Goal: Task Accomplishment & Management: Complete application form

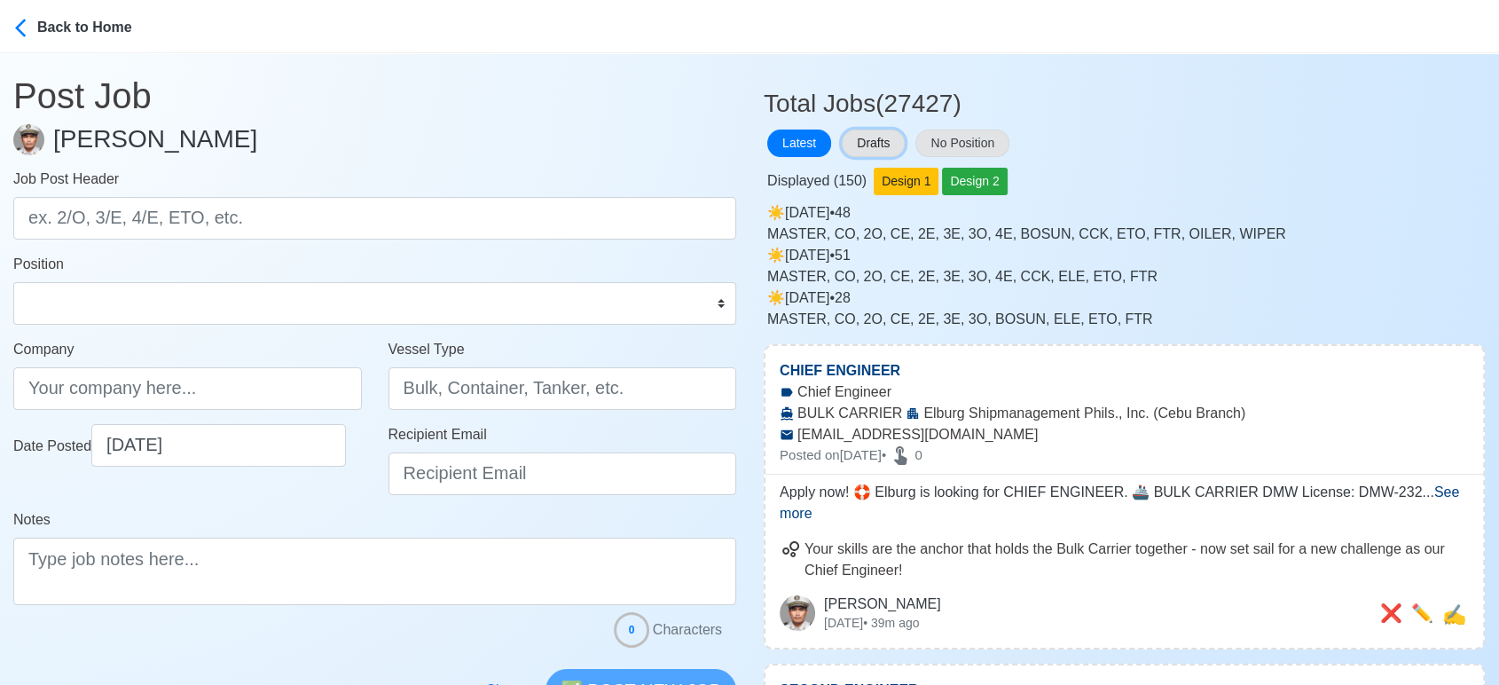
click at [874, 143] on button "Drafts" at bounding box center [873, 143] width 63 height 27
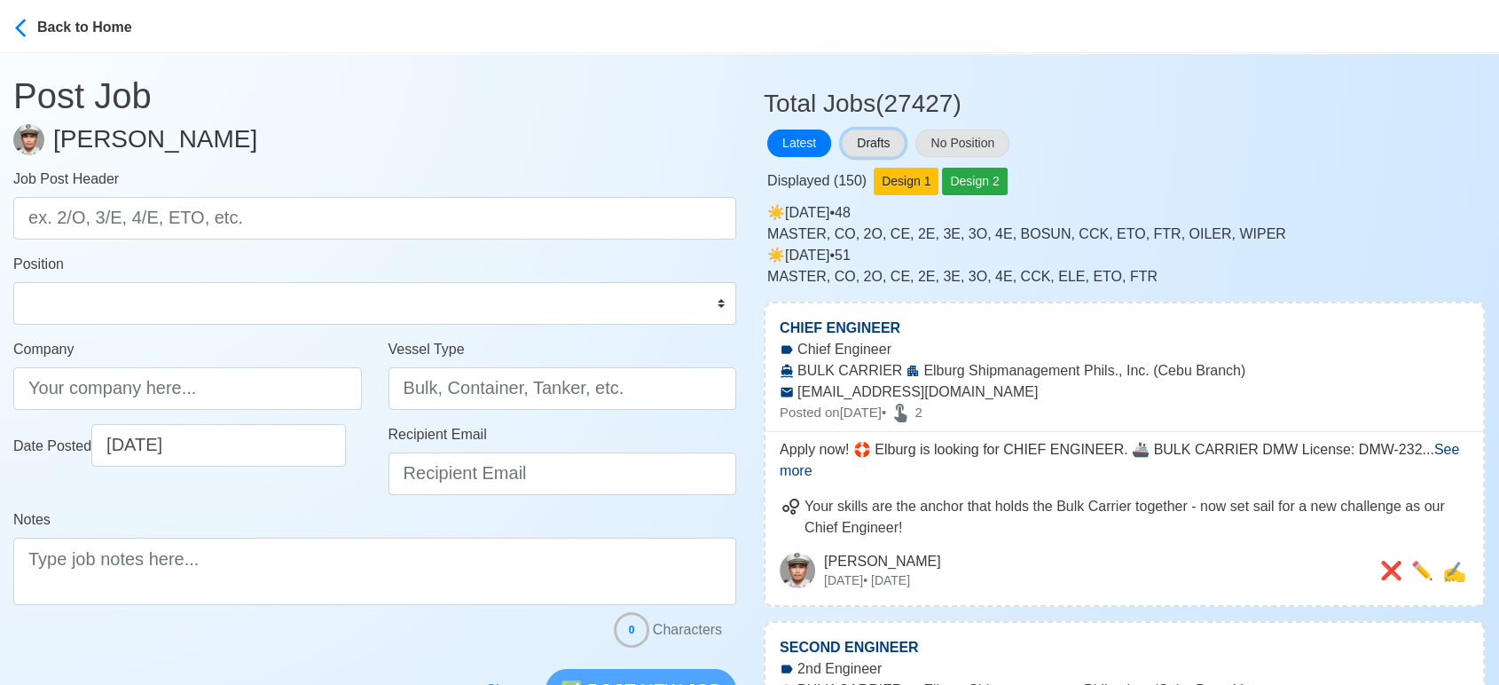
click at [862, 137] on button "Drafts" at bounding box center [873, 143] width 63 height 27
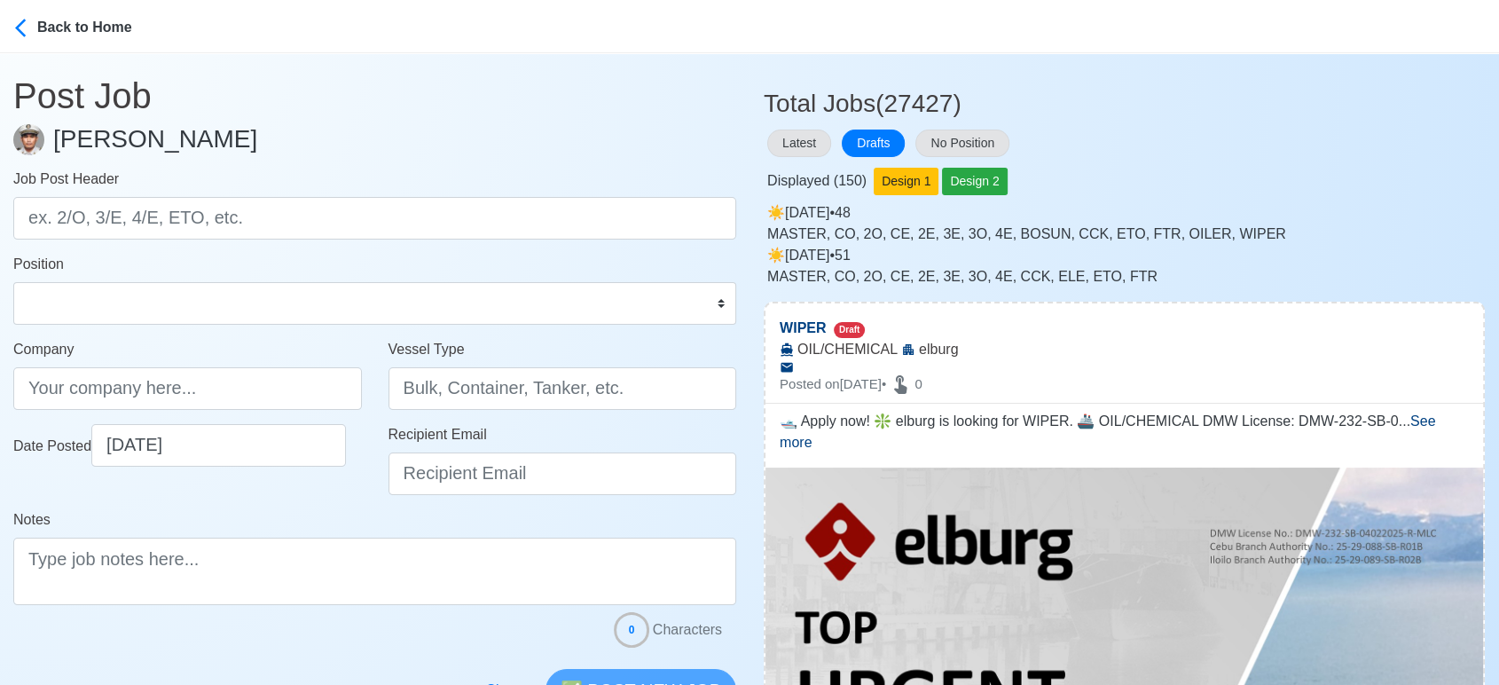
click at [1307, 82] on h3 "Total Jobs (27427)" at bounding box center [1124, 97] width 721 height 44
click at [1309, 162] on div "Displayed ( 150 ) Design 1 Design 2" at bounding box center [1124, 178] width 721 height 35
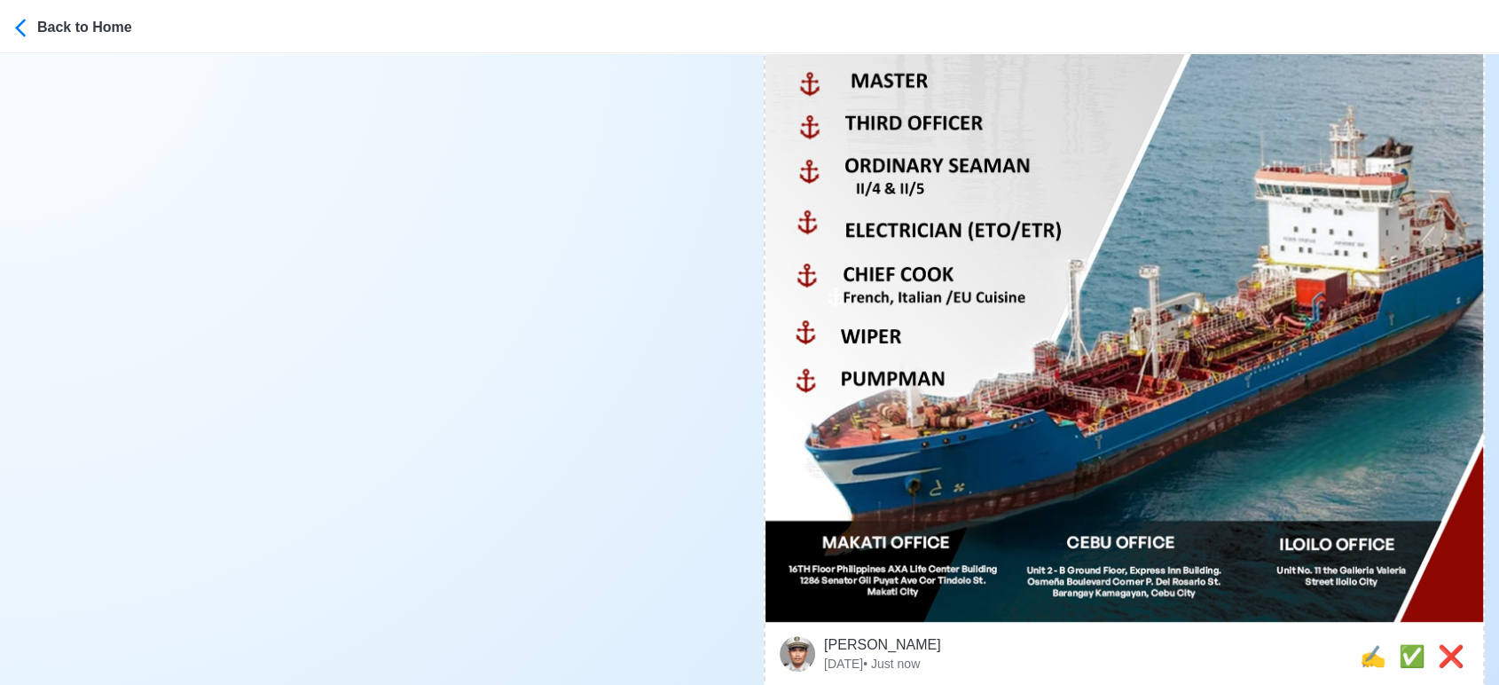
scroll to position [887, 0]
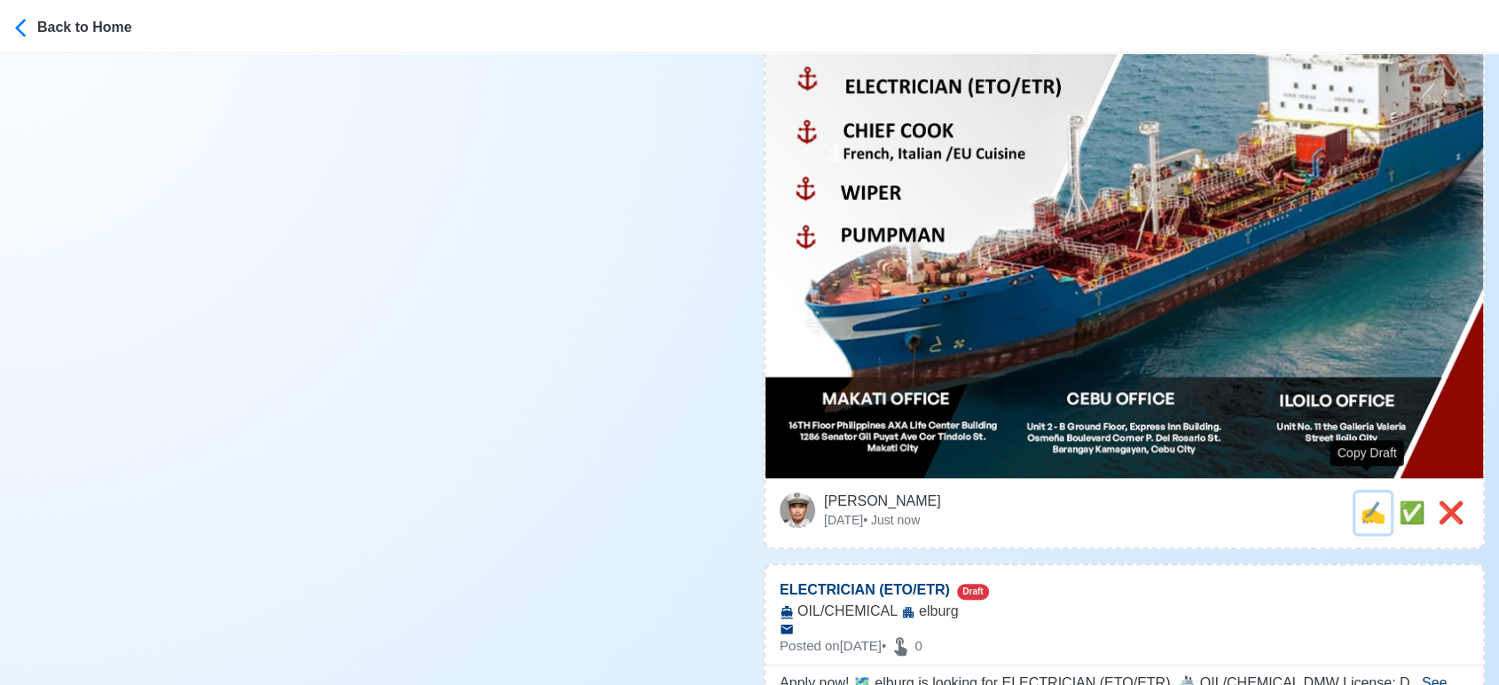
click at [1370, 500] on span "✍️" at bounding box center [1373, 512] width 27 height 24
type input "WIPER"
type input "elburg"
type input "OIL/CHEMICAL"
type textarea "🛥️ Apply now! ❇️ elburg is looking for WIPER. 🚢 OIL/CHEMICAL DMW License: DMW-2…"
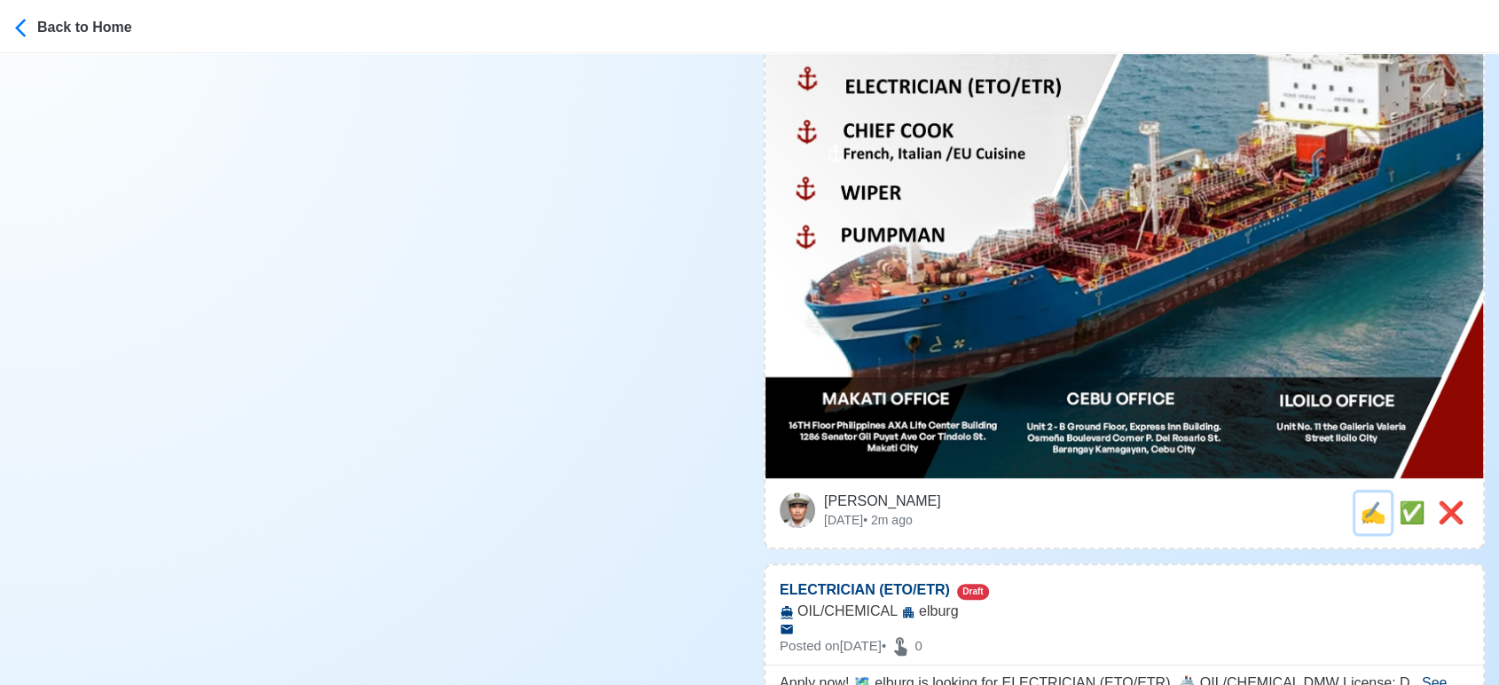
scroll to position [0, 0]
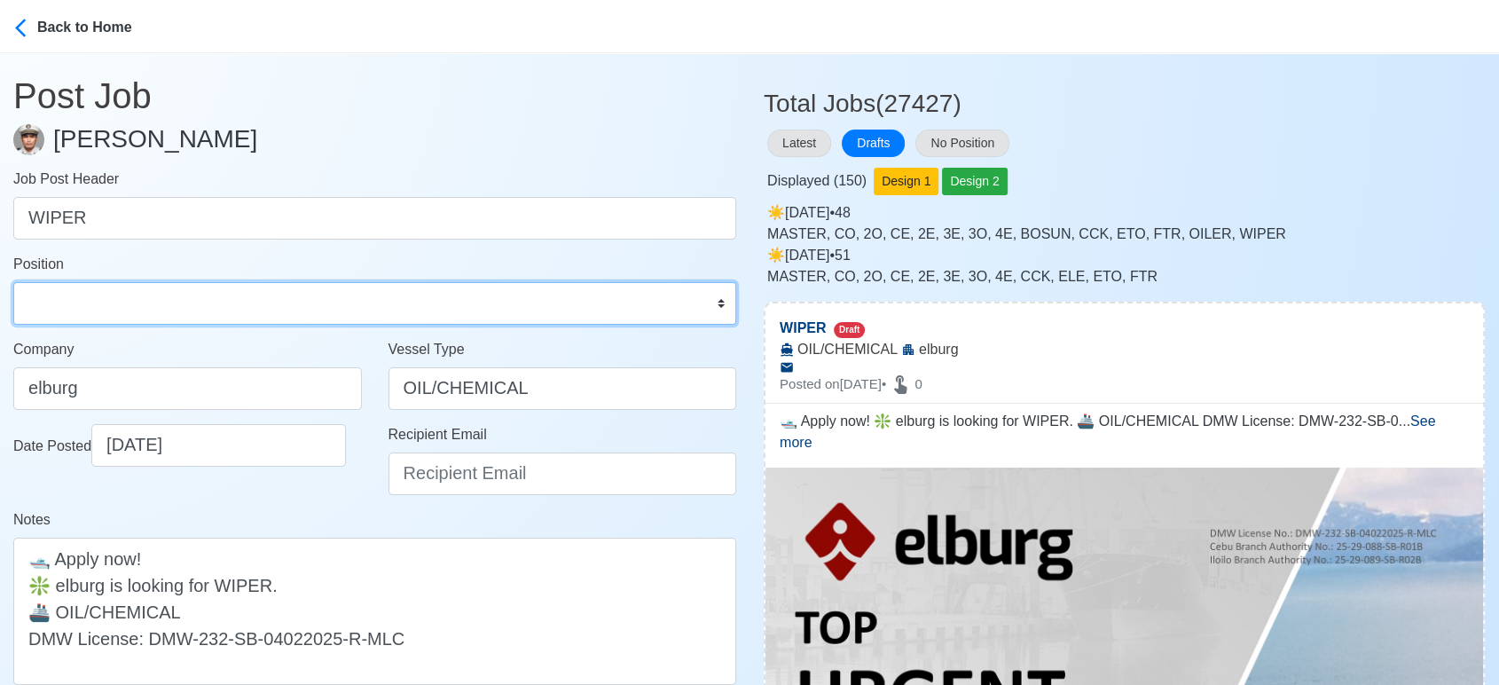
drag, startPoint x: 201, startPoint y: 305, endPoint x: 171, endPoint y: 289, distance: 34.1
click at [199, 305] on select "Master Chief Officer 2nd Officer 3rd Officer Junior Officer Chief Engineer 2nd …" at bounding box center [374, 303] width 723 height 43
select select "Wiper"
click at [13, 282] on select "Master Chief Officer 2nd Officer 3rd Officer Junior Officer Chief Engineer 2nd …" at bounding box center [374, 303] width 723 height 43
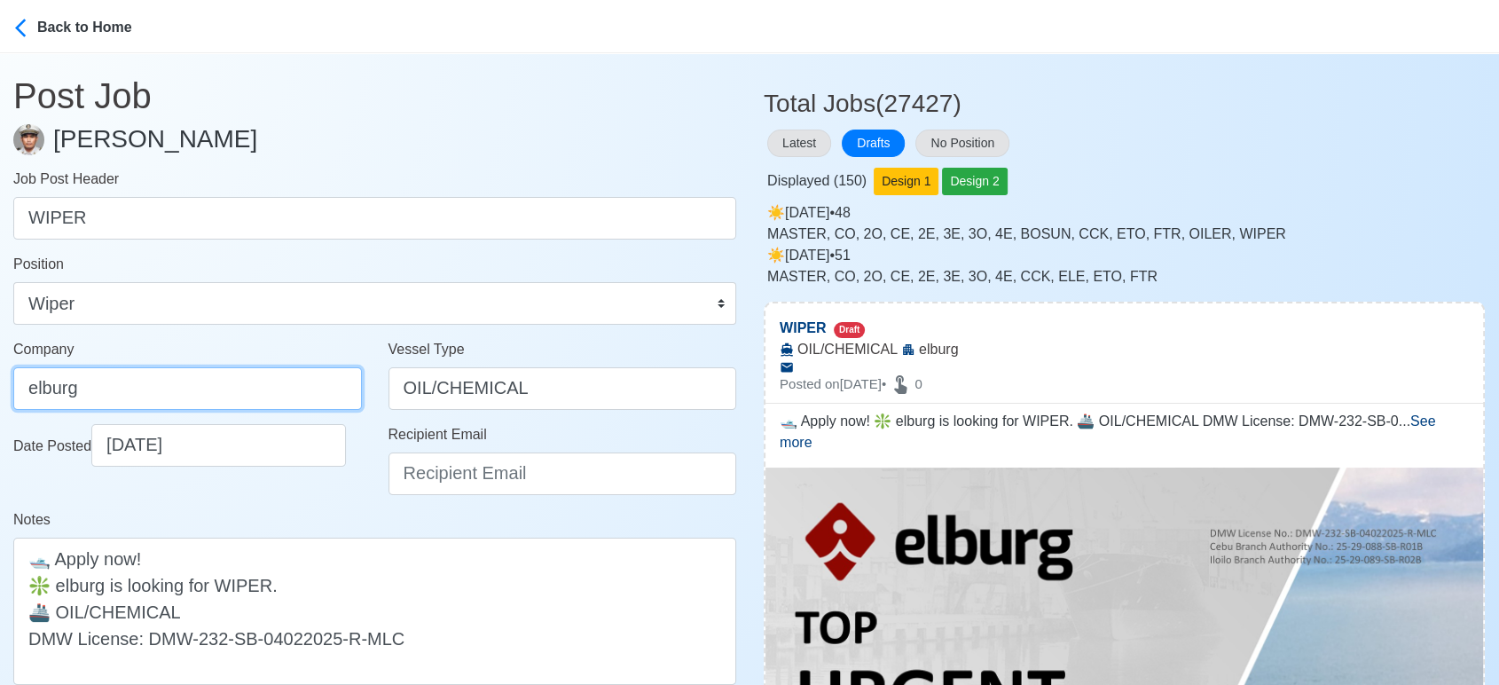
click at [198, 387] on input "elburg" at bounding box center [187, 388] width 349 height 43
type input "Elburg Shipmanagement Phils., Inc. (Cebu Branch)"
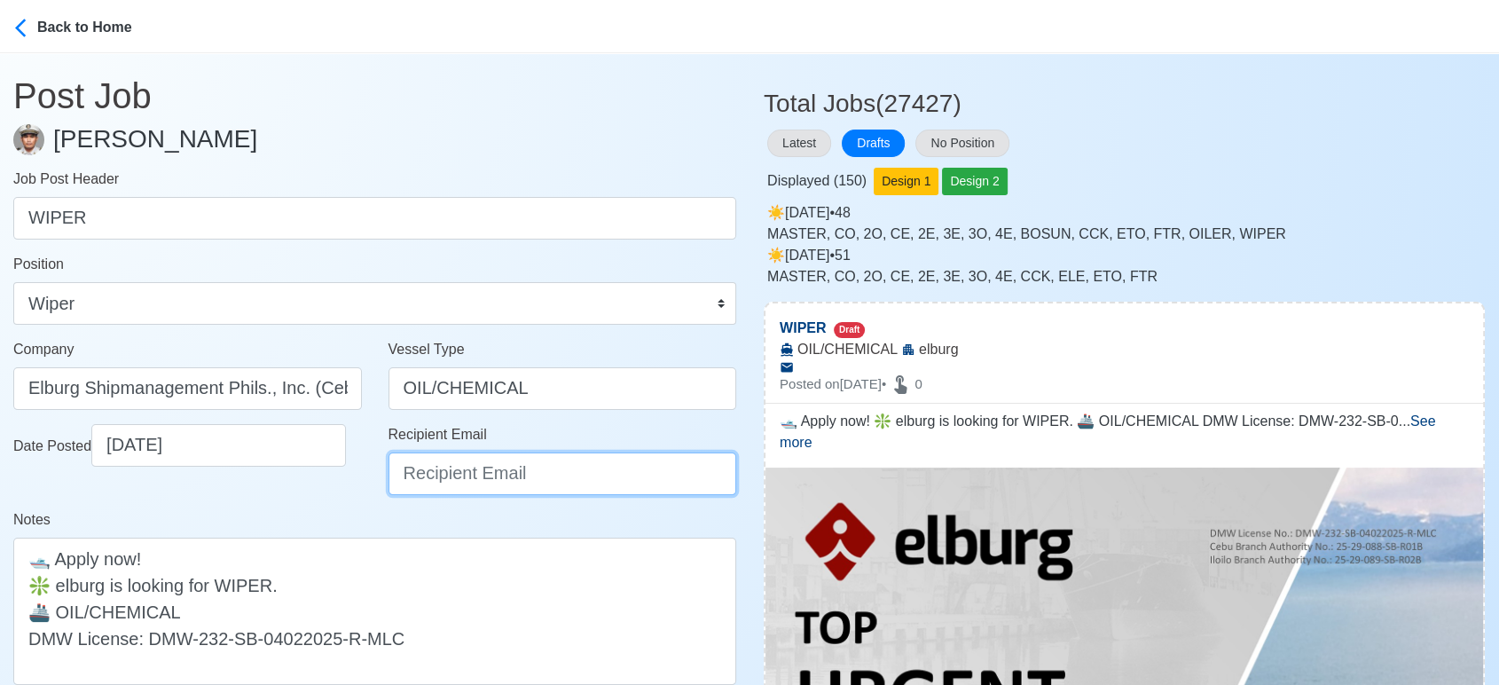
click at [438, 476] on input "Recipient Email" at bounding box center [563, 473] width 349 height 43
type input "[EMAIL_ADDRESS][DOMAIN_NAME]"
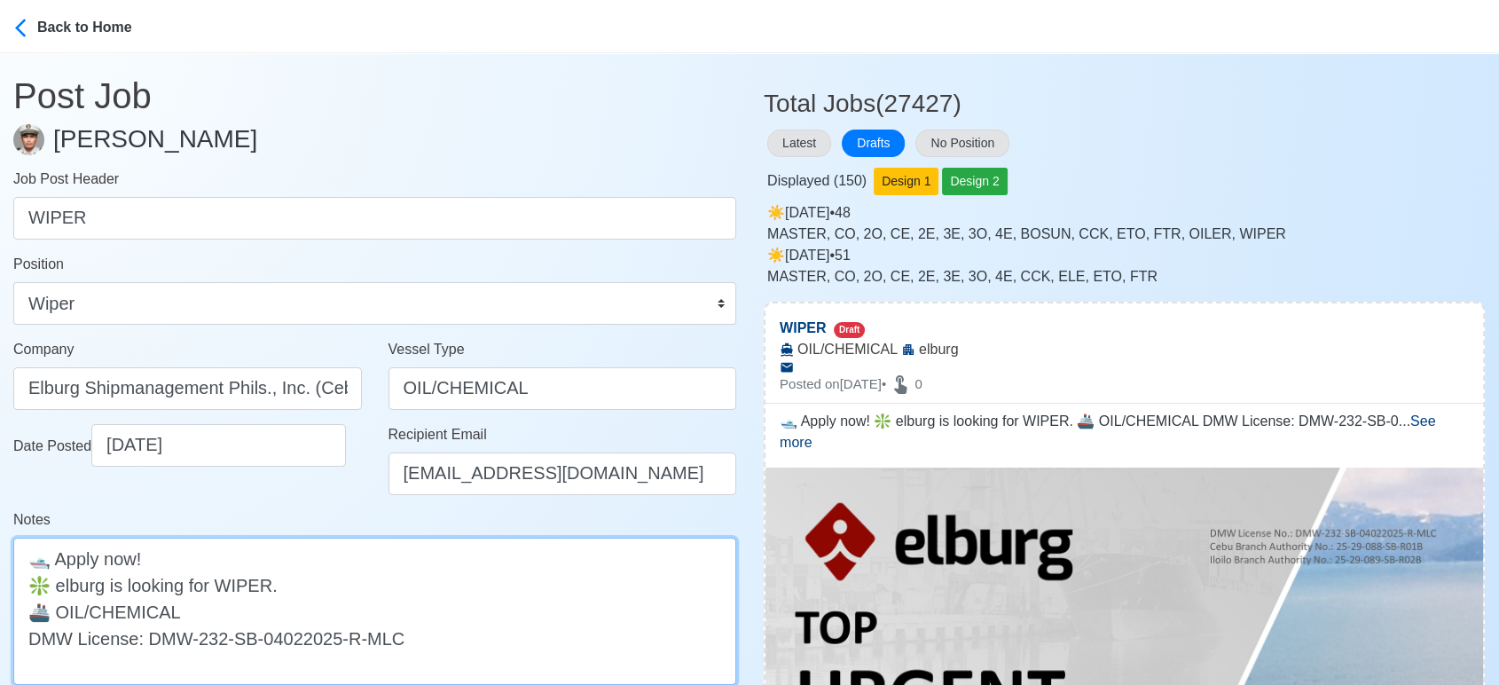
click at [65, 586] on textarea "🛥️ Apply now! ❇️ elburg is looking for WIPER. 🚢 OIL/CHEMICAL DMW License: DMW-2…" at bounding box center [374, 611] width 723 height 147
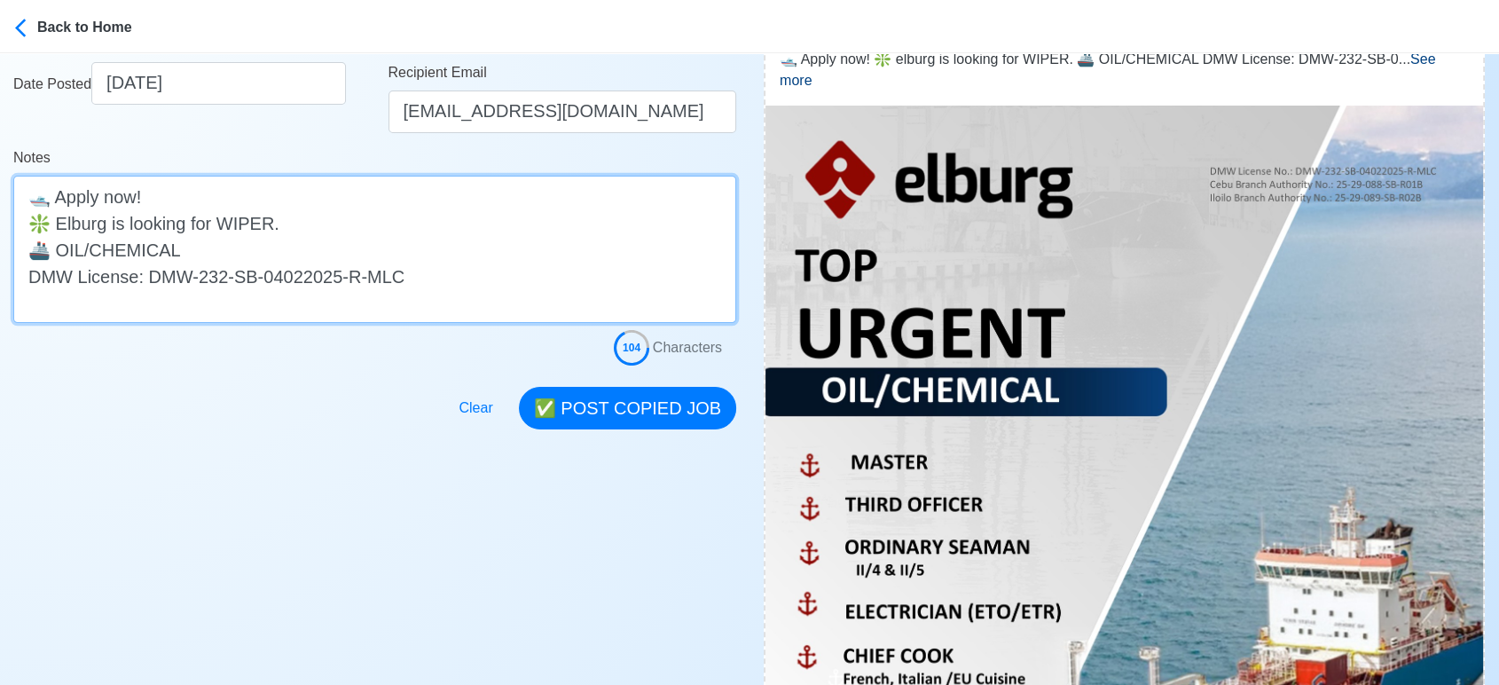
scroll to position [394, 0]
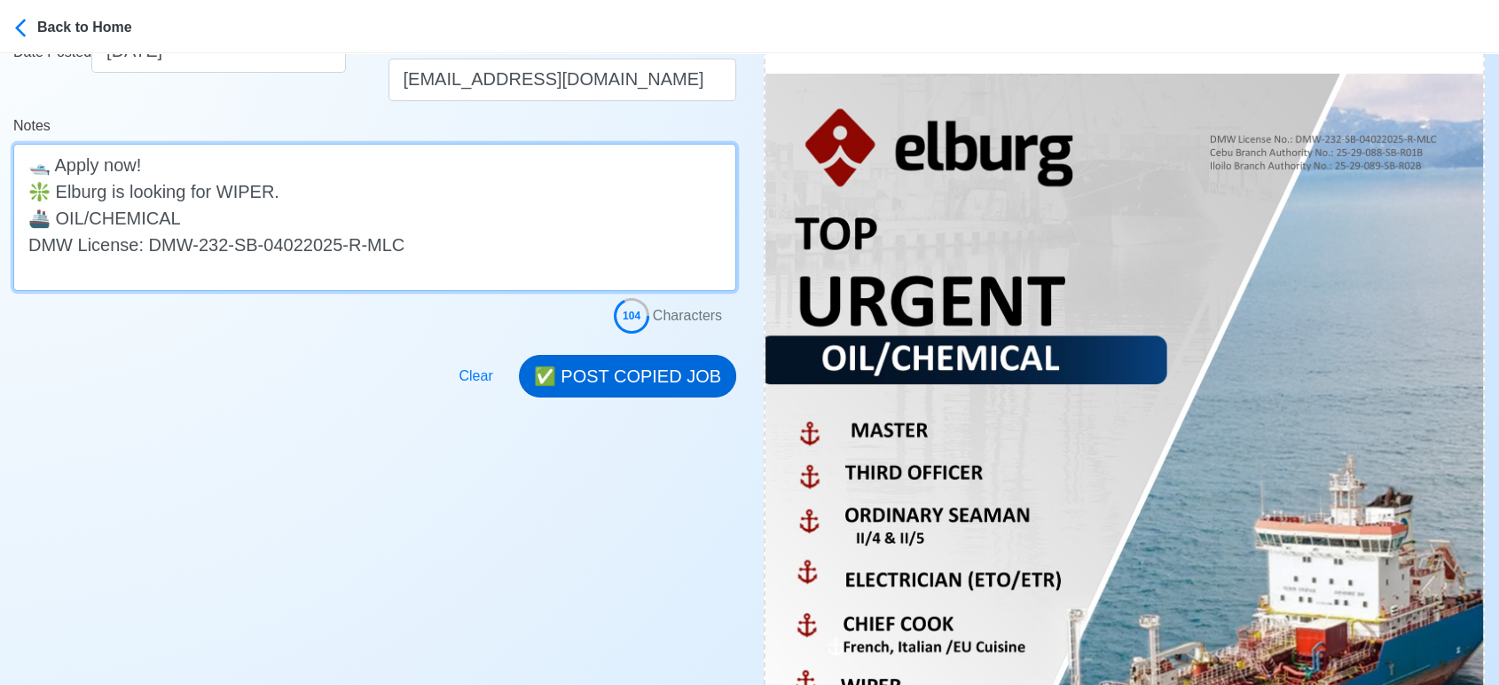
type textarea "🛥️ Apply now! ❇️ Elburg is looking for WIPER. 🚢 OIL/CHEMICAL DMW License: DMW-2…"
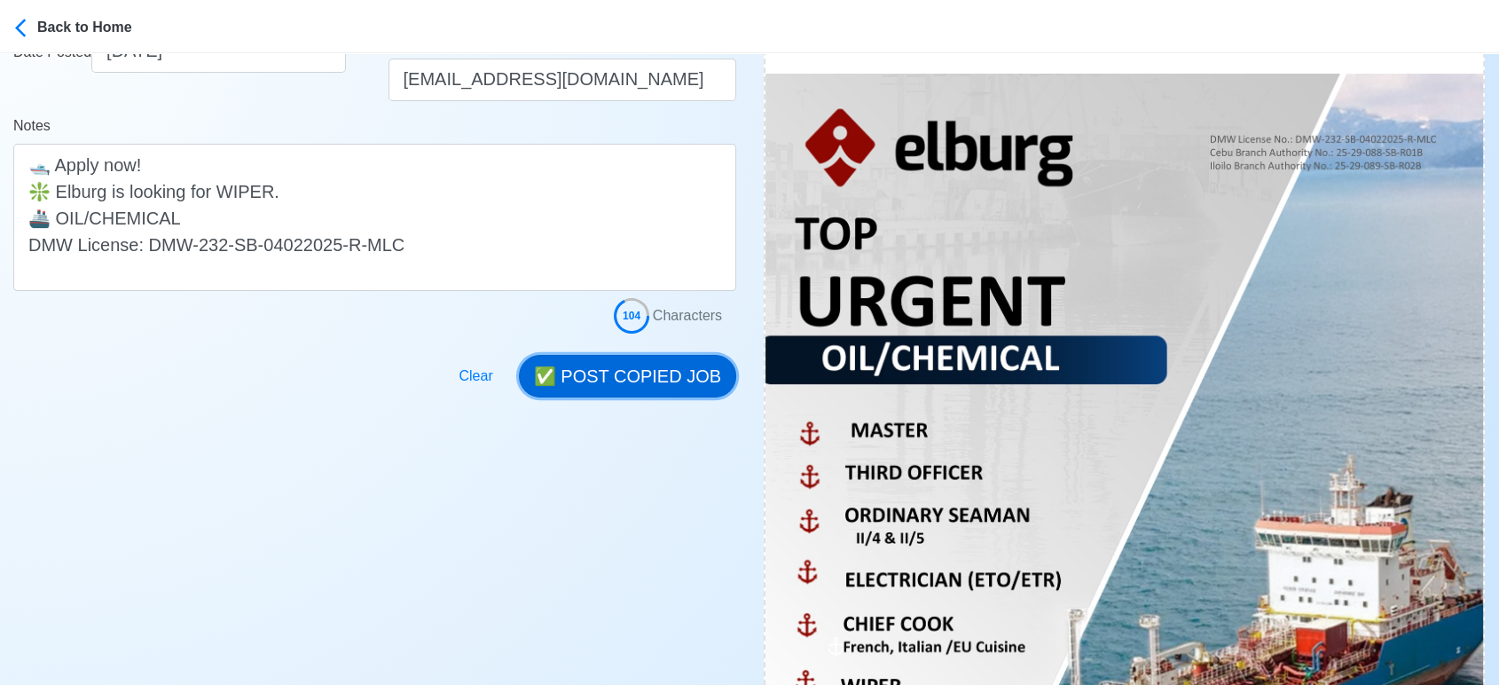
click at [646, 382] on button "✅ POST COPIED JOB" at bounding box center [627, 376] width 217 height 43
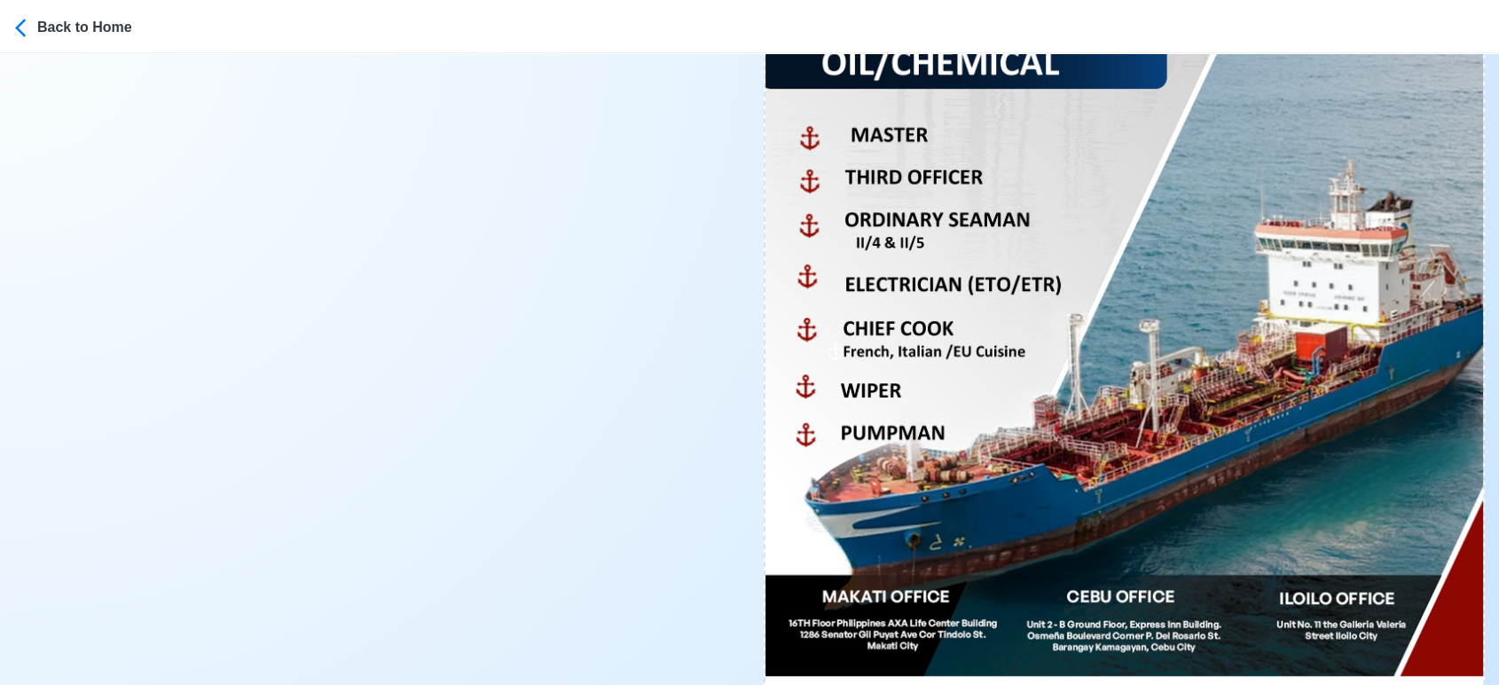
scroll to position [985, 0]
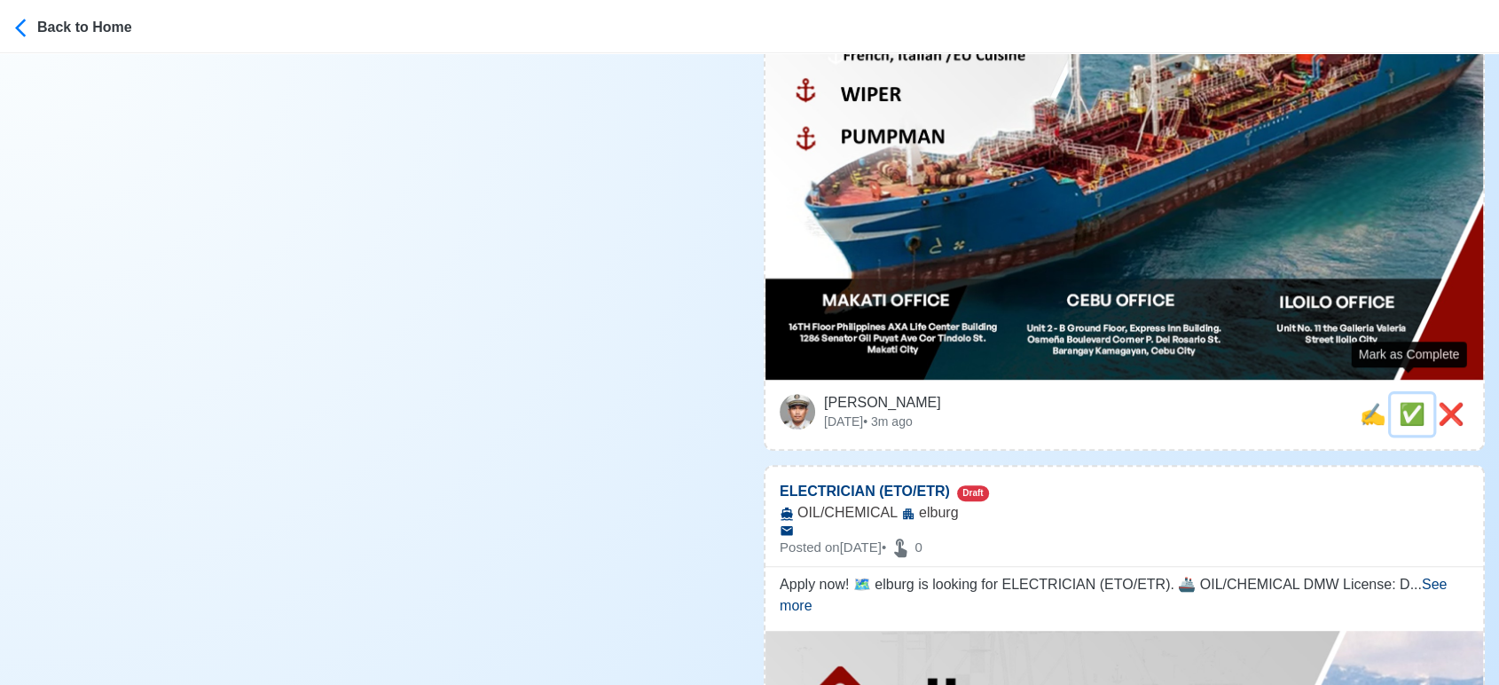
click at [1399, 402] on span "✅" at bounding box center [1412, 414] width 27 height 24
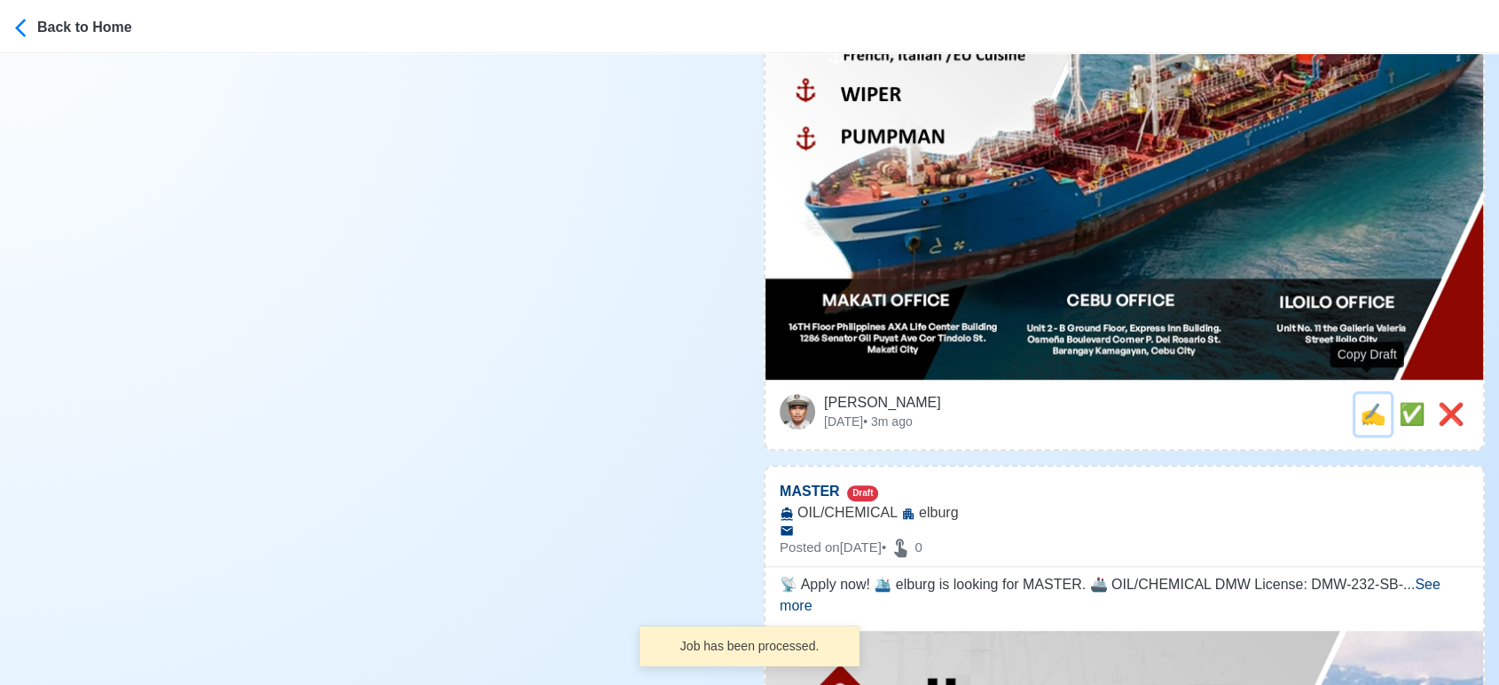
click at [1365, 402] on span "✍️" at bounding box center [1373, 414] width 27 height 24
type input "ELECTRICIAN (ETO/ETR)"
select select
type input "elburg"
type input "OIL/CHEMICAL"
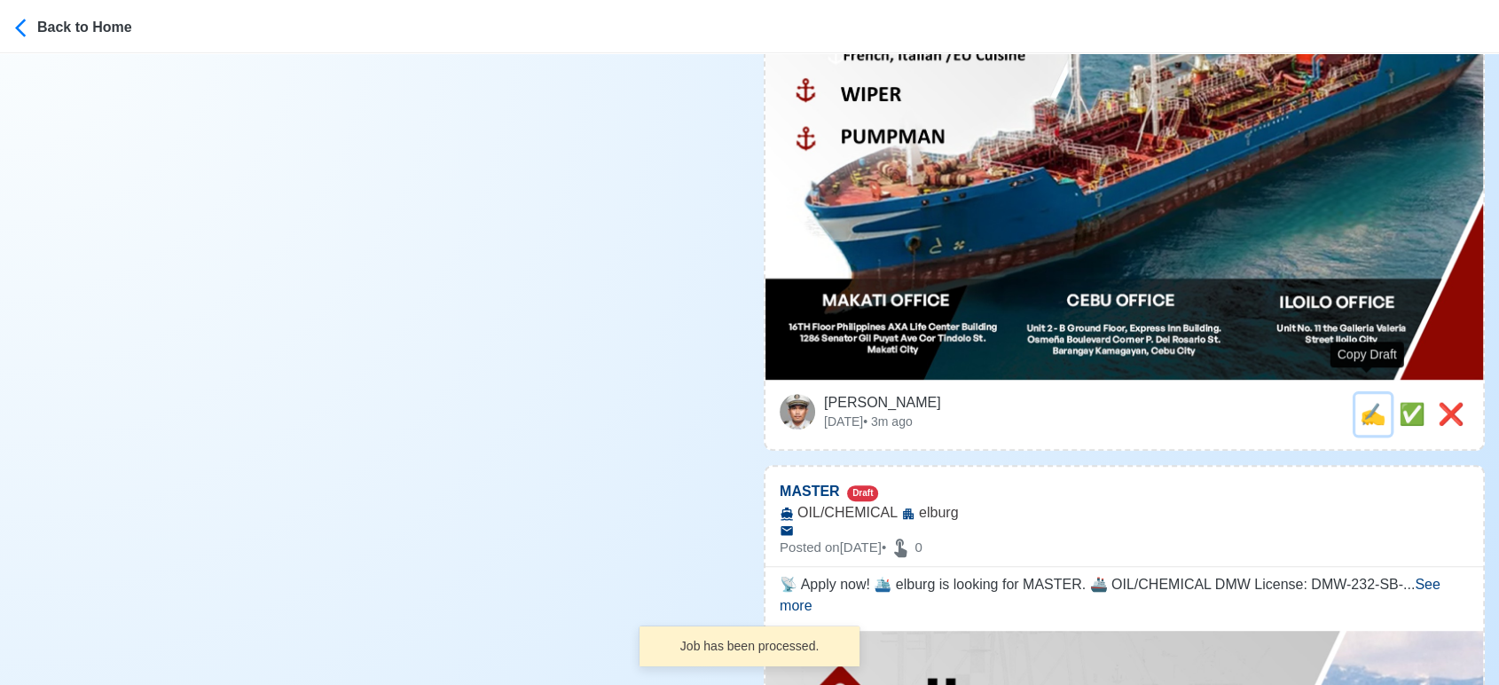
type textarea "Apply now! 🗺️ elburg is looking for ELECTRICIAN (ETO/ETR). 🚢 OIL/CHEMICAL DMW L…"
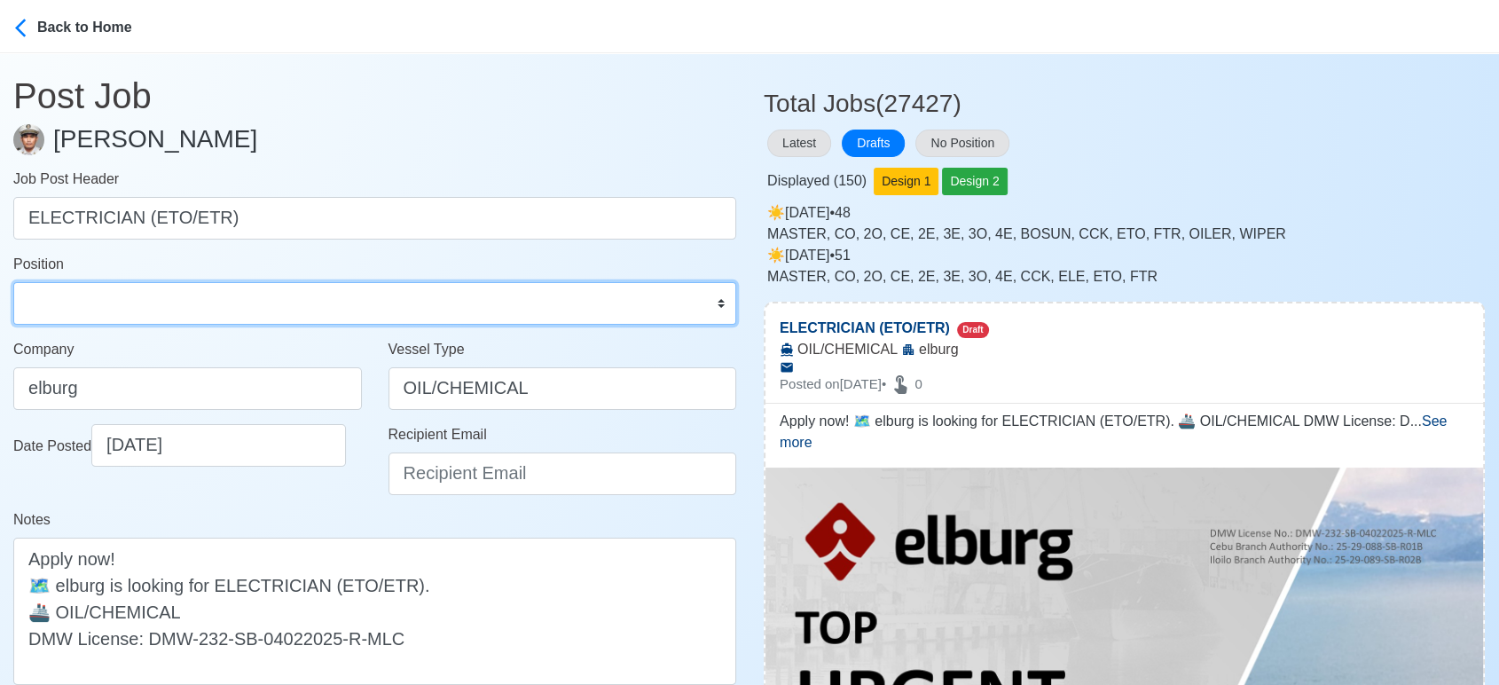
drag, startPoint x: 239, startPoint y: 312, endPoint x: 232, endPoint y: 288, distance: 25.2
click at [239, 312] on select "Master Chief Officer 2nd Officer 3rd Officer Junior Officer Chief Engineer 2nd …" at bounding box center [374, 303] width 723 height 43
select select "ETO/ETR"
click at [13, 282] on select "Master Chief Officer 2nd Officer 3rd Officer Junior Officer Chief Engineer 2nd …" at bounding box center [374, 303] width 723 height 43
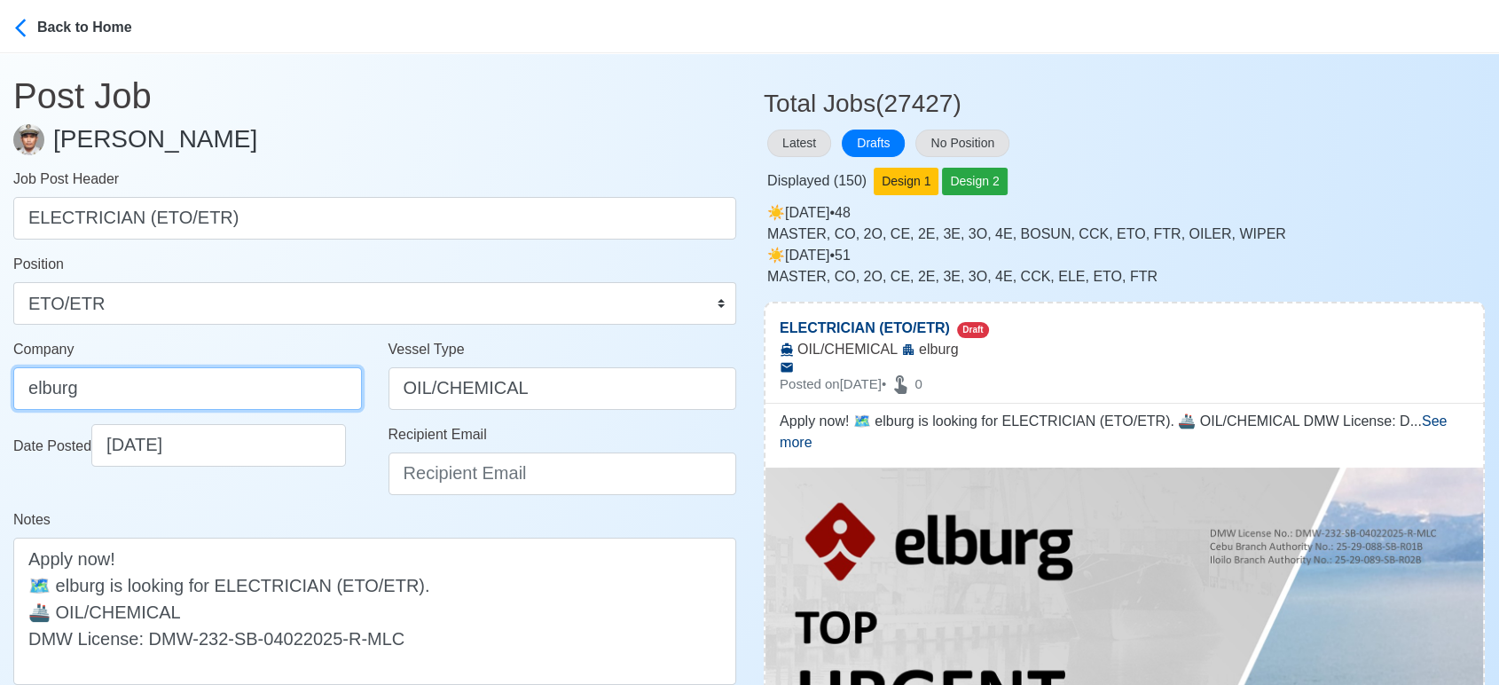
click at [234, 389] on input "elburg" at bounding box center [187, 388] width 349 height 43
type input "Elburg Shipmanagement Phils., Inc. (Cebu Branch)"
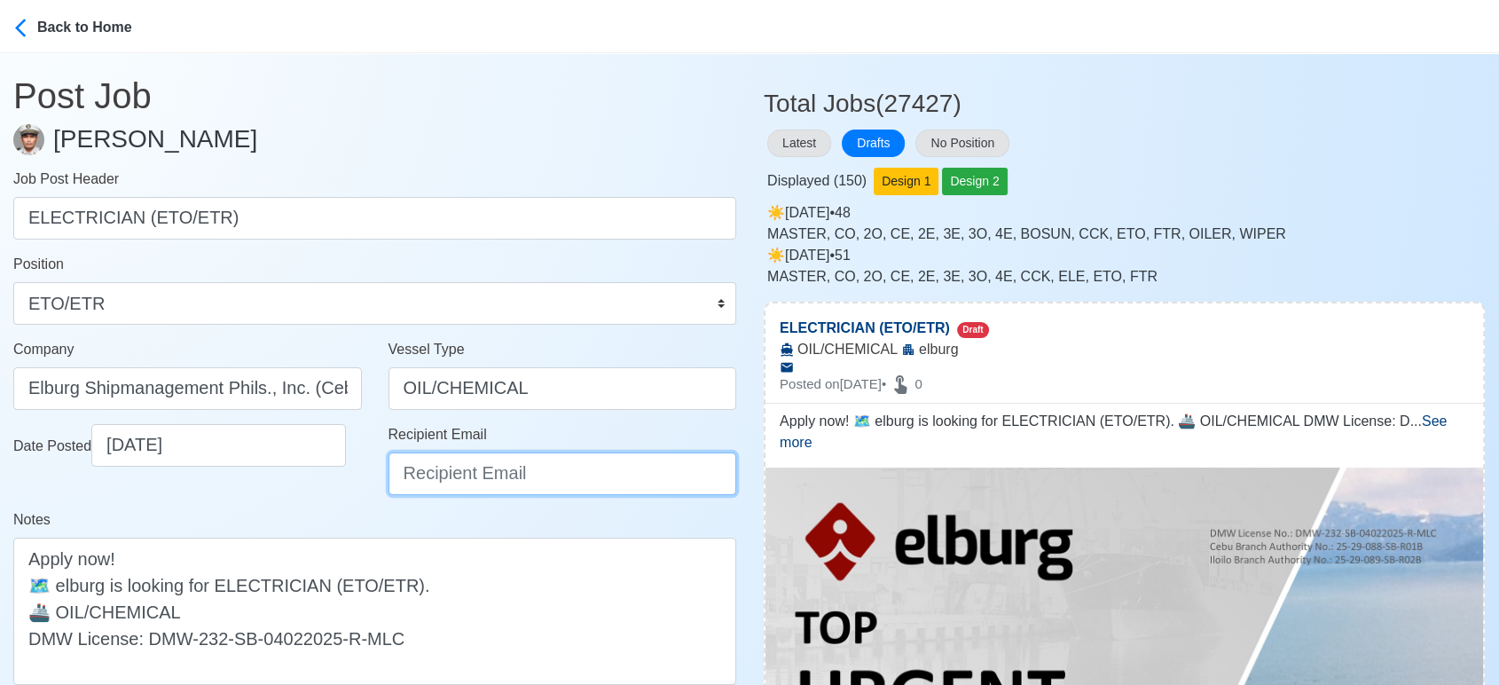
click at [451, 475] on input "Recipient Email" at bounding box center [563, 473] width 349 height 43
type input "[EMAIL_ADDRESS][DOMAIN_NAME]"
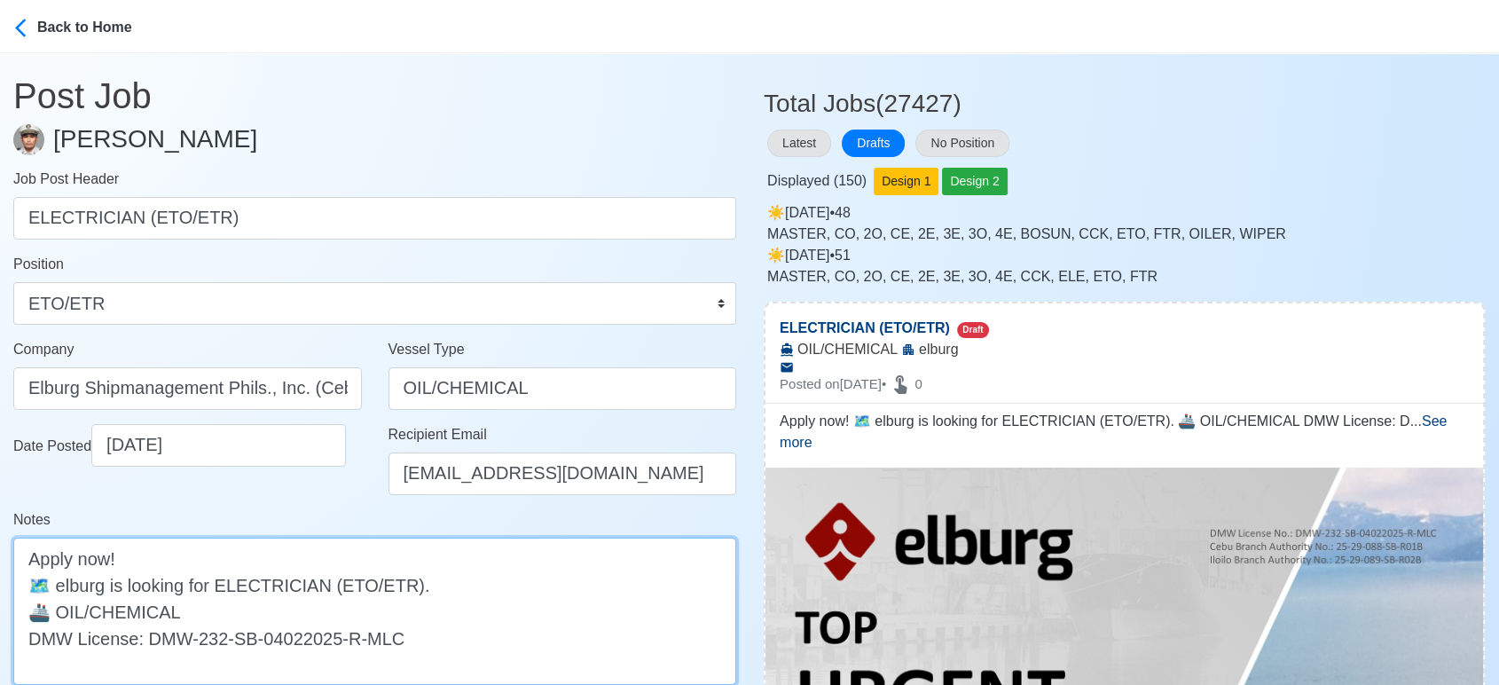
click at [71, 592] on textarea "Apply now! 🗺️ elburg is looking for ELECTRICIAN (ETO/ETR). 🚢 OIL/CHEMICAL DMW L…" at bounding box center [374, 611] width 723 height 147
click at [63, 592] on textarea "Apply now! 🗺️ elburg is looking for ELECTRICIAN (ETO/ETR). 🚢 OIL/CHEMICAL DMW L…" at bounding box center [374, 611] width 723 height 147
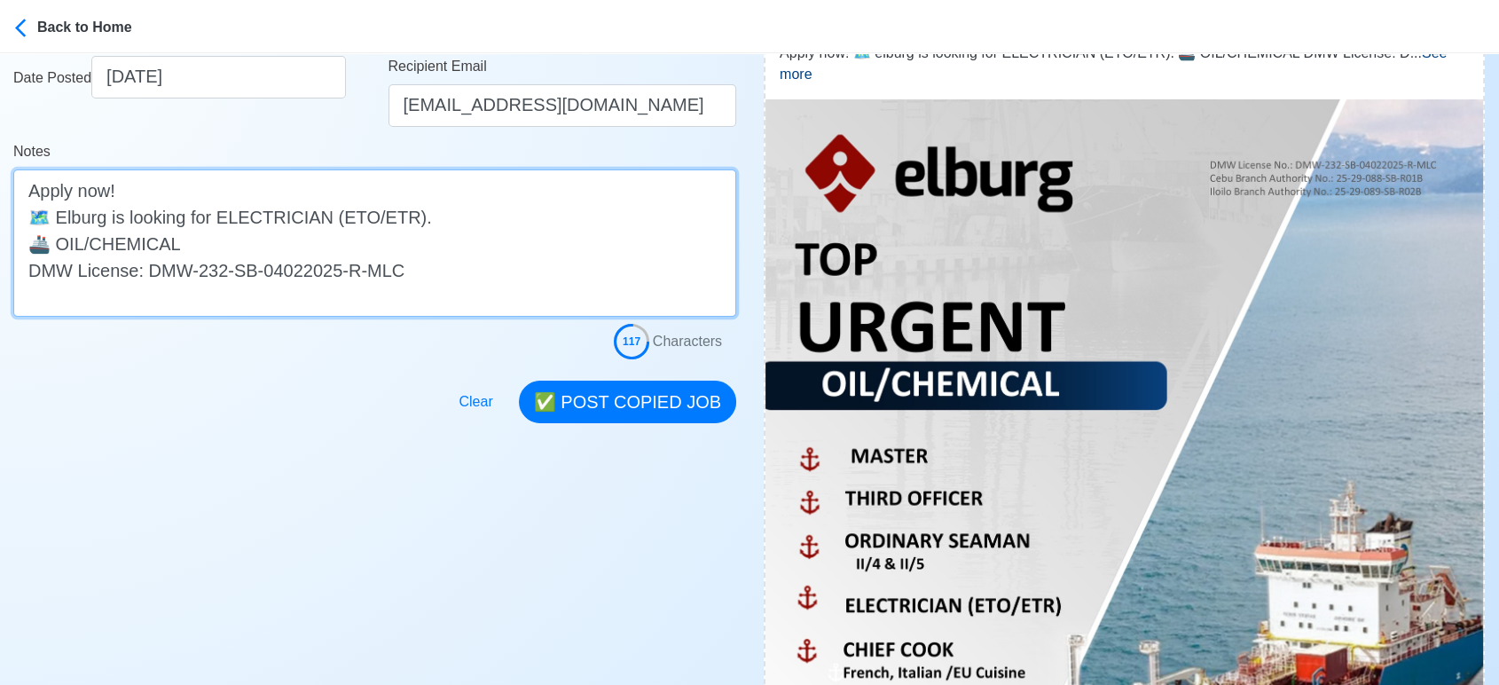
scroll to position [492, 0]
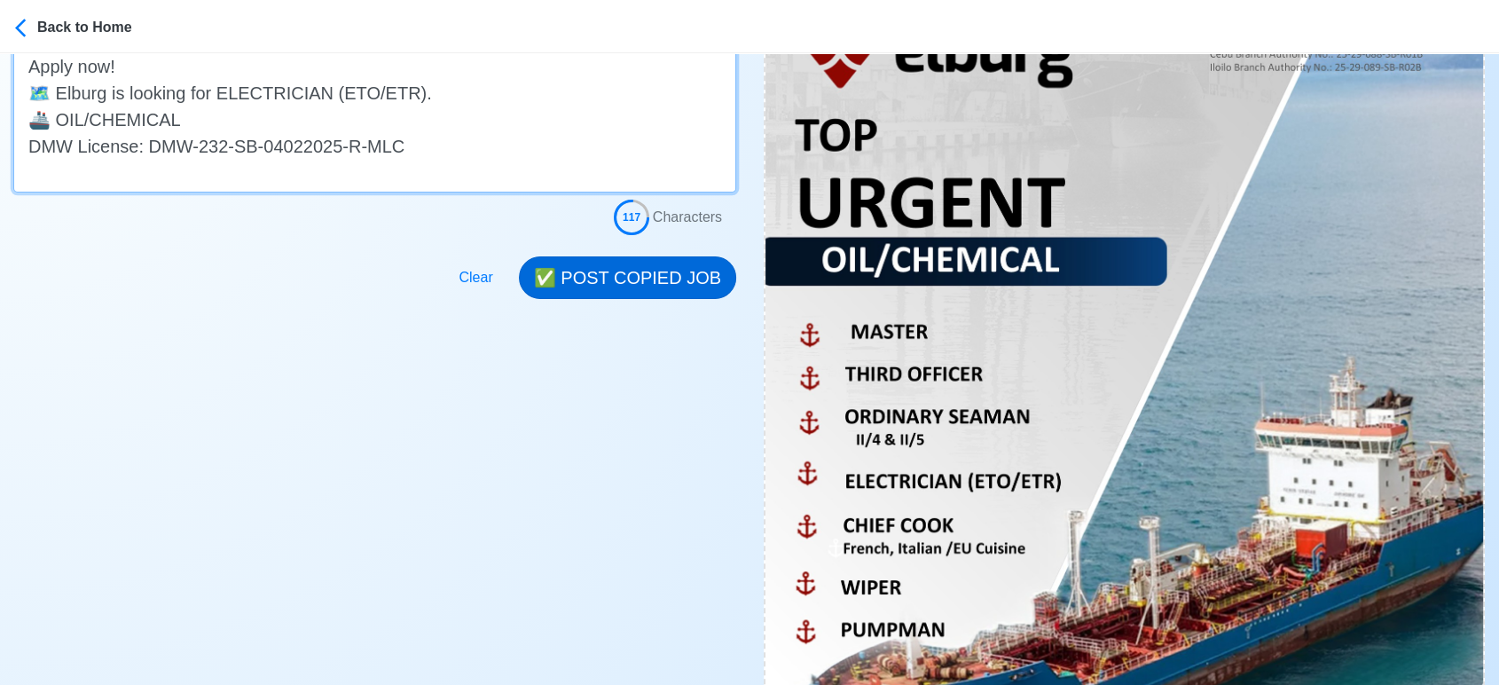
type textarea "Apply now! 🗺️ Elburg is looking for ELECTRICIAN (ETO/ETR). 🚢 OIL/CHEMICAL DMW L…"
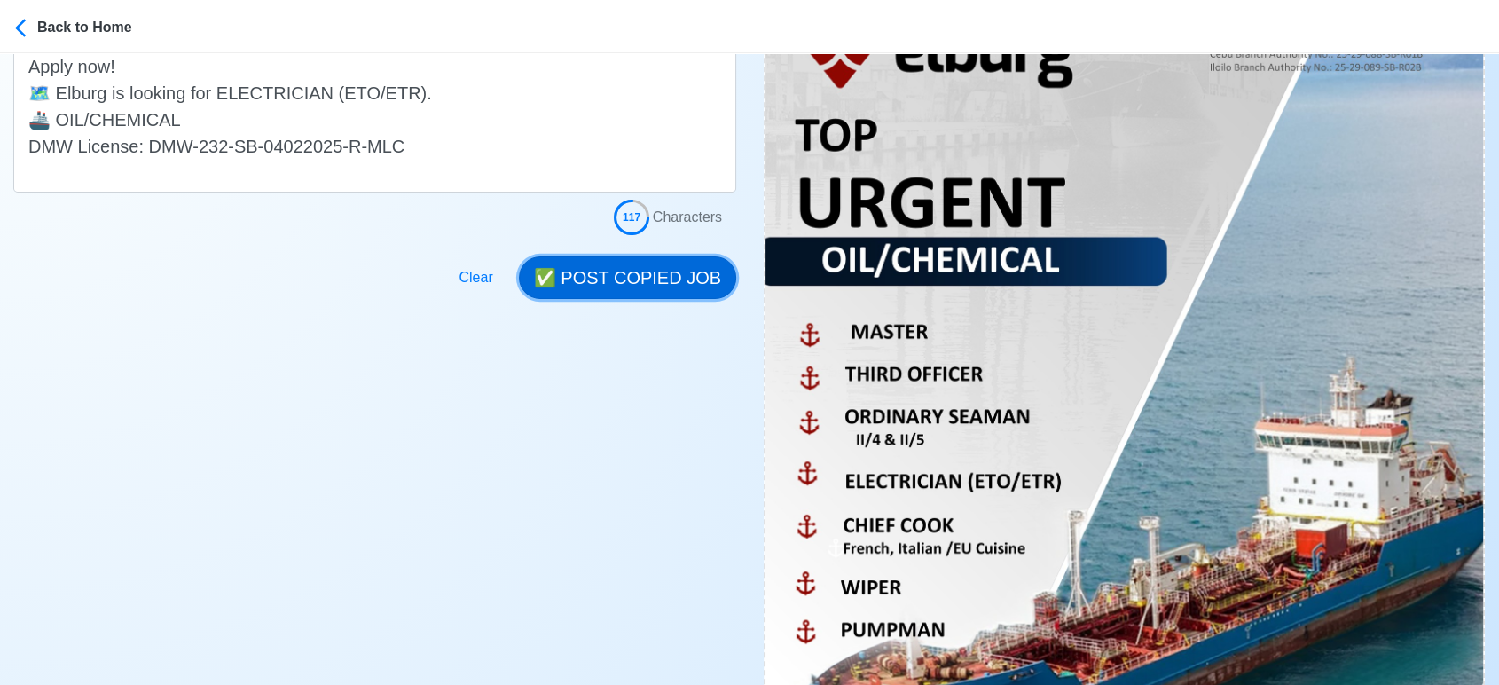
click at [660, 274] on button "✅ POST COPIED JOB" at bounding box center [627, 277] width 217 height 43
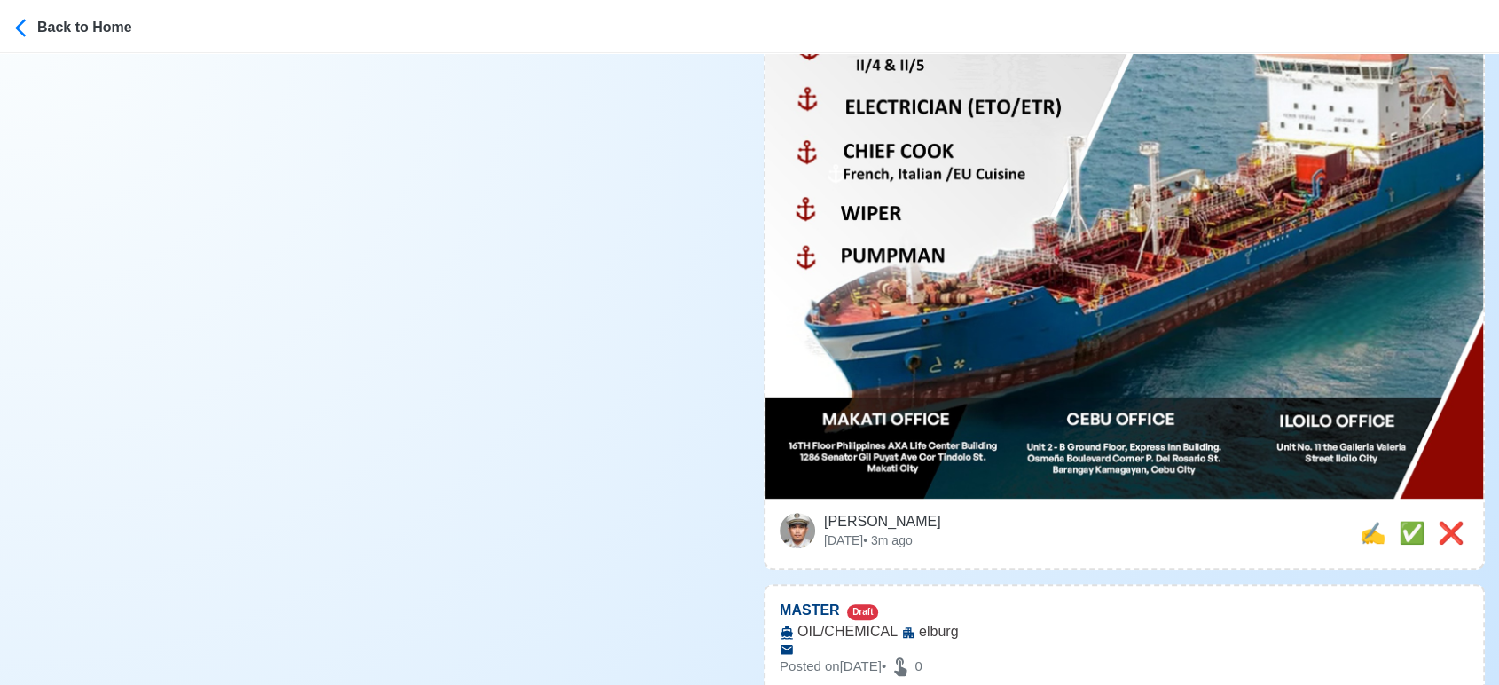
scroll to position [985, 0]
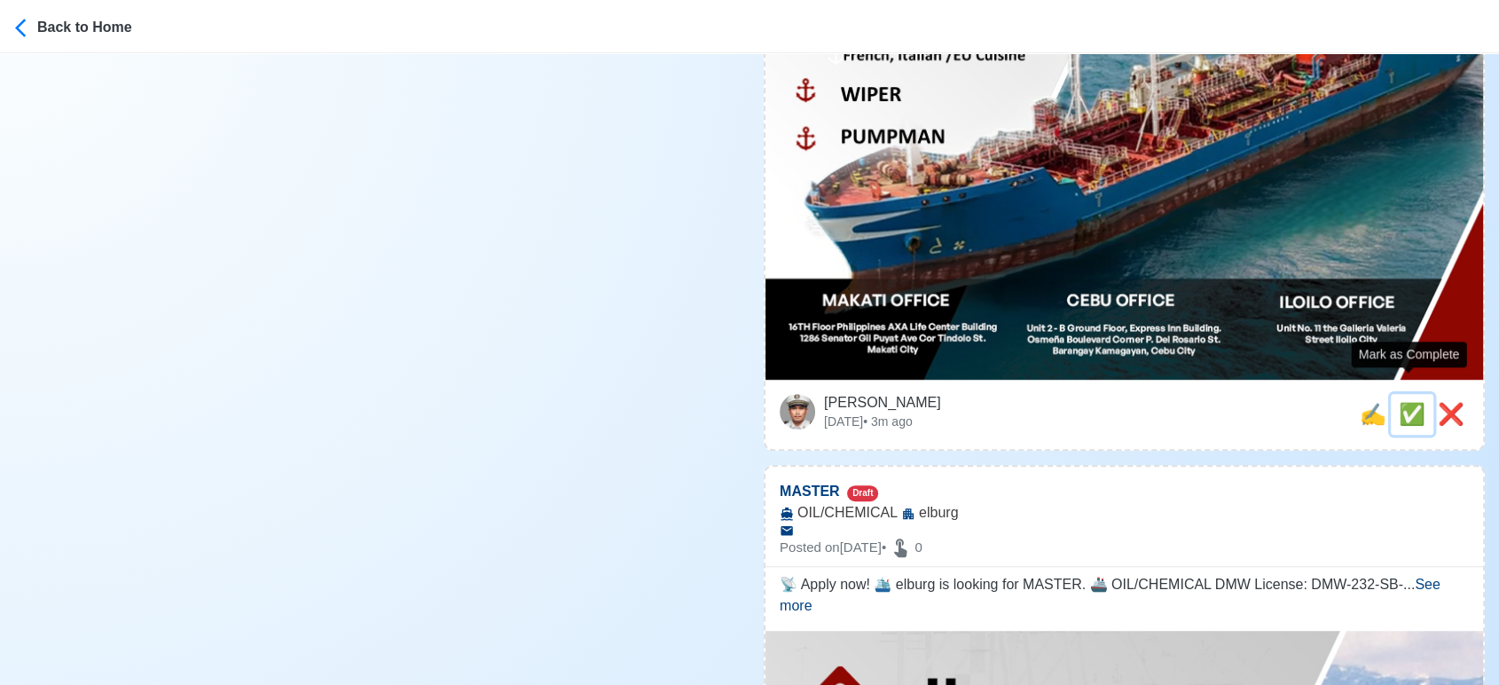
click at [1407, 402] on span "✅" at bounding box center [1412, 414] width 27 height 24
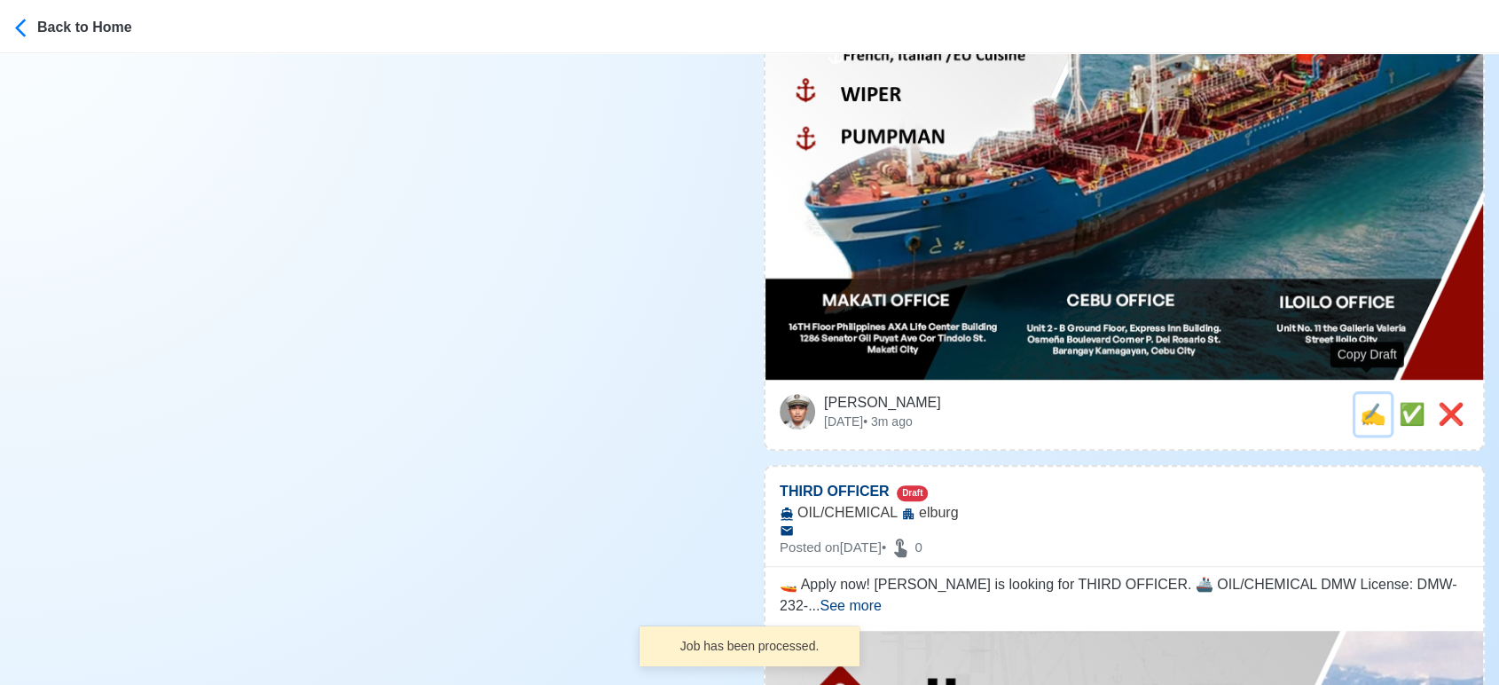
click at [1367, 405] on span "✍️" at bounding box center [1373, 414] width 27 height 24
type input "MASTER"
select select
type input "elburg"
type input "OIL/CHEMICAL"
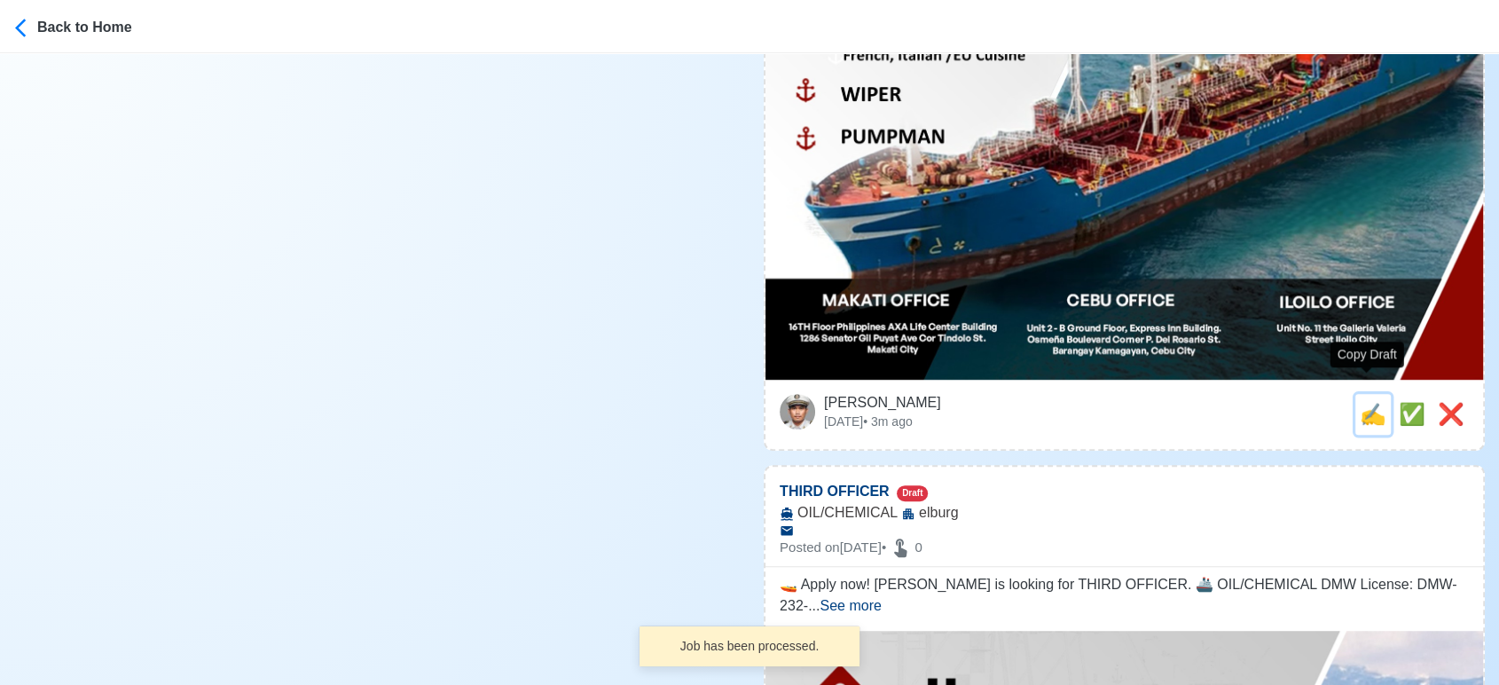
type textarea "📡 Apply now! 🛳️ elburg is looking for MASTER. 🚢 OIL/CHEMICAL DMW License: DMW-2…"
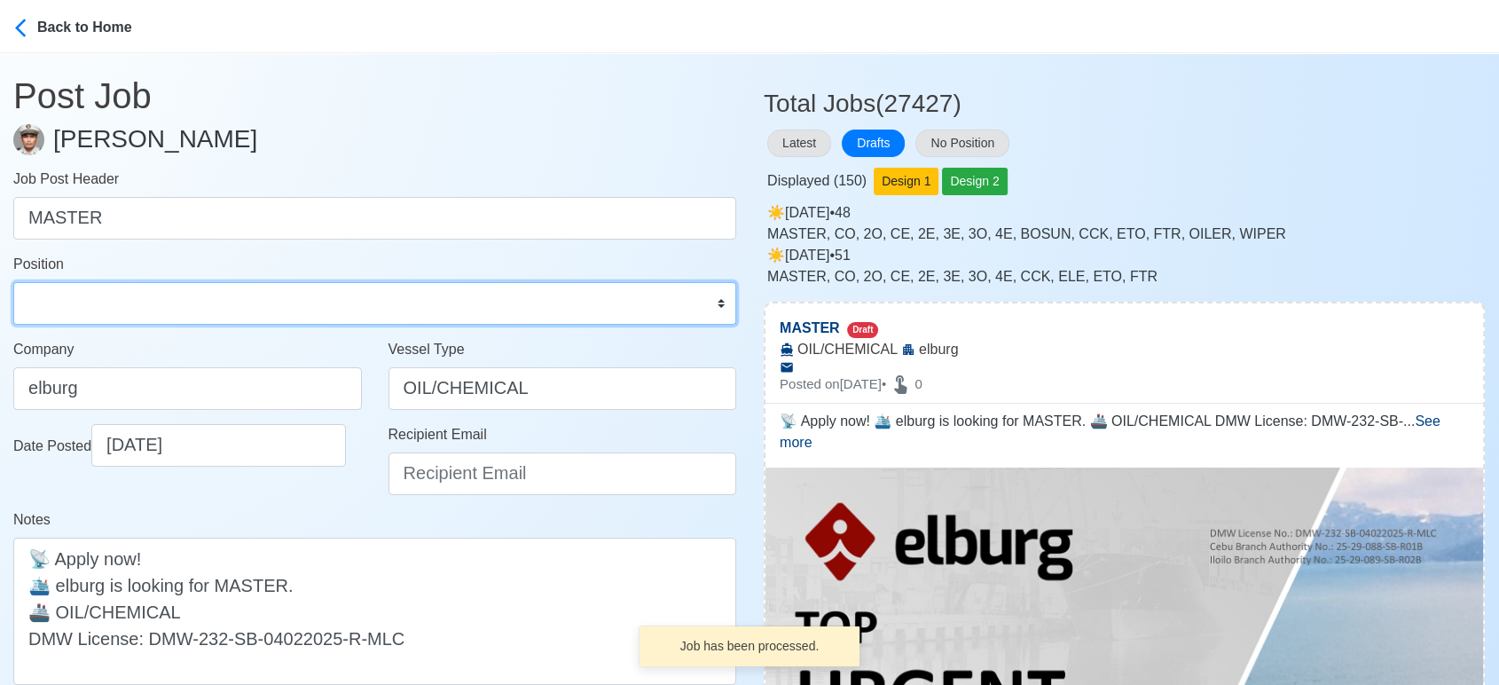
click at [214, 309] on select "Master Chief Officer 2nd Officer 3rd Officer Junior Officer Chief Engineer 2nd …" at bounding box center [374, 303] width 723 height 43
select select "Master"
click at [13, 282] on select "Master Chief Officer 2nd Officer 3rd Officer Junior Officer Chief Engineer 2nd …" at bounding box center [374, 303] width 723 height 43
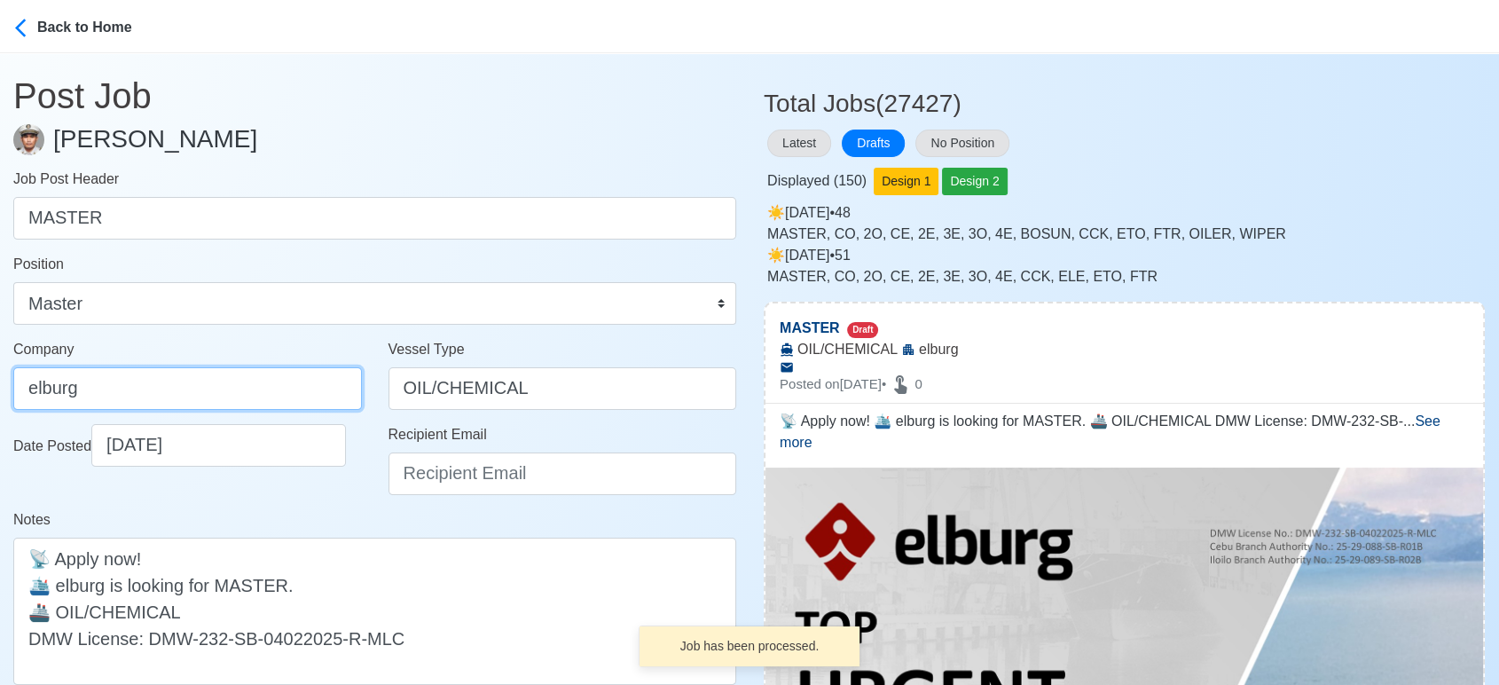
click at [220, 388] on input "elburg" at bounding box center [187, 388] width 349 height 43
type input "Elburg Shipmanagement Phils., Inc. (Cebu Branch)"
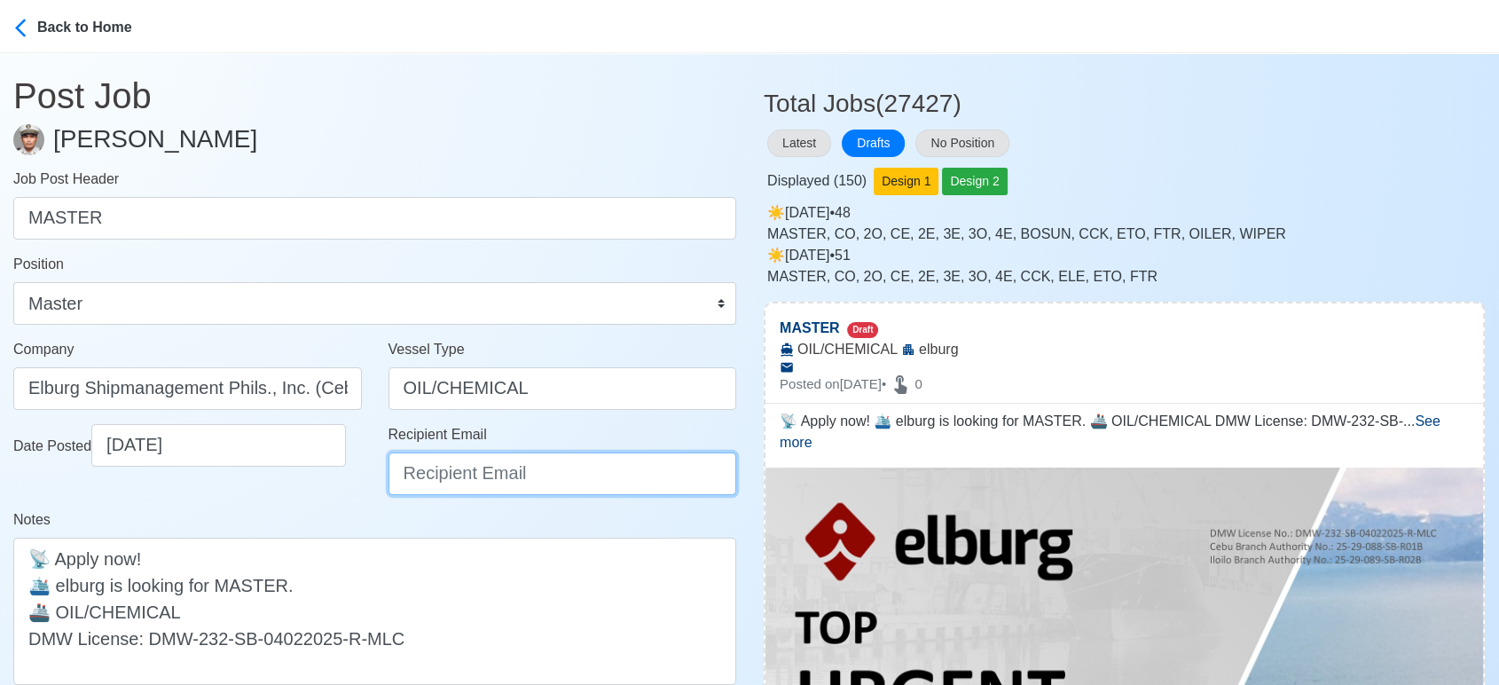
click at [515, 480] on input "Recipient Email" at bounding box center [563, 473] width 349 height 43
type input "recruitment@elburgshipmanagement.com.ph"
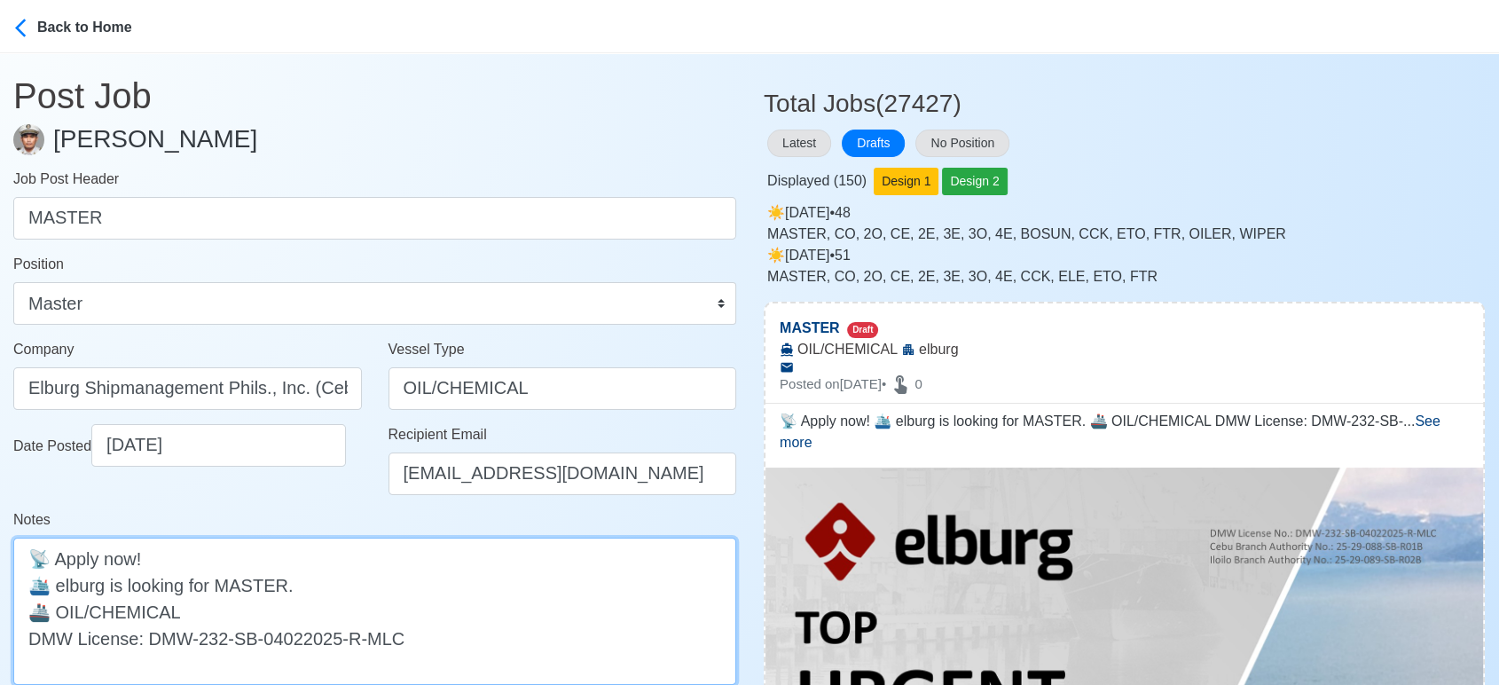
click at [62, 581] on textarea "📡 Apply now! 🛳️ elburg is looking for MASTER. 🚢 OIL/CHEMICAL DMW License: DMW-2…" at bounding box center [374, 611] width 723 height 147
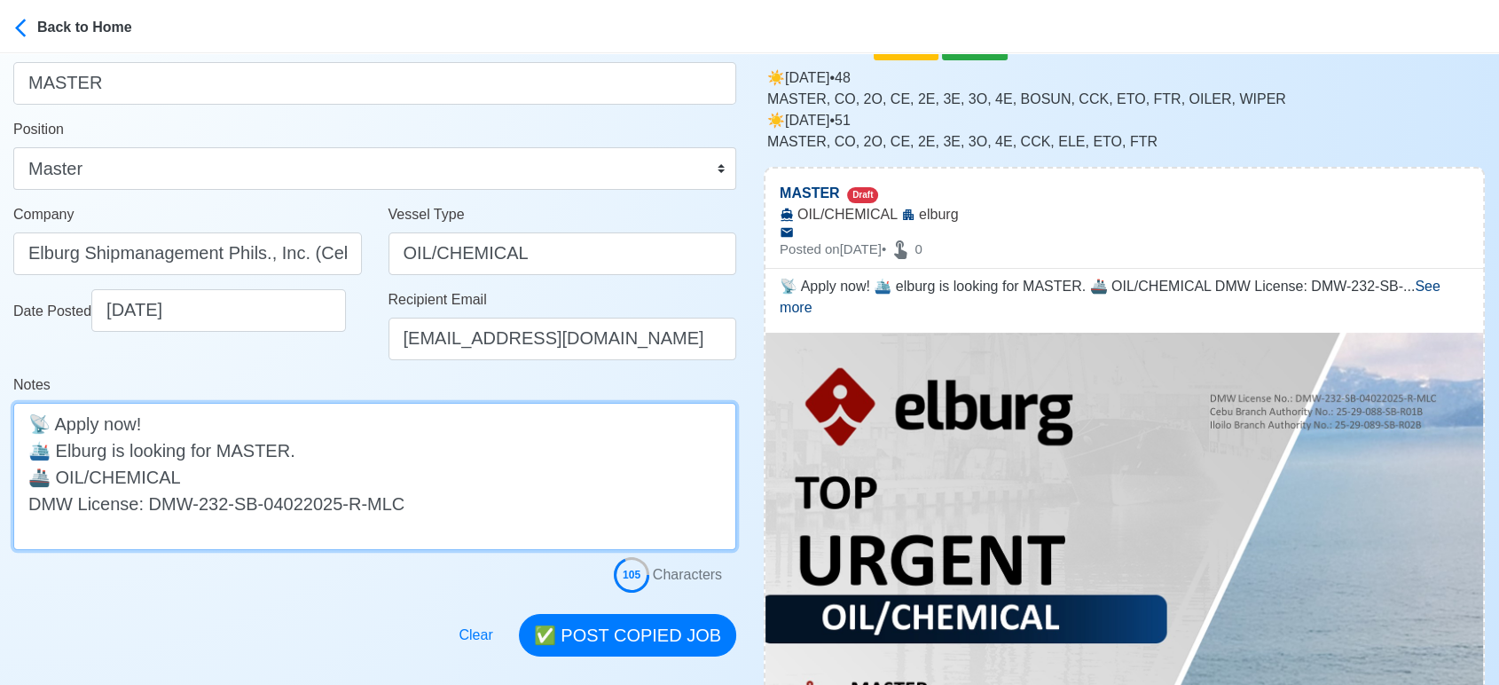
scroll to position [295, 0]
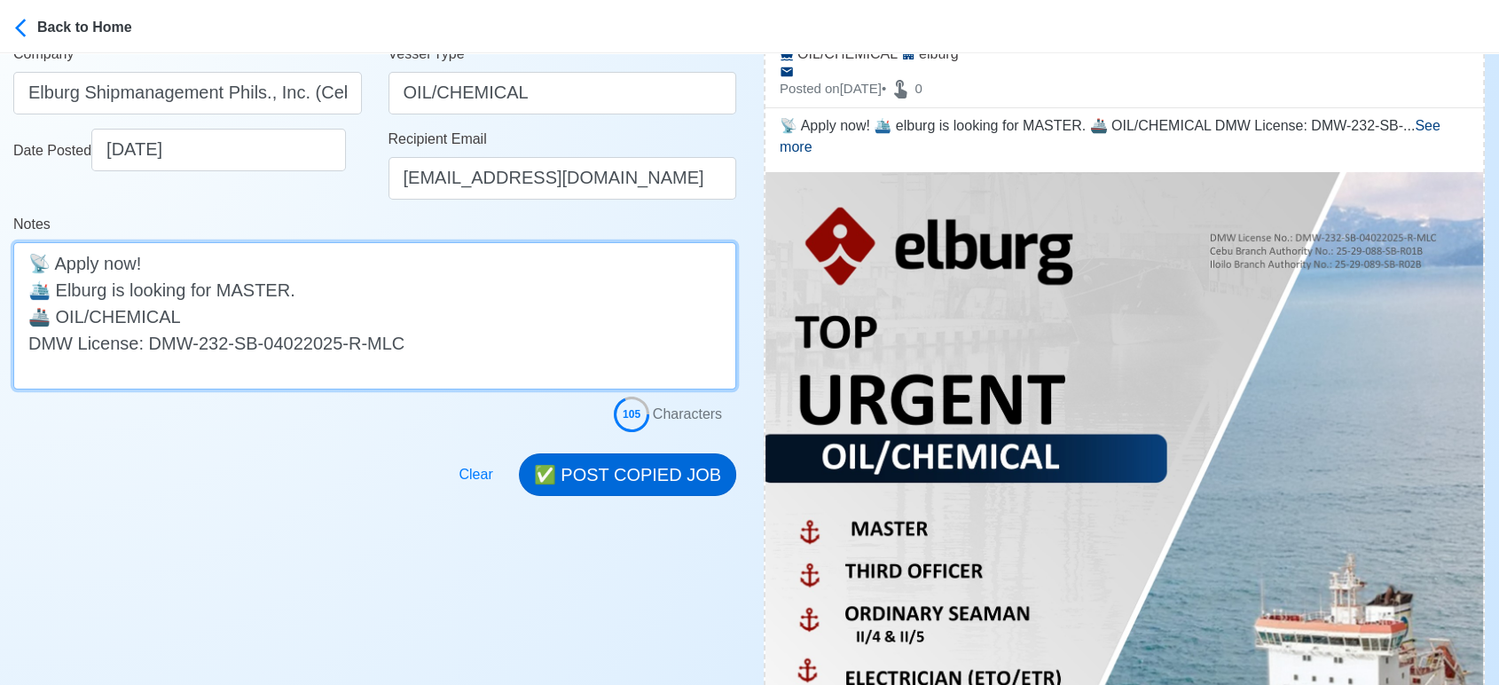
type textarea "📡 Apply now! 🛳️ Elburg is looking for MASTER. 🚢 OIL/CHEMICAL DMW License: DMW-2…"
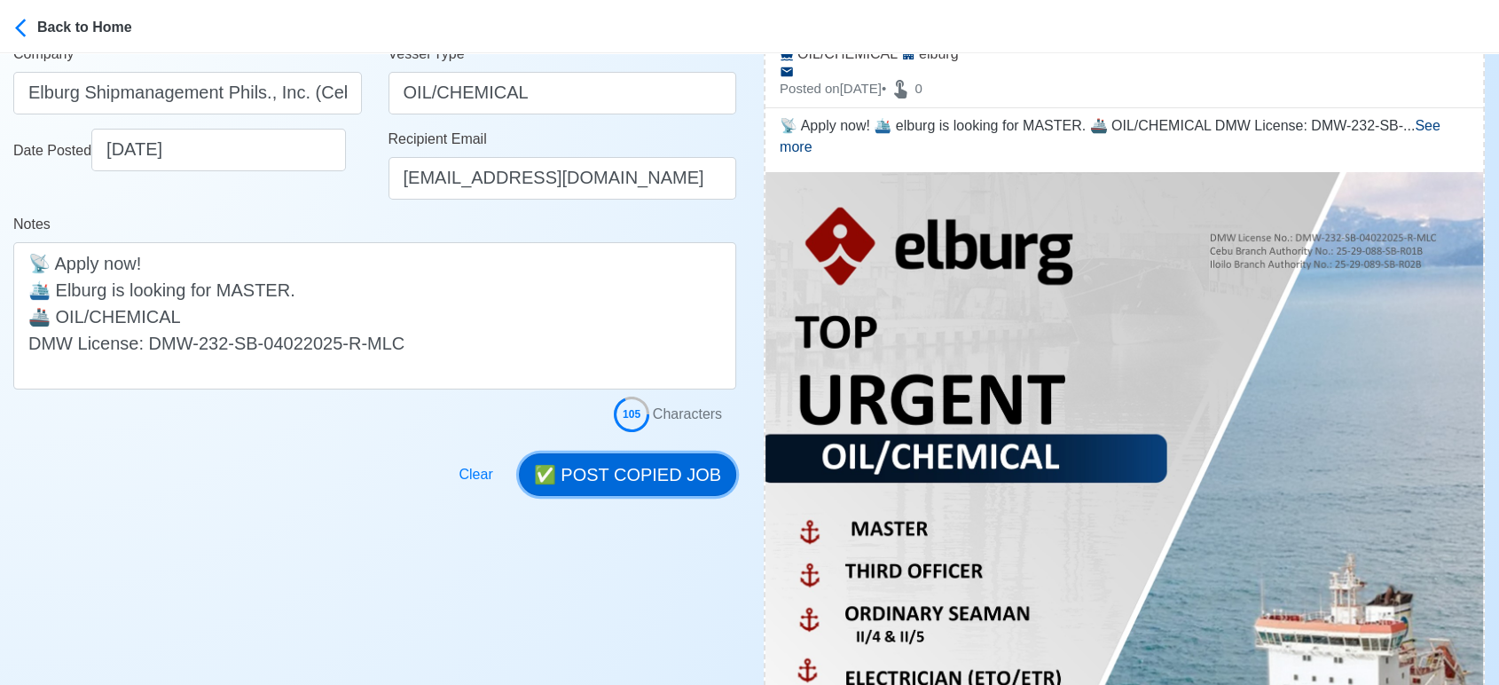
click at [652, 459] on button "✅ POST COPIED JOB" at bounding box center [627, 474] width 217 height 43
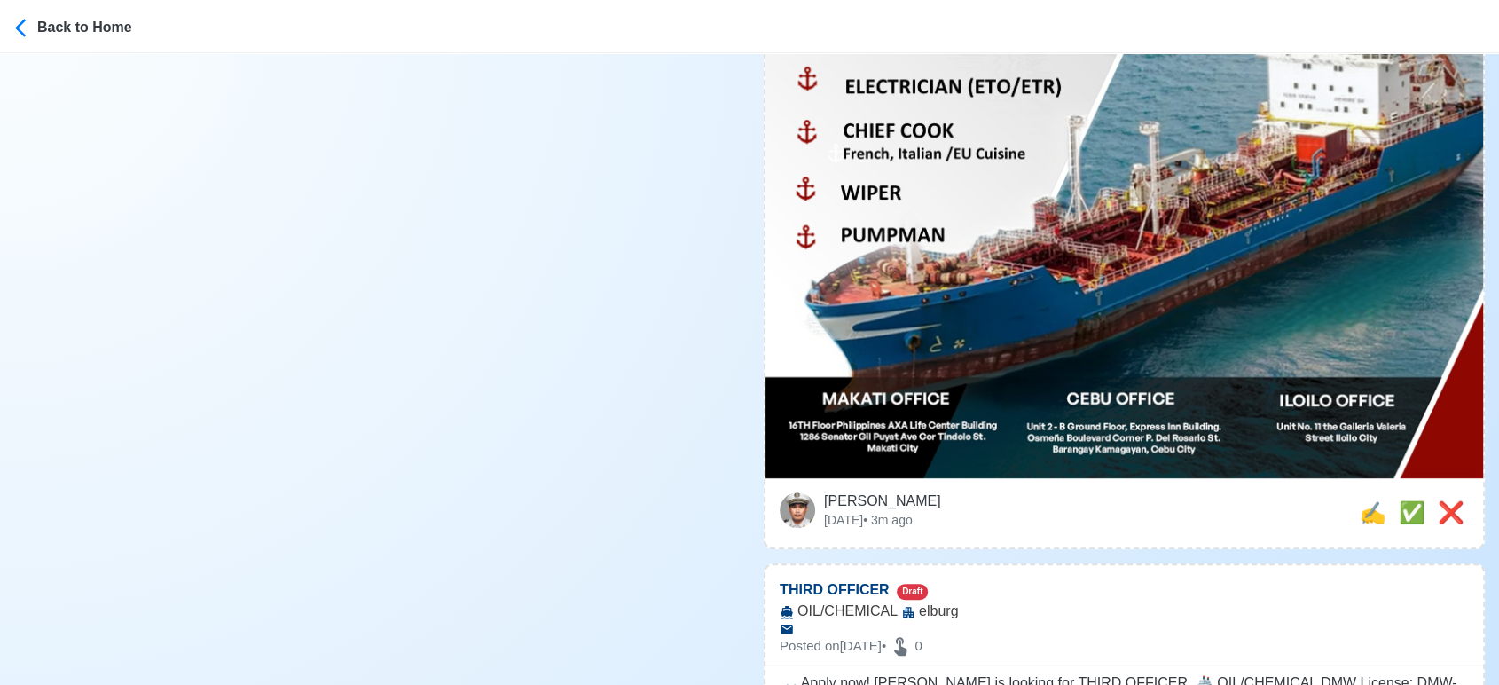
scroll to position [1182, 0]
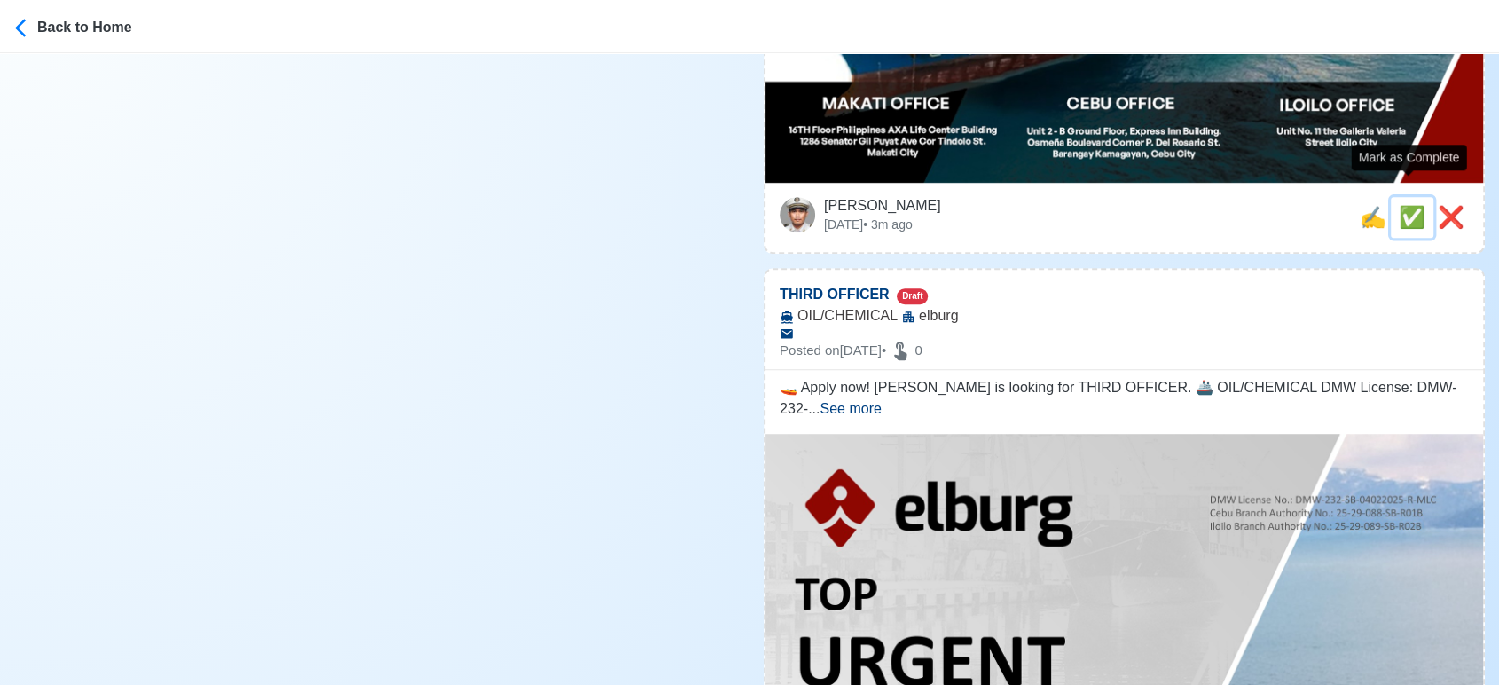
click at [1411, 205] on span "✅" at bounding box center [1412, 217] width 27 height 24
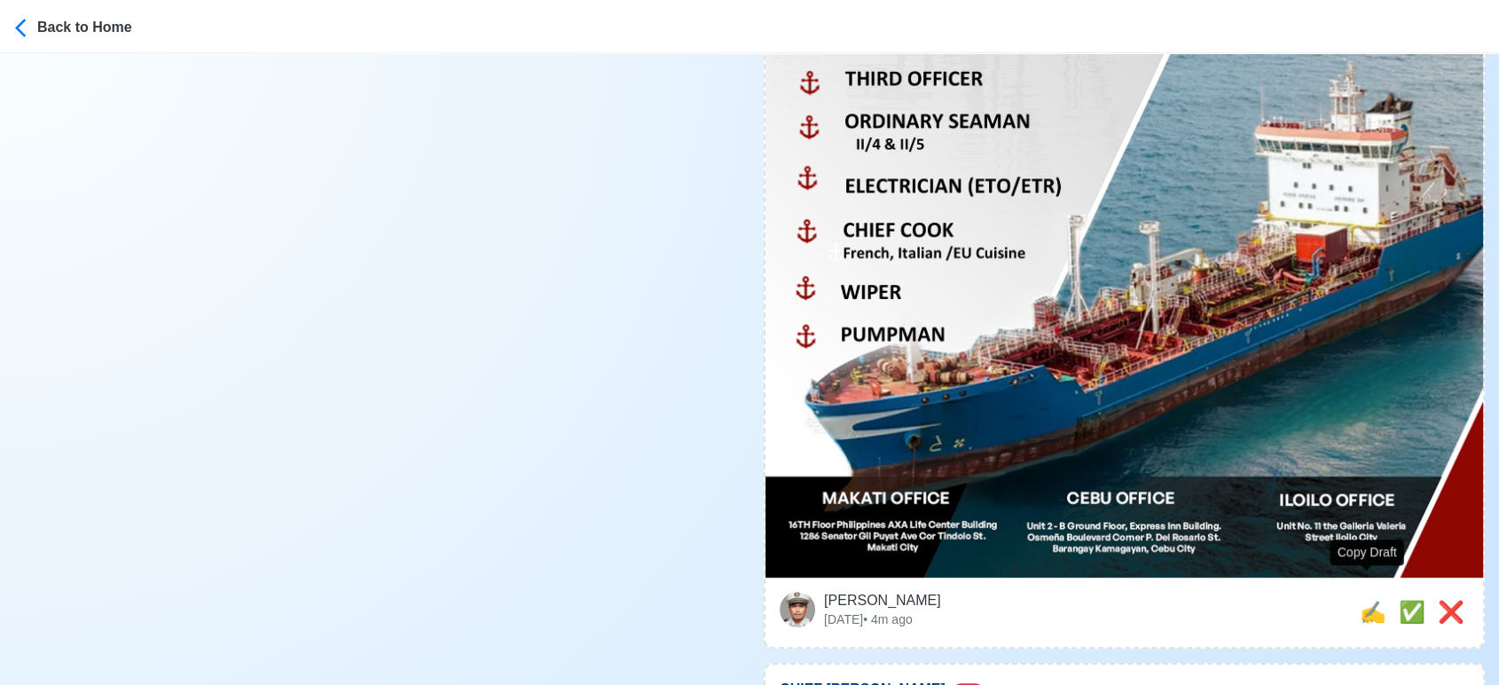
scroll to position [788, 0]
click at [1369, 600] on span "✍️" at bounding box center [1373, 612] width 27 height 24
type input "THIRD OFFICER"
select select
type input "elburg"
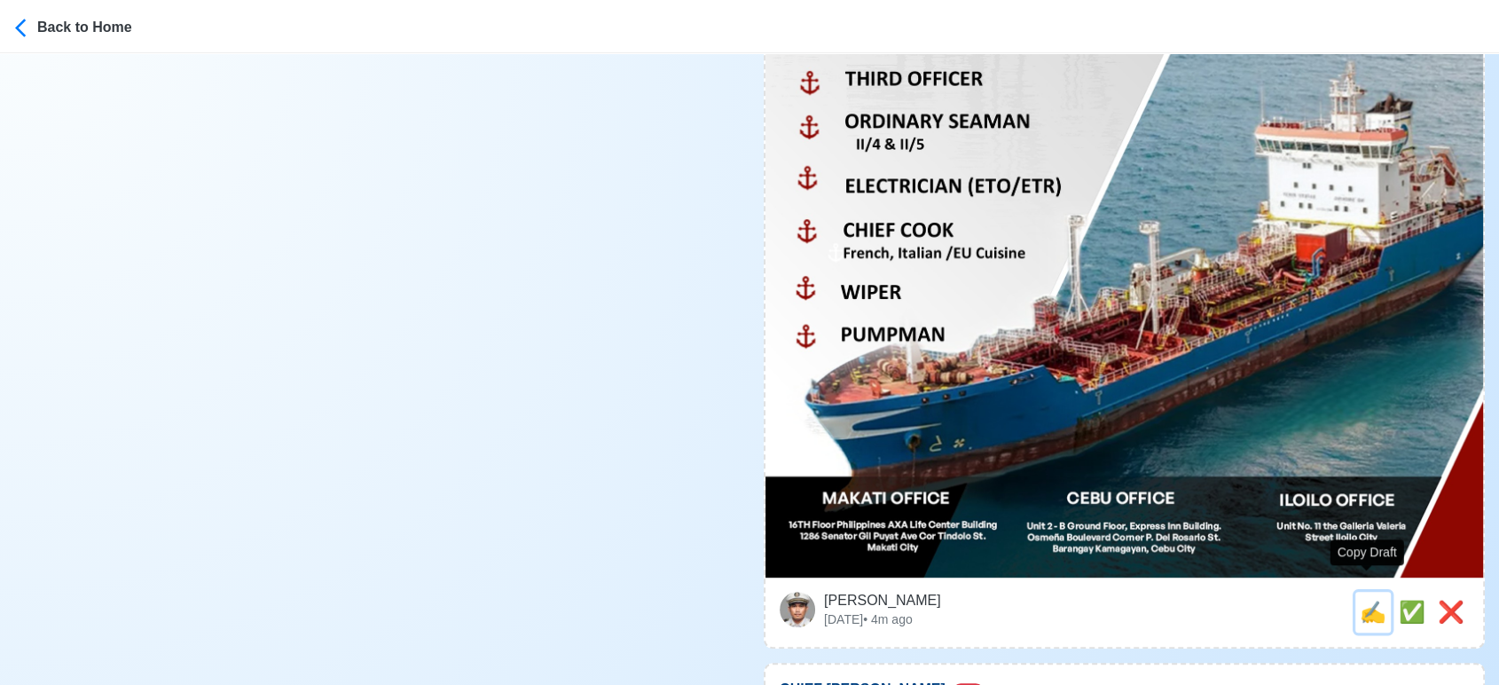
type input "OIL/CHEMICAL"
type textarea "🚤 Apply now! elburg is looking for THIRD OFFICER. 🚢 OIL/CHEMICAL DMW License: D…"
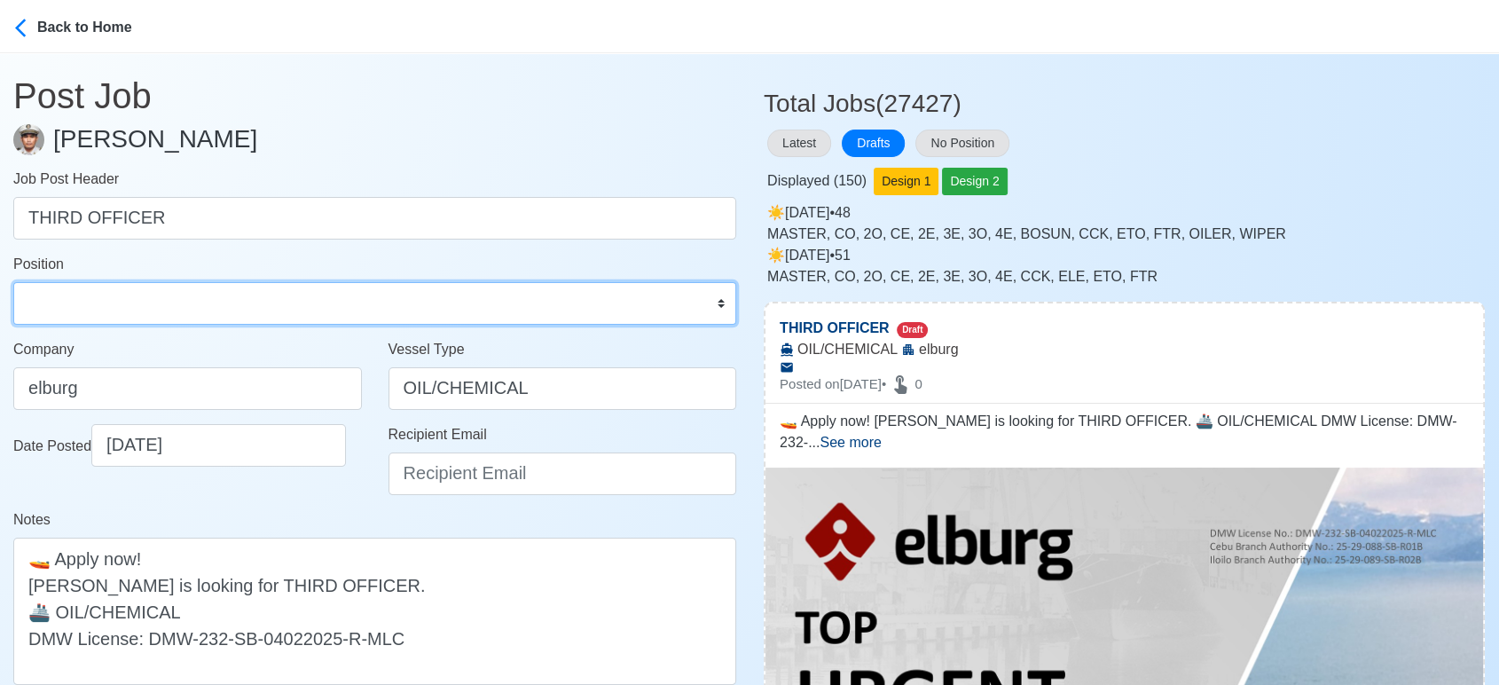
click at [168, 293] on select "Master Chief Officer 2nd Officer 3rd Officer Junior Officer Chief Engineer 2nd …" at bounding box center [374, 303] width 723 height 43
select select "3rd Officer"
click at [13, 282] on select "Master Chief Officer 2nd Officer 3rd Officer Junior Officer Chief Engineer 2nd …" at bounding box center [374, 303] width 723 height 43
click at [803, 147] on button "Latest" at bounding box center [799, 143] width 64 height 27
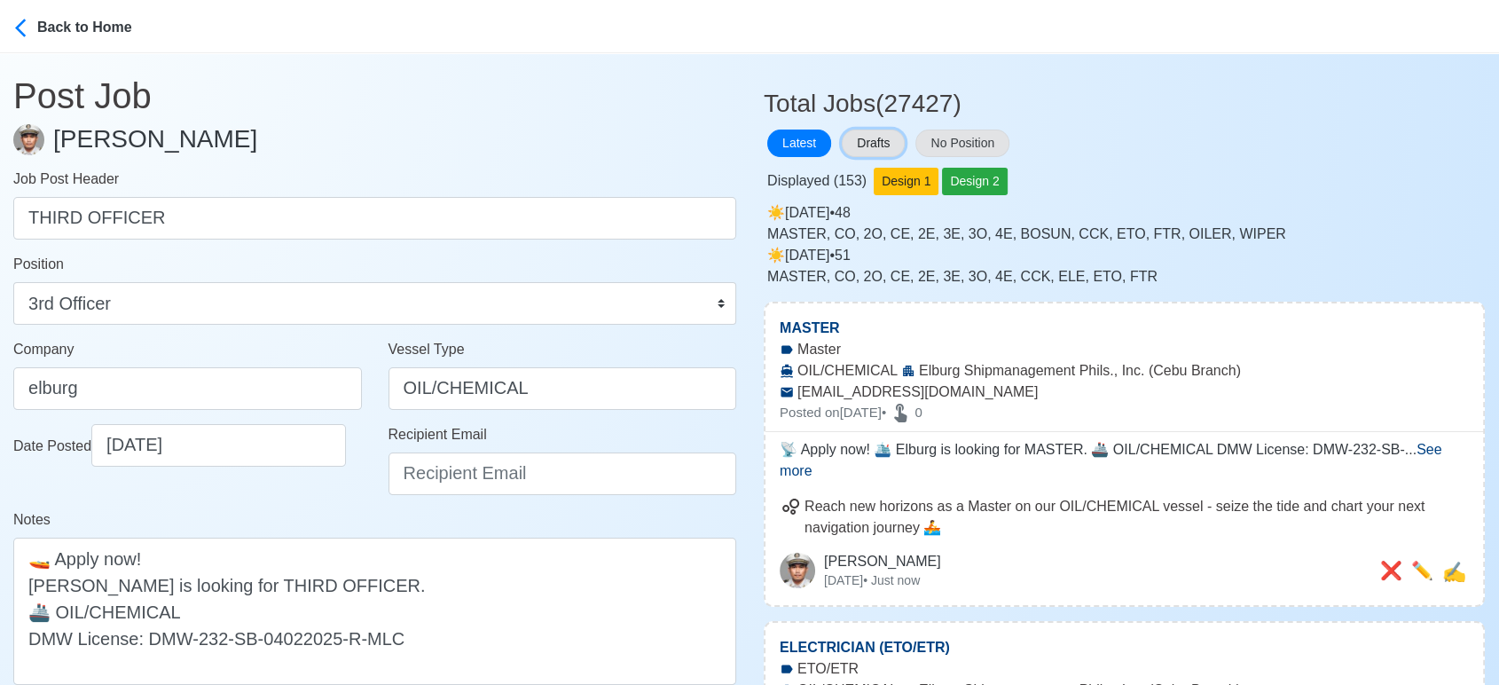
click at [878, 144] on button "Drafts" at bounding box center [873, 143] width 63 height 27
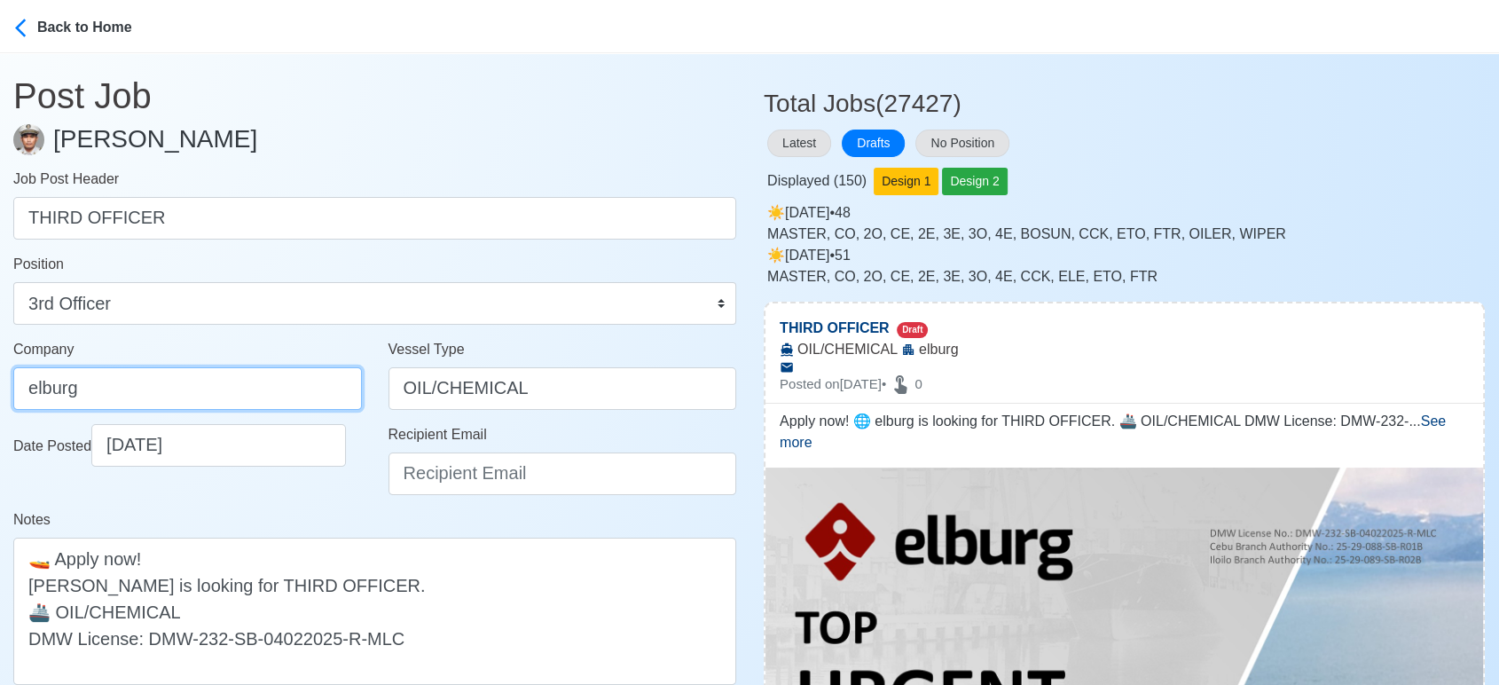
click at [212, 397] on input "elburg" at bounding box center [187, 388] width 349 height 43
type input "Elburg Shipmanagement Phils., Inc. (Cebu Branch)"
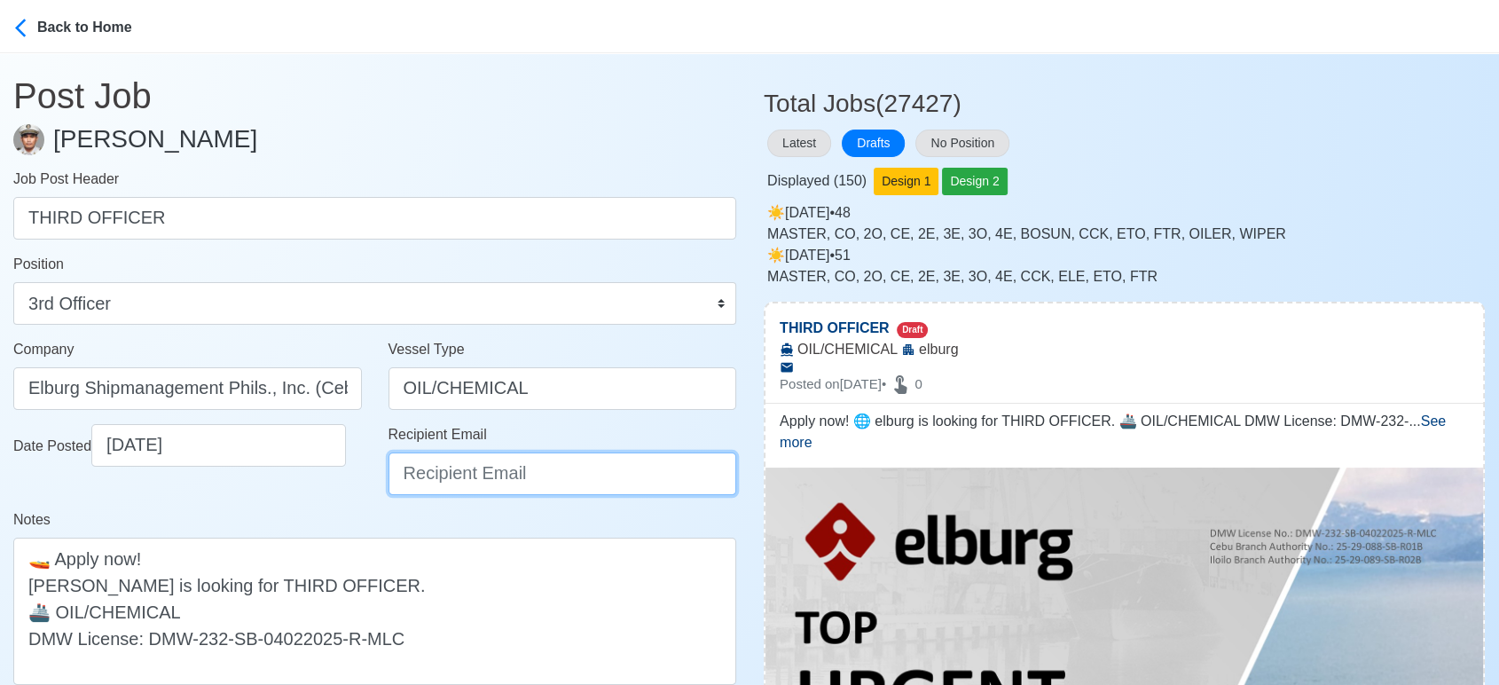
click at [452, 467] on input "Recipient Email" at bounding box center [563, 473] width 349 height 43
type input "recruitment@elburgshipmanagement.com.ph"
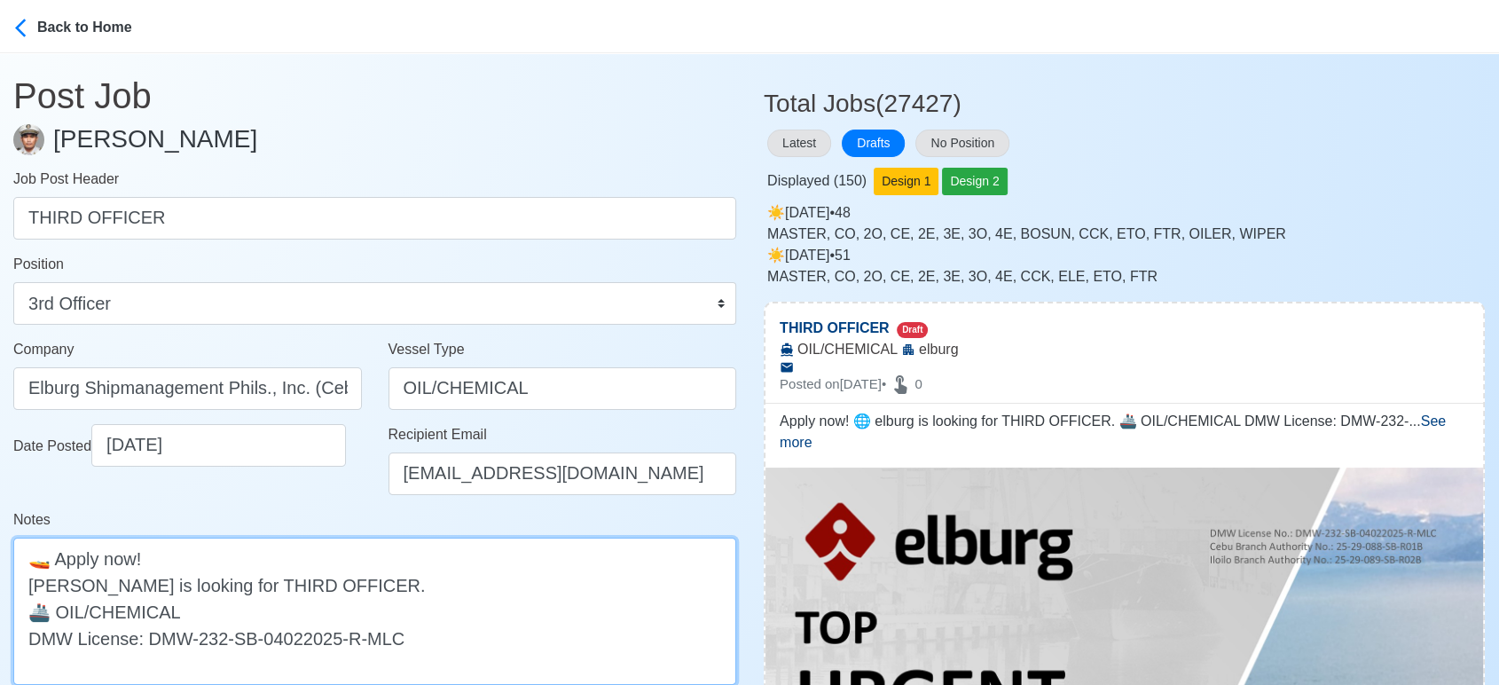
click at [35, 585] on textarea "🚤 Apply now! elburg is looking for THIRD OFFICER. 🚢 OIL/CHEMICAL DMW License: D…" at bounding box center [374, 611] width 723 height 147
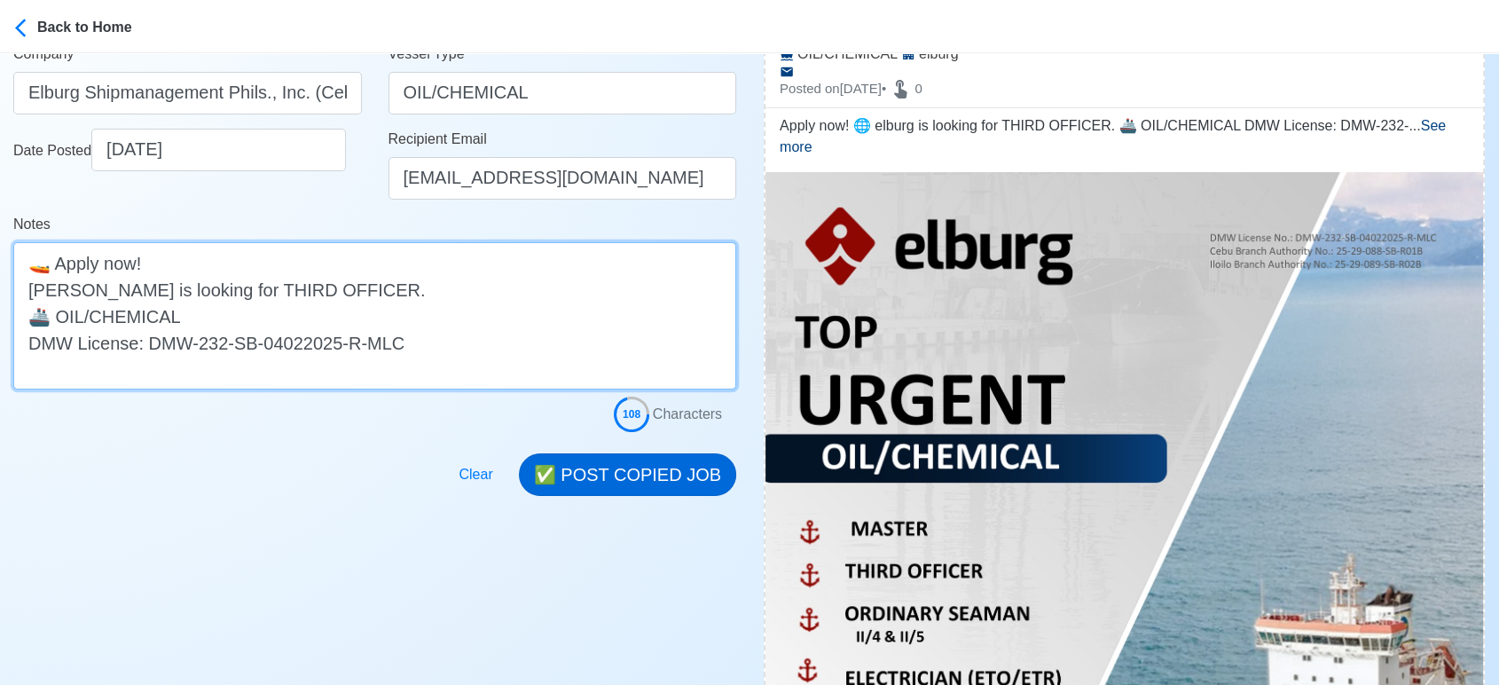
type textarea "🚤 Apply now! Elburg is looking for THIRD OFFICER. 🚢 OIL/CHEMICAL DMW License: D…"
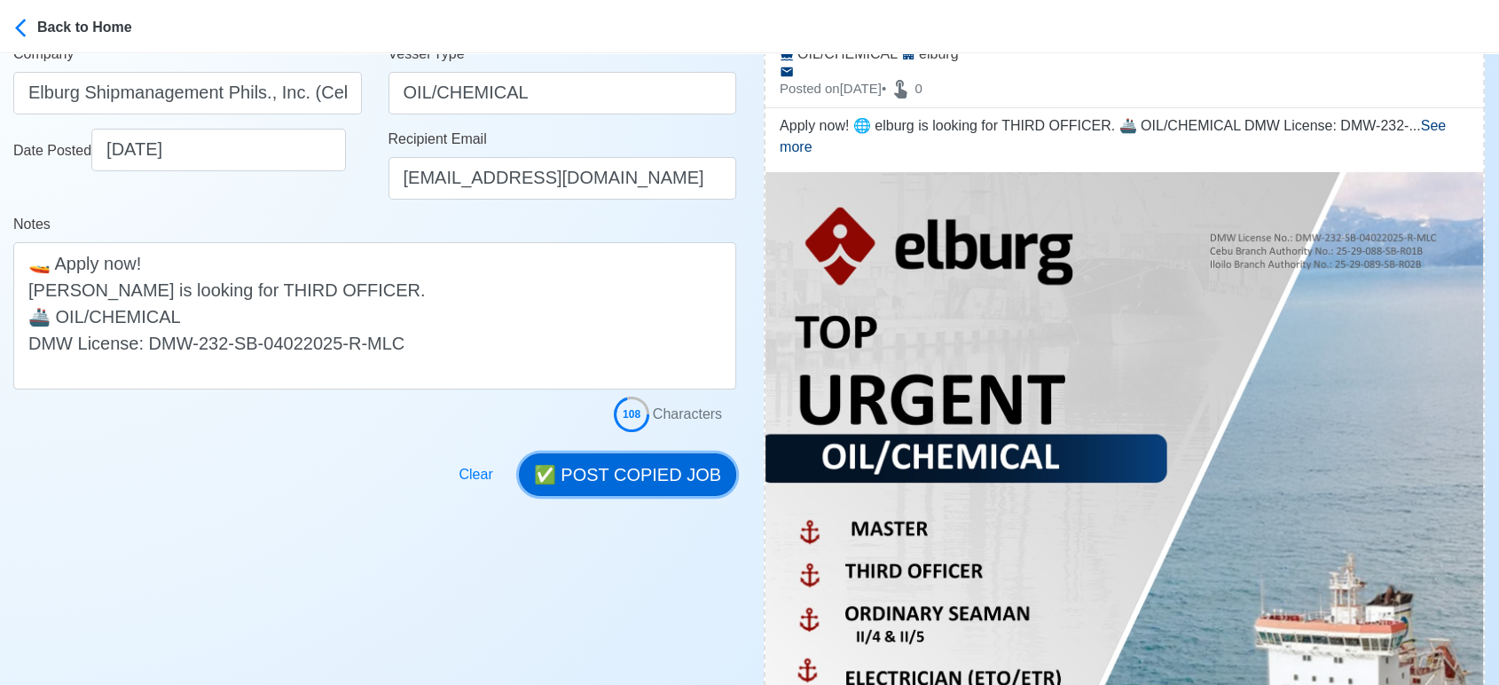
click at [673, 475] on button "✅ POST COPIED JOB" at bounding box center [627, 474] width 217 height 43
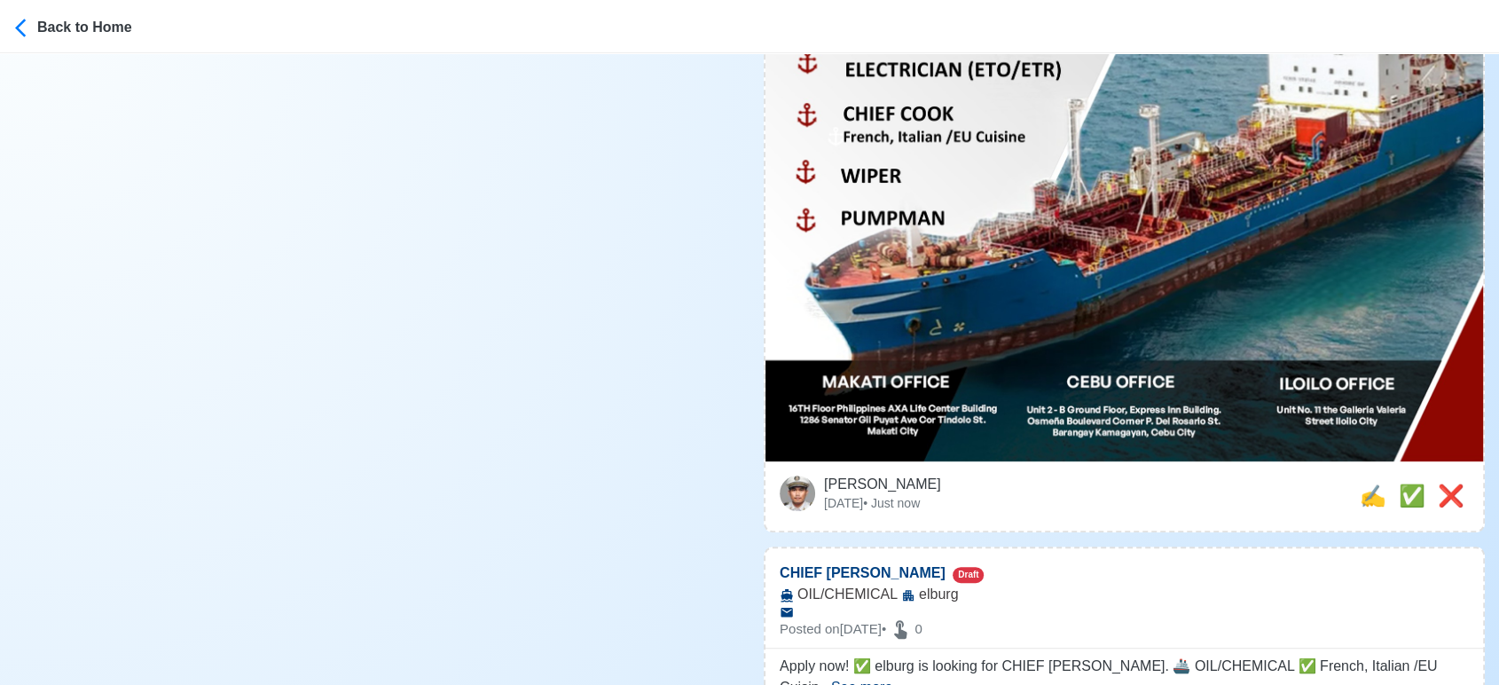
scroll to position [985, 0]
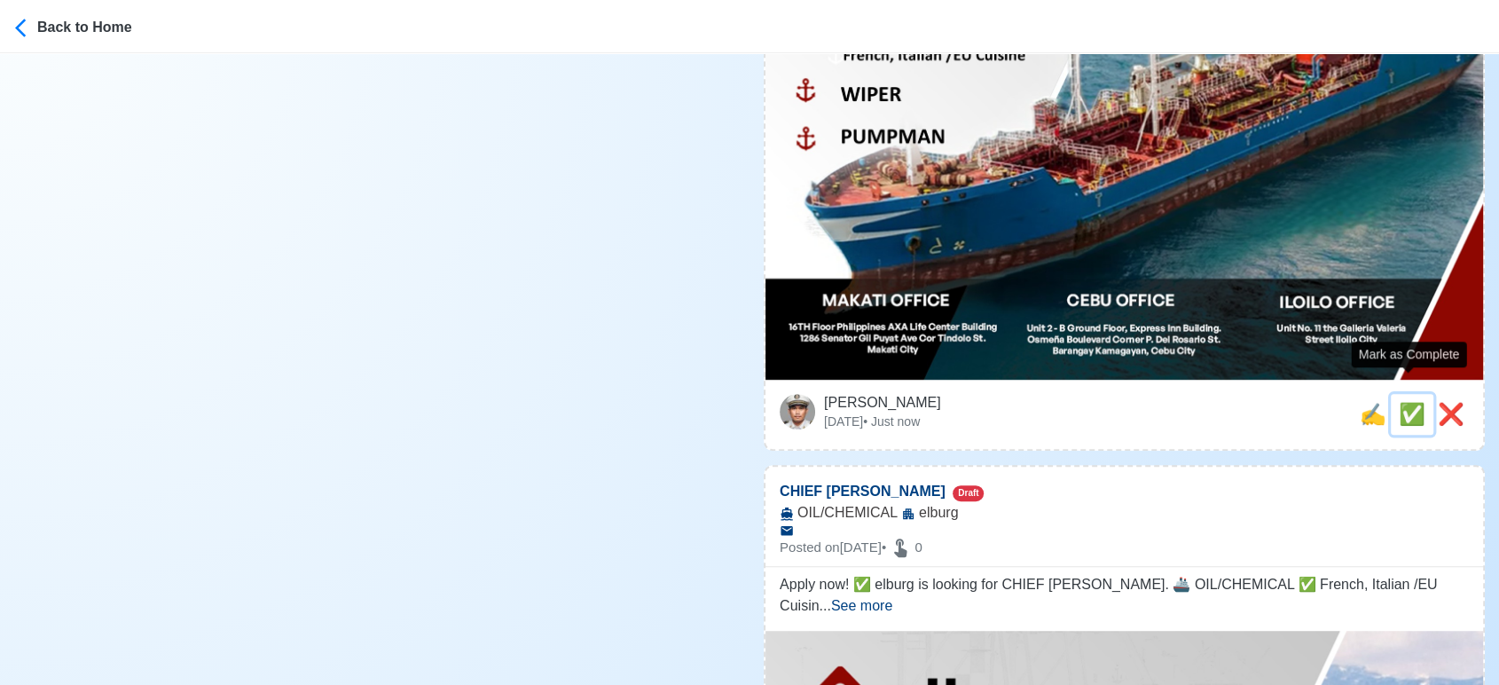
click at [1399, 402] on span "✅" at bounding box center [1412, 414] width 27 height 24
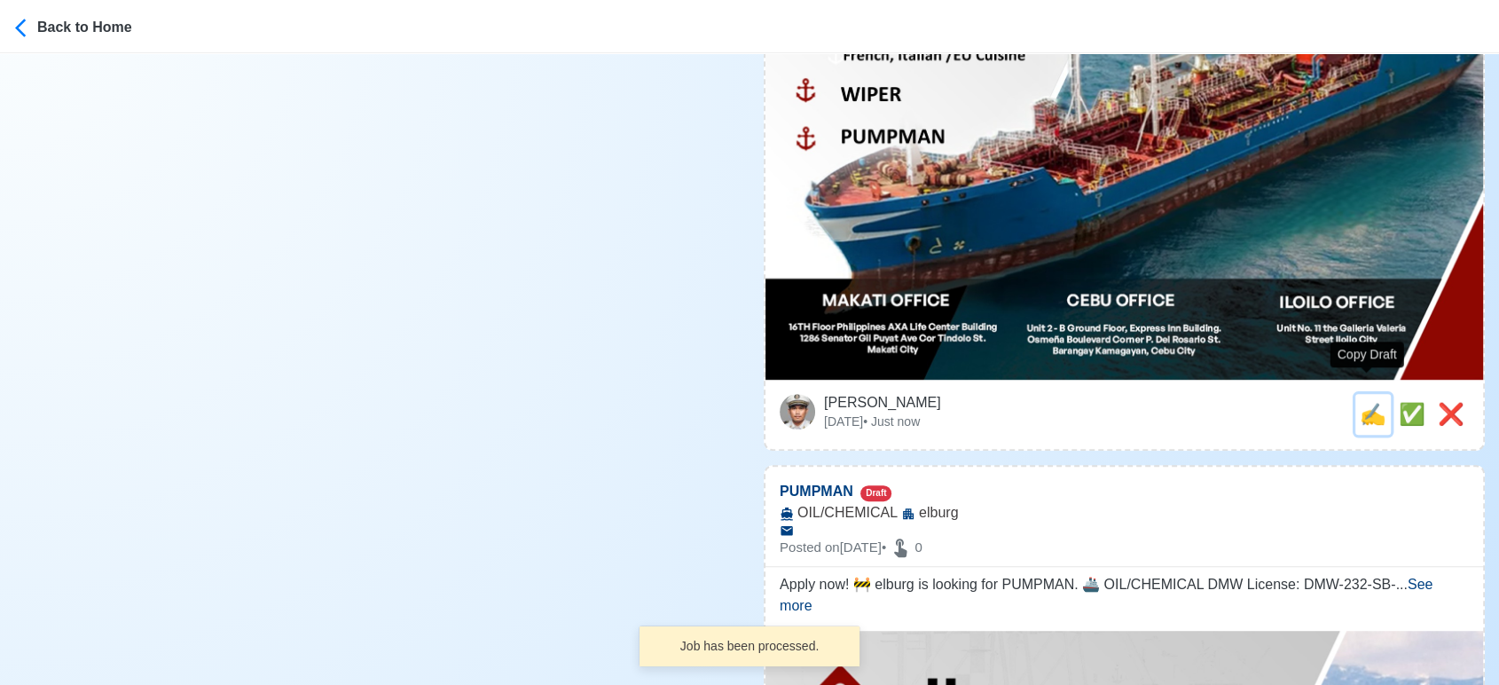
click at [1366, 402] on span "✍️" at bounding box center [1373, 414] width 27 height 24
type input "CHIEF COOK"
select select
type input "elburg"
type input "OIL/CHEMICAL"
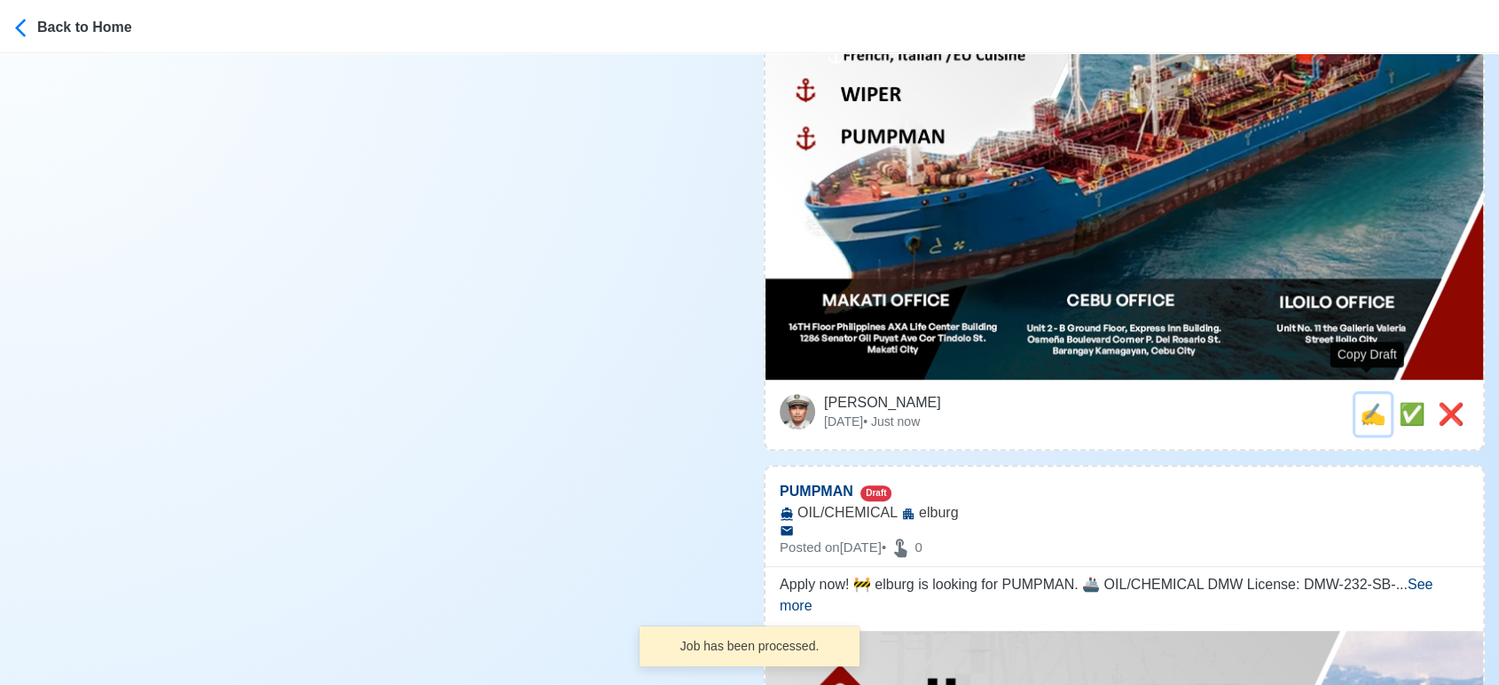
type textarea "Apply now! ✅ elburg is looking for CHIEF COOK. 🚢 OIL/CHEMICAL ✅ French, Italian…"
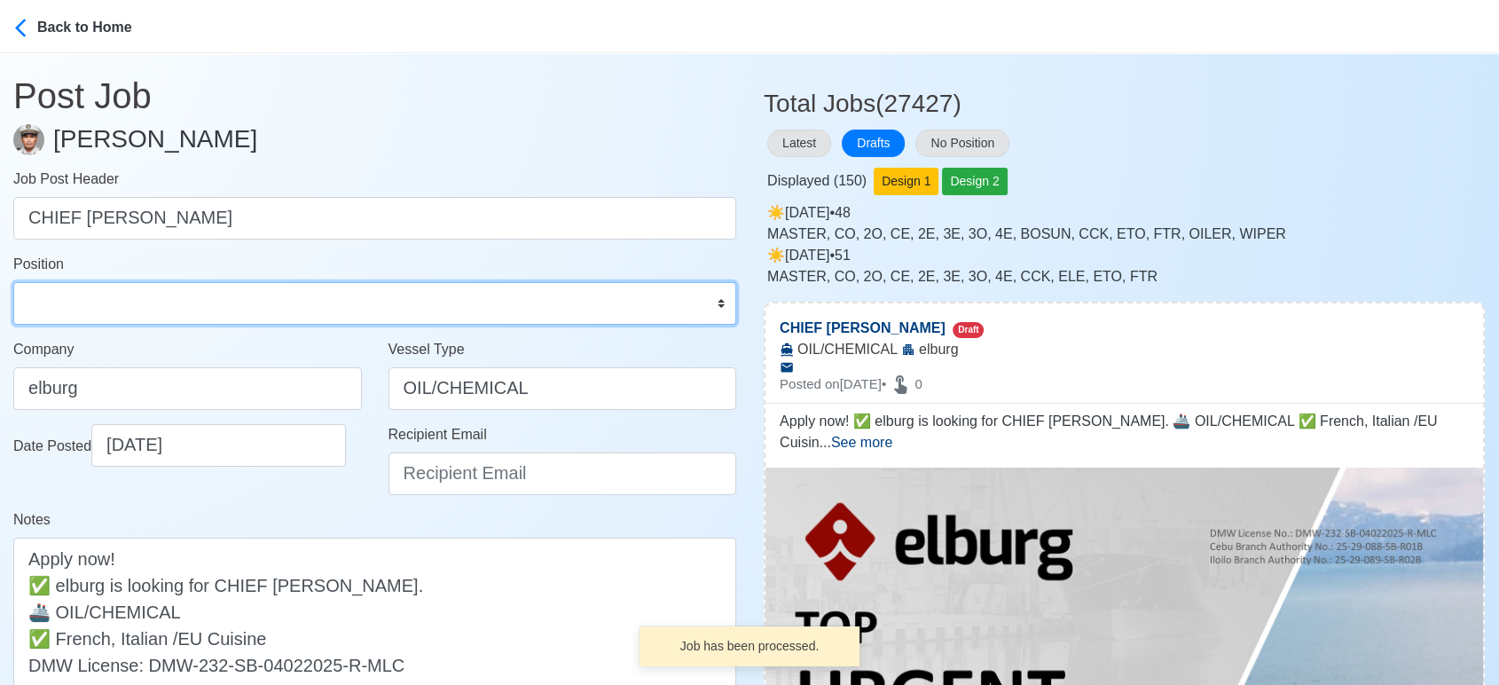
click at [173, 296] on select "Master Chief Officer 2nd Officer 3rd Officer Junior Officer Chief Engineer 2nd …" at bounding box center [374, 303] width 723 height 43
select select "Chief Cook"
click at [13, 282] on select "Master Chief Officer 2nd Officer 3rd Officer Junior Officer Chief Engineer 2nd …" at bounding box center [374, 303] width 723 height 43
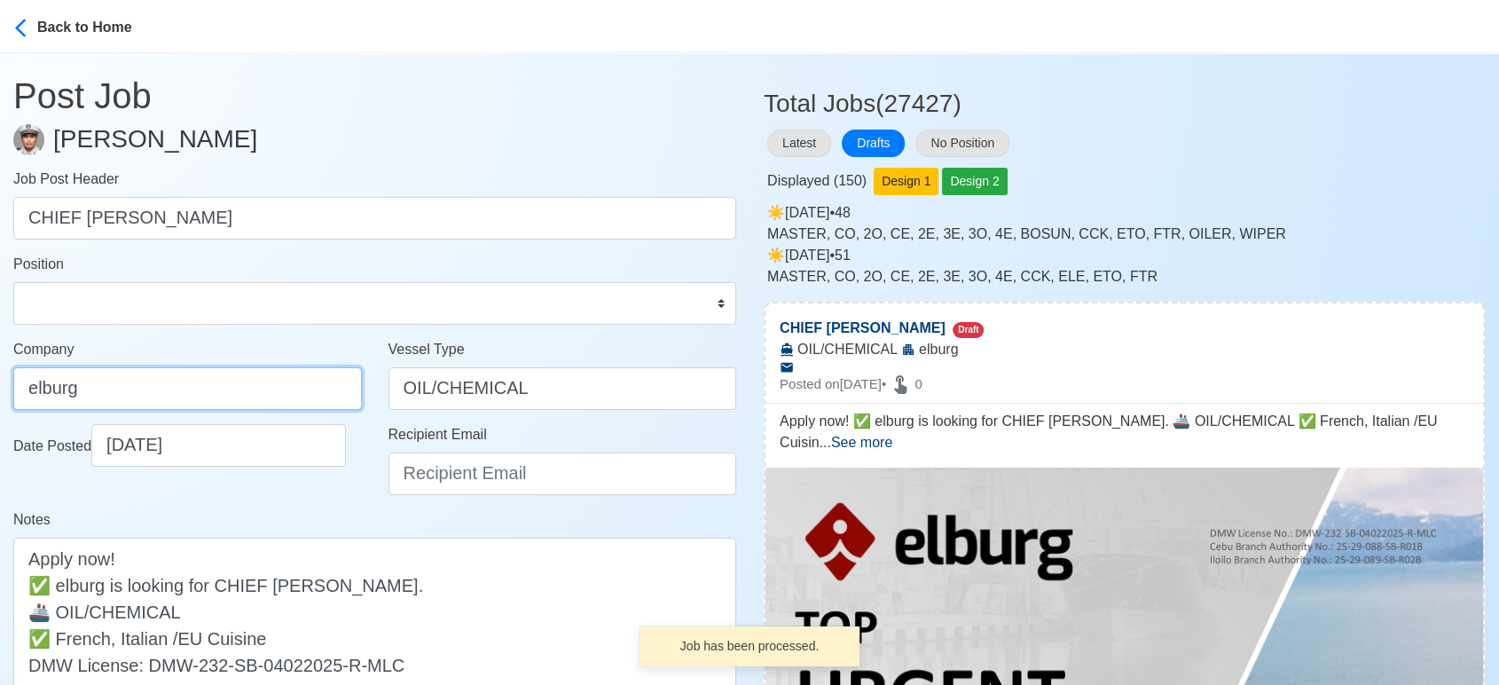
click at [216, 387] on input "elburg" at bounding box center [187, 388] width 349 height 43
type input "Elburg Shipmanagement Phils., Inc. (Cebu Branch)"
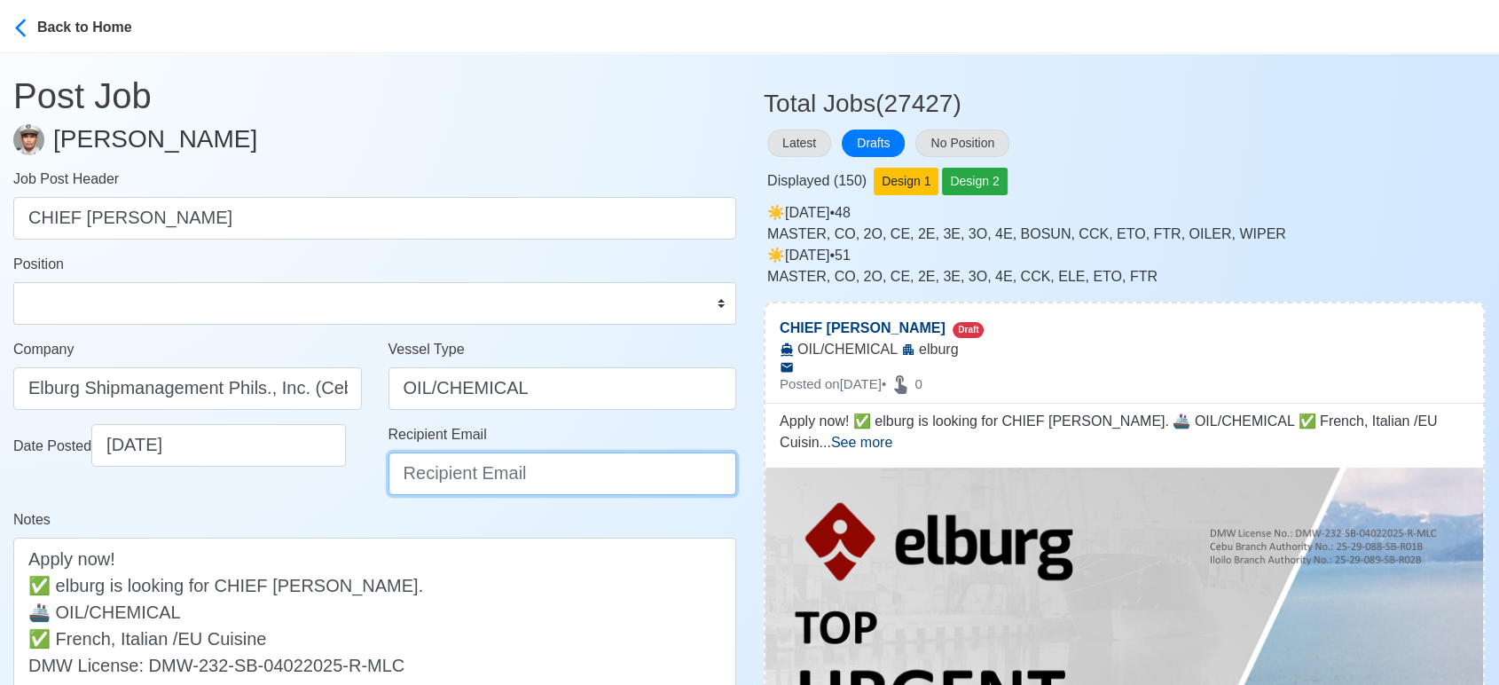
click at [445, 465] on input "Recipient Email" at bounding box center [563, 473] width 349 height 43
type input "recruitment@elburgshipmanagement.com.ph"
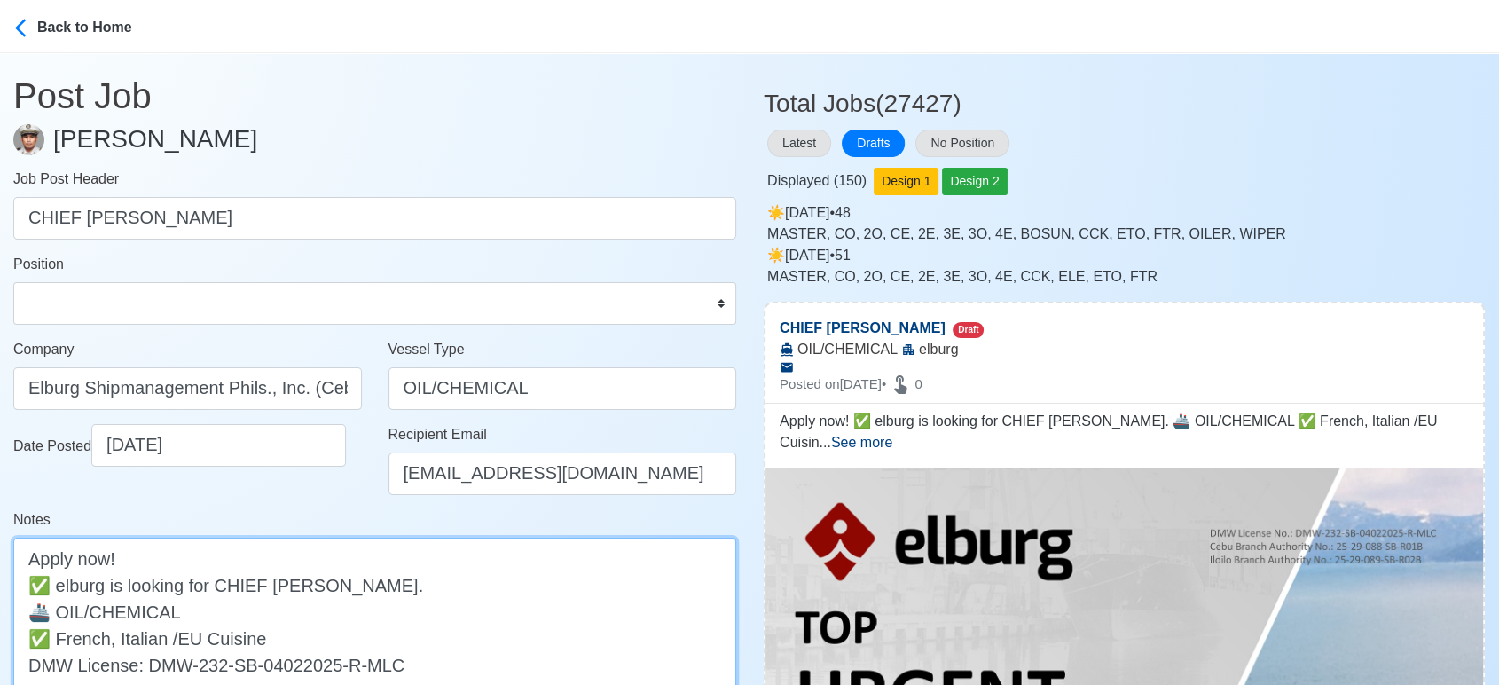
click at [65, 585] on textarea "Apply now! ✅ elburg is looking for CHIEF COOK. 🚢 OIL/CHEMICAL ✅ French, Italian…" at bounding box center [374, 625] width 723 height 174
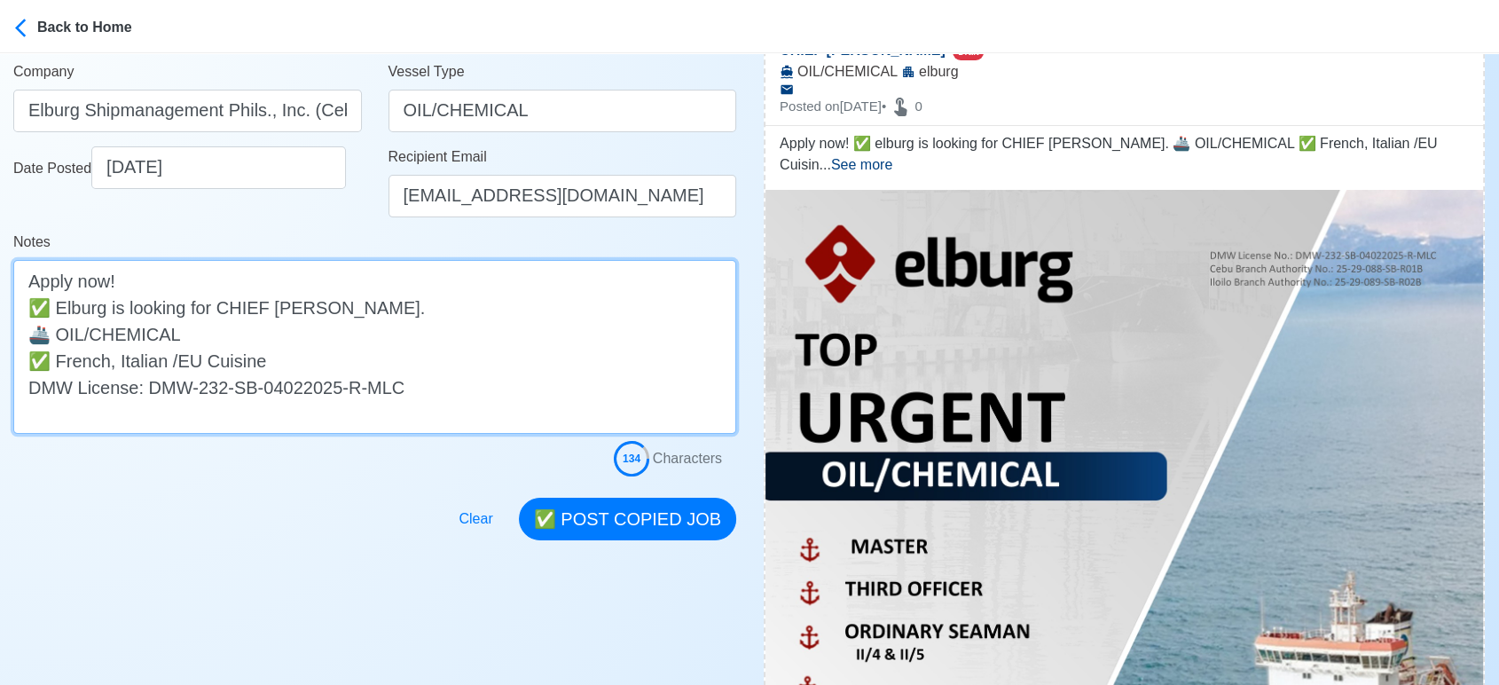
scroll to position [394, 0]
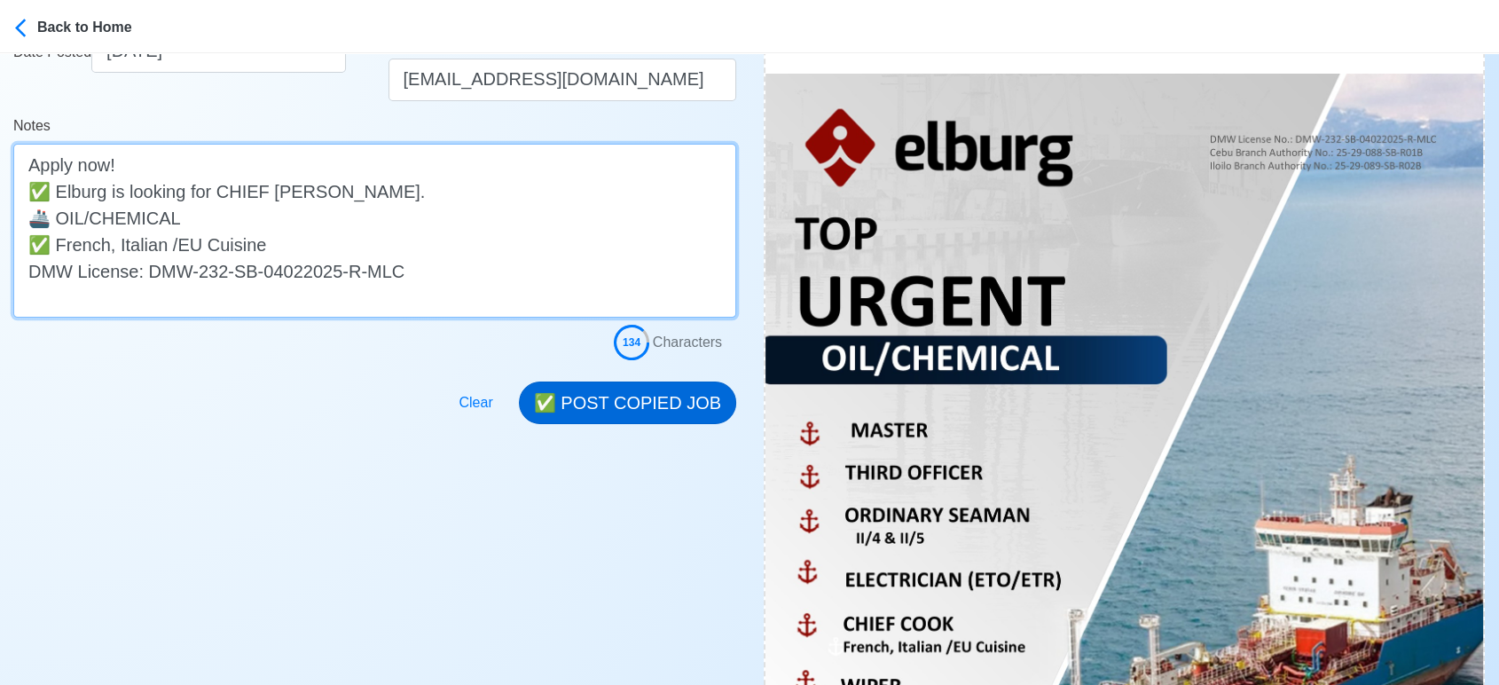
type textarea "Apply now! ✅ Elburg is looking for CHIEF COOK. 🚢 OIL/CHEMICAL ✅ French, Italian…"
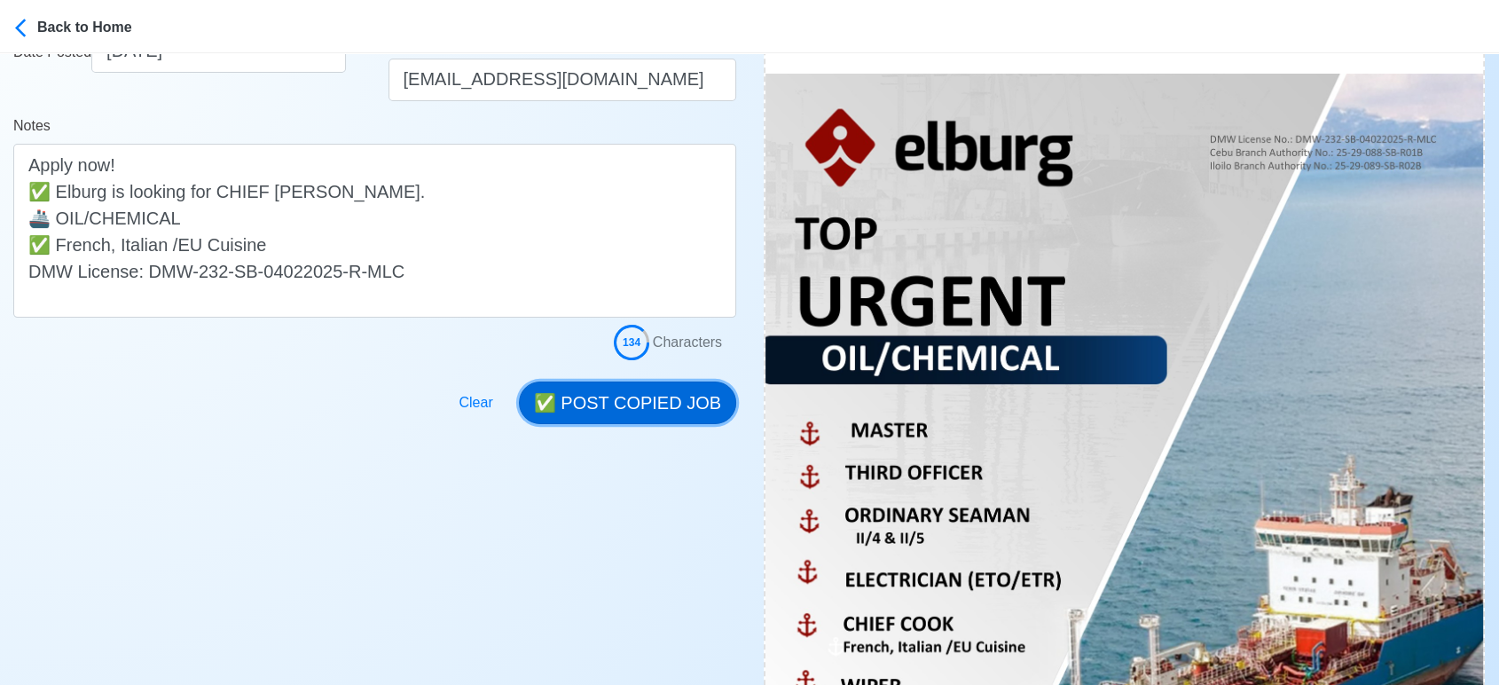
click at [680, 403] on button "✅ POST COPIED JOB" at bounding box center [627, 402] width 217 height 43
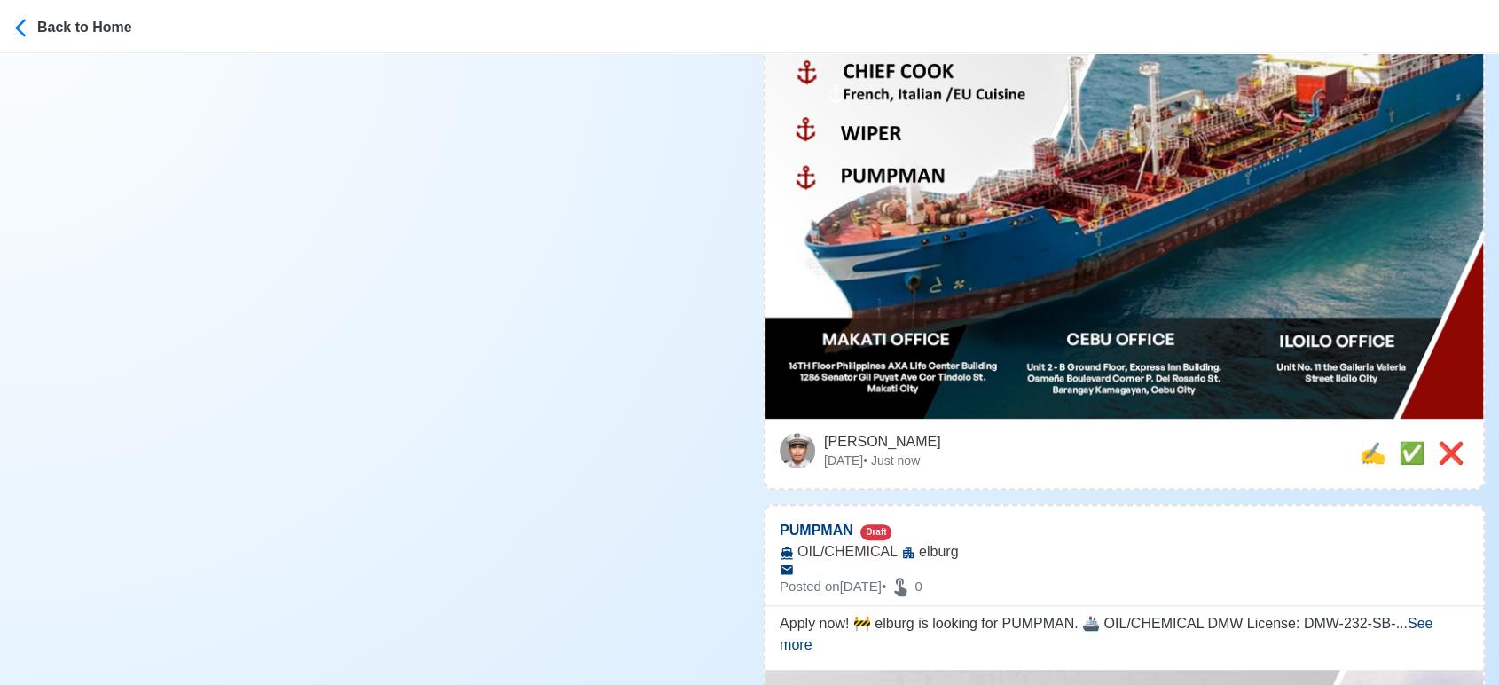
scroll to position [1084, 0]
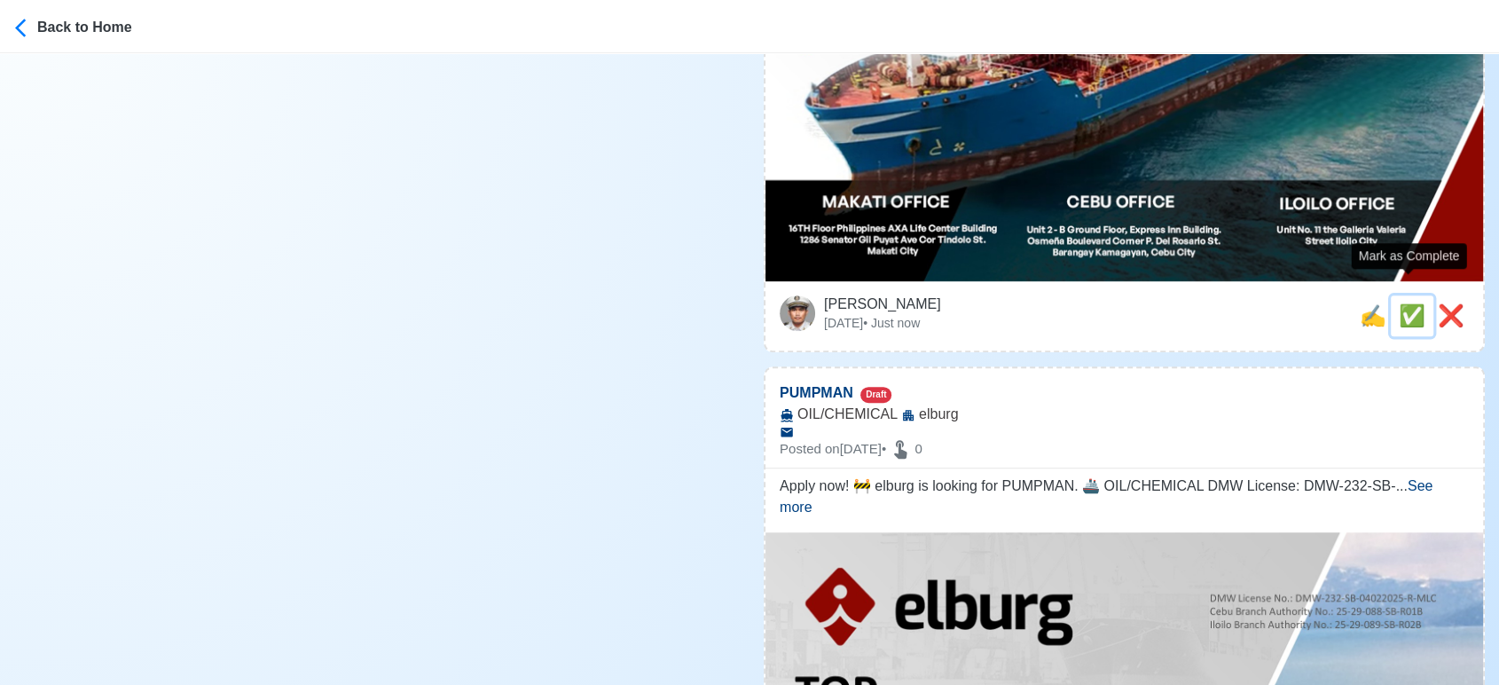
click at [1399, 303] on span "✅" at bounding box center [1412, 315] width 27 height 24
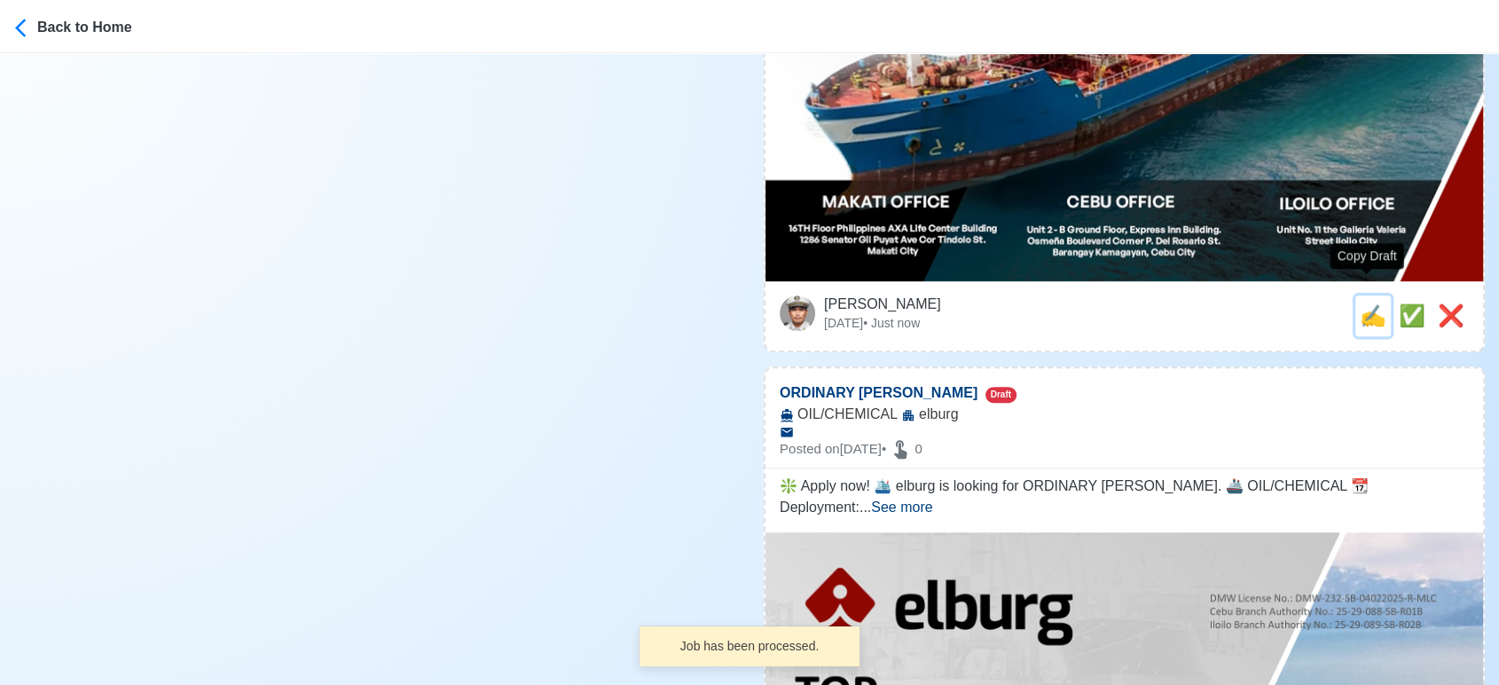
click at [1370, 303] on span "✍️" at bounding box center [1373, 315] width 27 height 24
type input "PUMPMAN"
select select
type input "elburg"
type input "OIL/CHEMICAL"
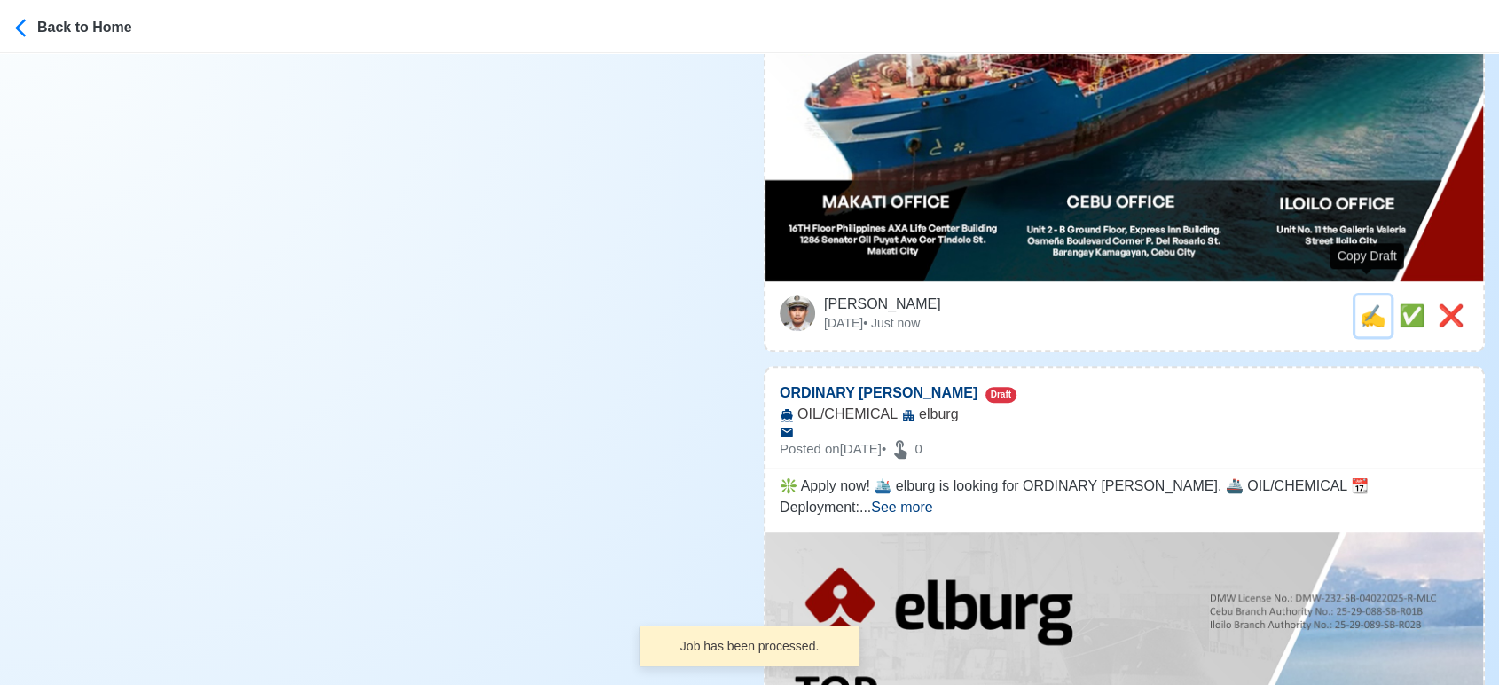
type textarea "Apply now! 🚧 elburg is looking for PUMPMAN. 🚢 OIL/CHEMICAL DMW License: DMW-232…"
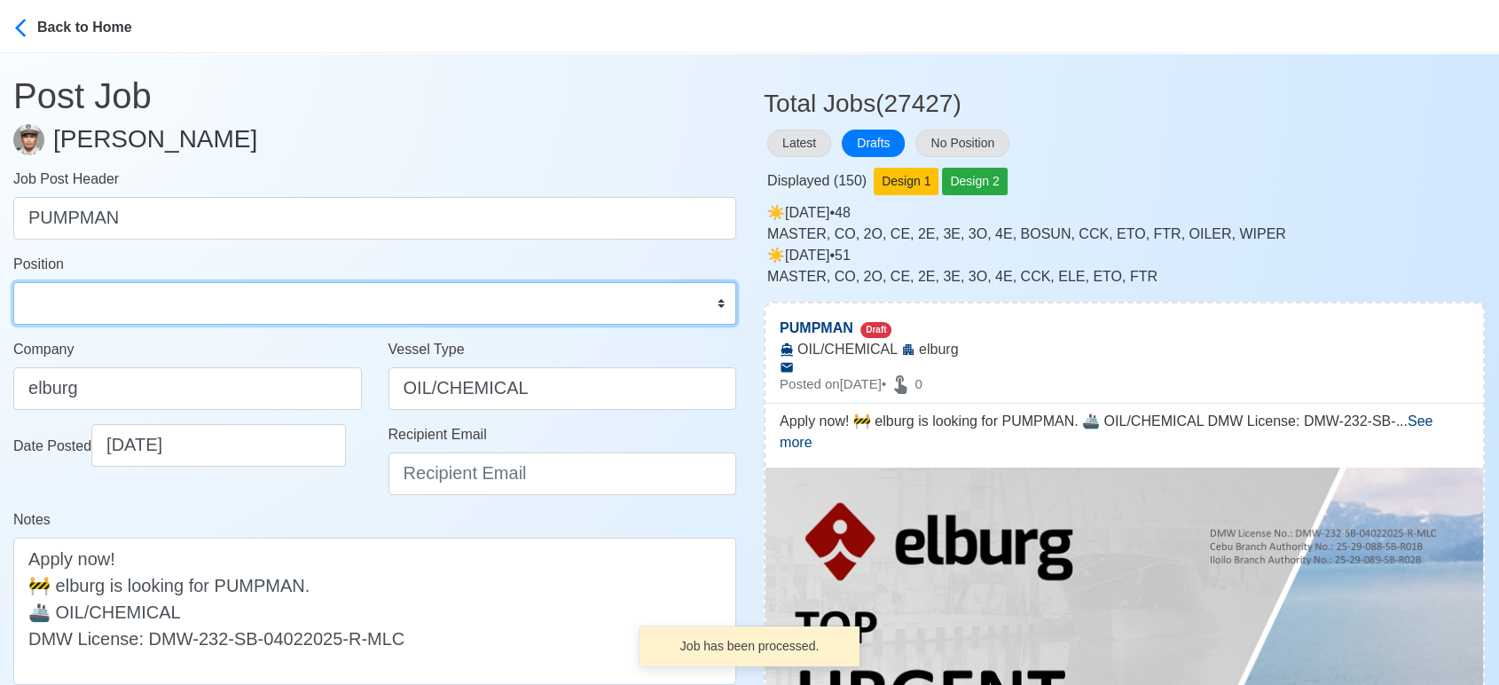
drag, startPoint x: 248, startPoint y: 293, endPoint x: 228, endPoint y: 289, distance: 20.7
click at [248, 293] on select "Master Chief Officer 2nd Officer 3rd Officer Junior Officer Chief Engineer 2nd …" at bounding box center [374, 303] width 723 height 43
select select "Pumpman"
click at [13, 282] on select "Master Chief Officer 2nd Officer 3rd Officer Junior Officer Chief Engineer 2nd …" at bounding box center [374, 303] width 723 height 43
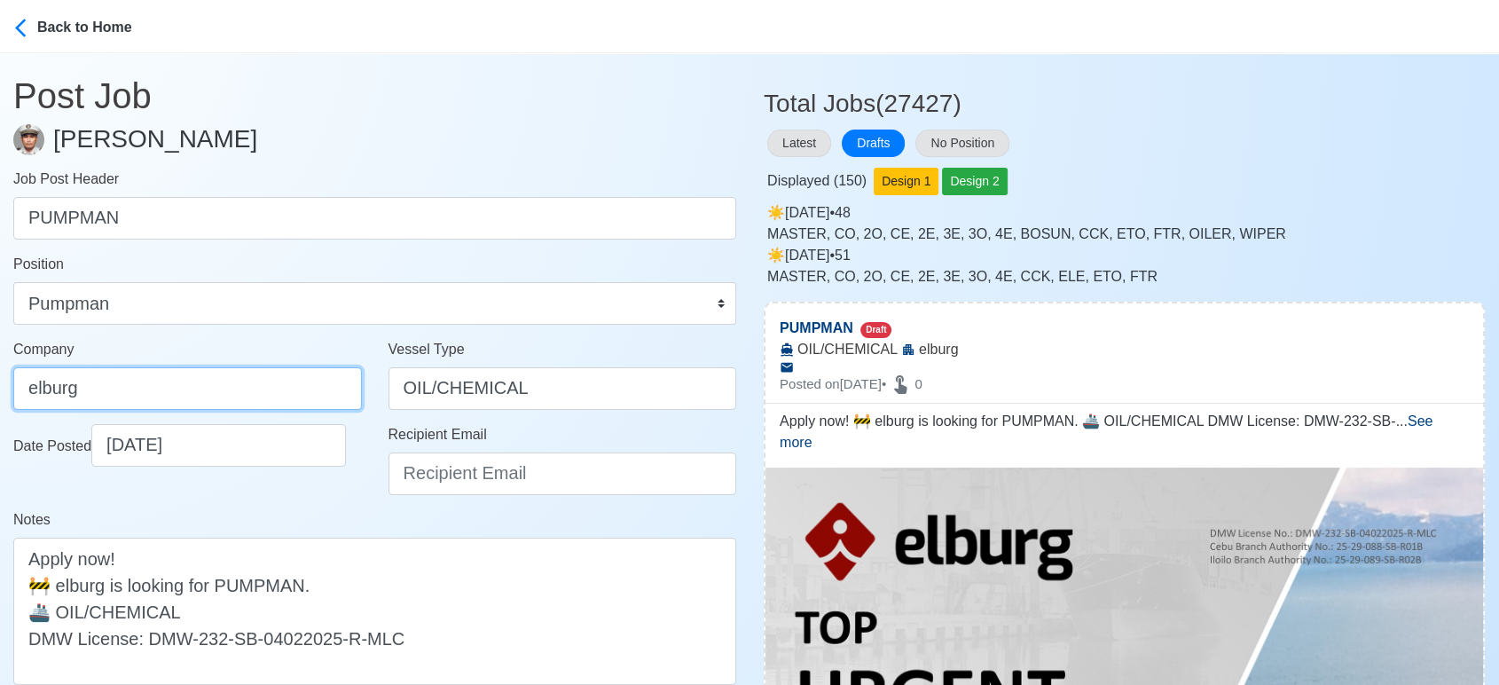
click at [184, 384] on input "elburg" at bounding box center [187, 388] width 349 height 43
type input "Elburg Shipmanagement Phils., Inc. (Cebu Branch)"
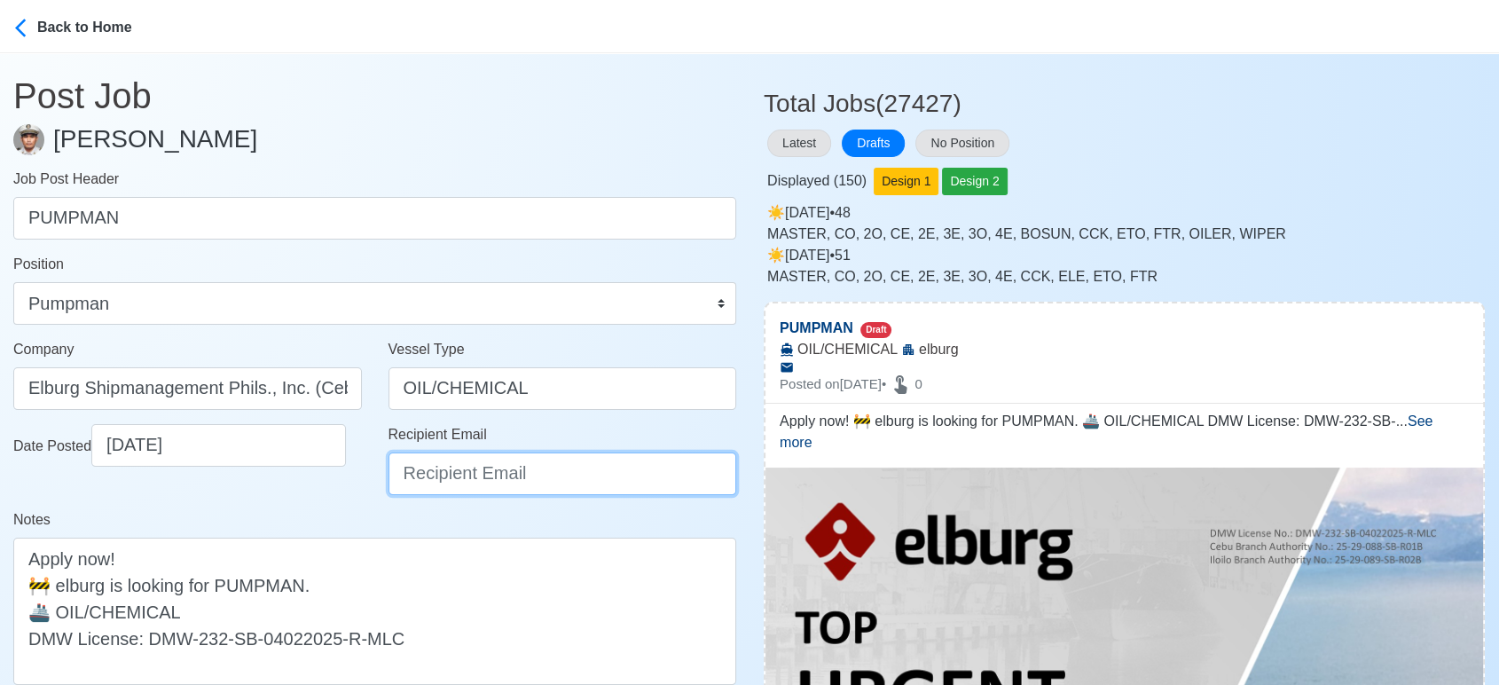
click at [510, 488] on input "Recipient Email" at bounding box center [563, 473] width 349 height 43
type input "recruitment@elburgshipmanagement.com.ph"
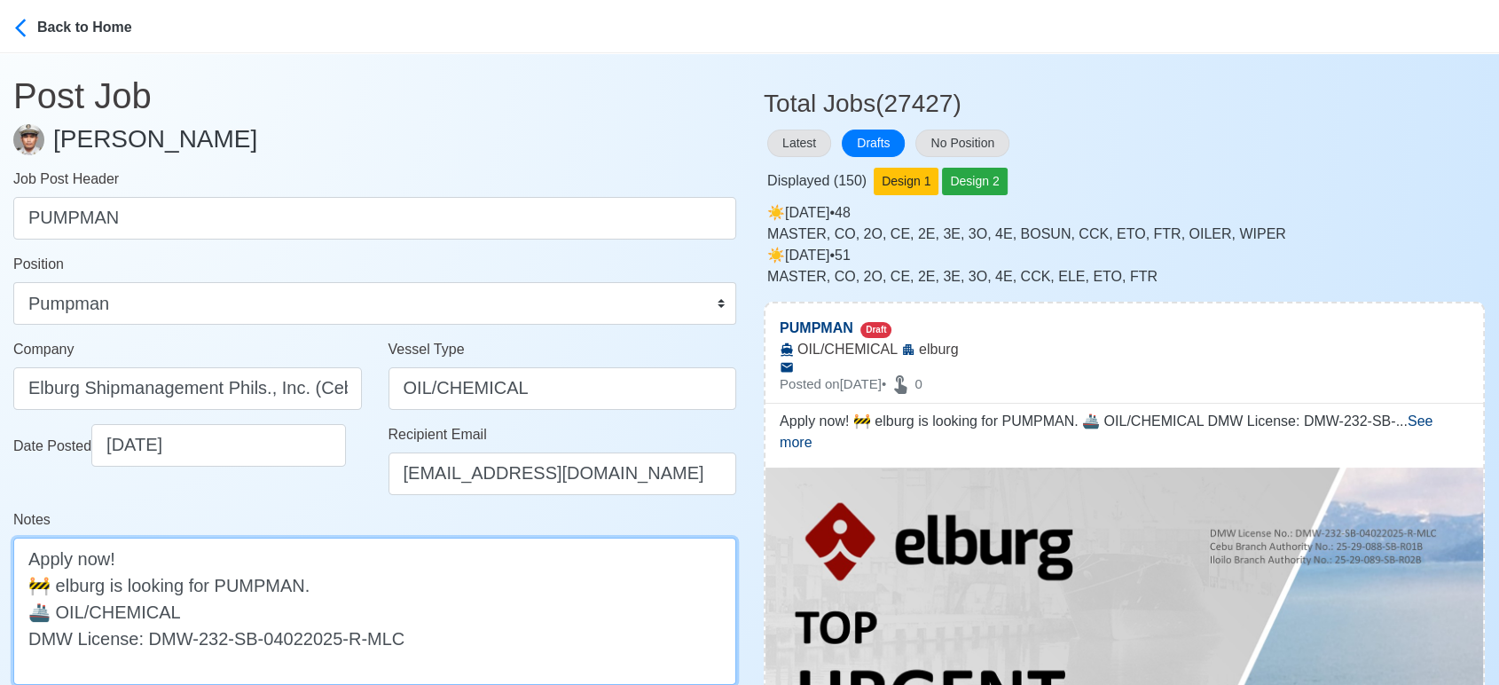
click at [67, 580] on textarea "Apply now! 🚧 elburg is looking for PUMPMAN. 🚢 OIL/CHEMICAL DMW License: DMW-232…" at bounding box center [374, 611] width 723 height 147
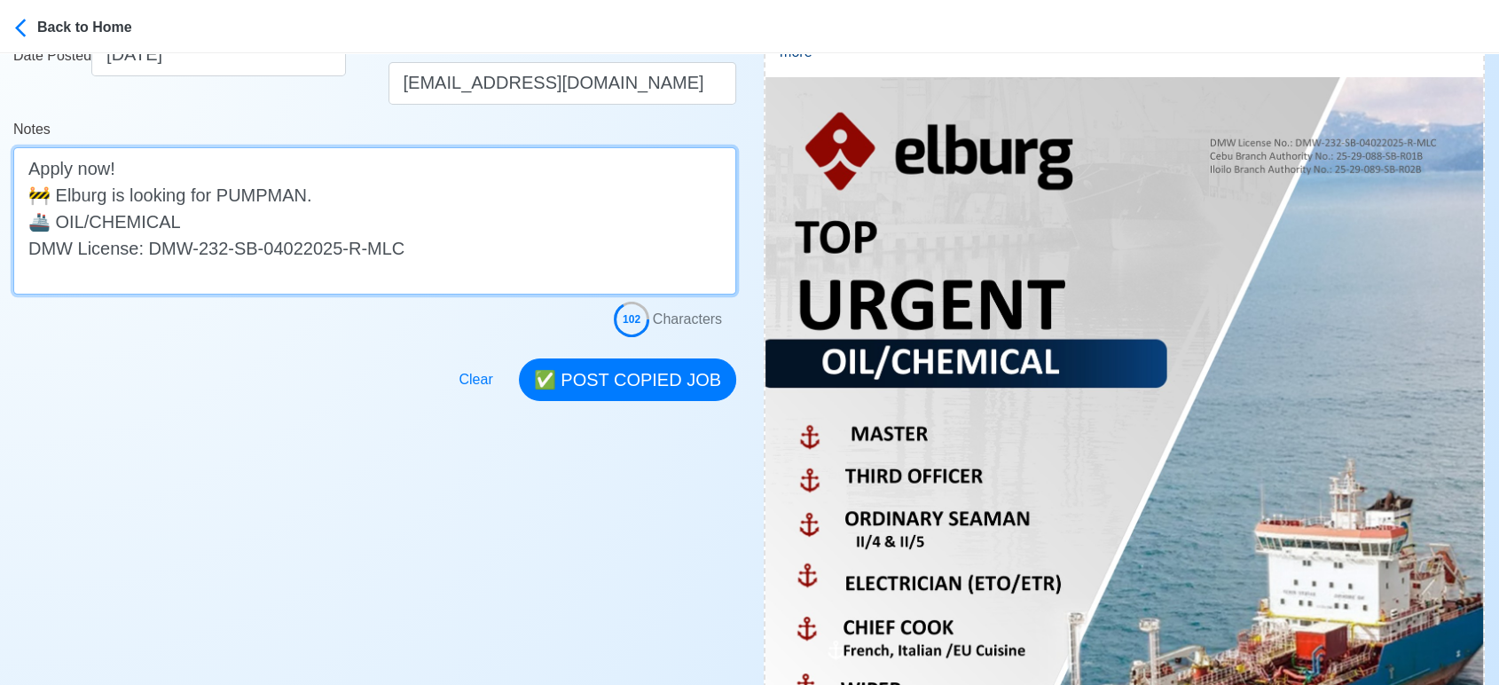
scroll to position [394, 0]
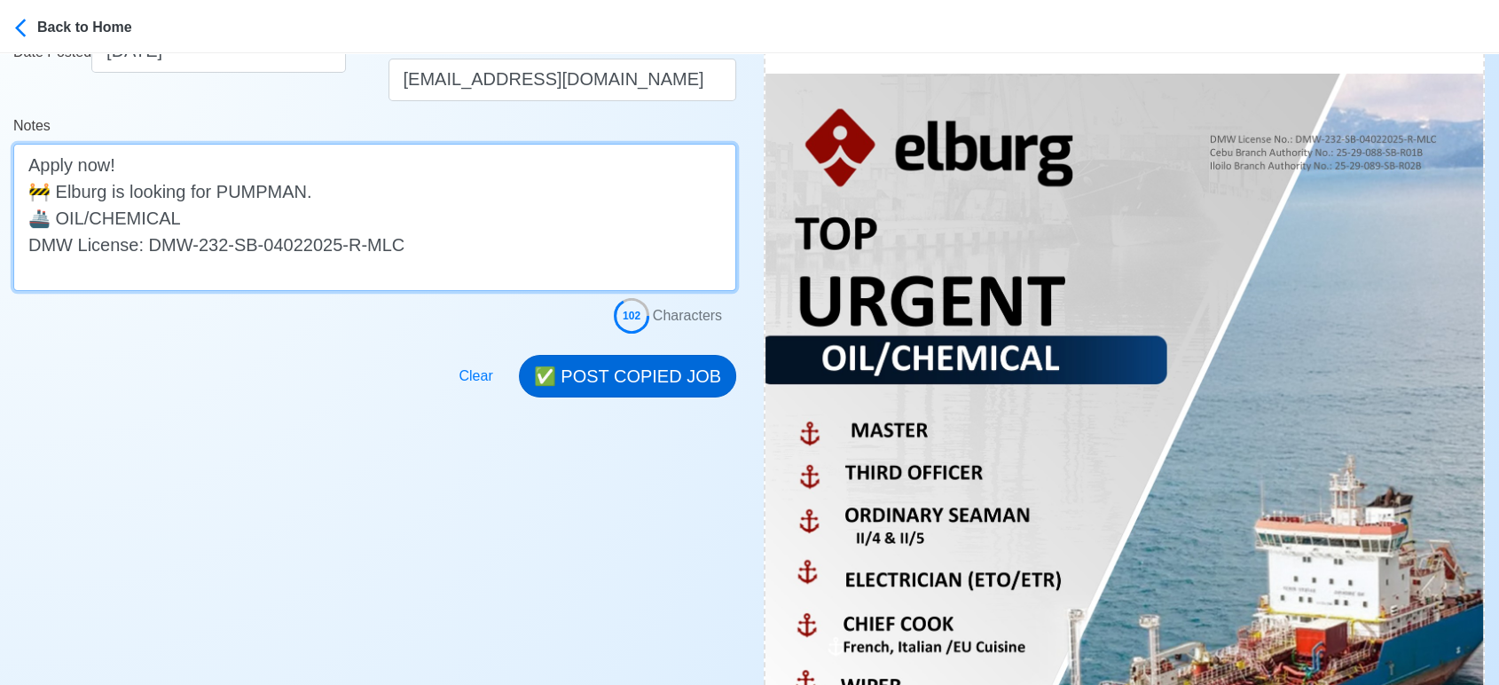
type textarea "Apply now! 🚧 Elburg is looking for PUMPMAN. 🚢 OIL/CHEMICAL DMW License: DMW-232…"
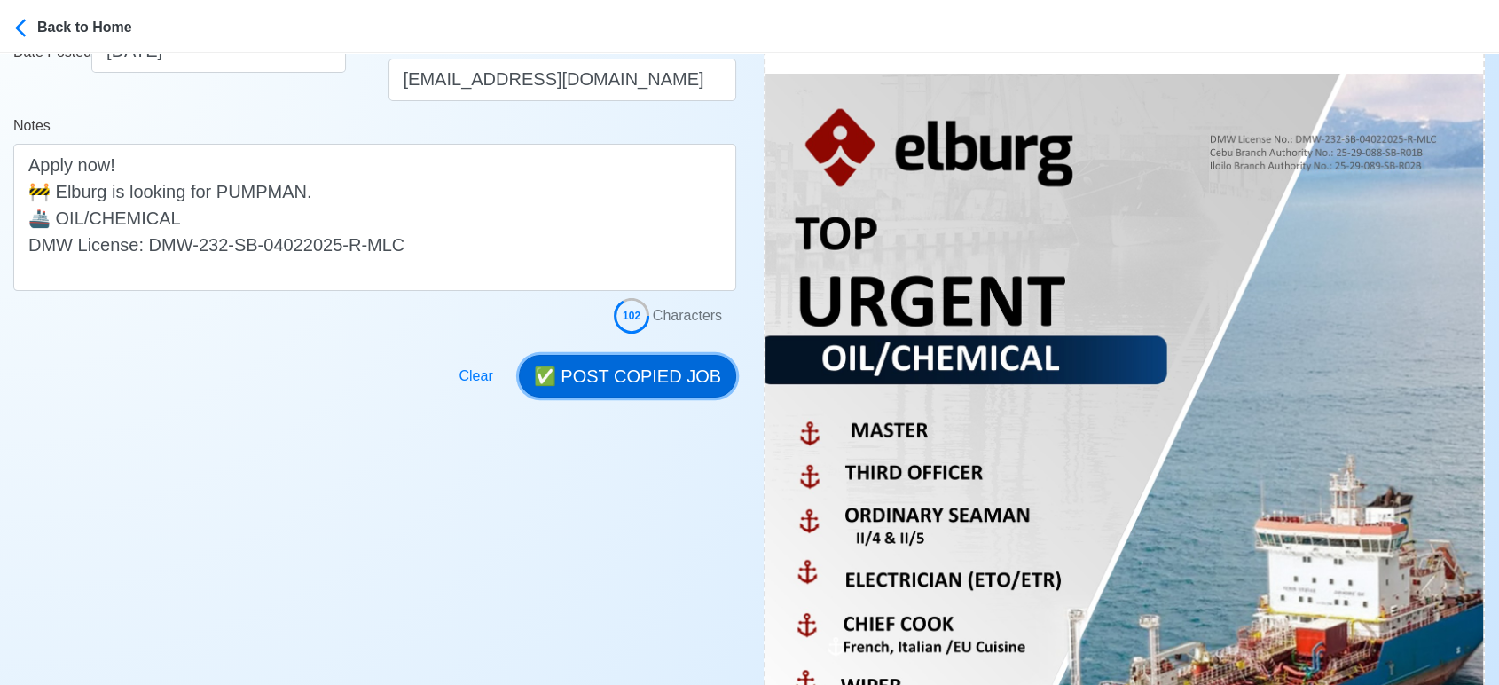
click at [640, 366] on button "✅ POST COPIED JOB" at bounding box center [627, 376] width 217 height 43
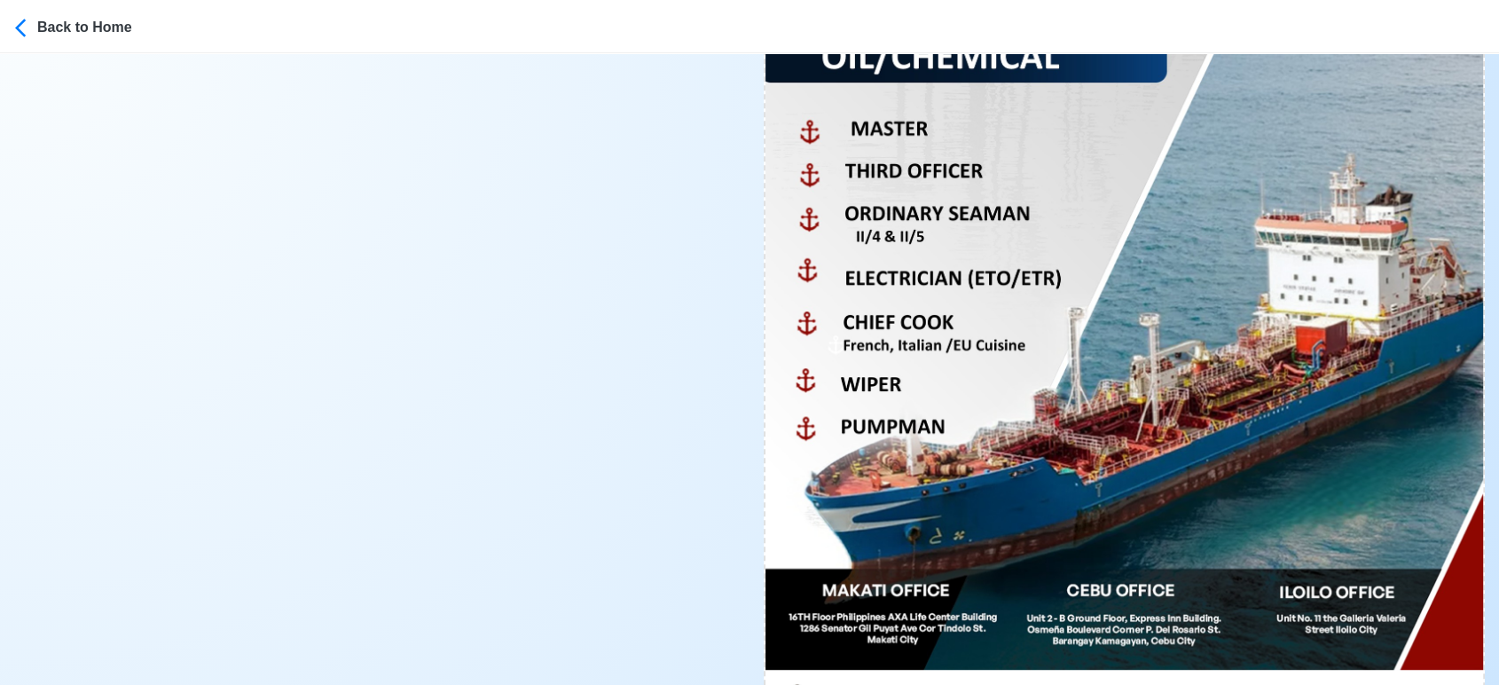
scroll to position [887, 0]
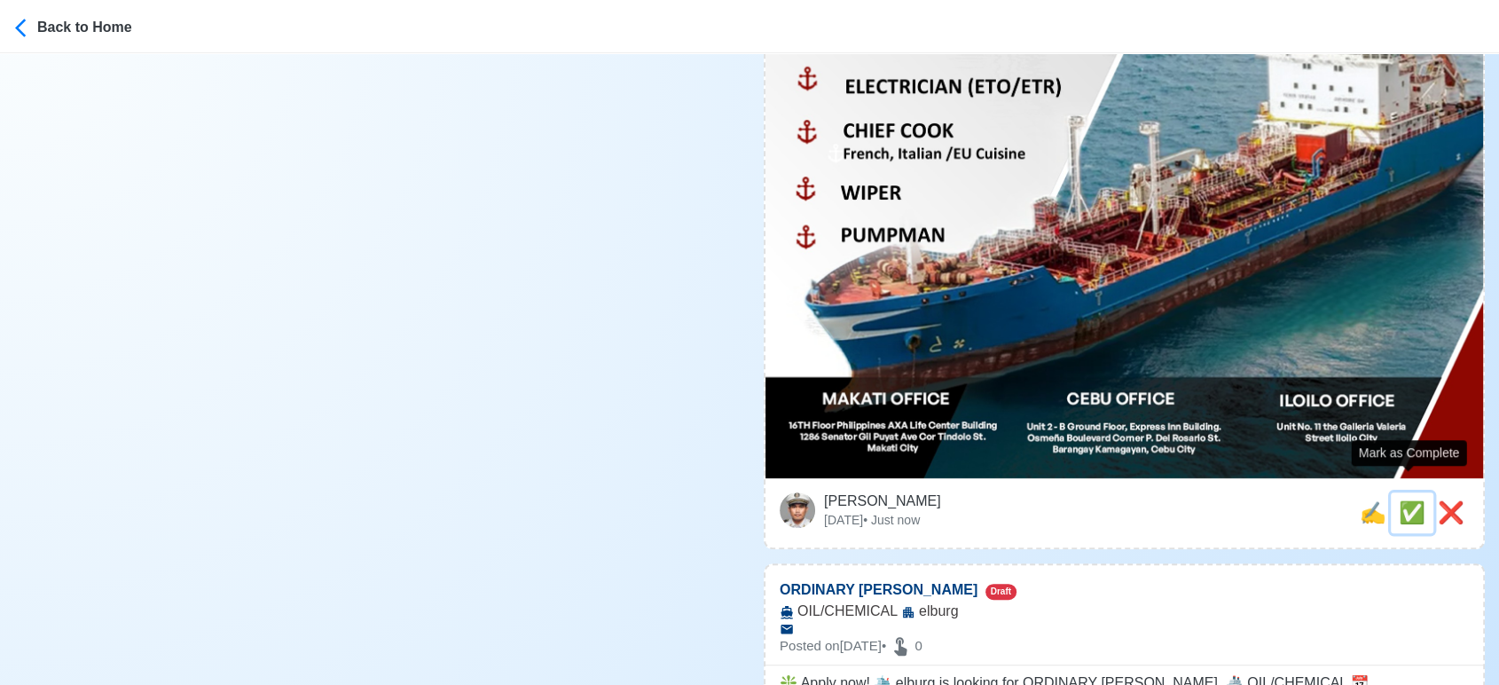
click at [1411, 500] on span "✅" at bounding box center [1412, 512] width 27 height 24
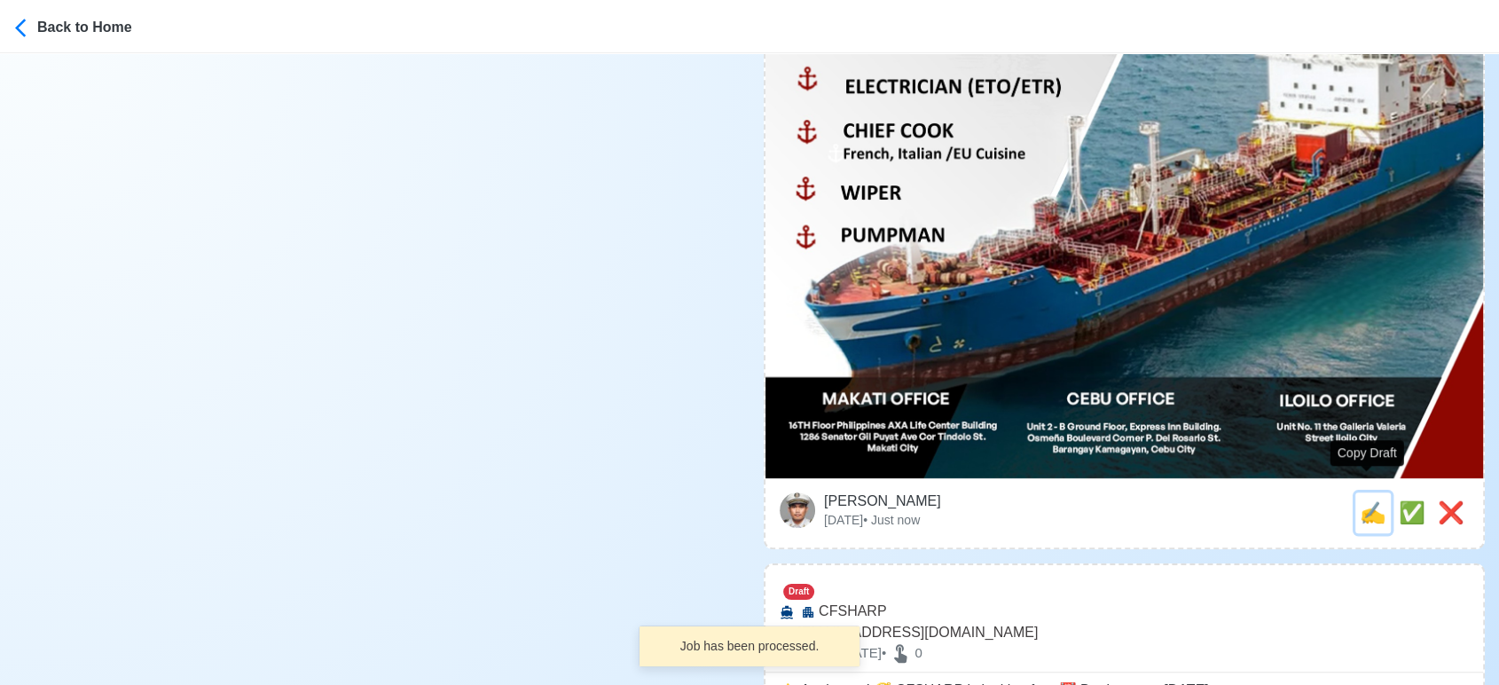
click at [1369, 500] on span "✍️" at bounding box center [1373, 512] width 27 height 24
type input "ORDINARY [PERSON_NAME]"
select select
type input "elburg"
type input "OIL/CHEMICAL"
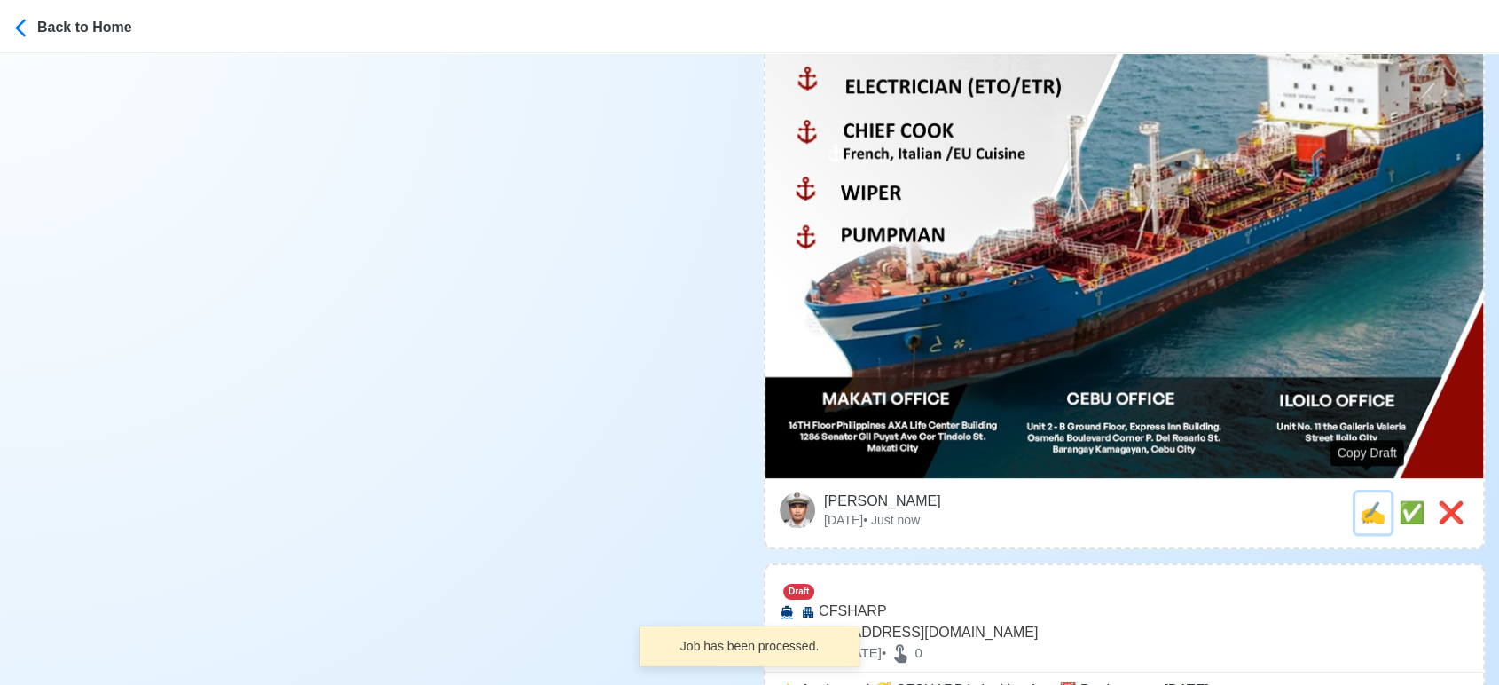
type textarea "❇️ Apply now! 🛳️ elburg is looking for ORDINARY SEAMAN. 🚢 OIL/CHEMICAL 📆 Deploy…"
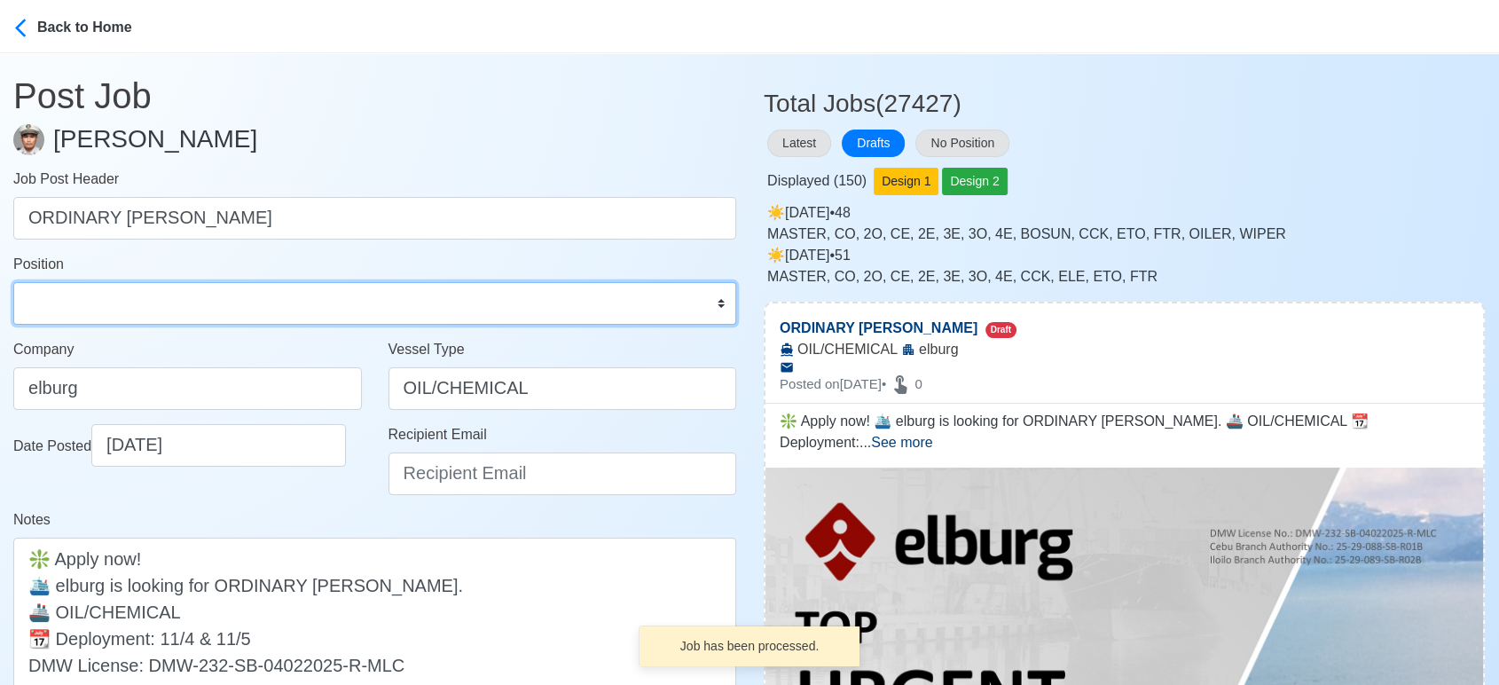
drag, startPoint x: 108, startPoint y: 313, endPoint x: 113, endPoint y: 296, distance: 17.4
click at [108, 313] on select "Master Chief Officer 2nd Officer 3rd Officer Junior Officer Chief Engineer 2nd …" at bounding box center [374, 303] width 723 height 43
select select "Ordinary [PERSON_NAME]"
click at [13, 282] on select "Master Chief Officer 2nd Officer 3rd Officer Junior Officer Chief Engineer 2nd …" at bounding box center [374, 303] width 723 height 43
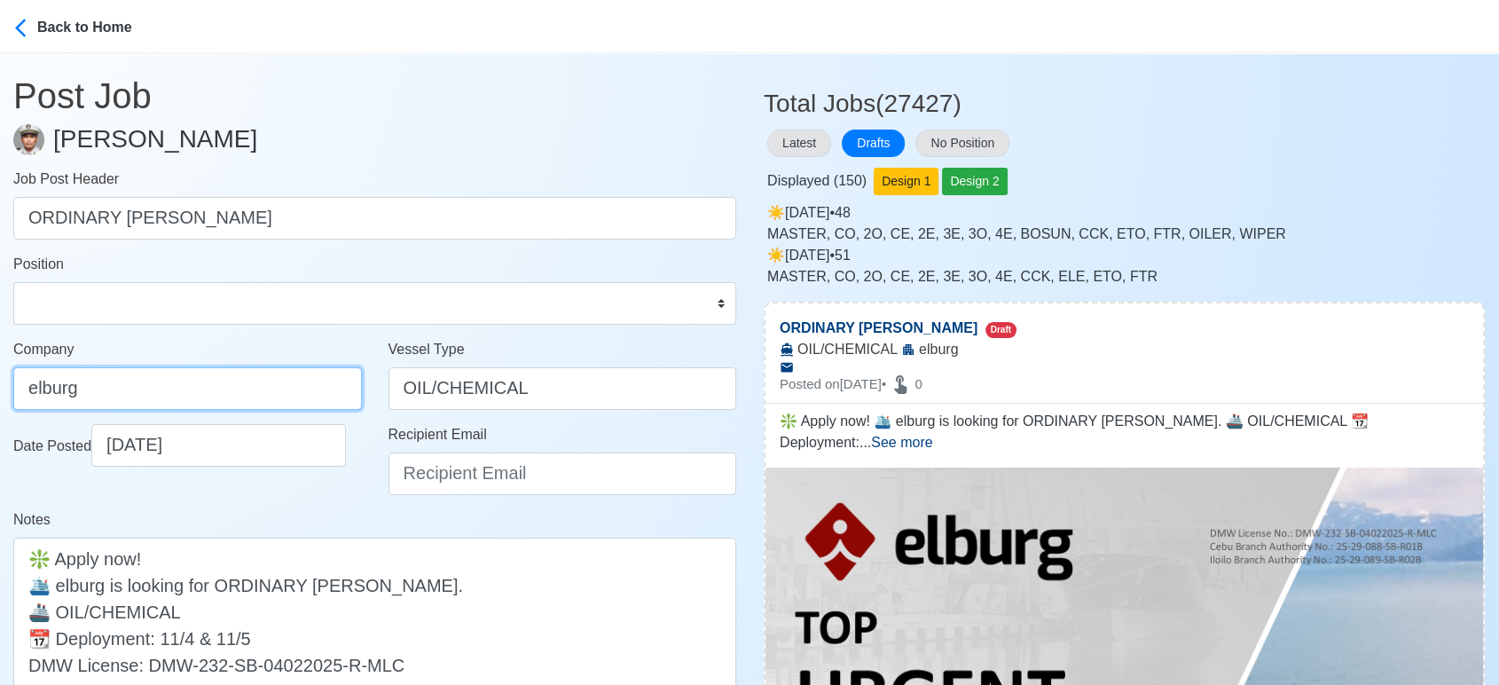
click at [193, 394] on input "elburg" at bounding box center [187, 388] width 349 height 43
type input "Elburg Shipmanagement Phils., Inc. (Cebu Branch)"
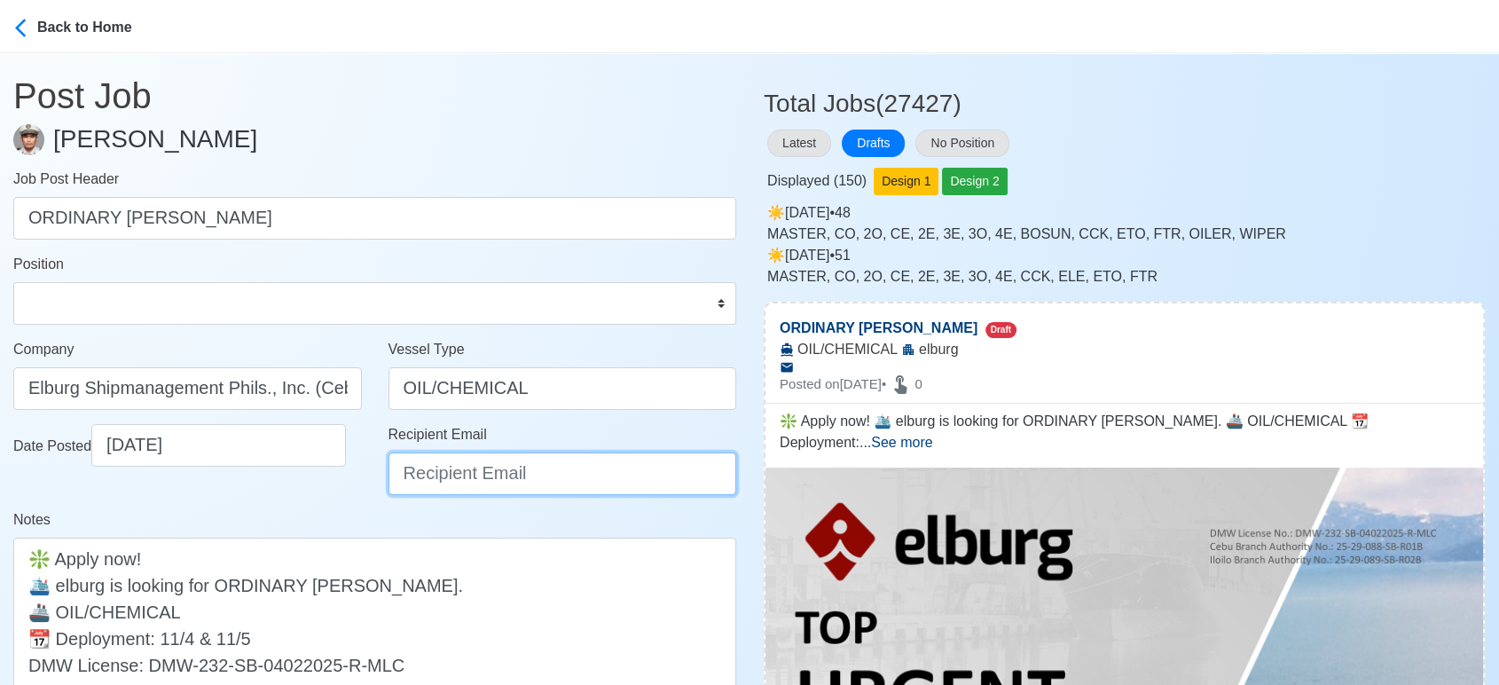
click at [483, 477] on input "Recipient Email" at bounding box center [563, 473] width 349 height 43
type input "recruitment@elburgshipmanagement.com.ph"
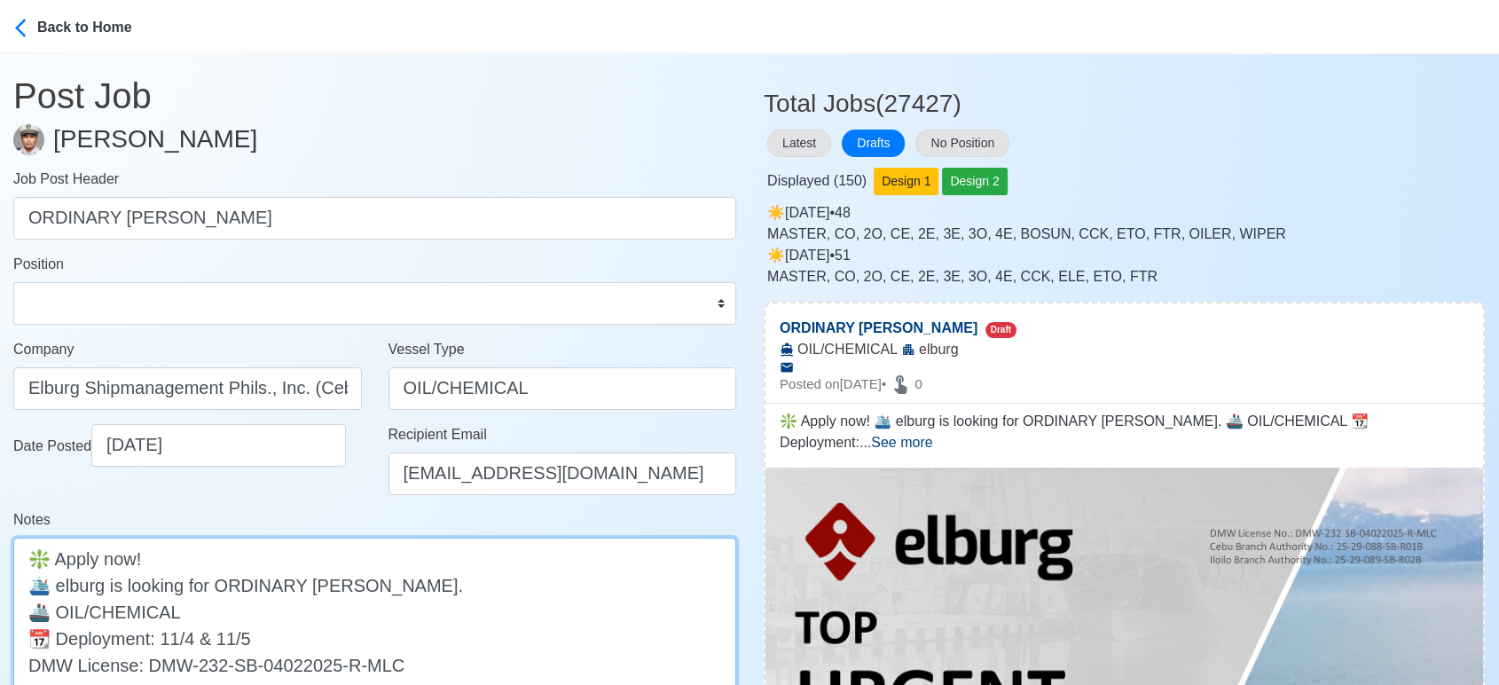
click at [64, 583] on textarea "❇️ Apply now! 🛳️ elburg is looking for ORDINARY SEAMAN. 🚢 OIL/CHEMICAL 📆 Deploy…" at bounding box center [374, 625] width 723 height 174
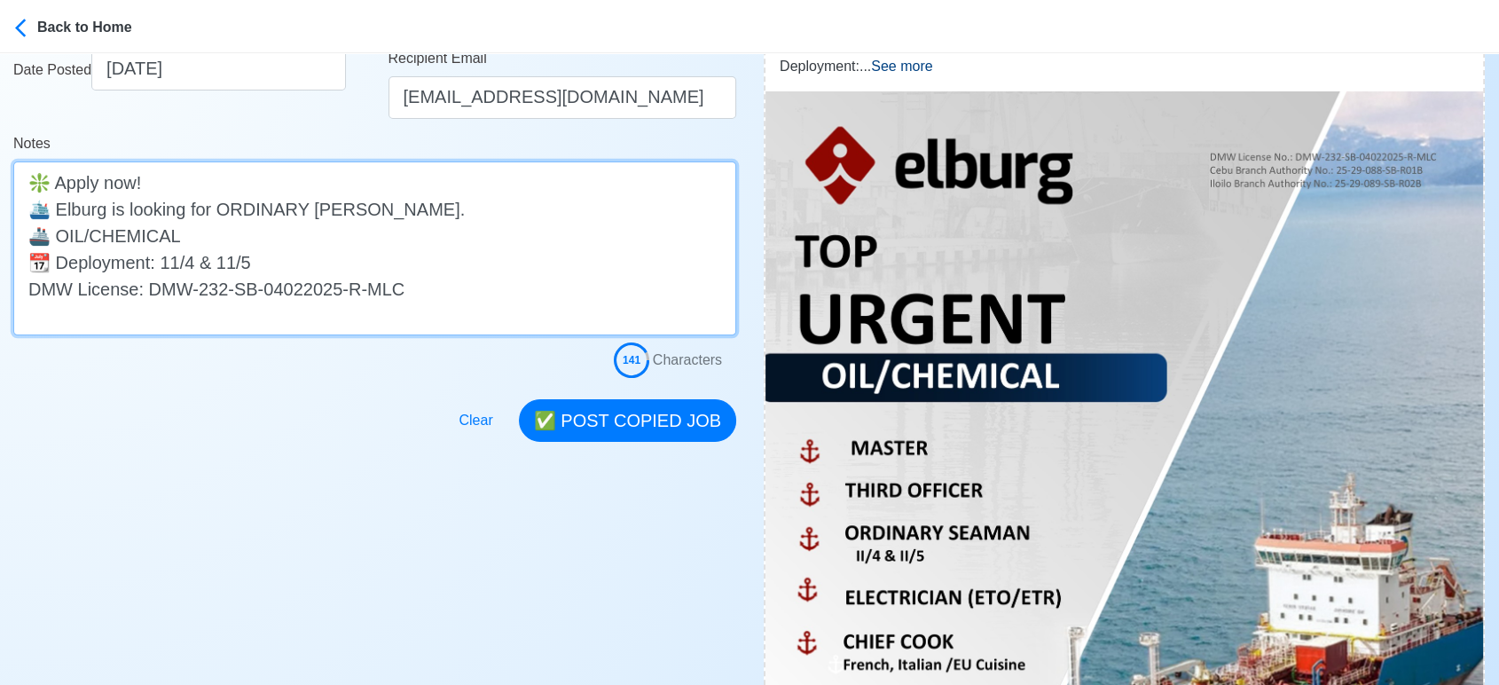
scroll to position [394, 0]
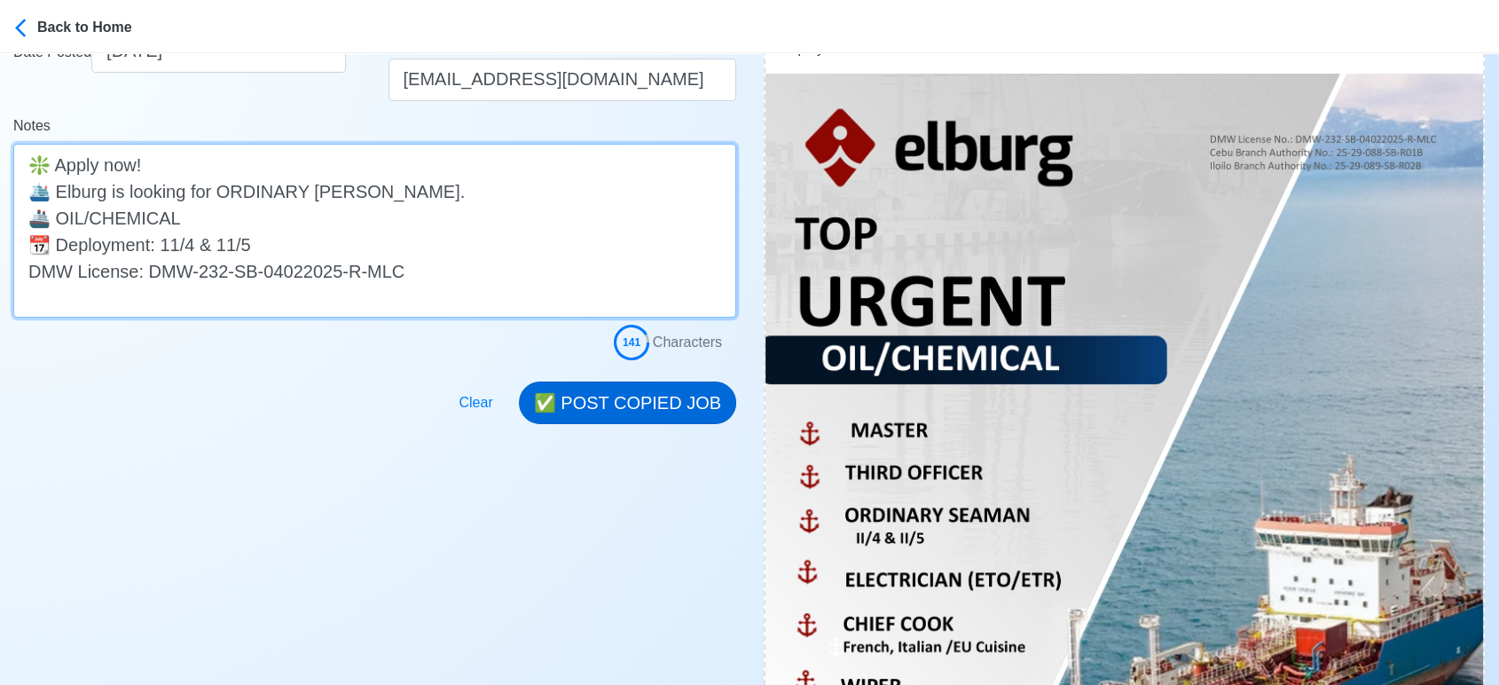
type textarea "❇️ Apply now! 🛳️ Elburg is looking for ORDINARY SEAMAN. 🚢 OIL/CHEMICAL 📆 Deploy…"
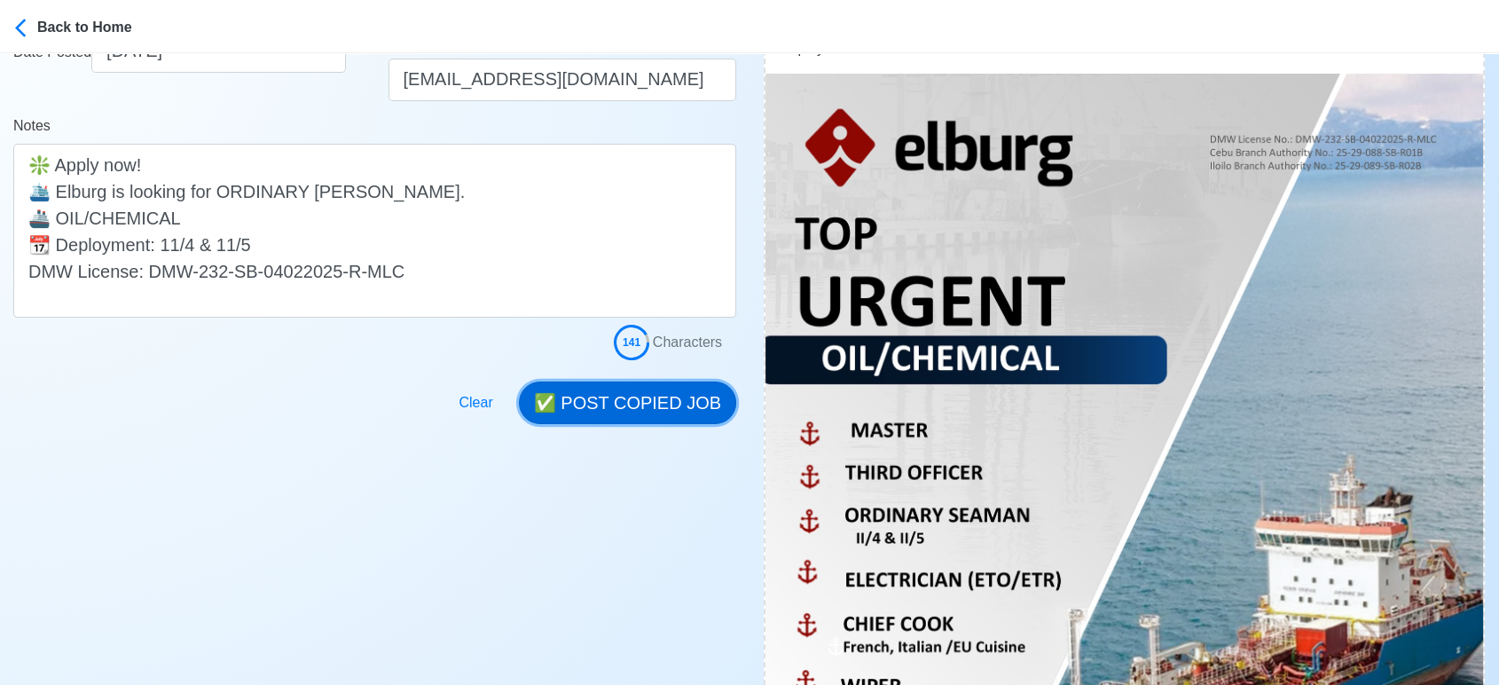
click at [640, 396] on button "✅ POST COPIED JOB" at bounding box center [627, 402] width 217 height 43
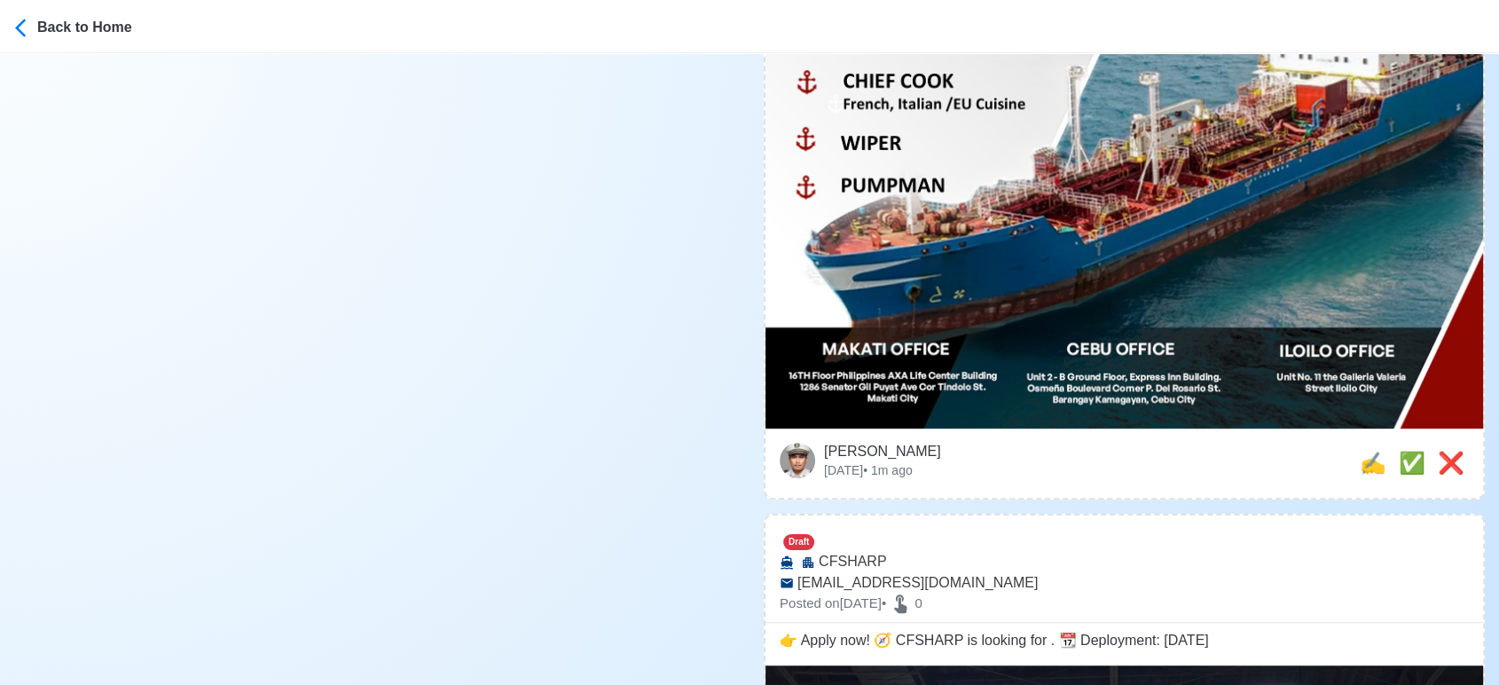
scroll to position [985, 0]
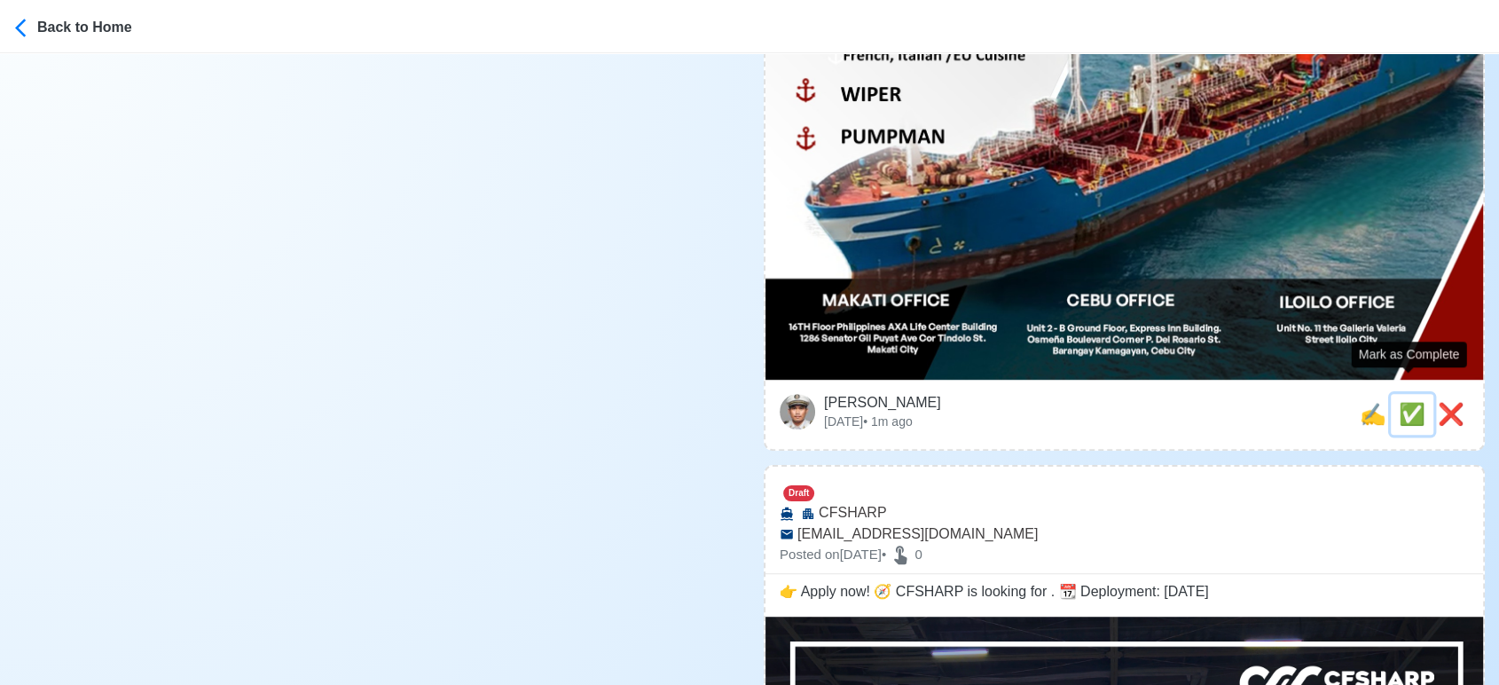
click at [1405, 402] on span "✅" at bounding box center [1412, 414] width 27 height 24
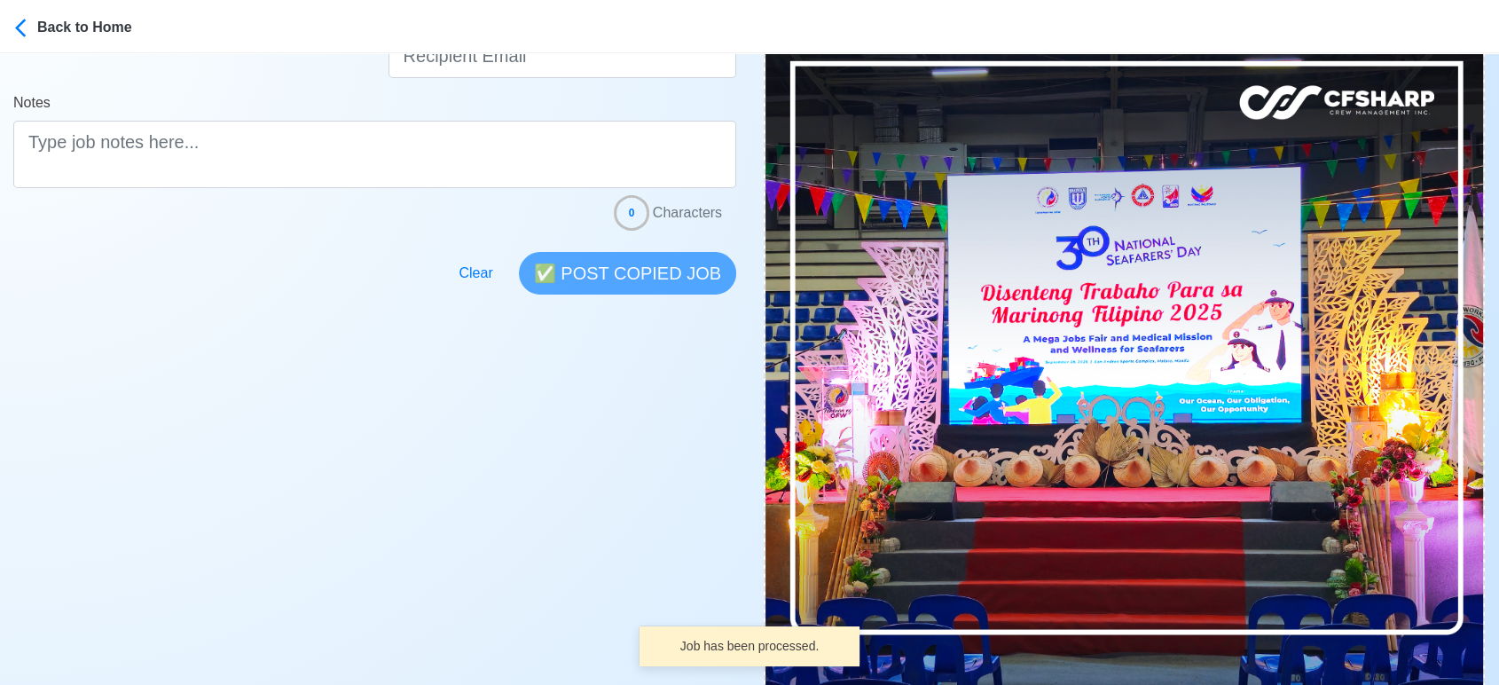
scroll to position [591, 0]
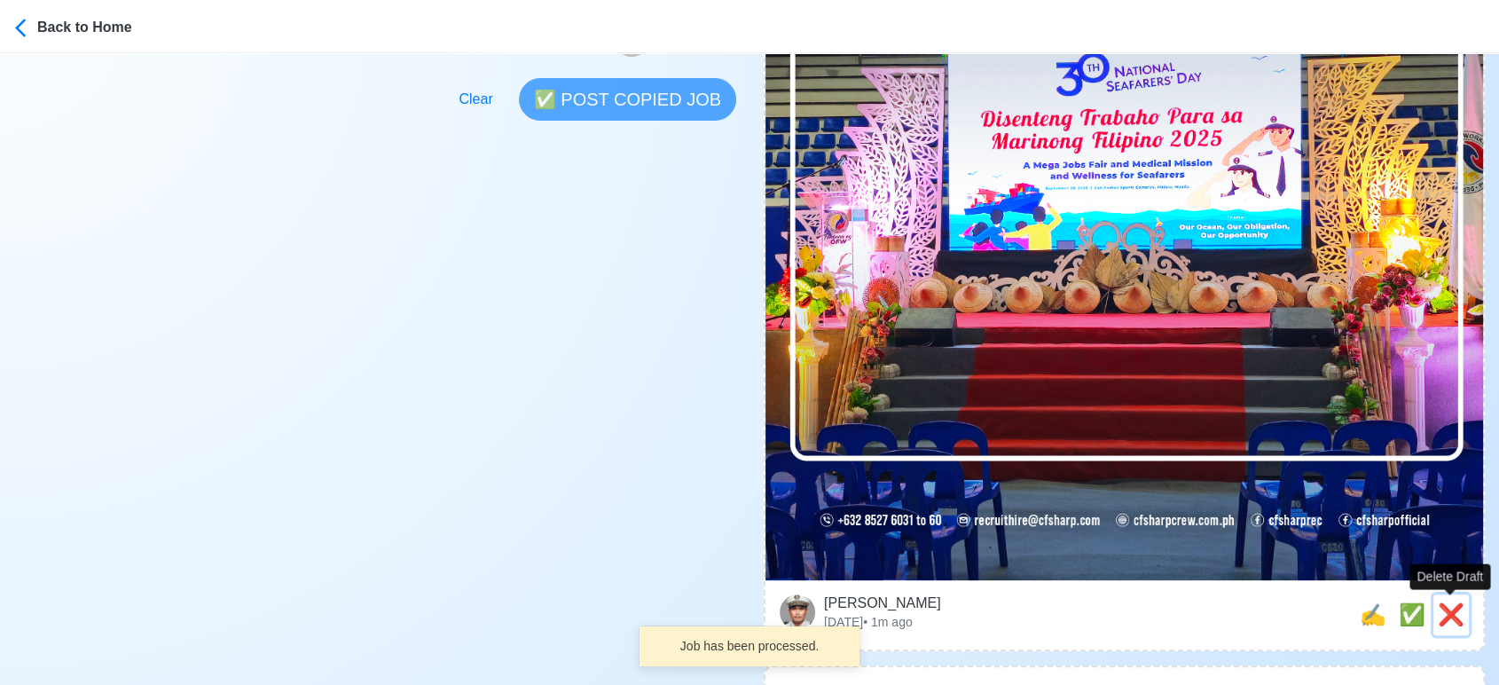
click at [1462, 616] on span "❌" at bounding box center [1451, 614] width 27 height 24
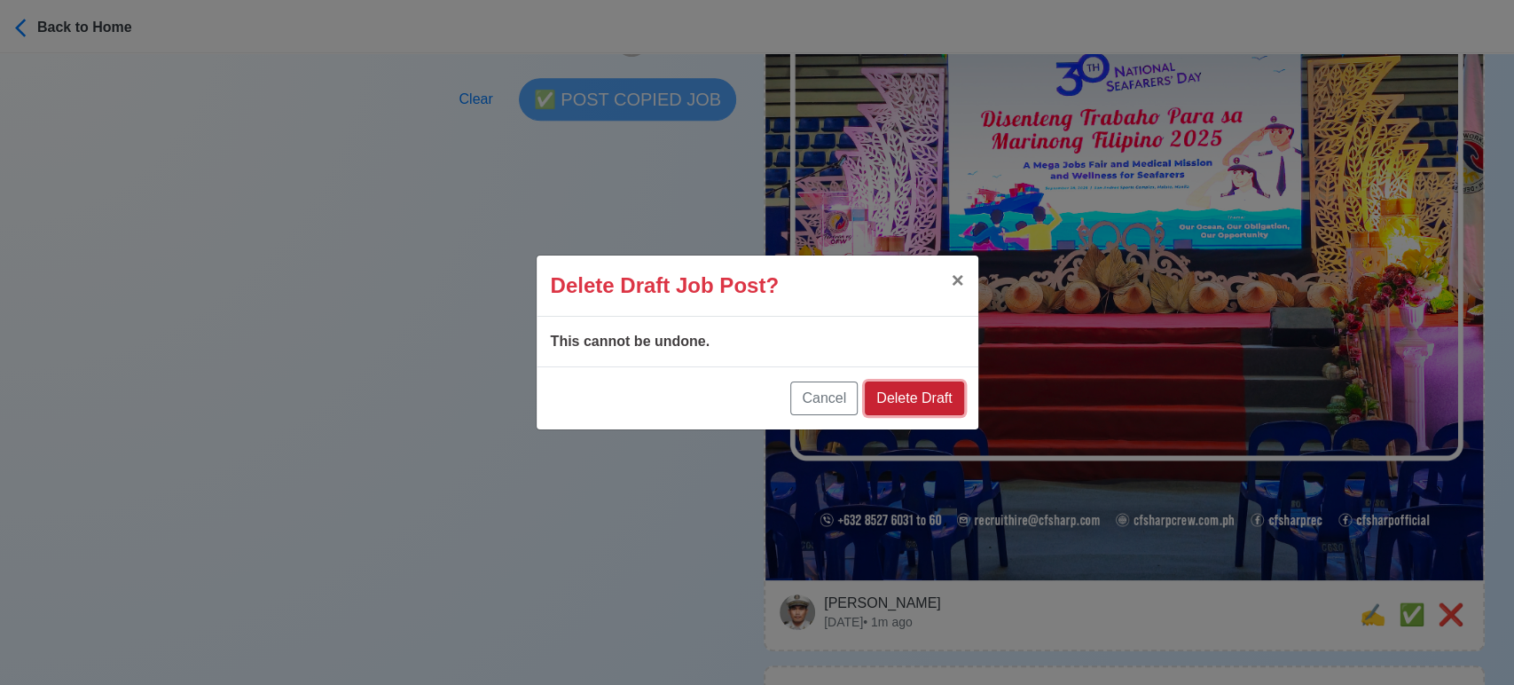
click at [925, 410] on button "Delete Draft" at bounding box center [914, 398] width 98 height 34
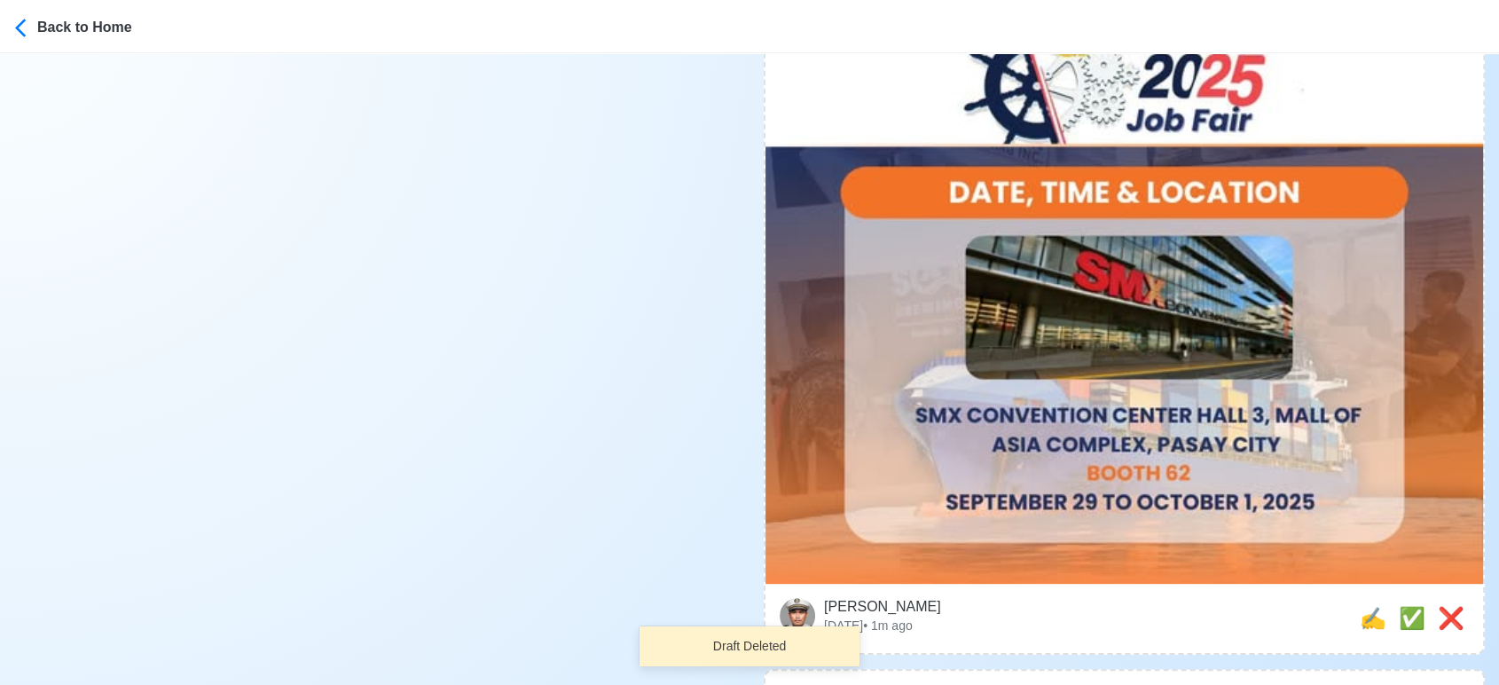
scroll to position [788, 0]
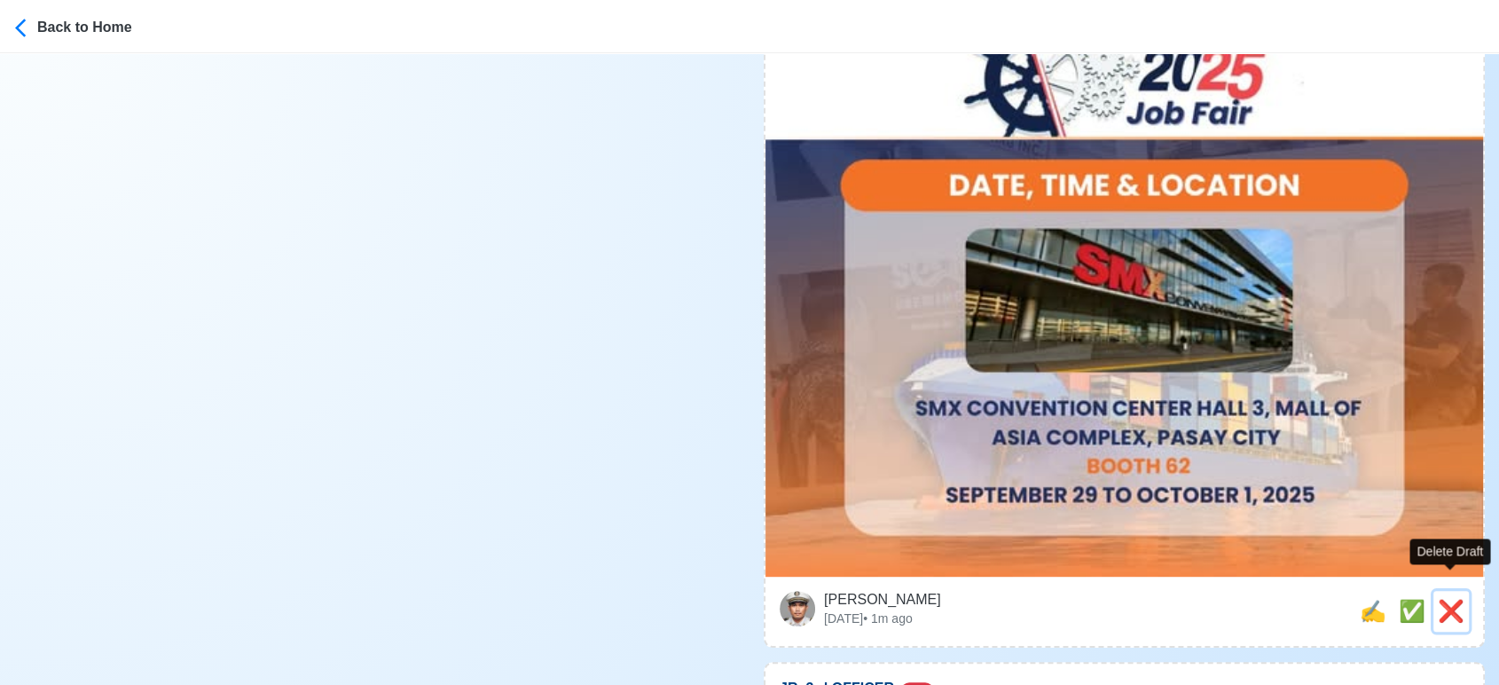
click at [1448, 599] on span "❌" at bounding box center [1451, 611] width 27 height 24
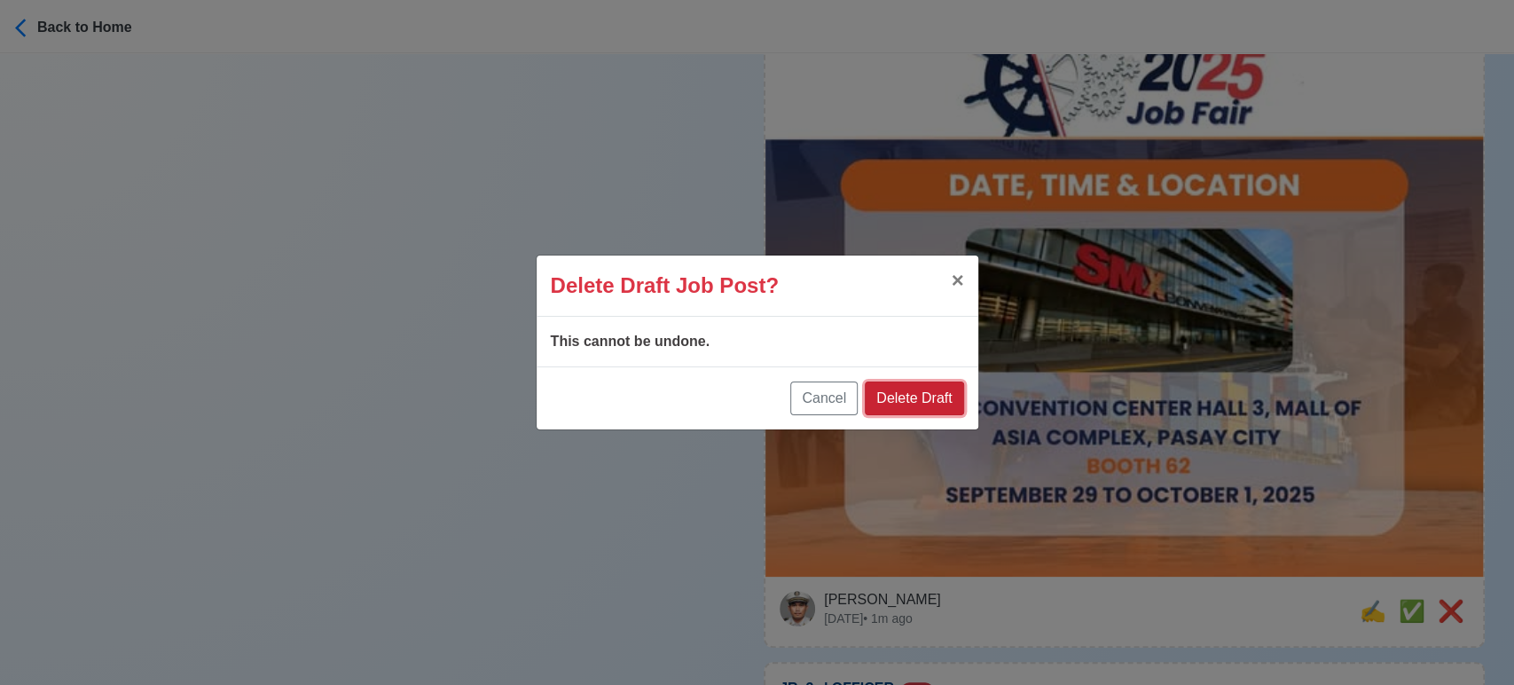
click at [944, 400] on button "Delete Draft" at bounding box center [914, 398] width 98 height 34
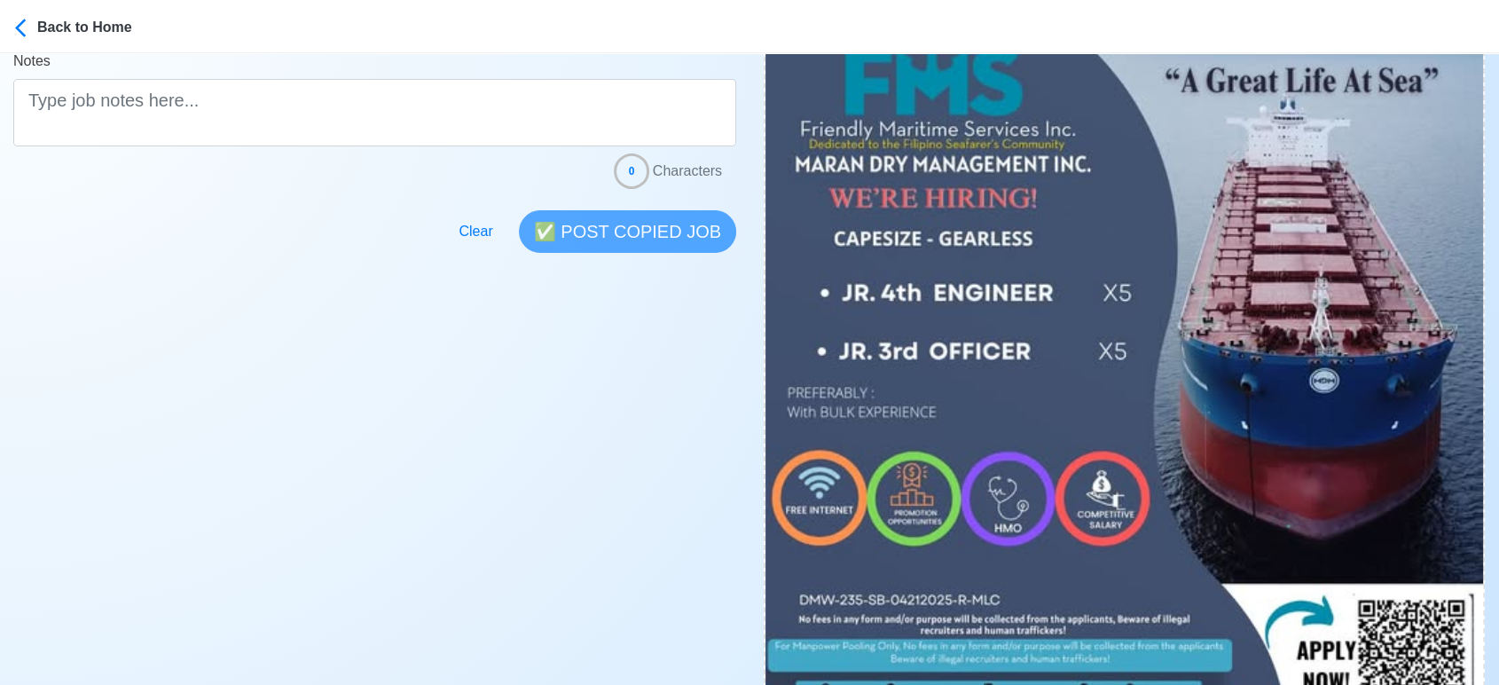
scroll to position [492, 0]
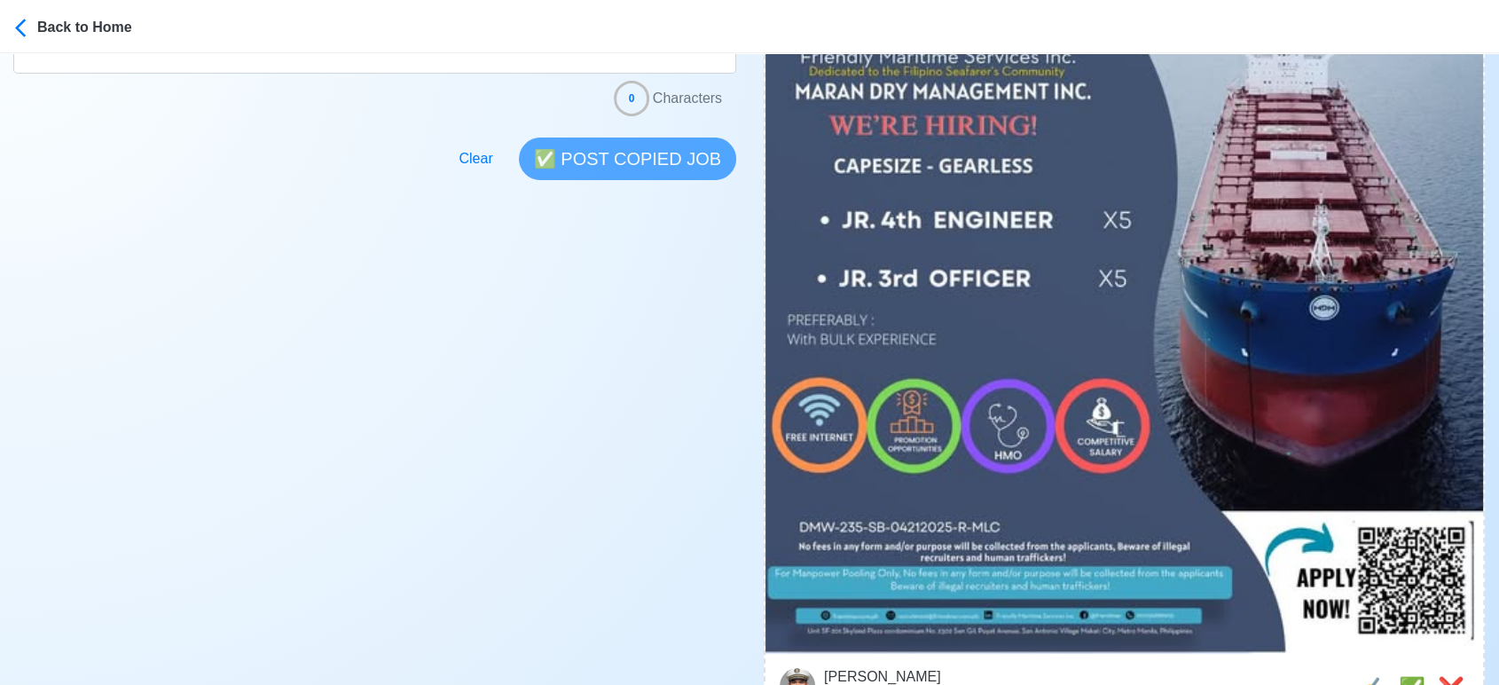
scroll to position [591, 0]
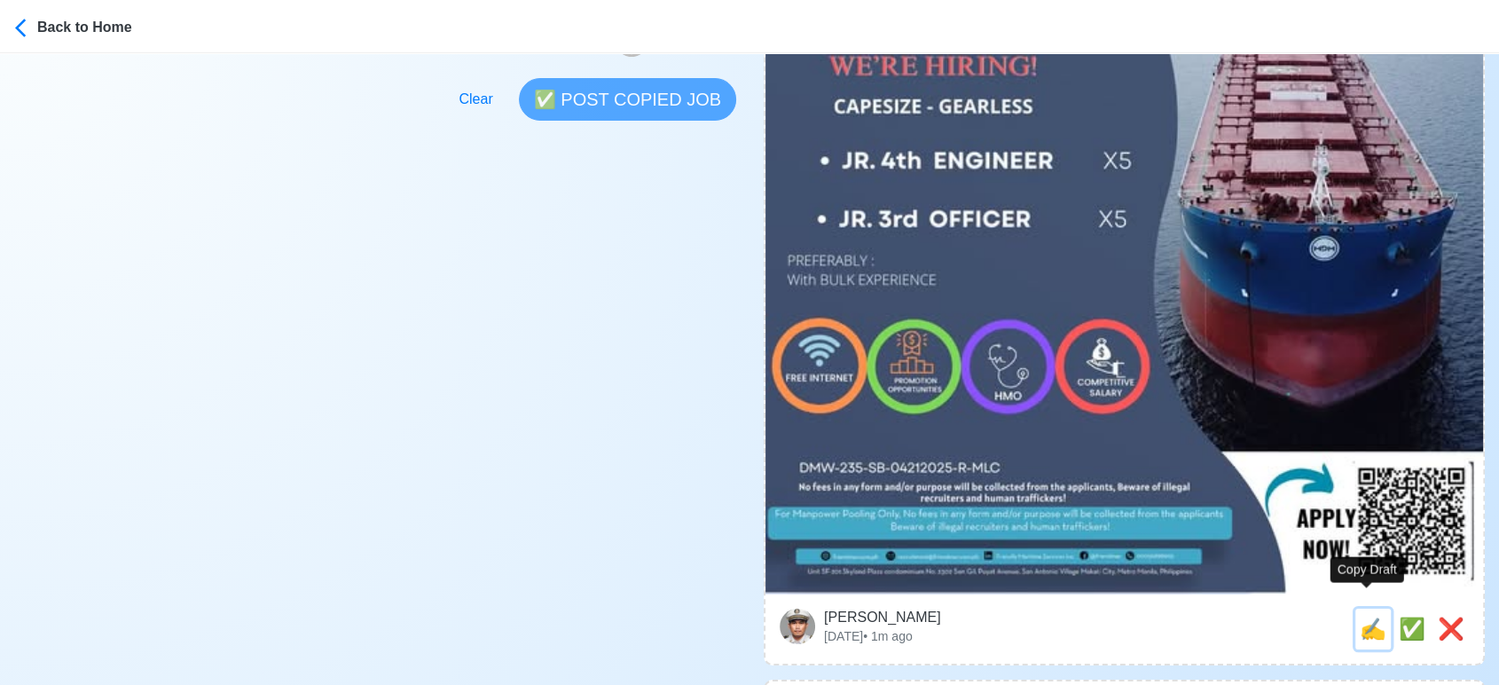
click at [1360, 616] on span "✍️" at bounding box center [1373, 628] width 27 height 24
type input "JR. 3rd OFFICER"
select select
type input "Friendly Maritime Services Inc."
type input "CAPESIZE - GEARLESS"
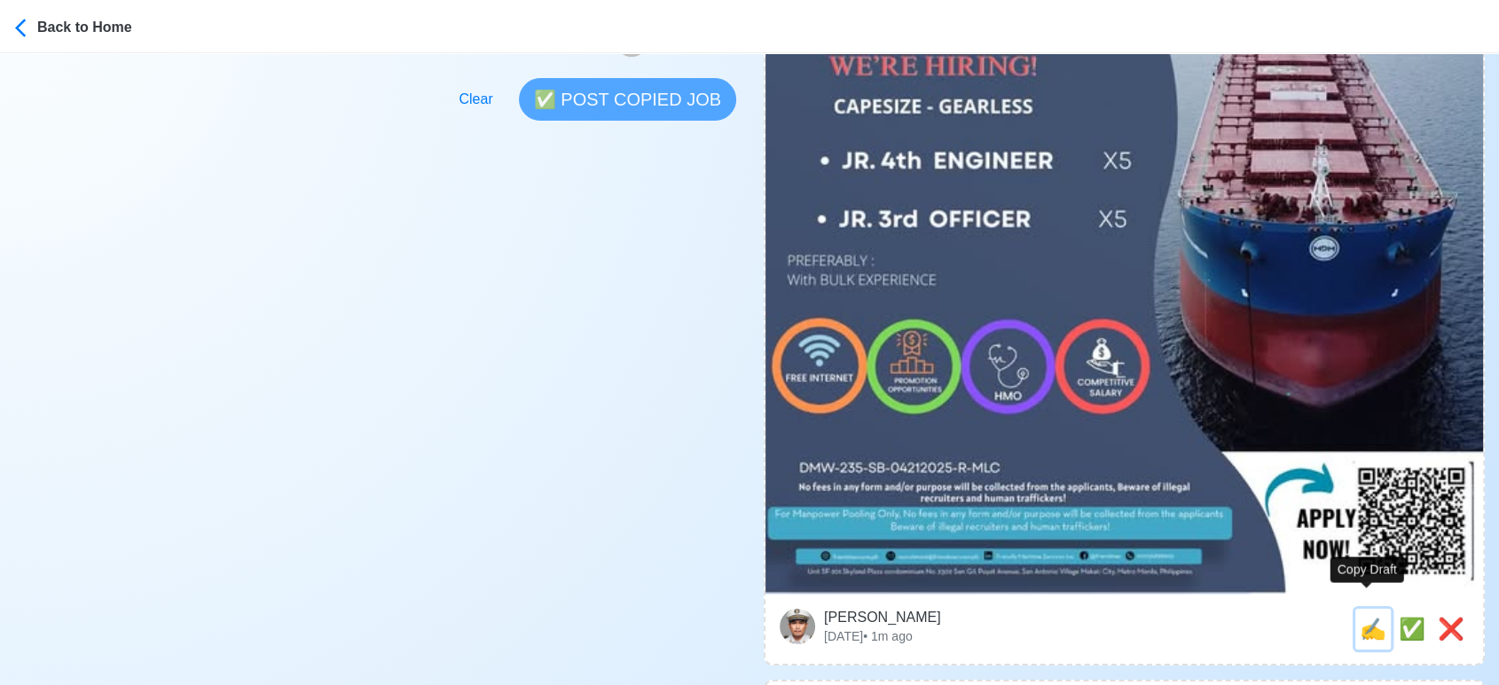
type textarea "Apply now! Friendly Maritime Services Inc. is looking for JR. 3rd OFFICER. 🚢 CA…"
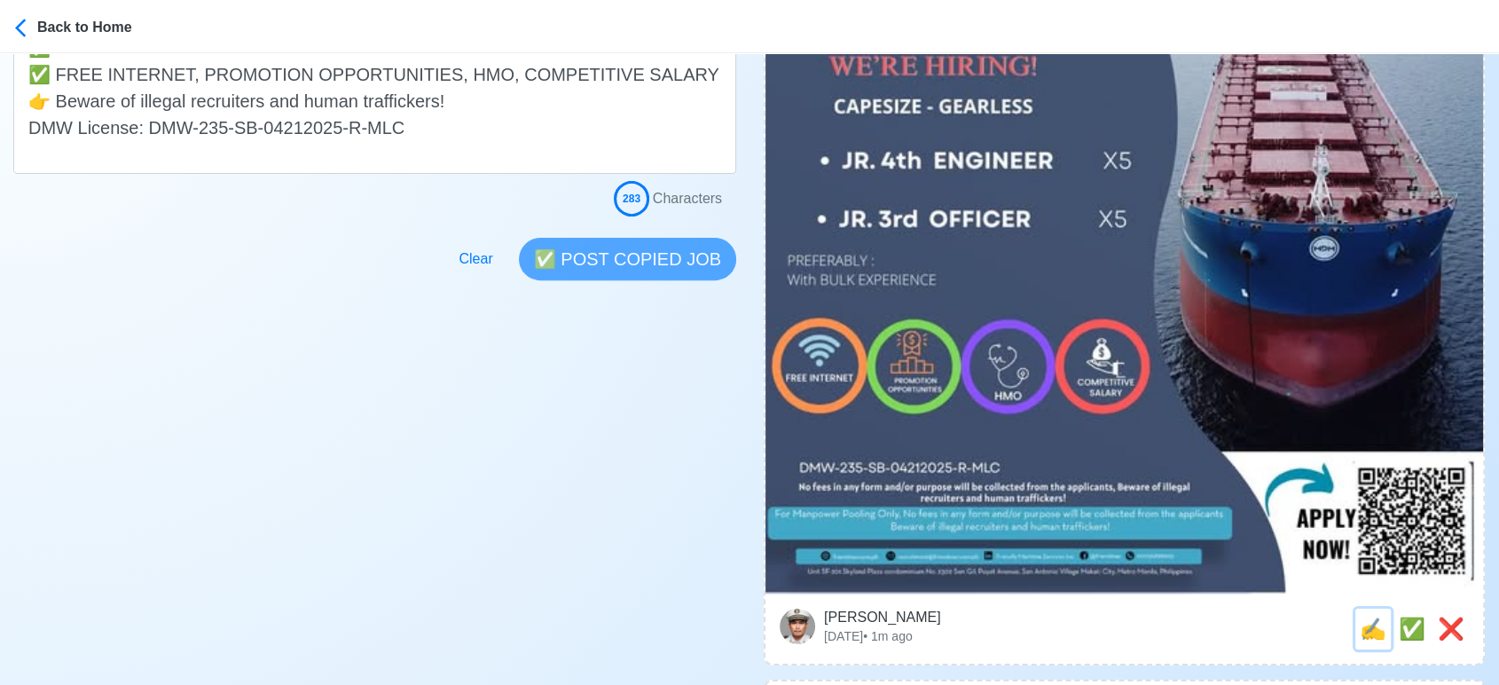
scroll to position [0, 0]
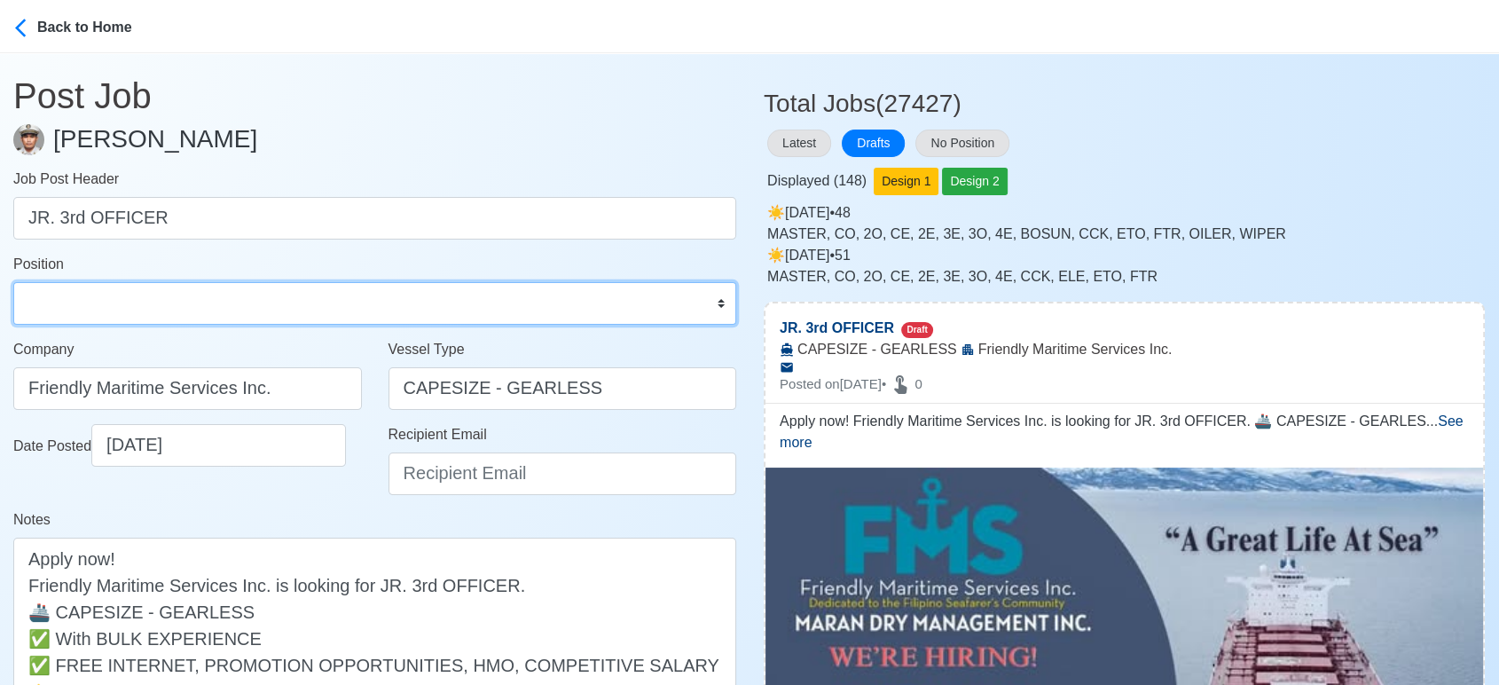
drag, startPoint x: 271, startPoint y: 305, endPoint x: 268, endPoint y: 287, distance: 17.9
click at [271, 305] on select "Master Chief Officer 2nd Officer 3rd Officer Junior Officer Chief Engineer 2nd …" at bounding box center [374, 303] width 723 height 43
select select "3rd Officer"
click at [13, 282] on select "Master Chief Officer 2nd Officer 3rd Officer Junior Officer Chief Engineer 2nd …" at bounding box center [374, 303] width 723 height 43
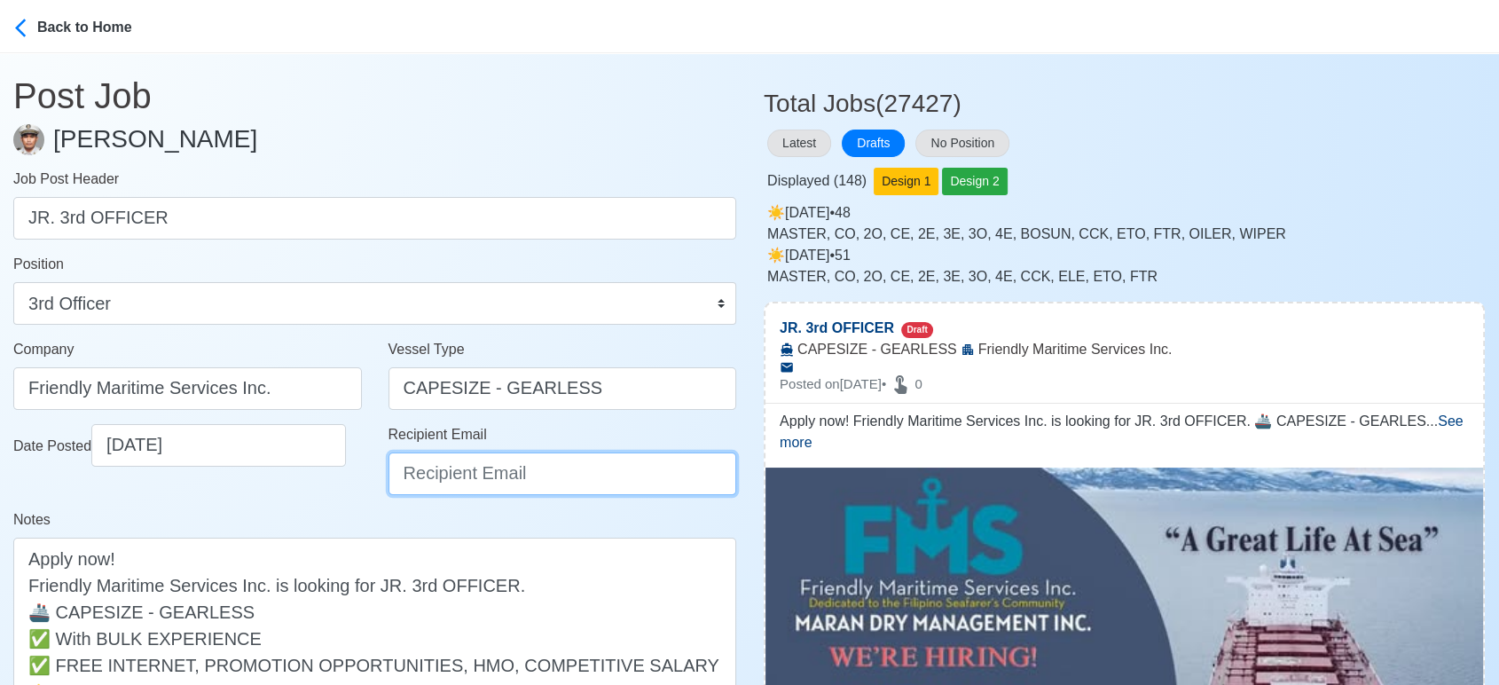
click at [436, 463] on input "Recipient Email" at bounding box center [563, 473] width 349 height 43
paste input "recruitment@friendmar.com.ph"
type input "recruitment@friendmar.com.ph"
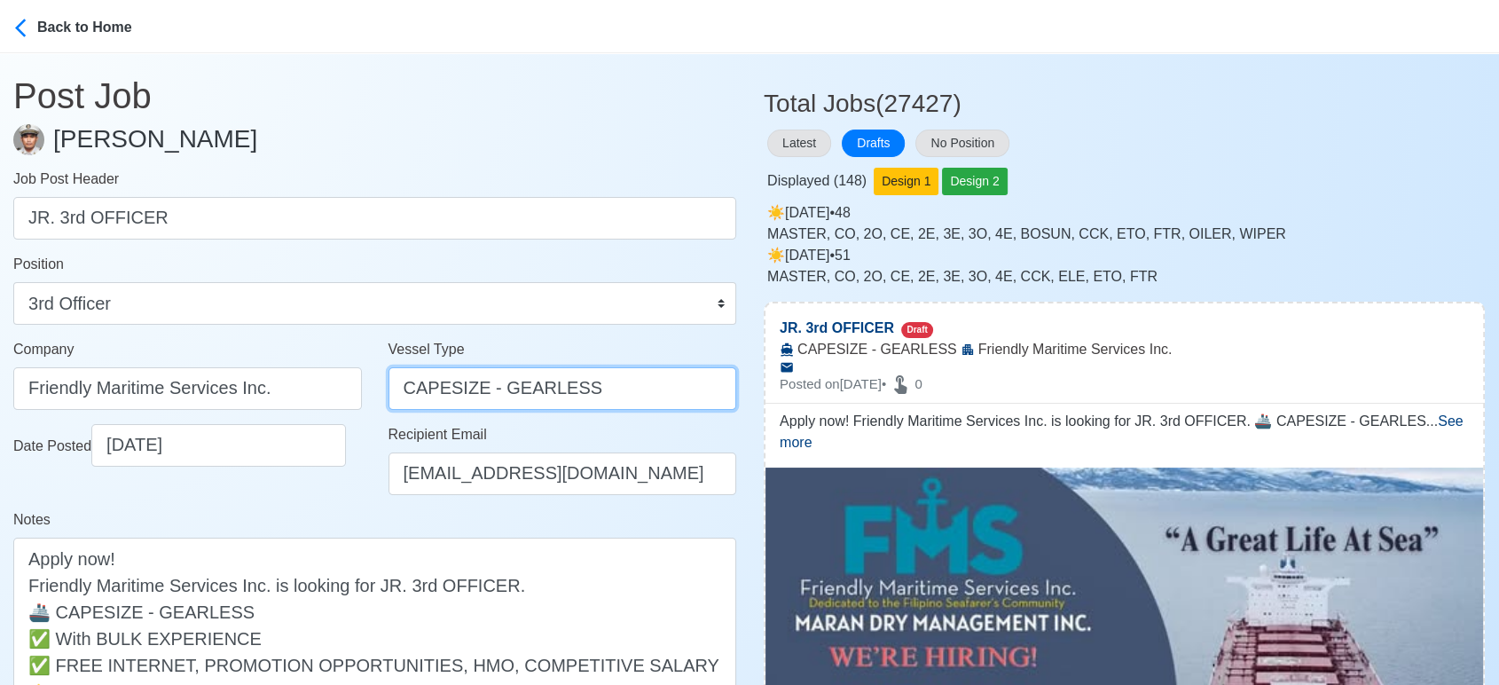
click at [402, 381] on input "CAPESIZE - GEARLESS" at bounding box center [563, 388] width 349 height 43
drag, startPoint x: 645, startPoint y: 392, endPoint x: 524, endPoint y: 392, distance: 120.6
click at [524, 392] on input "BULK CAPESIZE - GEARLESS" at bounding box center [563, 388] width 349 height 43
type input "BULK CAPESIZE"
click at [320, 488] on div "Date Posted 09/29/2025" at bounding box center [187, 466] width 375 height 85
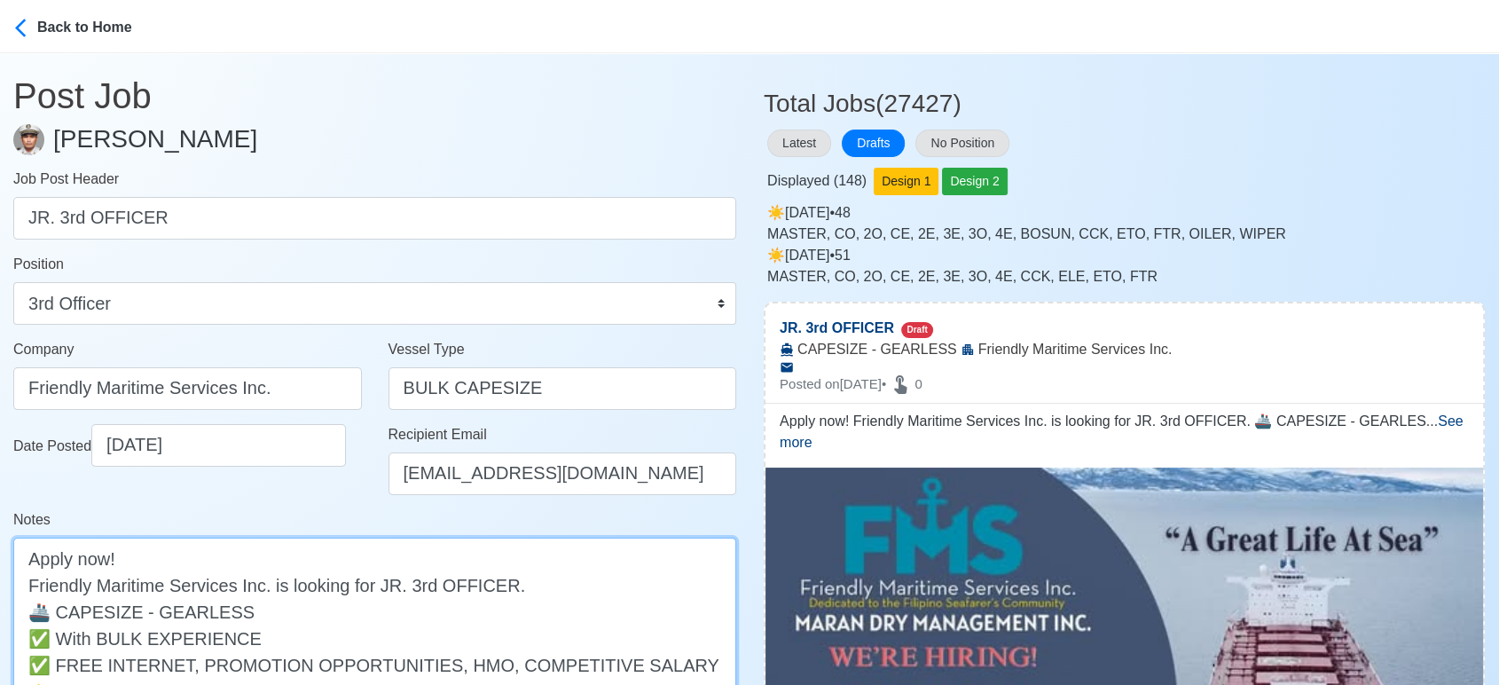
click at [56, 609] on textarea "Apply now! Friendly Maritime Services Inc. is looking for JR. 3rd OFFICER. 🚢 CA…" at bounding box center [374, 651] width 723 height 227
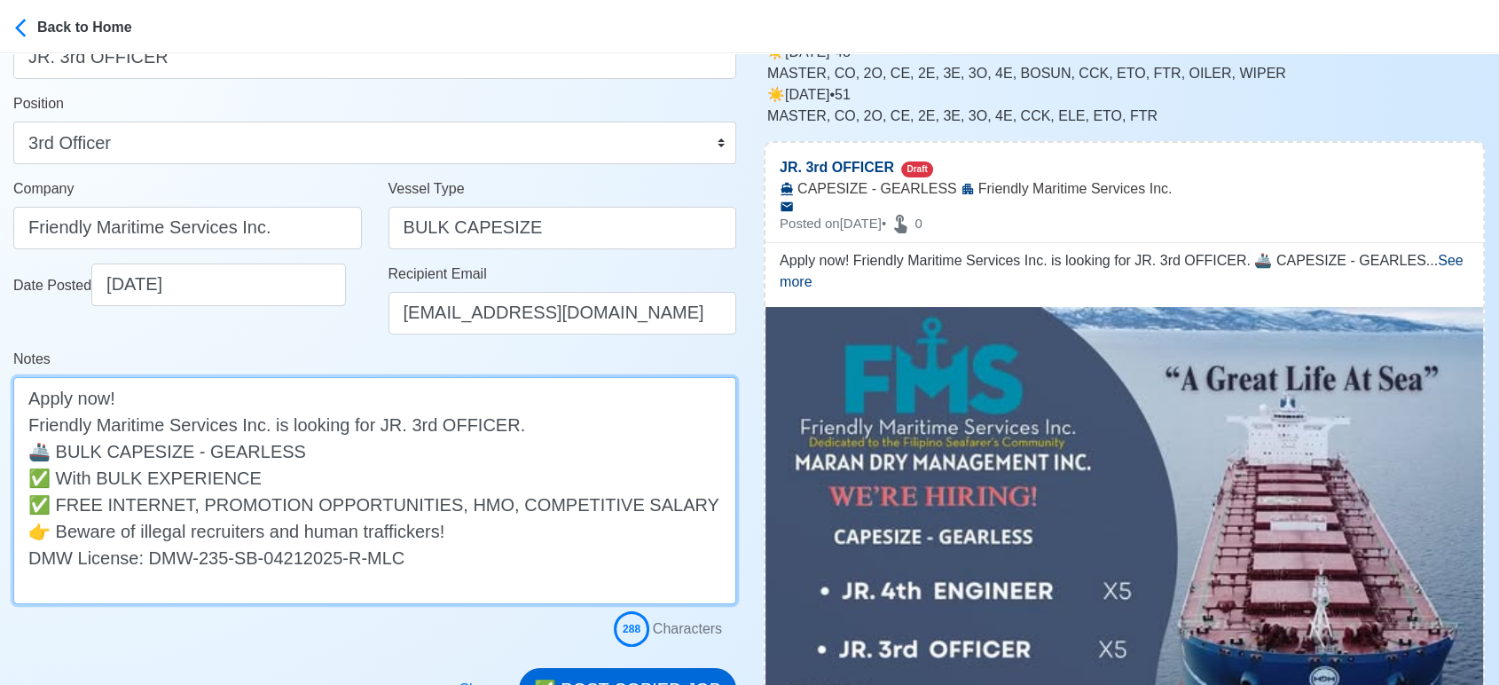
scroll to position [394, 0]
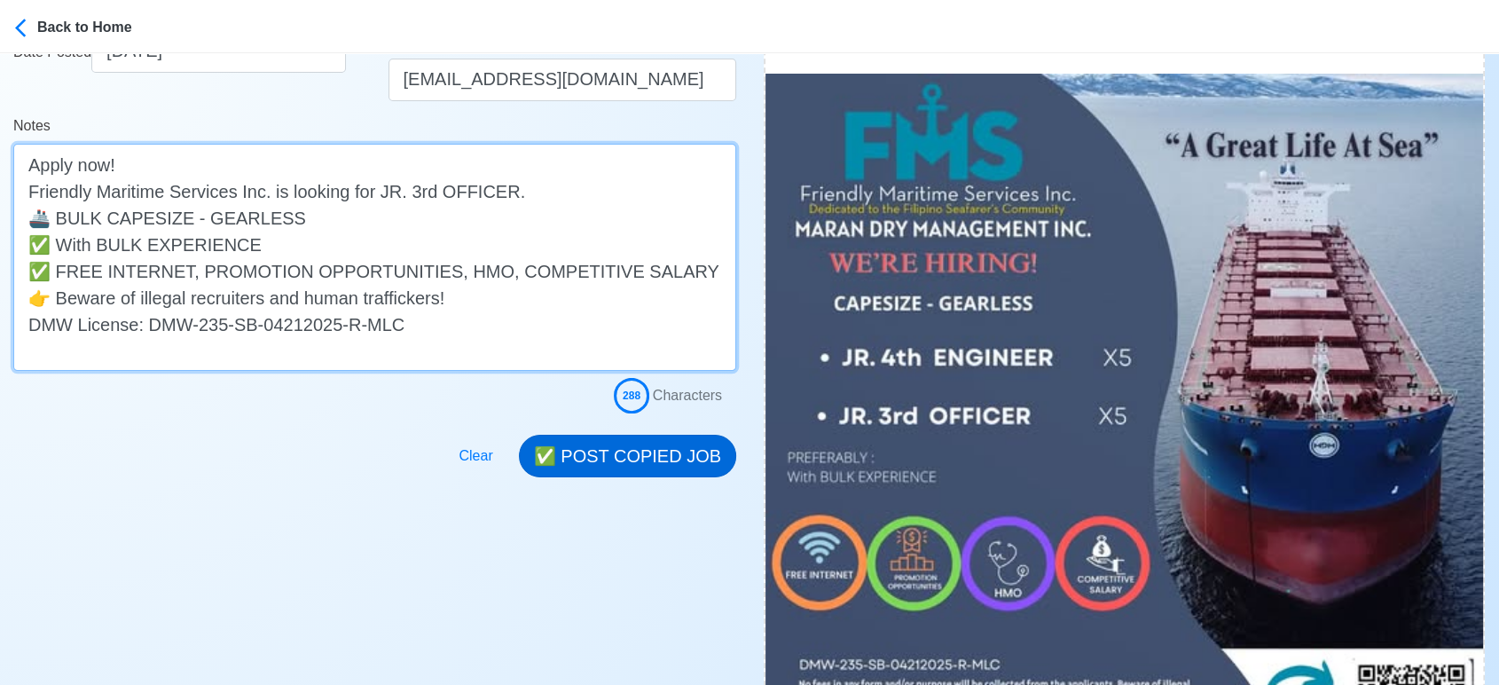
type textarea "Apply now! Friendly Maritime Services Inc. is looking for JR. 3rd OFFICER. 🚢 BU…"
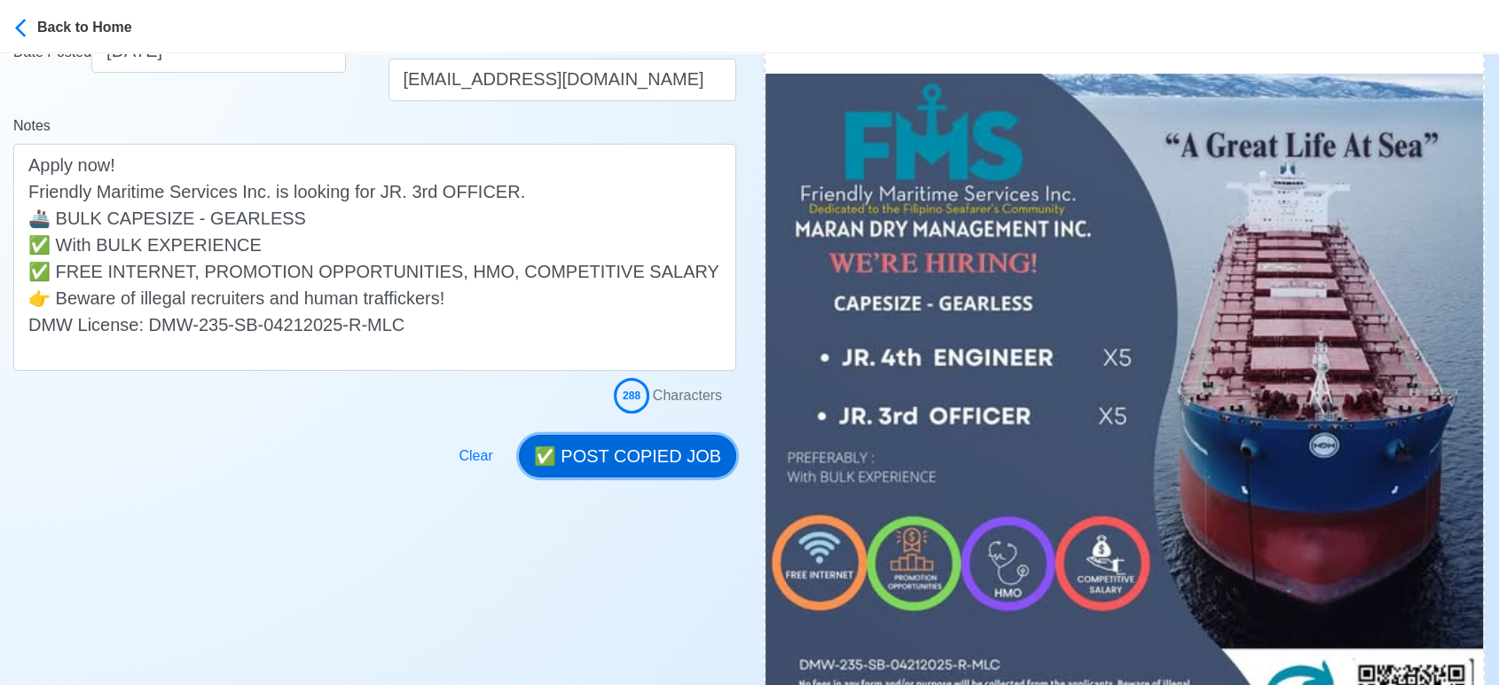
click at [655, 454] on button "✅ POST COPIED JOB" at bounding box center [627, 456] width 217 height 43
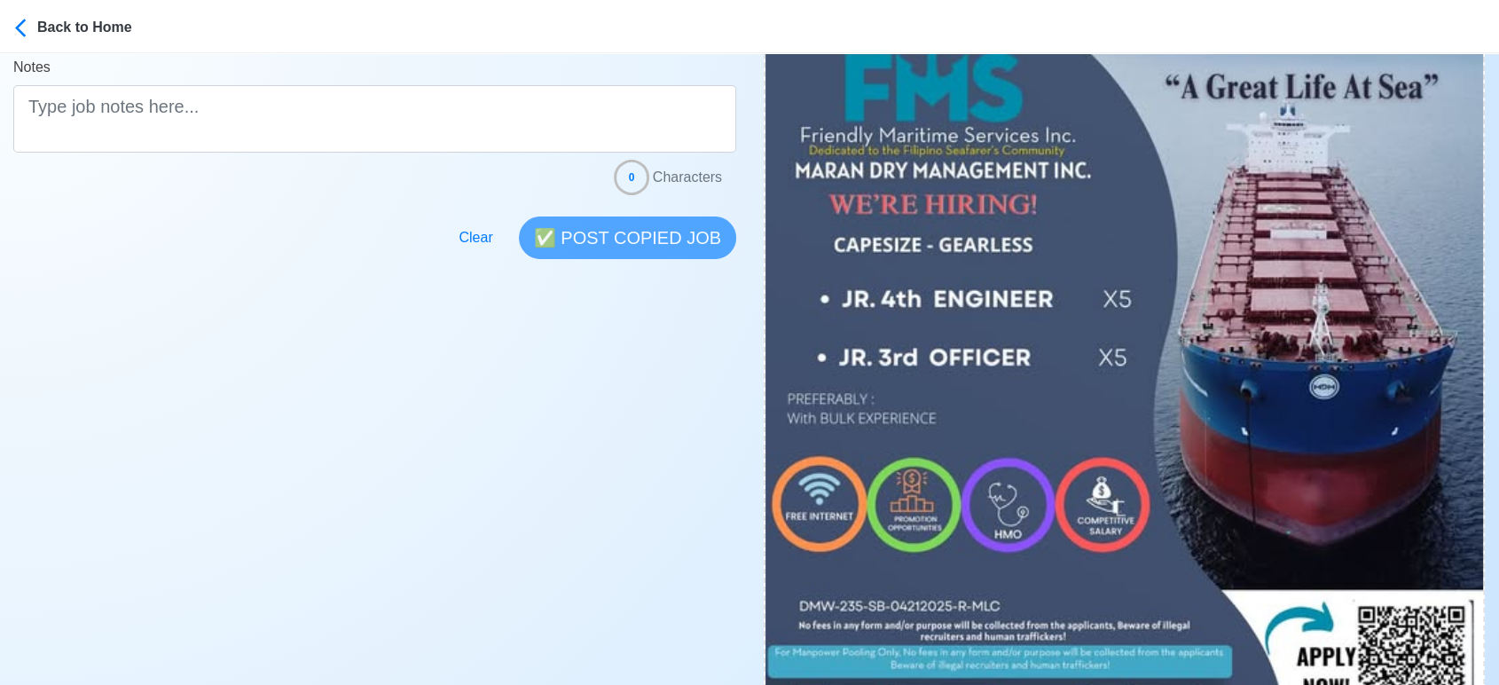
scroll to position [591, 0]
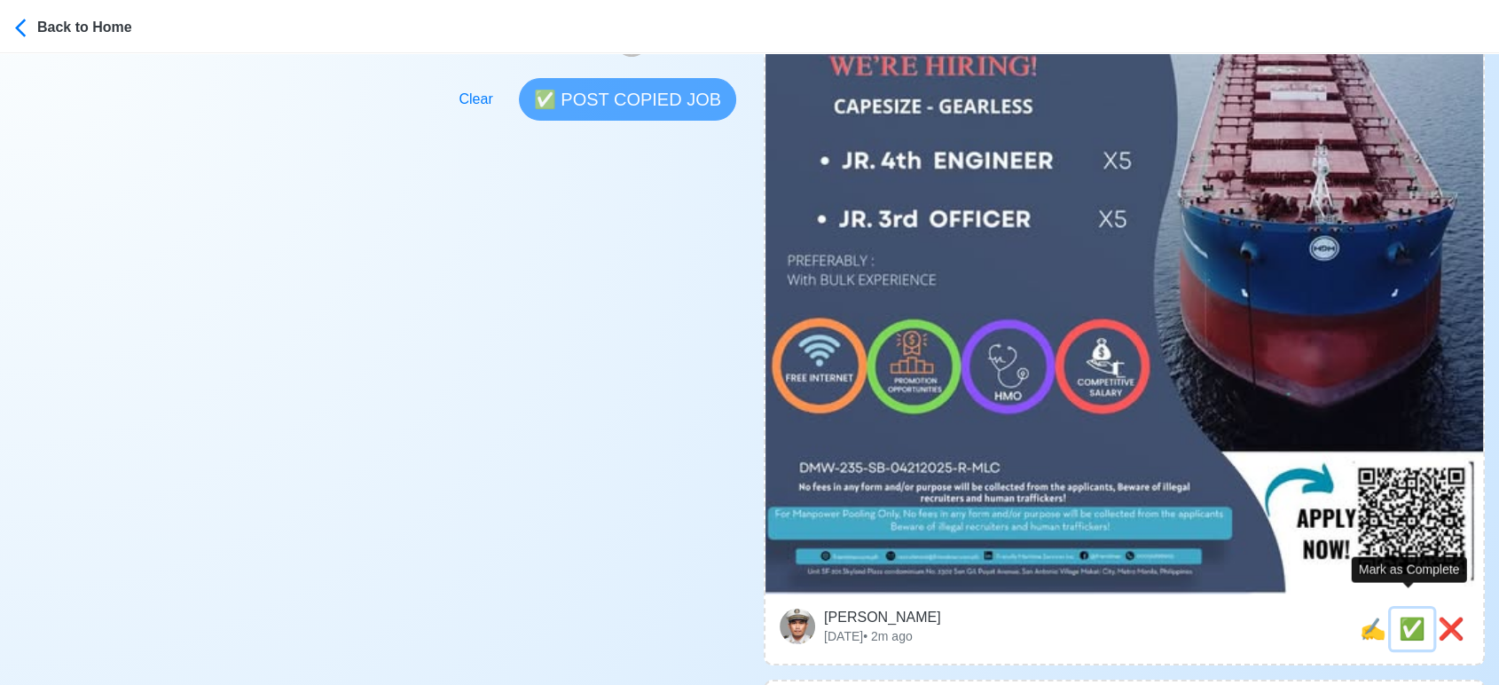
click at [1401, 616] on span "✅" at bounding box center [1412, 628] width 27 height 24
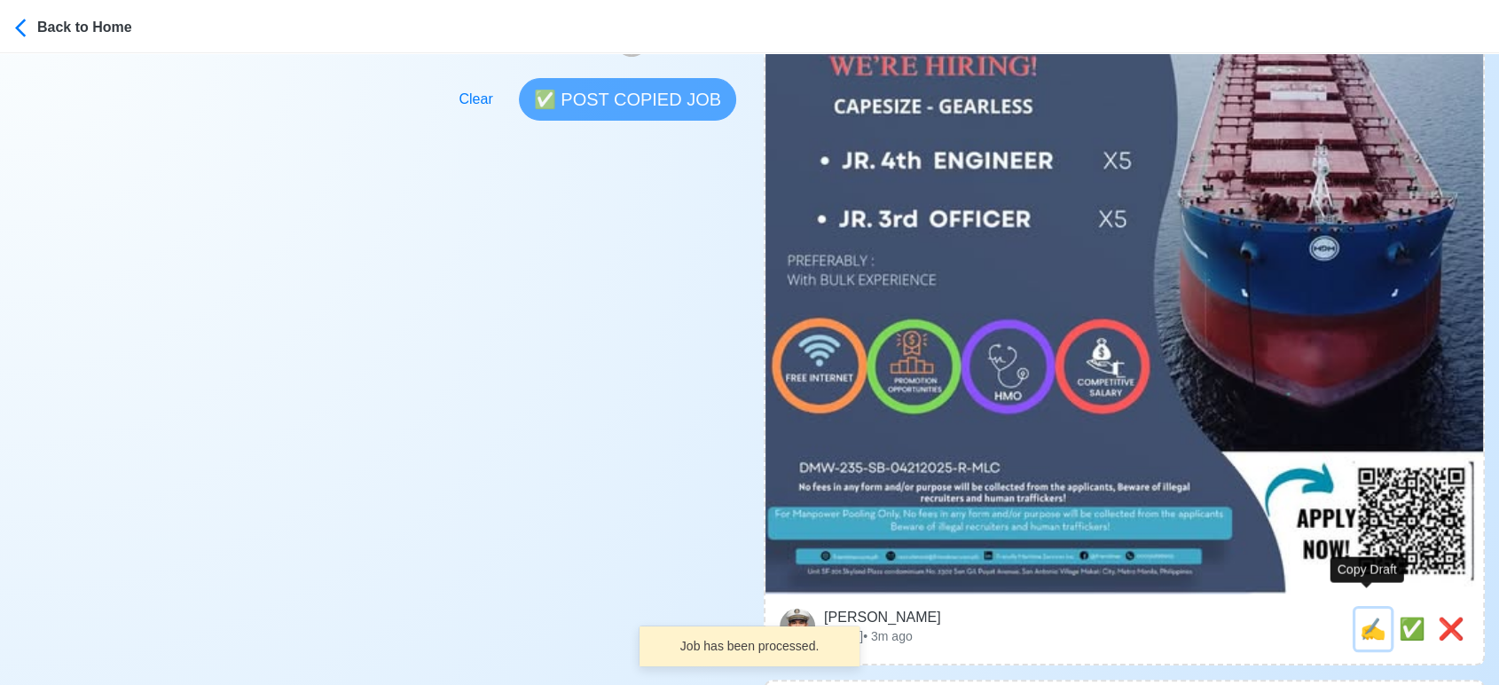
click at [1369, 616] on span "✍️" at bounding box center [1373, 628] width 27 height 24
type input "JR. 4th ENGINEER"
select select
type input "Friendly Maritime Services Inc."
type input "CAPESIZE - GEARLESS"
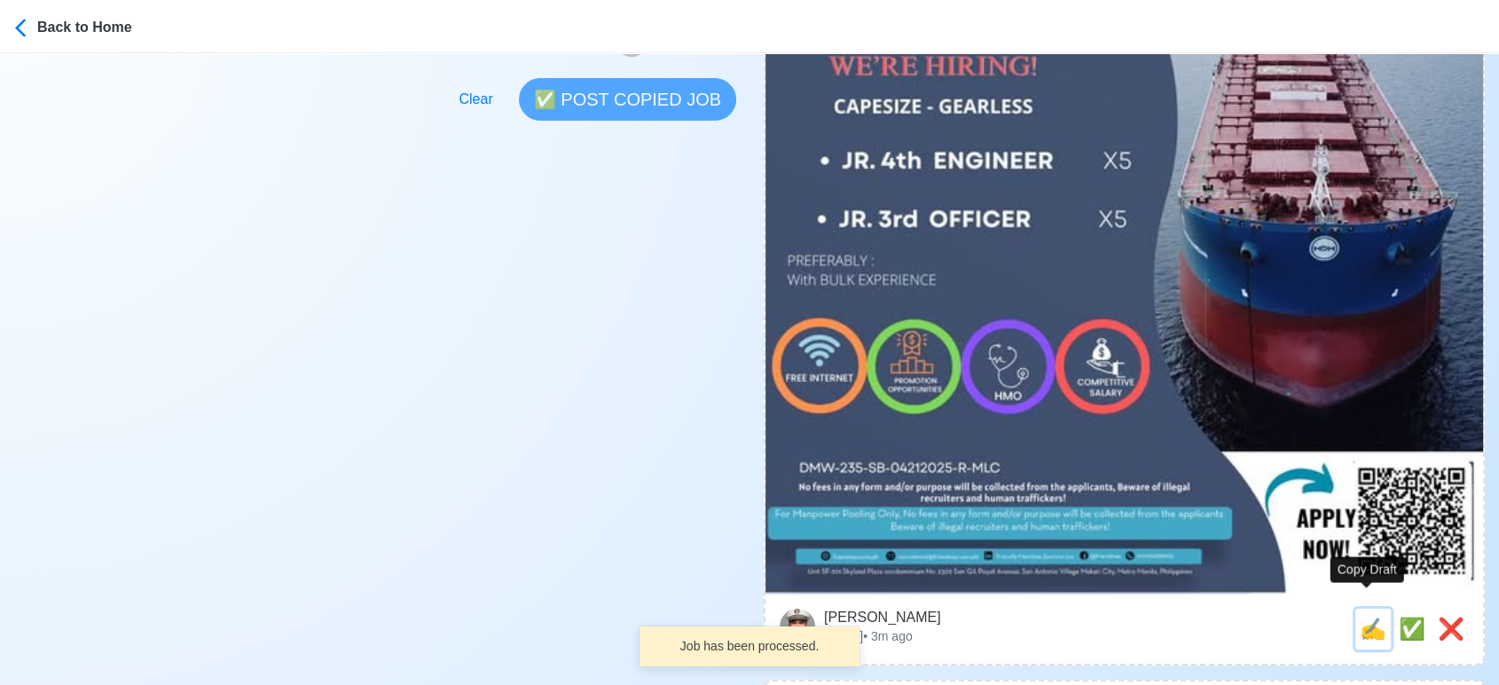
type textarea "Apply now! 🛳️ Friendly Maritime Services Inc. is looking for JR. 4th ENGINEER. …"
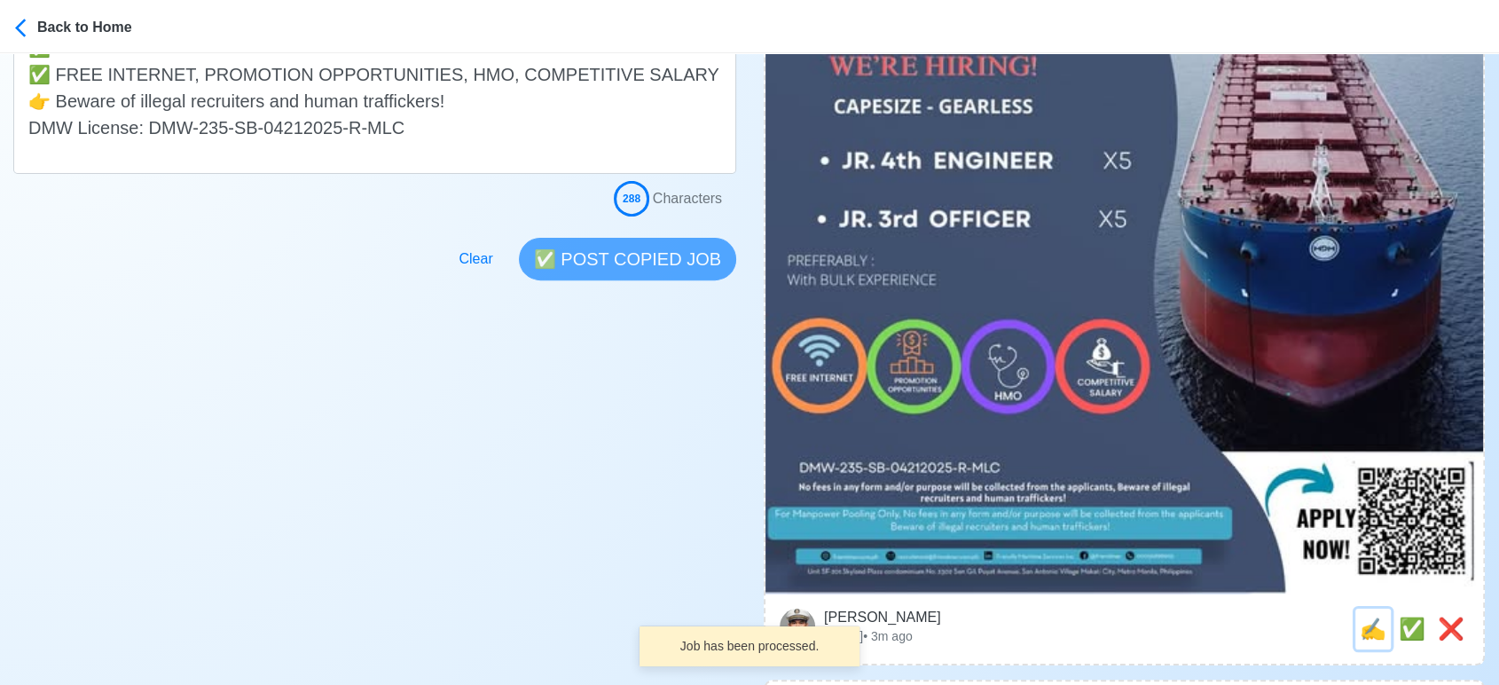
scroll to position [0, 0]
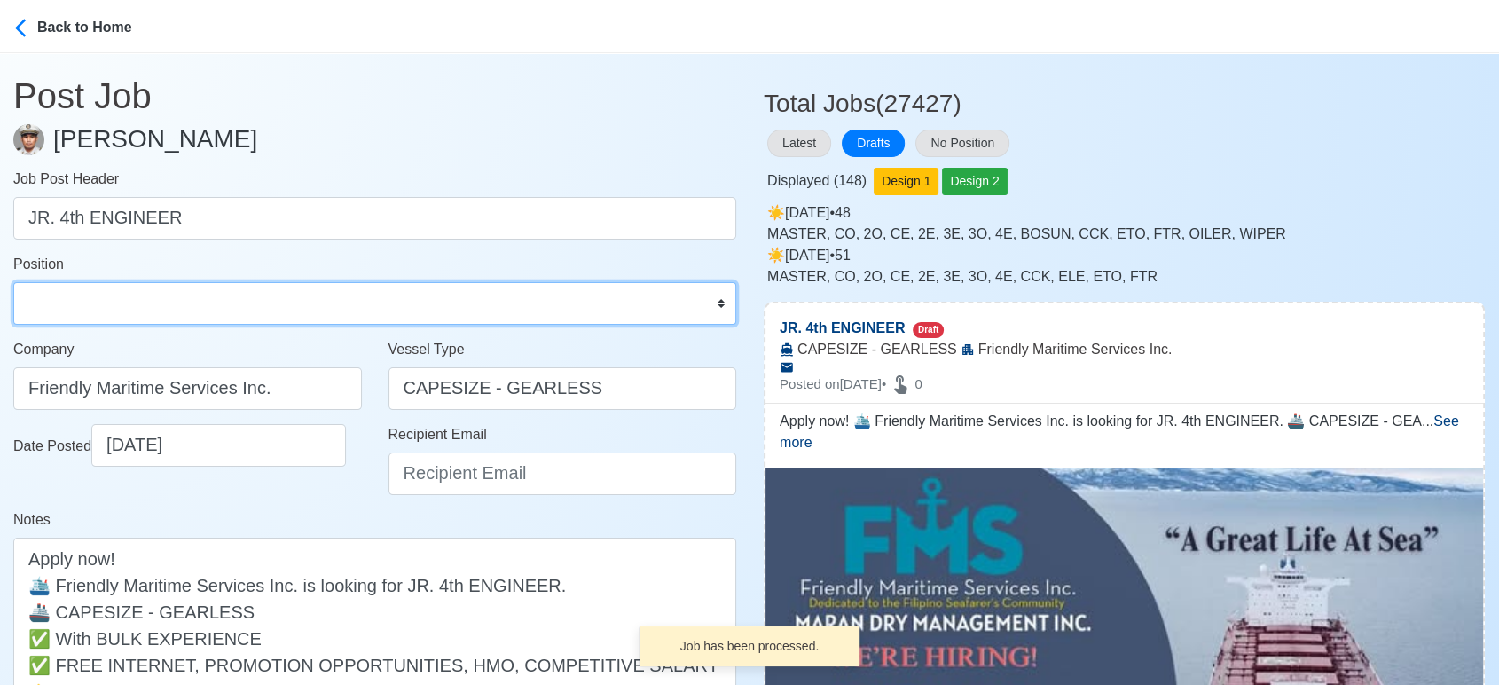
click at [158, 313] on select "Master Chief Officer 2nd Officer 3rd Officer Junior Officer Chief Engineer 2nd …" at bounding box center [374, 303] width 723 height 43
select select "4th Engineer"
click at [13, 282] on select "Master Chief Officer 2nd Officer 3rd Officer Junior Officer Chief Engineer 2nd …" at bounding box center [374, 303] width 723 height 43
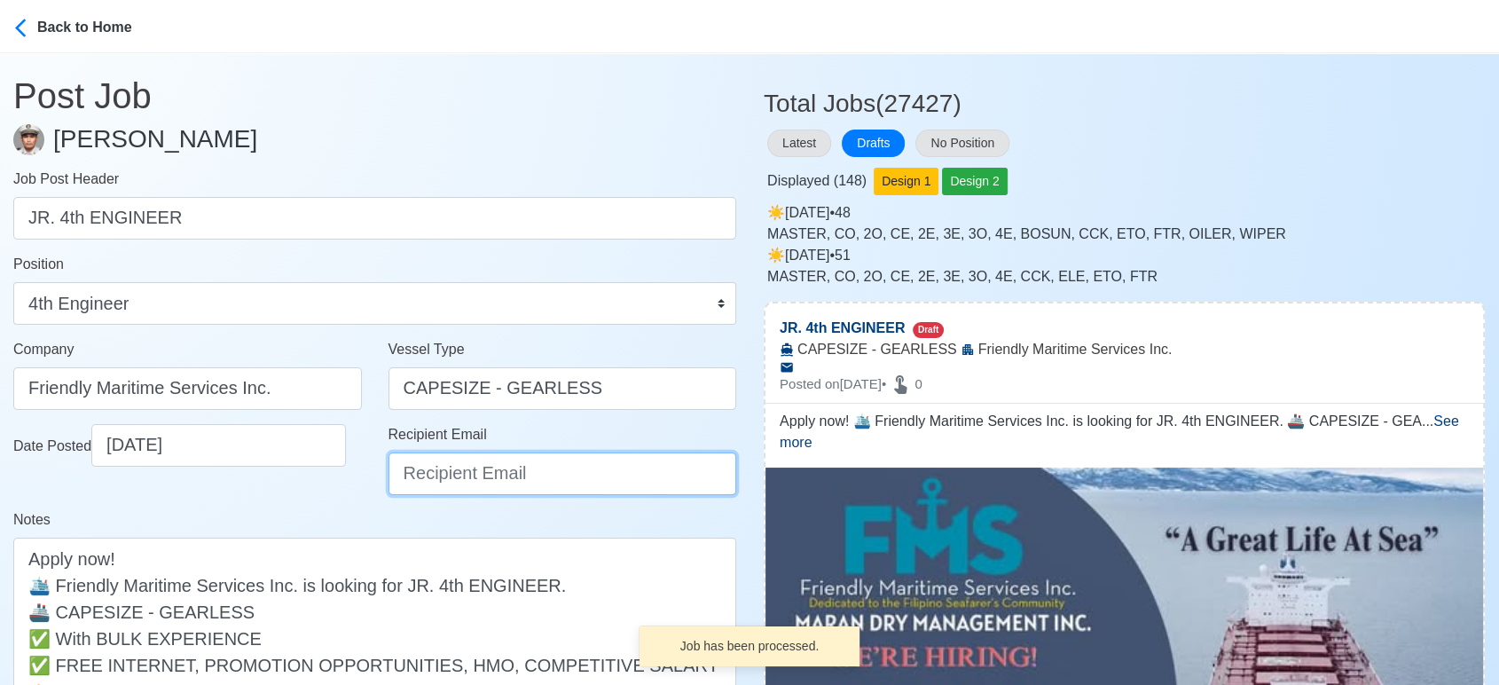
click at [490, 469] on input "Recipient Email" at bounding box center [563, 473] width 349 height 43
paste input "recruitment@friendmar.com.ph"
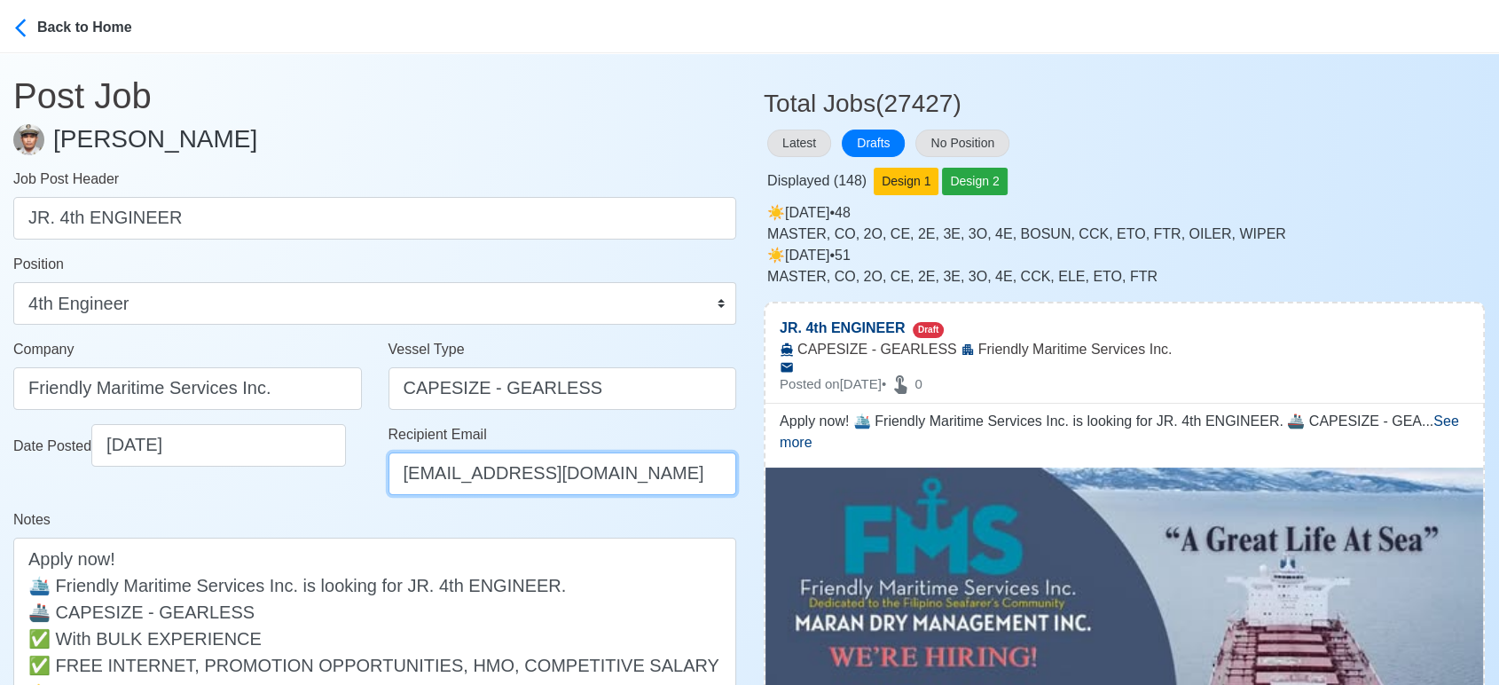
type input "recruitment@friendmar.com.ph"
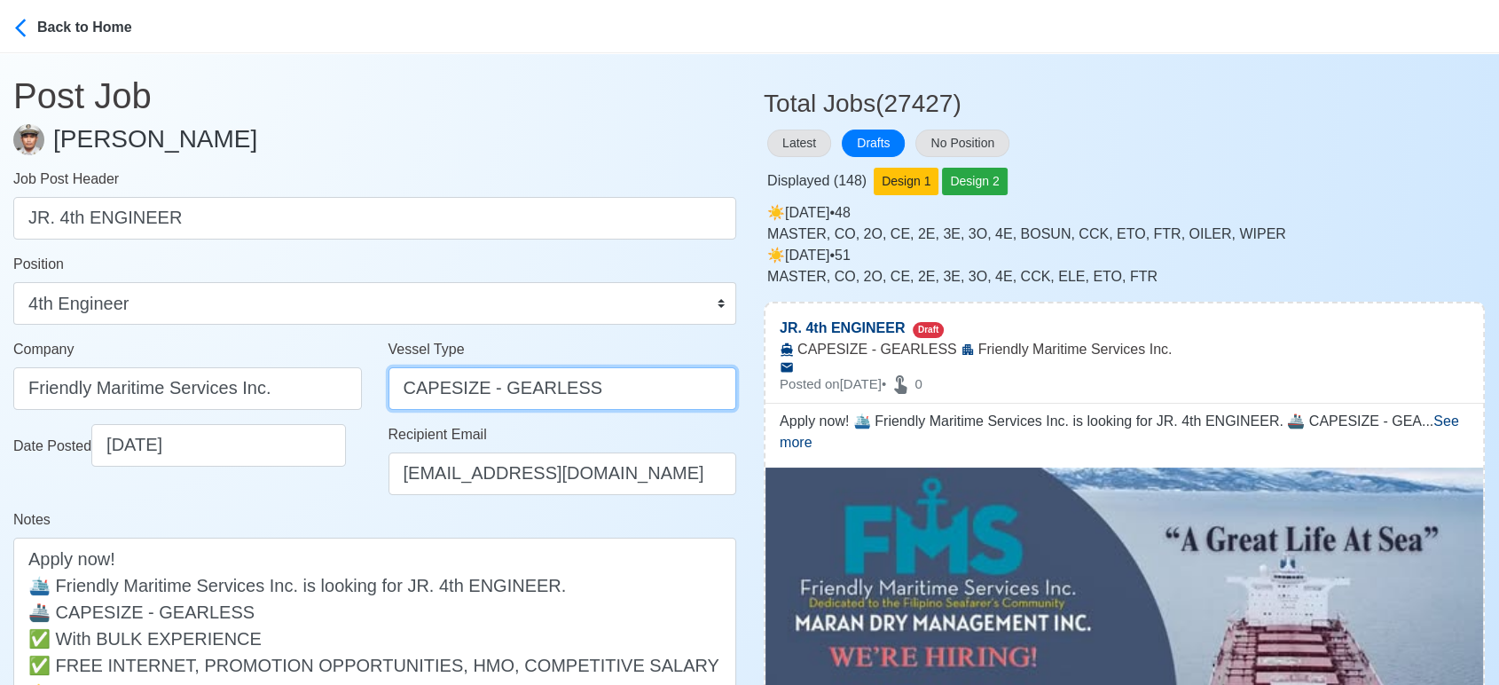
drag, startPoint x: 482, startPoint y: 393, endPoint x: 661, endPoint y: 389, distance: 179.2
click at [661, 389] on input "CAPESIZE - GEARLESS" at bounding box center [563, 388] width 349 height 43
click at [406, 389] on input "CAPESIZE" at bounding box center [563, 388] width 349 height 43
type input "BULK CAPESIZE"
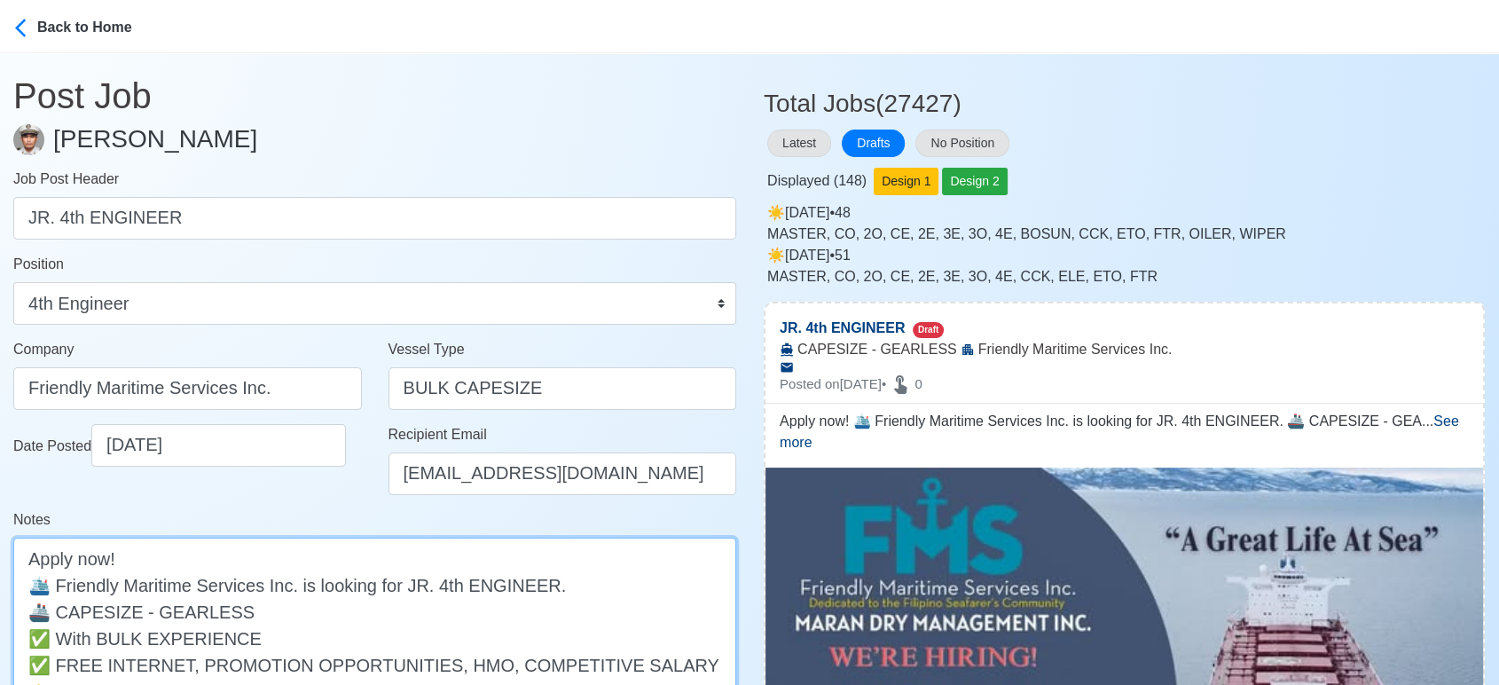
click at [59, 616] on textarea "Apply now! 🛳️ Friendly Maritime Services Inc. is looking for JR. 4th ENGINEER. …" at bounding box center [374, 651] width 723 height 227
type textarea "Apply now! 🛳️ Friendly Maritime Services Inc. is looking for JR. 4th ENGINEER. …"
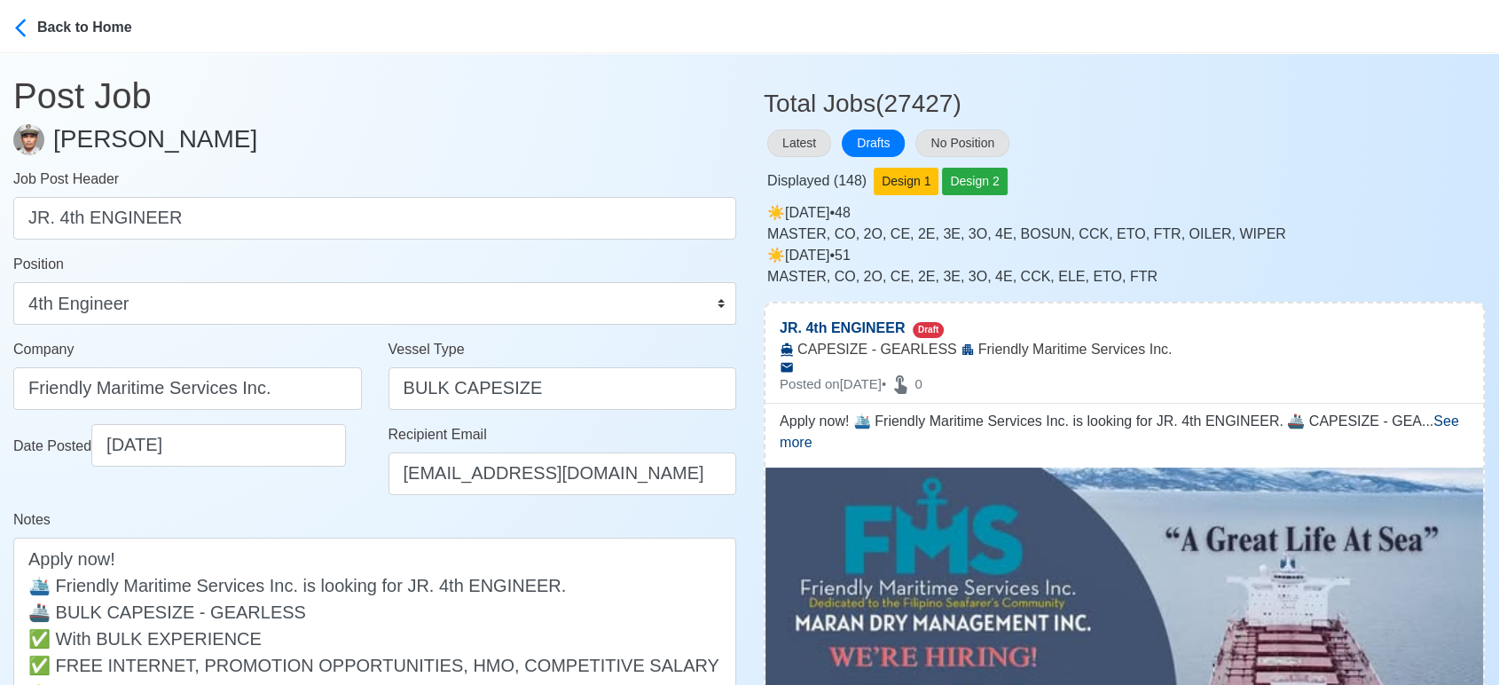
click at [277, 503] on div "Date Posted 09/29/2025" at bounding box center [187, 466] width 375 height 85
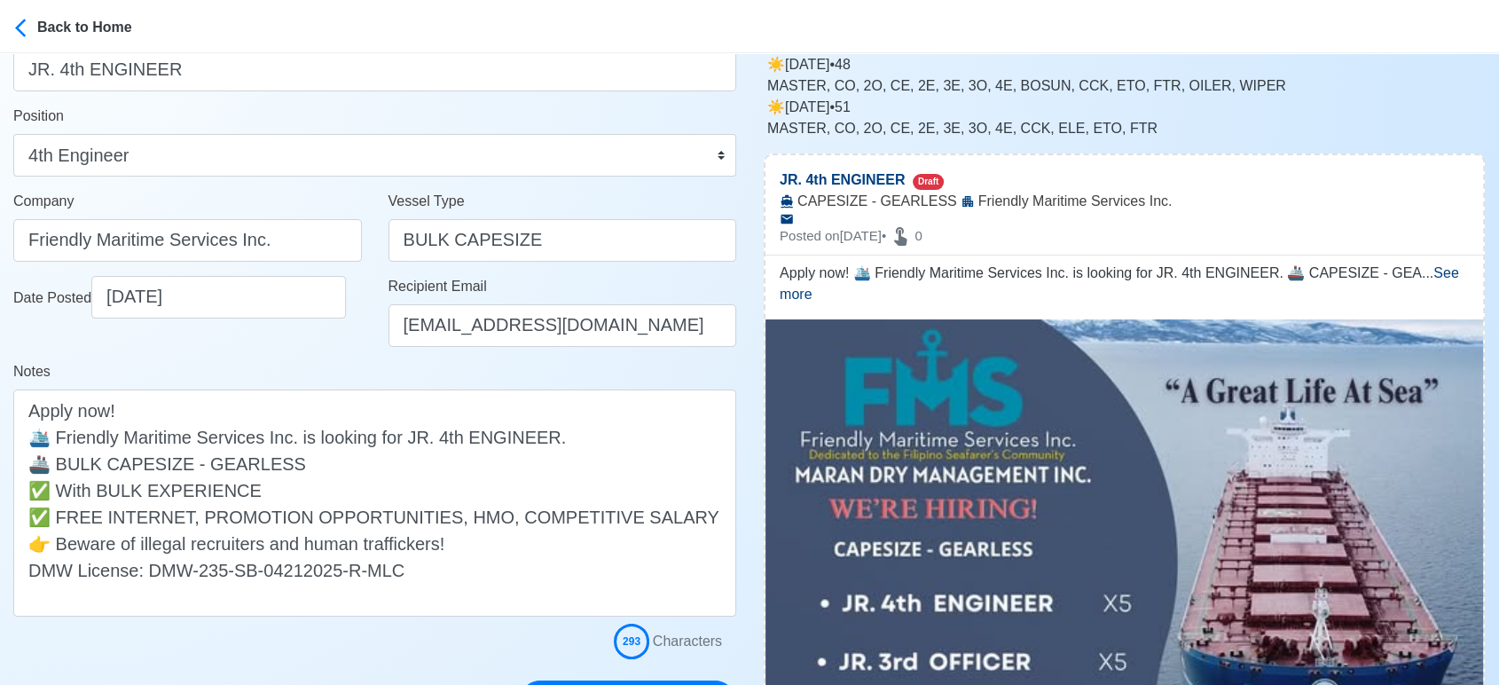
scroll to position [394, 0]
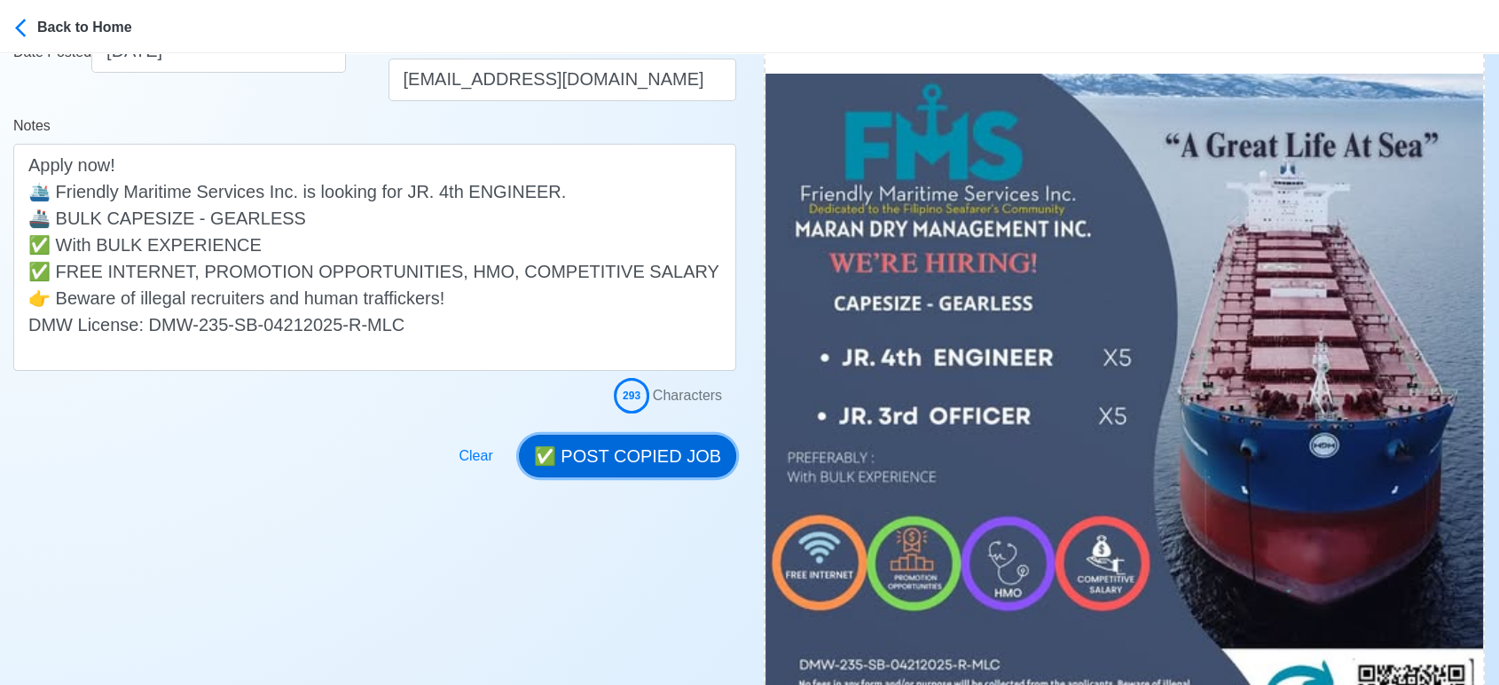
click at [669, 447] on button "✅ POST COPIED JOB" at bounding box center [627, 456] width 217 height 43
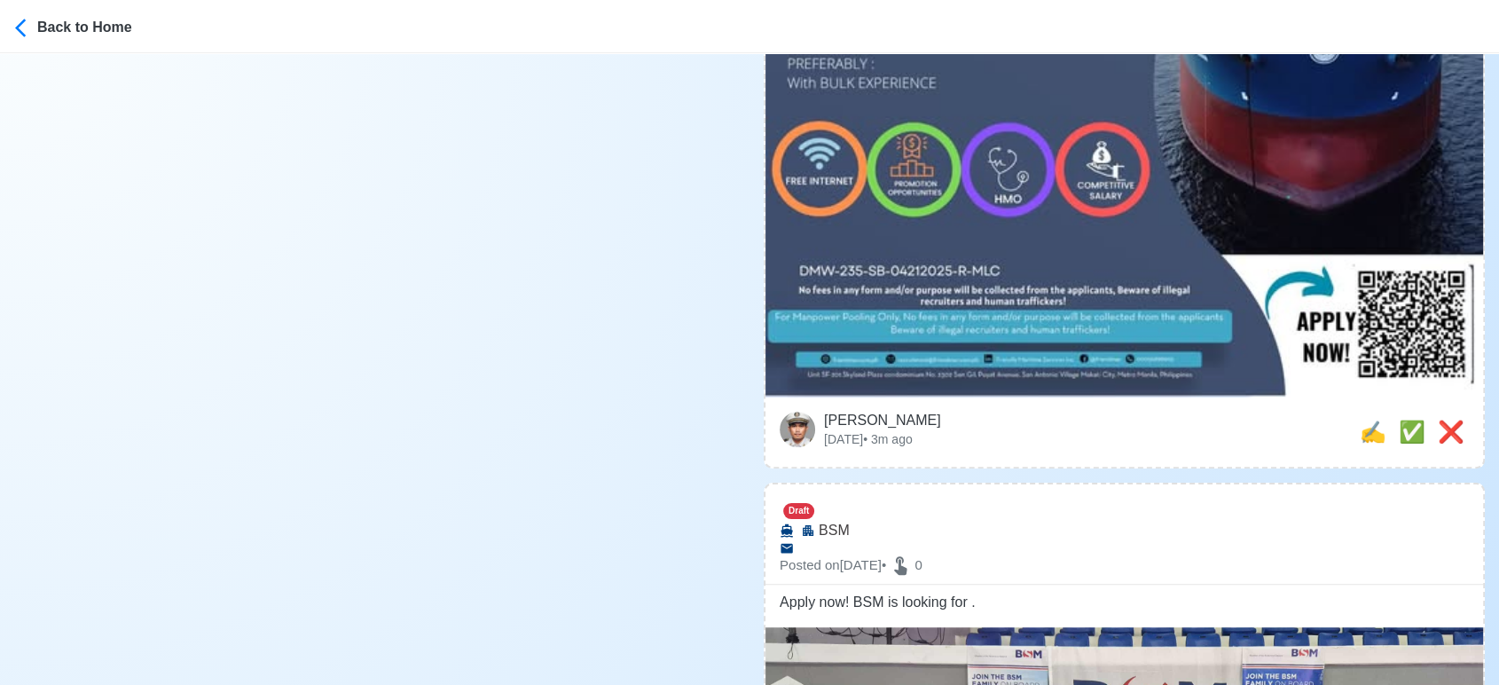
scroll to position [887, 0]
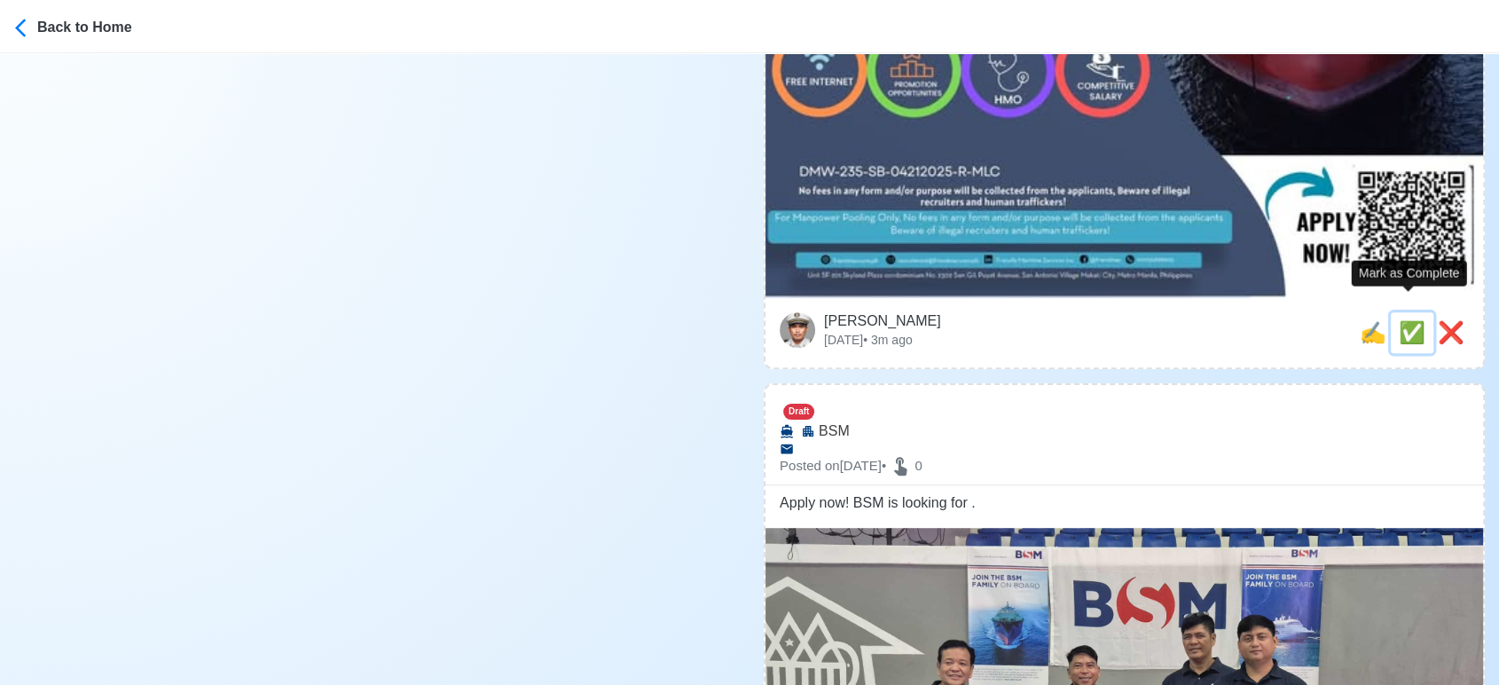
click at [1405, 320] on span "✅" at bounding box center [1412, 332] width 27 height 24
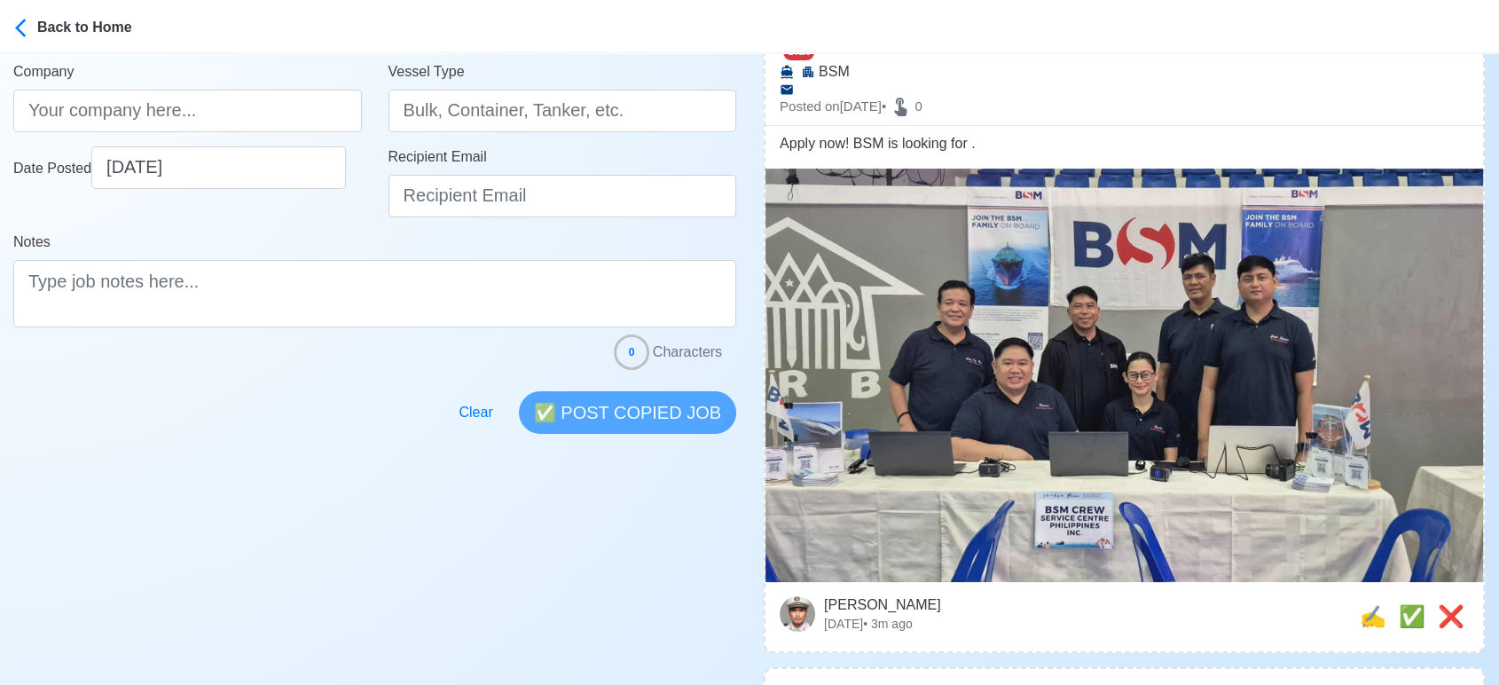
scroll to position [394, 0]
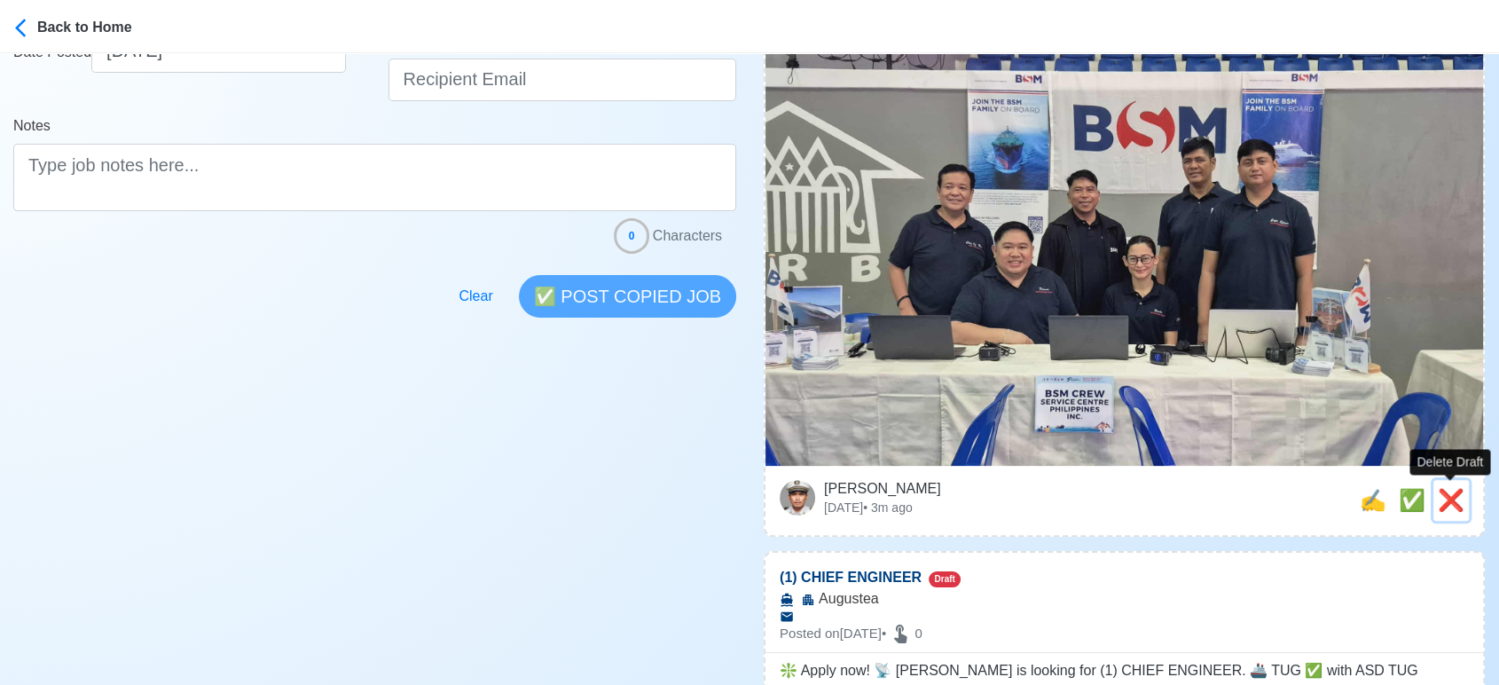
click at [1457, 499] on span "❌" at bounding box center [1451, 500] width 27 height 24
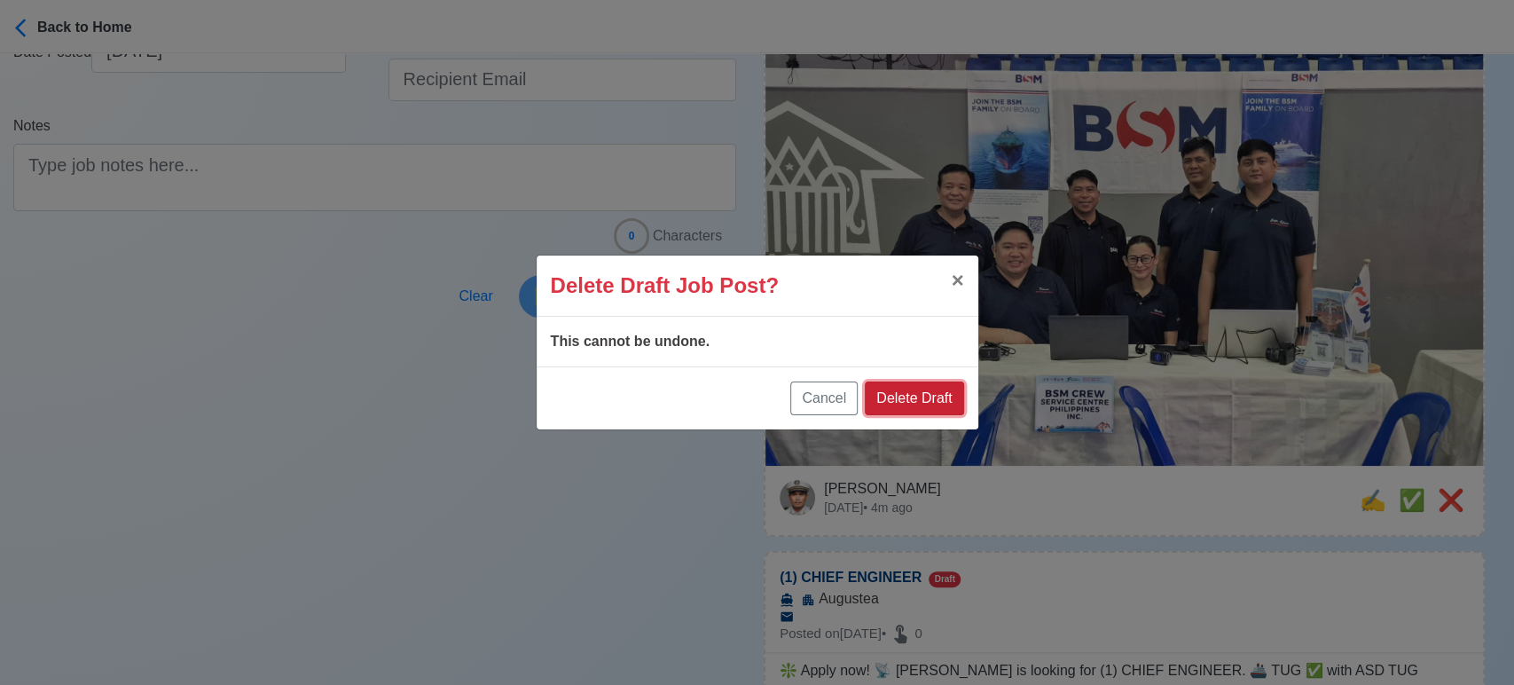
click at [905, 395] on button "Delete Draft" at bounding box center [914, 398] width 98 height 34
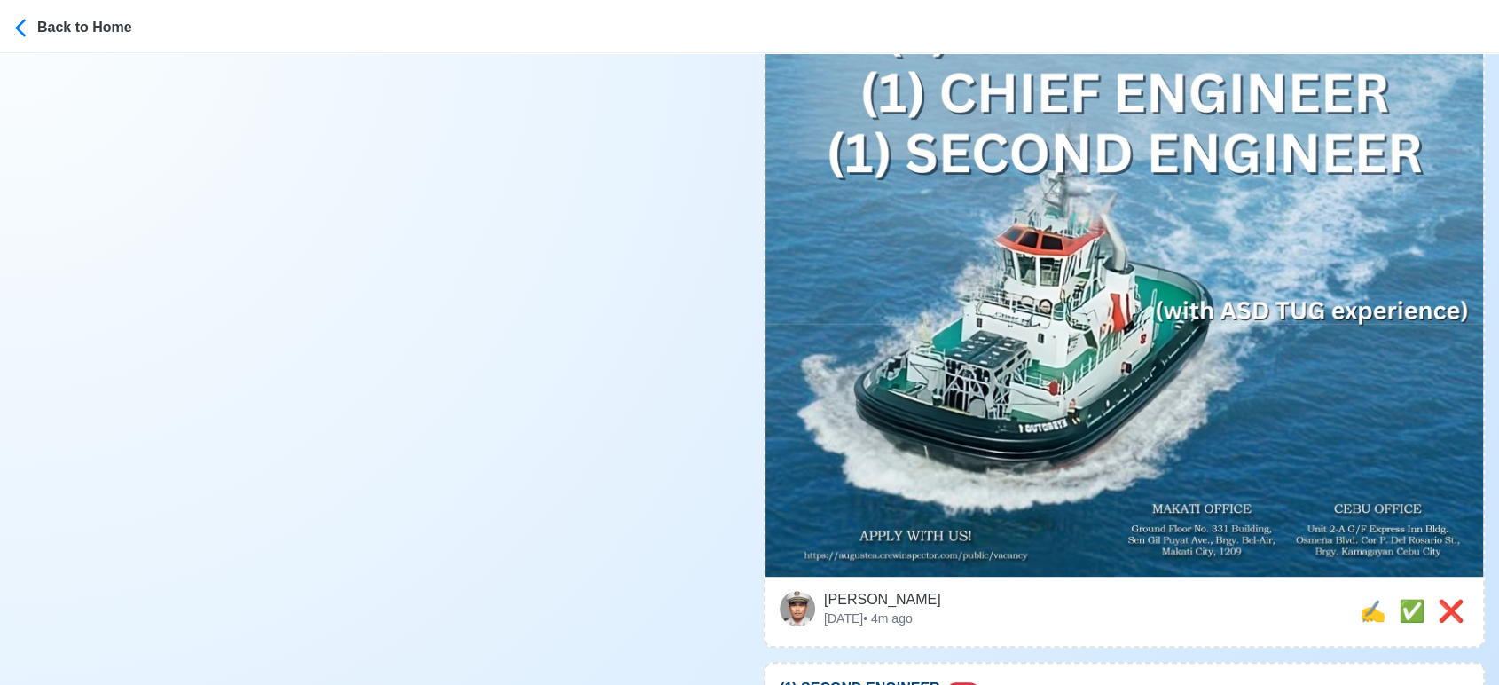
scroll to position [788, 0]
click at [1362, 599] on span "✍️" at bounding box center [1373, 611] width 27 height 24
type input "(1) CHIEF ENGINEER"
select select
type input "Augustea"
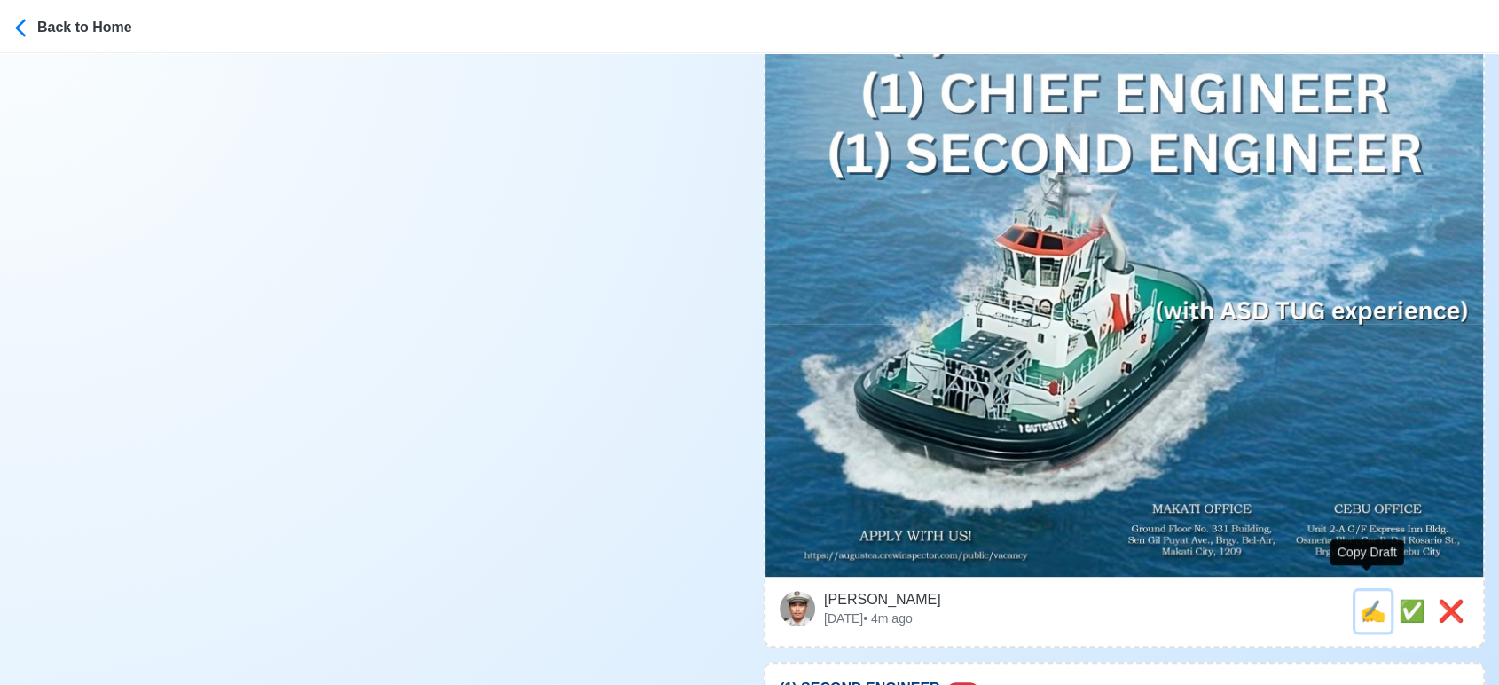
type textarea "❇️ Apply now! 📡 Augustea is looking for (1) CHIEF ENGINEER. 🚢 TUG ✅ with ASD TU…"
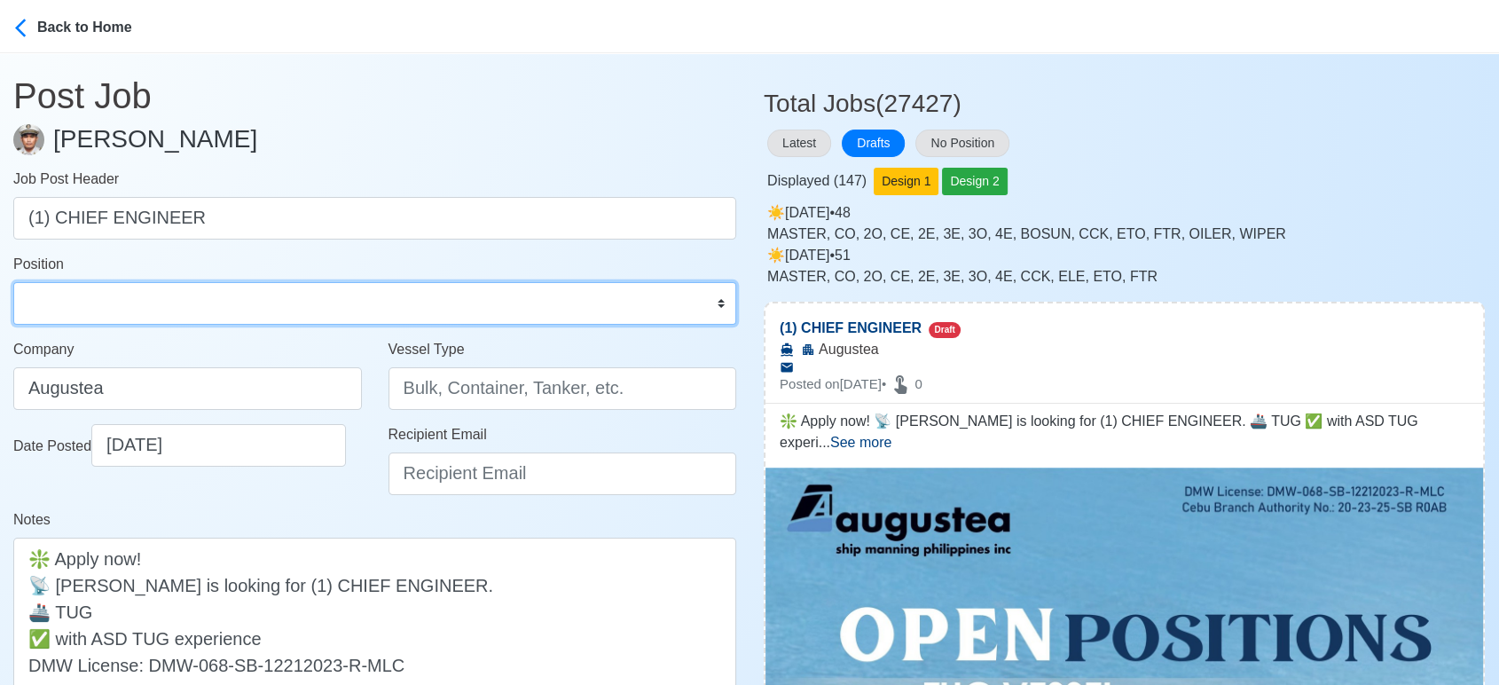
drag, startPoint x: 136, startPoint y: 297, endPoint x: 122, endPoint y: 287, distance: 17.2
click at [136, 297] on select "Master Chief Officer 2nd Officer 3rd Officer Junior Officer Chief Engineer 2nd …" at bounding box center [374, 303] width 723 height 43
select select "Chief Engineer"
click at [13, 282] on select "Master Chief Officer 2nd Officer 3rd Officer Junior Officer Chief Engineer 2nd …" at bounding box center [374, 303] width 723 height 43
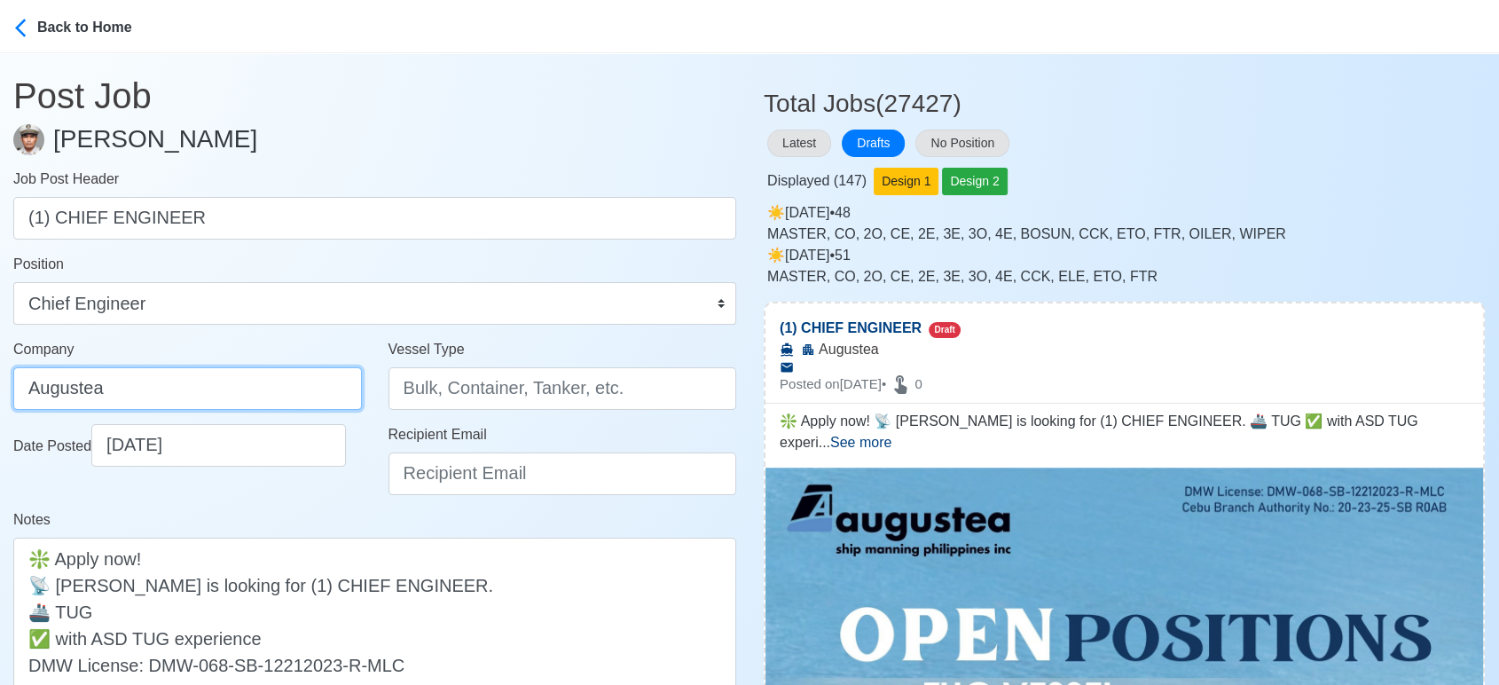
click at [220, 389] on input "Augustea" at bounding box center [187, 388] width 349 height 43
type input "AUGUSTEA SHIP MANNING PHILIPPINES INC."
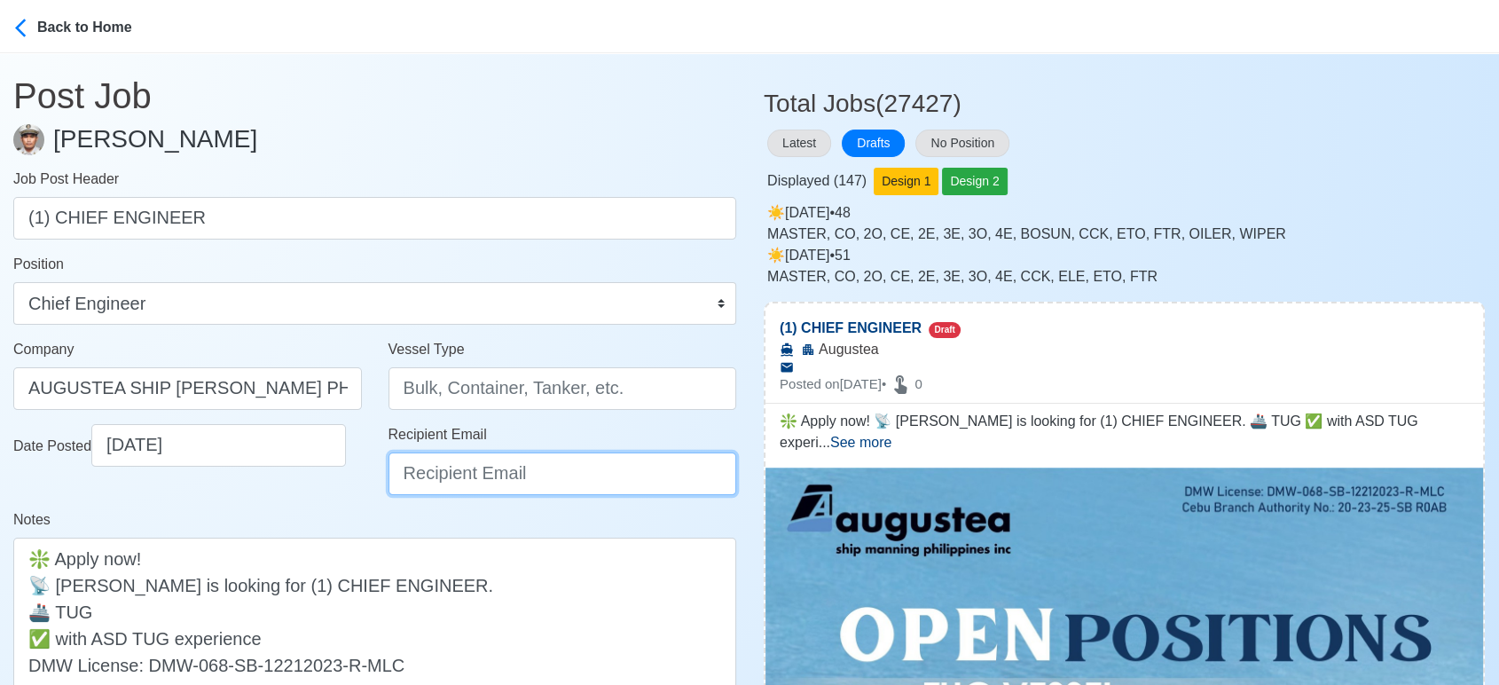
click at [448, 467] on input "Recipient Email" at bounding box center [563, 473] width 349 height 43
type input "recruitment@aspi.ph"
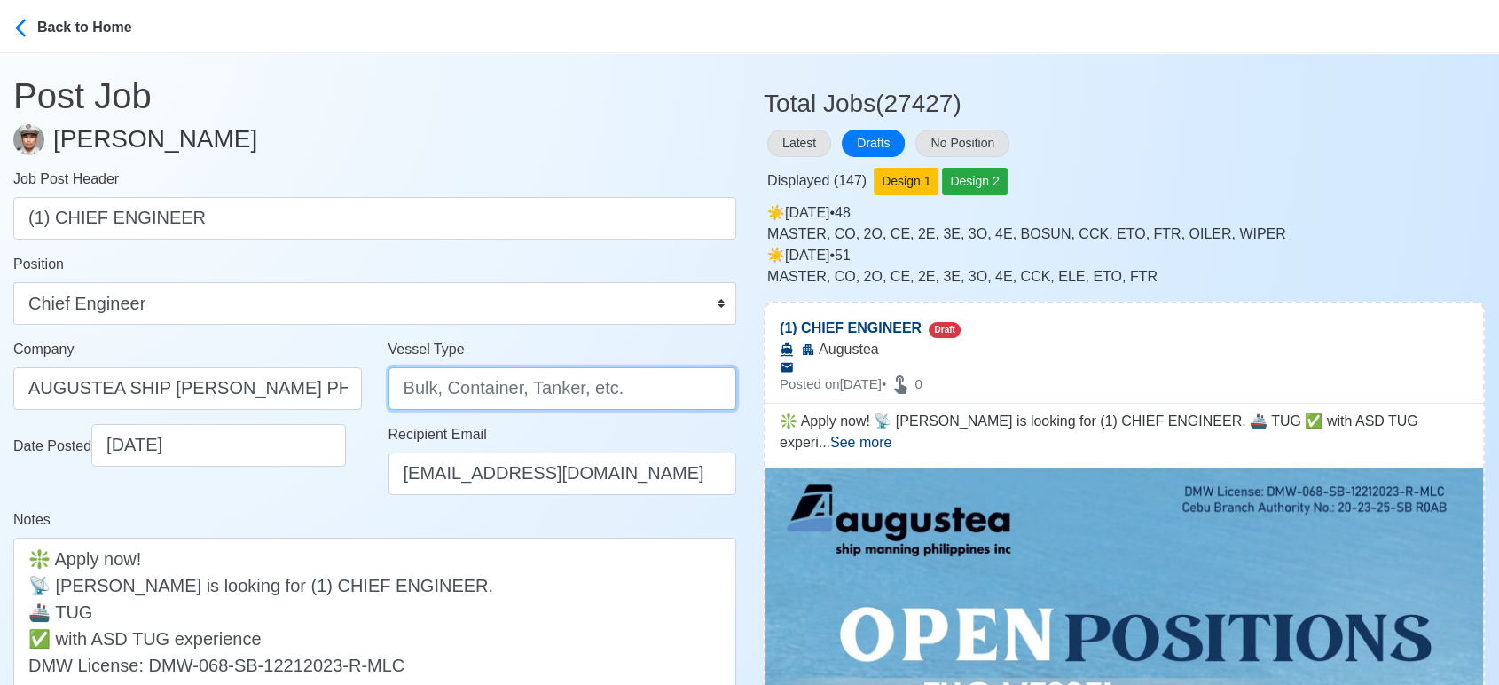
click at [472, 389] on input "Vessel Type" at bounding box center [563, 388] width 349 height 43
type input "TUG"
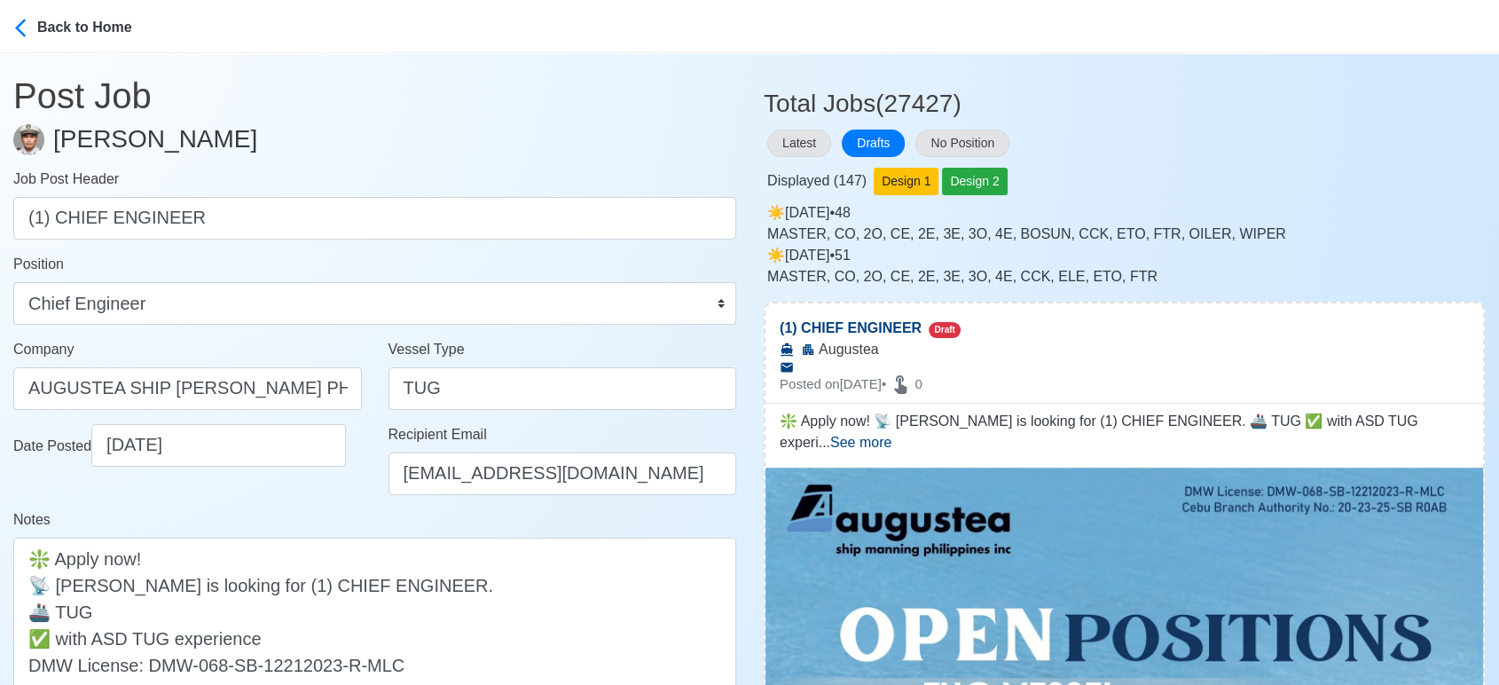
click at [312, 494] on div "Date Posted 09/29/2025" at bounding box center [187, 466] width 375 height 85
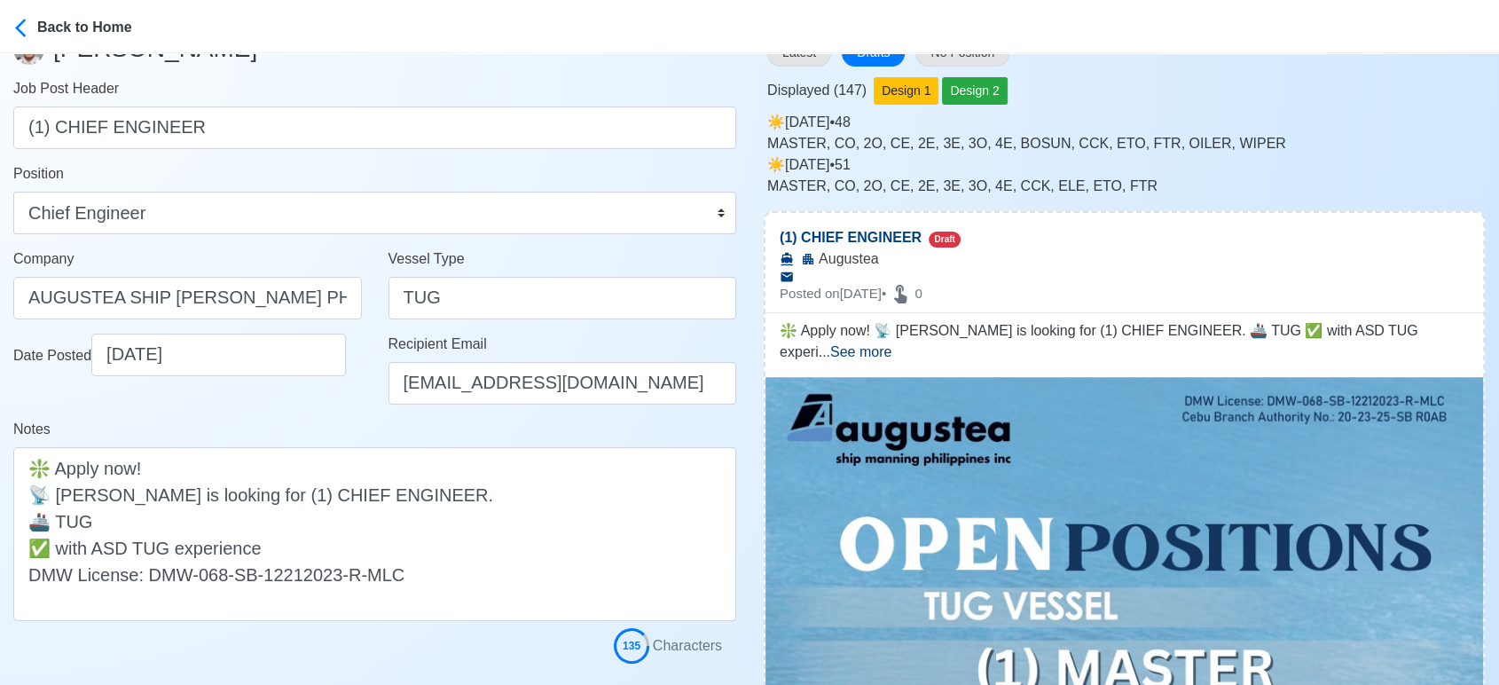
scroll to position [295, 0]
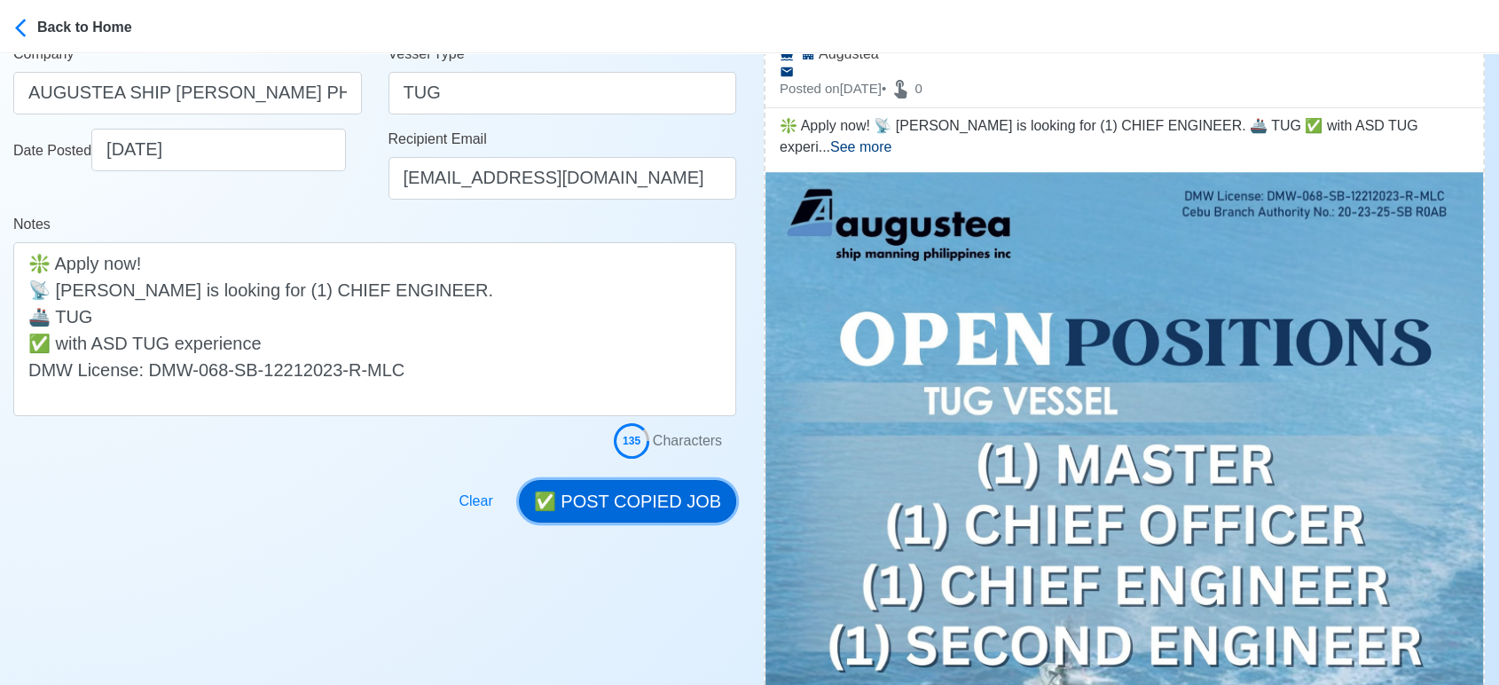
click at [674, 503] on button "✅ POST COPIED JOB" at bounding box center [627, 501] width 217 height 43
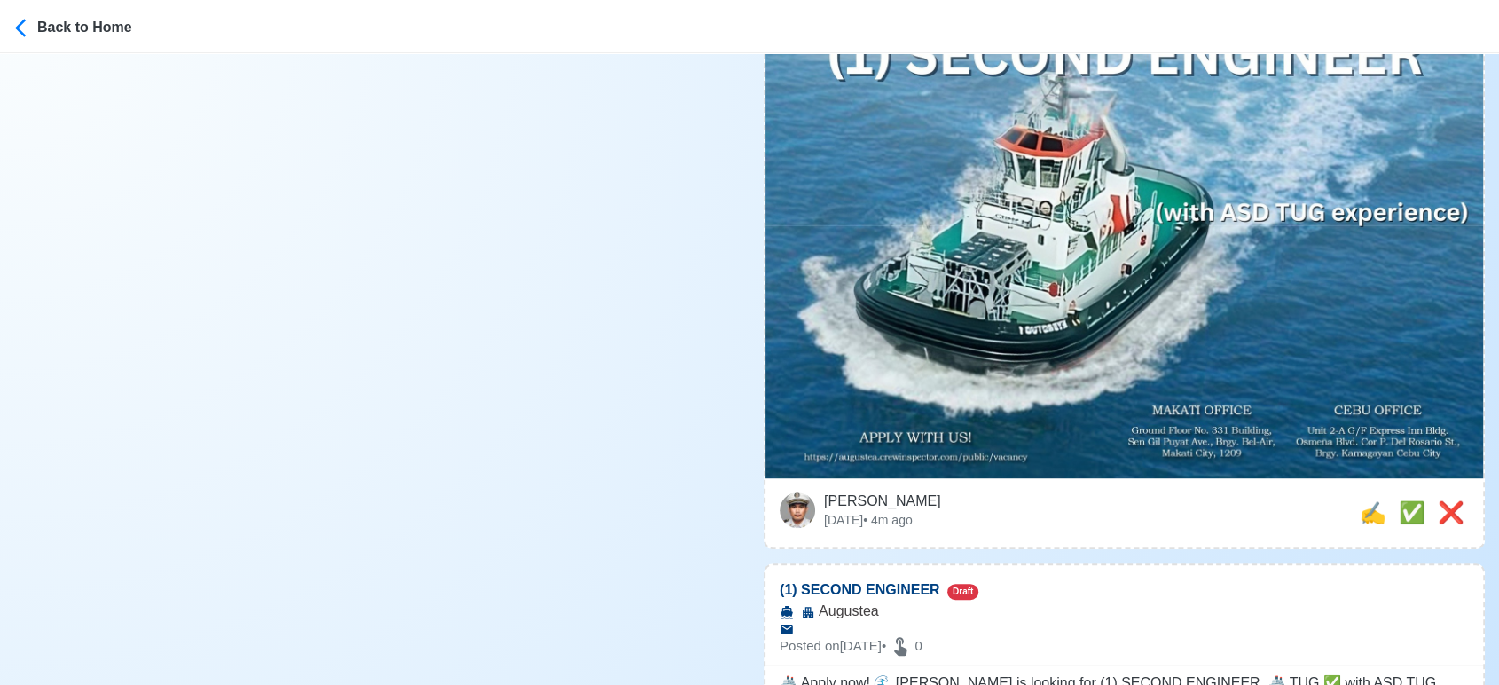
scroll to position [887, 0]
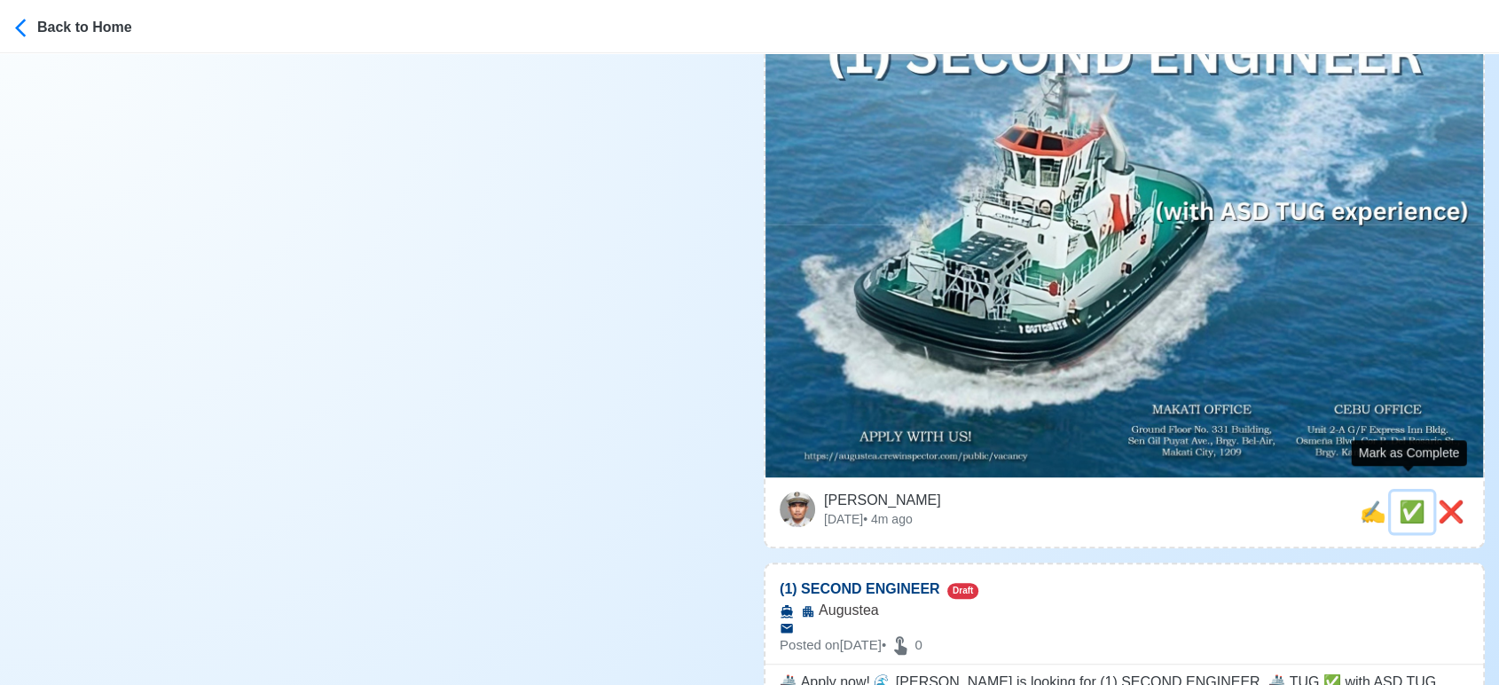
click at [1406, 499] on span "✅" at bounding box center [1412, 511] width 27 height 24
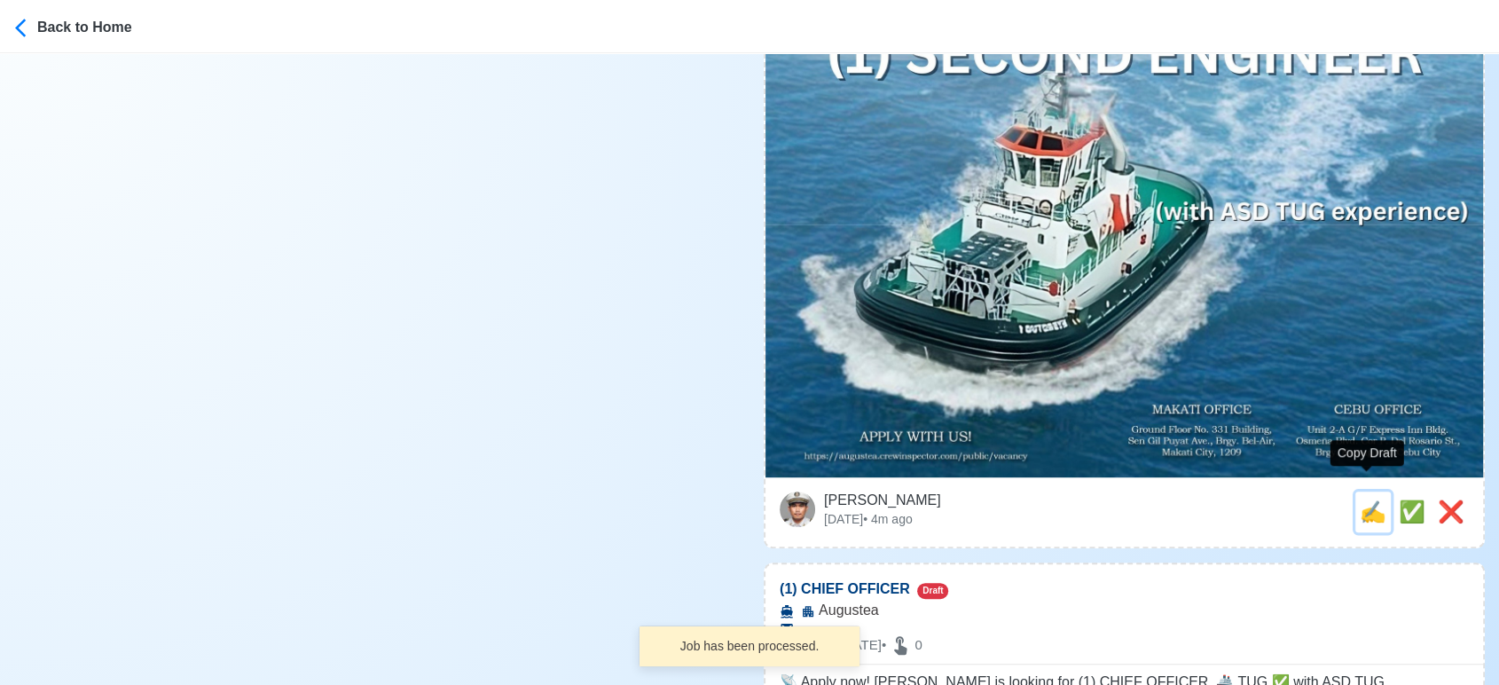
click at [1370, 499] on span "✍️" at bounding box center [1373, 511] width 27 height 24
type input "(1) SECOND ENGINEER"
select select
type input "Augustea"
type textarea "🚢 Apply now! 🌊 Augustea is looking for (1) SECOND ENGINEER. 🚢 TUG ✅ with ASD TU…"
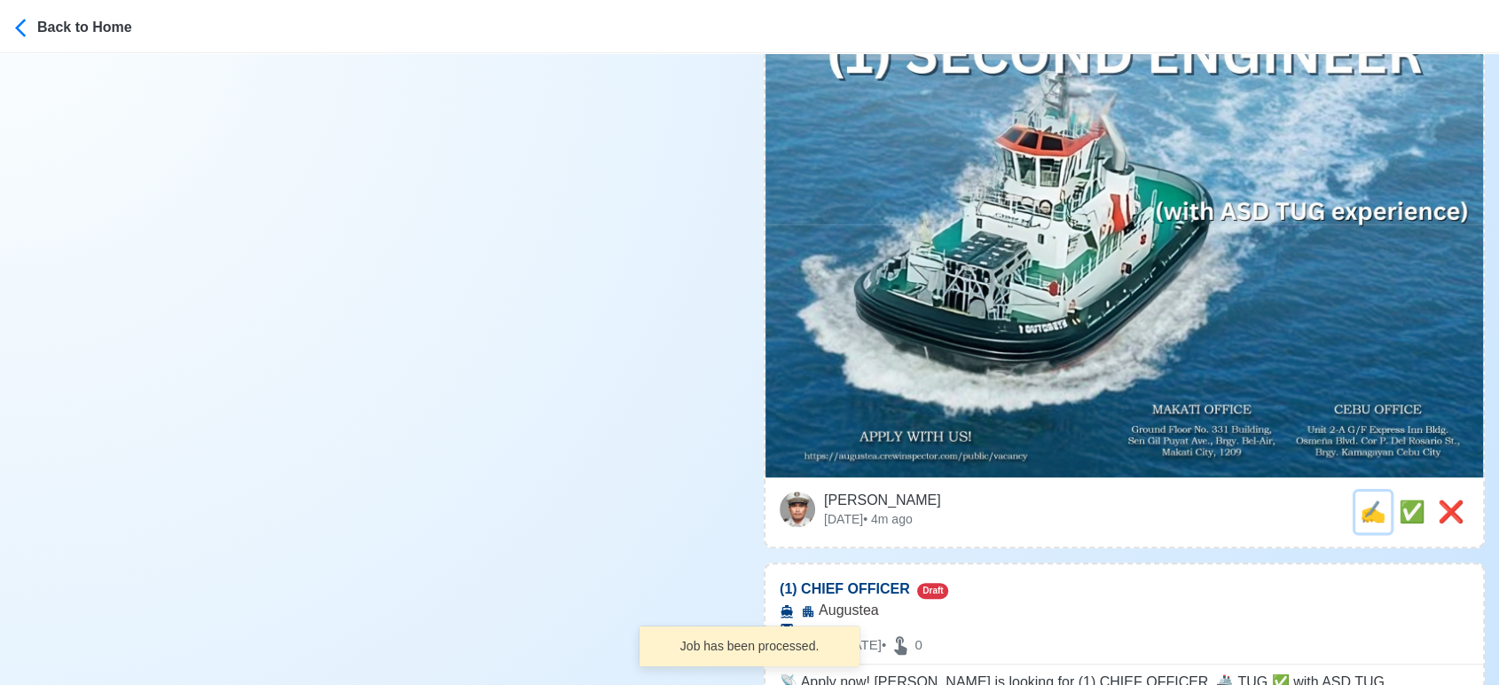
scroll to position [0, 0]
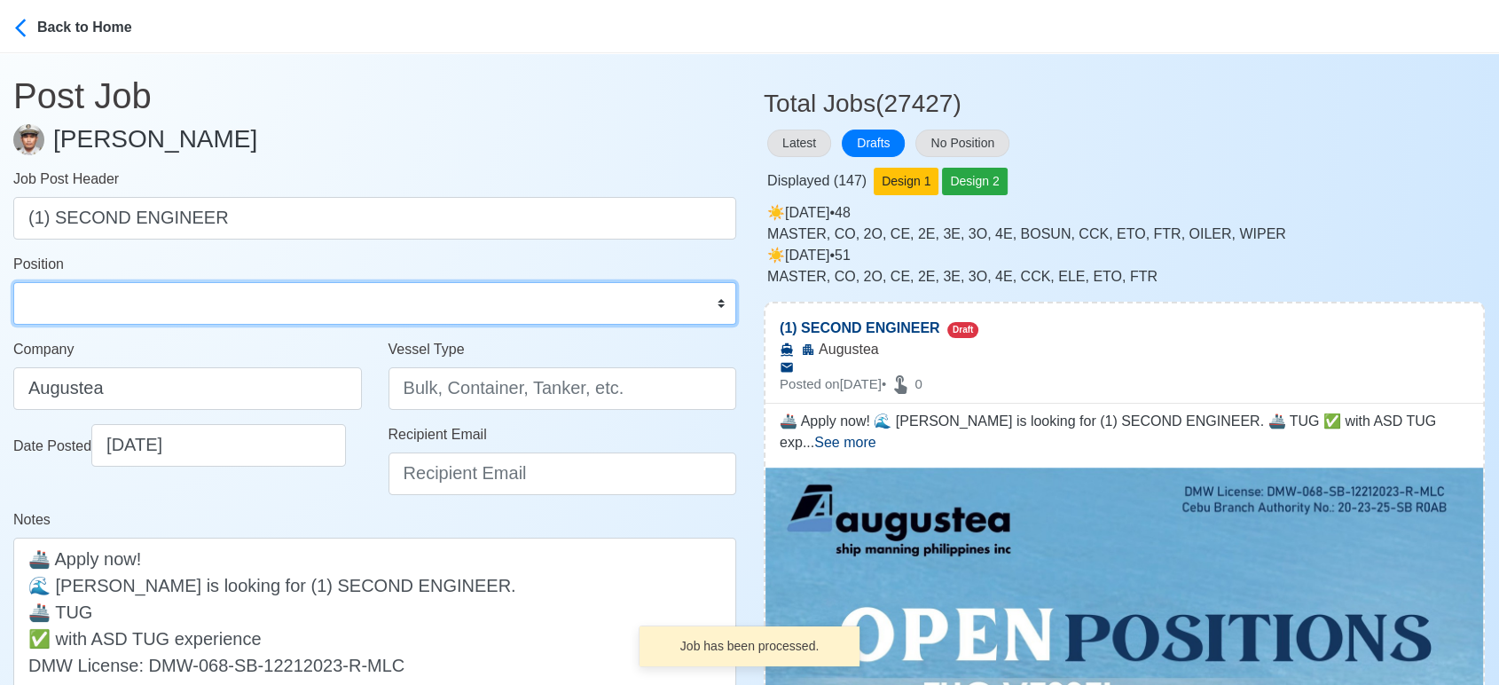
click at [196, 298] on select "Master Chief Officer 2nd Officer 3rd Officer Junior Officer Chief Engineer 2nd …" at bounding box center [374, 303] width 723 height 43
select select "2nd Engineer"
click at [13, 282] on select "Master Chief Officer 2nd Officer 3rd Officer Junior Officer Chief Engineer 2nd …" at bounding box center [374, 303] width 723 height 43
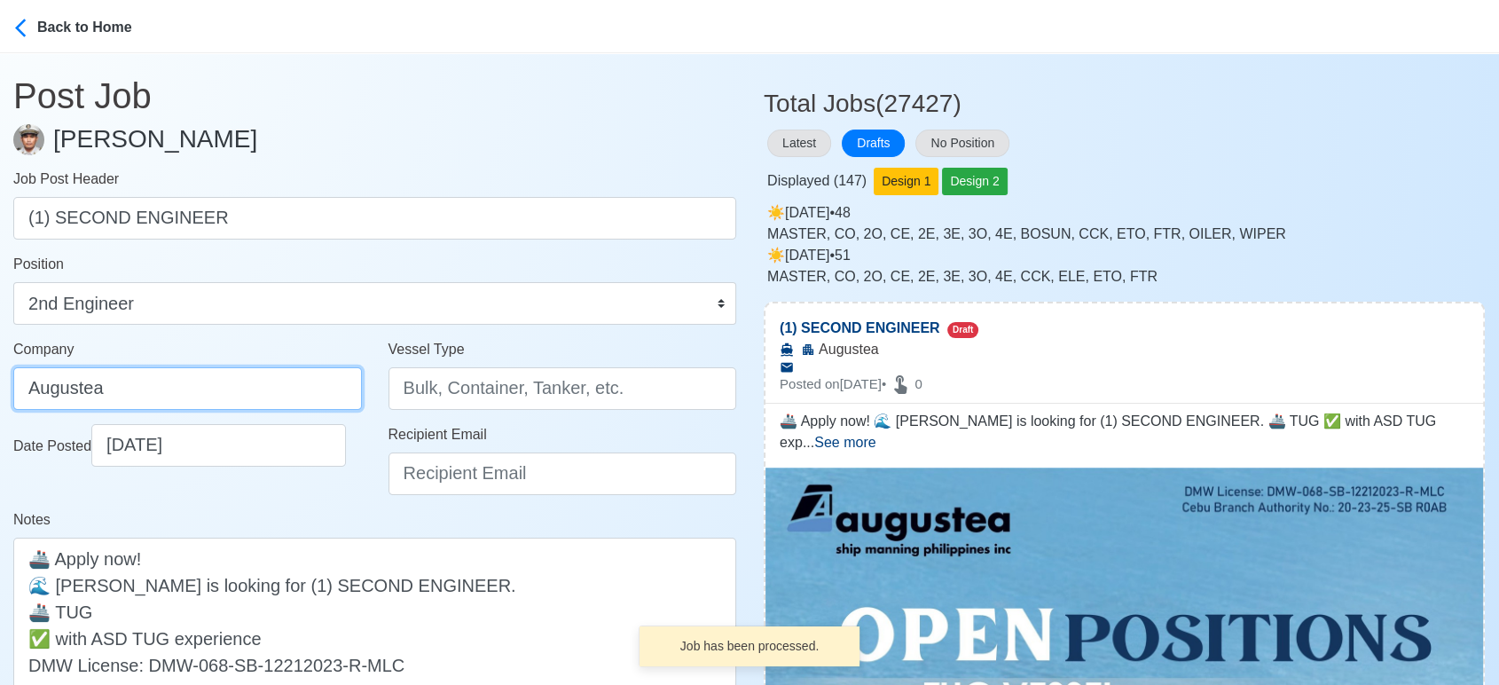
click at [224, 384] on input "Augustea" at bounding box center [187, 388] width 349 height 43
type input "AUGUSTEA SHIP MANNING PHILIPPINES INC."
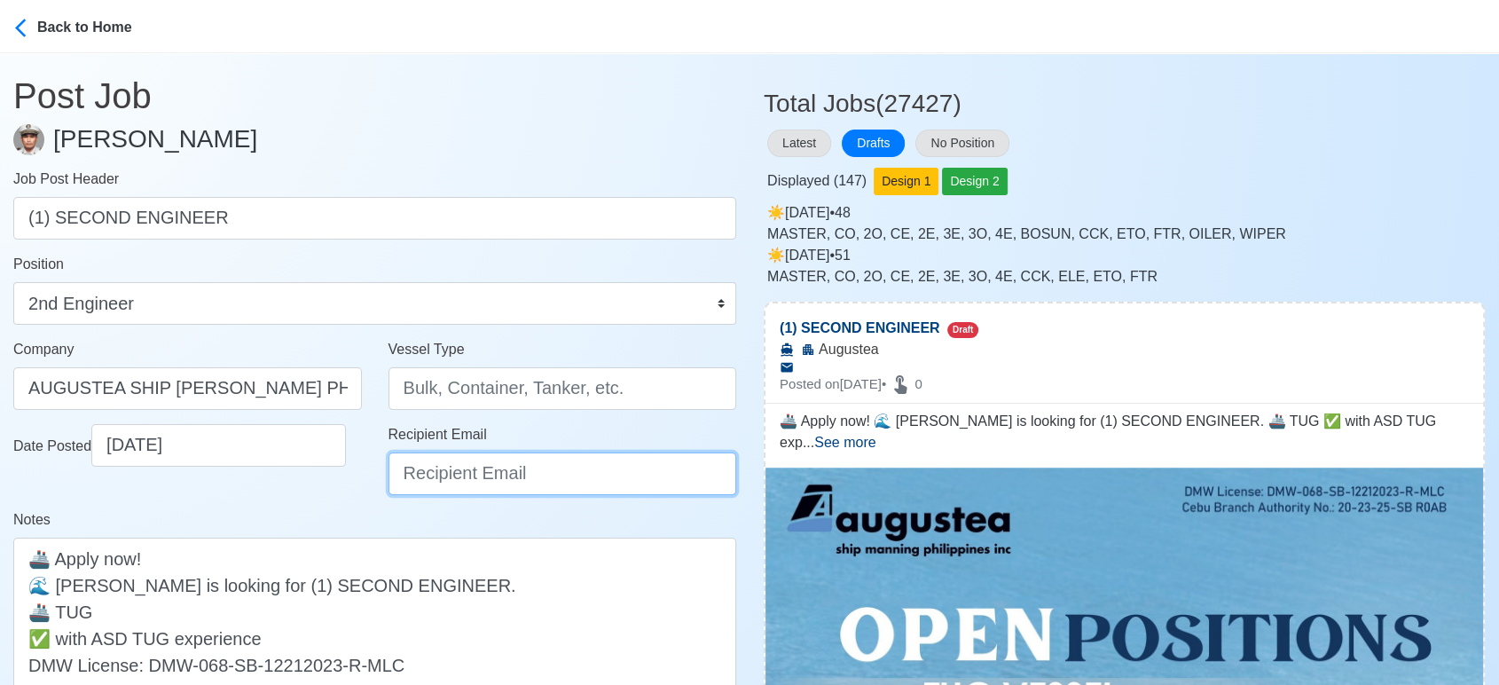
click at [468, 480] on input "Recipient Email" at bounding box center [563, 473] width 349 height 43
type input "recruitment@aspi.ph"
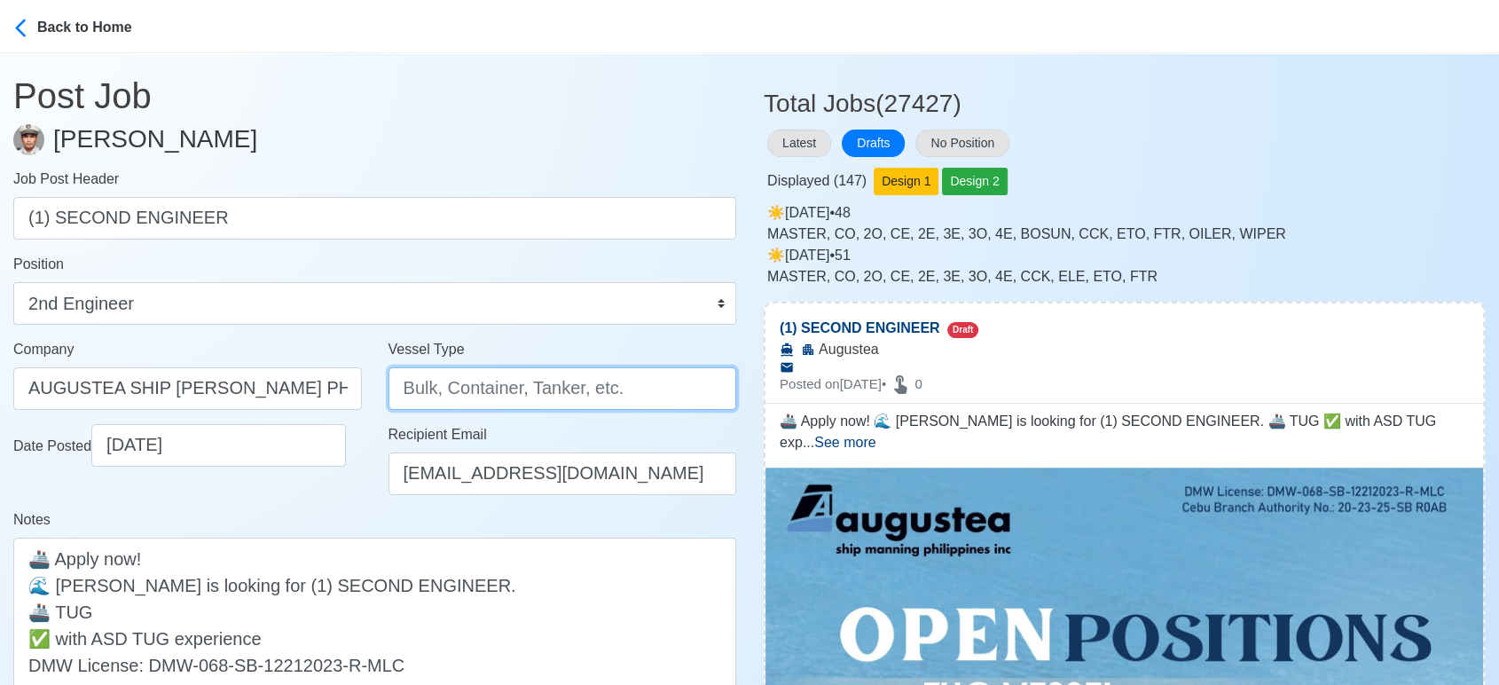
click at [440, 404] on input "Vessel Type" at bounding box center [563, 388] width 349 height 43
type input "TUG"
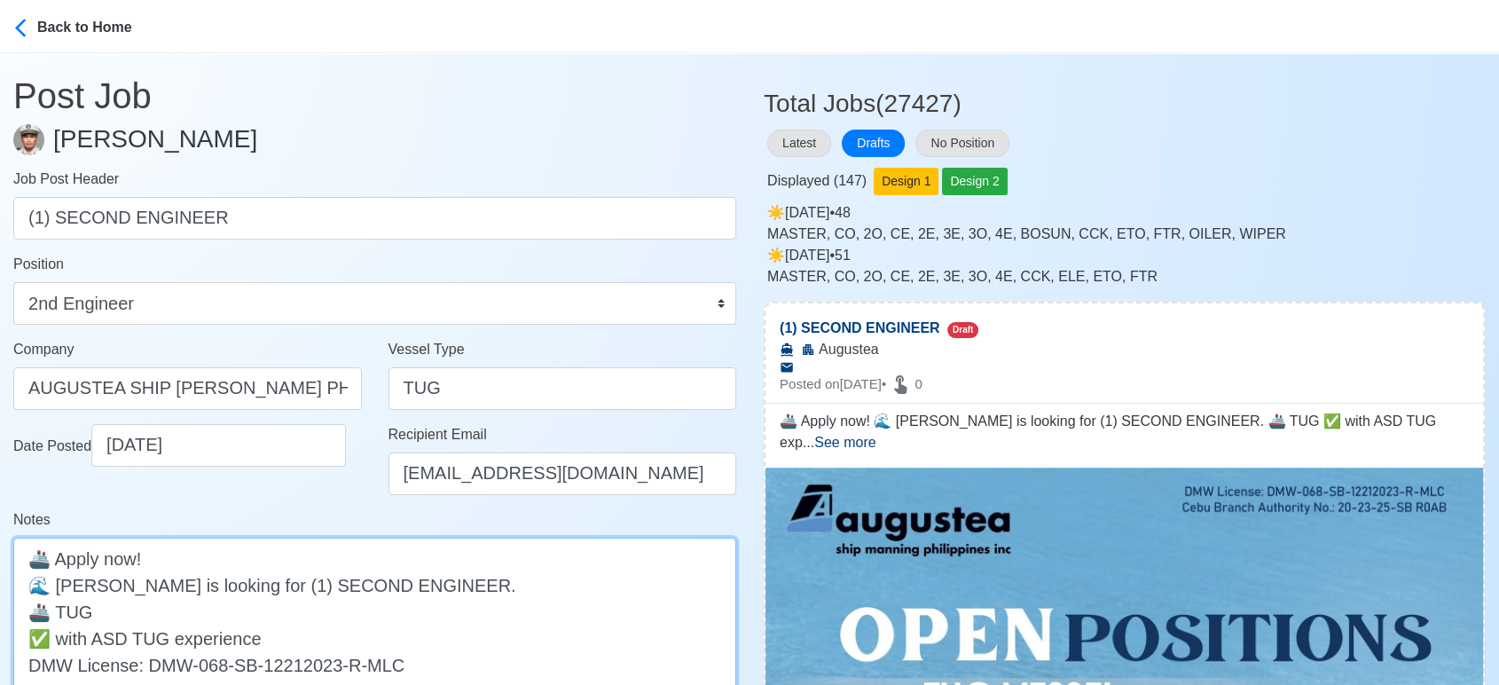
click at [600, 580] on textarea "🚢 Apply now! 🌊 Augustea is looking for (1) SECOND ENGINEER. 🚢 TUG ✅ with ASD TU…" at bounding box center [374, 625] width 723 height 174
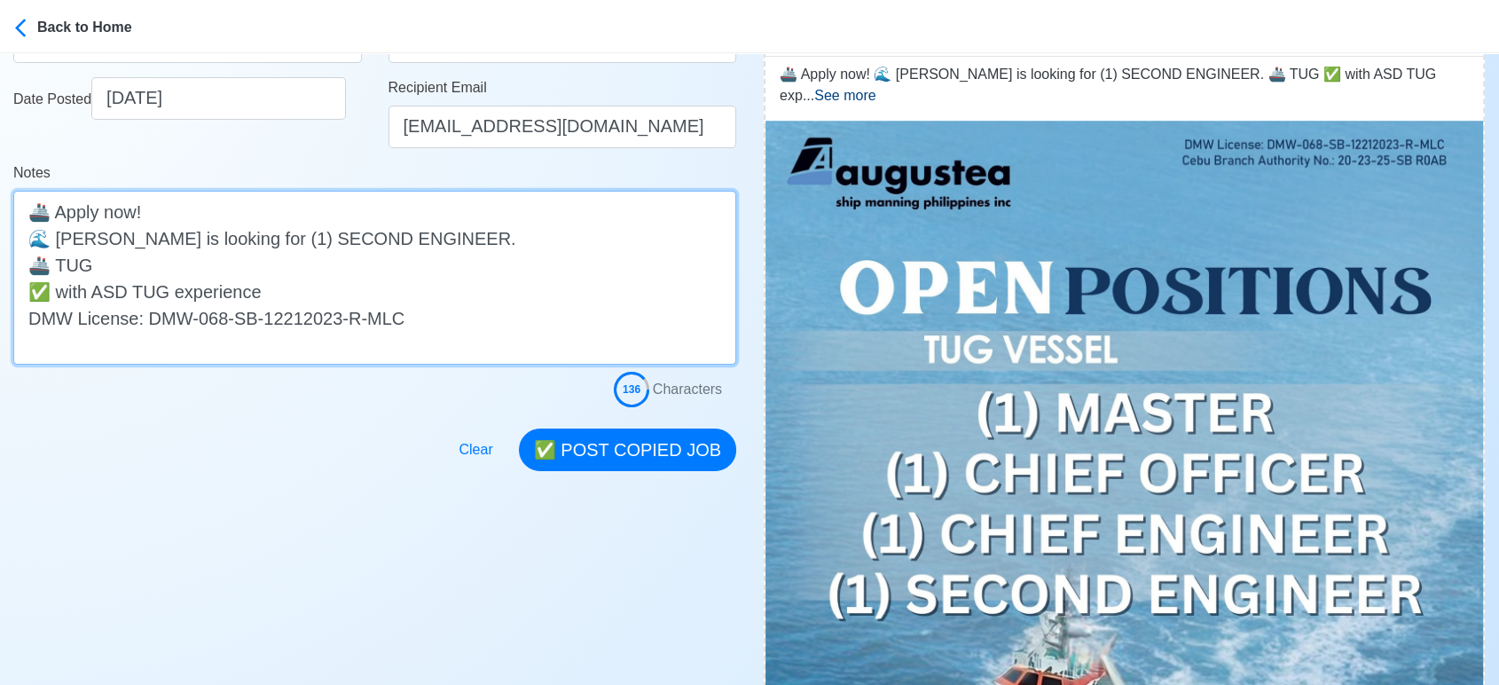
scroll to position [394, 0]
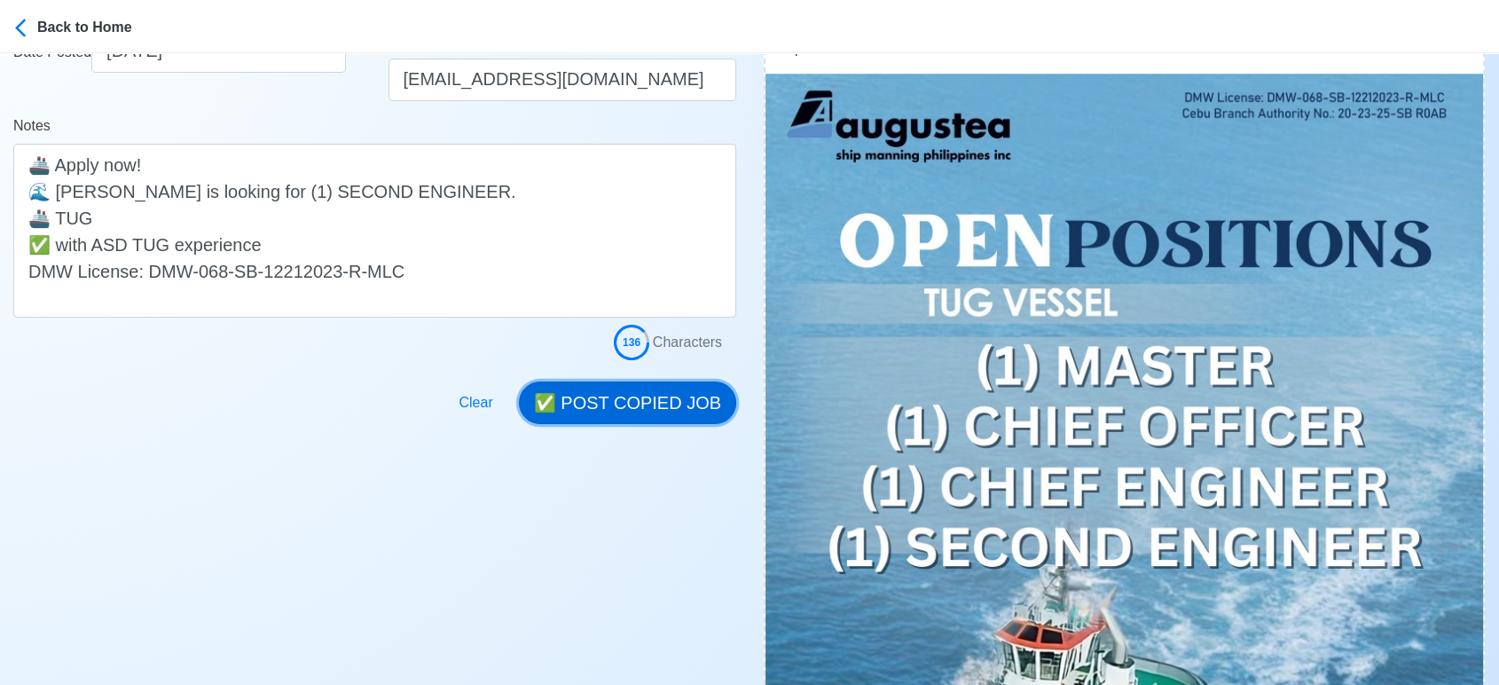
click at [660, 397] on button "✅ POST COPIED JOB" at bounding box center [627, 402] width 217 height 43
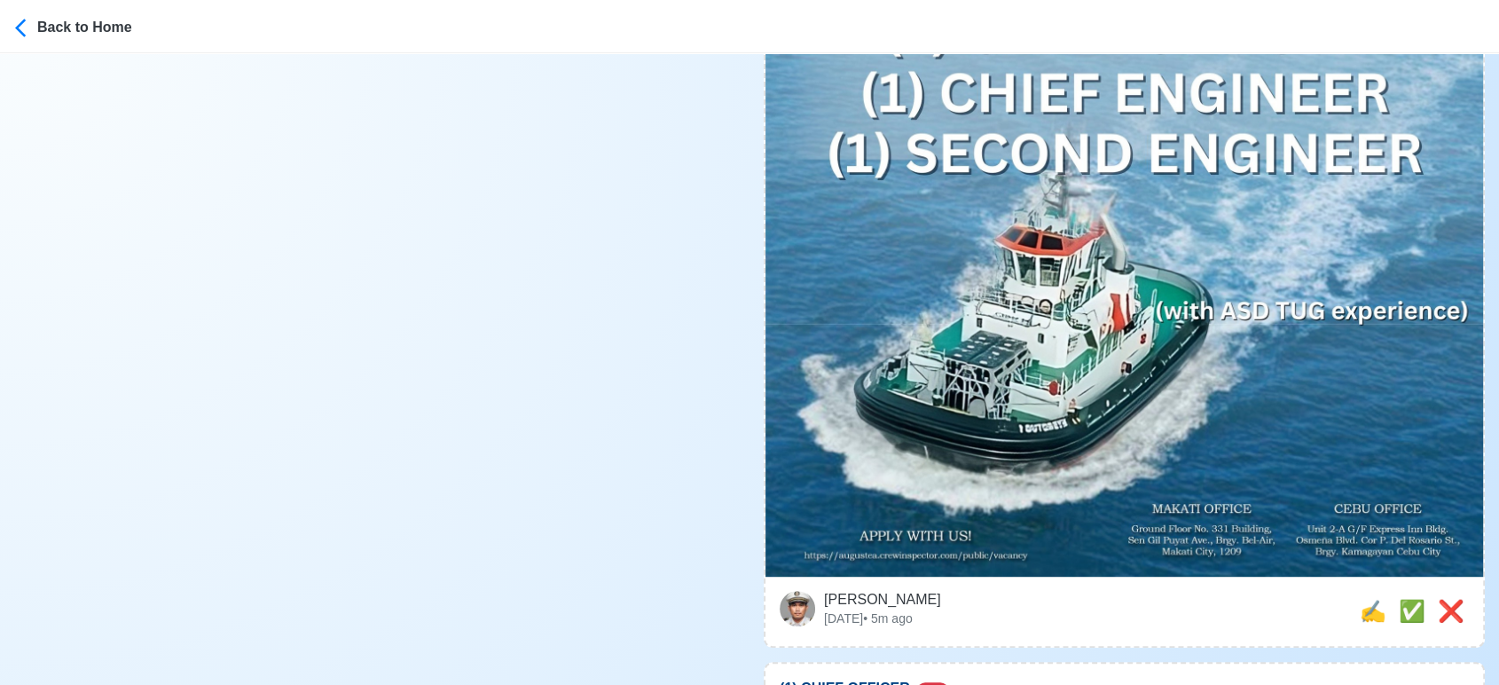
scroll to position [985, 0]
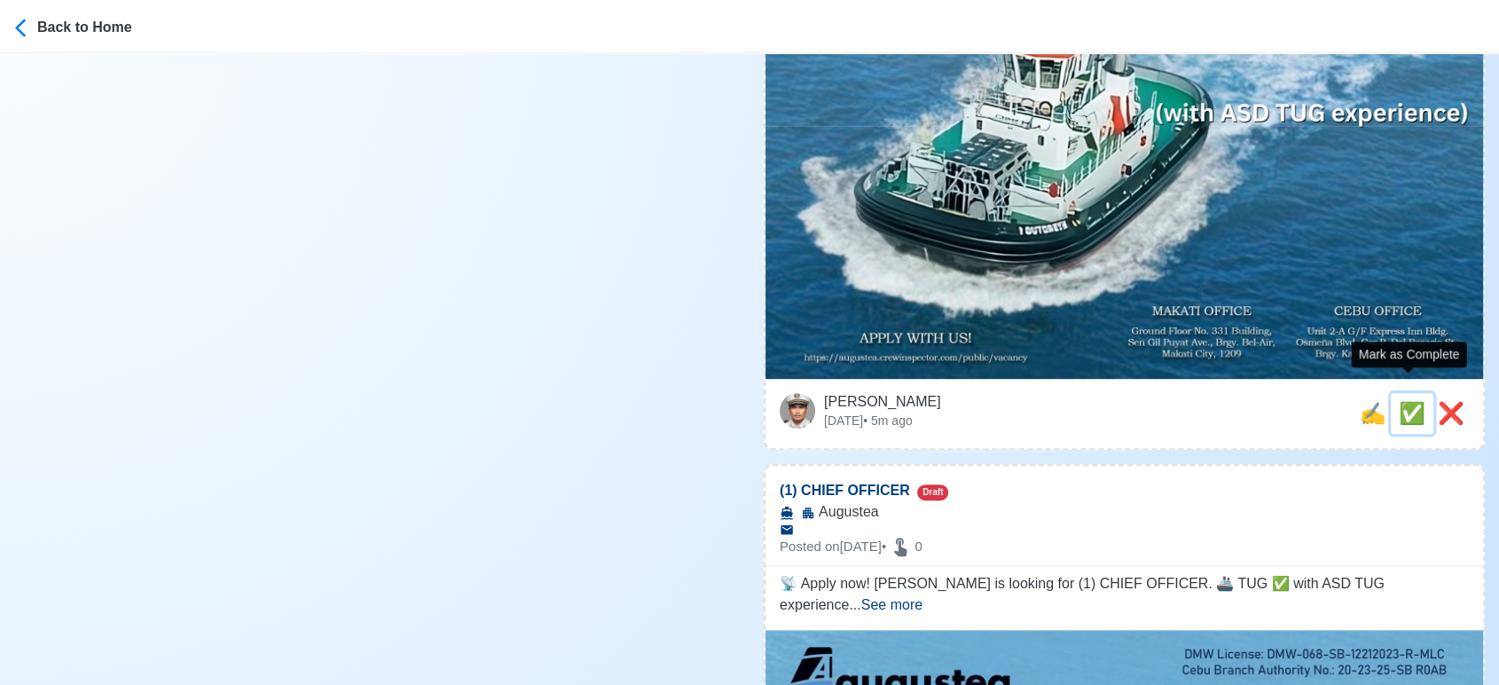
click at [1404, 401] on span "✅" at bounding box center [1412, 413] width 27 height 24
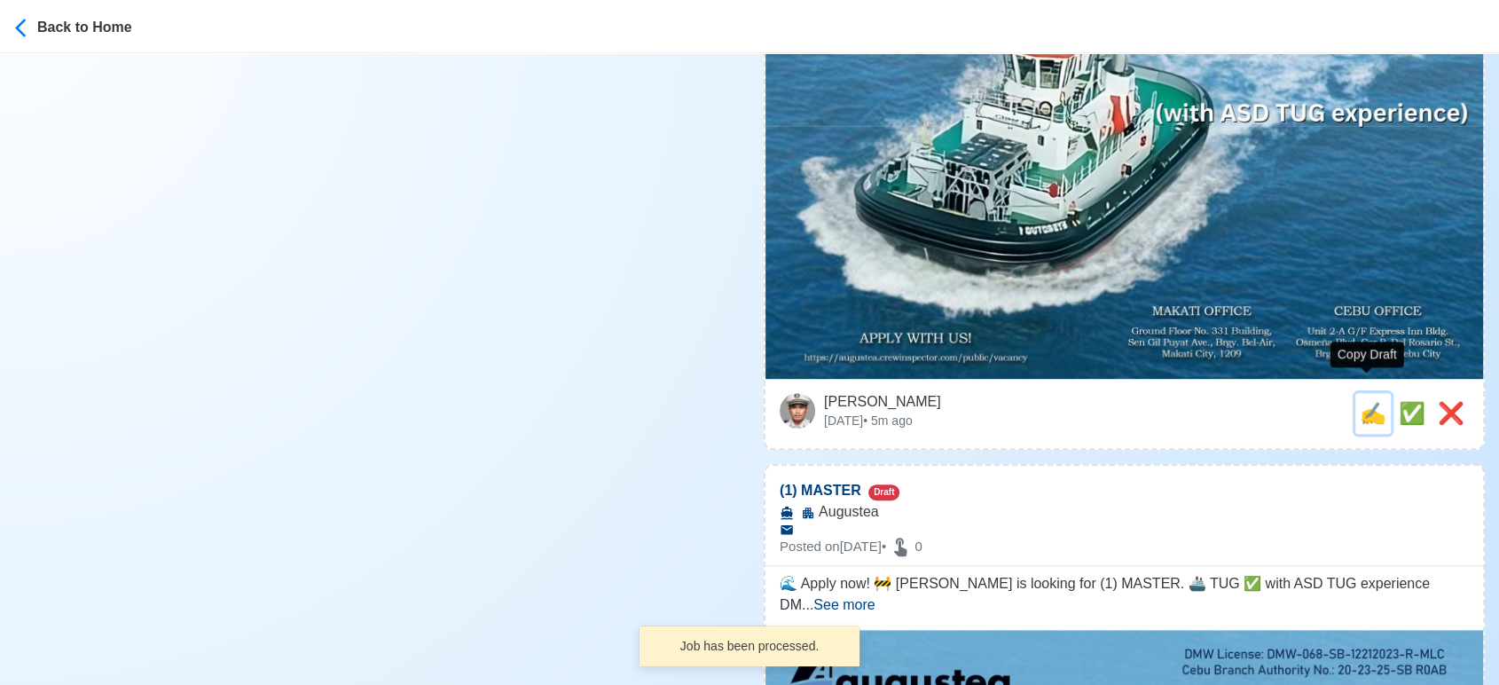
click at [1367, 401] on span "✍️" at bounding box center [1373, 413] width 27 height 24
type input "(1) CHIEF OFFICER"
select select
type input "Augustea"
type textarea "📡 Apply now! Augustea is looking for (1) CHIEF OFFICER. 🚢 TUG ✅ with ASD TUG ex…"
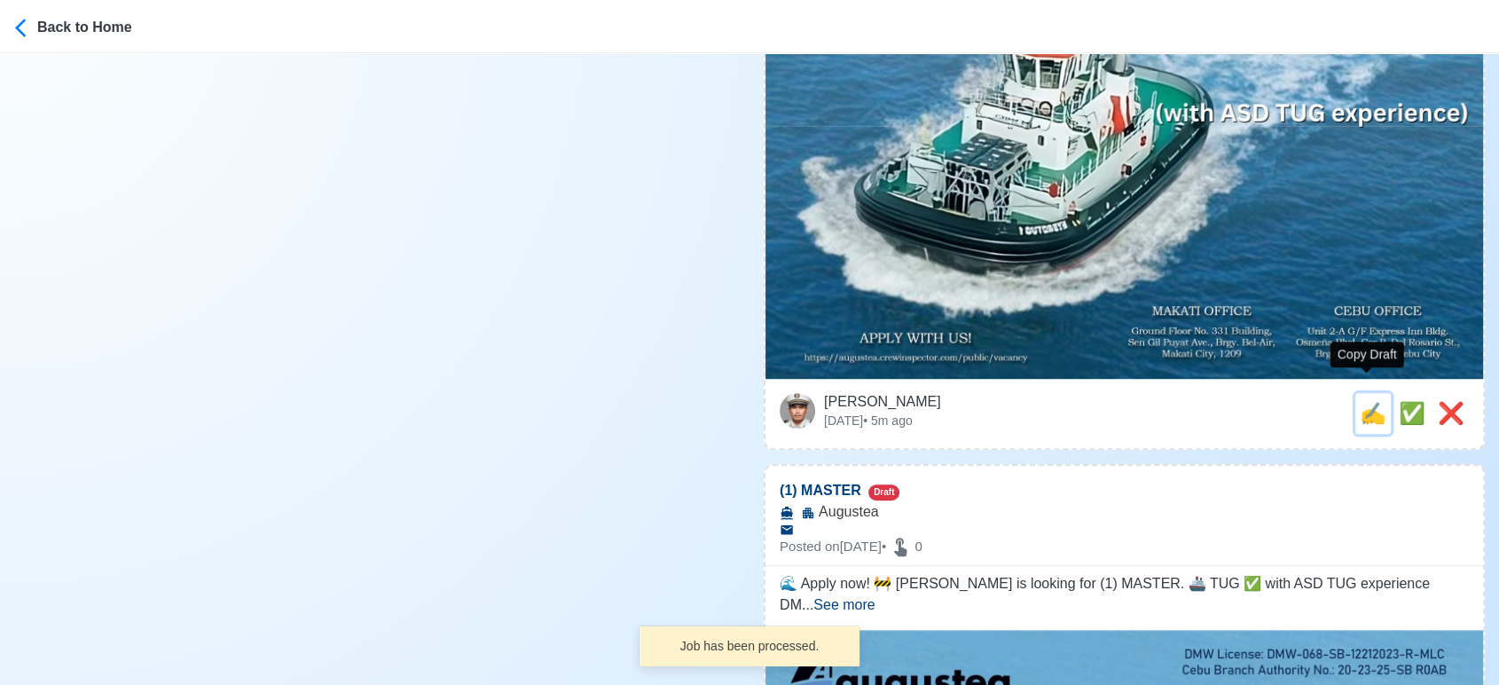
scroll to position [0, 0]
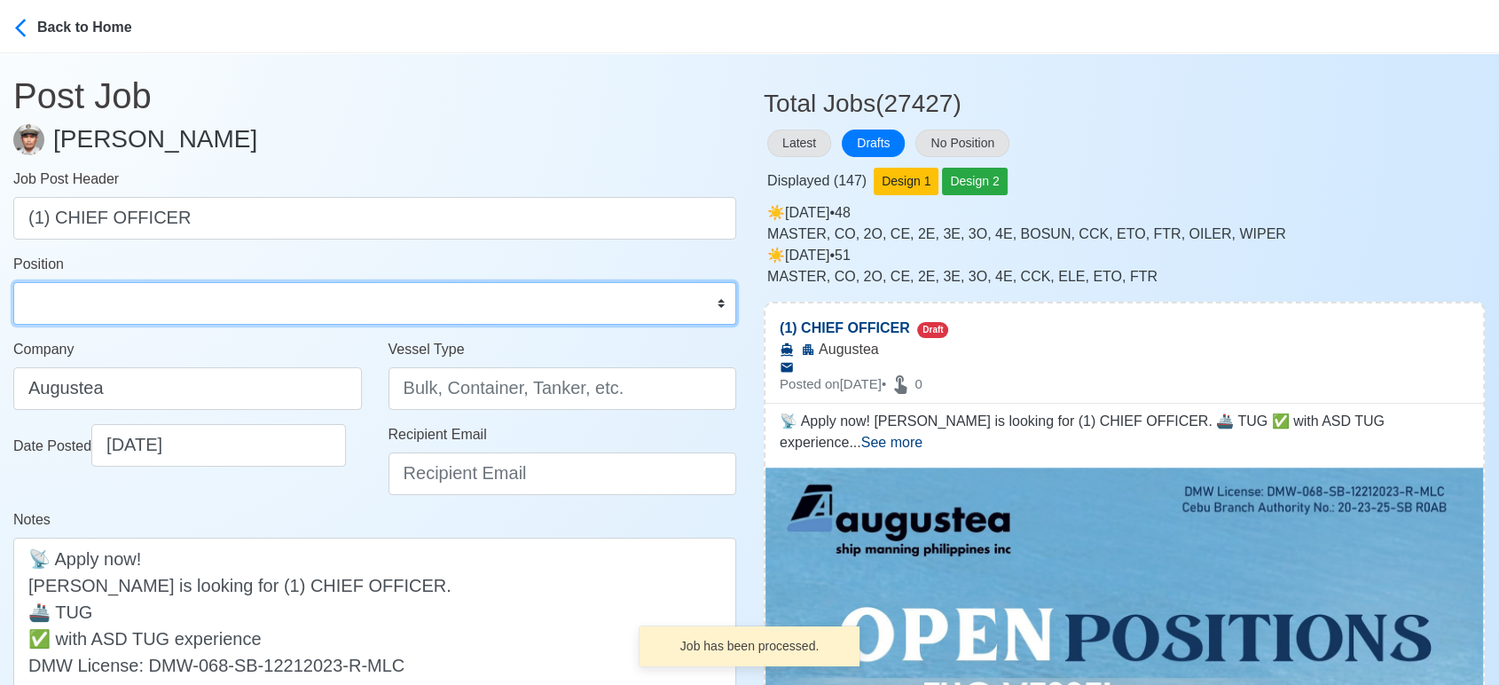
click at [122, 298] on select "Master Chief Officer 2nd Officer 3rd Officer Junior Officer Chief Engineer 2nd …" at bounding box center [374, 303] width 723 height 43
select select "Chief Officer"
click at [13, 282] on select "Master Chief Officer 2nd Officer 3rd Officer Junior Officer Chief Engineer 2nd …" at bounding box center [374, 303] width 723 height 43
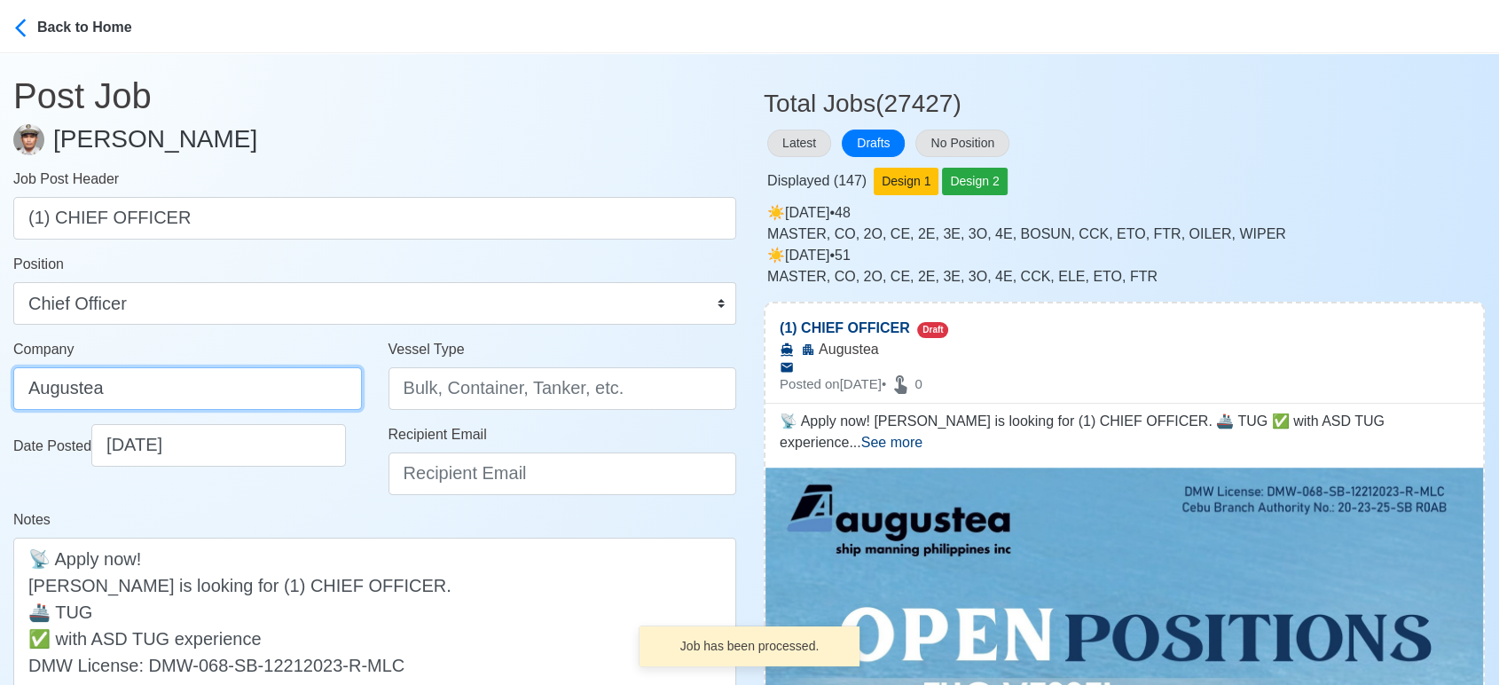
click at [209, 382] on input "Augustea" at bounding box center [187, 388] width 349 height 43
type input "AUGUSTEA SHIP MANNING PHILIPPINES INC."
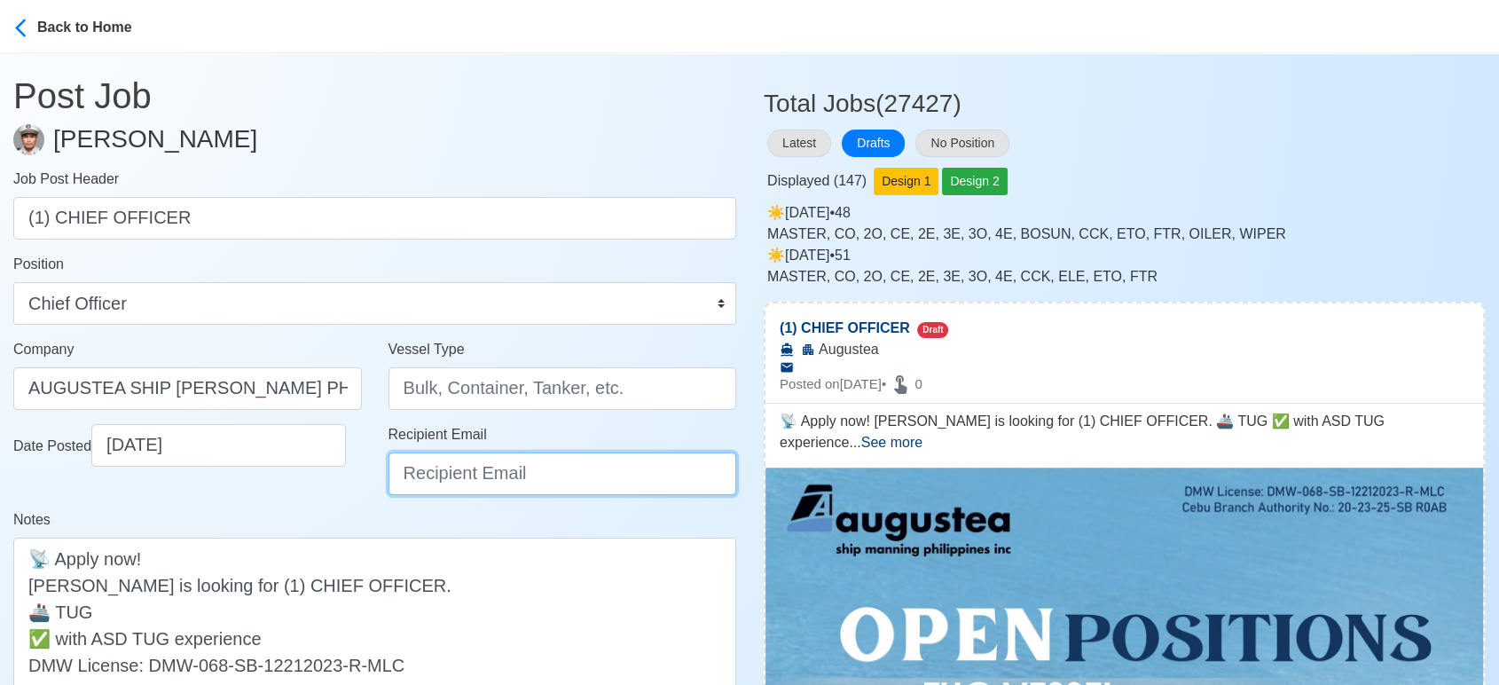
click at [483, 467] on input "Recipient Email" at bounding box center [563, 473] width 349 height 43
type input "recruitment@aspi.ph"
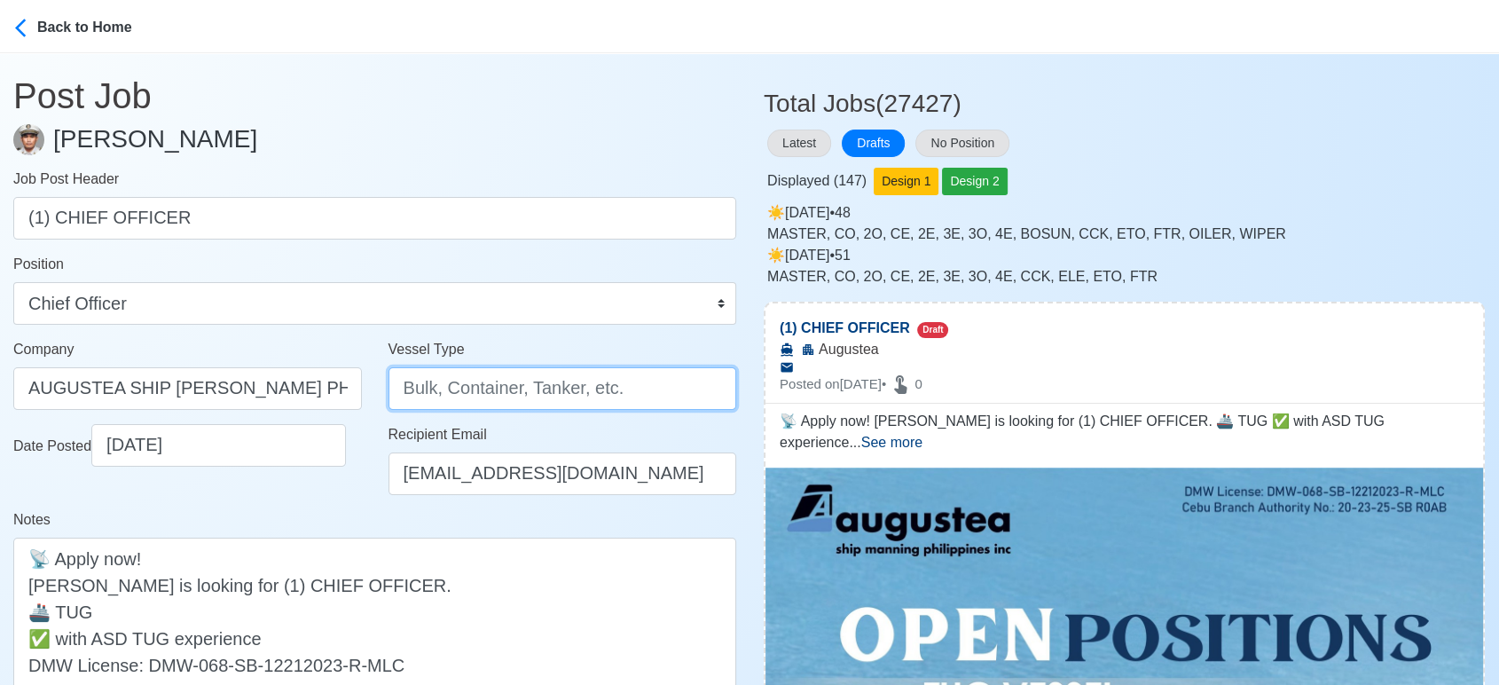
click at [435, 393] on input "Vessel Type" at bounding box center [563, 388] width 349 height 43
type input "TUG"
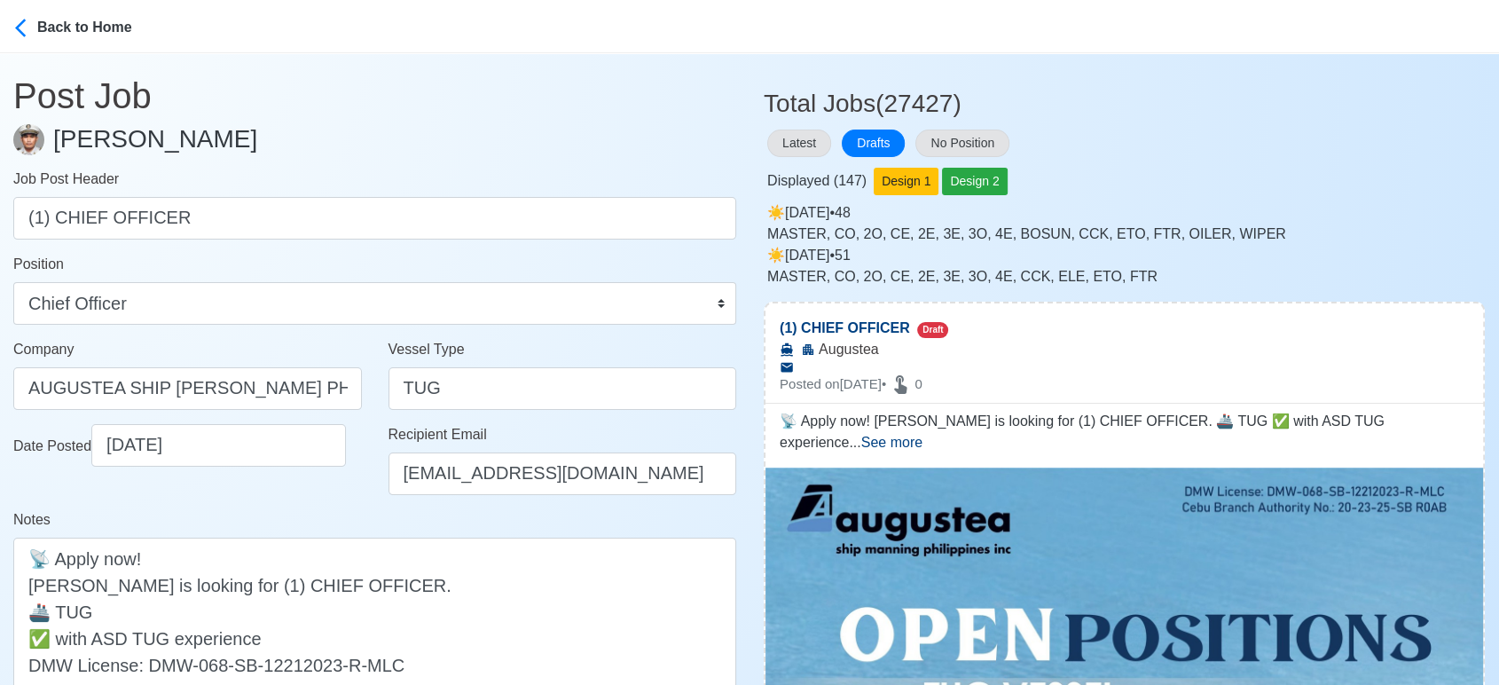
click at [347, 505] on div "Date Posted 09/29/2025" at bounding box center [187, 466] width 375 height 85
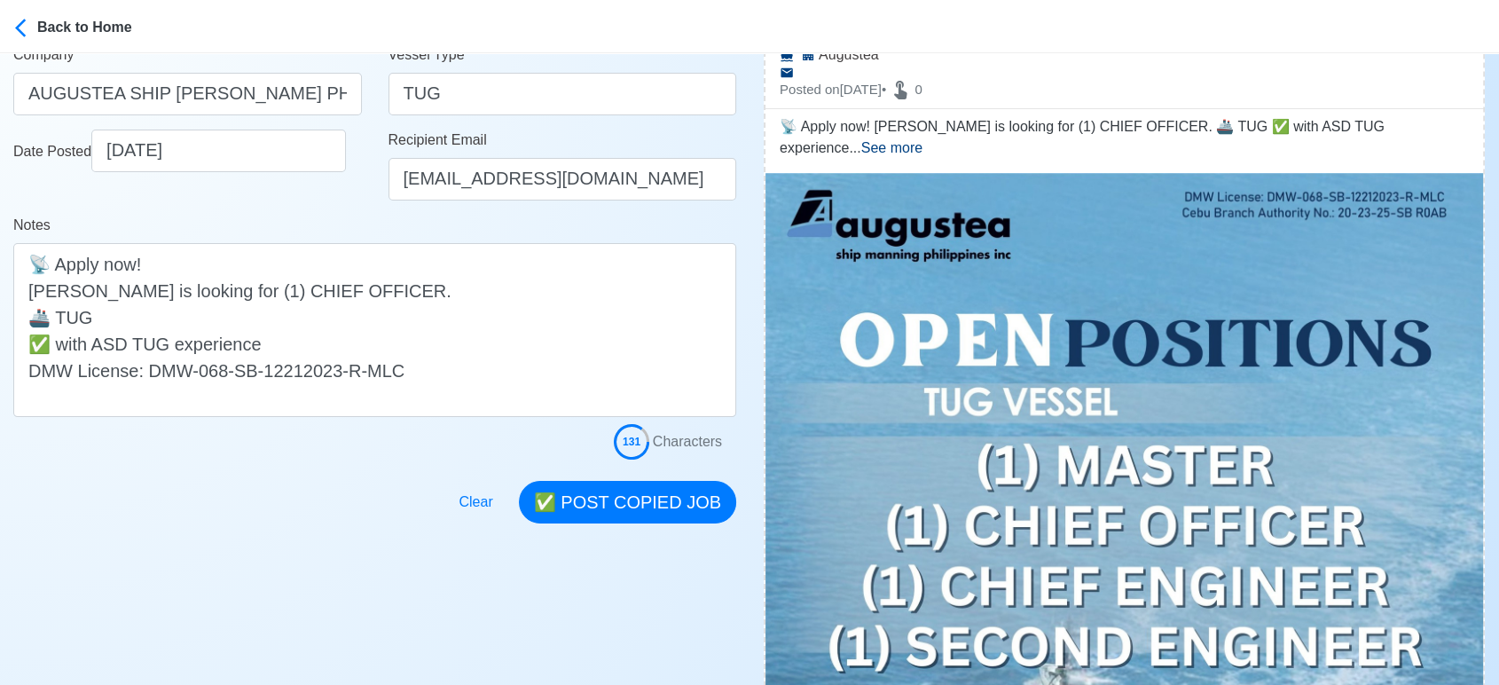
scroll to position [295, 0]
click at [636, 495] on button "✅ POST COPIED JOB" at bounding box center [627, 501] width 217 height 43
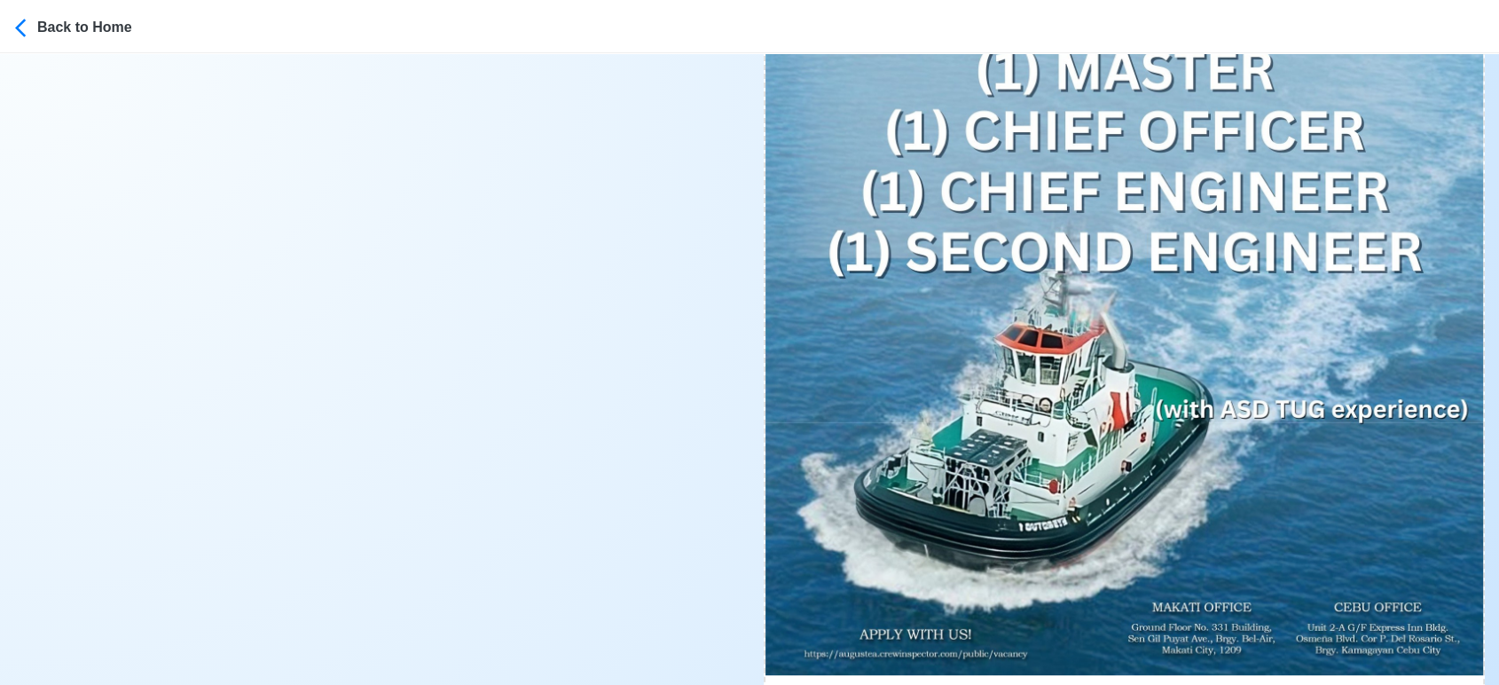
scroll to position [788, 0]
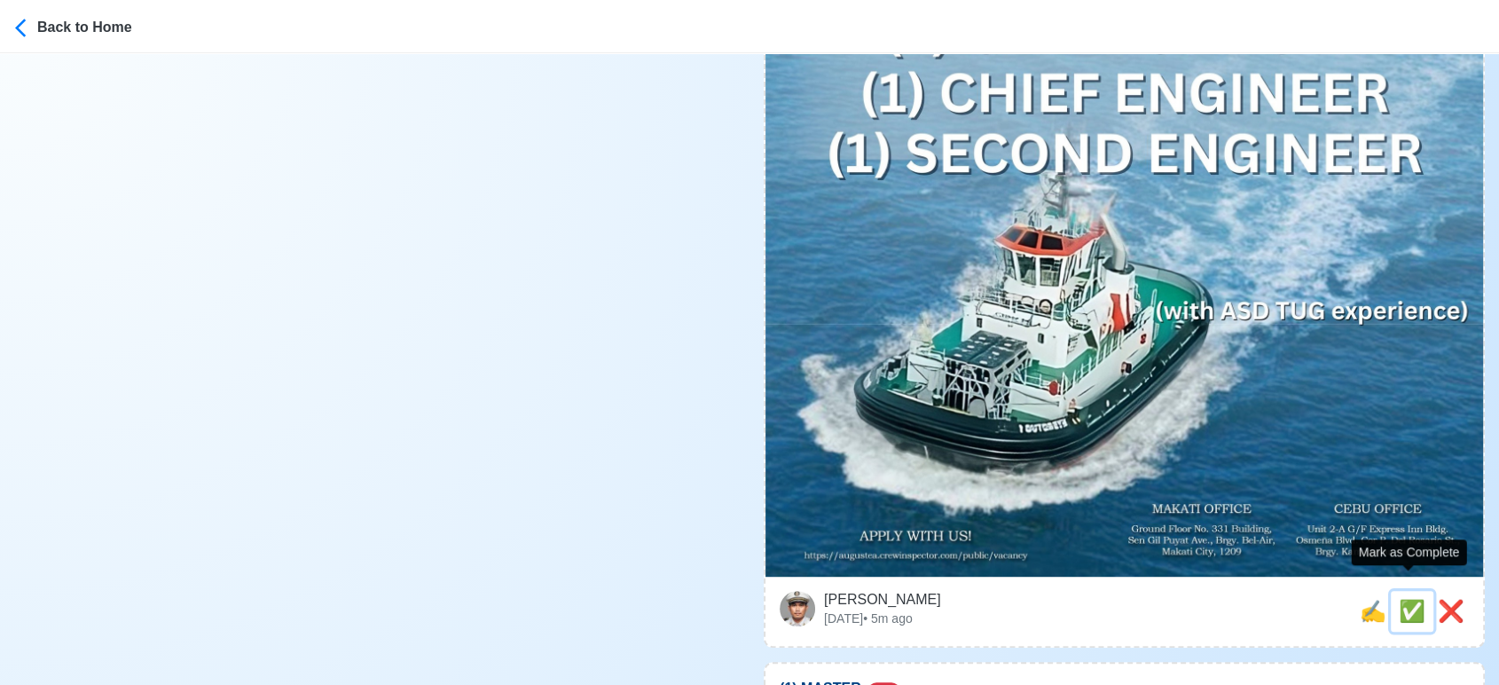
click at [1402, 599] on span "✅" at bounding box center [1412, 611] width 27 height 24
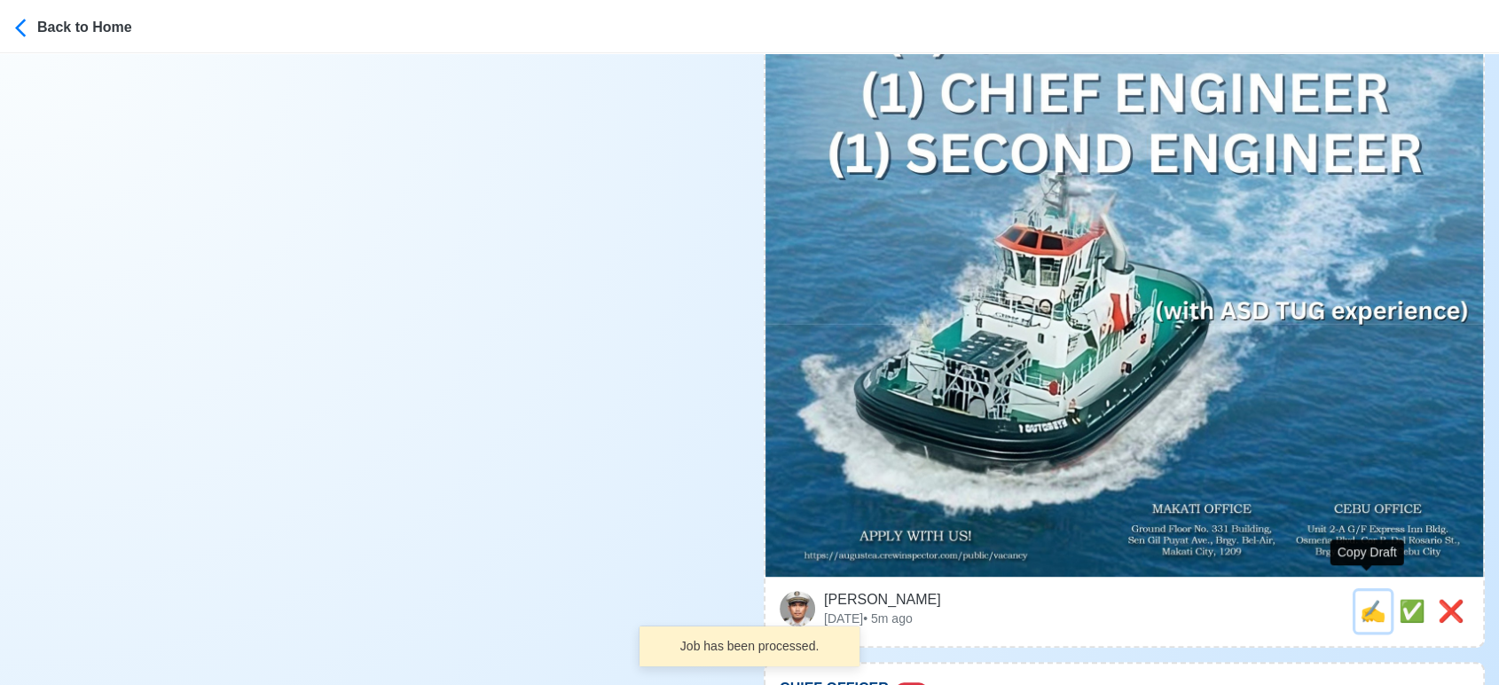
click at [1369, 599] on span "✍️" at bounding box center [1373, 611] width 27 height 24
type input "(1) MASTER"
select select
type input "Augustea"
type textarea "🌊 Apply now! 🚧 Augustea is looking for (1) MASTER. 🚢 TUG ✅ with ASD TUG experie…"
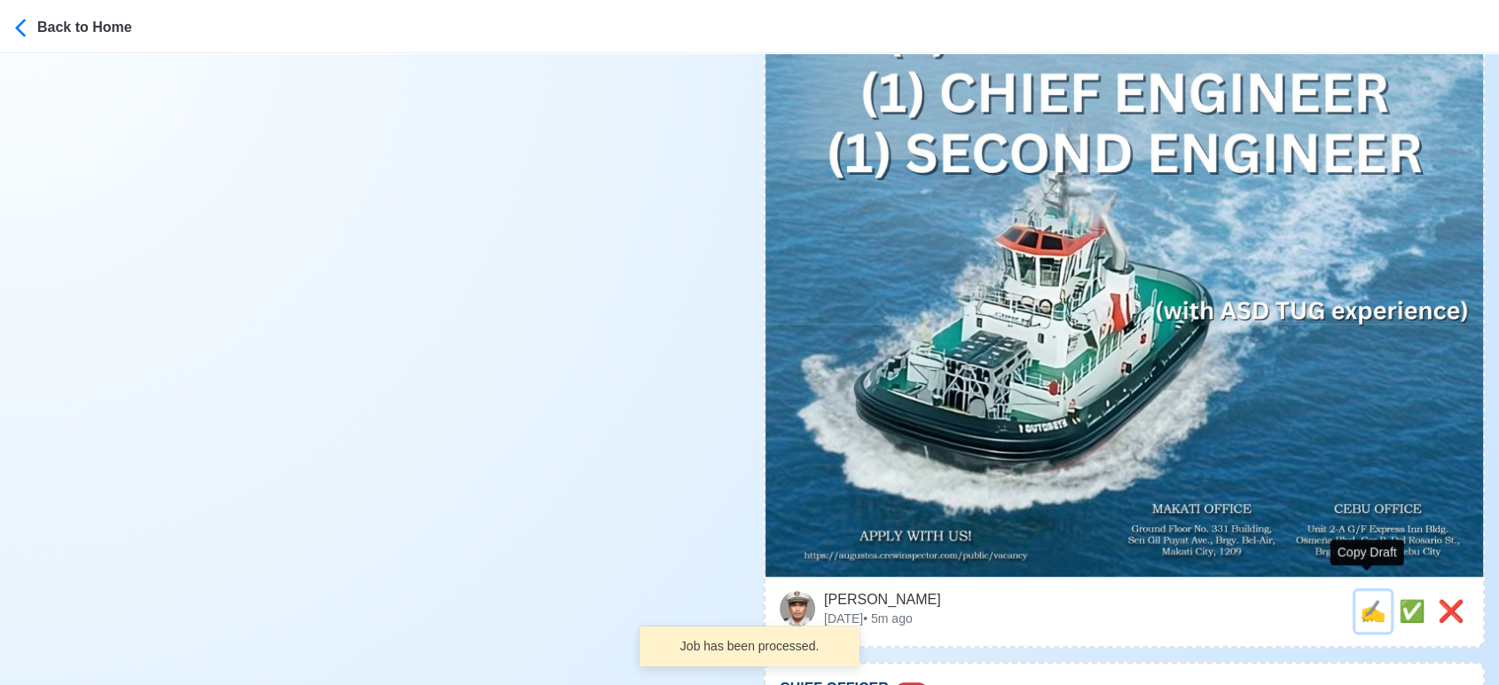
scroll to position [0, 0]
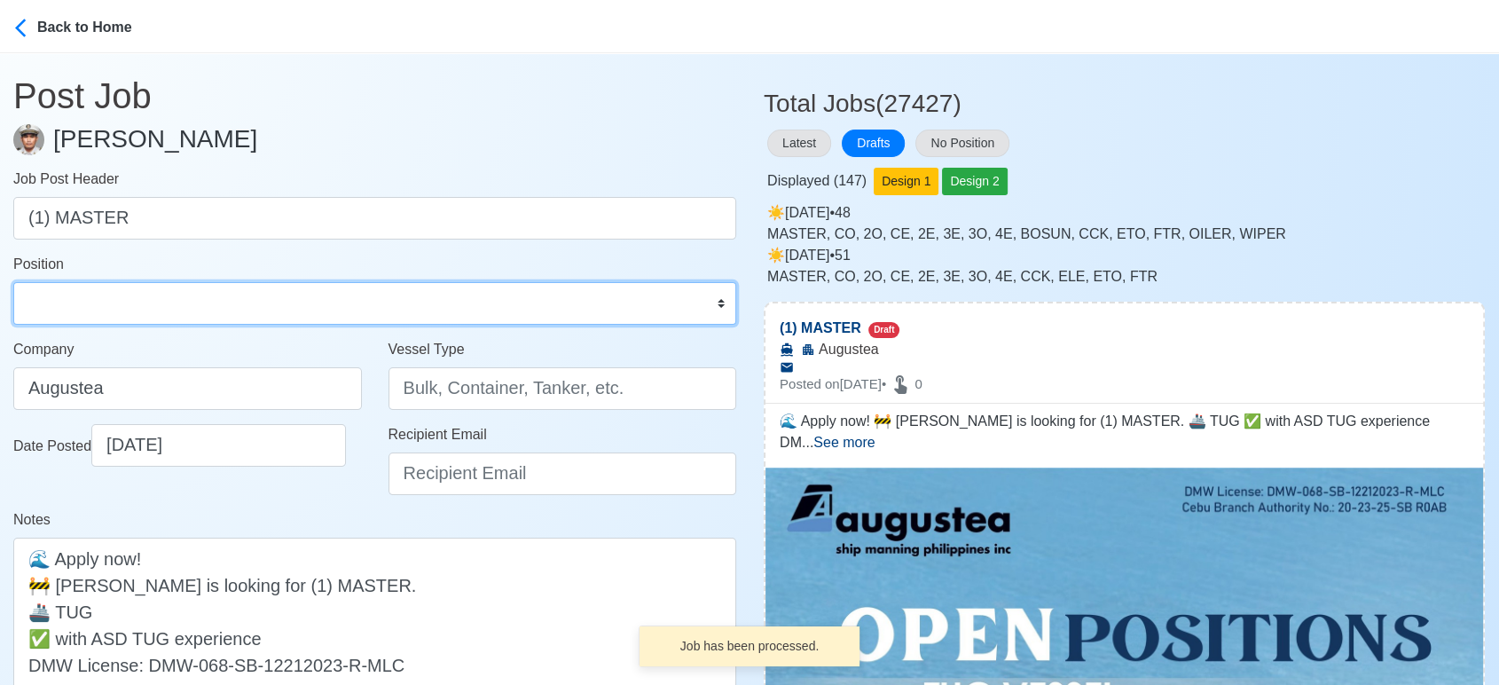
drag, startPoint x: 72, startPoint y: 307, endPoint x: 62, endPoint y: 287, distance: 22.6
click at [72, 306] on select "Master Chief Officer 2nd Officer 3rd Officer Junior Officer Chief Engineer 2nd …" at bounding box center [374, 303] width 723 height 43
select select "Master"
click at [13, 282] on select "Master Chief Officer 2nd Officer 3rd Officer Junior Officer Chief Engineer 2nd …" at bounding box center [374, 303] width 723 height 43
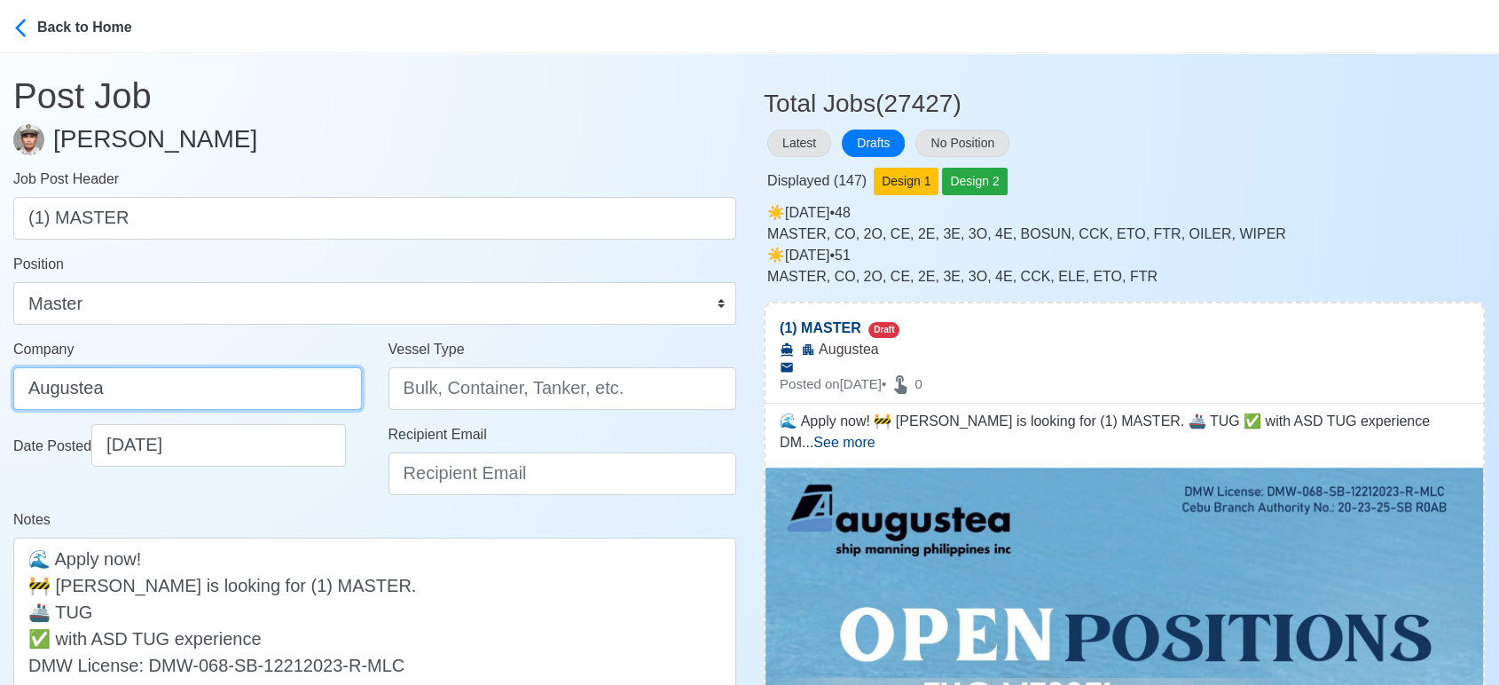
click at [248, 389] on input "Augustea" at bounding box center [187, 388] width 349 height 43
type input "AUGUSTEA SHIP MANNING PHILIPPINES INC."
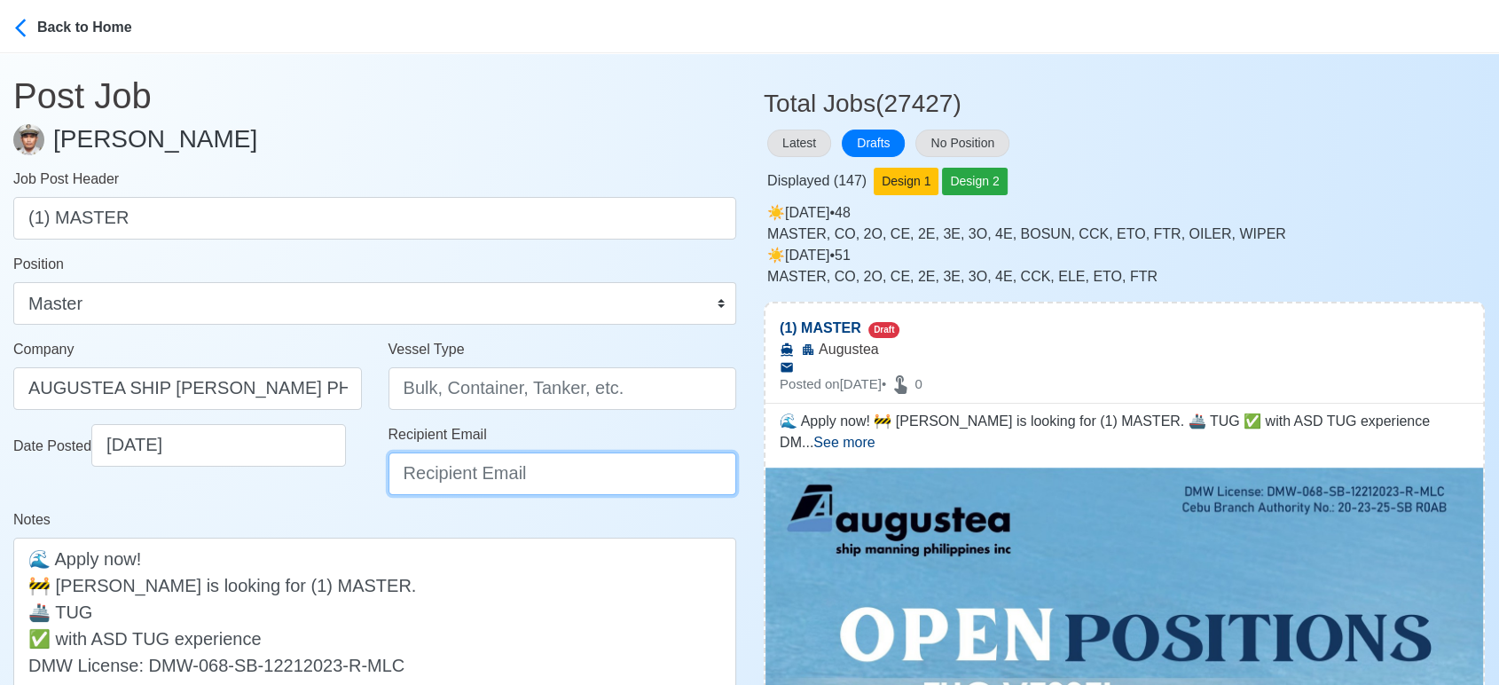
click at [475, 460] on input "Recipient Email" at bounding box center [563, 473] width 349 height 43
type input "recruitment@aspi.ph"
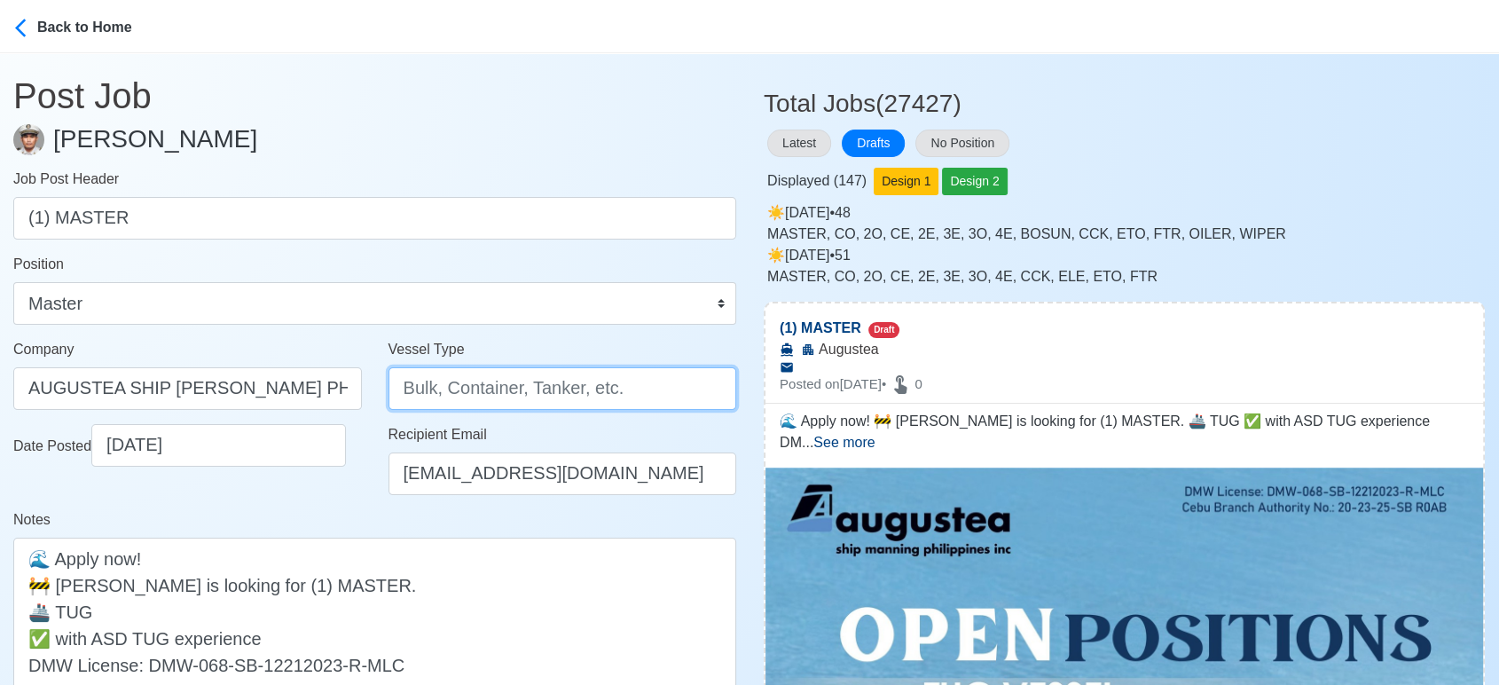
click at [462, 391] on input "Vessel Type" at bounding box center [563, 388] width 349 height 43
type input "TUG"
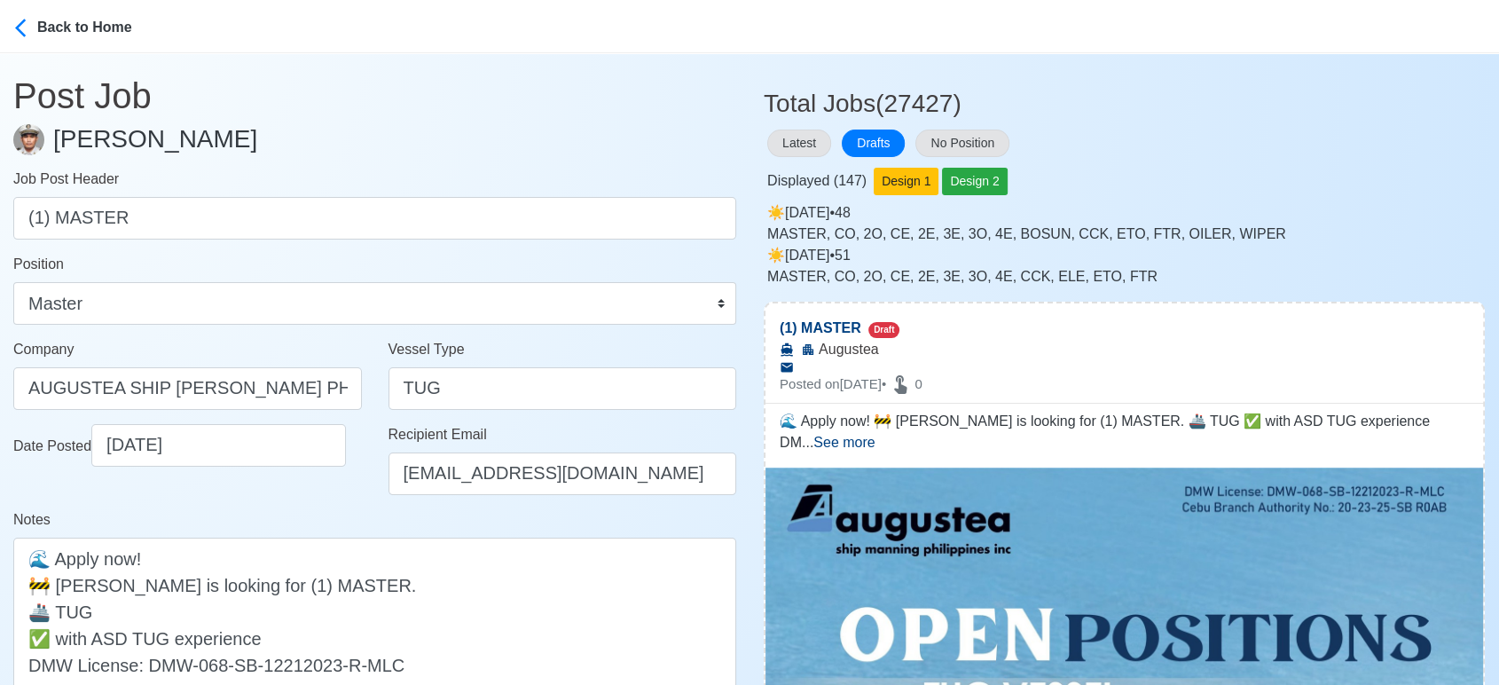
click at [348, 513] on div "Notes 🌊 Apply now! 🚧 Augustea is looking for (1) MASTER. 🚢 TUG ✅ with ASD TUG e…" at bounding box center [374, 610] width 723 height 202
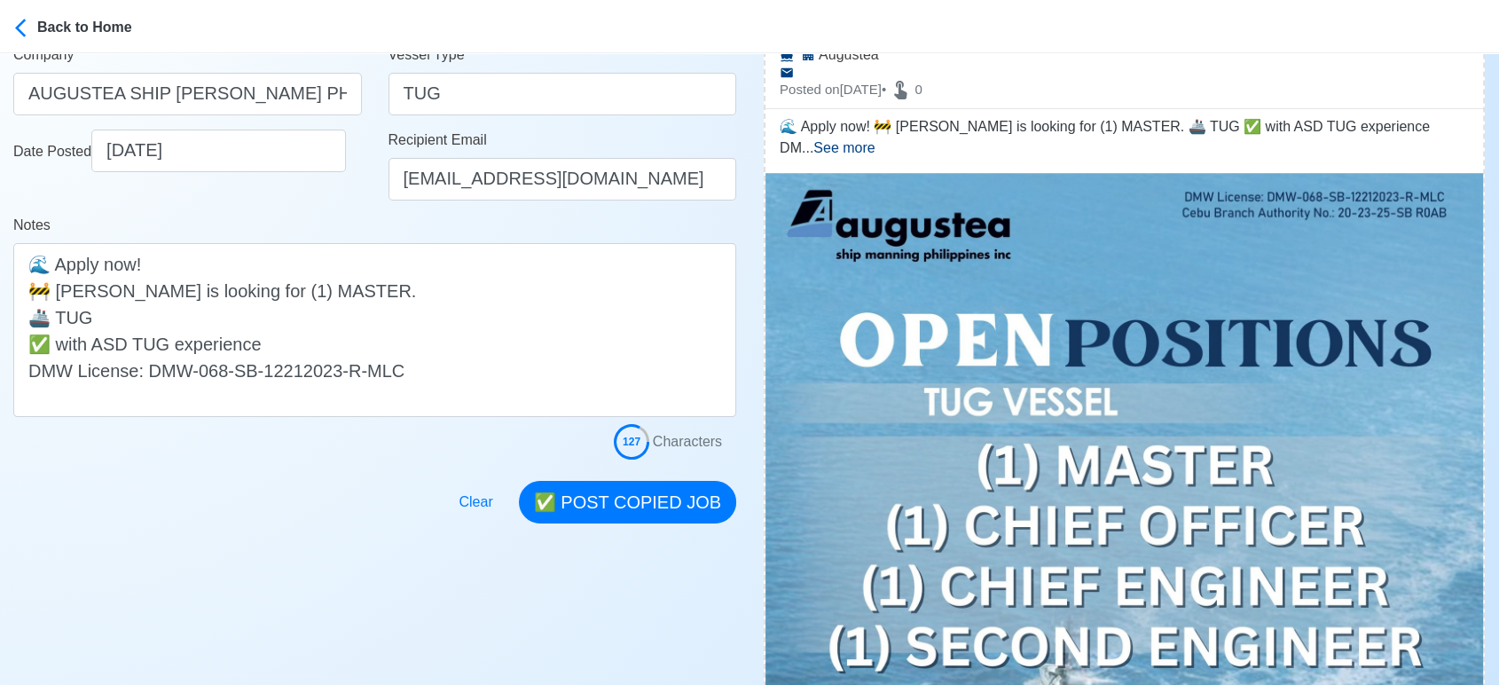
scroll to position [295, 0]
click at [626, 509] on button "✅ POST COPIED JOB" at bounding box center [627, 501] width 217 height 43
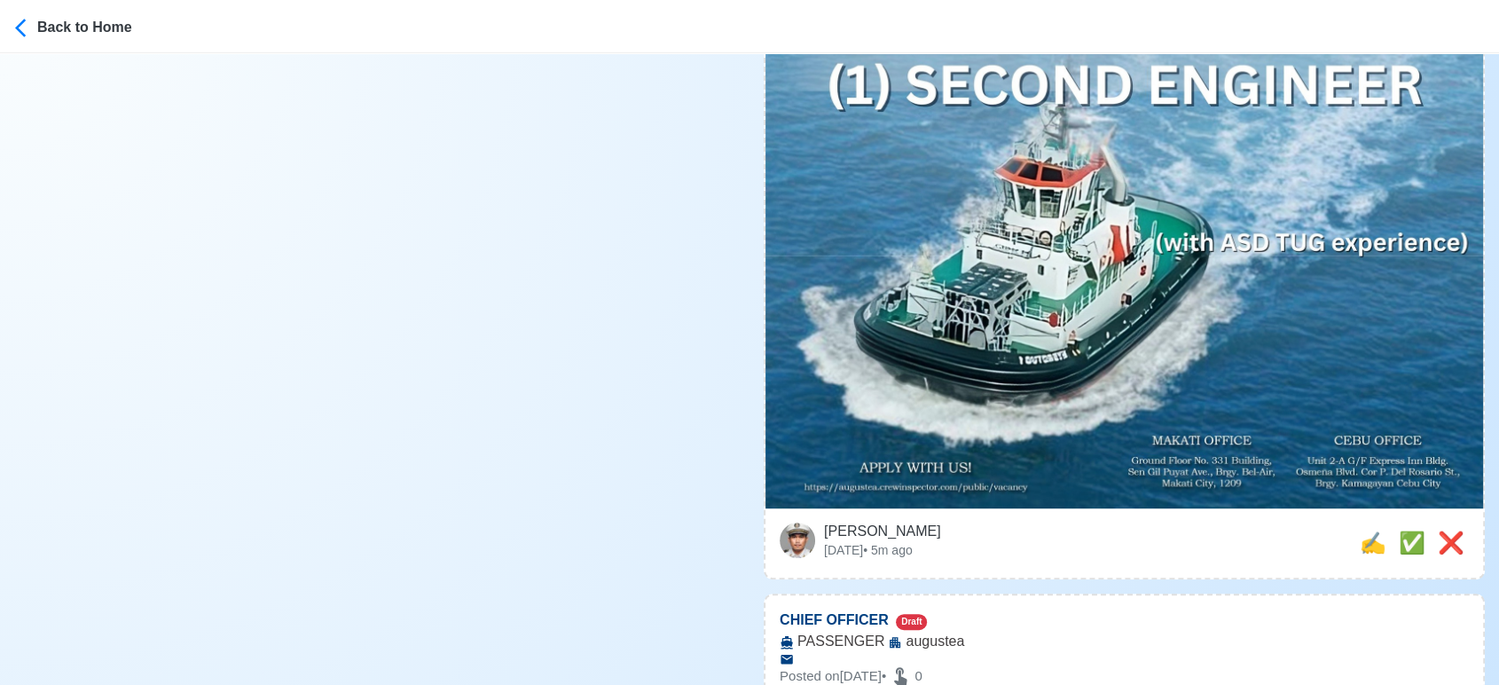
scroll to position [887, 0]
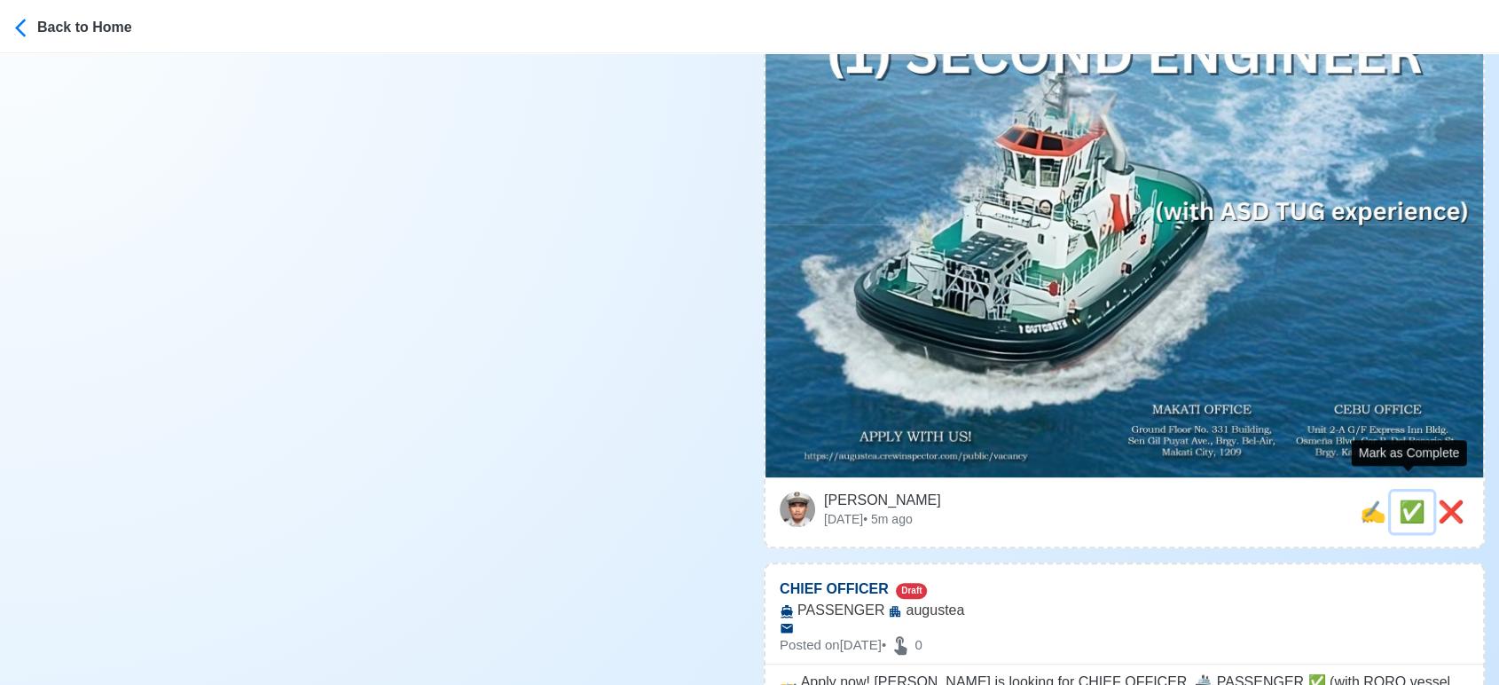
click at [1412, 499] on span "✅" at bounding box center [1412, 511] width 27 height 24
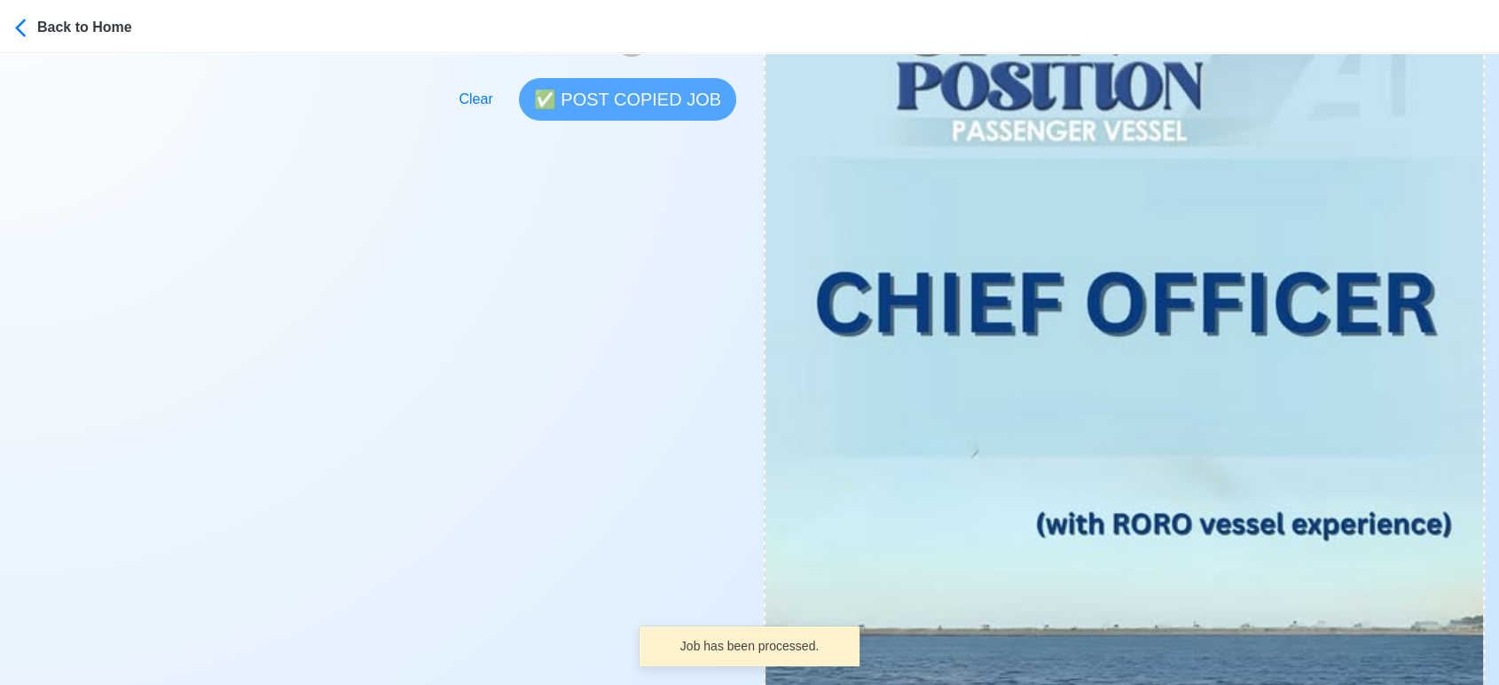
scroll to position [788, 0]
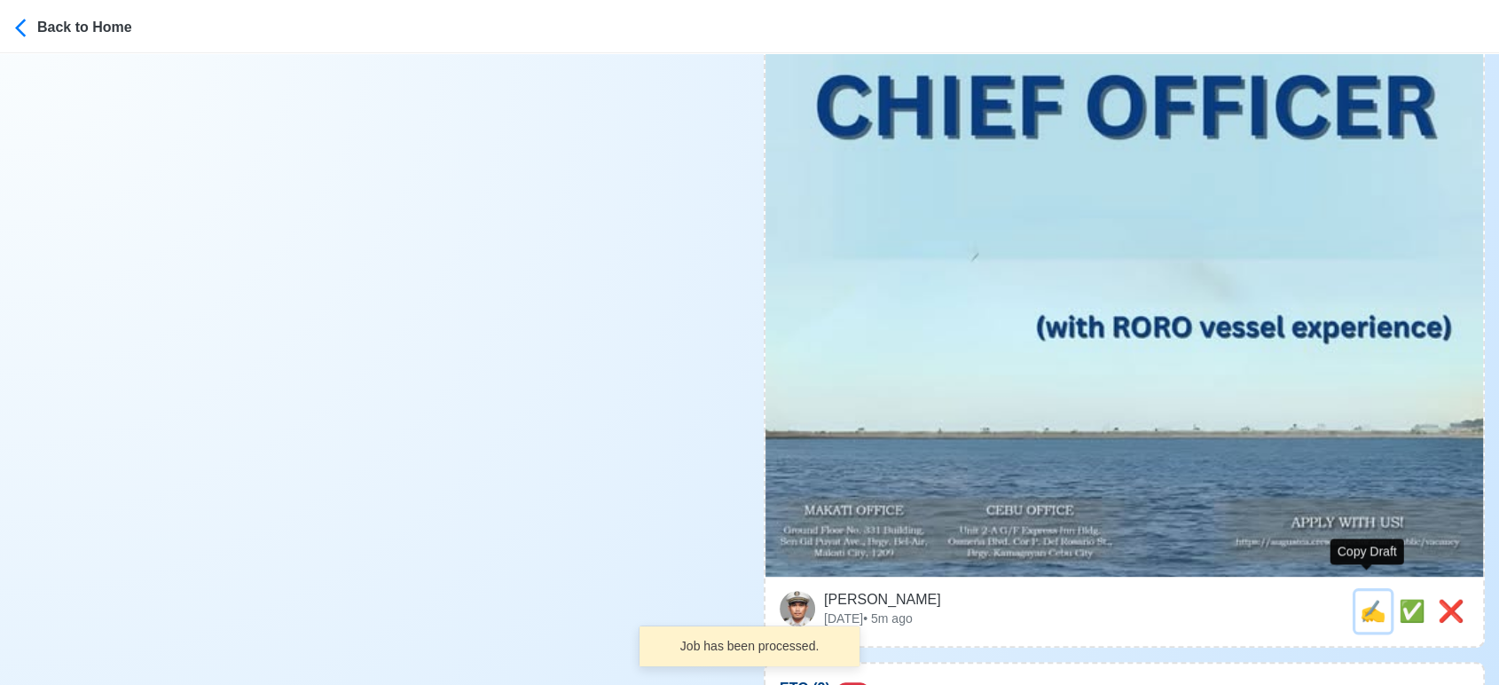
click at [1367, 599] on span "✍️" at bounding box center [1373, 611] width 27 height 24
type input "CHIEF OFFICER"
select select
type input "augustea"
type input "PASSENGER"
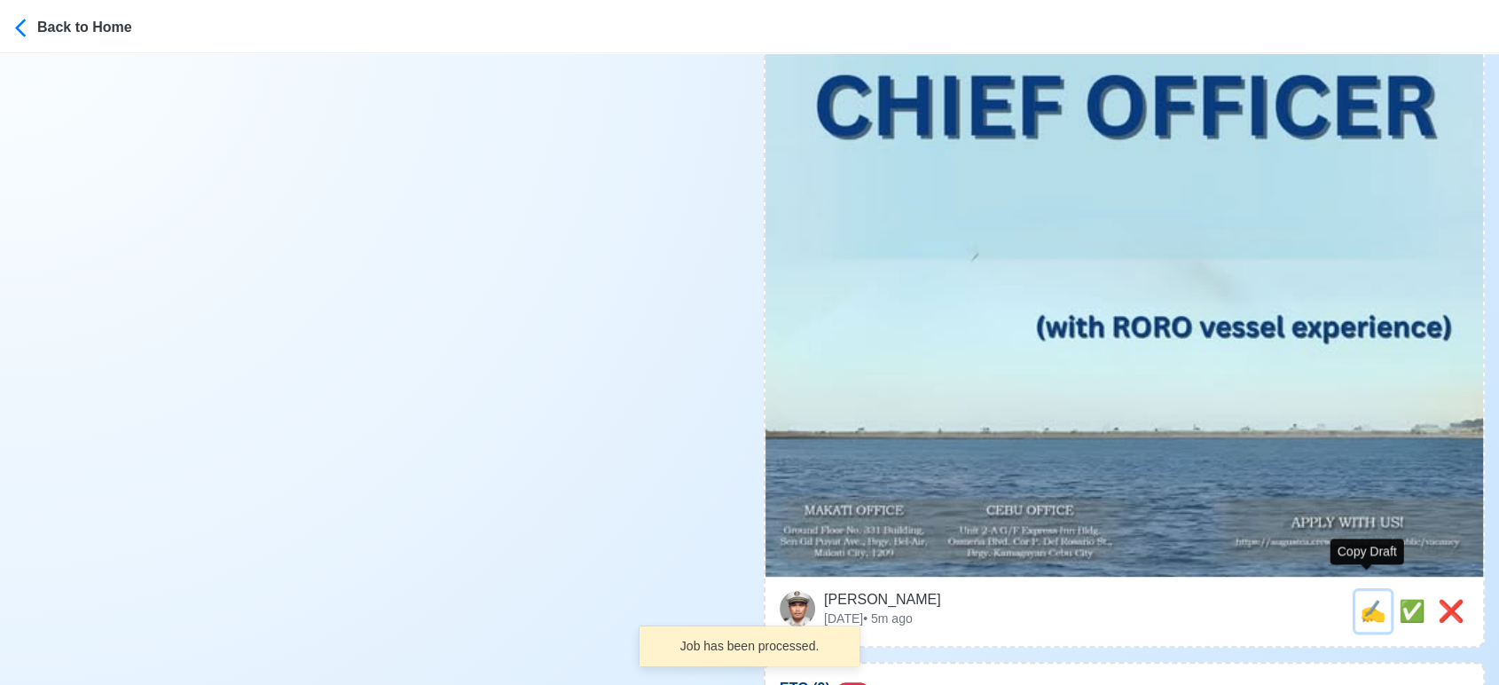
type textarea "🚤 Apply now! augustea is looking for CHIEF OFFICER. 🚢 PASSENGER ✅ (with RORO ve…"
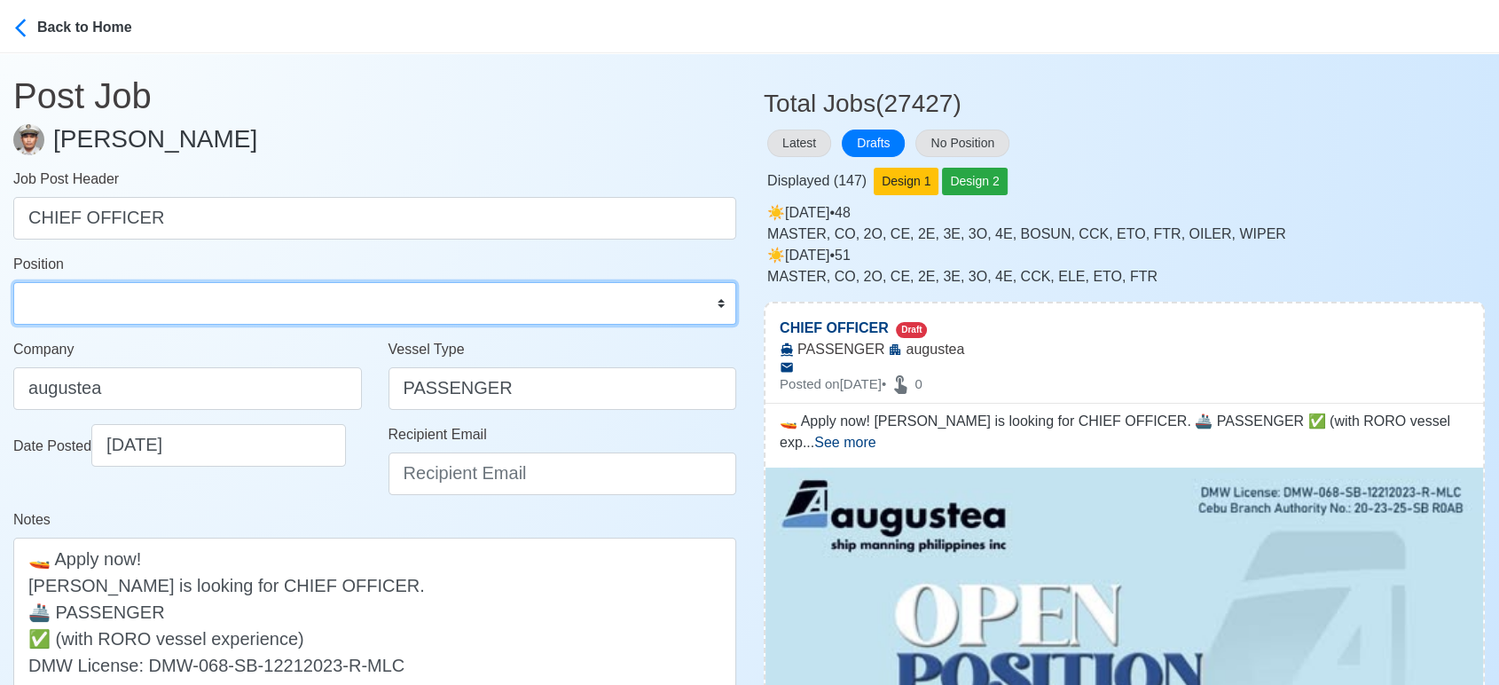
click at [195, 307] on select "Master Chief Officer 2nd Officer 3rd Officer Junior Officer Chief Engineer 2nd …" at bounding box center [374, 303] width 723 height 43
select select "Chief Officer"
click at [13, 282] on select "Master Chief Officer 2nd Officer 3rd Officer Junior Officer Chief Engineer 2nd …" at bounding box center [374, 303] width 723 height 43
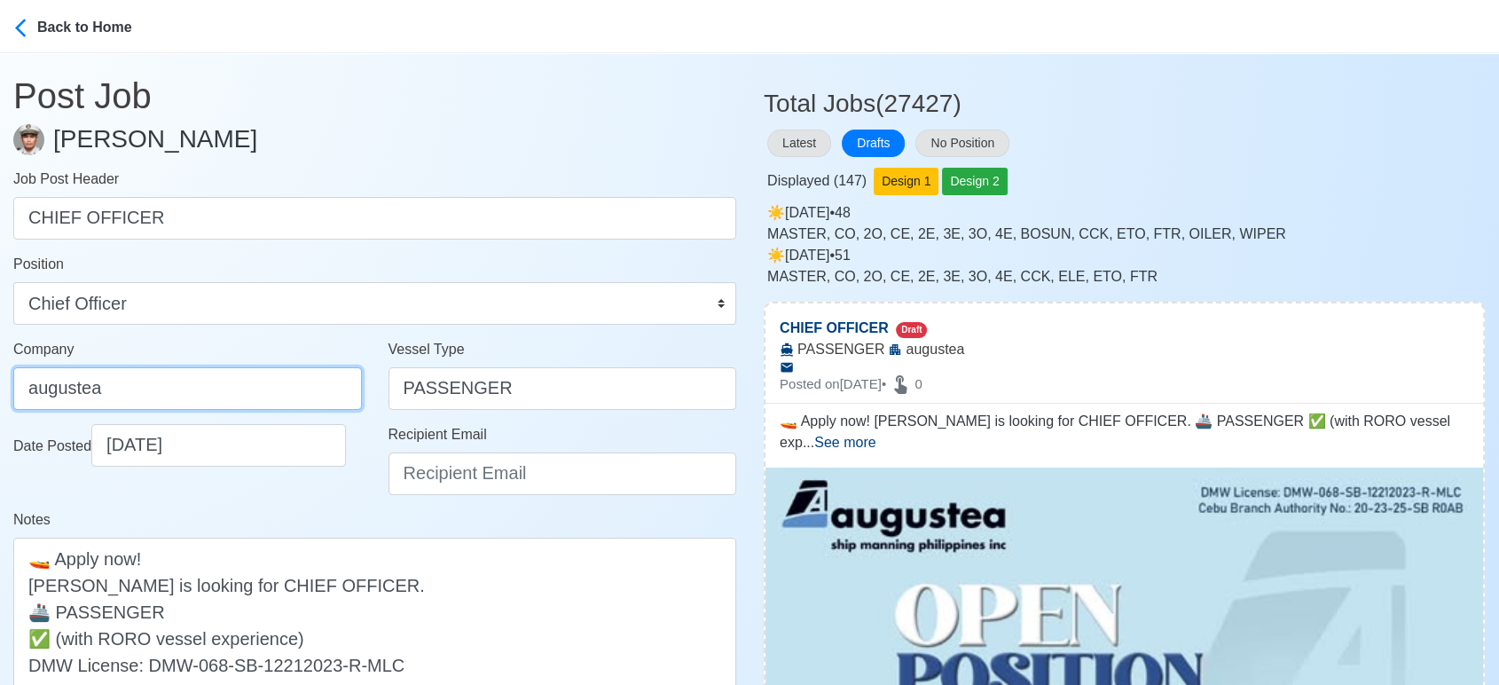
click at [271, 389] on input "augustea" at bounding box center [187, 388] width 349 height 43
type input "AUGUSTEA SHIP MANNING PHILIPPINES INC."
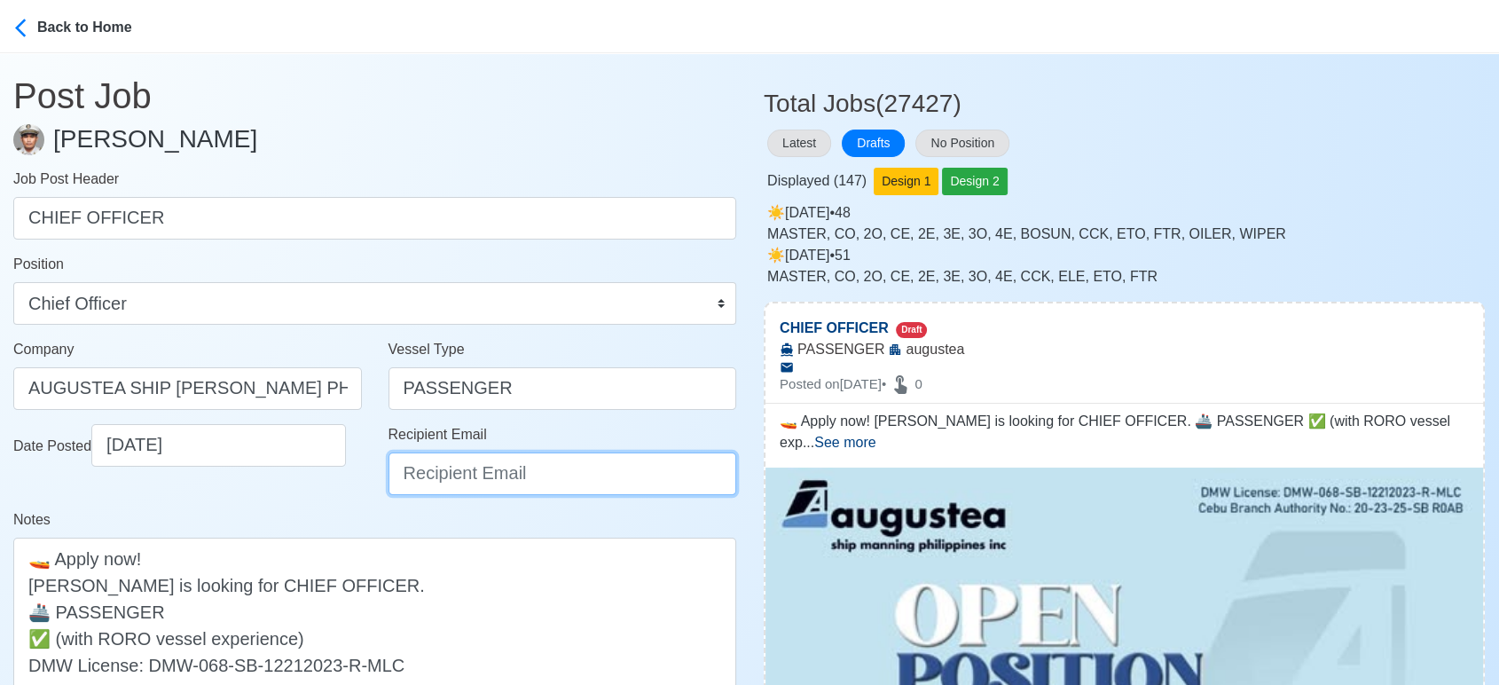
click at [451, 459] on input "Recipient Email" at bounding box center [563, 473] width 349 height 43
type input "recruitment@aspi.ph"
click at [318, 491] on div "Date Posted 09/29/2025" at bounding box center [187, 466] width 375 height 85
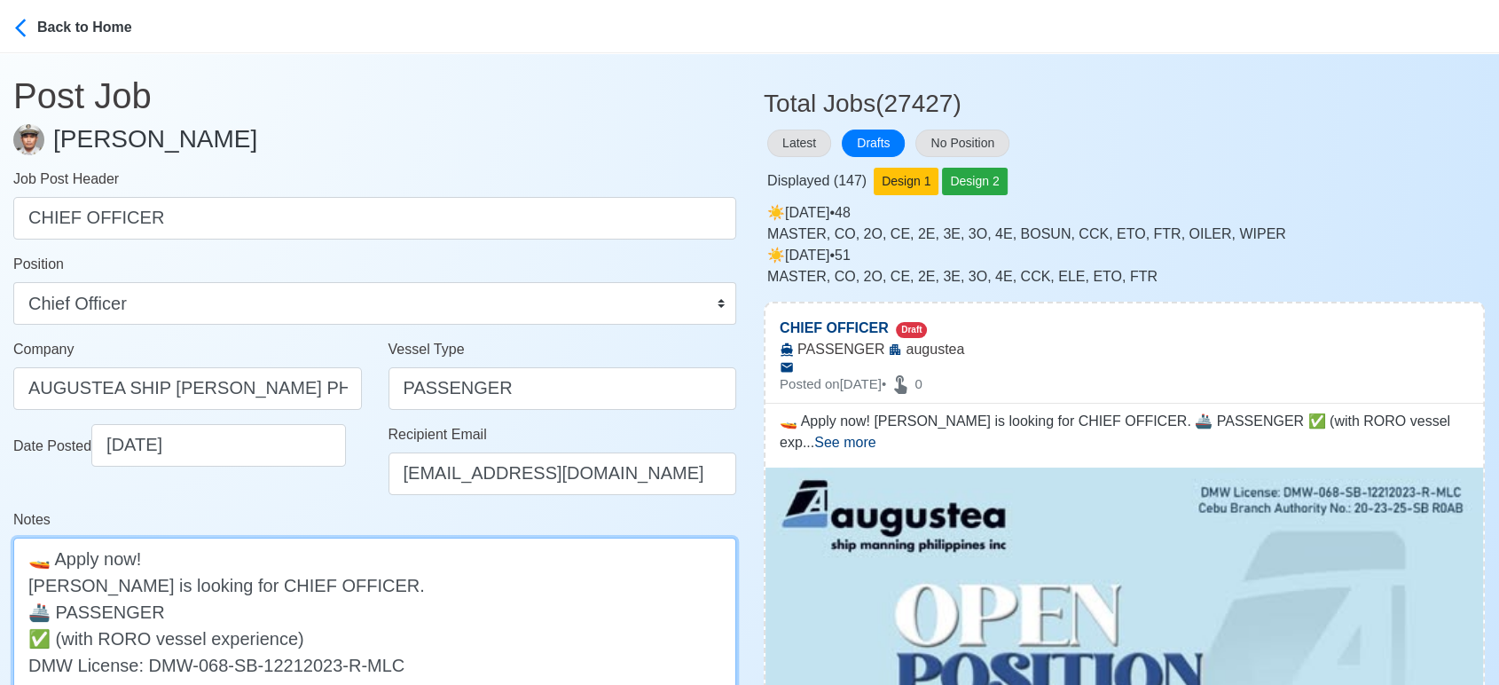
click at [32, 583] on textarea "🚤 Apply now! augustea is looking for CHIEF OFFICER. 🚢 PASSENGER ✅ (with RORO ve…" at bounding box center [374, 625] width 723 height 174
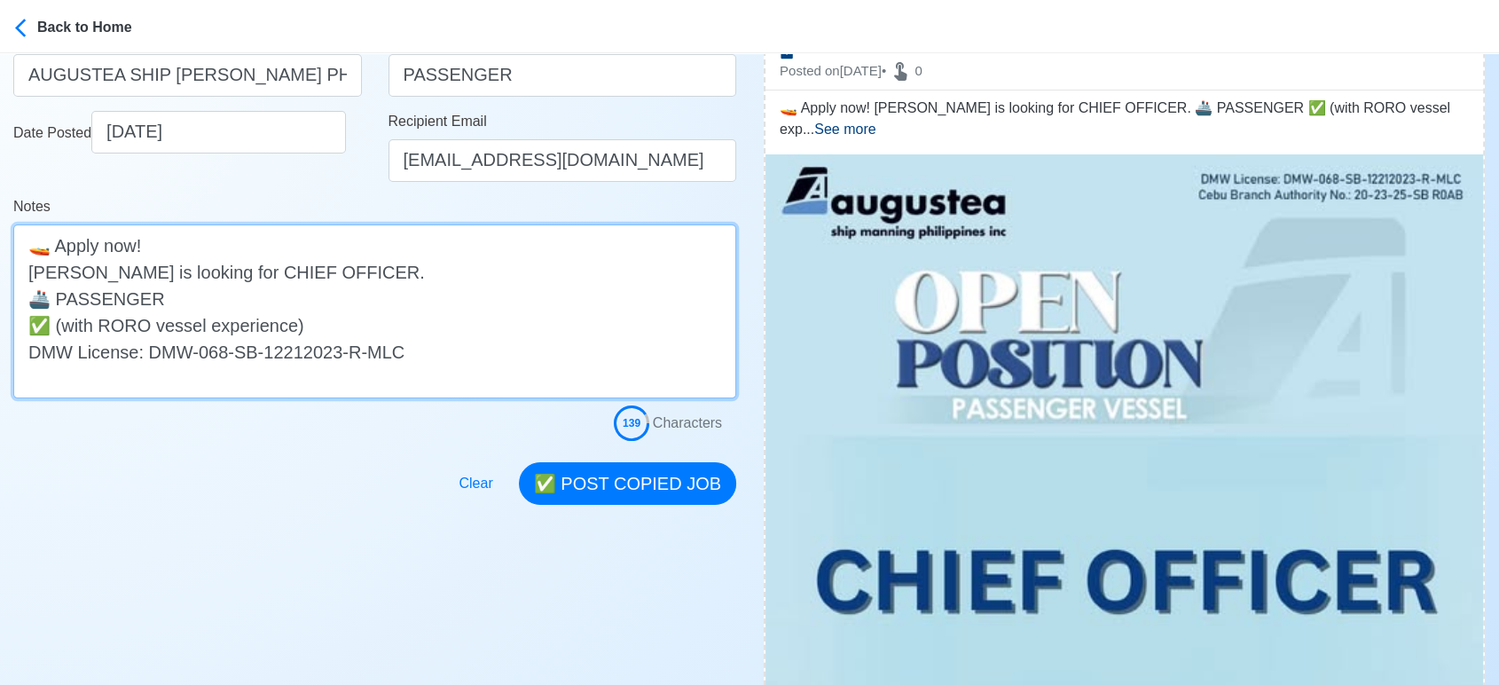
scroll to position [394, 0]
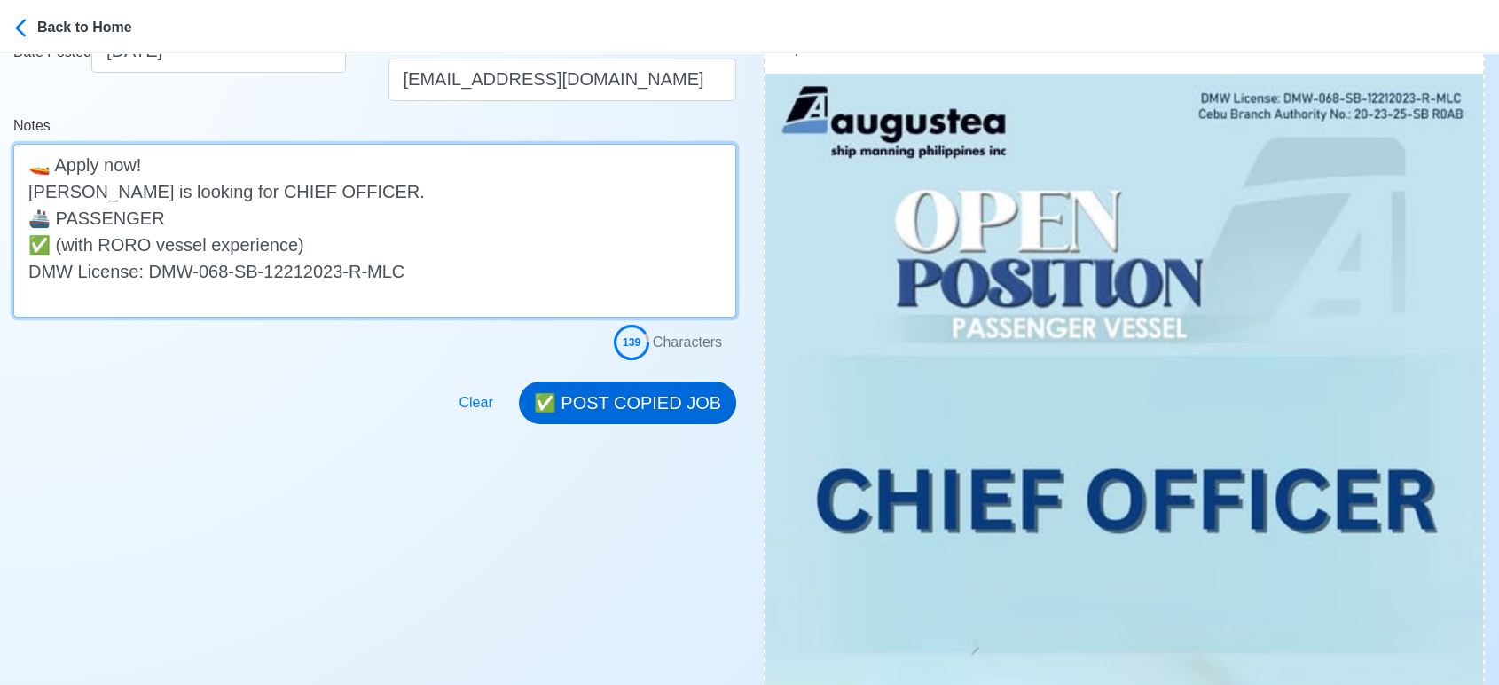
type textarea "🚤 Apply now! Augustea is looking for CHIEF OFFICER. 🚢 PASSENGER ✅ (with RORO ve…"
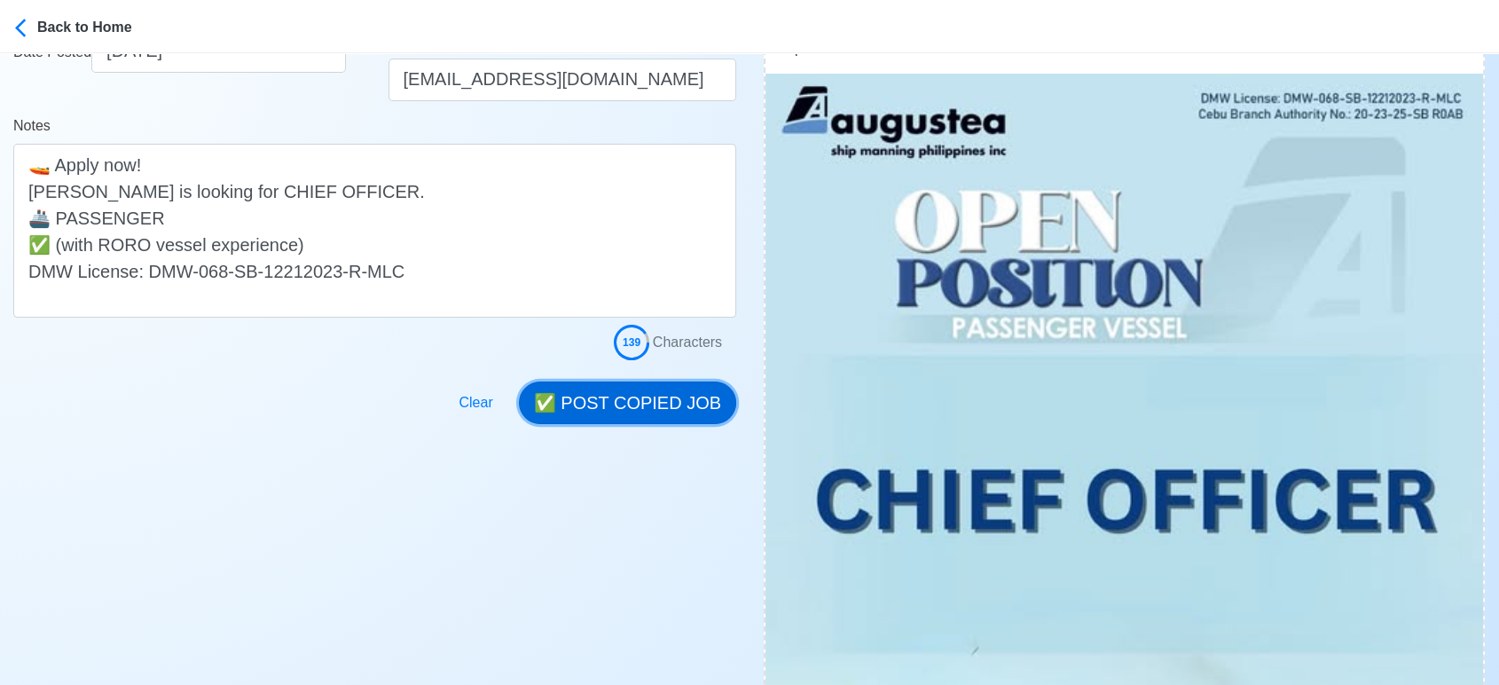
click at [641, 395] on button "✅ POST COPIED JOB" at bounding box center [627, 402] width 217 height 43
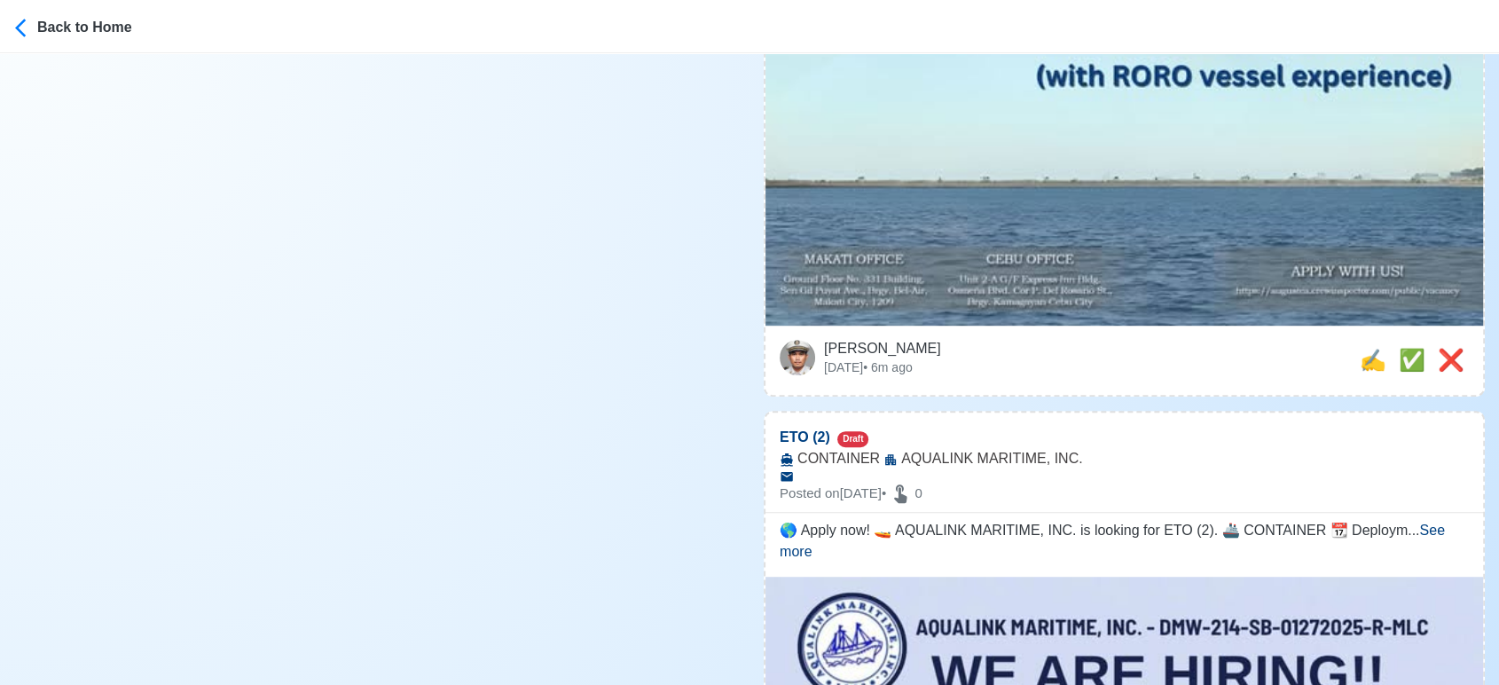
scroll to position [1174, 0]
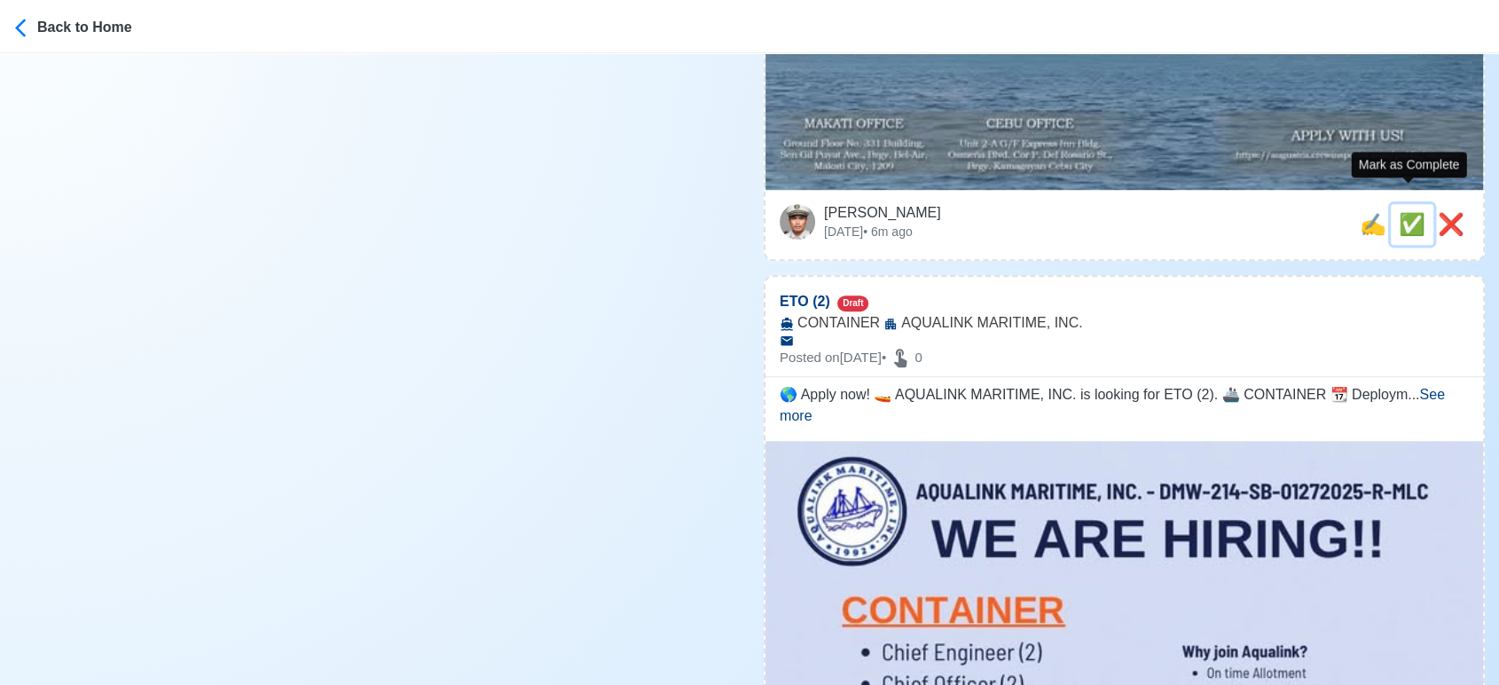
click at [1404, 212] on span "✅" at bounding box center [1412, 224] width 27 height 24
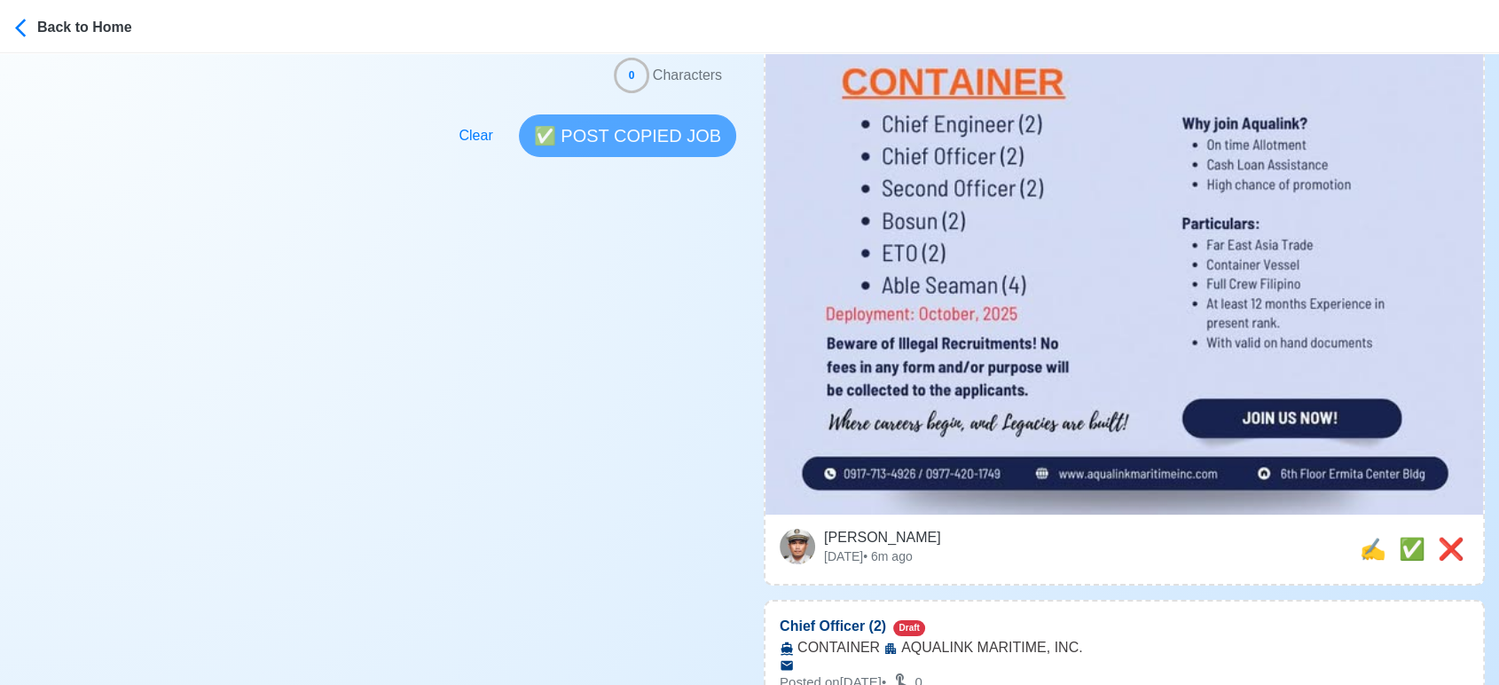
scroll to position [583, 0]
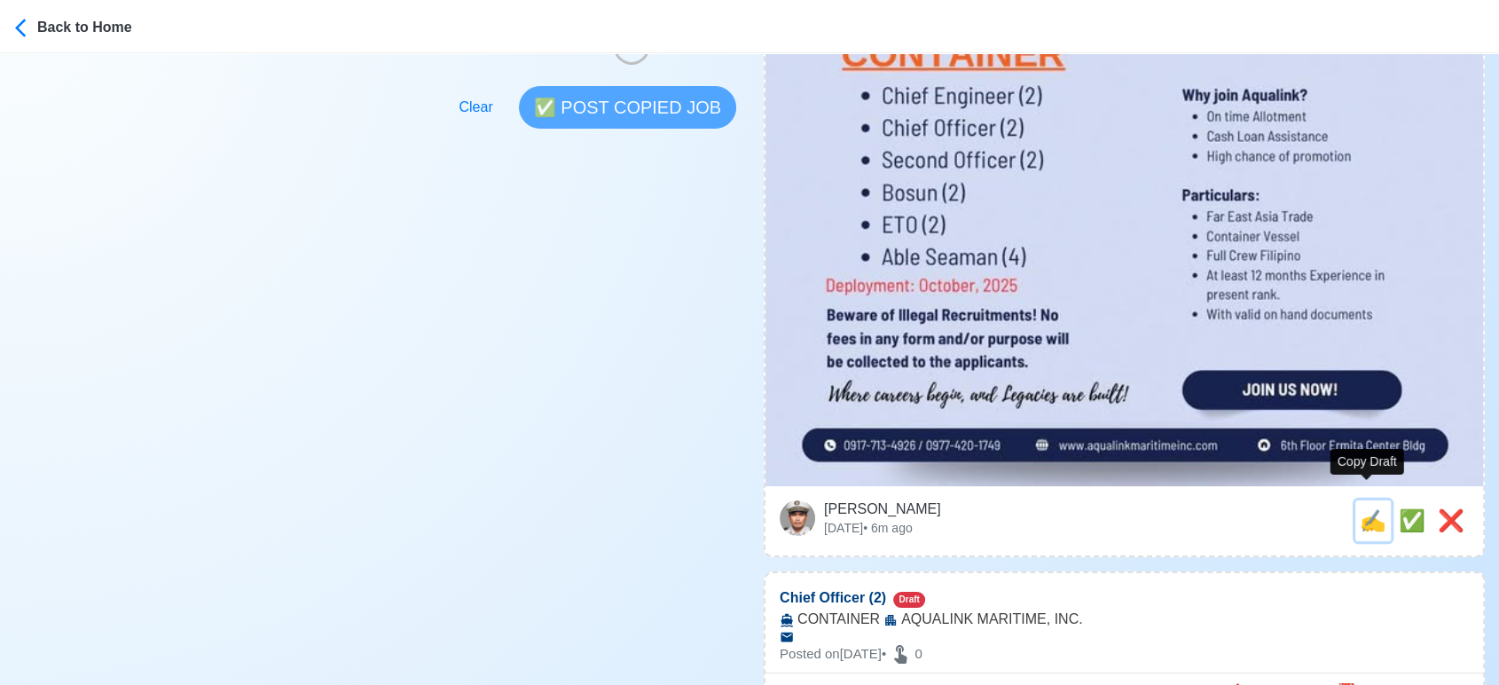
click at [1370, 508] on span "✍️" at bounding box center [1373, 520] width 27 height 24
type input "ETO (2)"
select select
type input "AQUALINK MARITIME, INC."
type input "CONTAINER"
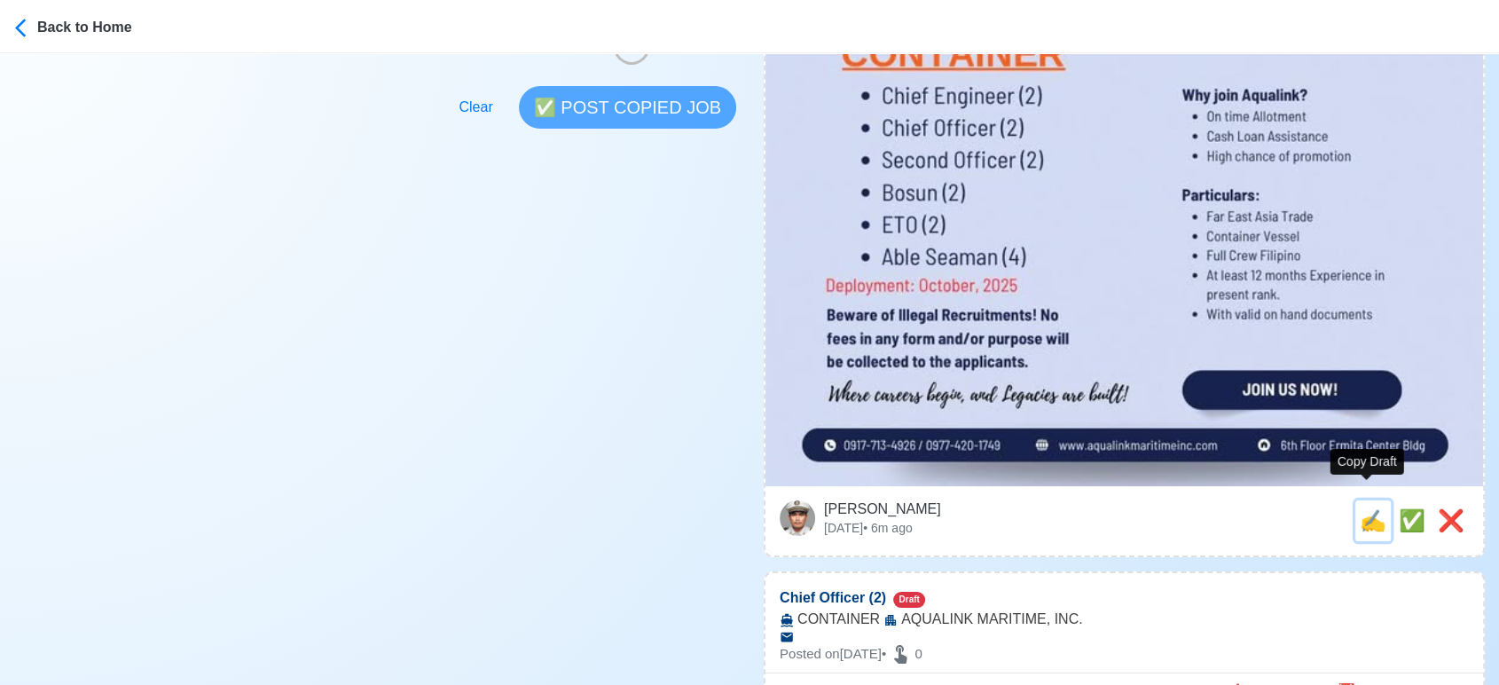
type textarea "🌎 Apply now! 🚤 AQUALINK MARITIME, INC. is looking for ETO (2). 🚢 CONTAINER 📆 De…"
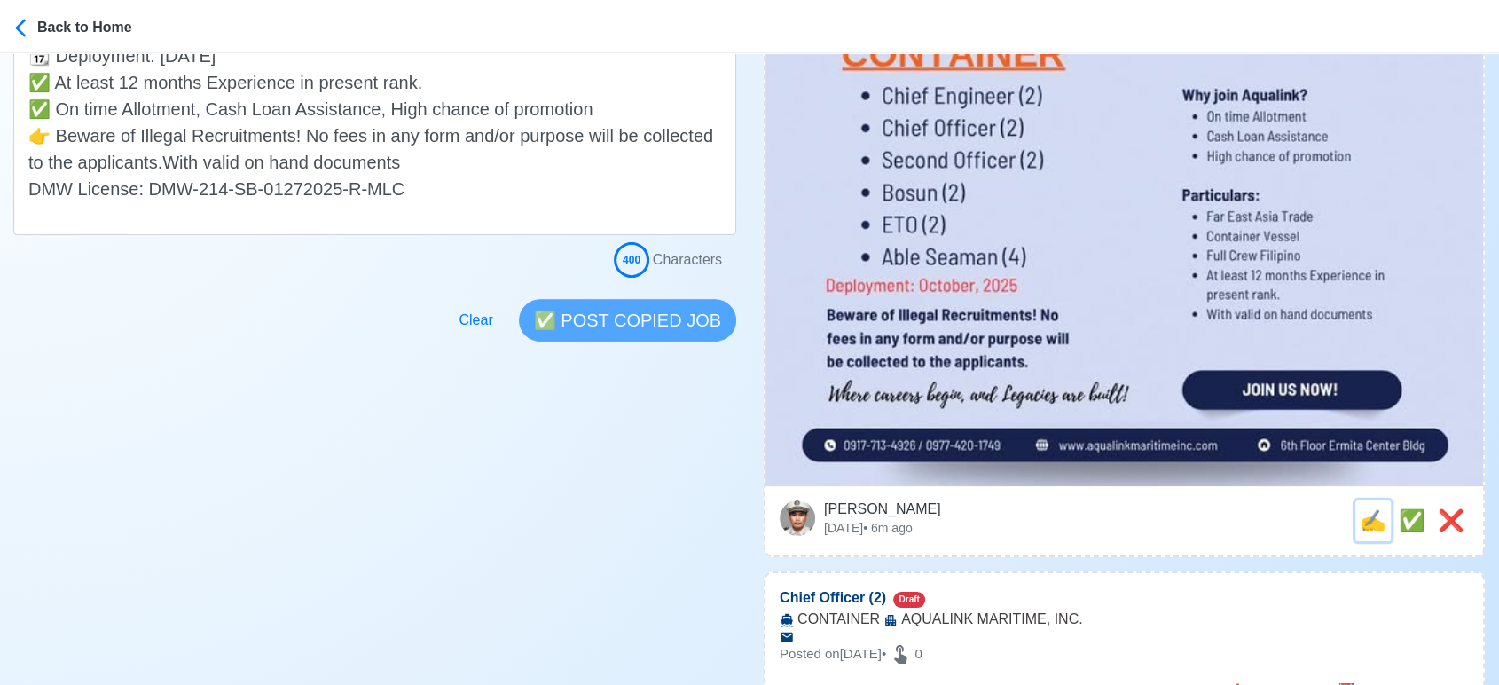
scroll to position [0, 0]
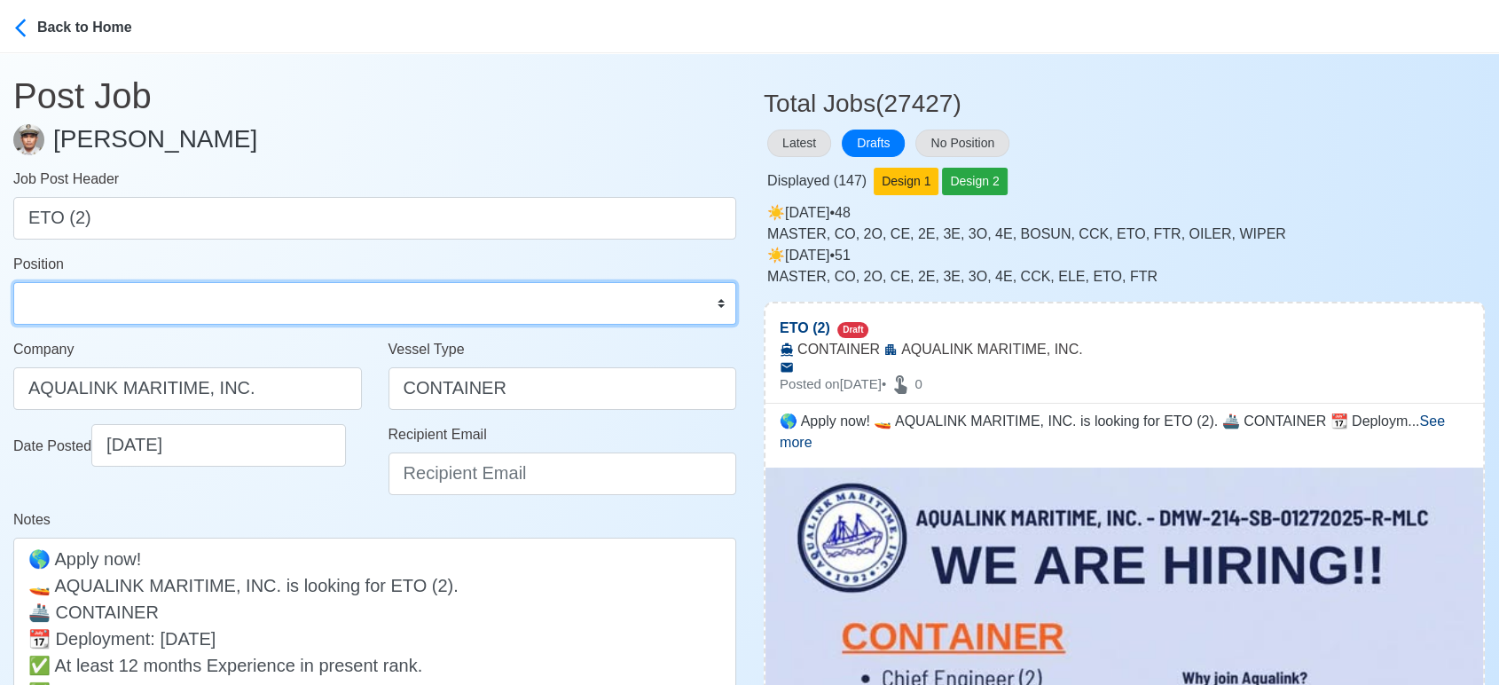
click at [231, 301] on select "Master Chief Officer 2nd Officer 3rd Officer Junior Officer Chief Engineer 2nd …" at bounding box center [374, 303] width 723 height 43
click at [13, 282] on select "Master Chief Officer 2nd Officer 3rd Officer Junior Officer Chief Engineer 2nd …" at bounding box center [374, 303] width 723 height 43
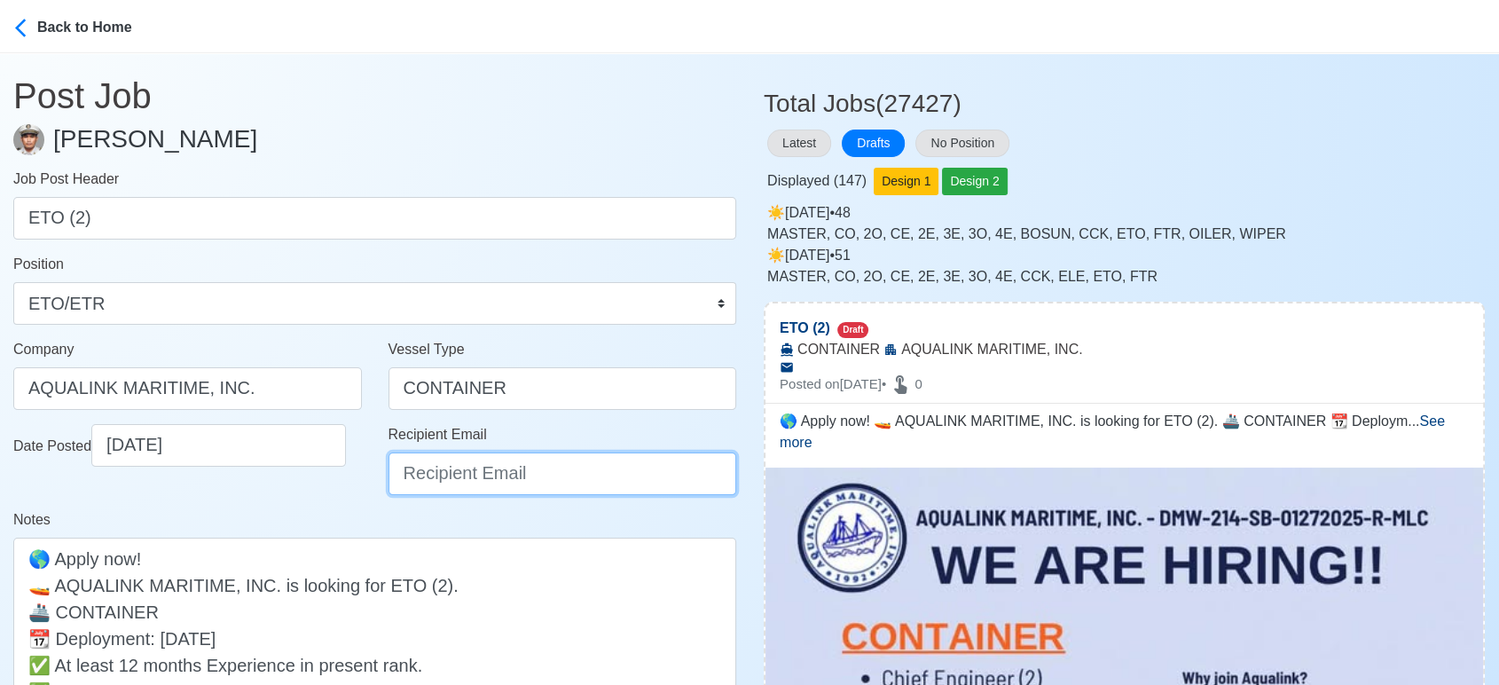
click at [497, 475] on input "Recipient Email" at bounding box center [563, 473] width 349 height 43
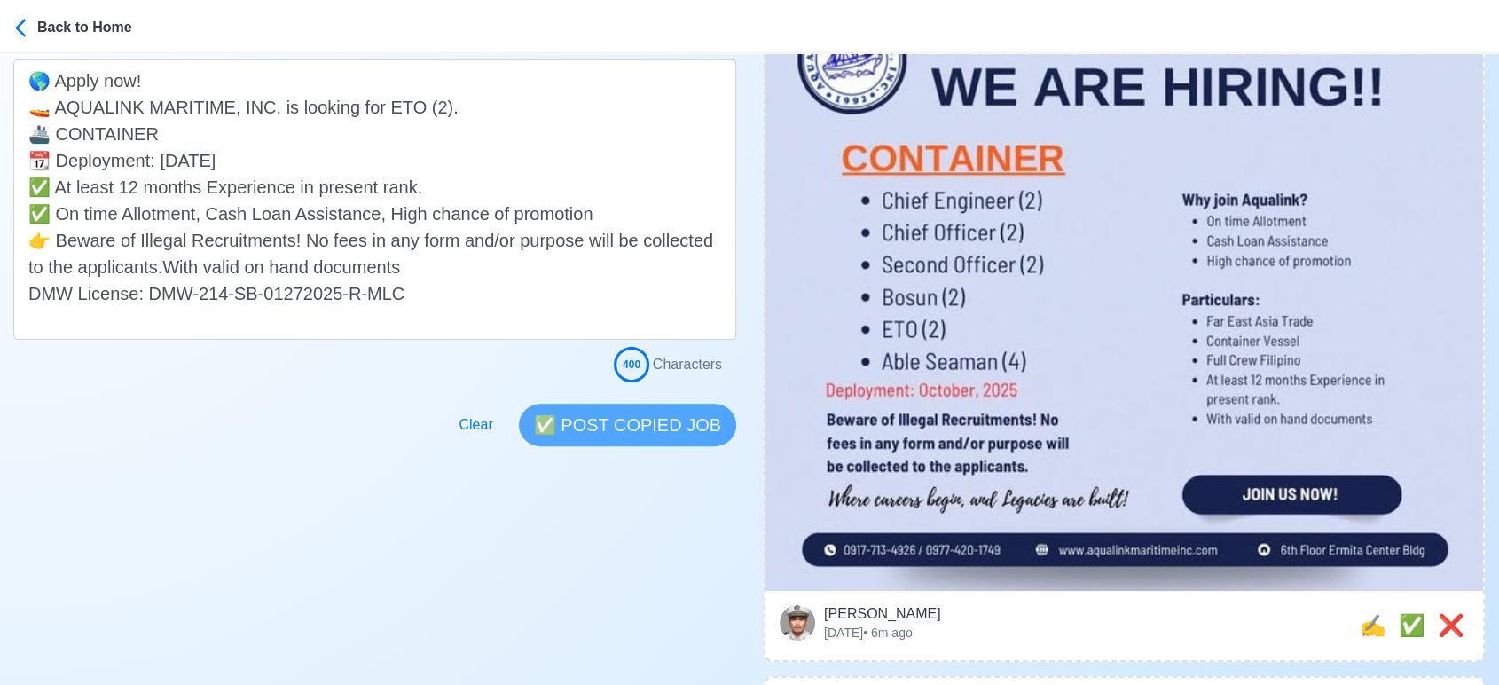
scroll to position [591, 0]
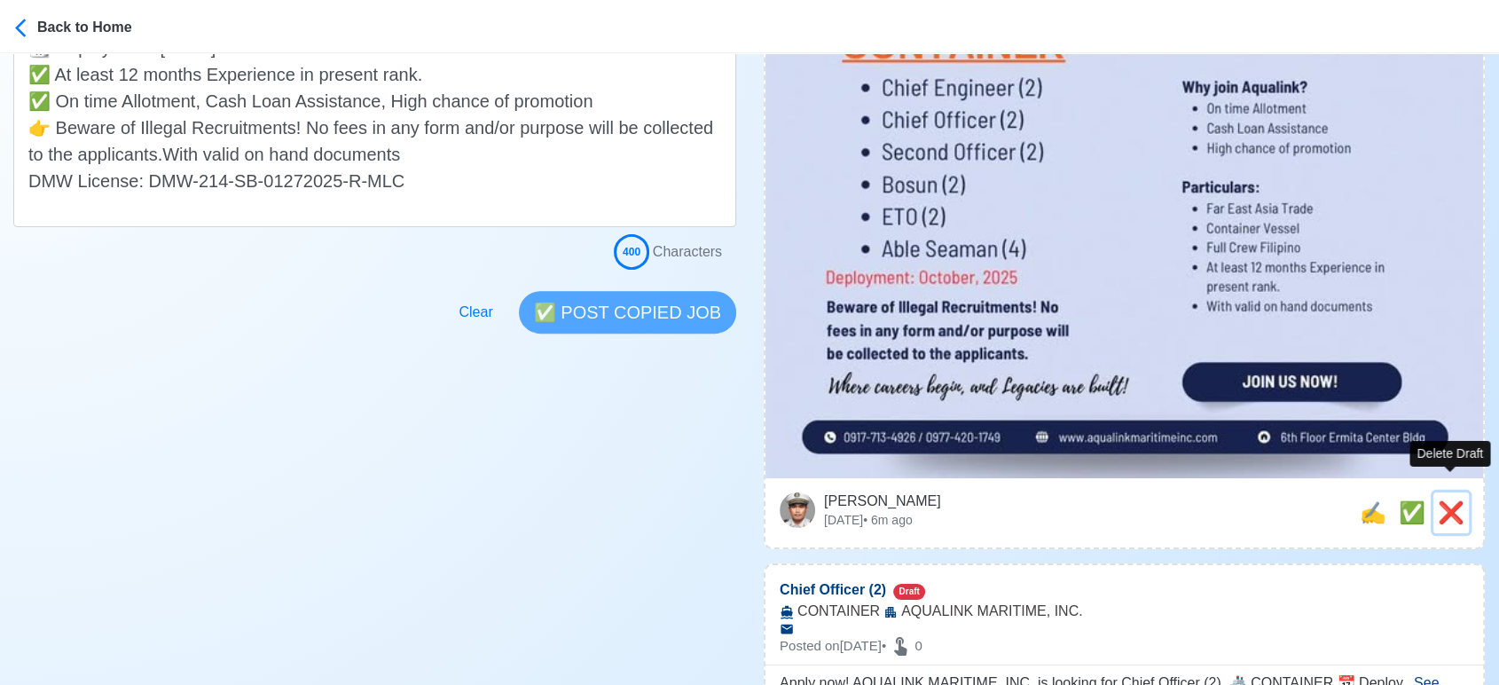
click at [1455, 500] on span "❌" at bounding box center [1451, 512] width 27 height 24
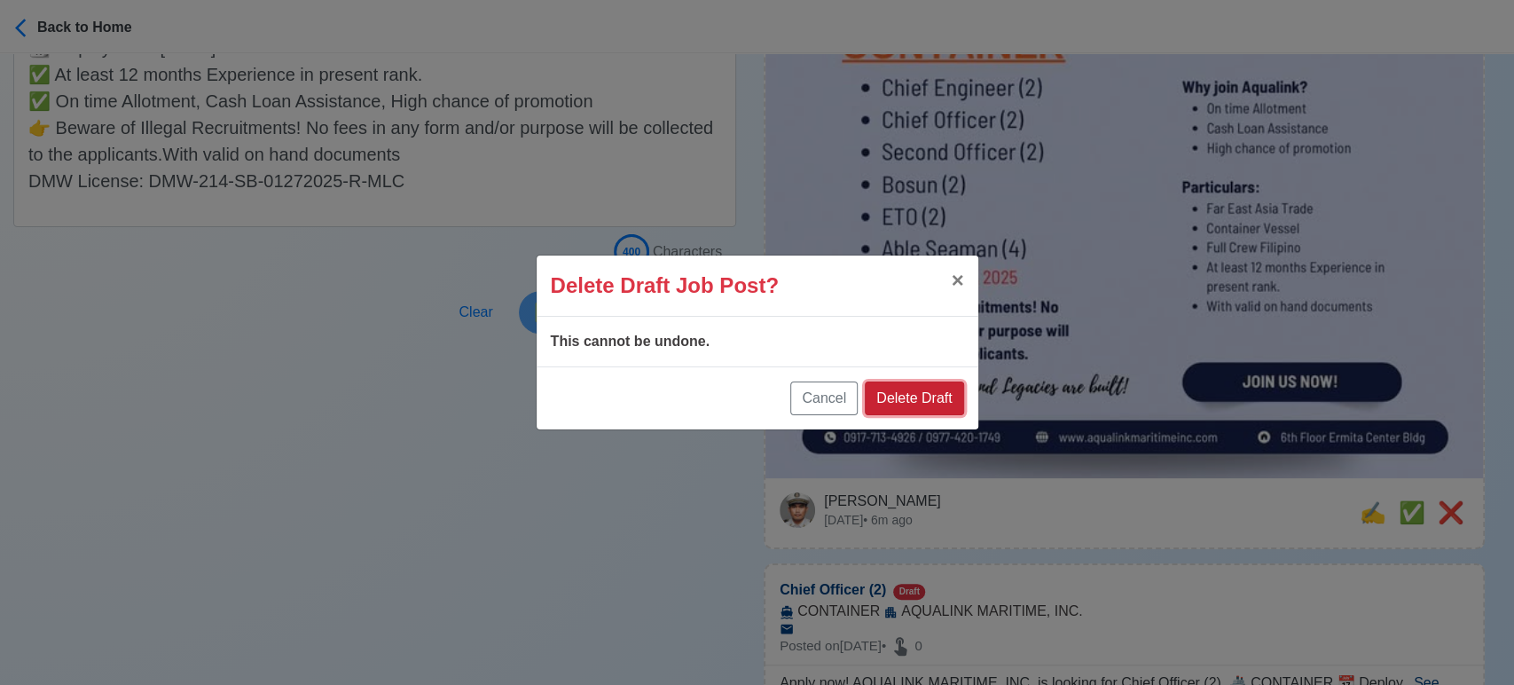
click at [913, 394] on button "Delete Draft" at bounding box center [914, 398] width 98 height 34
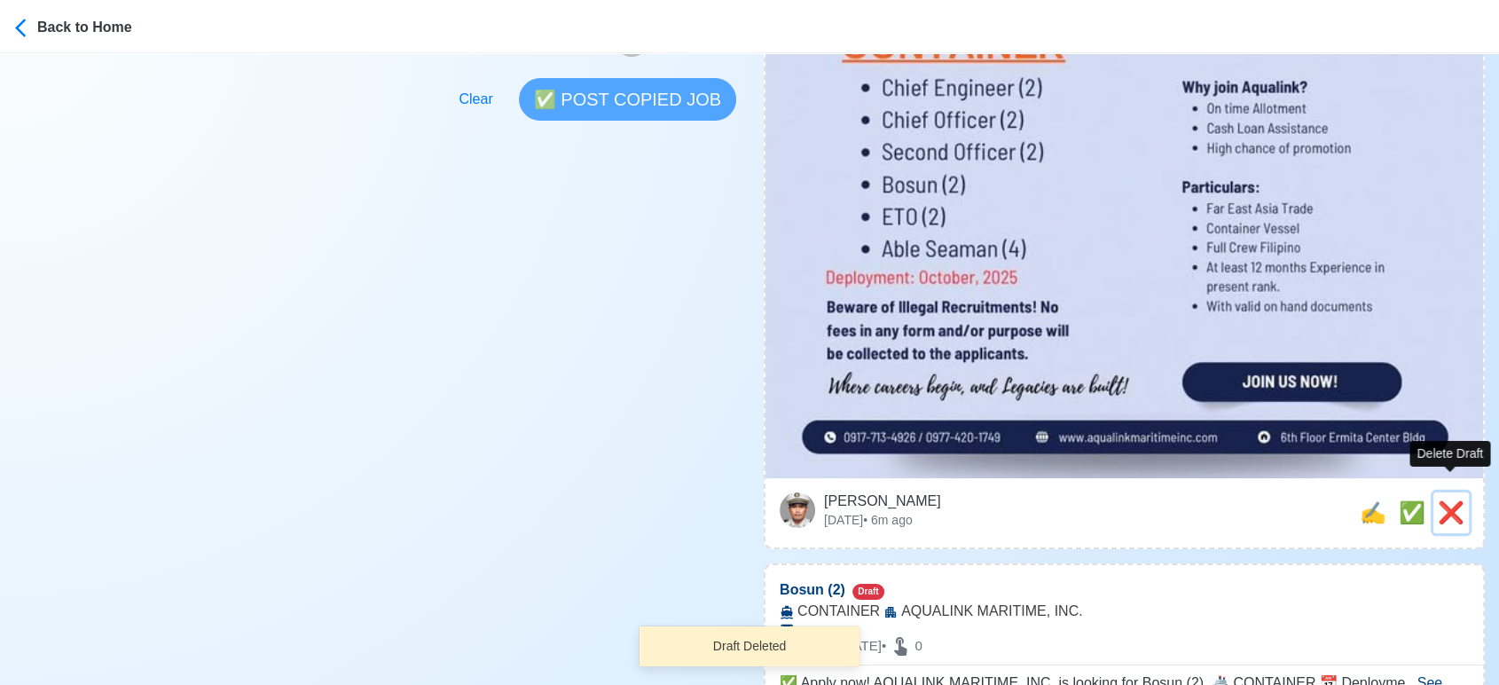
click at [1452, 500] on span "❌" at bounding box center [1451, 512] width 27 height 24
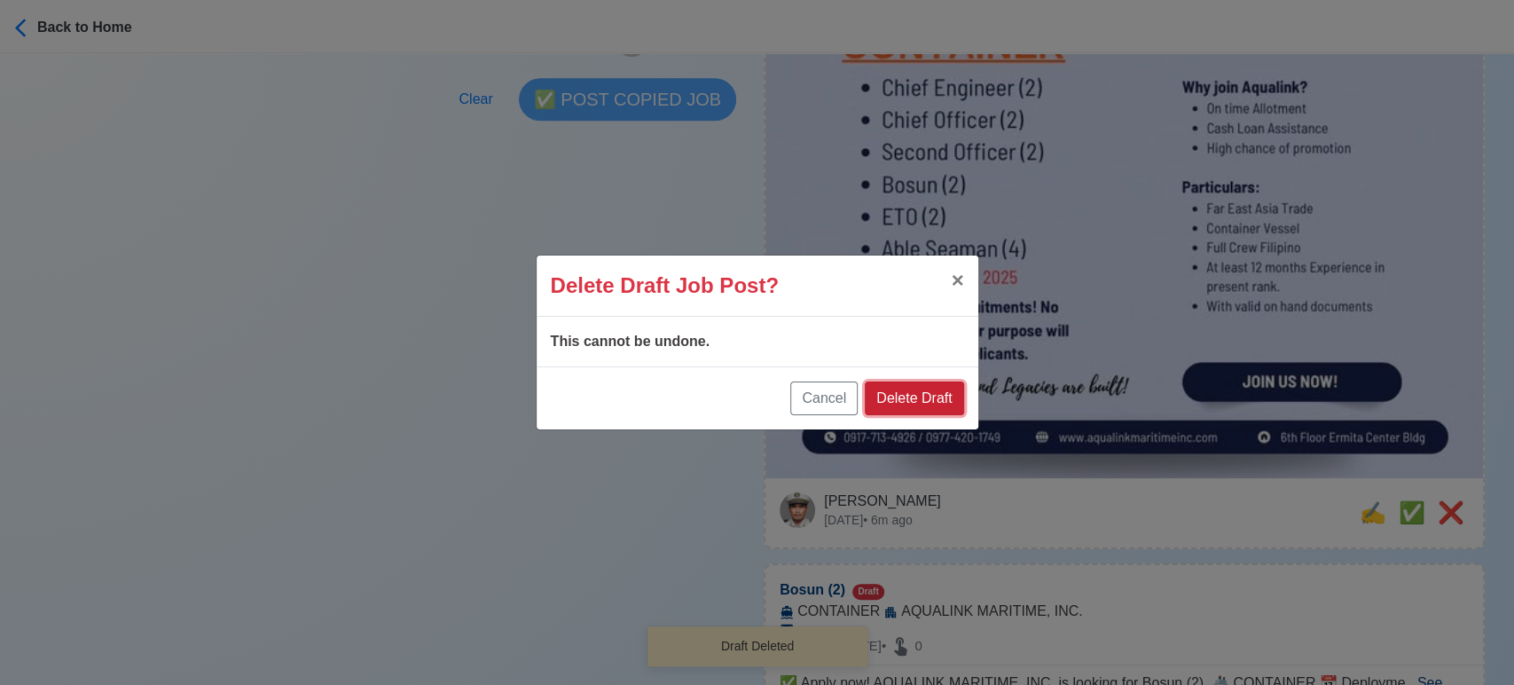
click at [926, 389] on button "Delete Draft" at bounding box center [914, 398] width 98 height 34
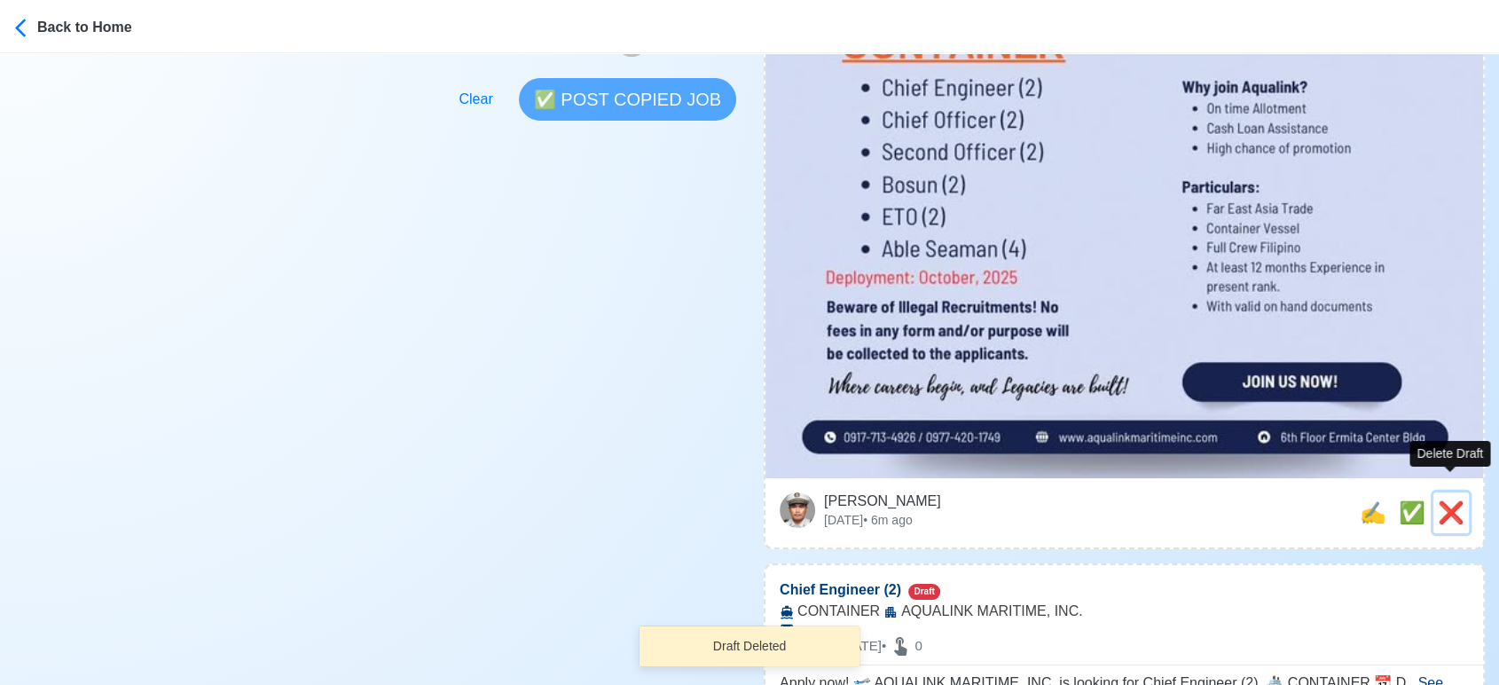
click at [1455, 500] on span "❌" at bounding box center [1451, 512] width 27 height 24
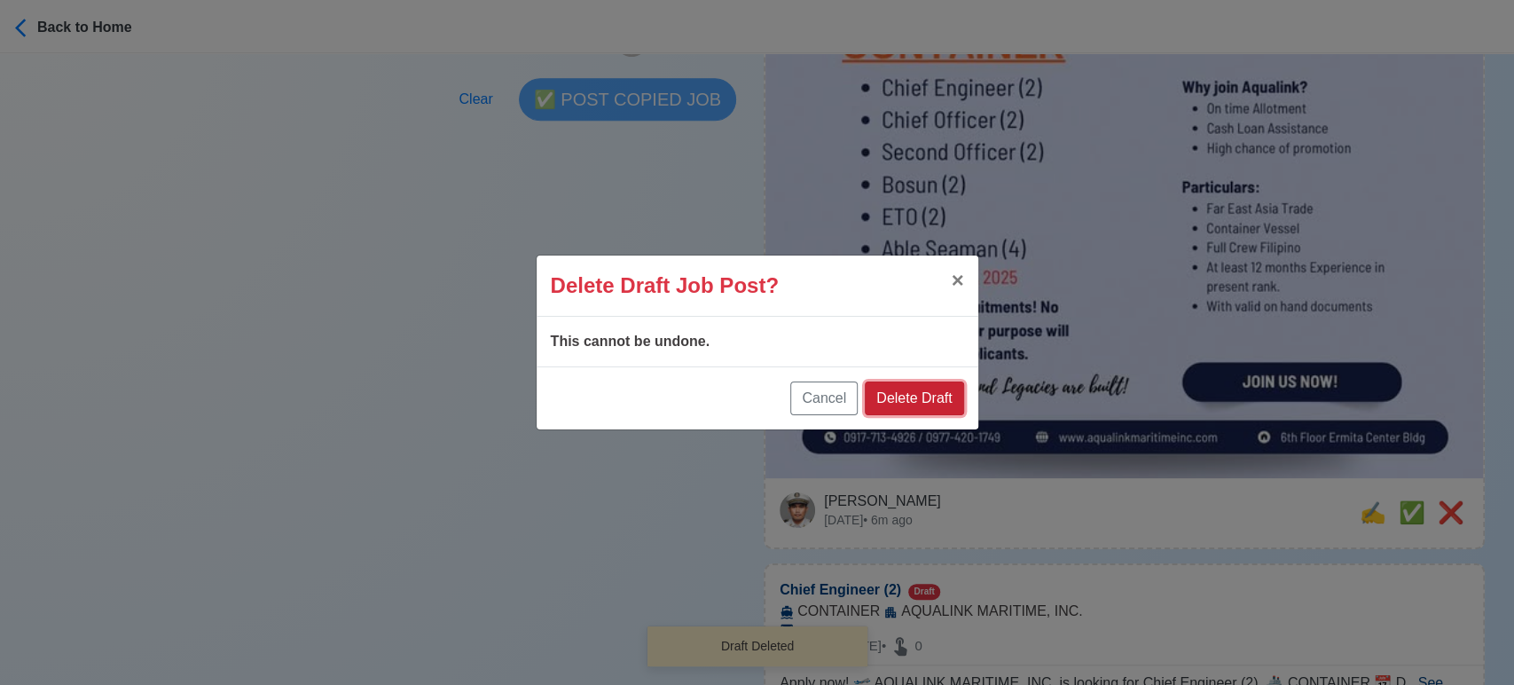
click at [923, 390] on button "Delete Draft" at bounding box center [914, 398] width 98 height 34
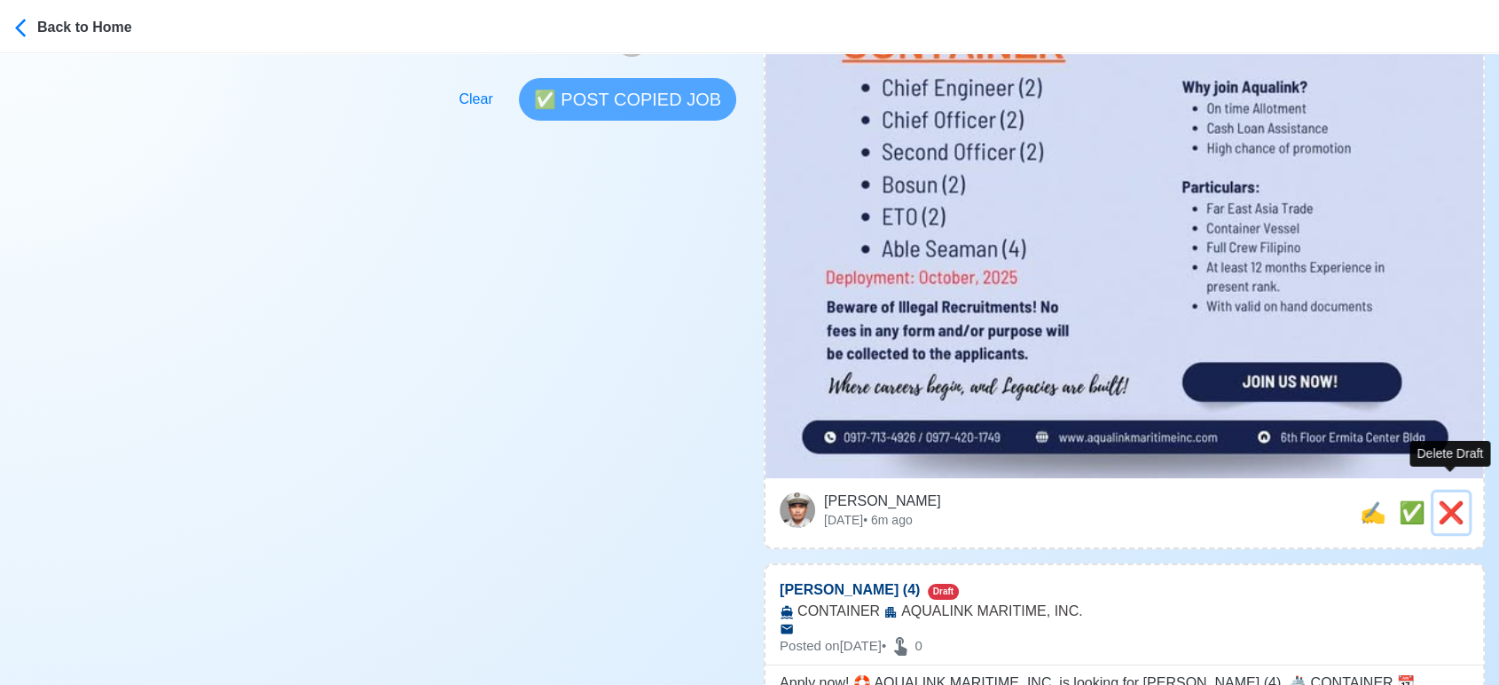
click at [1457, 500] on span "❌" at bounding box center [1451, 512] width 27 height 24
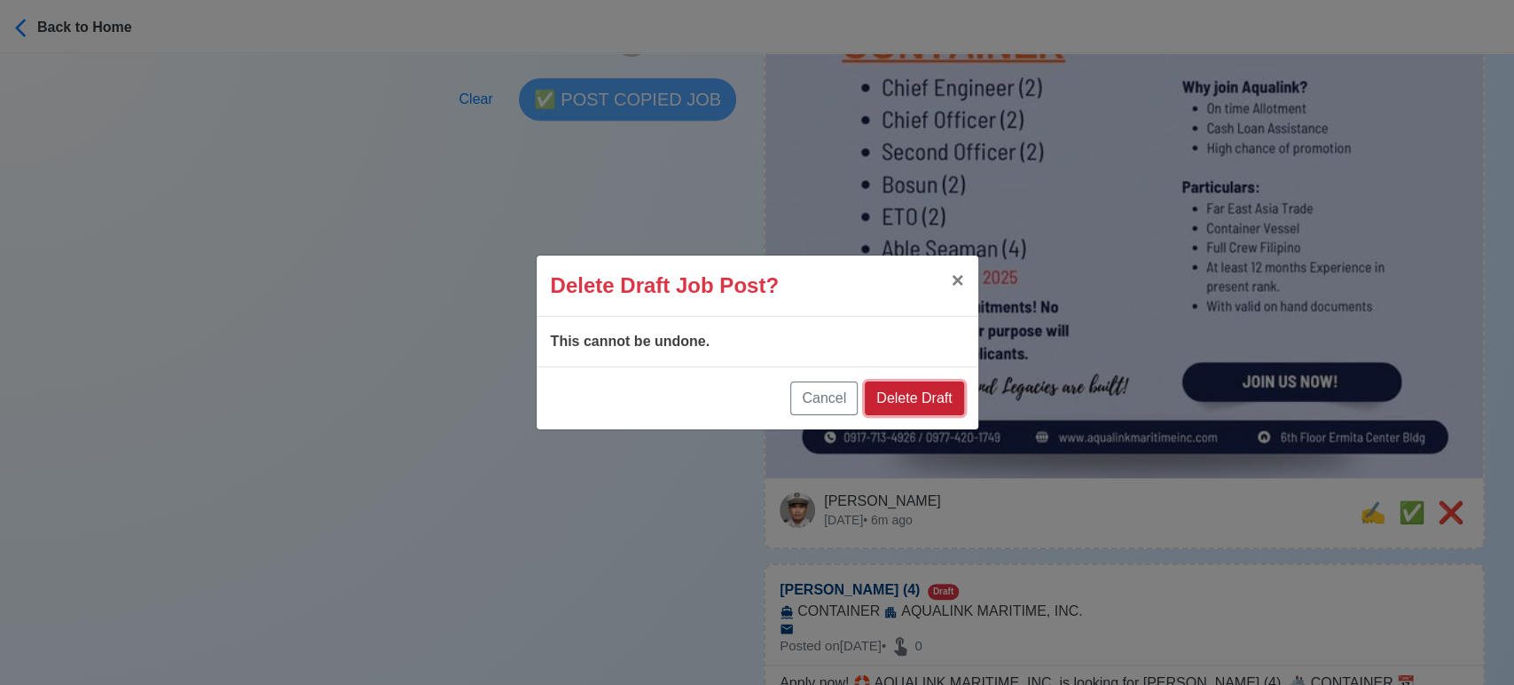
click at [939, 400] on button "Delete Draft" at bounding box center [914, 398] width 98 height 34
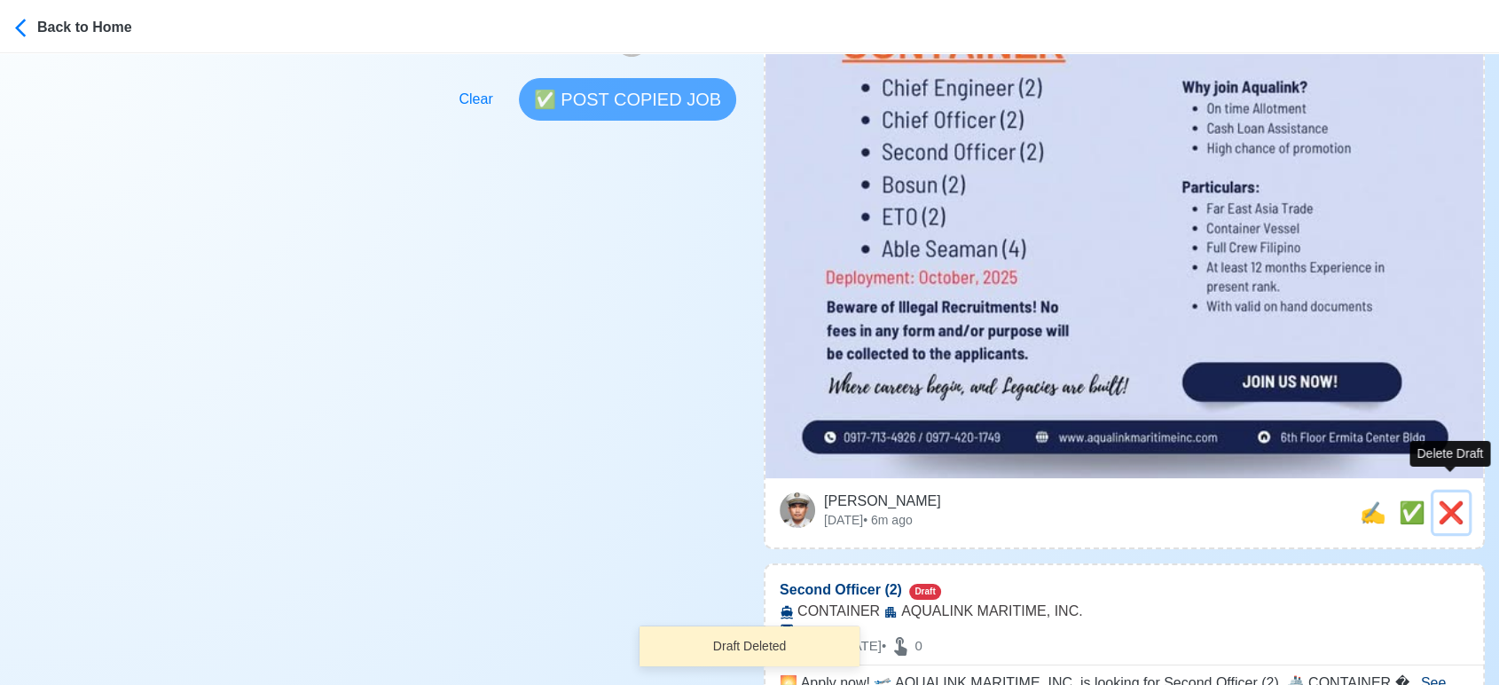
click at [1461, 500] on span "❌" at bounding box center [1451, 512] width 27 height 24
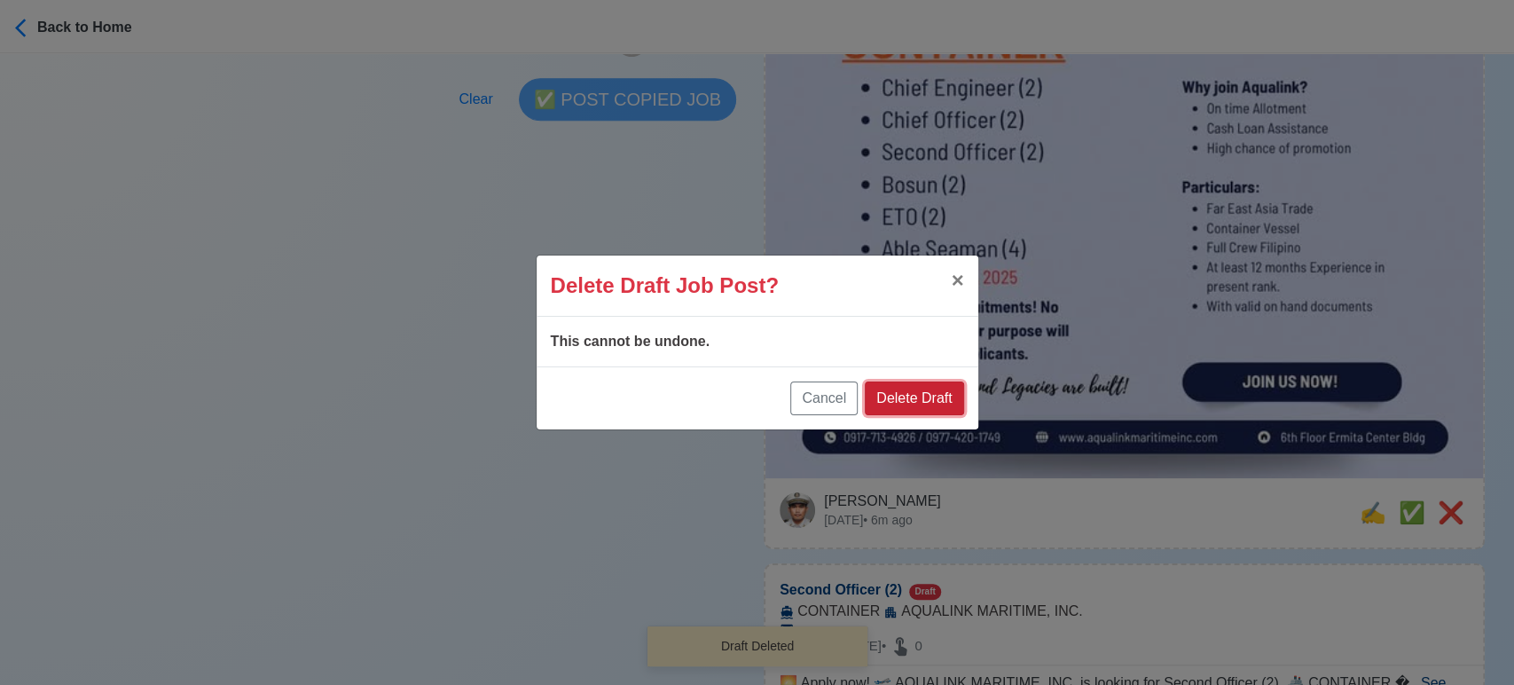
click at [917, 394] on button "Delete Draft" at bounding box center [914, 398] width 98 height 34
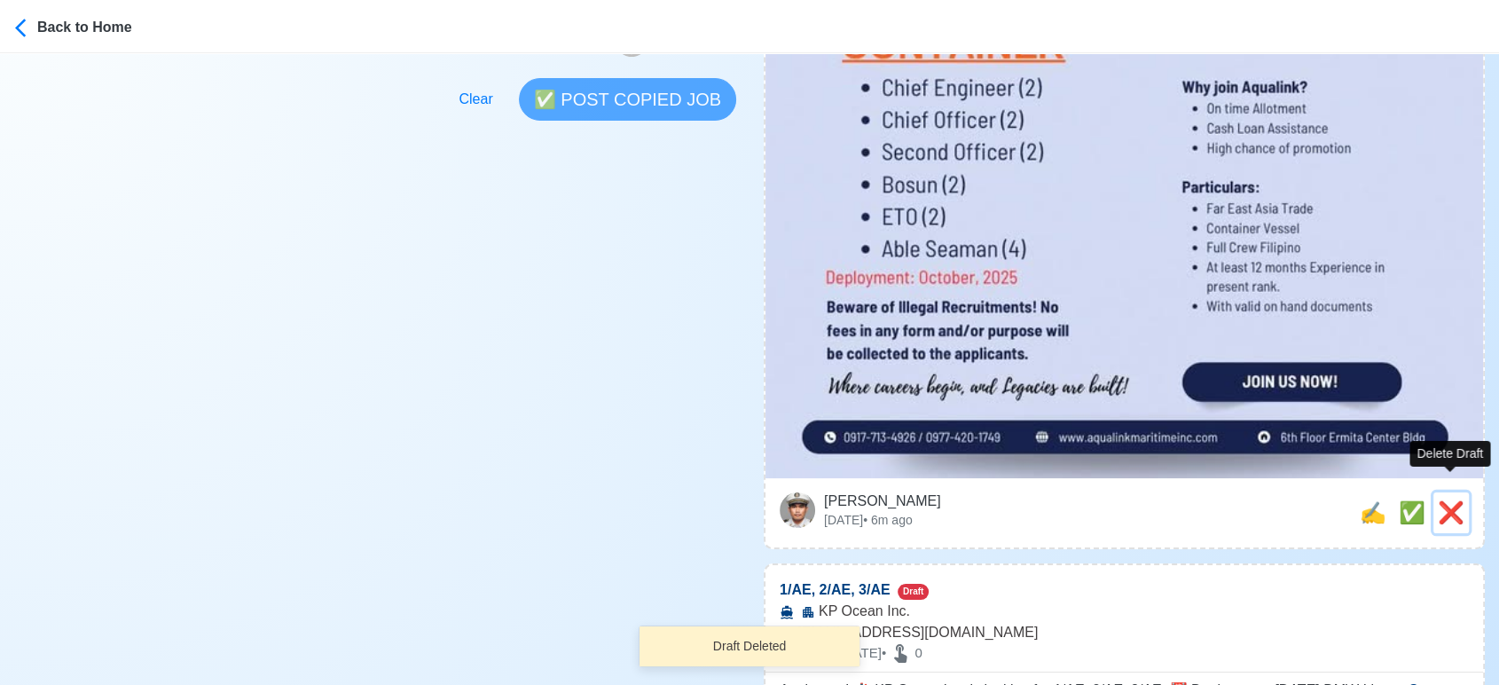
click at [1457, 500] on span "❌" at bounding box center [1451, 512] width 27 height 24
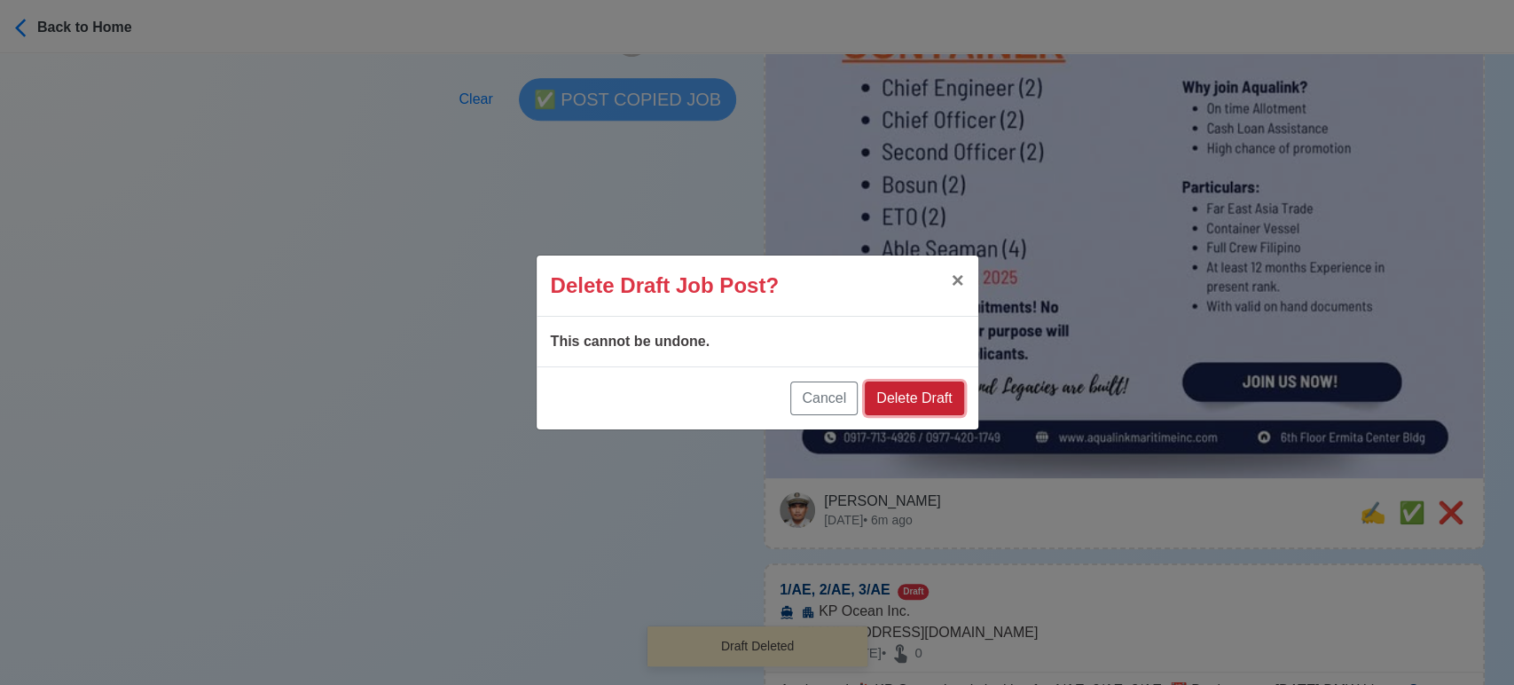
click at [943, 399] on button "Delete Draft" at bounding box center [914, 398] width 98 height 34
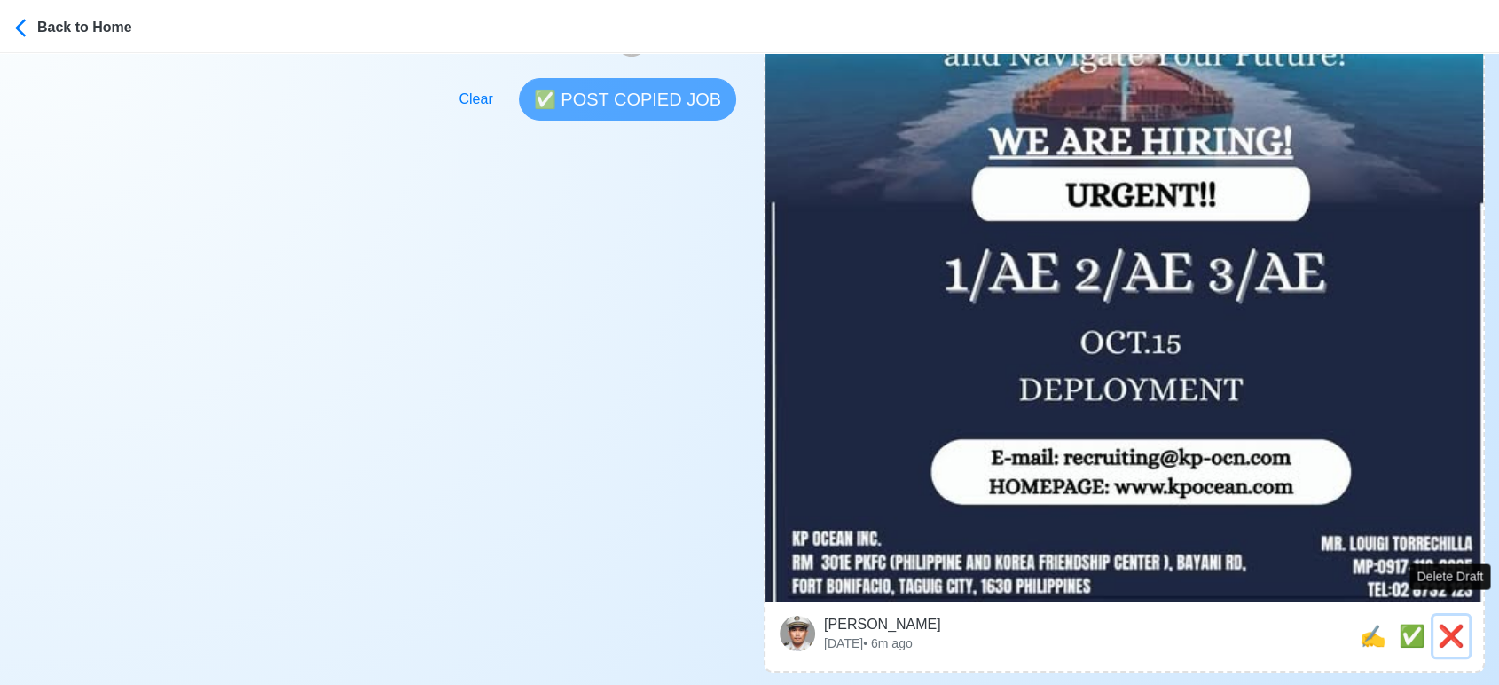
click at [1463, 624] on span "❌" at bounding box center [1451, 636] width 27 height 24
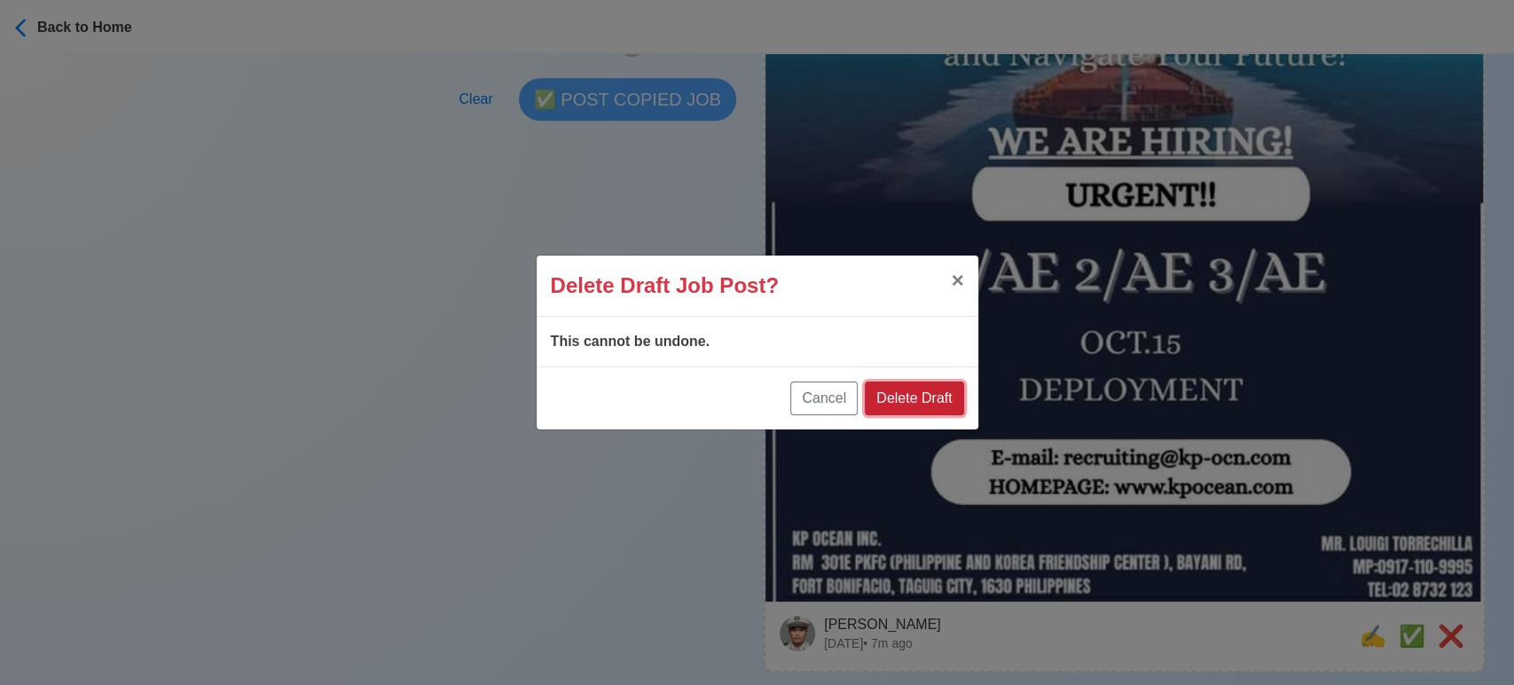
click at [950, 400] on button "Delete Draft" at bounding box center [914, 398] width 98 height 34
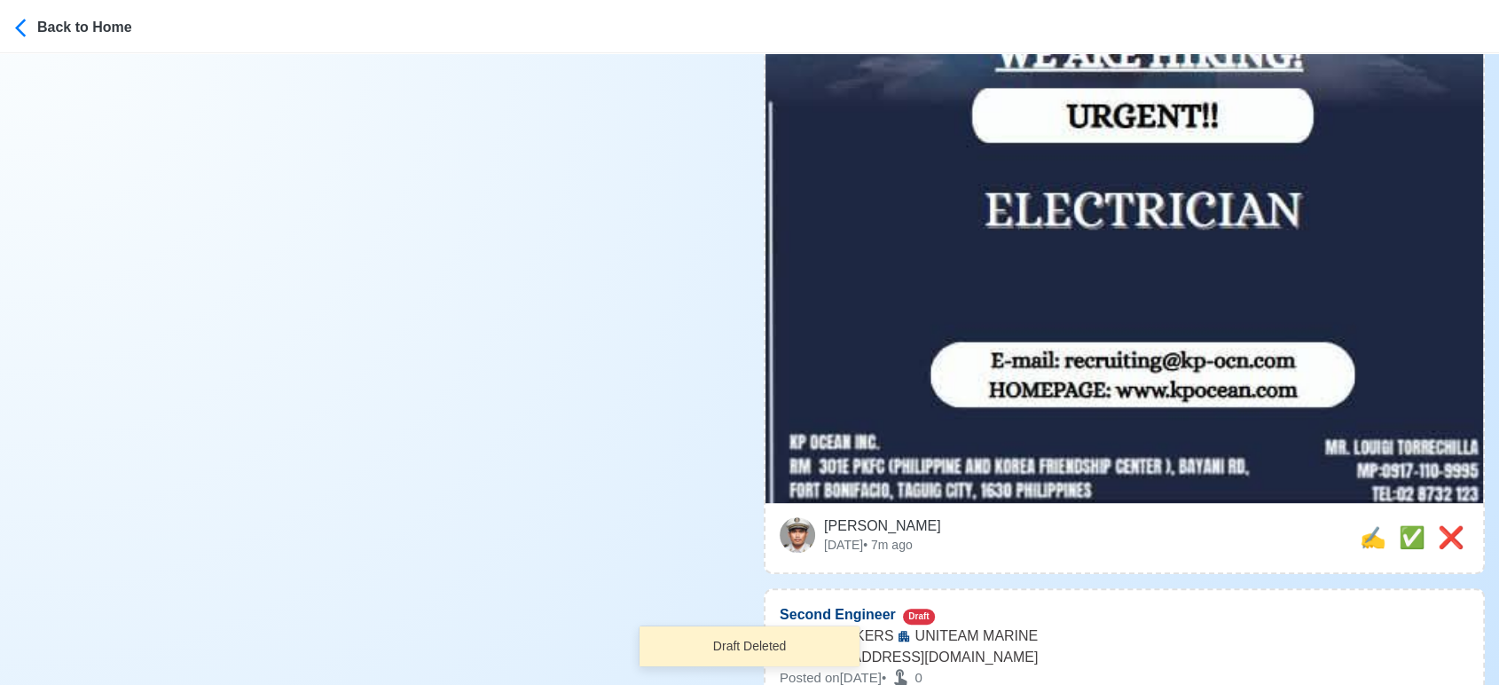
scroll to position [788, 0]
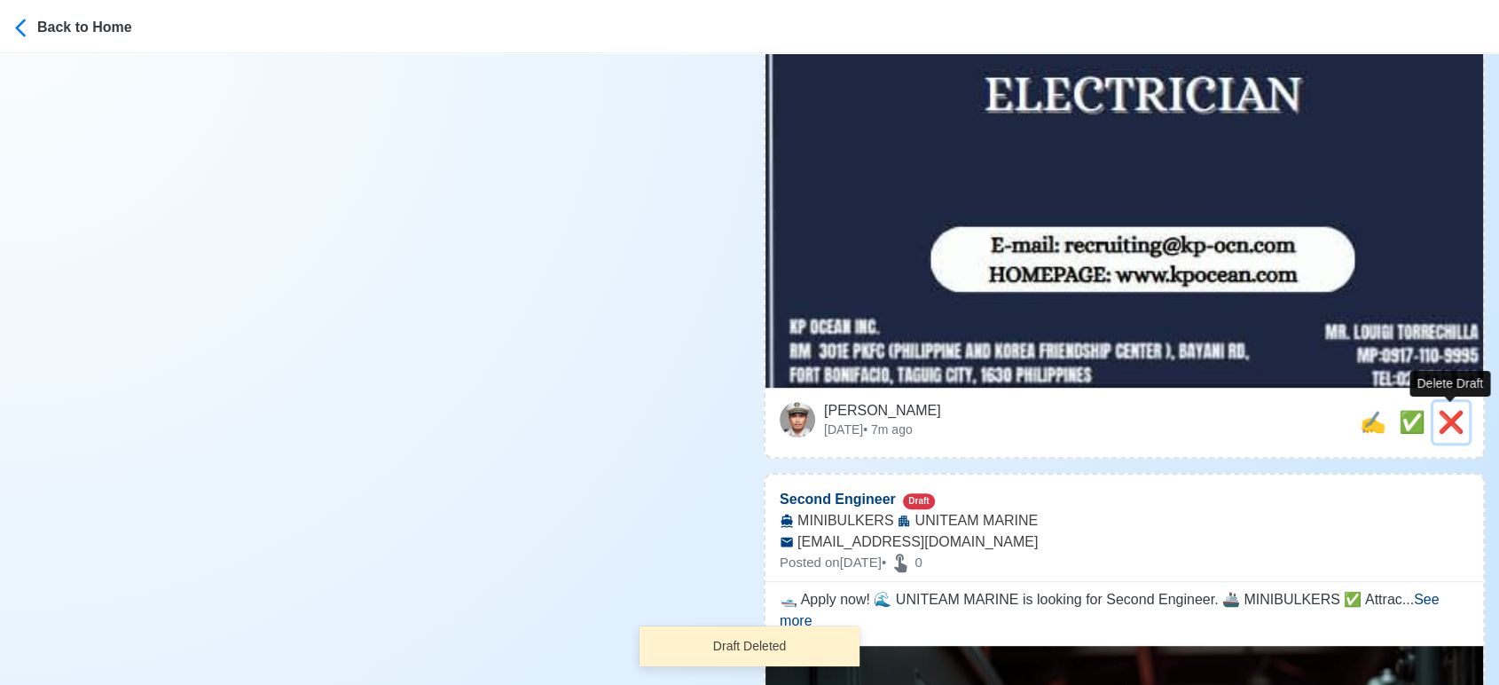
click at [1439, 419] on span "❌" at bounding box center [1451, 422] width 27 height 24
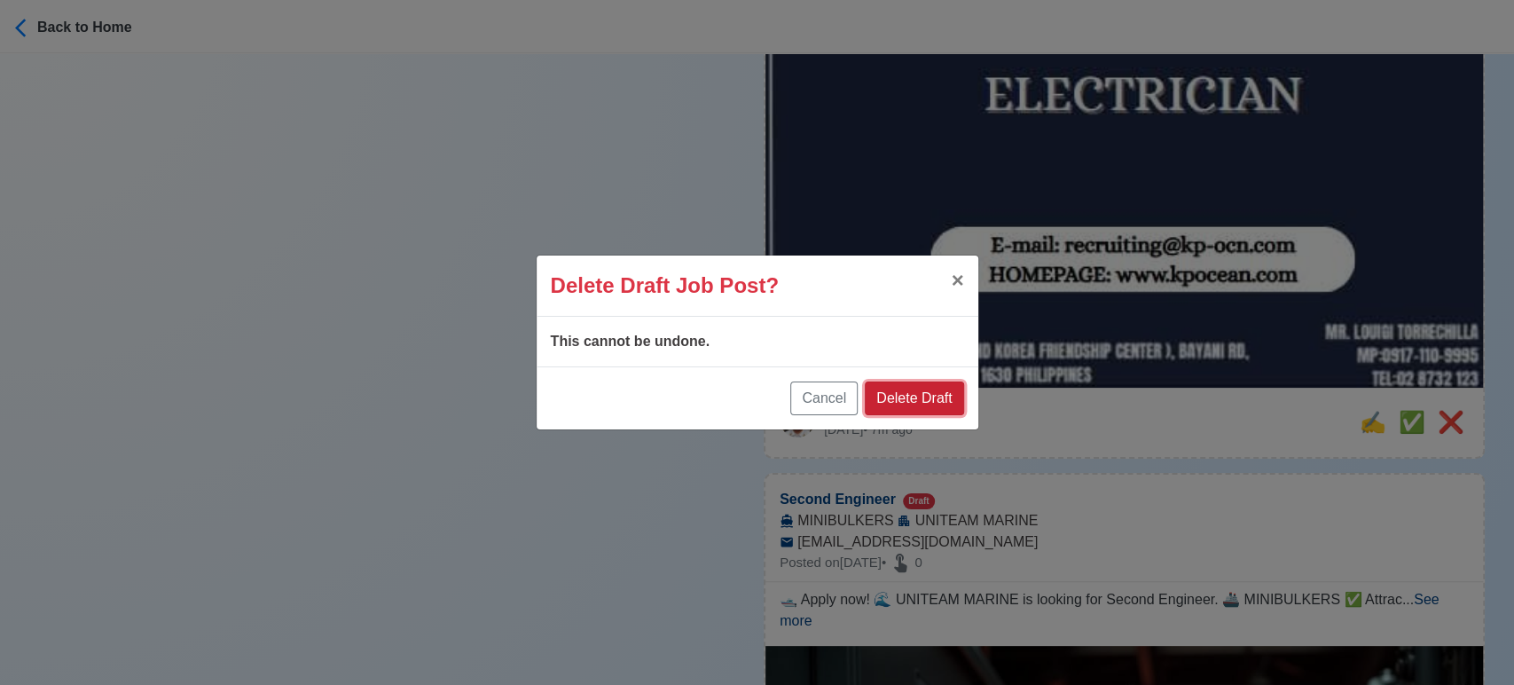
click at [935, 397] on button "Delete Draft" at bounding box center [914, 398] width 98 height 34
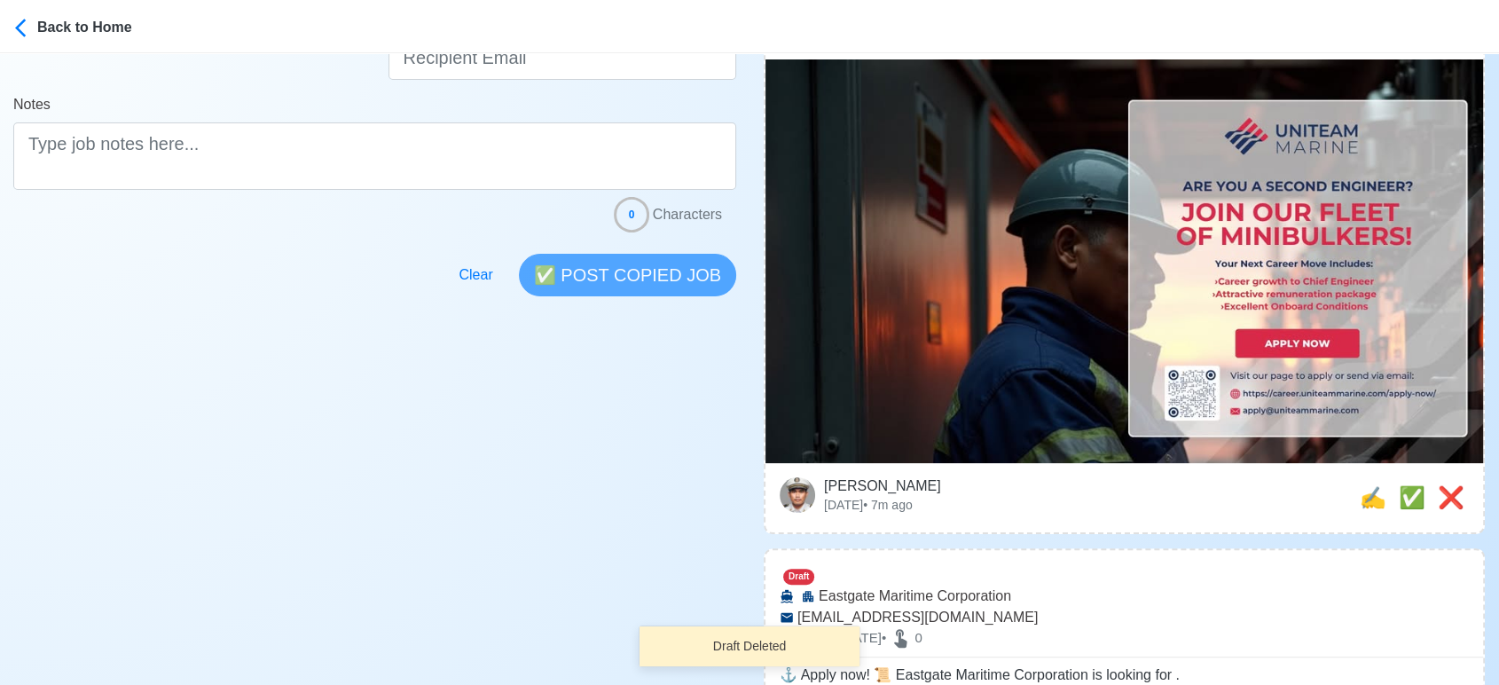
scroll to position [394, 0]
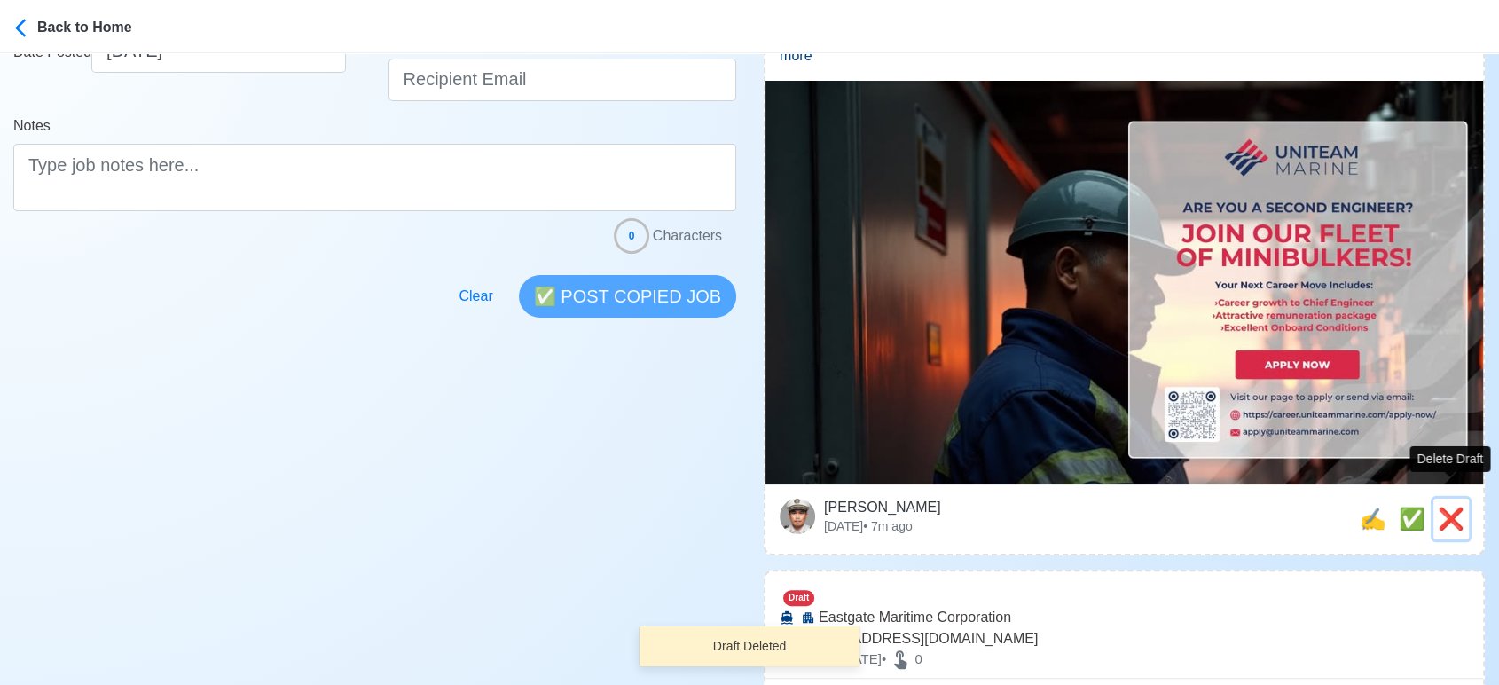
click at [1457, 506] on span "❌" at bounding box center [1451, 518] width 27 height 24
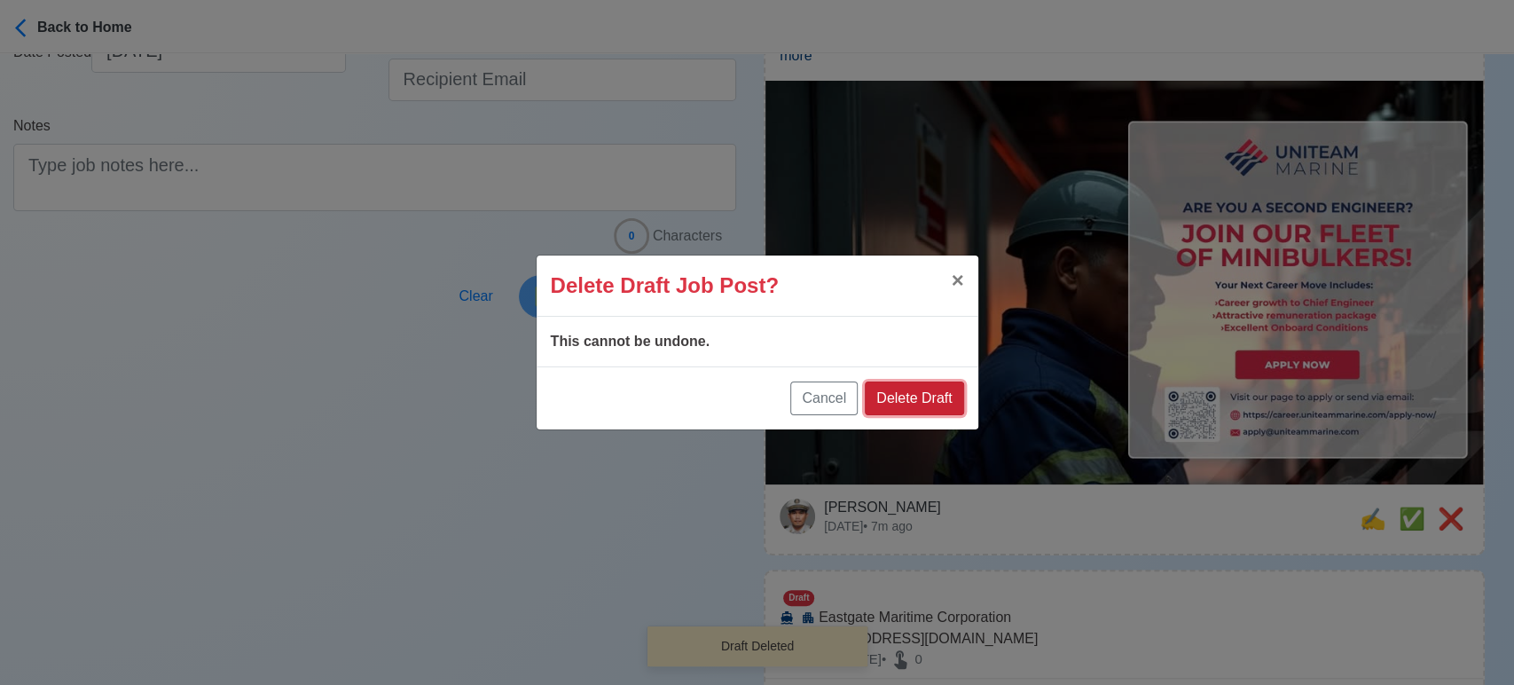
click at [944, 392] on button "Delete Draft" at bounding box center [914, 398] width 98 height 34
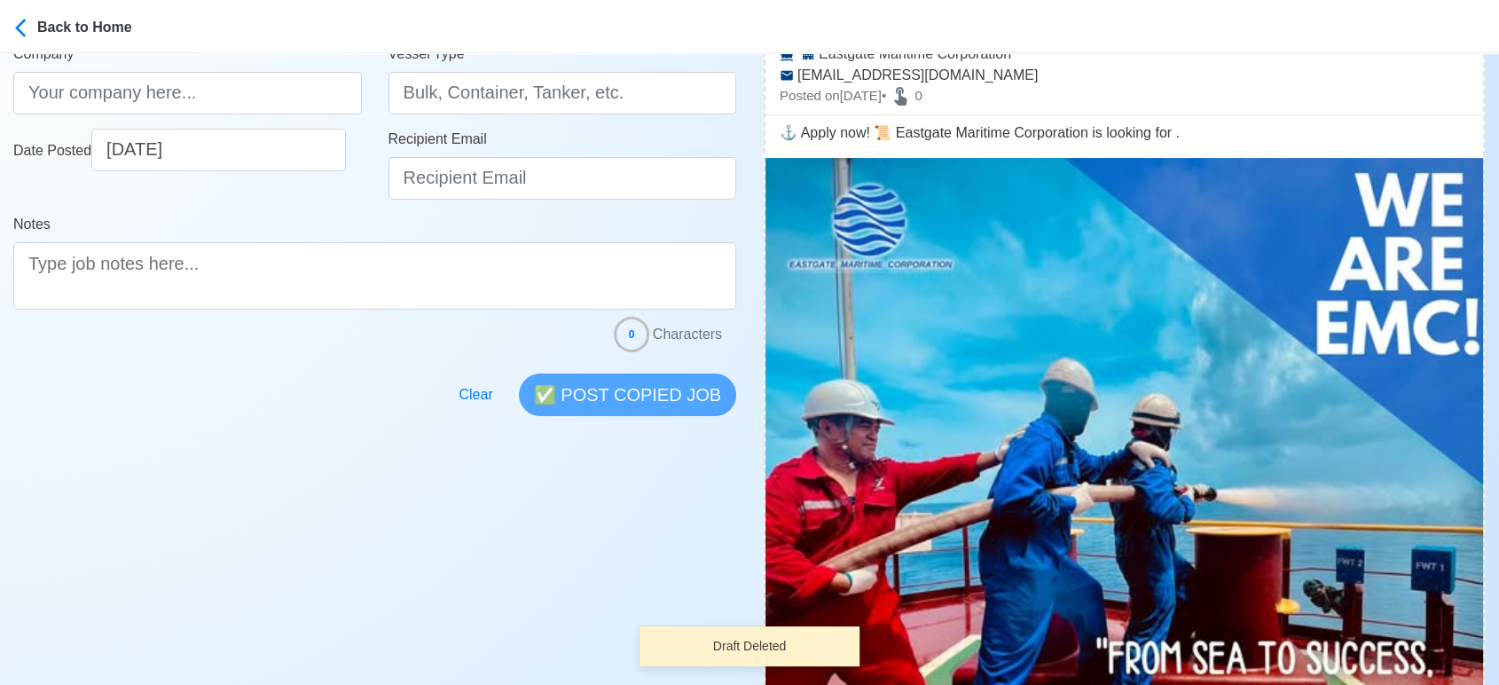
scroll to position [591, 0]
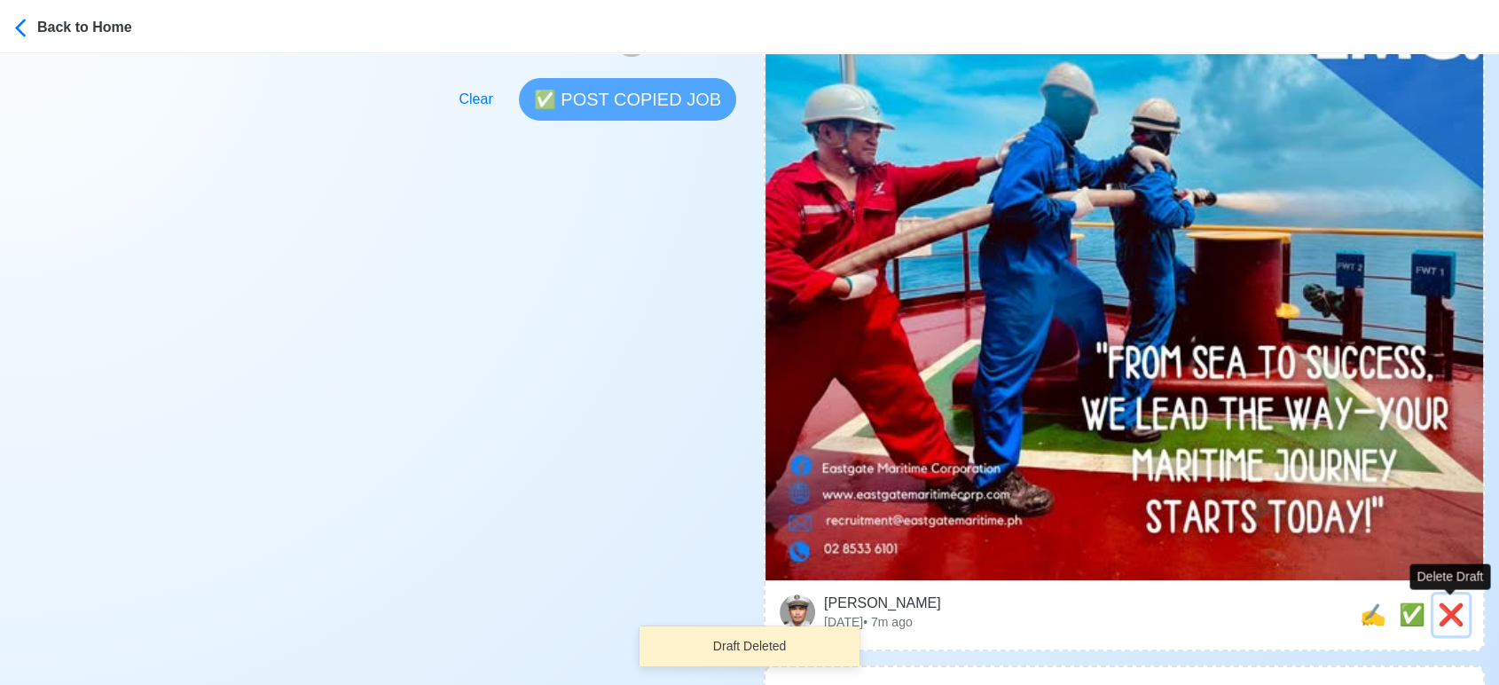
click at [1450, 608] on span "❌" at bounding box center [1451, 614] width 27 height 24
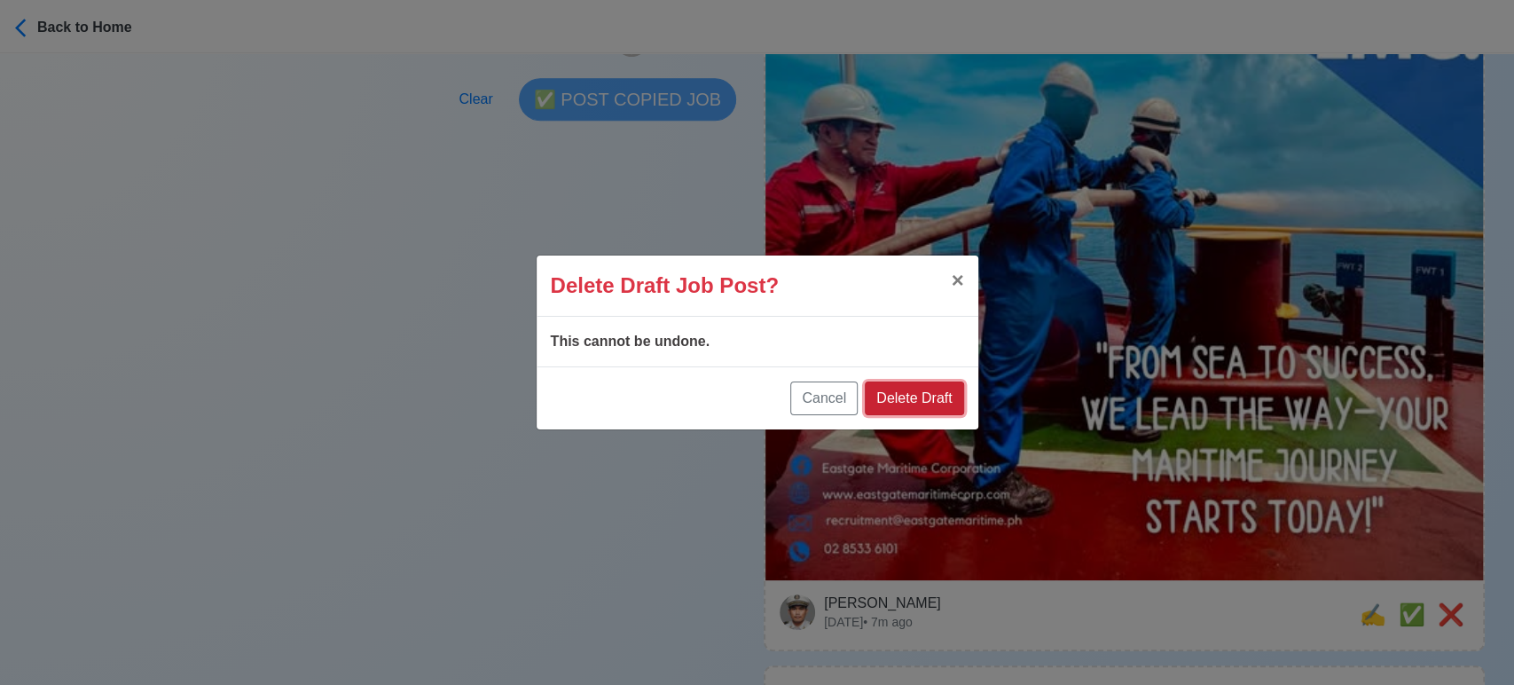
click at [944, 395] on button "Delete Draft" at bounding box center [914, 398] width 98 height 34
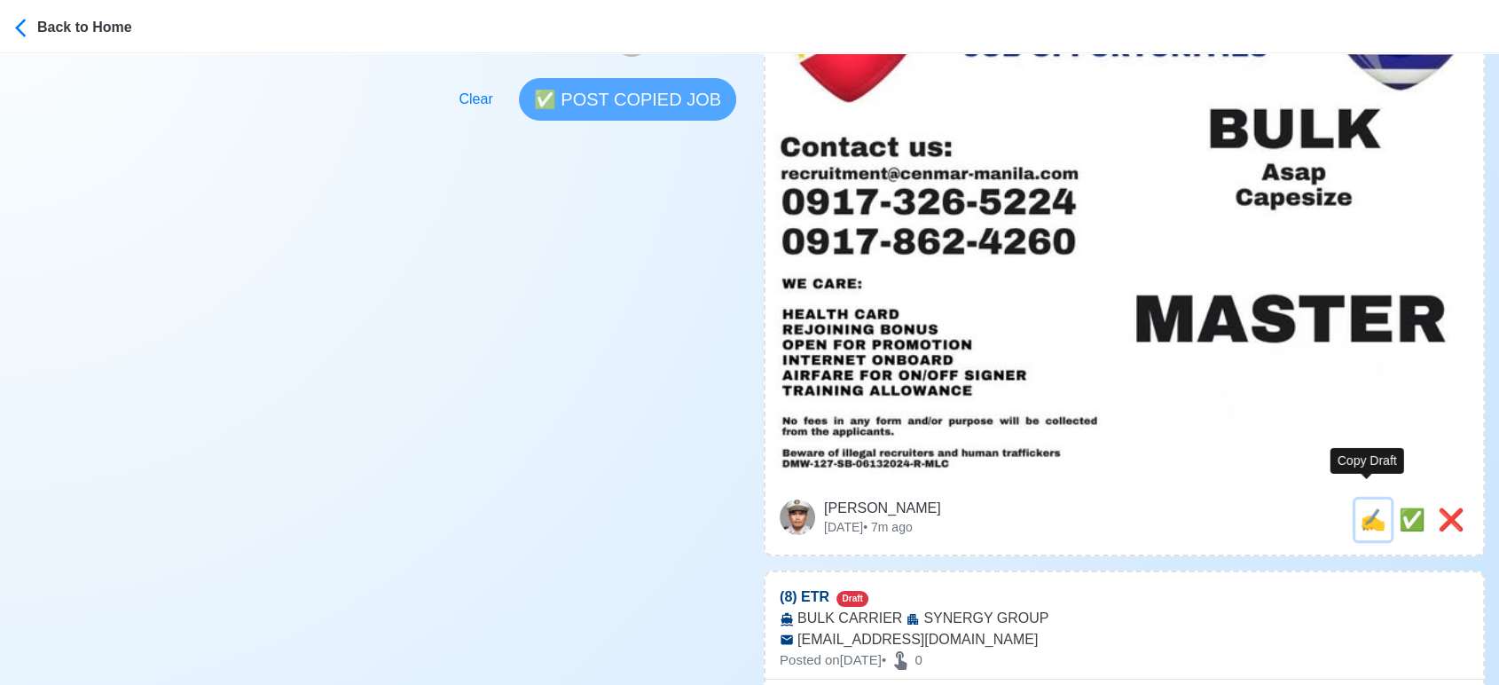
click at [1375, 507] on span "✍️" at bounding box center [1373, 519] width 27 height 24
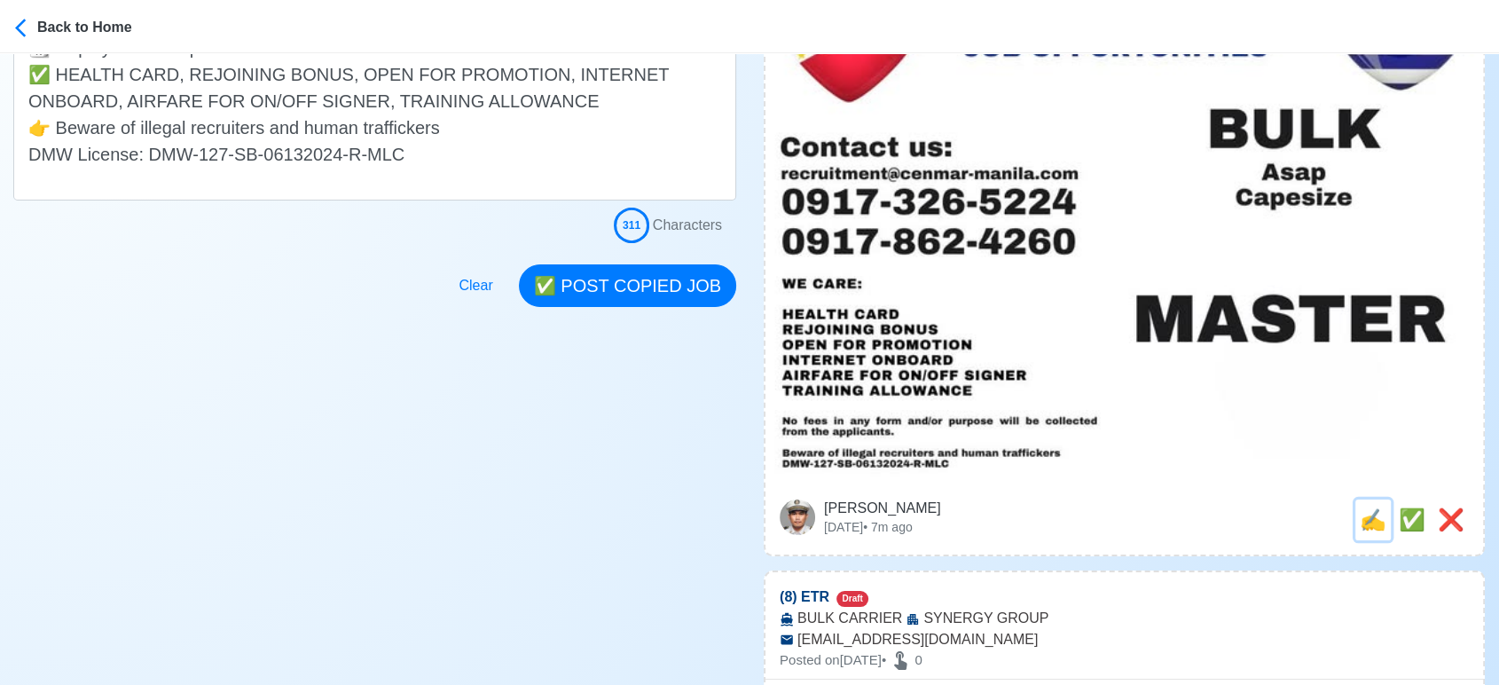
scroll to position [0, 0]
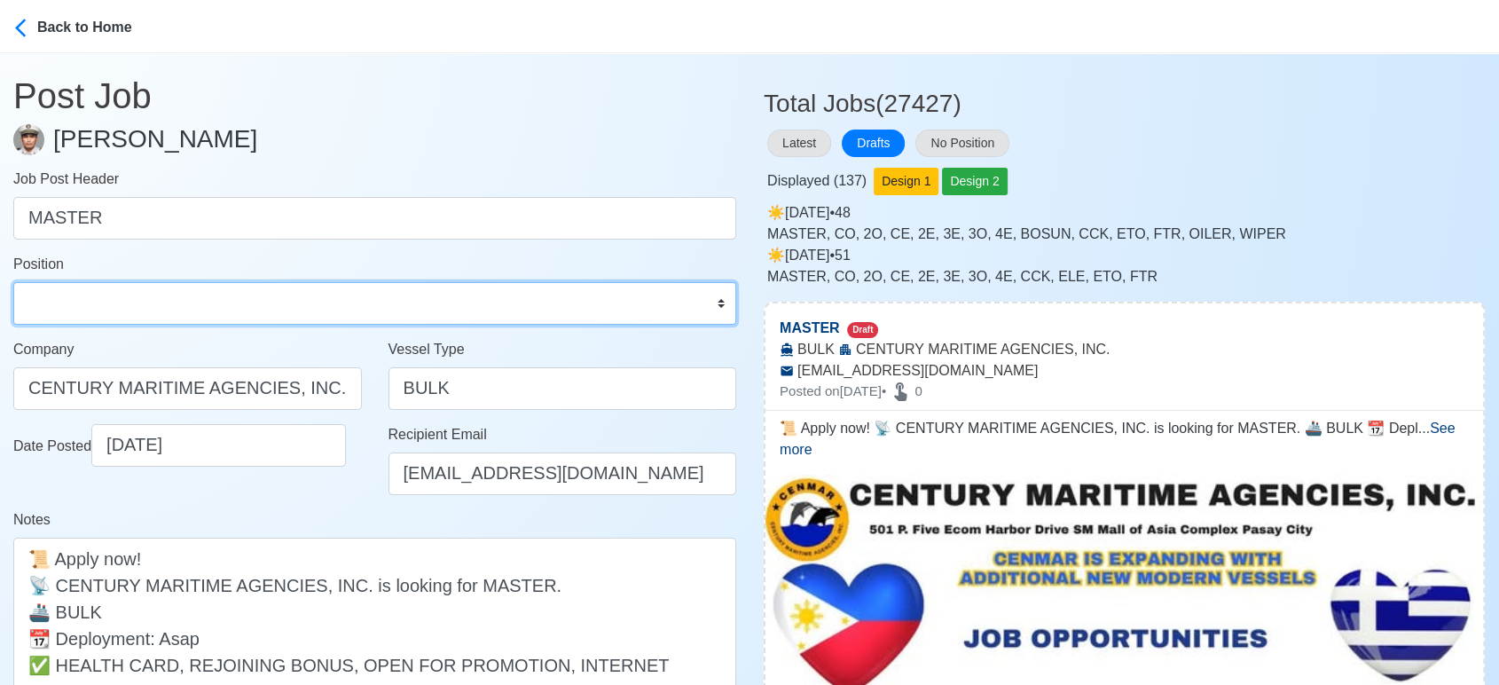
drag, startPoint x: 171, startPoint y: 298, endPoint x: 155, endPoint y: 286, distance: 20.2
click at [171, 298] on select "Master Chief Officer 2nd Officer 3rd Officer Junior Officer Chief Engineer 2nd …" at bounding box center [374, 303] width 723 height 43
click at [13, 282] on select "Master Chief Officer 2nd Officer 3rd Officer Junior Officer Chief Engineer 2nd …" at bounding box center [374, 303] width 723 height 43
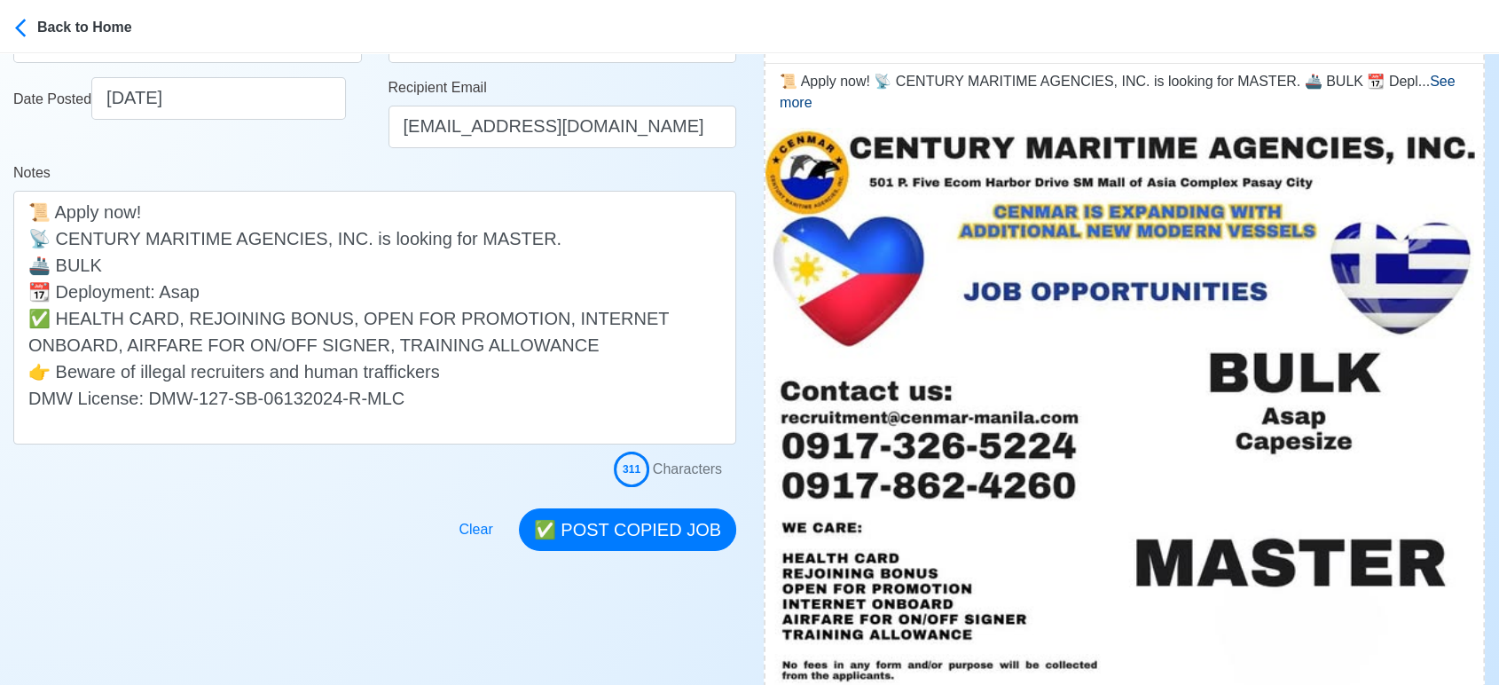
scroll to position [394, 0]
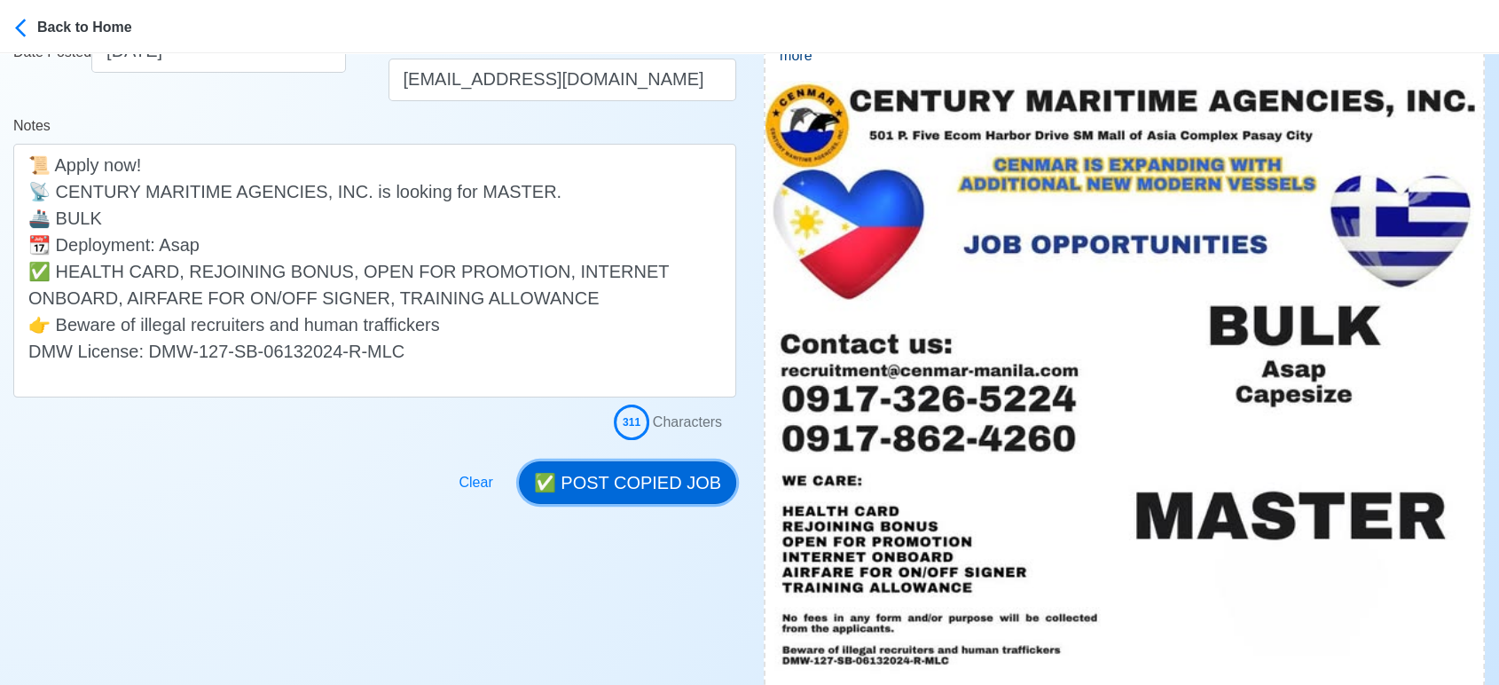
click at [655, 476] on button "✅ POST COPIED JOB" at bounding box center [627, 482] width 217 height 43
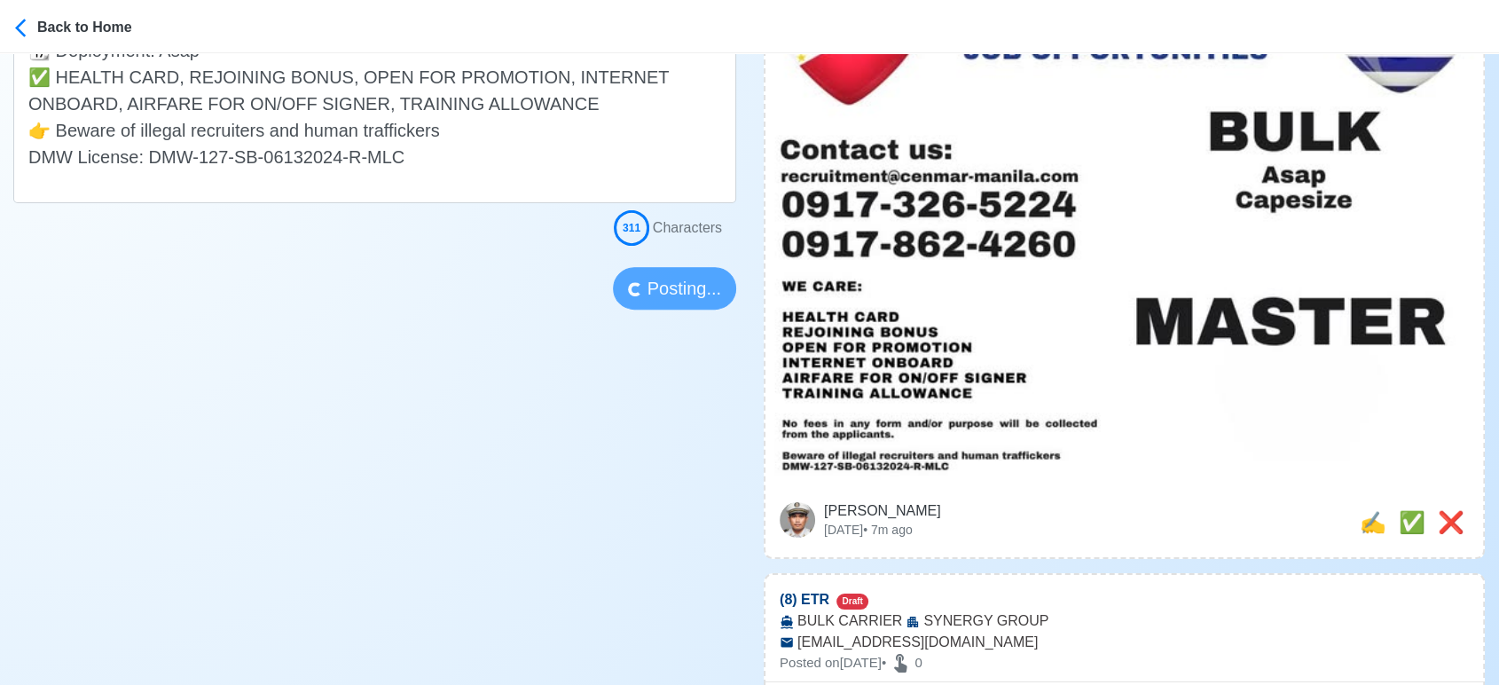
scroll to position [591, 0]
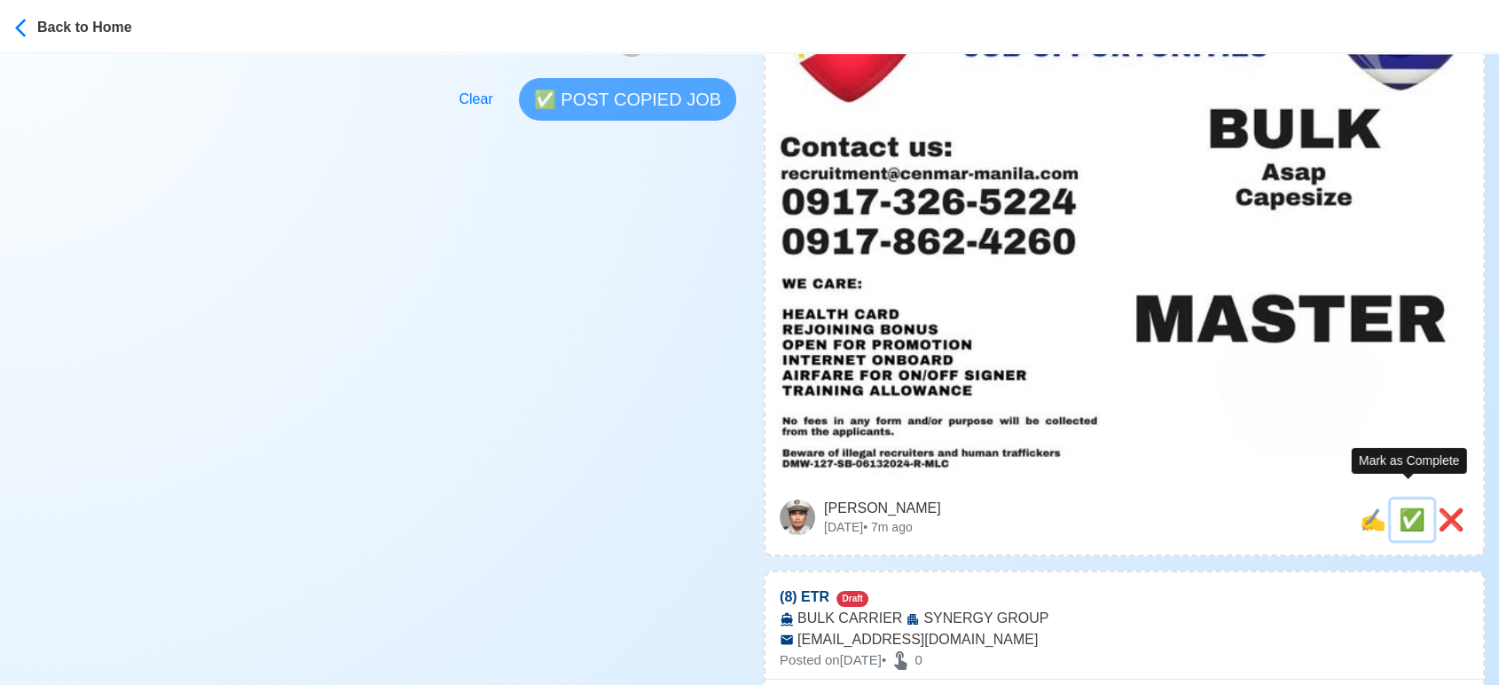
click at [1411, 507] on span "✅" at bounding box center [1412, 519] width 27 height 24
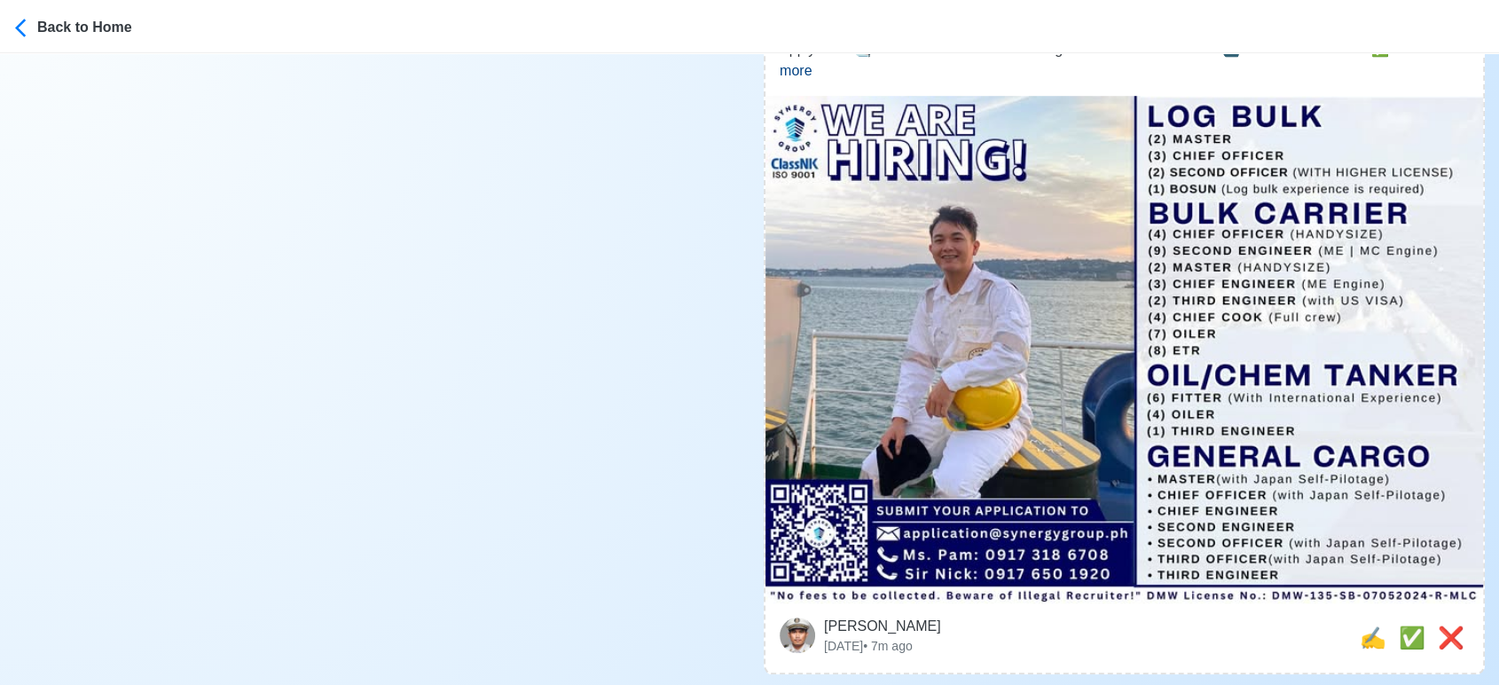
scroll to position [16769, 0]
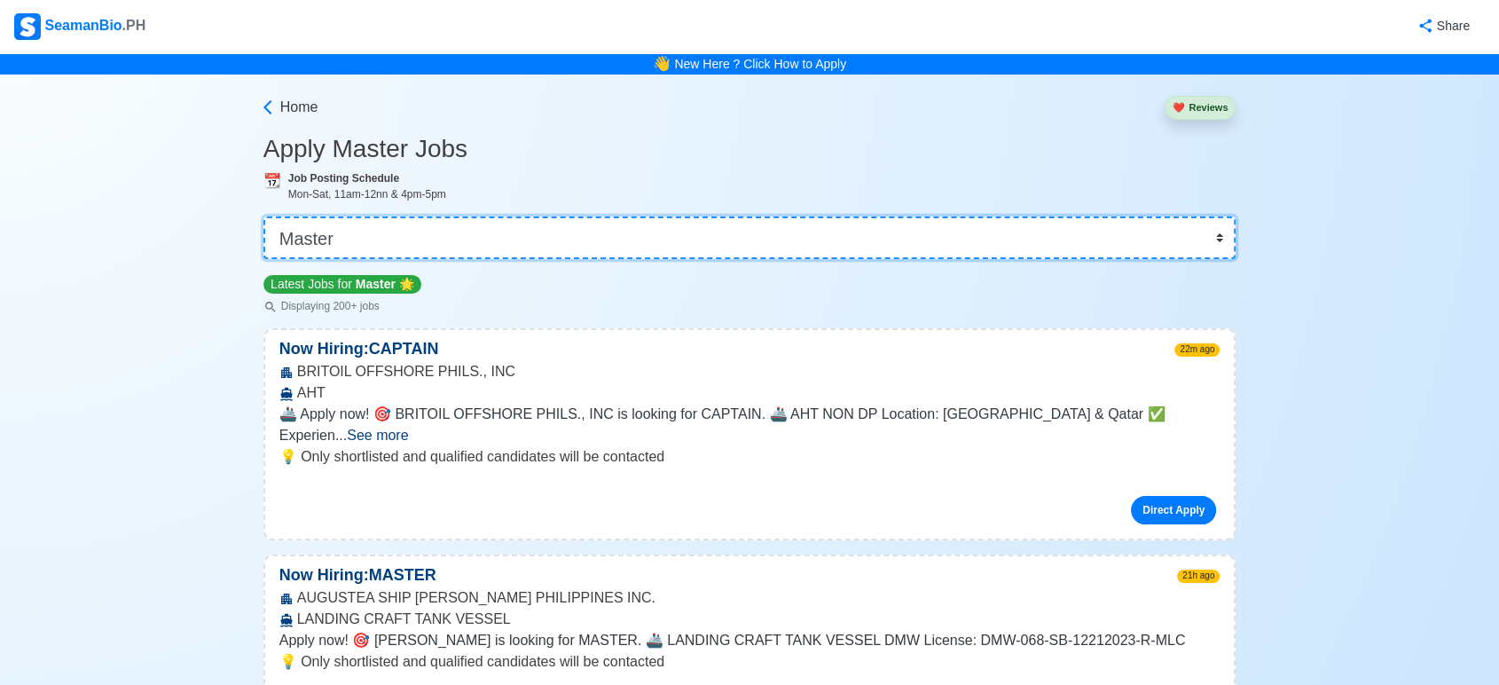
click at [588, 232] on select "👉 Select Rank or Position Master Chief Officer 2nd Officer 3rd Officer Junior O…" at bounding box center [749, 237] width 973 height 43
select select "3rd Officer"
click at [265, 216] on select "👉 Select Rank or Position Master Chief Officer 2nd Officer 3rd Officer Junior O…" at bounding box center [749, 237] width 973 height 43
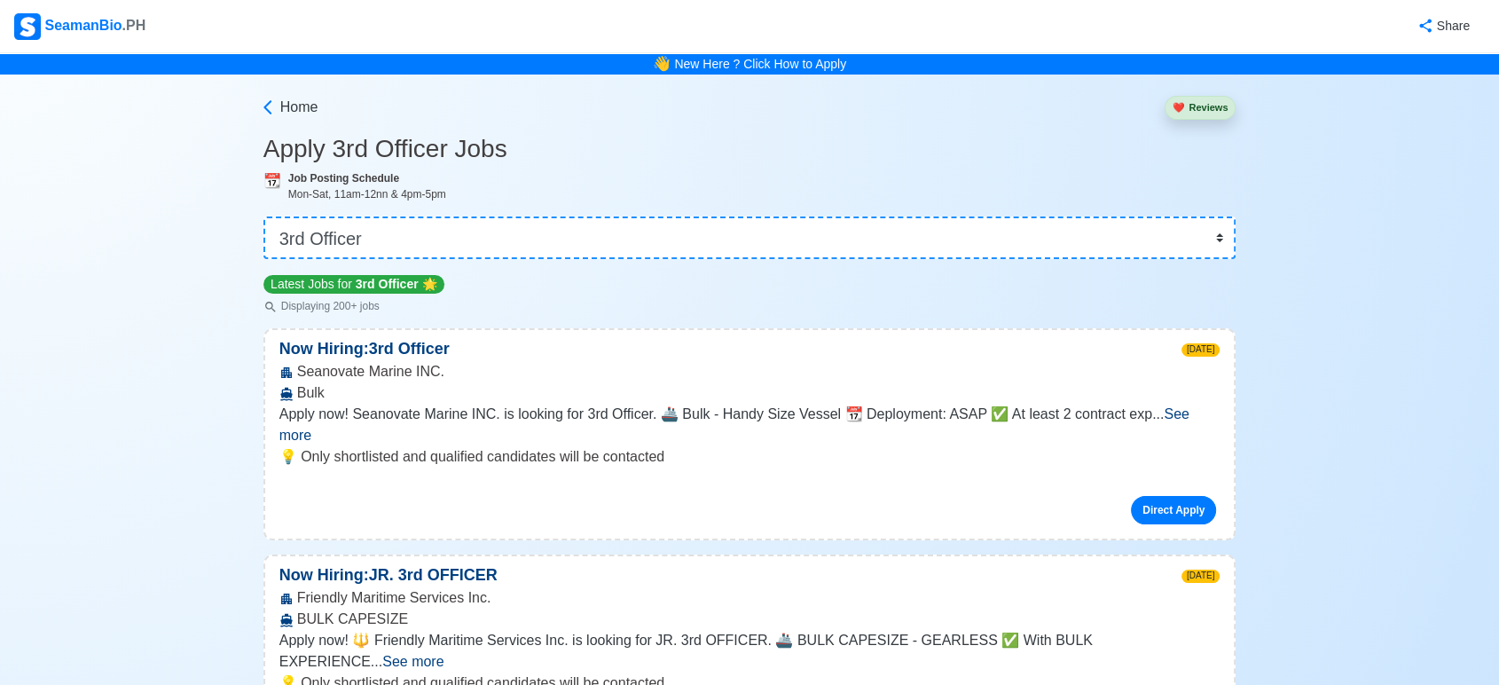
scroll to position [1663, 0]
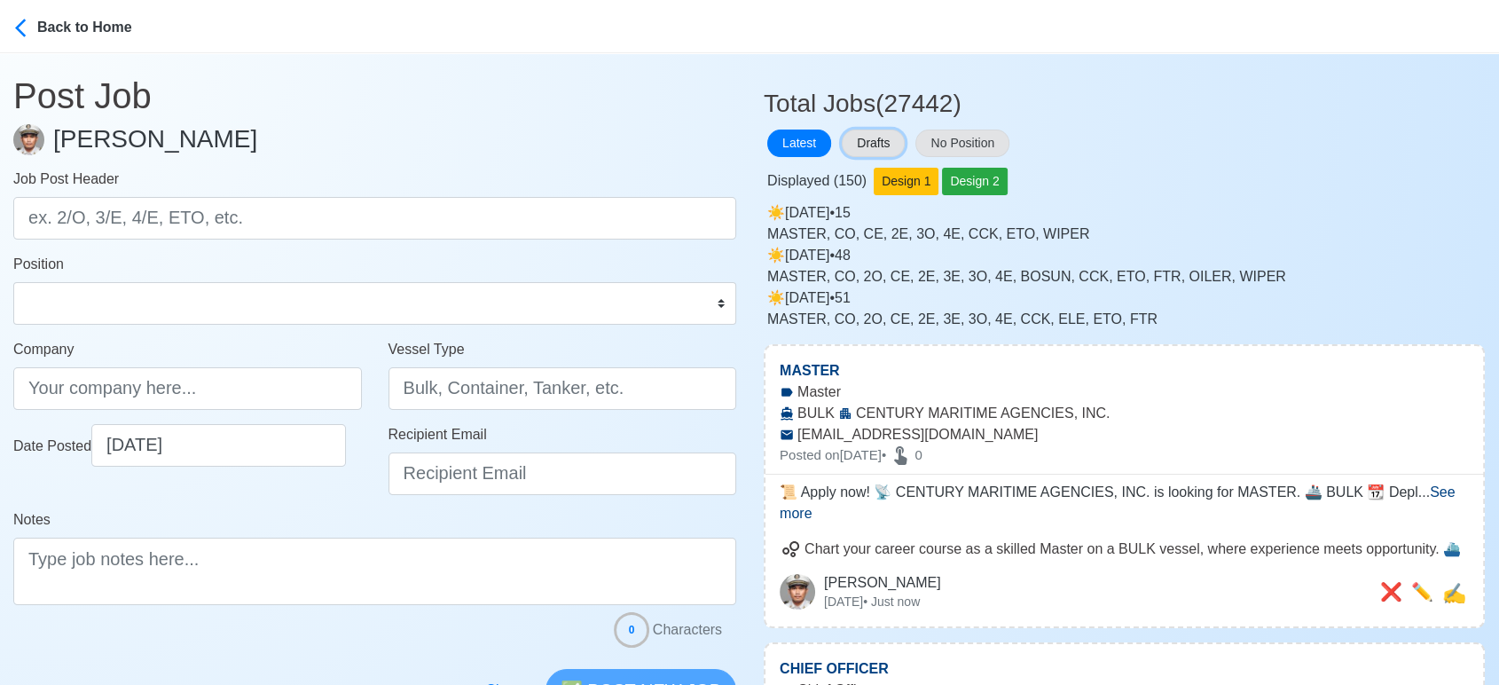
click at [871, 133] on button "Drafts" at bounding box center [873, 143] width 63 height 27
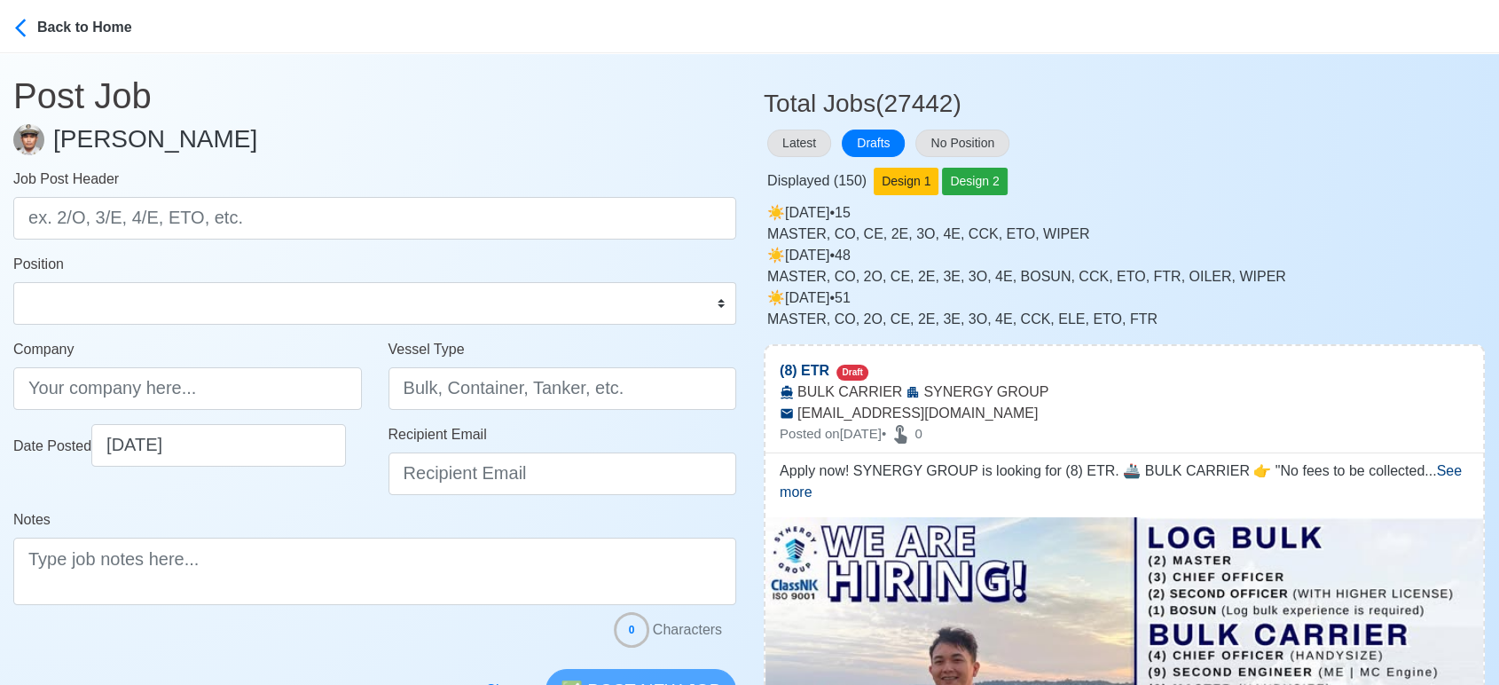
click at [1282, 149] on div "Latest Drafts No Position" at bounding box center [1124, 143] width 721 height 35
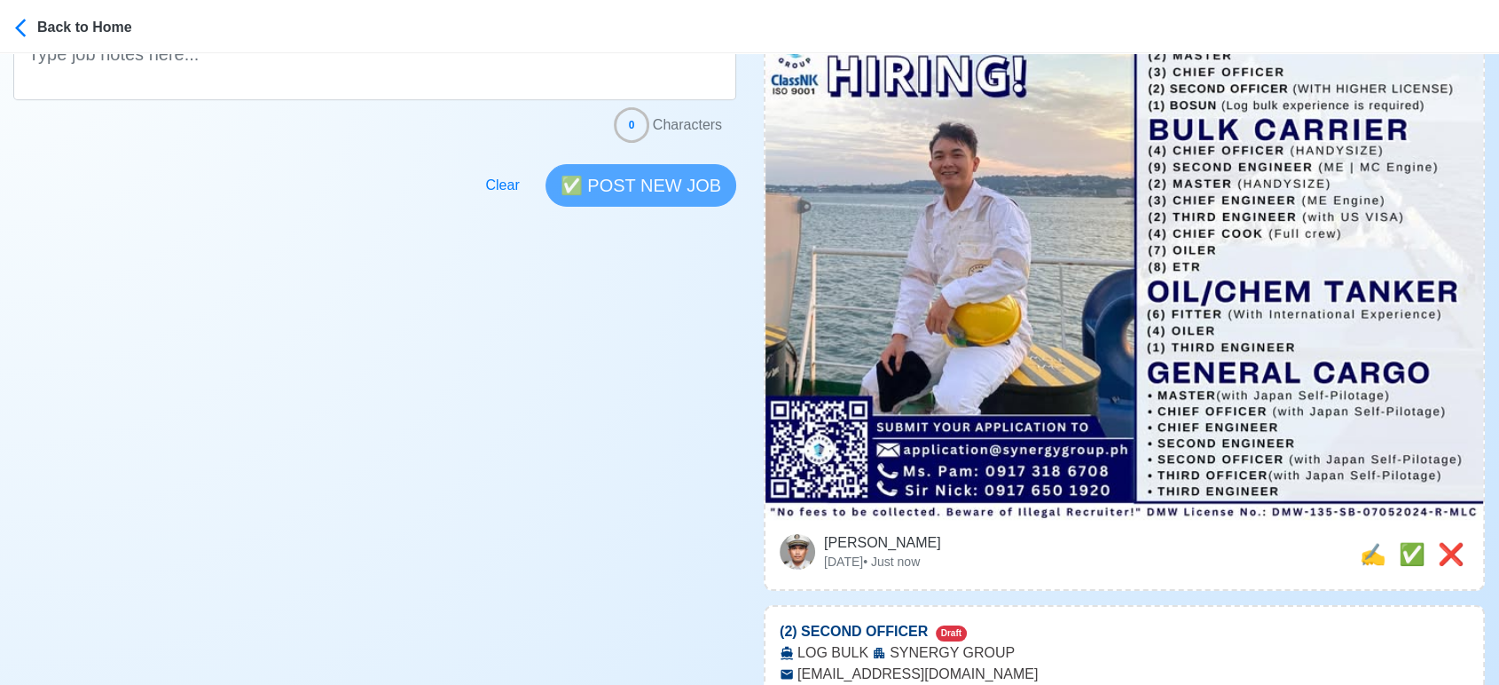
scroll to position [394, 0]
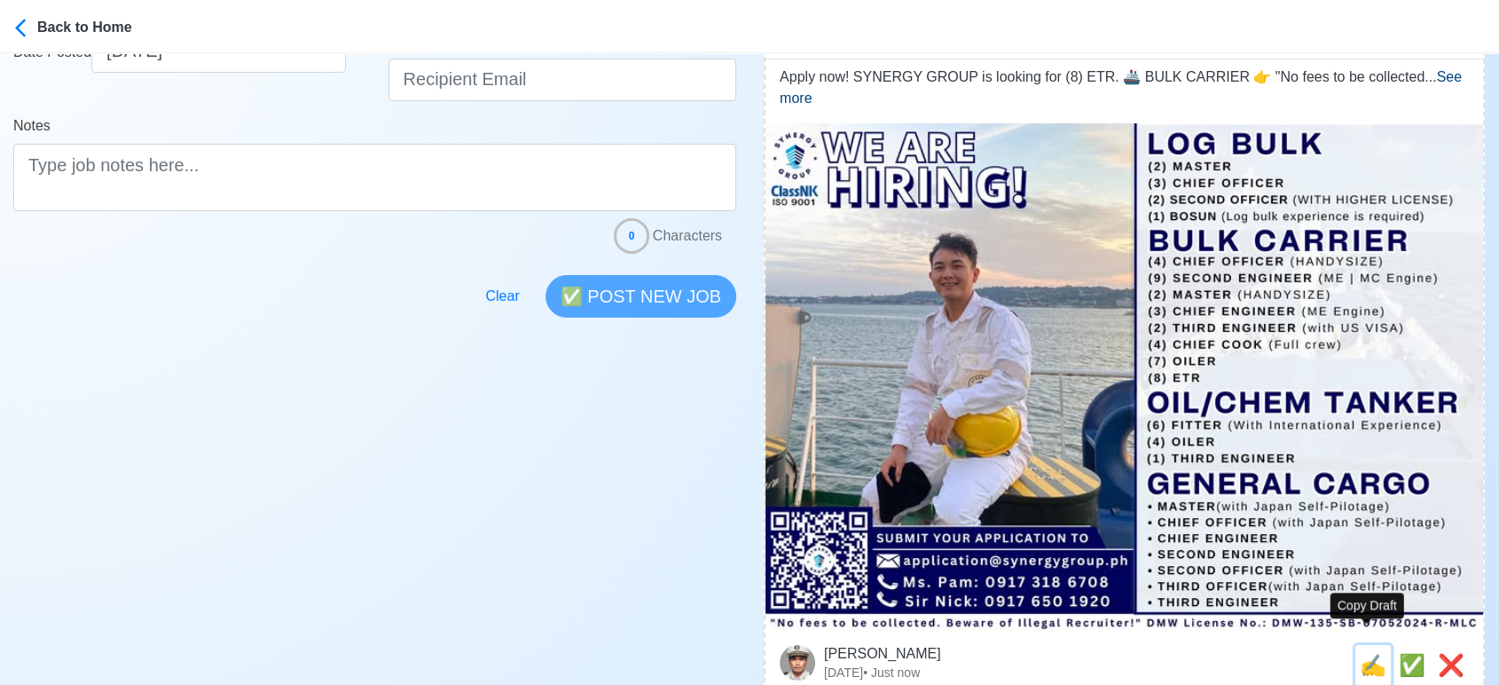
click at [1366, 653] on span "✍️" at bounding box center [1373, 665] width 27 height 24
type input "(8) ETR"
type input "SYNERGY GROUP"
type input "BULK CARRIER"
type input "[EMAIL_ADDRESS][DOMAIN_NAME]"
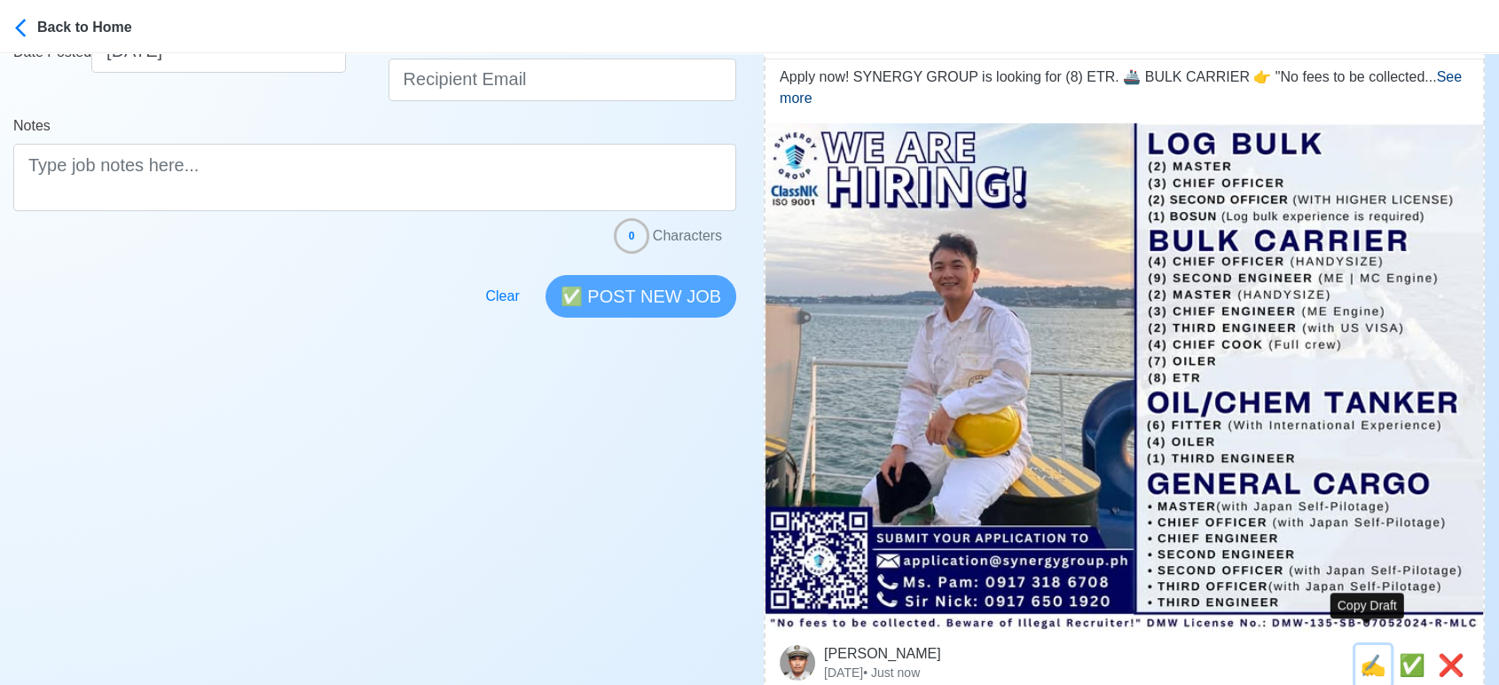
type textarea "Apply now! SYNERGY GROUP is looking for (8) ETR. 🚢 BULK CARRIER 👉 "No fees to b…"
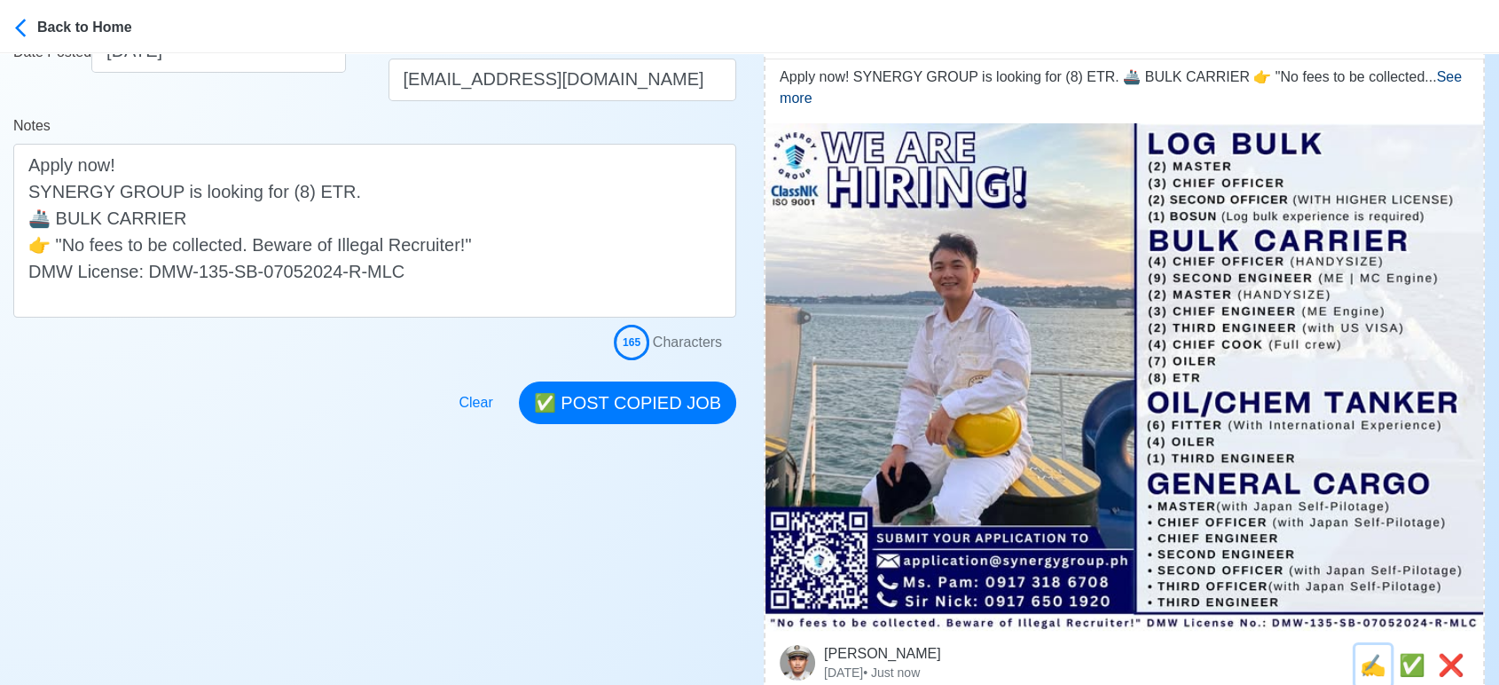
scroll to position [0, 0]
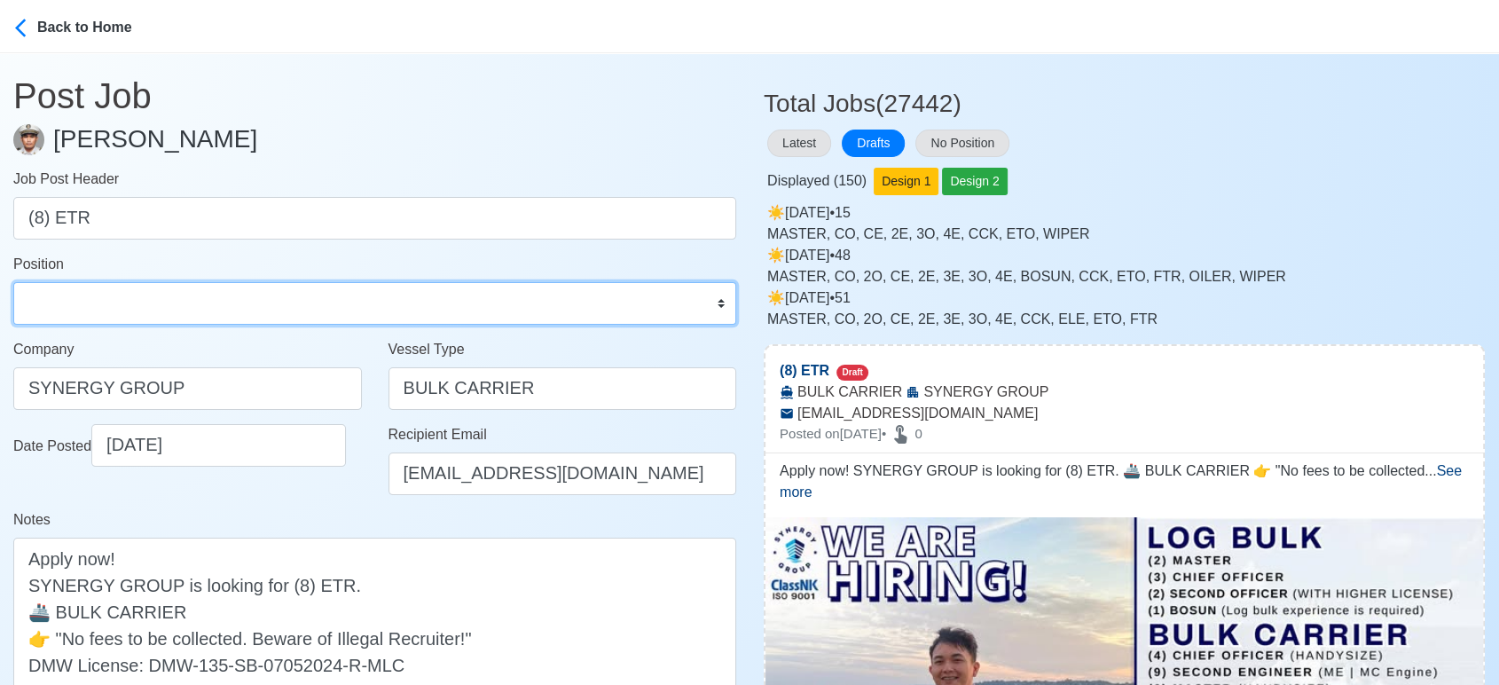
click at [194, 297] on select "Master Chief Officer 2nd Officer 3rd Officer Junior Officer Chief Engineer 2nd …" at bounding box center [374, 303] width 723 height 43
select select "ETO/ETR"
click at [13, 282] on select "Master Chief Officer 2nd Officer 3rd Officer Junior Officer Chief Engineer 2nd …" at bounding box center [374, 303] width 723 height 43
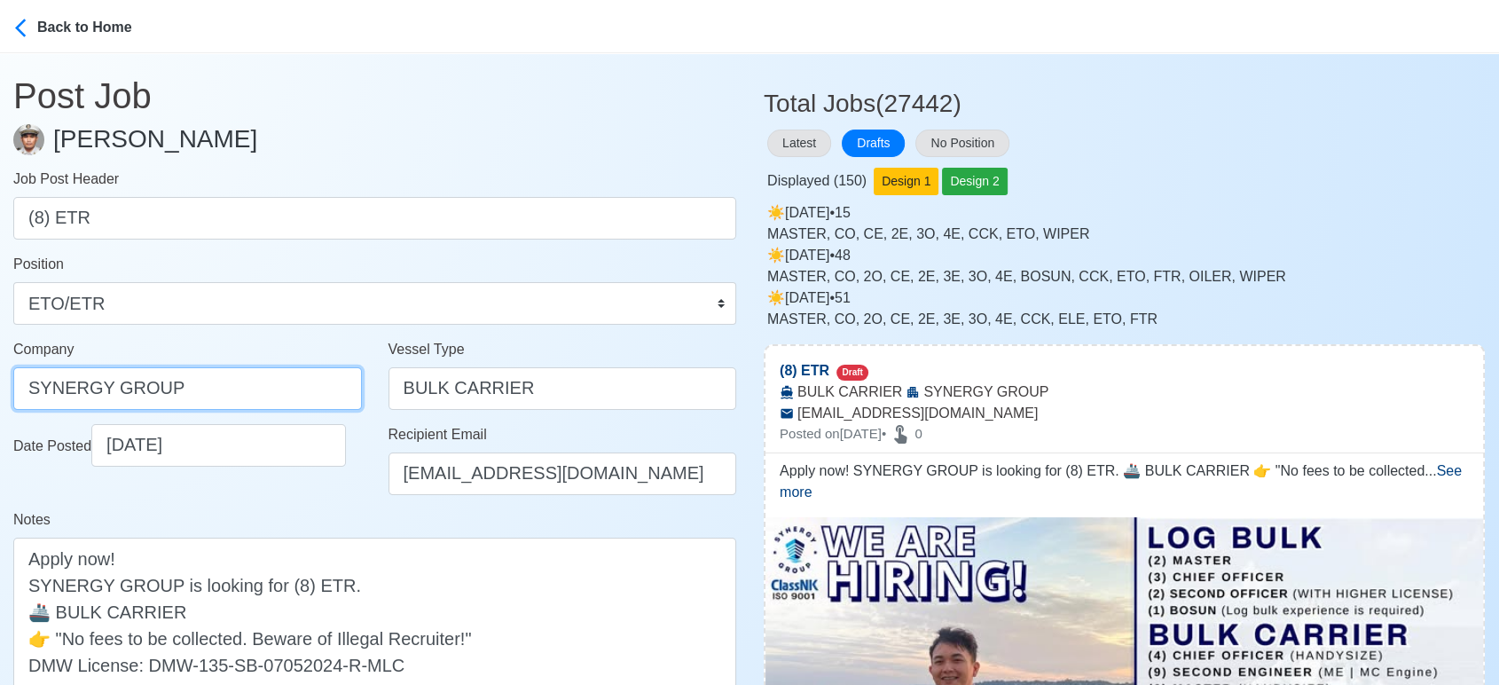
click at [226, 395] on input "SYNERGY GROUP" at bounding box center [187, 388] width 349 height 43
paste input "GROUP OPERATIONS INC"
type input "SYNERGYGROUP OPERATIONS INC"
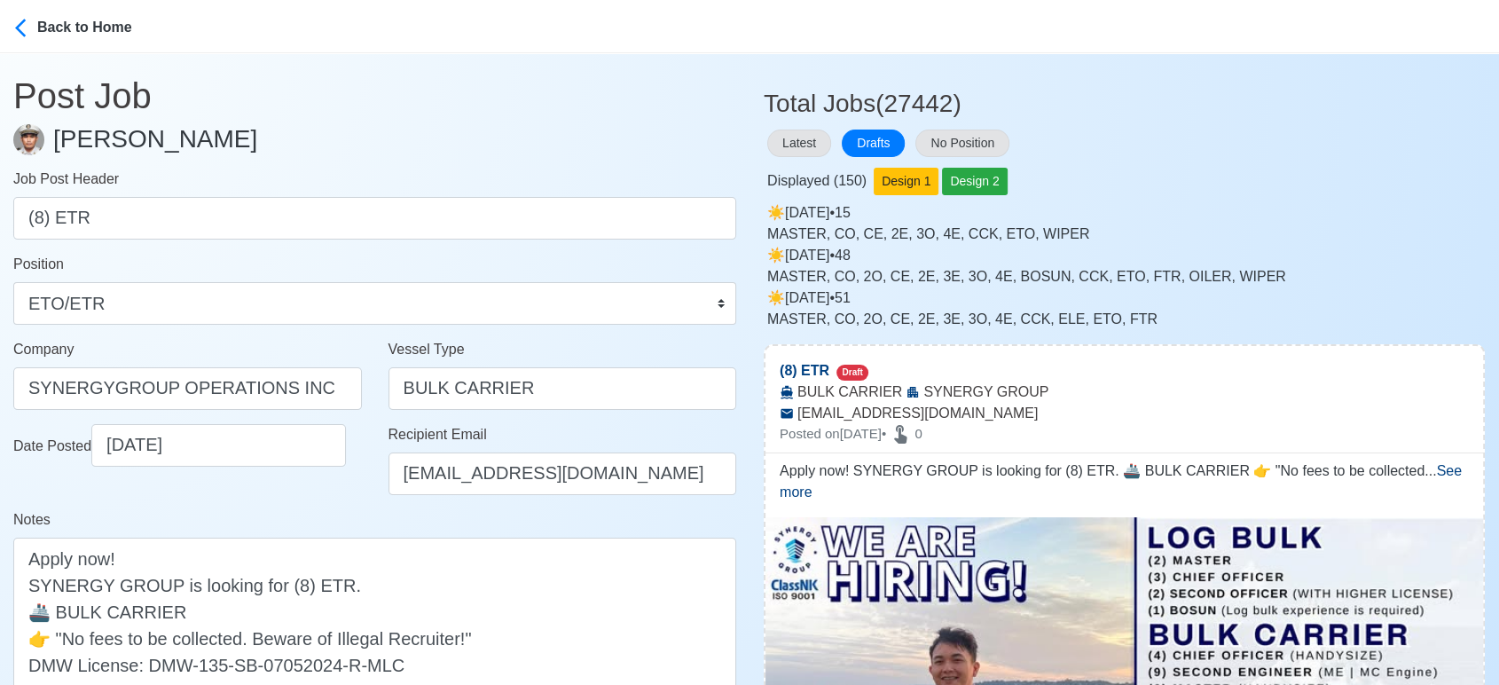
click at [313, 516] on div "Notes Apply now! SYNERGY GROUP is looking for (8) ETR. 🚢 BULK CARRIER 👉 "No fee…" at bounding box center [374, 610] width 723 height 202
click at [334, 516] on div "Notes Apply now! SYNERGY GROUP is looking for (8) ETR. 🚢 BULK CARRIER 👉 "No fee…" at bounding box center [374, 610] width 723 height 202
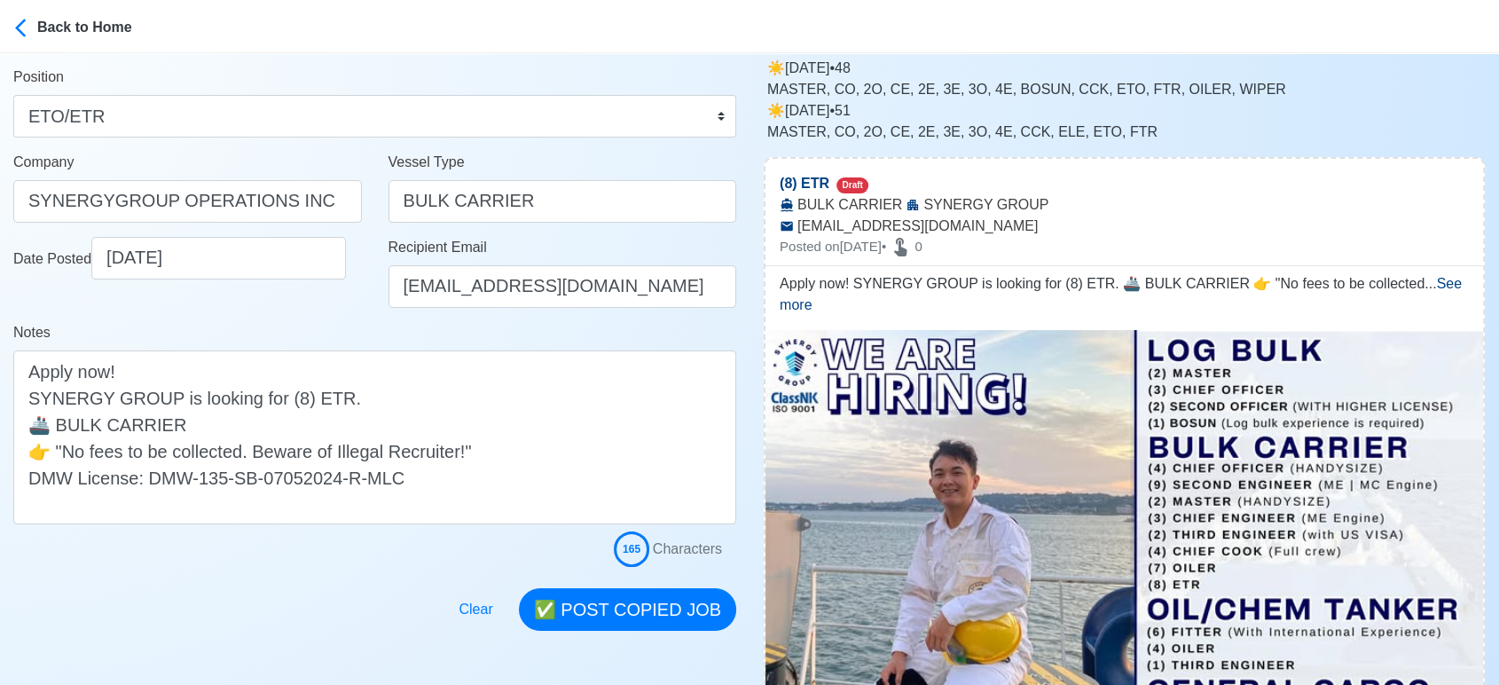
scroll to position [197, 0]
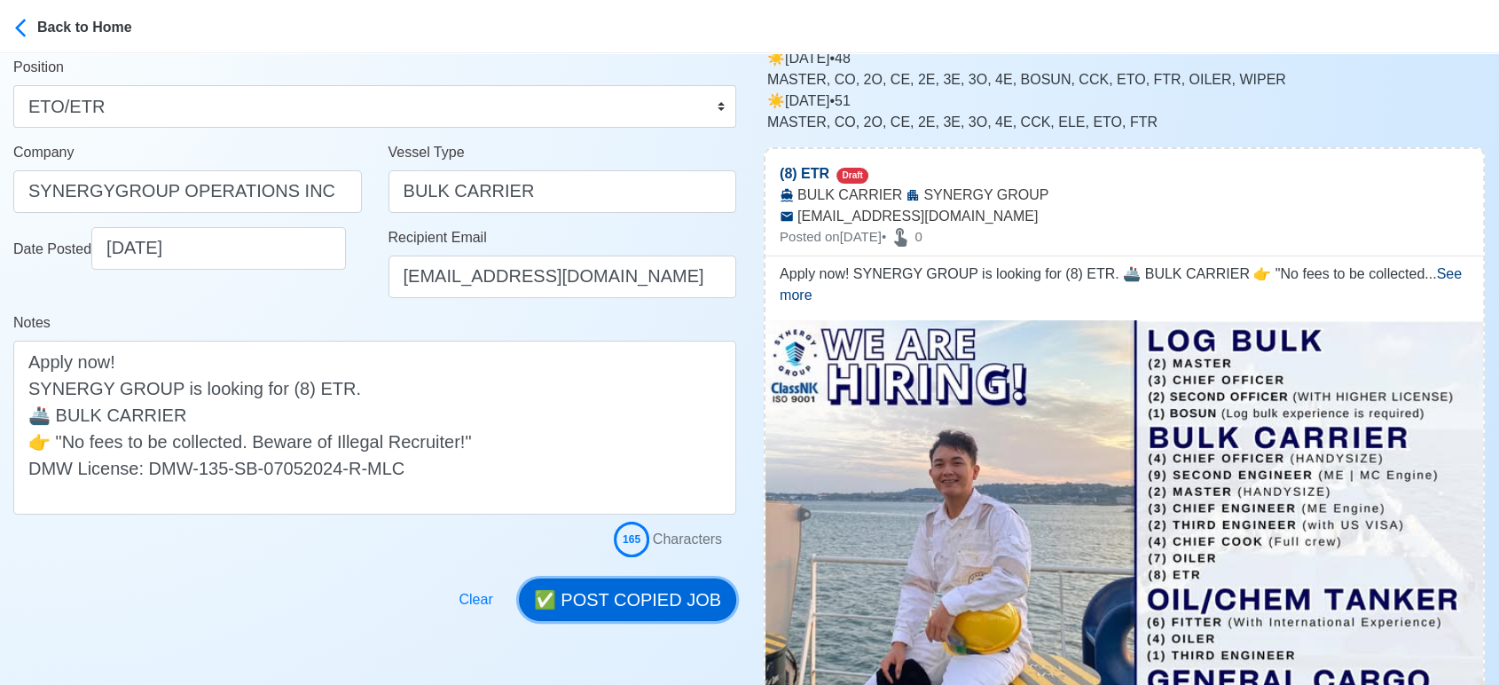
click at [619, 599] on button "✅ POST COPIED JOB" at bounding box center [627, 599] width 217 height 43
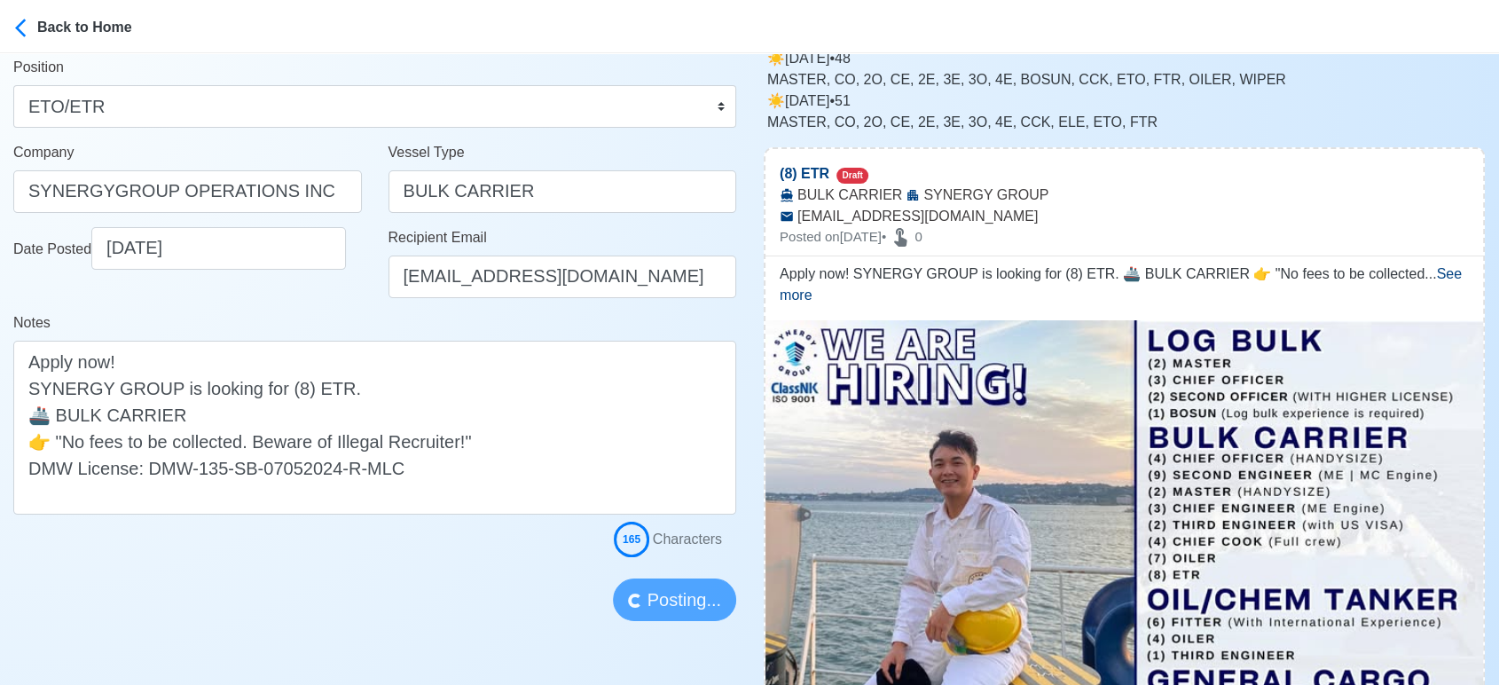
scroll to position [492, 0]
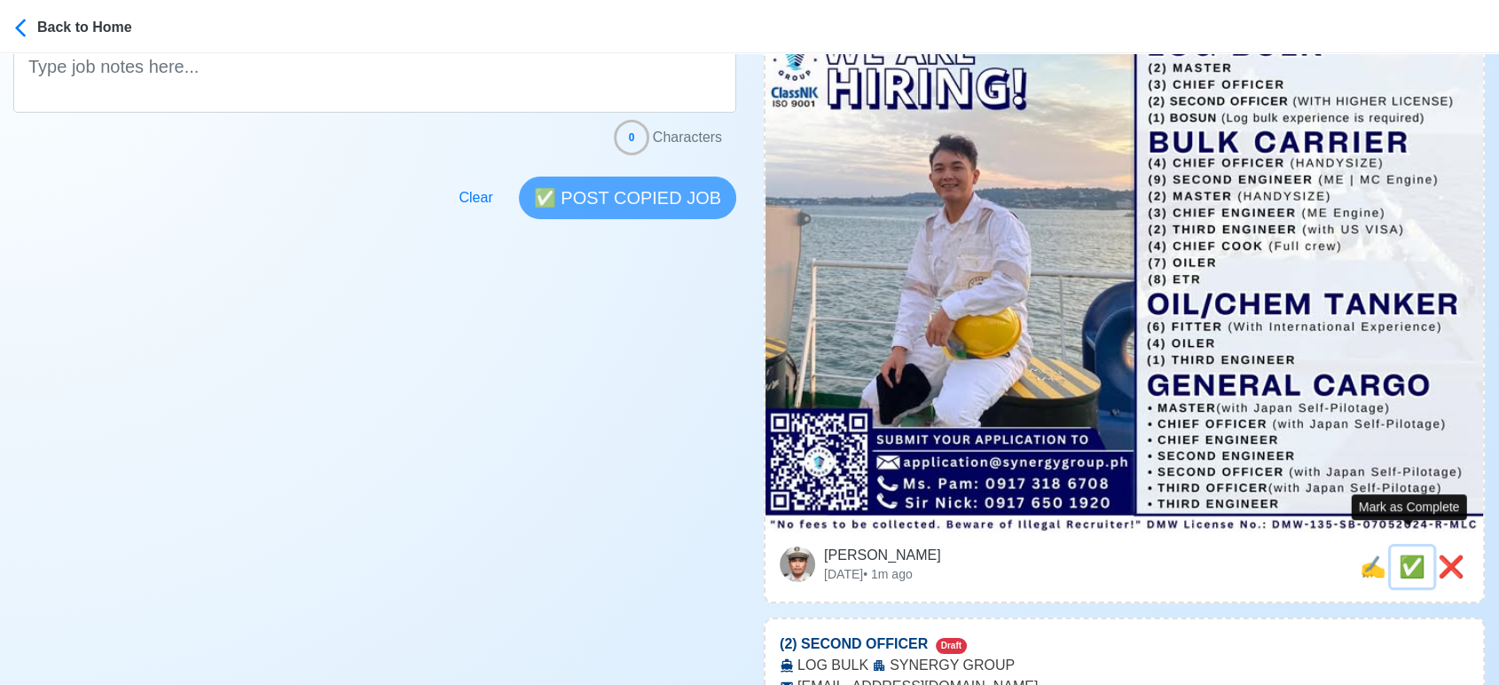
click at [1410, 554] on span "✅" at bounding box center [1412, 566] width 27 height 24
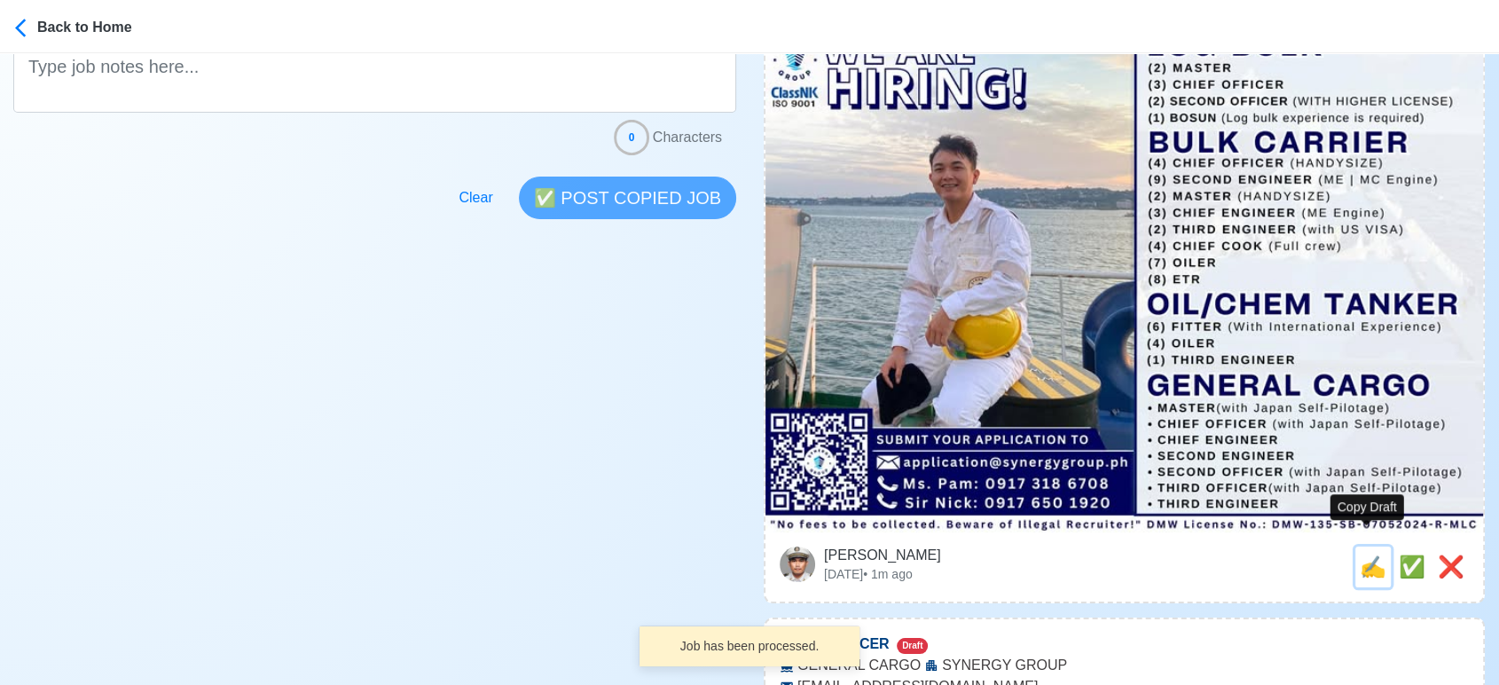
drag, startPoint x: 1371, startPoint y: 548, endPoint x: 1255, endPoint y: 528, distance: 118.0
click at [1370, 554] on span "✍️" at bounding box center [1373, 566] width 27 height 24
type input "(2) SECOND OFFICER"
select select
type input "SYNERGY GROUP"
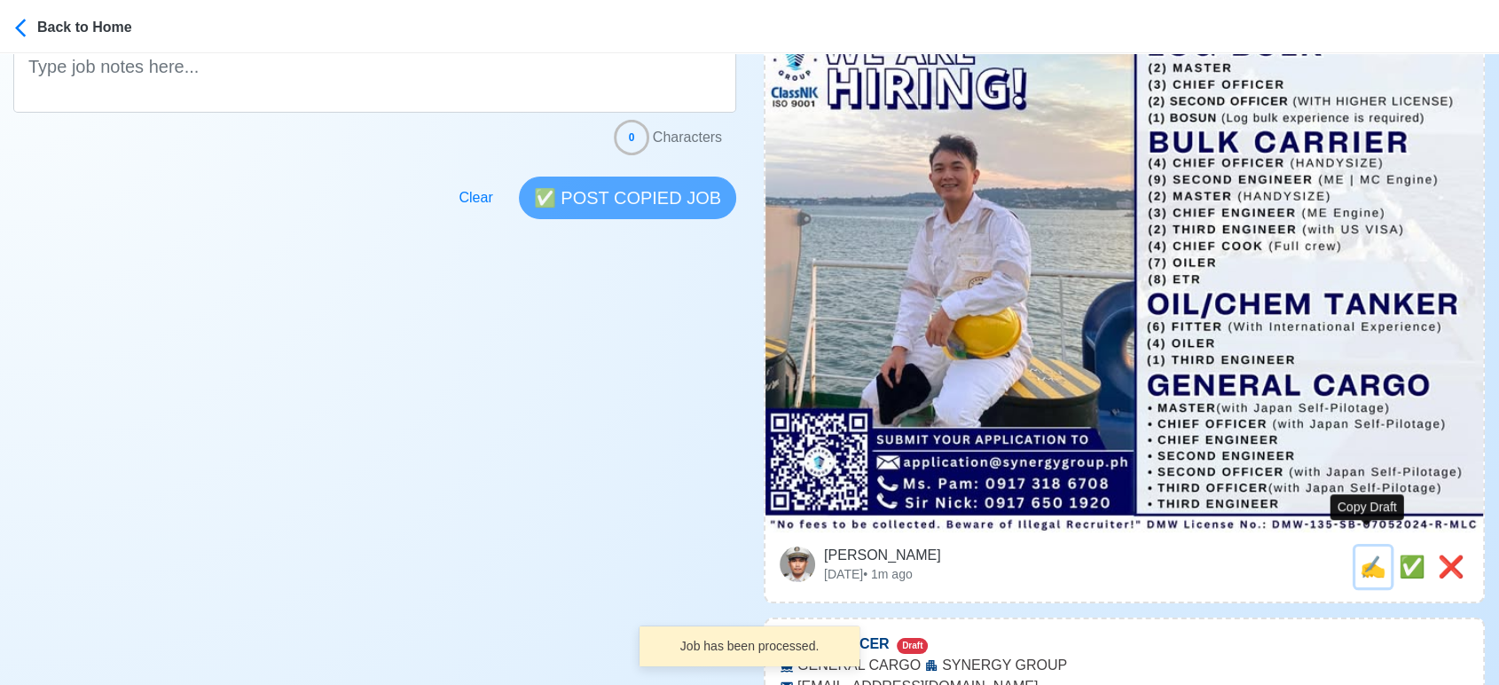
type input "LOG BULK"
type input "[EMAIL_ADDRESS][DOMAIN_NAME]"
type textarea "📡 Apply now! SYNERGY GROUP is looking for (2) SECOND OFFICER. 🚢 LOG BULK ✅ WITH…"
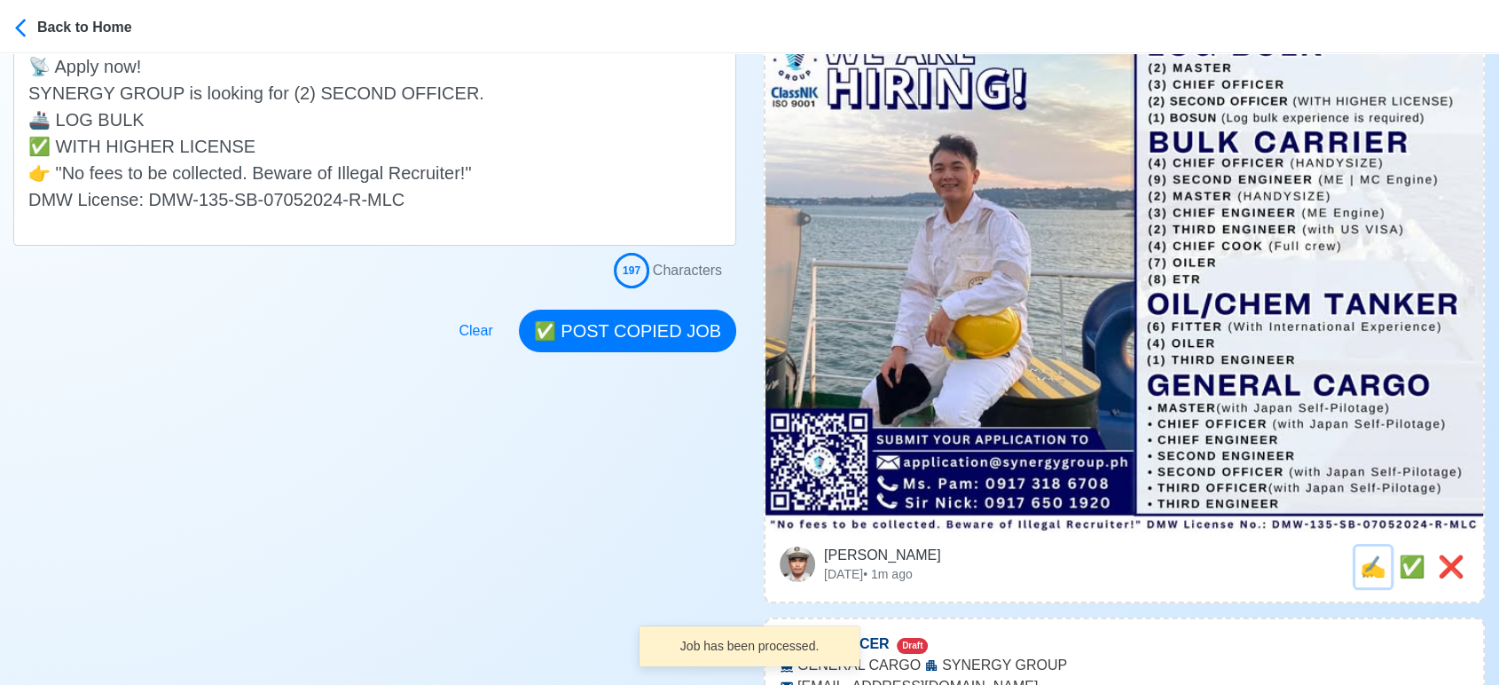
scroll to position [0, 0]
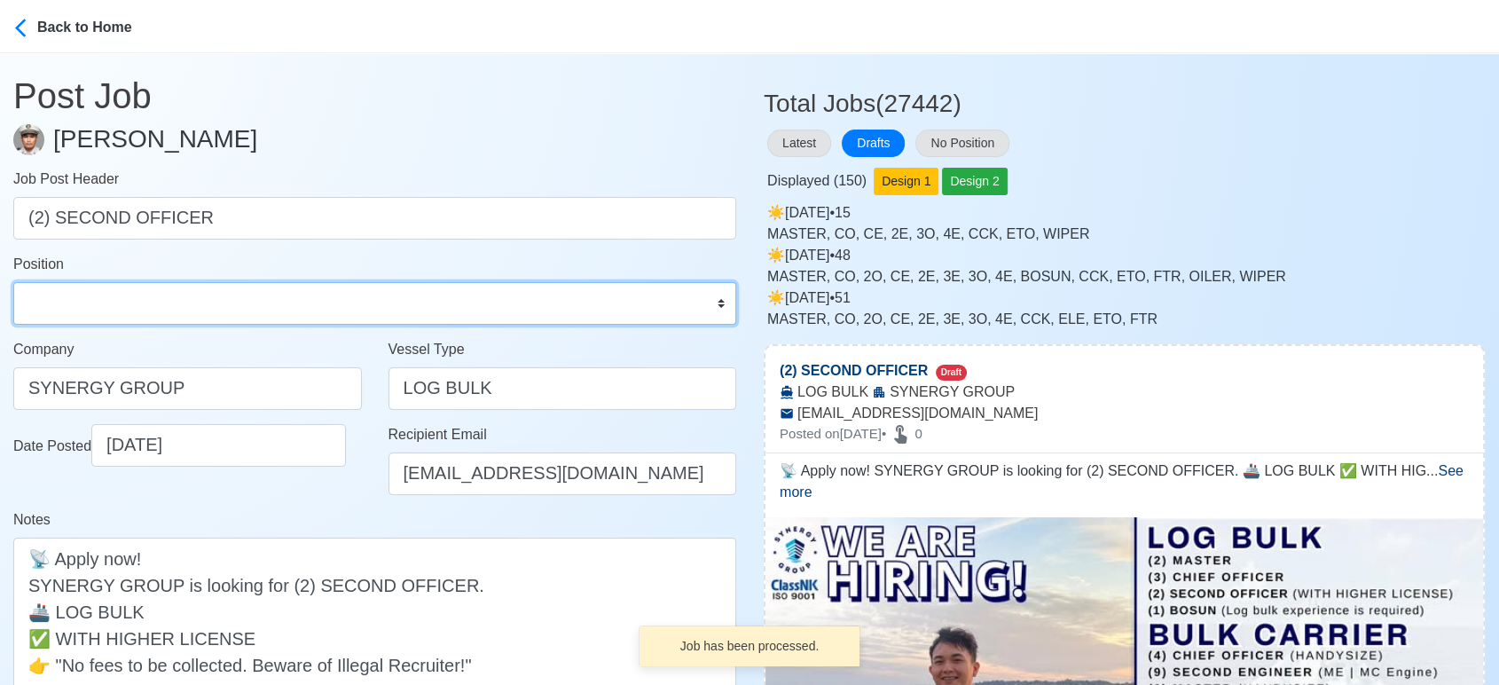
click at [176, 291] on select "Master Chief Officer 2nd Officer 3rd Officer Junior Officer Chief Engineer 2nd …" at bounding box center [374, 303] width 723 height 43
select select "2nd Officer"
click at [13, 282] on select "Master Chief Officer 2nd Officer 3rd Officer Junior Officer Chief Engineer 2nd …" at bounding box center [374, 303] width 723 height 43
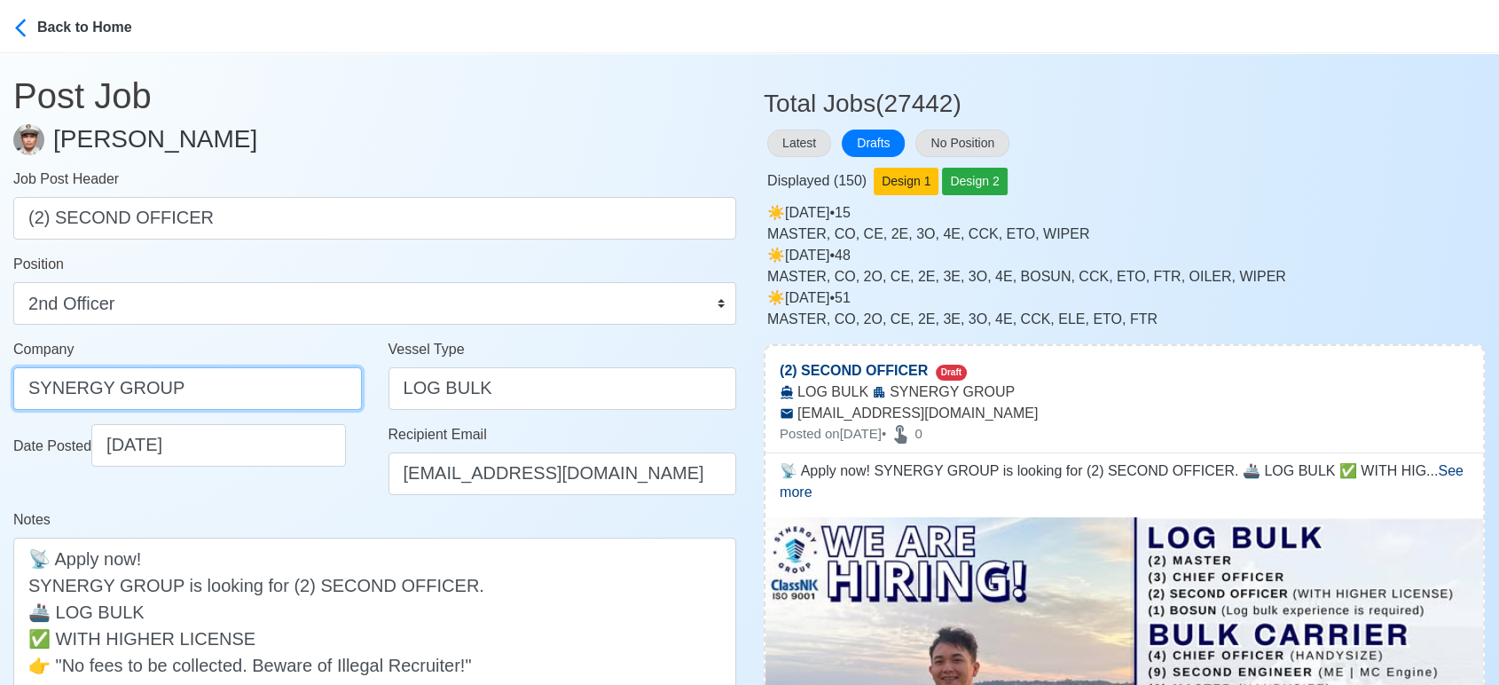
click at [219, 396] on input "SYNERGY GROUP" at bounding box center [187, 388] width 349 height 43
paste input "GROUP OPERATIONS INC"
type input "SYNERGYGROUP OPERATIONS INC"
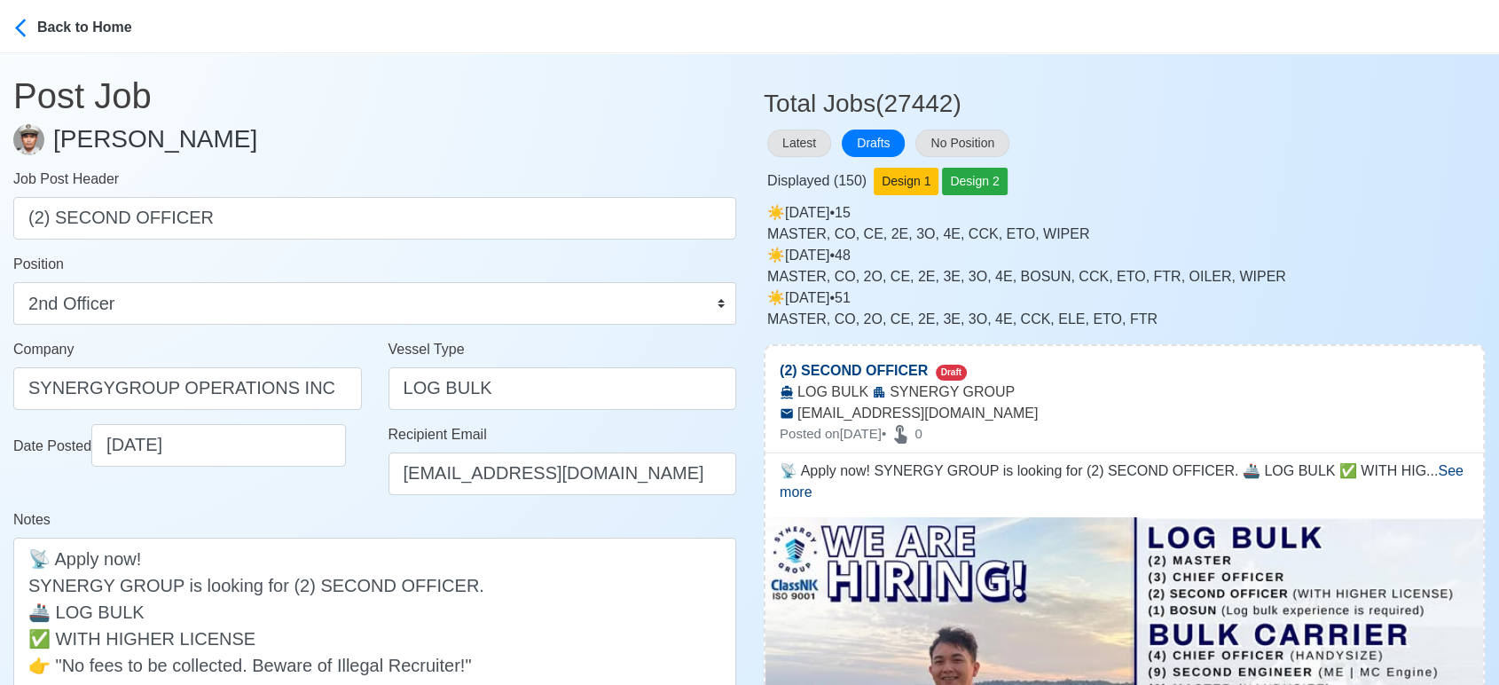
click at [260, 514] on div "Notes 📡 Apply now! SYNERGY GROUP is looking for (2) SECOND OFFICER. 🚢 LOG BULK …" at bounding box center [374, 623] width 723 height 229
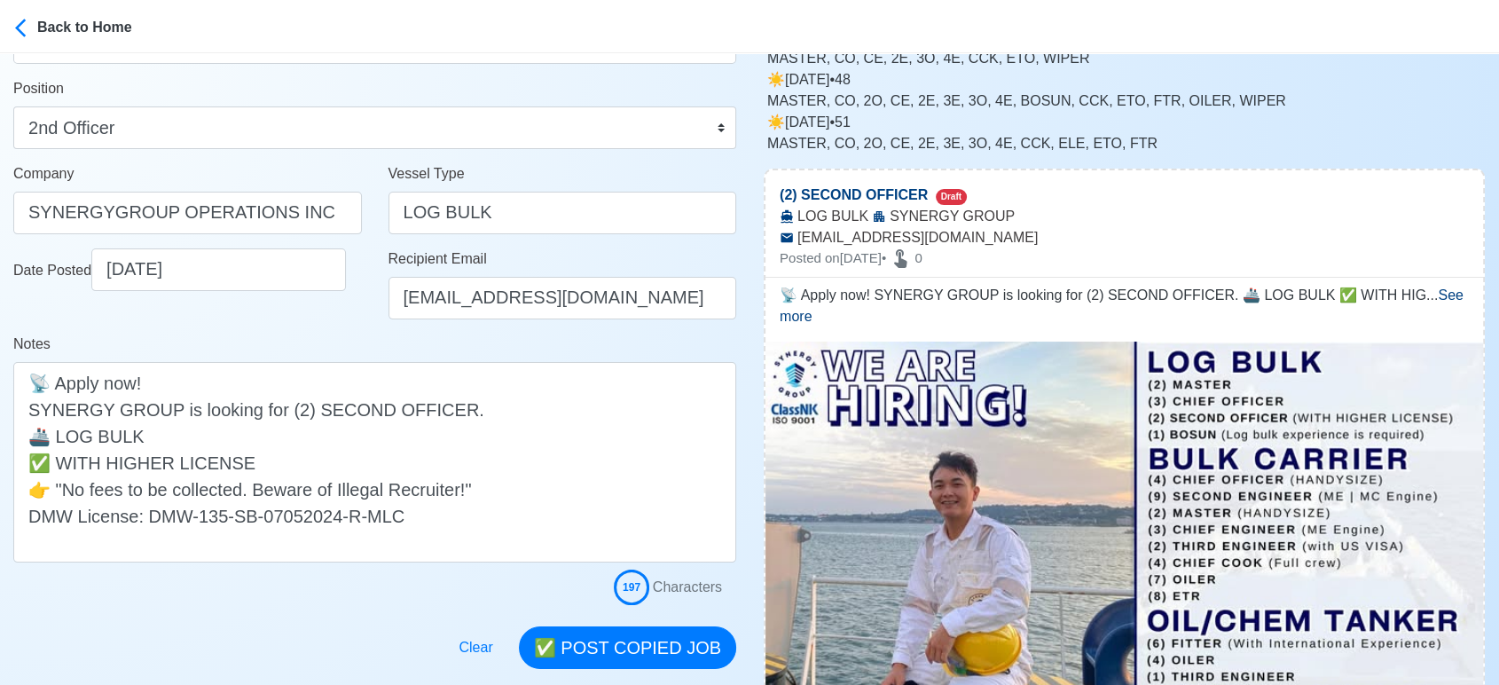
scroll to position [197, 0]
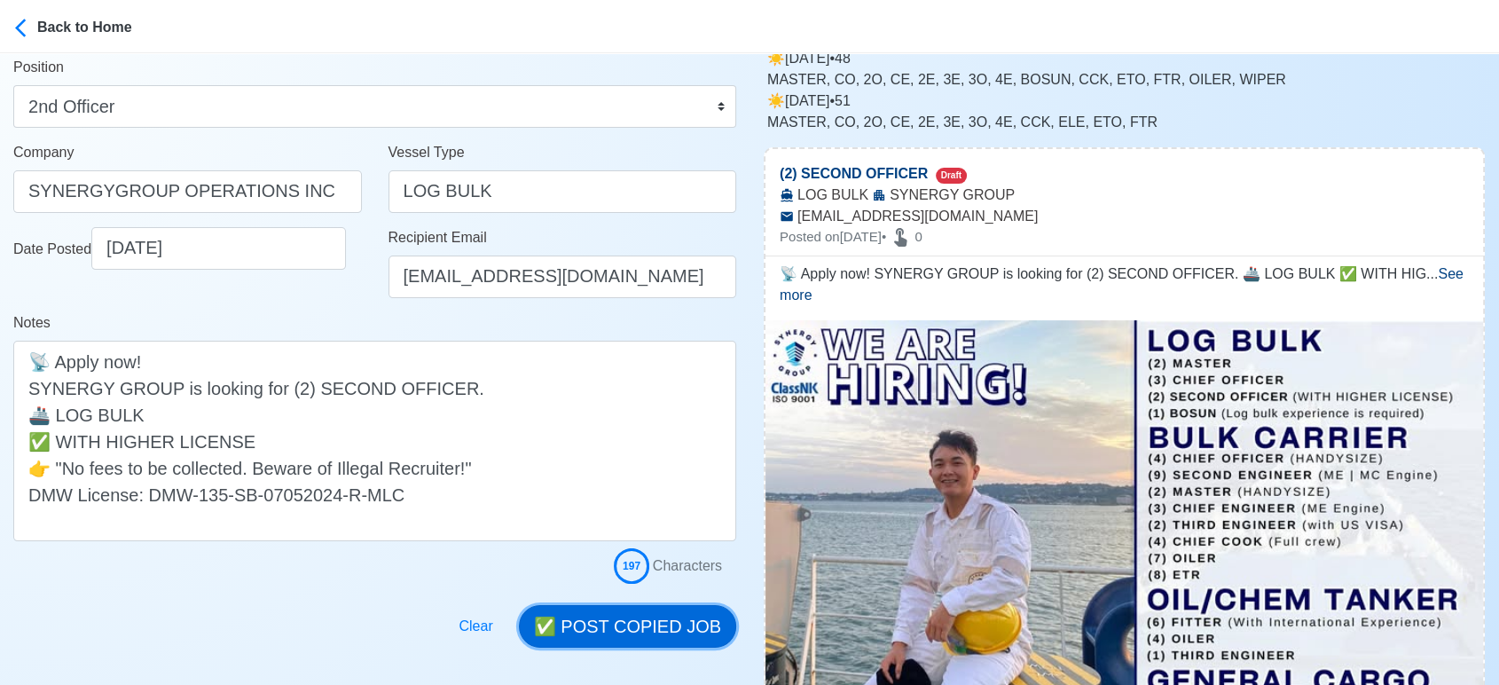
click at [649, 613] on button "✅ POST COPIED JOB" at bounding box center [627, 626] width 217 height 43
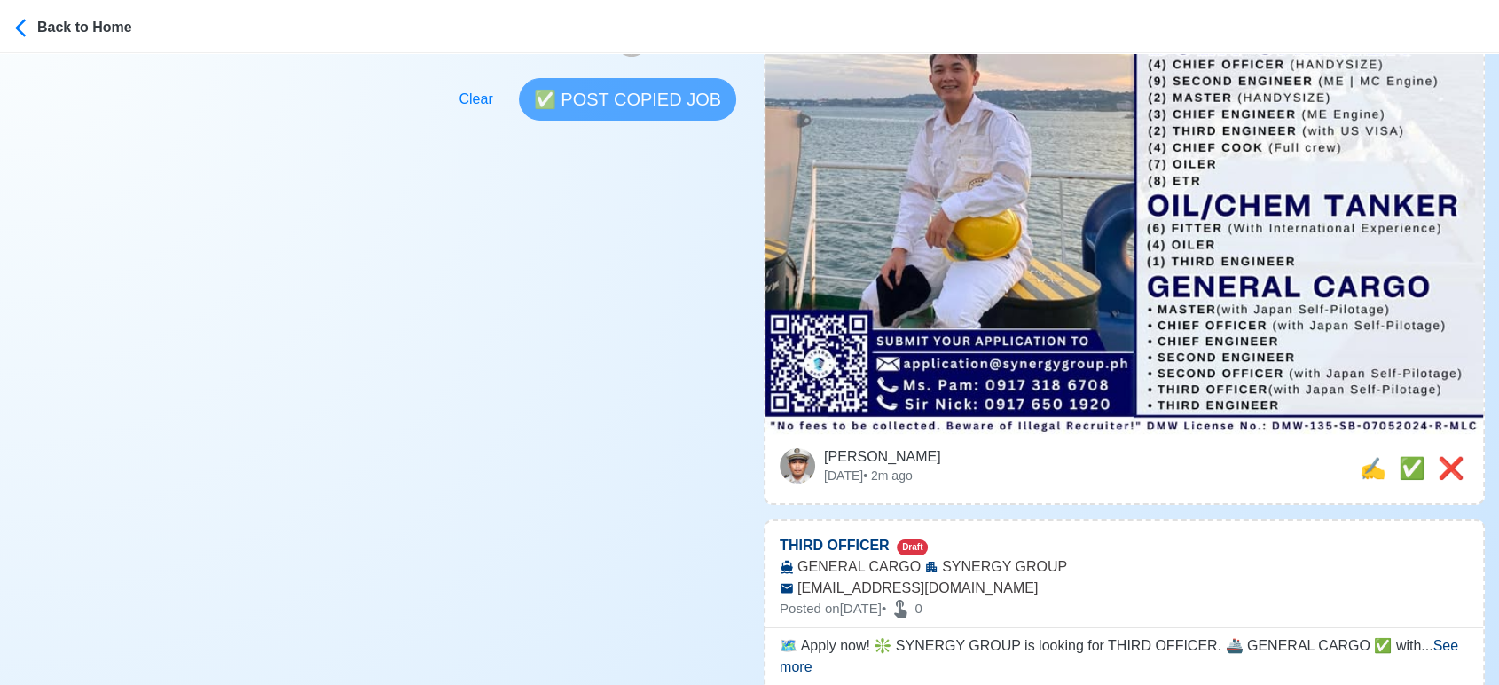
scroll to position [689, 0]
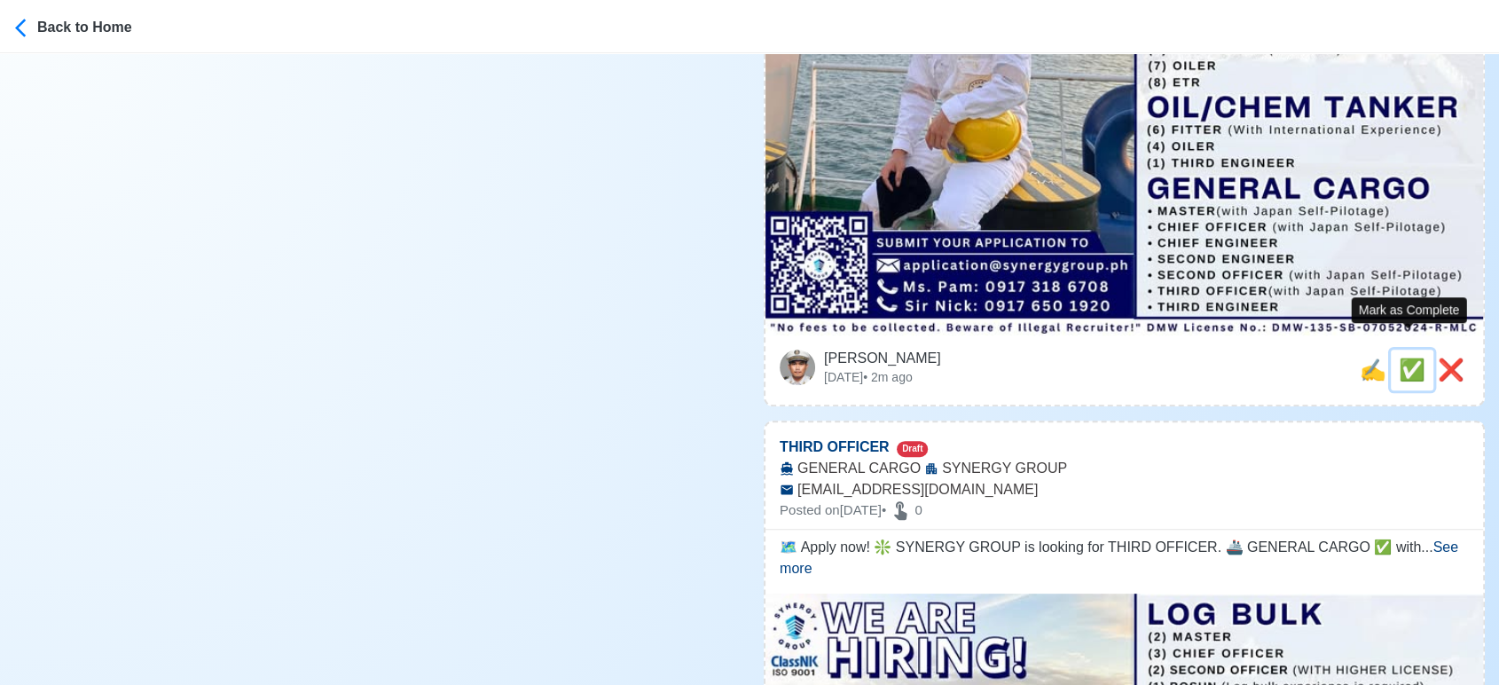
click at [1409, 357] on span "✅" at bounding box center [1412, 369] width 27 height 24
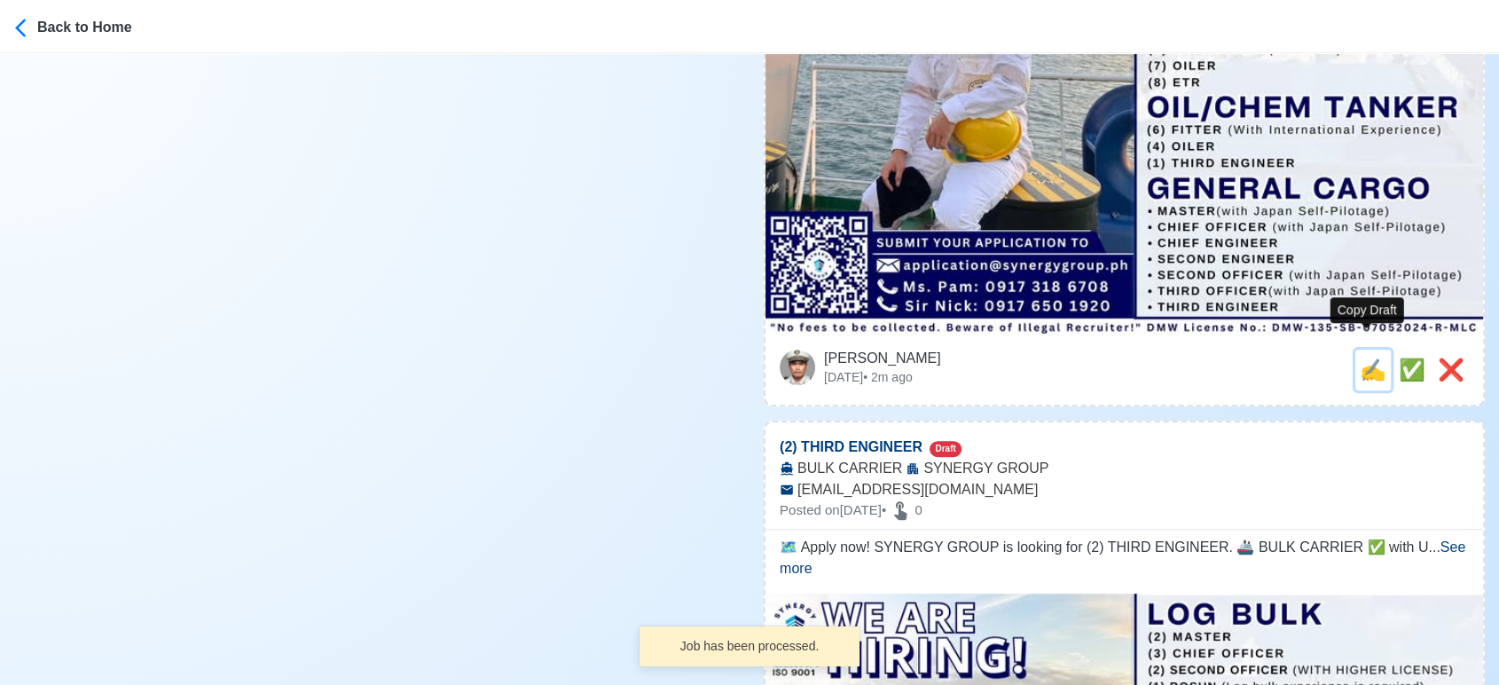
click at [1367, 357] on span "✍️" at bounding box center [1373, 369] width 27 height 24
type input "THIRD OFFICER"
select select
type input "SYNERGY GROUP"
type input "GENERAL CARGO"
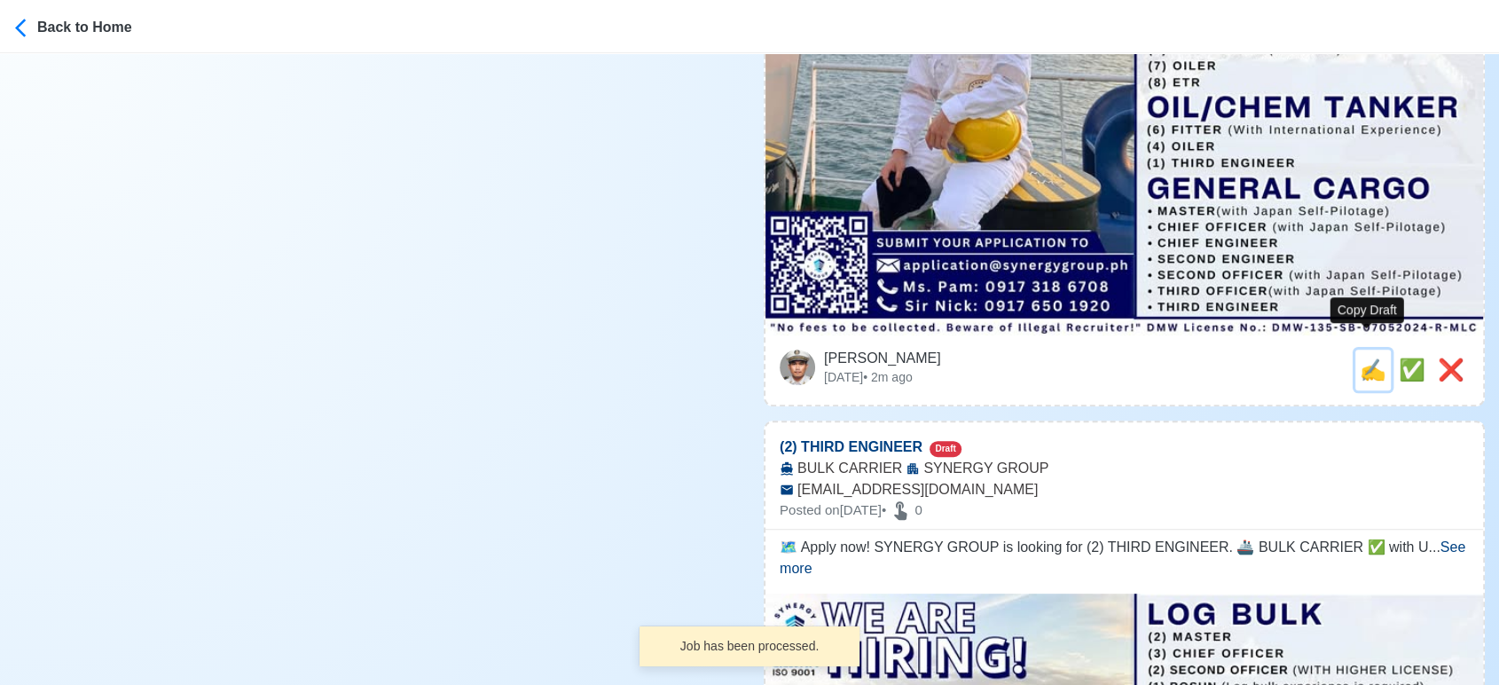
type input "application@synergygroup.ph"
type textarea "🗺️ Apply now! ❇️ SYNERGY GROUP is looking for THIRD OFFICER. 🚢 GENERAL CARGO ✅ …"
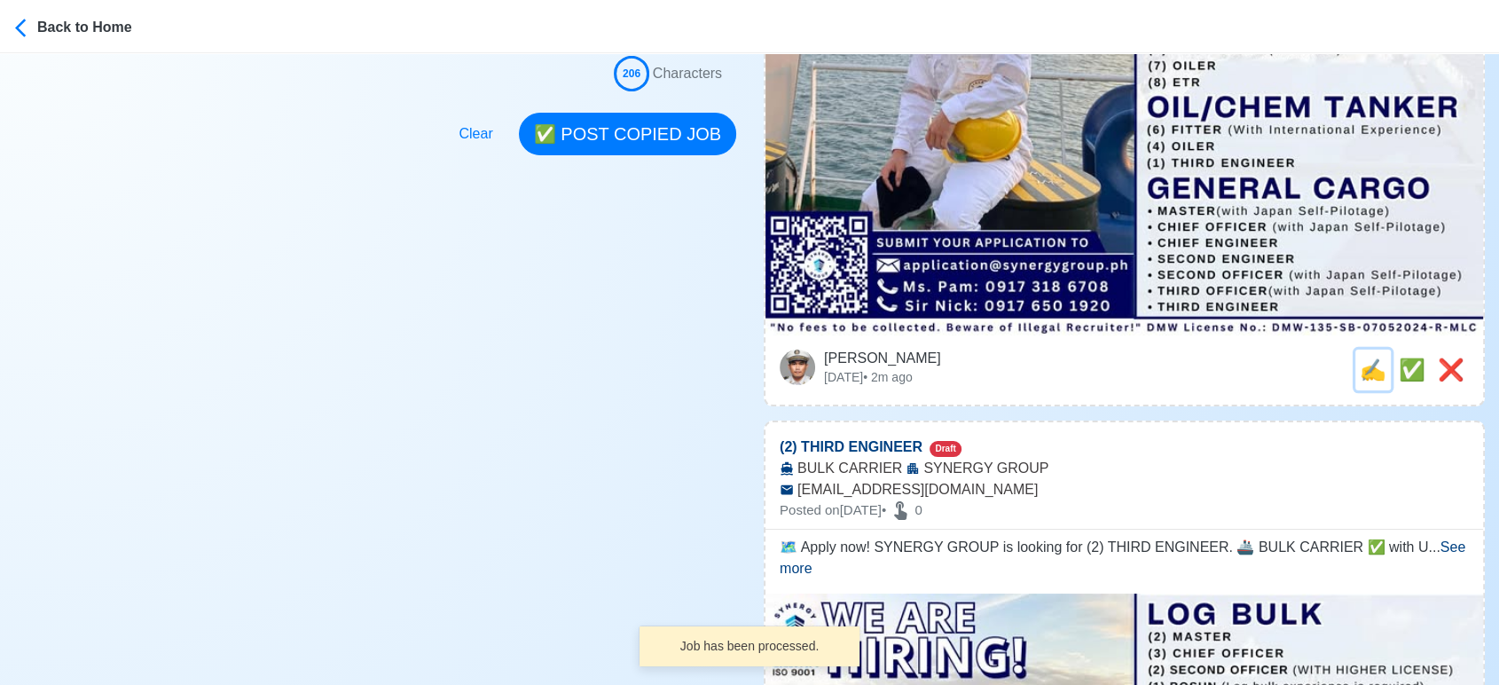
scroll to position [0, 0]
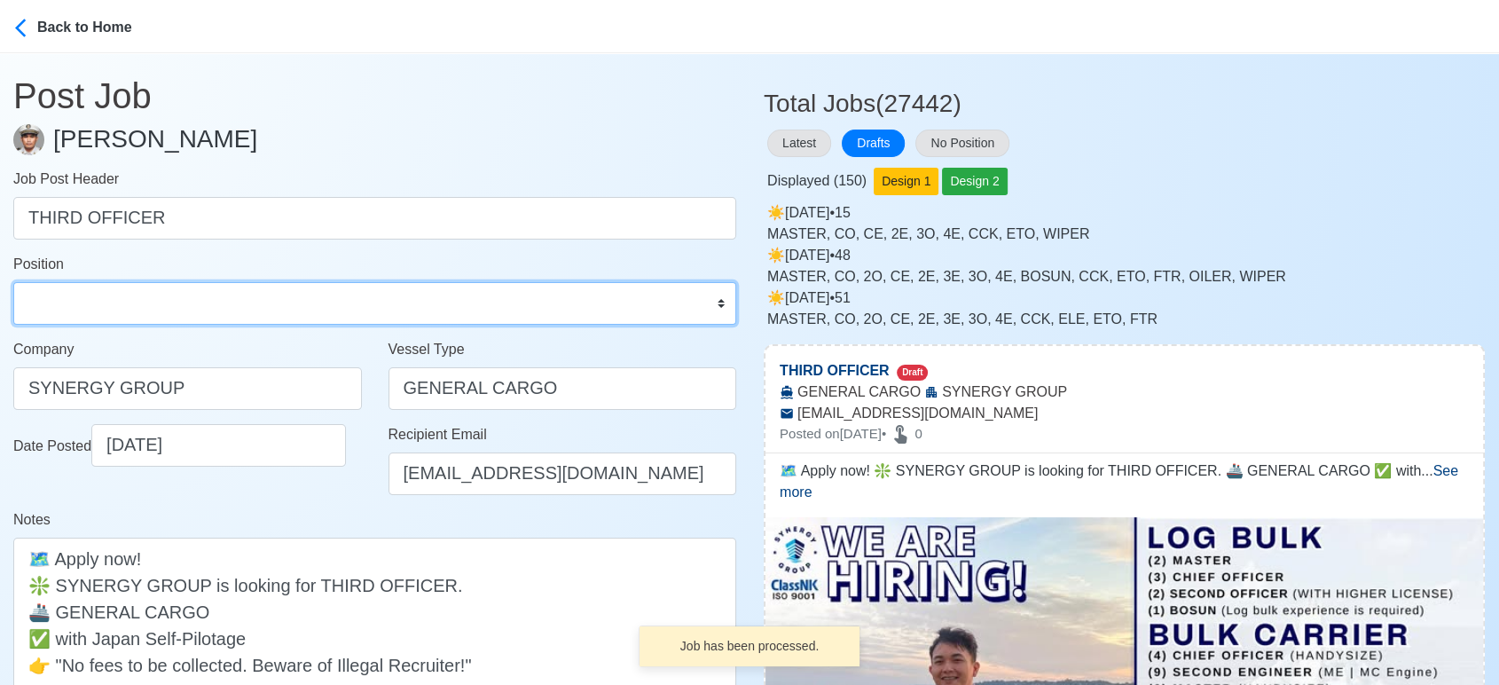
click at [255, 294] on select "Master Chief Officer 2nd Officer 3rd Officer Junior Officer Chief Engineer 2nd …" at bounding box center [374, 303] width 723 height 43
select select "3rd Officer"
click at [13, 282] on select "Master Chief Officer 2nd Officer 3rd Officer Junior Officer Chief Engineer 2nd …" at bounding box center [374, 303] width 723 height 43
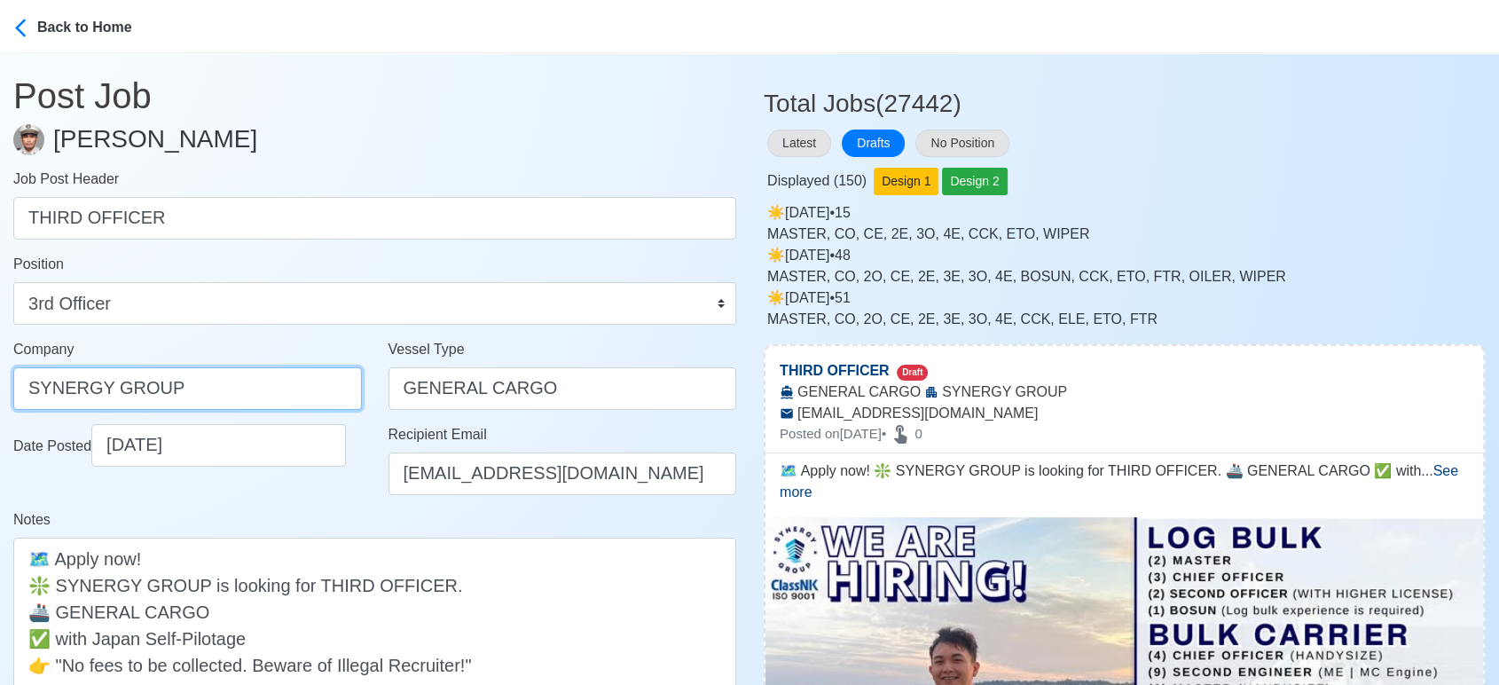
click at [208, 389] on input "SYNERGY GROUP" at bounding box center [187, 388] width 349 height 43
paste input "GROUP OPERATIONS INC"
type input "SYNERGYGROUP OPERATIONS INC"
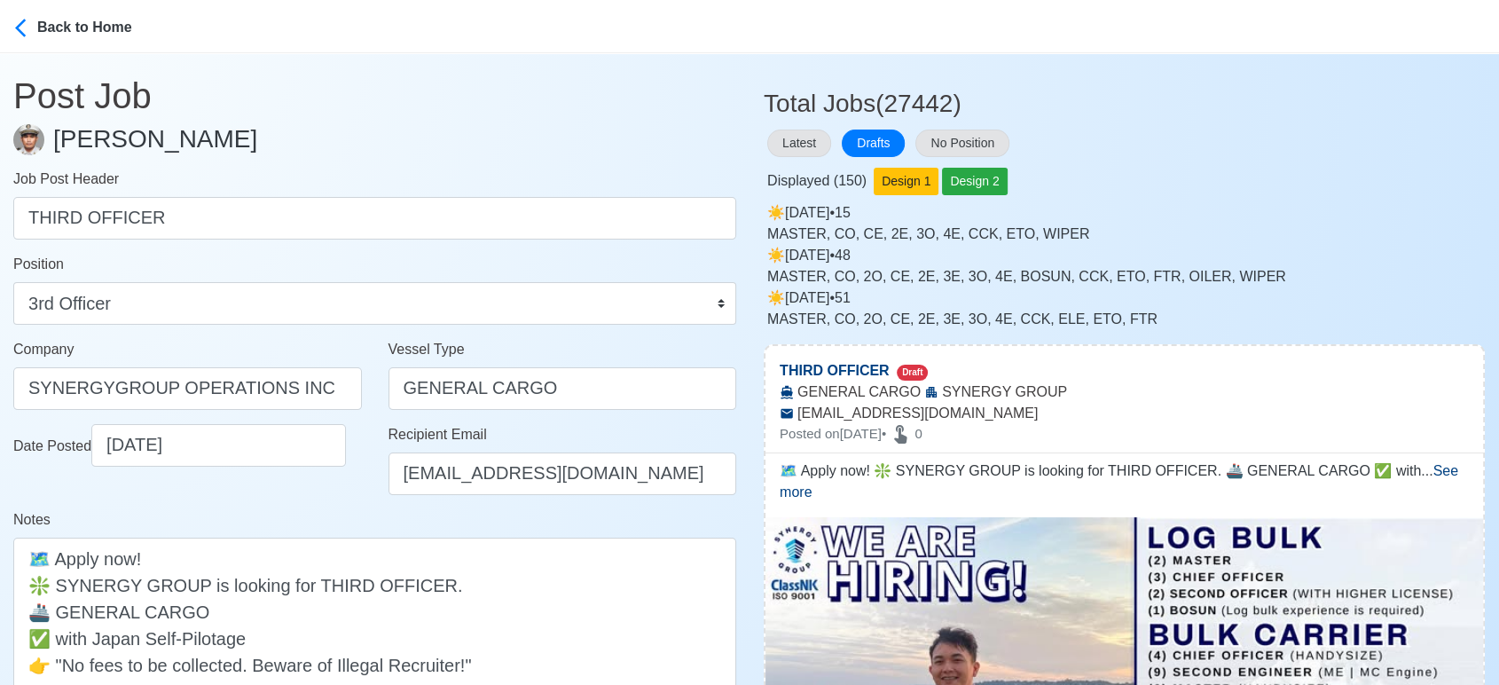
click at [323, 529] on div "Notes 🗺️ Apply now! ❇️ SYNERGY GROUP is looking for THIRD OFFICER. 🚢 GENERAL CA…" at bounding box center [374, 623] width 723 height 229
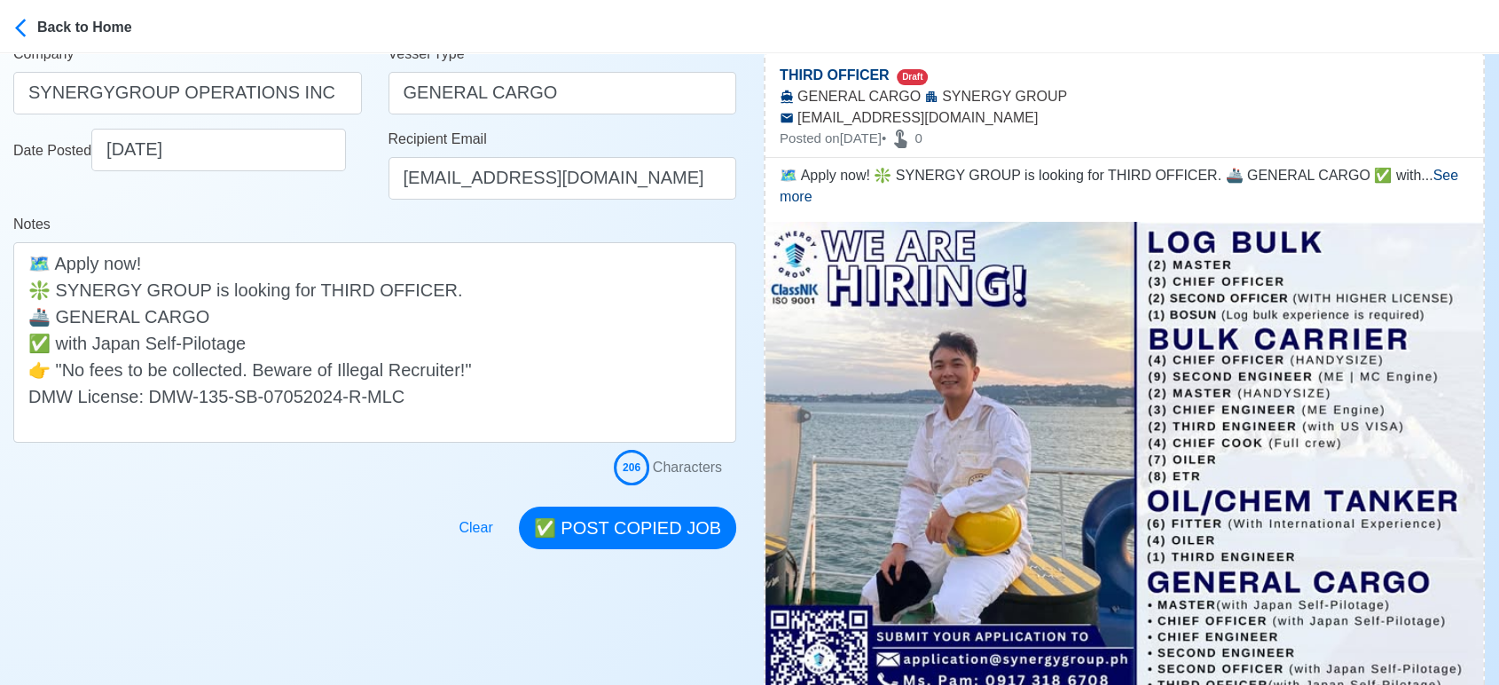
scroll to position [394, 0]
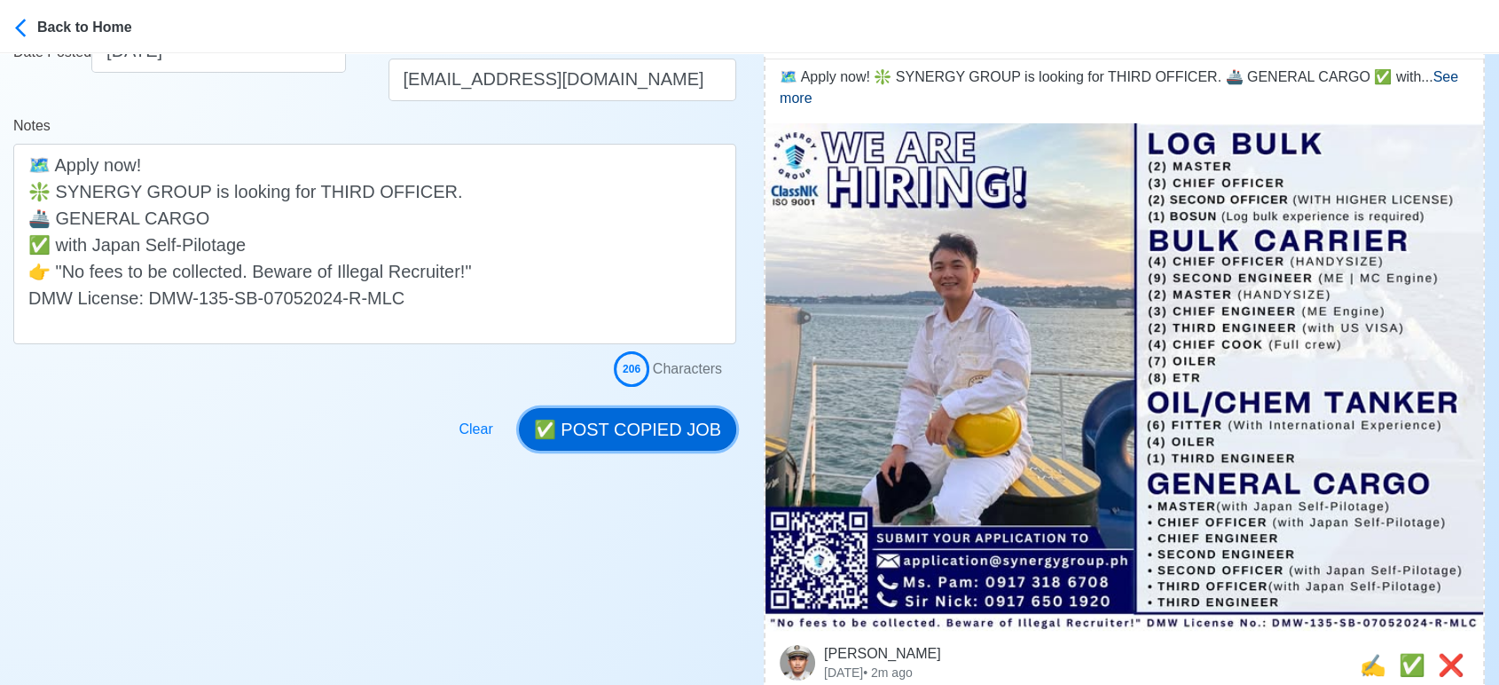
click at [620, 431] on button "✅ POST COPIED JOB" at bounding box center [627, 429] width 217 height 43
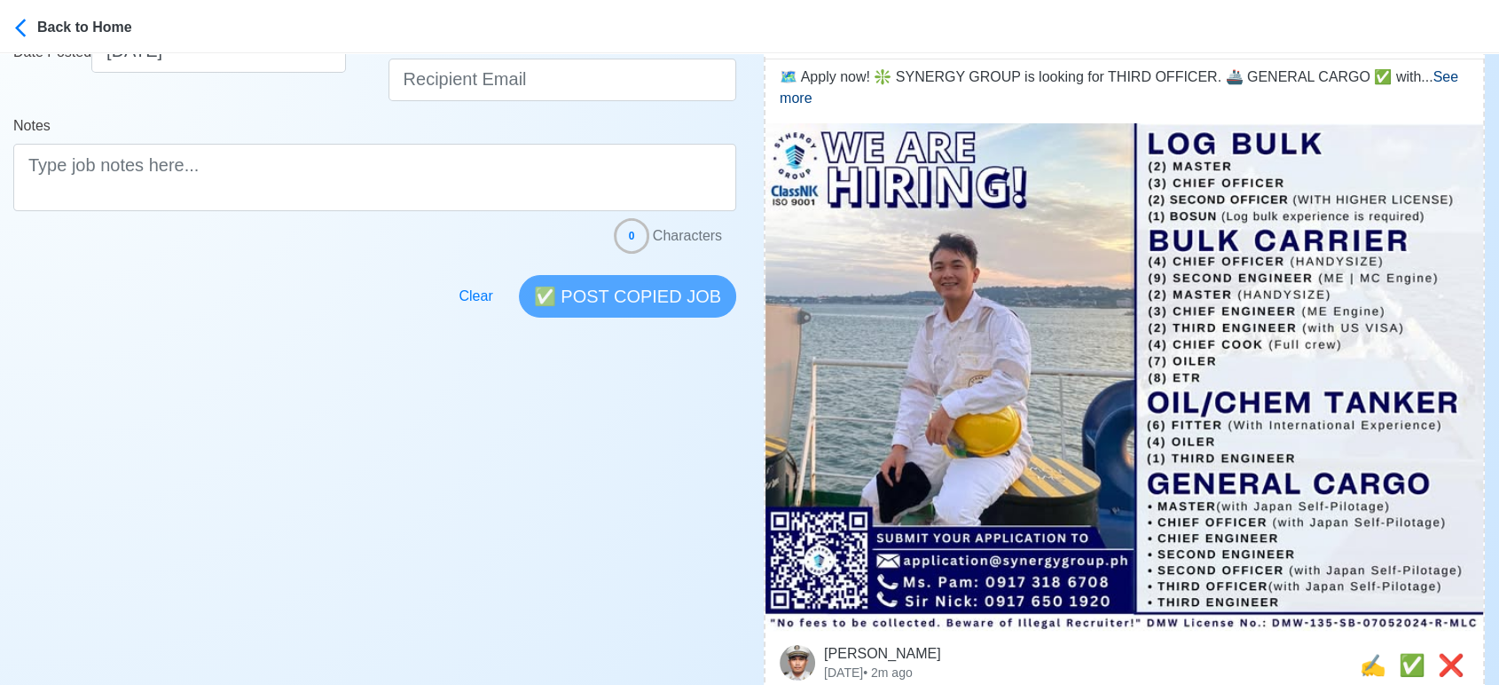
scroll to position [591, 0]
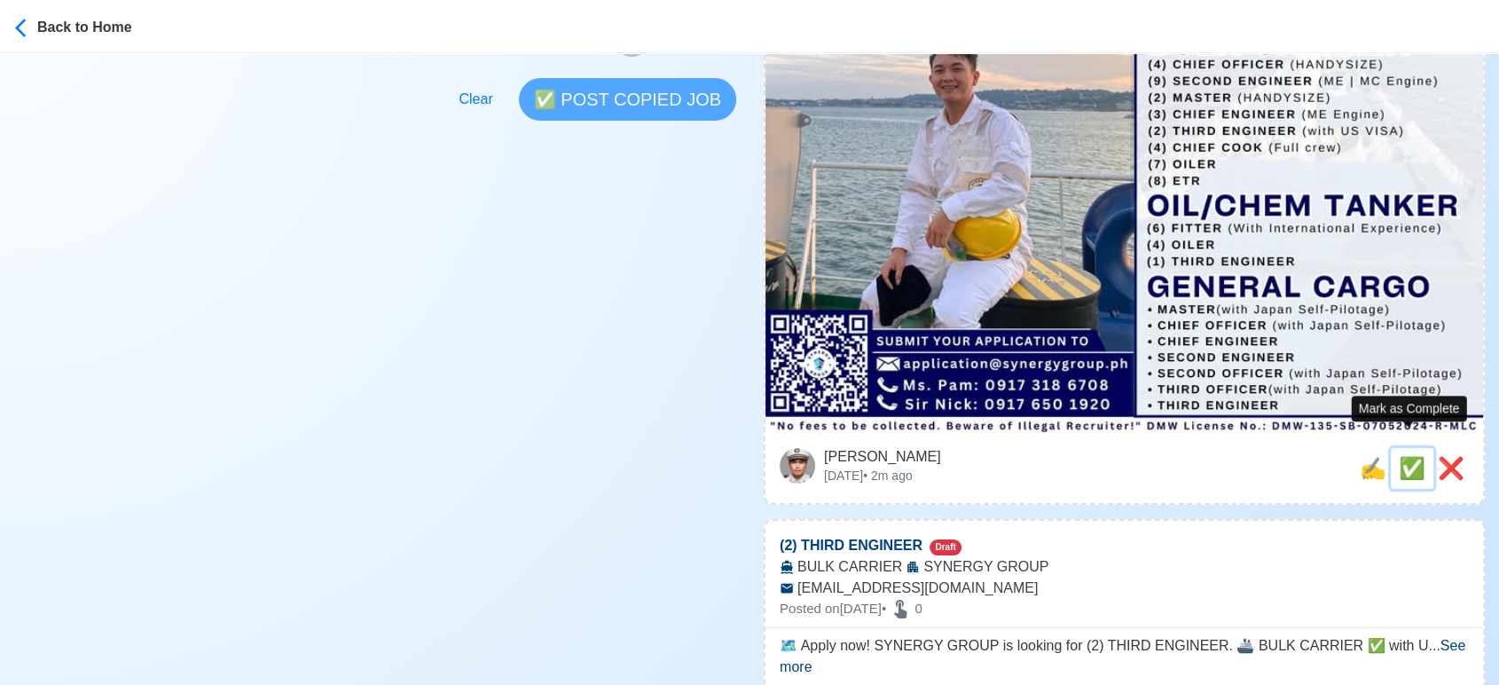
click at [1406, 456] on span "✅" at bounding box center [1412, 468] width 27 height 24
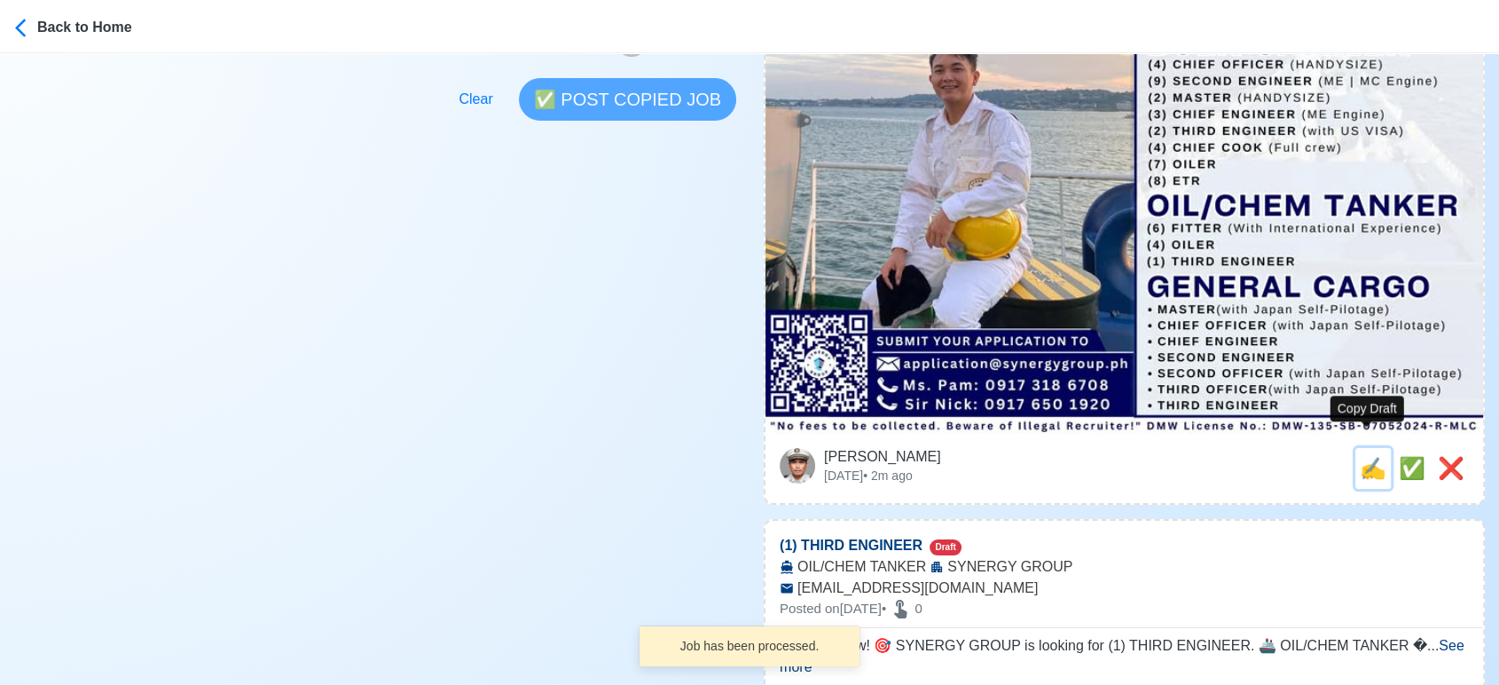
click at [1366, 456] on span "✍️" at bounding box center [1373, 468] width 27 height 24
type input "(2) THIRD ENGINEER"
select select
type input "SYNERGY GROUP"
type input "BULK CARRIER"
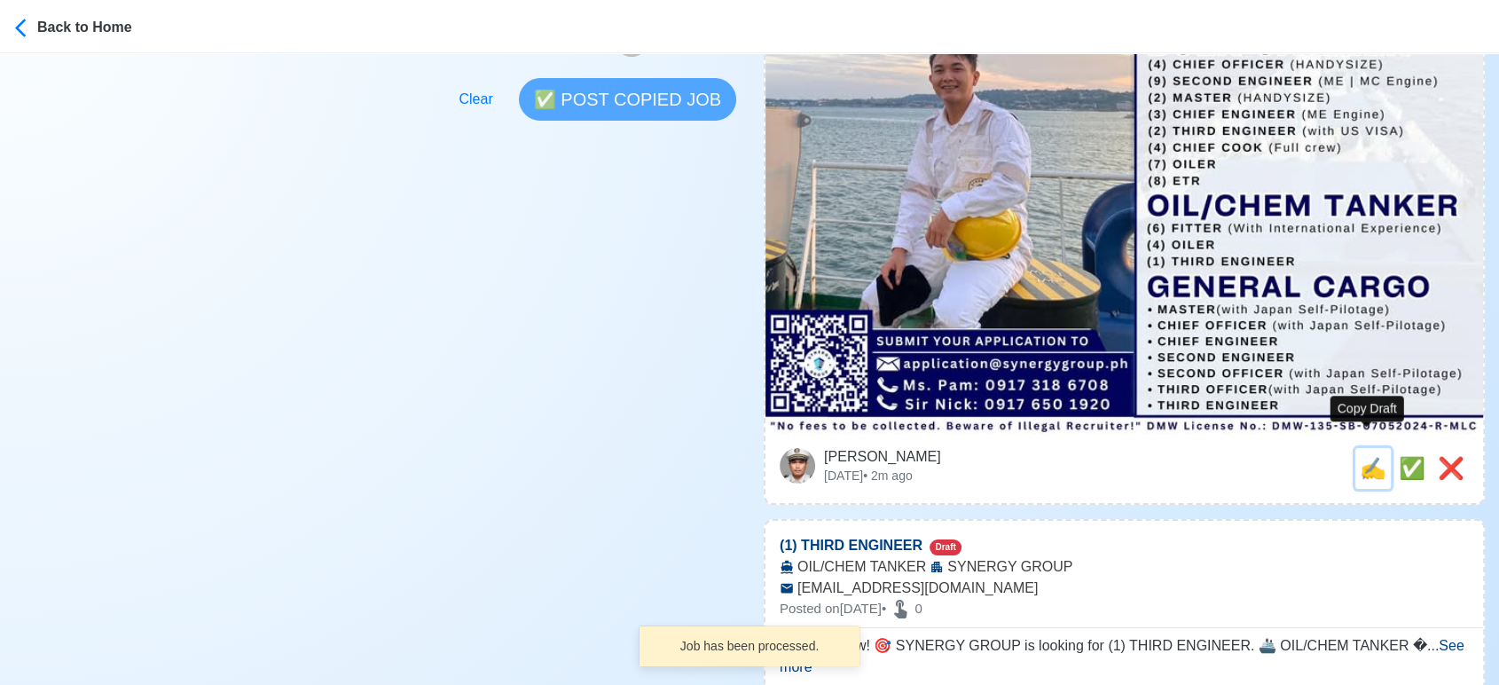
type input "application@synergygroup.ph"
type textarea "🗺️ Apply now! SYNERGY GROUP is looking for (2) THIRD ENGINEER. 🚢 BULK CARRIER ✅…"
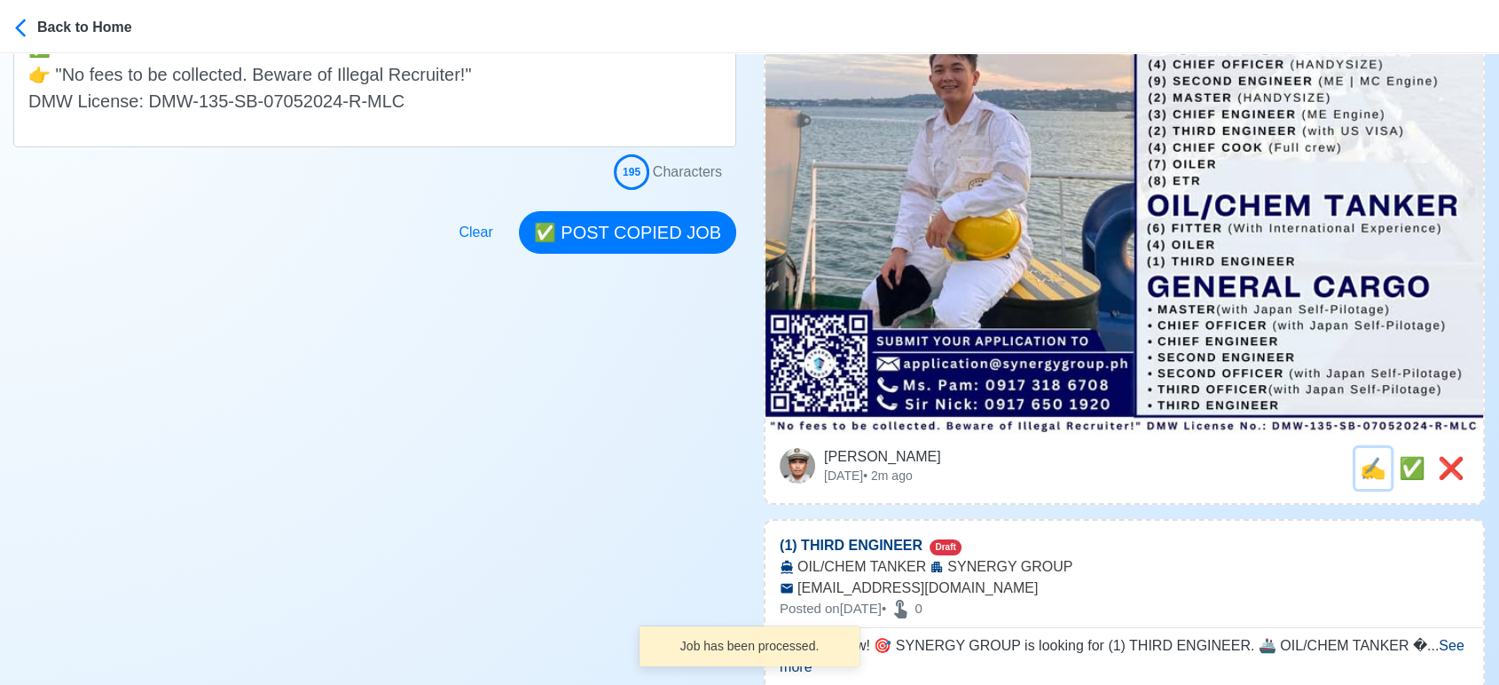
scroll to position [0, 0]
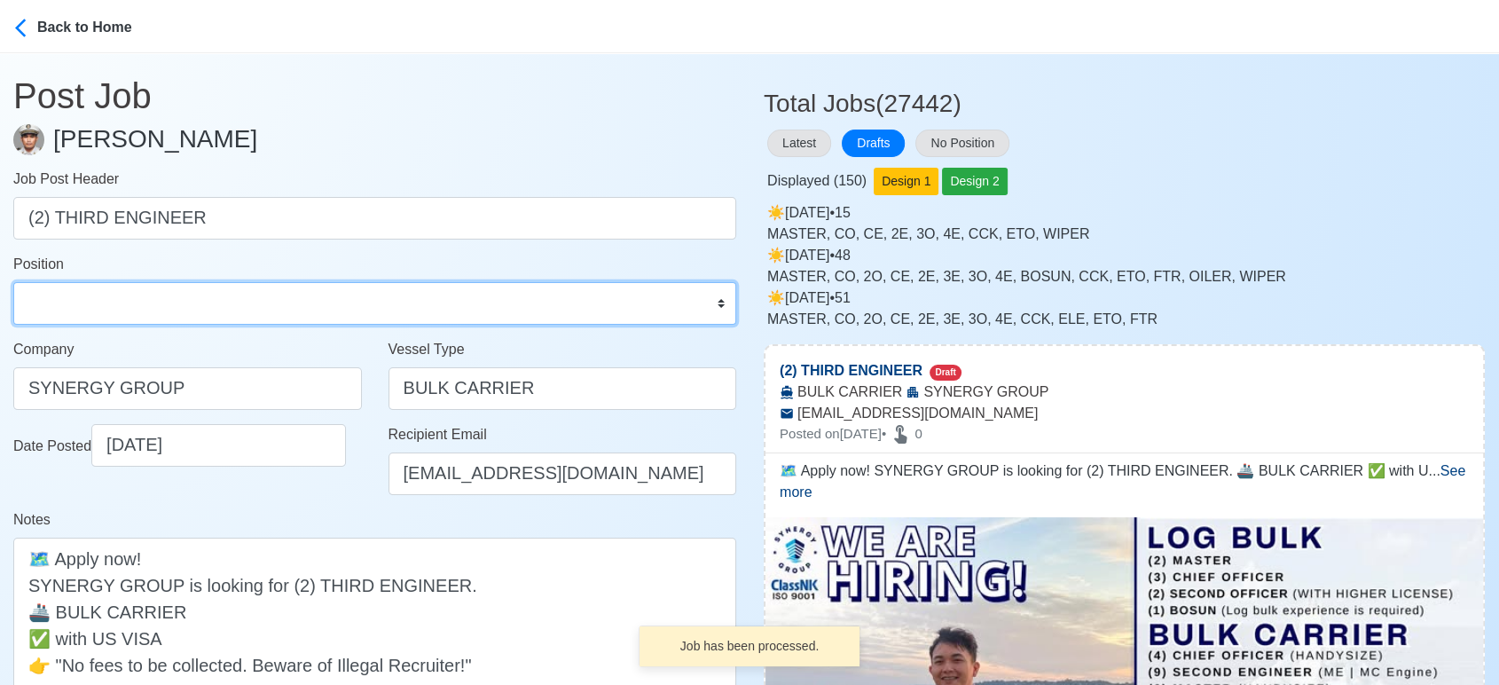
drag, startPoint x: 156, startPoint y: 302, endPoint x: 148, endPoint y: 285, distance: 19.5
click at [156, 302] on select "Master Chief Officer 2nd Officer 3rd Officer Junior Officer Chief Engineer 2nd …" at bounding box center [374, 303] width 723 height 43
select select "3rd Engineer"
click at [13, 282] on select "Master Chief Officer 2nd Officer 3rd Officer Junior Officer Chief Engineer 2nd …" at bounding box center [374, 303] width 723 height 43
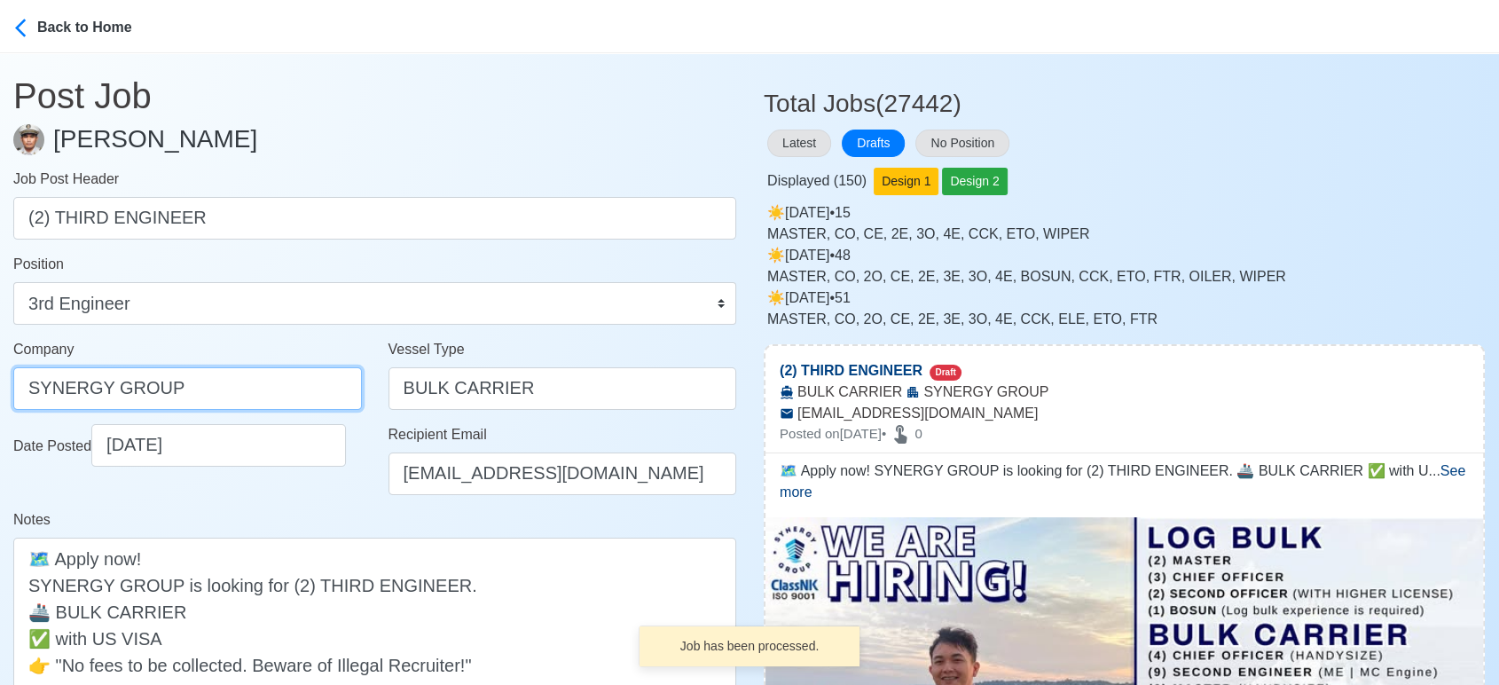
click at [210, 391] on input "SYNERGY GROUP" at bounding box center [187, 388] width 349 height 43
paste input "GROUP OPERATIONS INC"
type input "SYNERGYGROUP OPERATIONS INC"
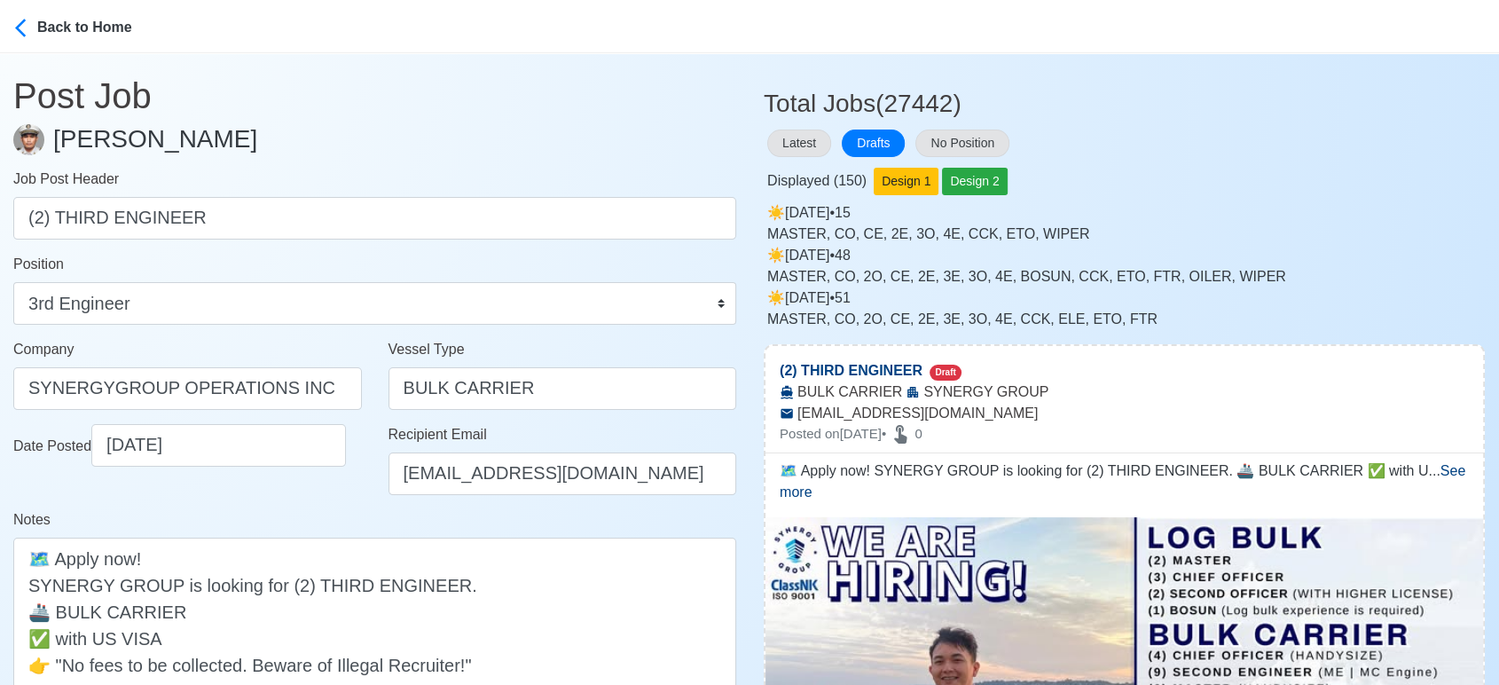
click at [306, 521] on div "Notes 🗺️ Apply now! SYNERGY GROUP is looking for (2) THIRD ENGINEER. 🚢 BULK CAR…" at bounding box center [374, 623] width 723 height 229
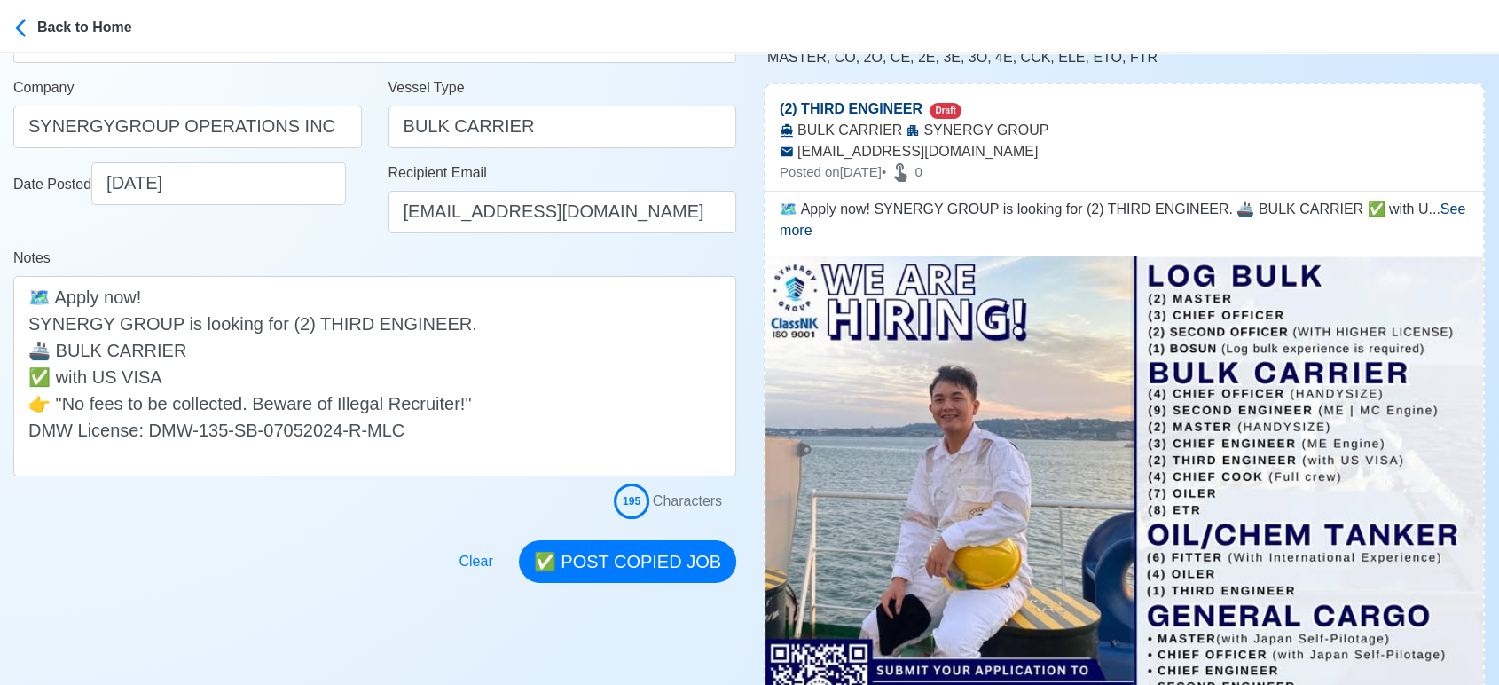
scroll to position [295, 0]
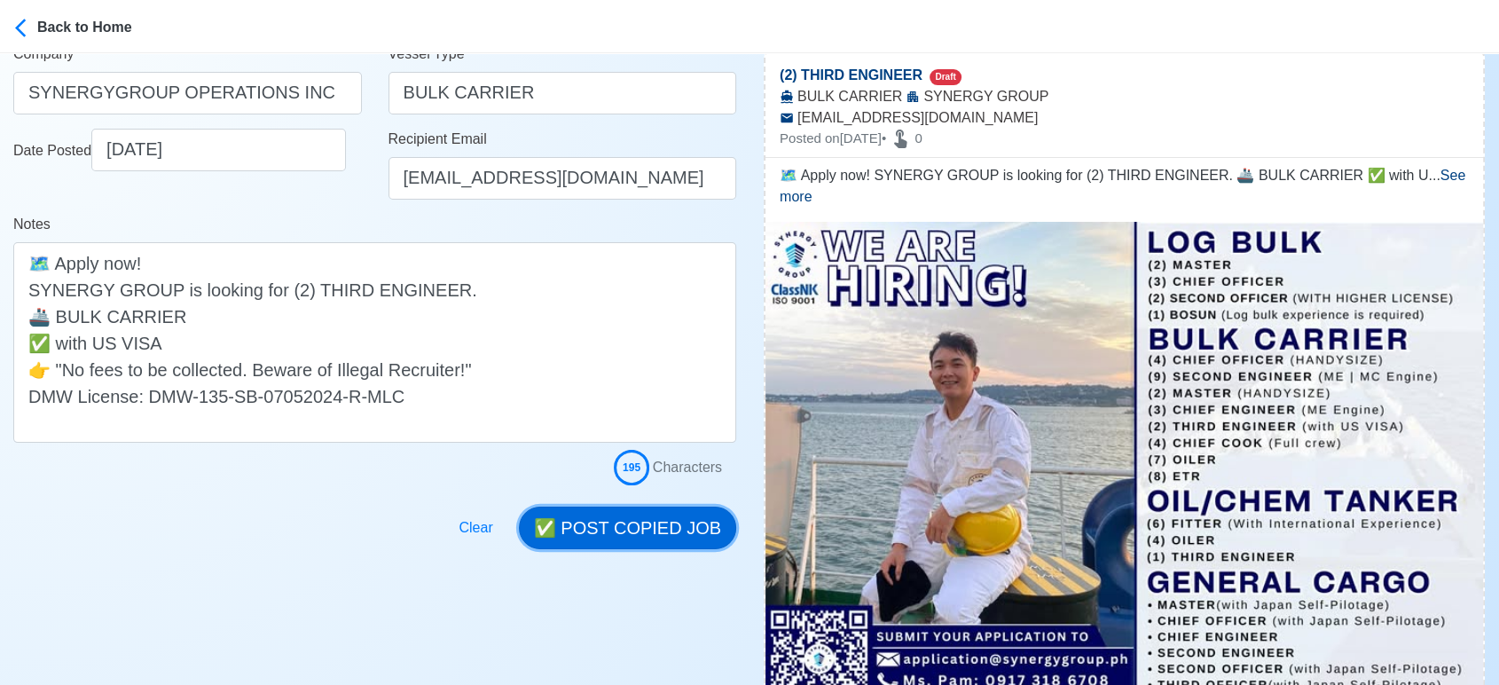
click at [652, 526] on button "✅ POST COPIED JOB" at bounding box center [627, 527] width 217 height 43
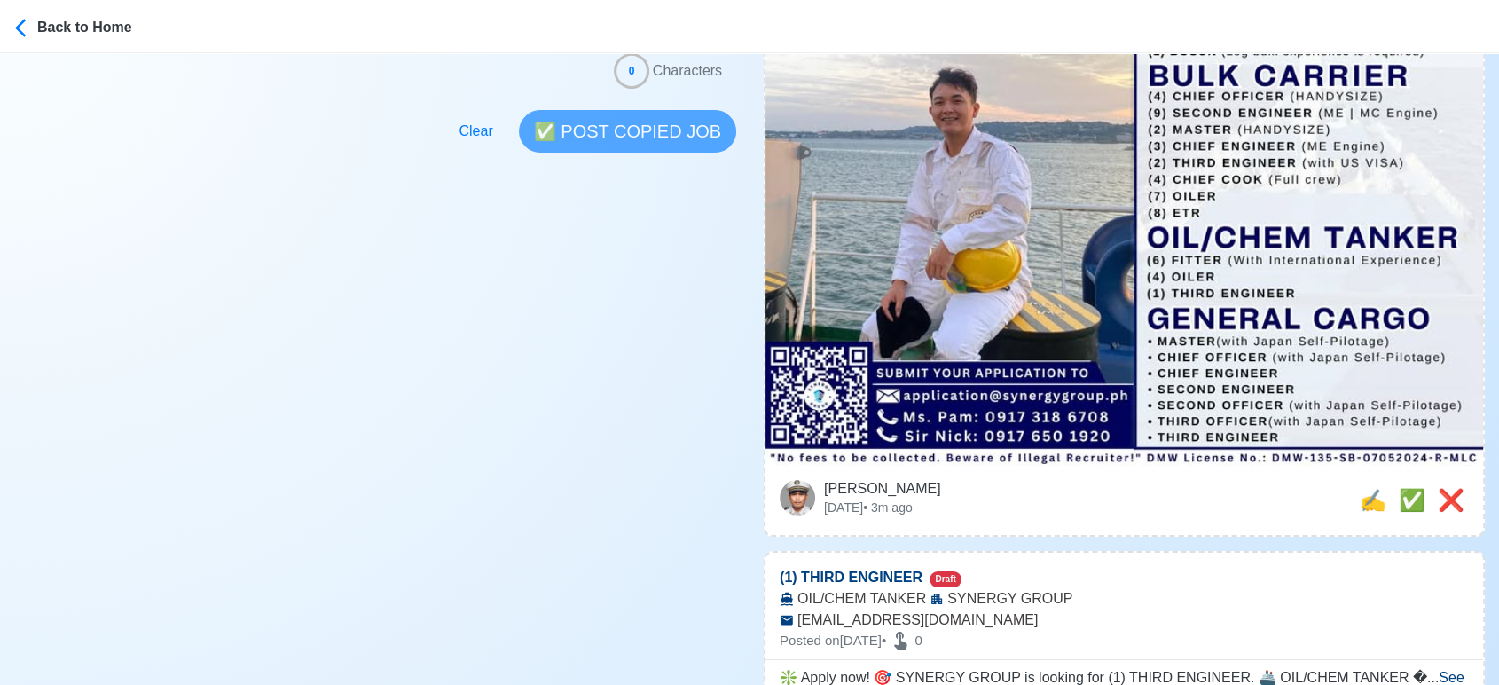
scroll to position [591, 0]
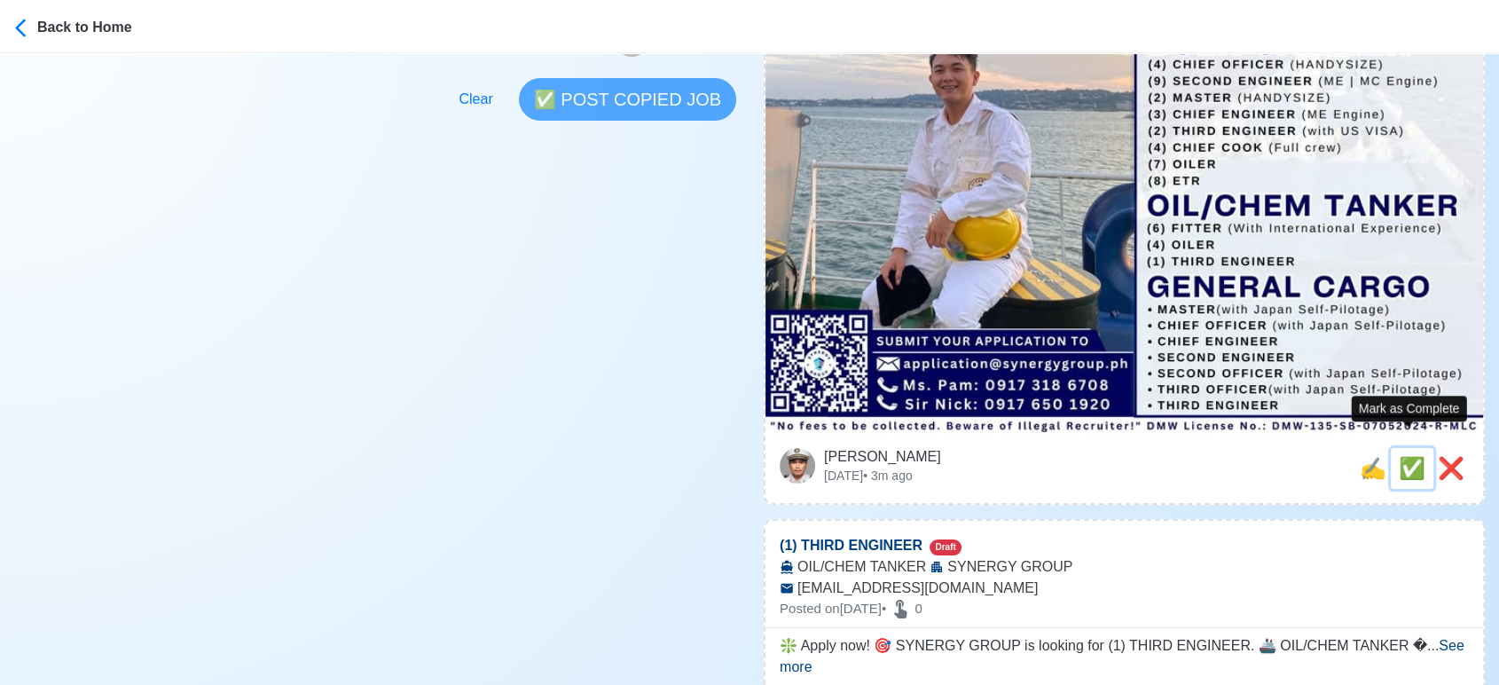
click at [1400, 456] on span "✅" at bounding box center [1412, 468] width 27 height 24
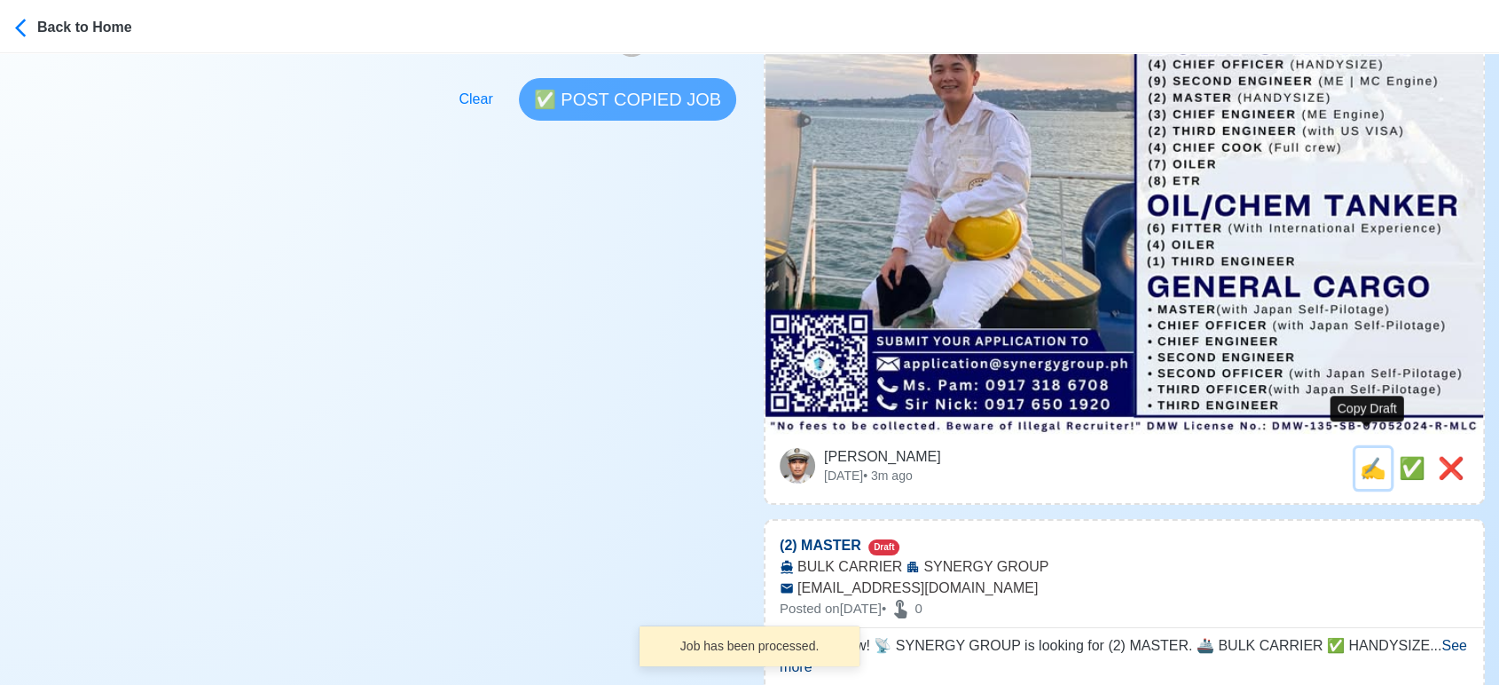
click at [1370, 456] on span "✍️" at bounding box center [1373, 468] width 27 height 24
type input "(1) THIRD ENGINEER"
select select
type input "SYNERGY GROUP"
type input "OIL/CHEM TANKER"
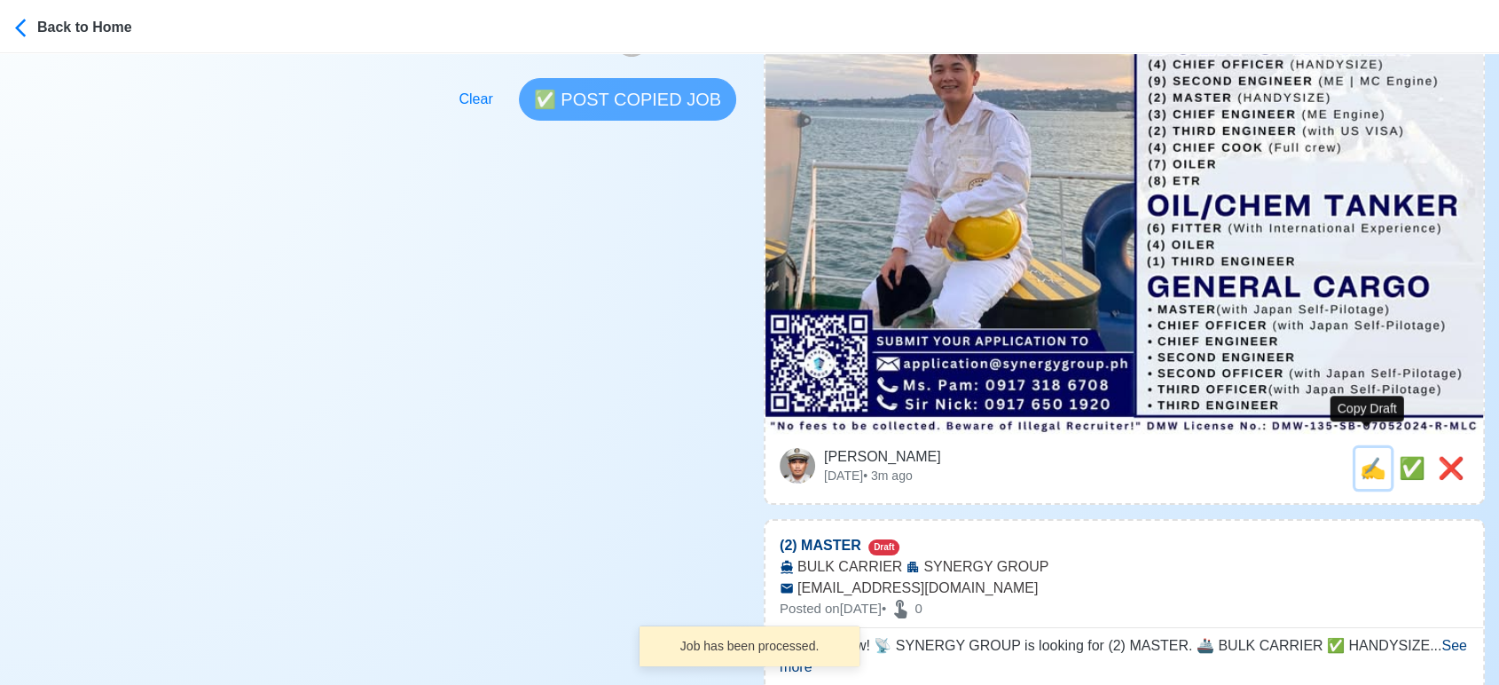
type input "application@synergygroup.ph"
type textarea "❇️ Apply now! 🎯 SYNERGY GROUP is looking for (1) THIRD ENGINEER. 🚢 OIL/CHEM TAN…"
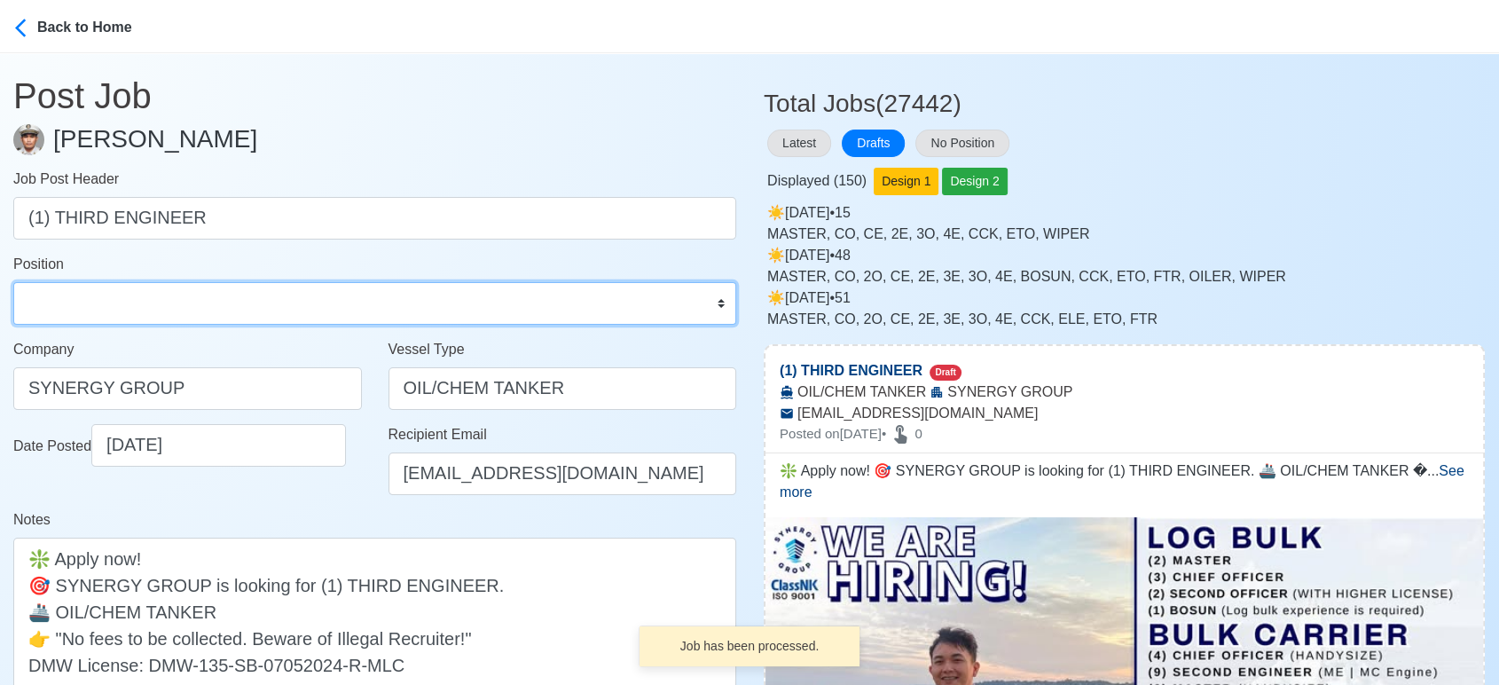
drag, startPoint x: 127, startPoint y: 296, endPoint x: 120, endPoint y: 285, distance: 13.5
click at [127, 296] on select "Master Chief Officer 2nd Officer 3rd Officer Junior Officer Chief Engineer 2nd …" at bounding box center [374, 303] width 723 height 43
select select "3rd Engineer"
click at [13, 282] on select "Master Chief Officer 2nd Officer 3rd Officer Junior Officer Chief Engineer 2nd …" at bounding box center [374, 303] width 723 height 43
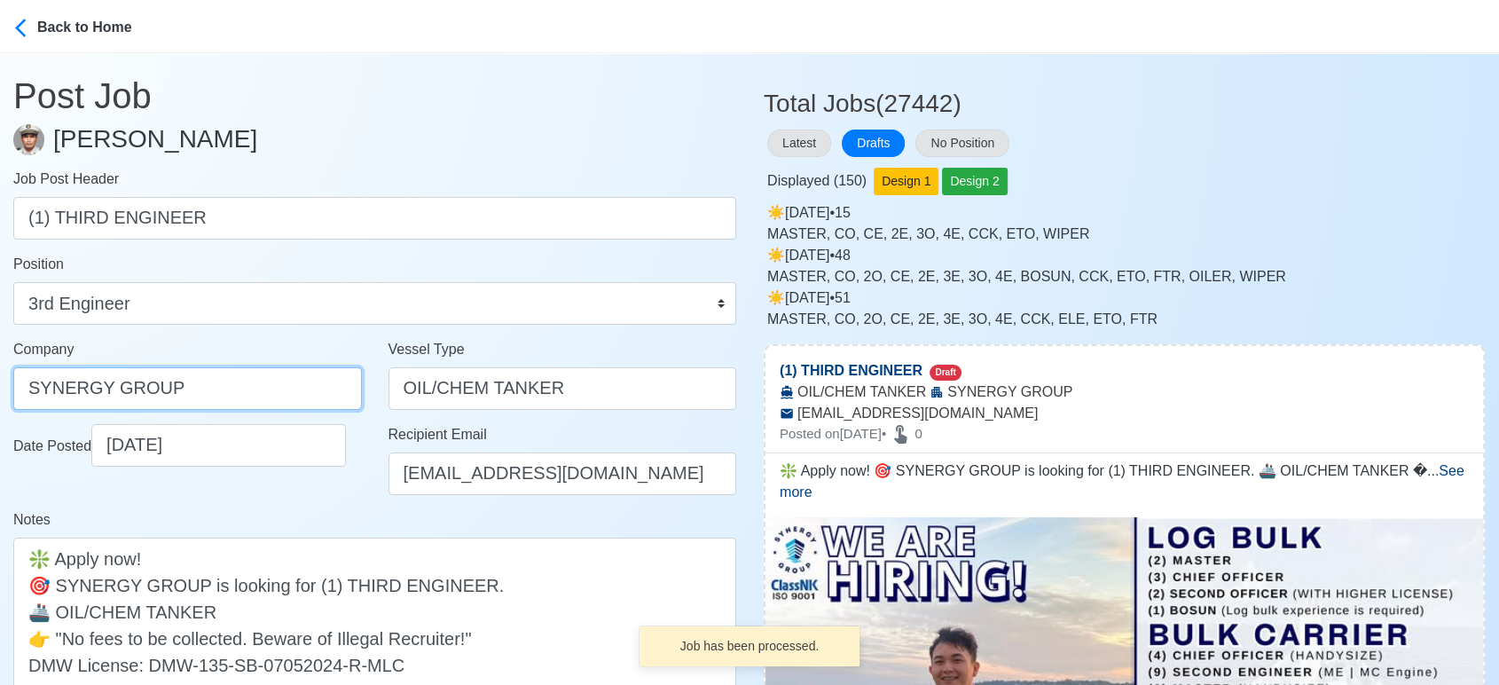
click at [215, 394] on input "SYNERGY GROUP" at bounding box center [187, 388] width 349 height 43
paste input "GROUP OPERATIONS INC"
type input "SYNERGYGROUP OPERATIONS INC"
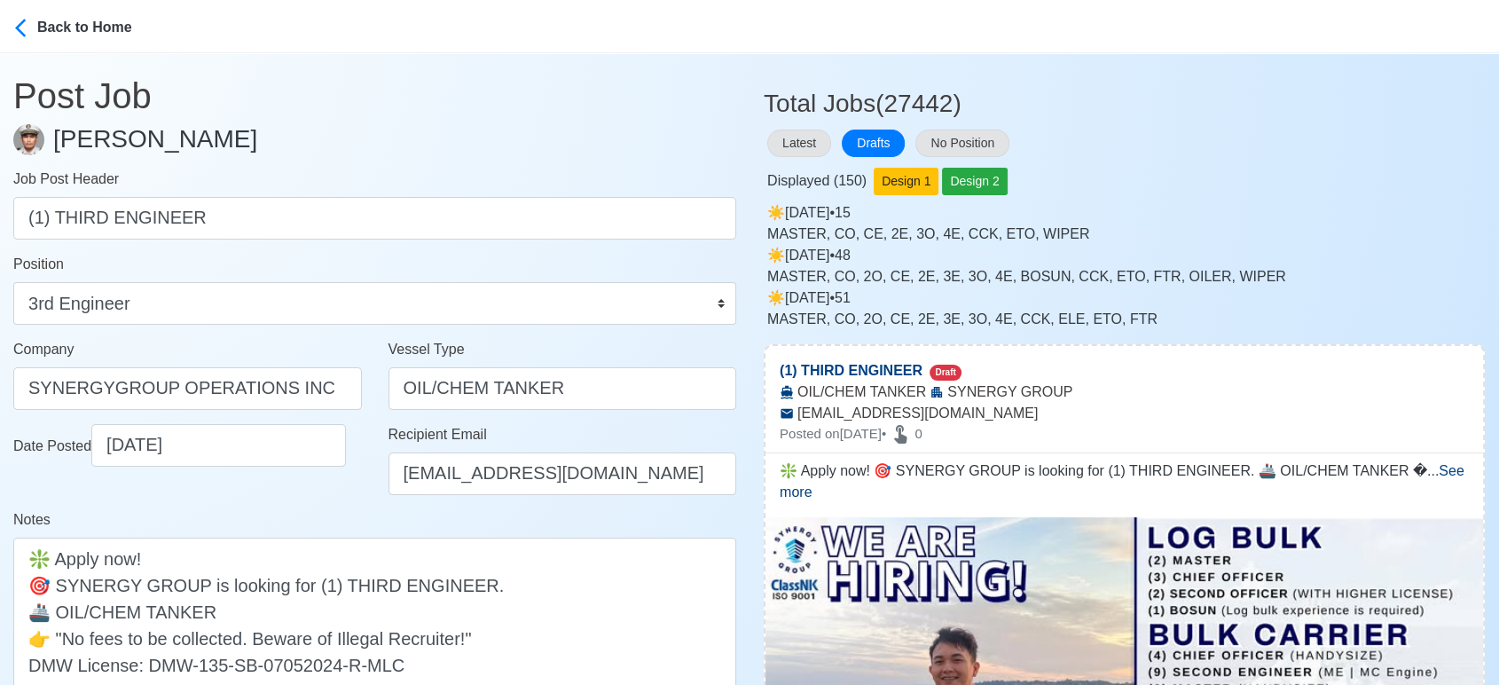
click at [263, 512] on div "Notes ❇️ Apply now! 🎯 SYNERGY GROUP is looking for (1) THIRD ENGINEER. 🚢 OIL/CH…" at bounding box center [374, 610] width 723 height 202
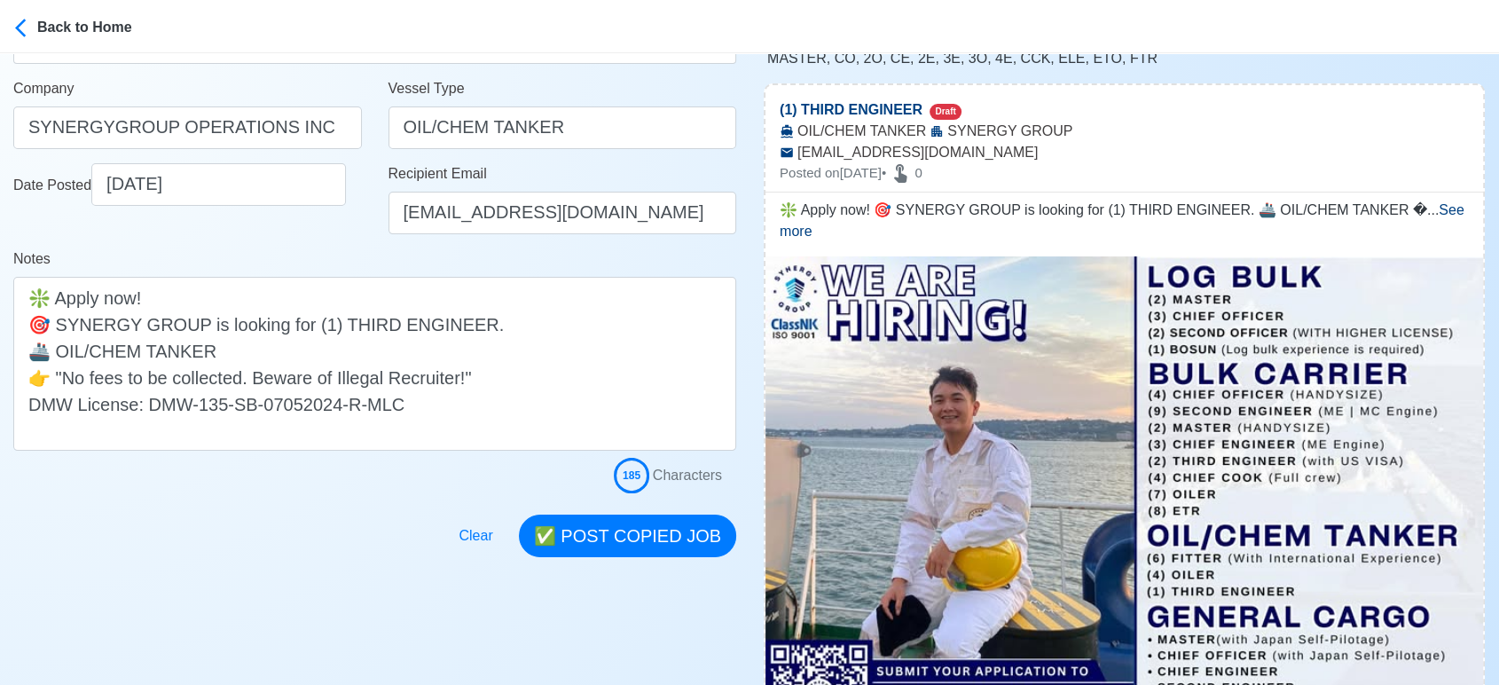
scroll to position [295, 0]
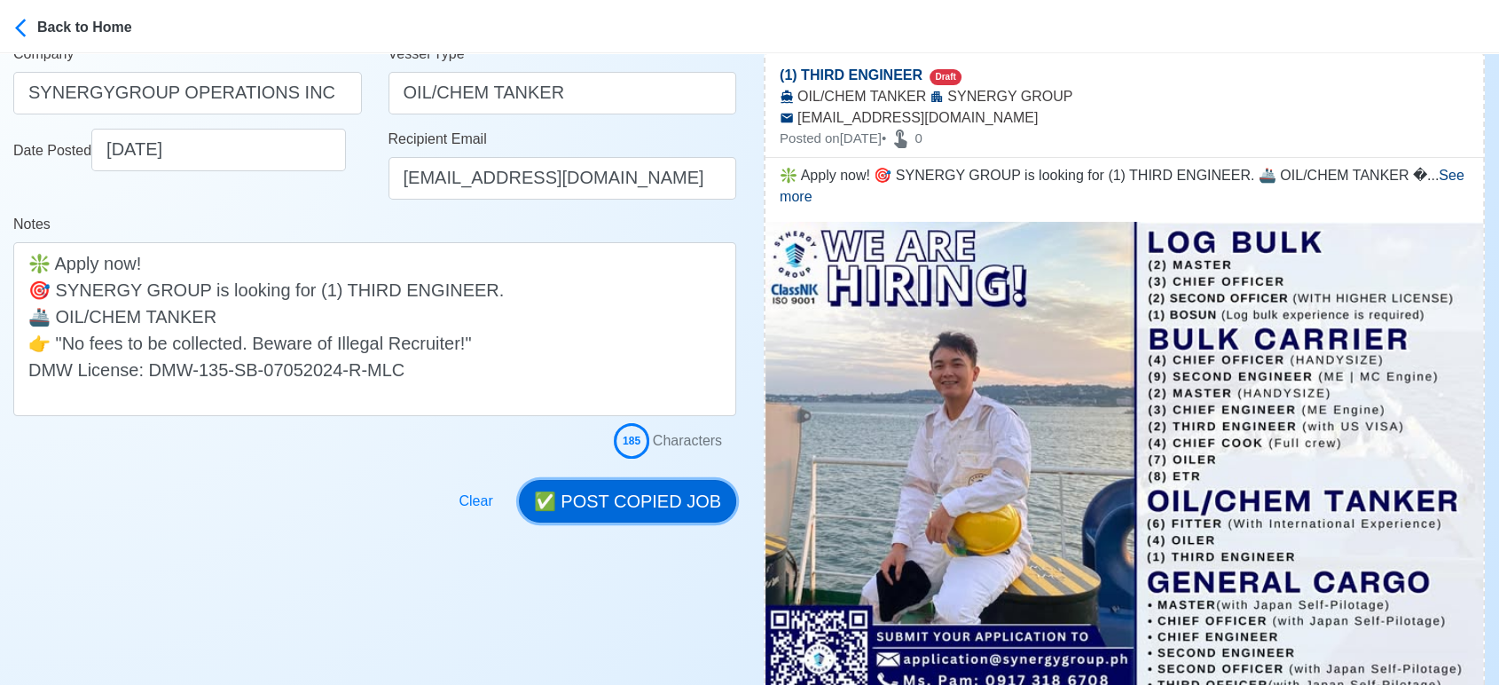
click at [617, 498] on button "✅ POST COPIED JOB" at bounding box center [627, 501] width 217 height 43
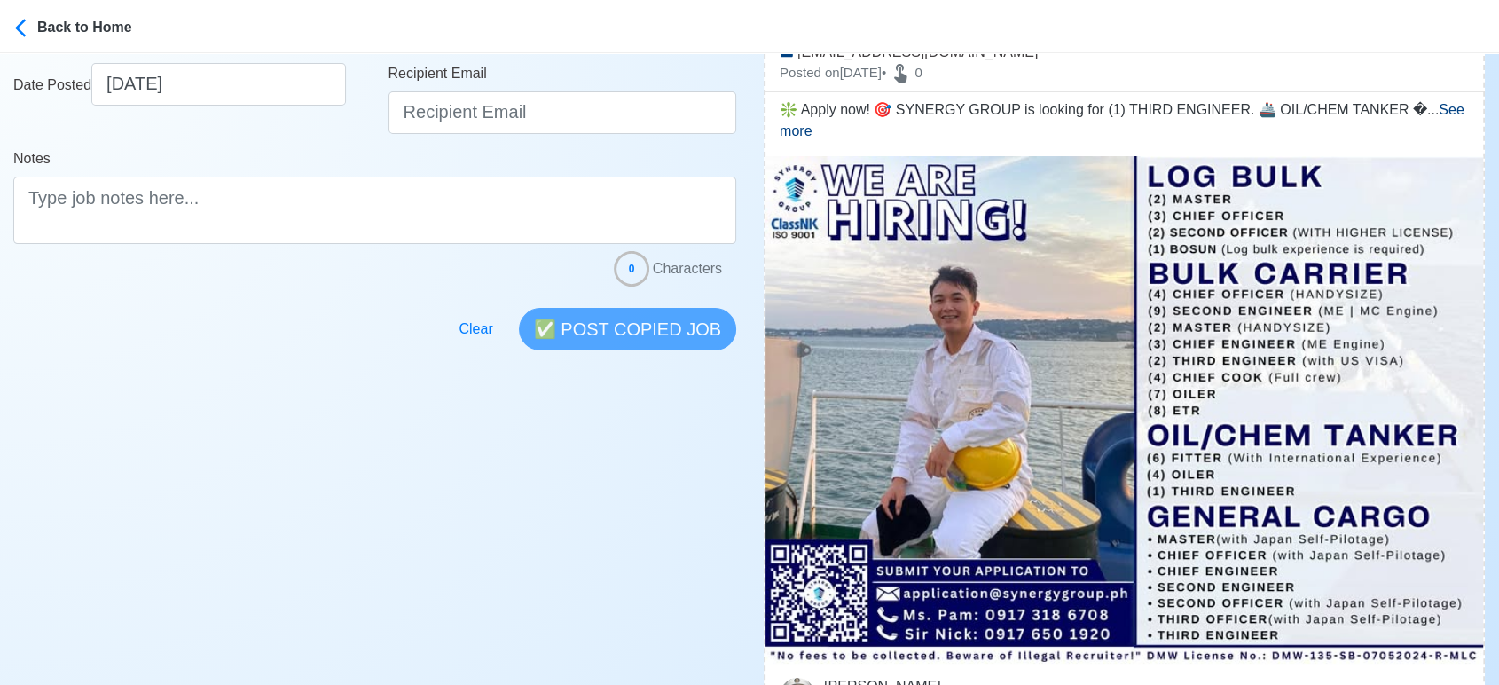
scroll to position [591, 0]
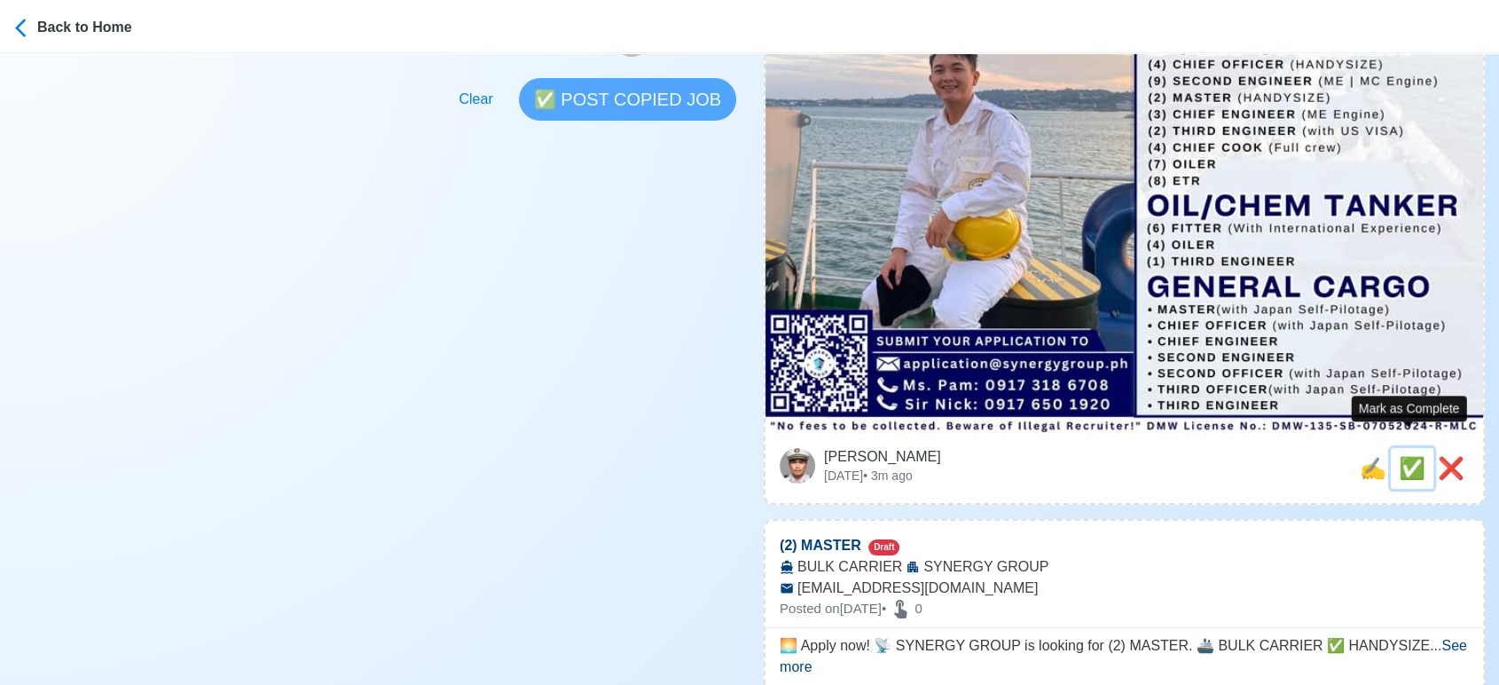
click at [1416, 456] on span "✅" at bounding box center [1412, 468] width 27 height 24
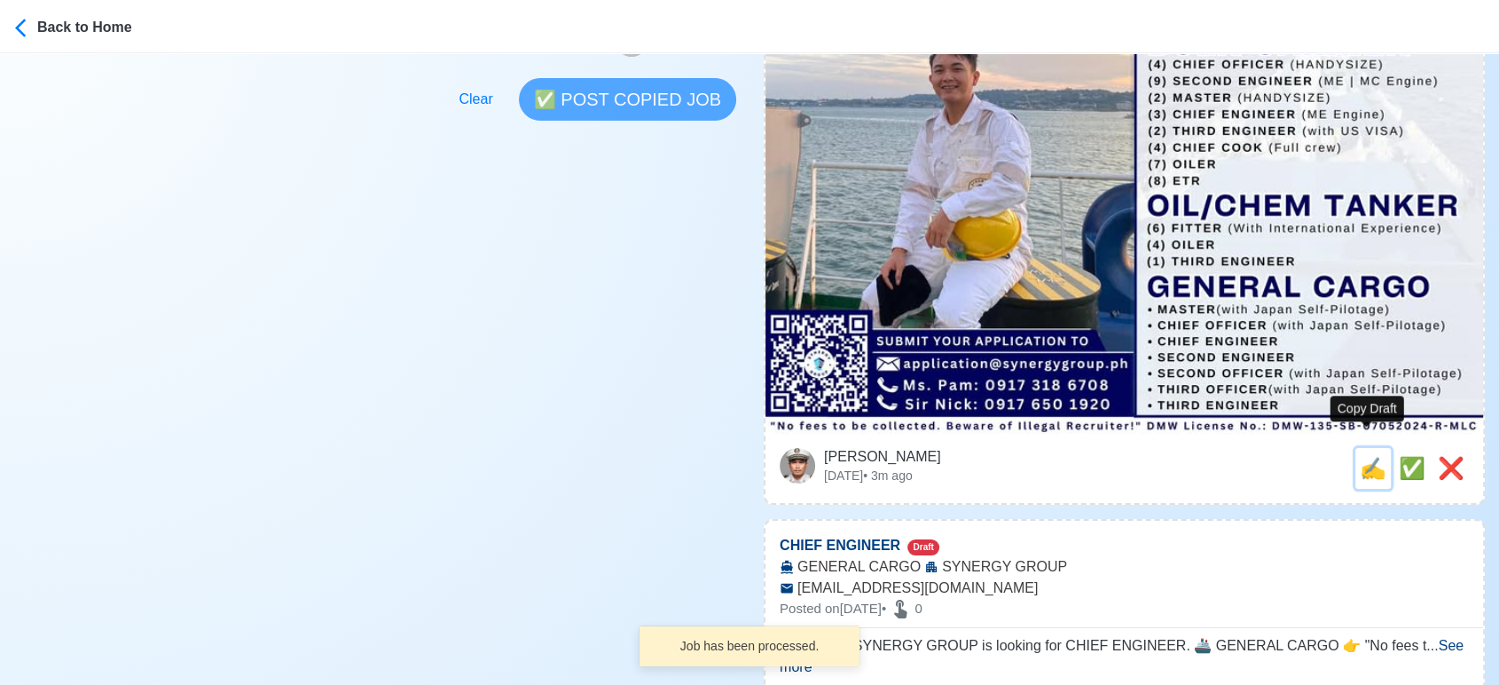
click at [1362, 456] on span "✍️" at bounding box center [1373, 468] width 27 height 24
type input "(2) MASTER"
select select
type input "SYNERGY GROUP"
type input "BULK CARRIER"
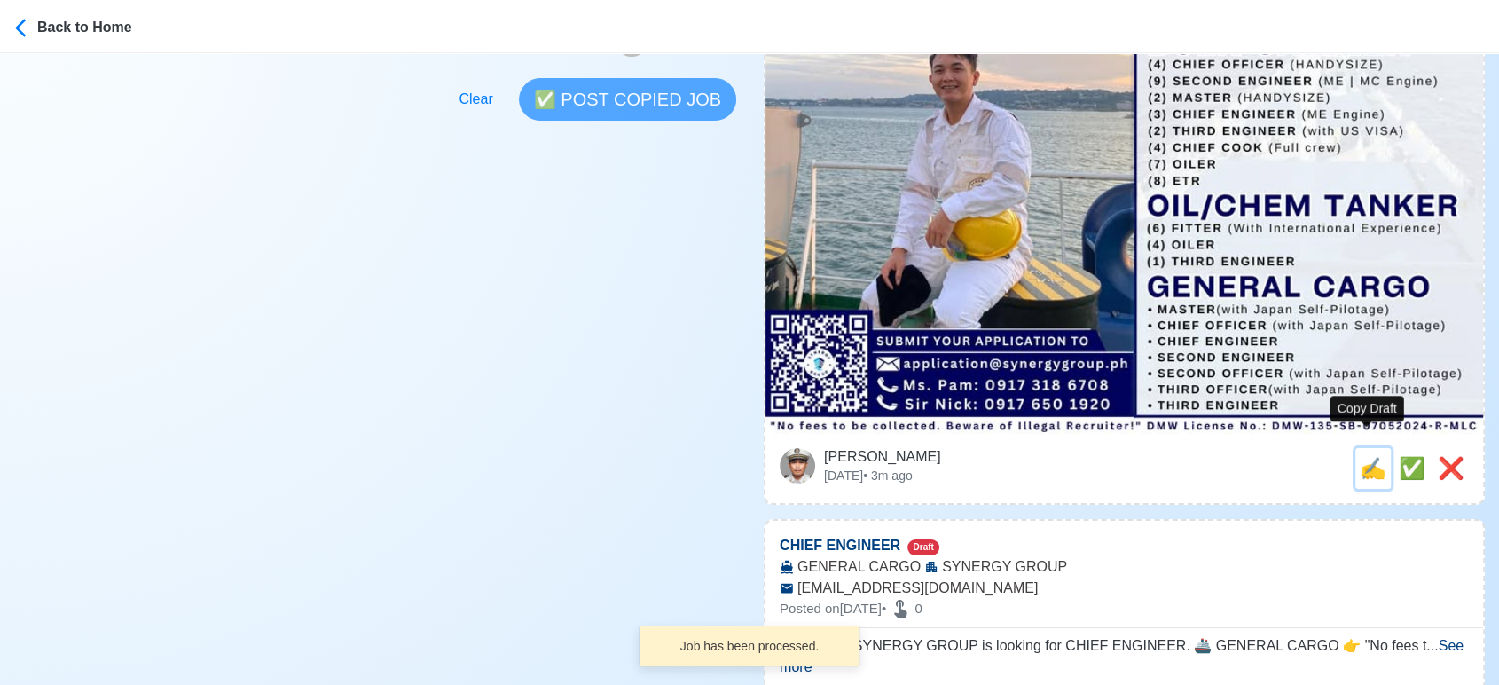
type input "application@synergygroup.ph"
type textarea "🌅 Apply now! 📡 SYNERGY GROUP is looking for (2) MASTER. 🚢 BULK CARRIER ✅ HANDYS…"
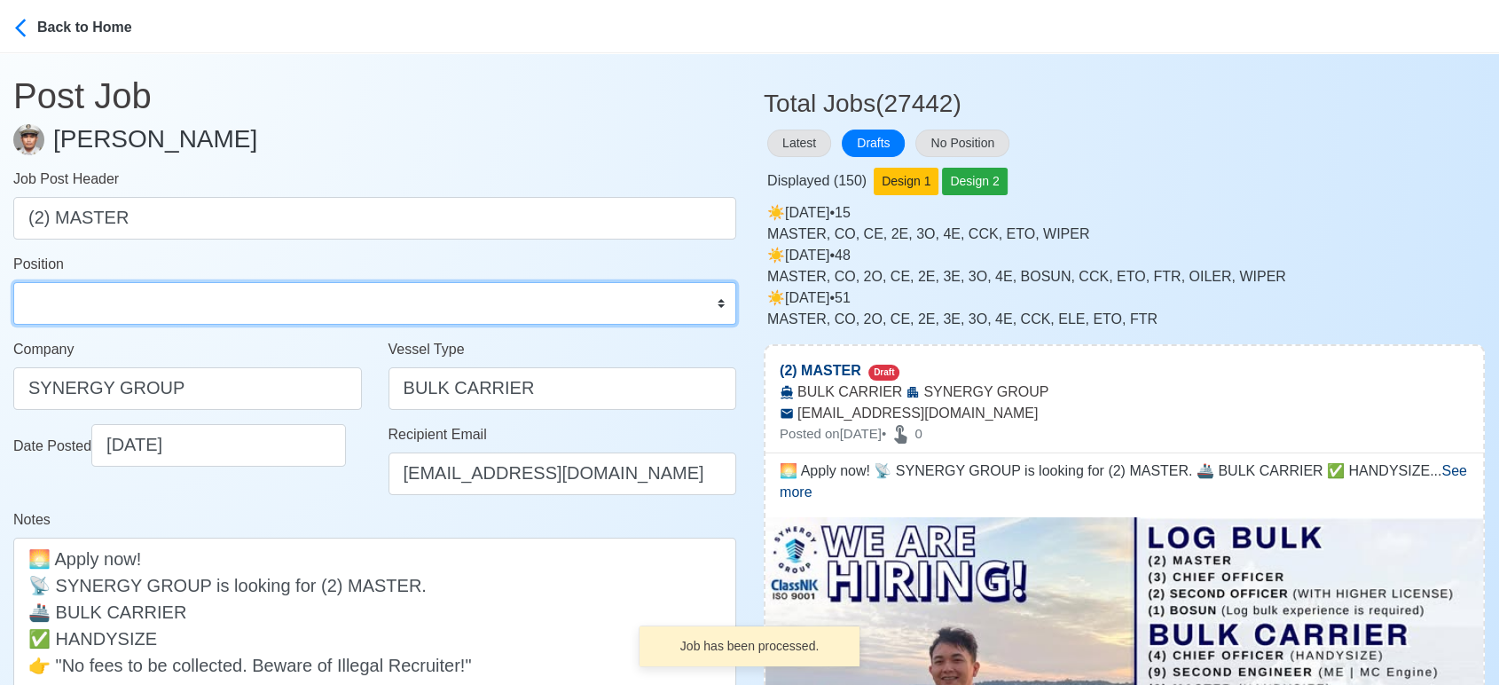
drag, startPoint x: 78, startPoint y: 298, endPoint x: 78, endPoint y: 285, distance: 13.3
click at [78, 298] on select "Master Chief Officer 2nd Officer 3rd Officer Junior Officer Chief Engineer 2nd …" at bounding box center [374, 303] width 723 height 43
select select "Master"
click at [13, 282] on select "Master Chief Officer 2nd Officer 3rd Officer Junior Officer Chief Engineer 2nd …" at bounding box center [374, 303] width 723 height 43
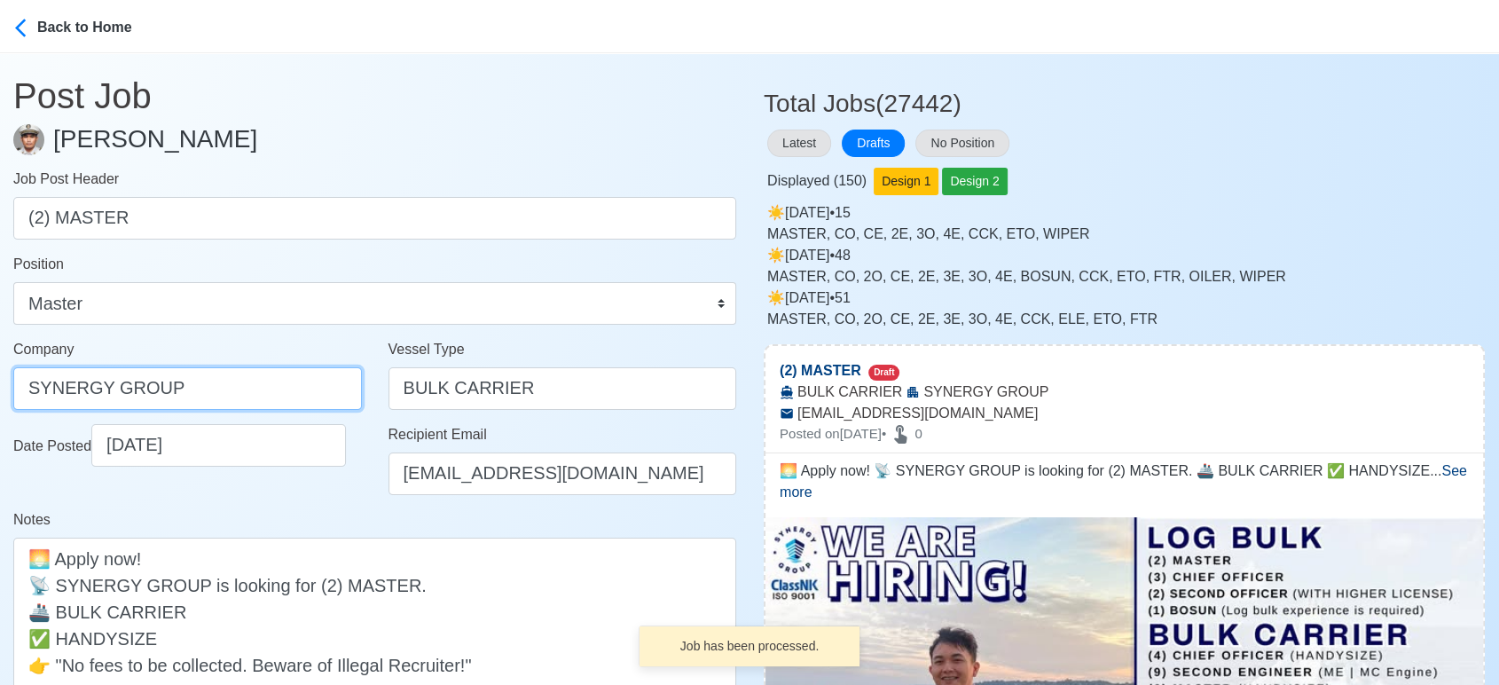
click at [273, 387] on input "SYNERGY GROUP" at bounding box center [187, 388] width 349 height 43
paste input "GROUP OPERATIONS INC"
type input "SYNERGYGROUP OPERATIONS INC"
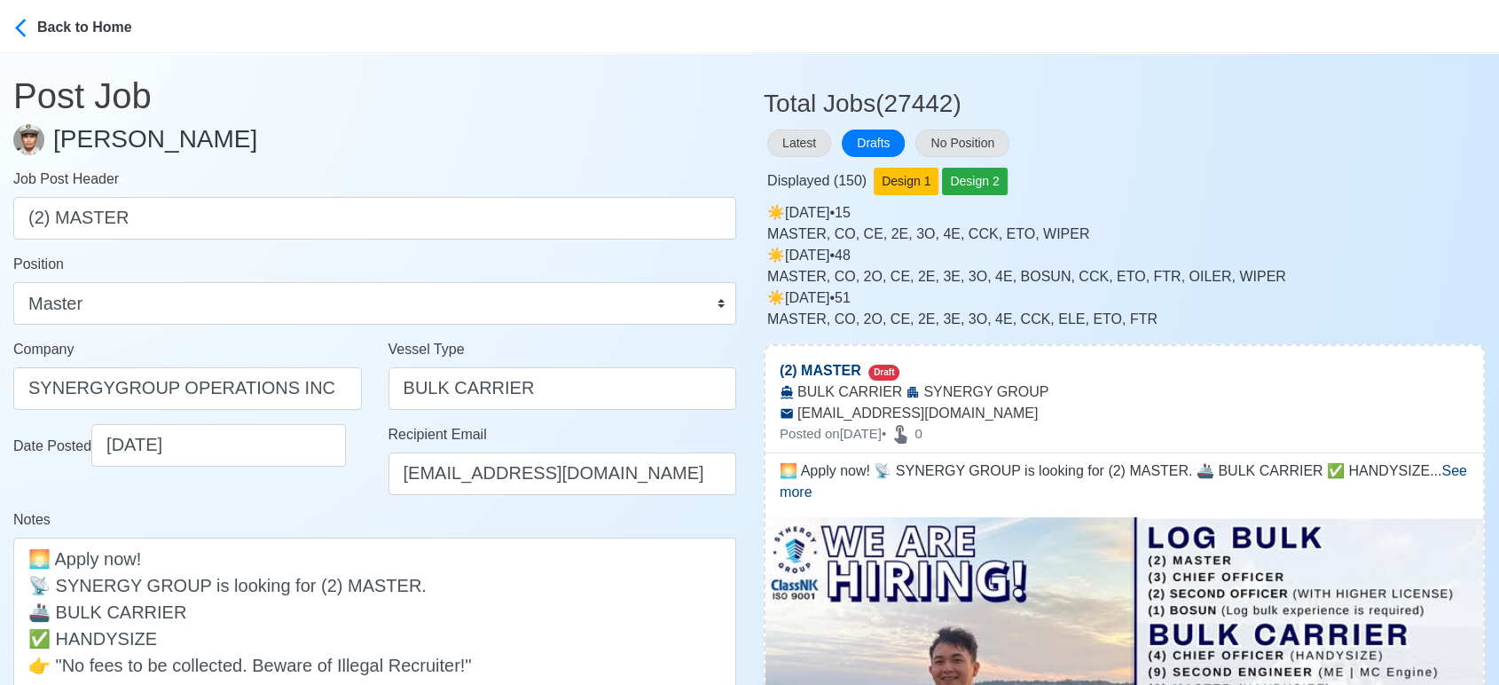
click at [334, 524] on div "Notes 🌅 Apply now! 📡 SYNERGY GROUP is looking for (2) MASTER. 🚢 BULK CARRIER ✅ …" at bounding box center [374, 623] width 723 height 229
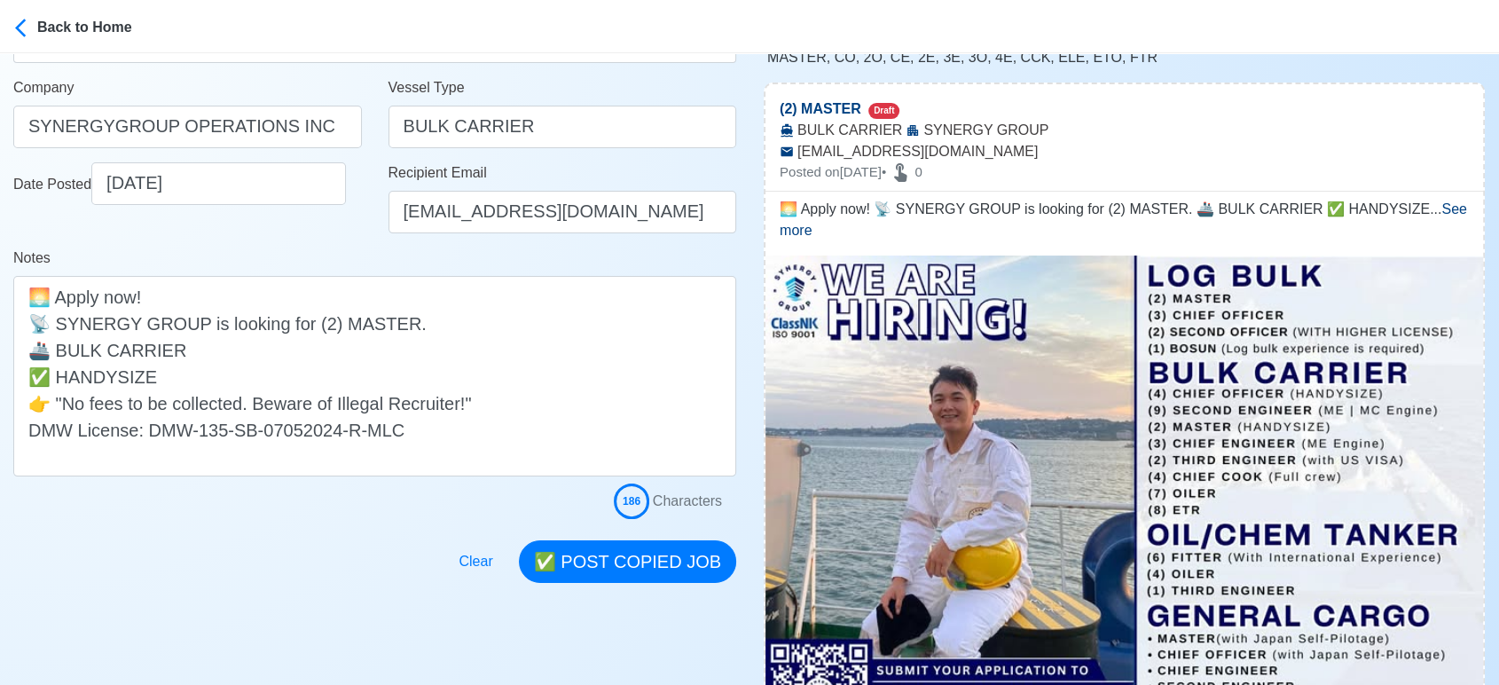
scroll to position [295, 0]
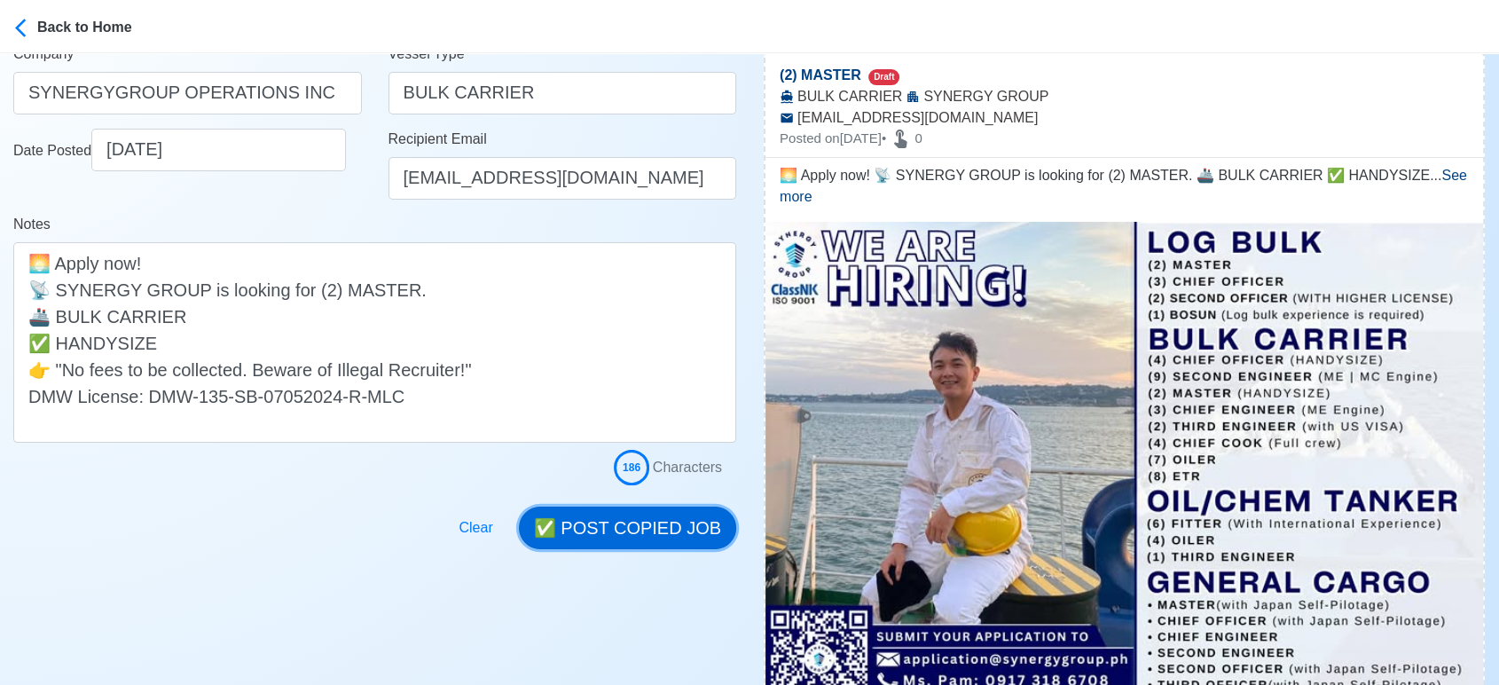
click at [625, 516] on button "✅ POST COPIED JOB" at bounding box center [627, 527] width 217 height 43
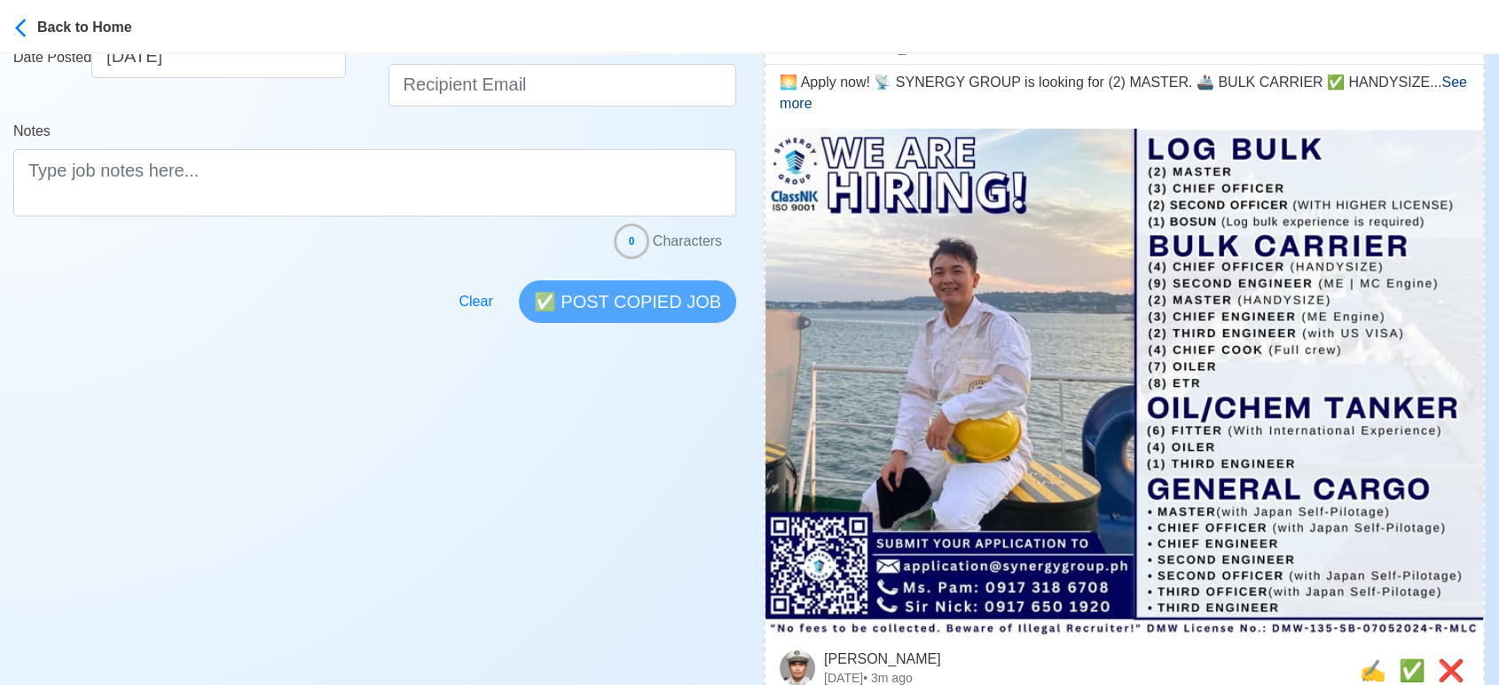
scroll to position [591, 0]
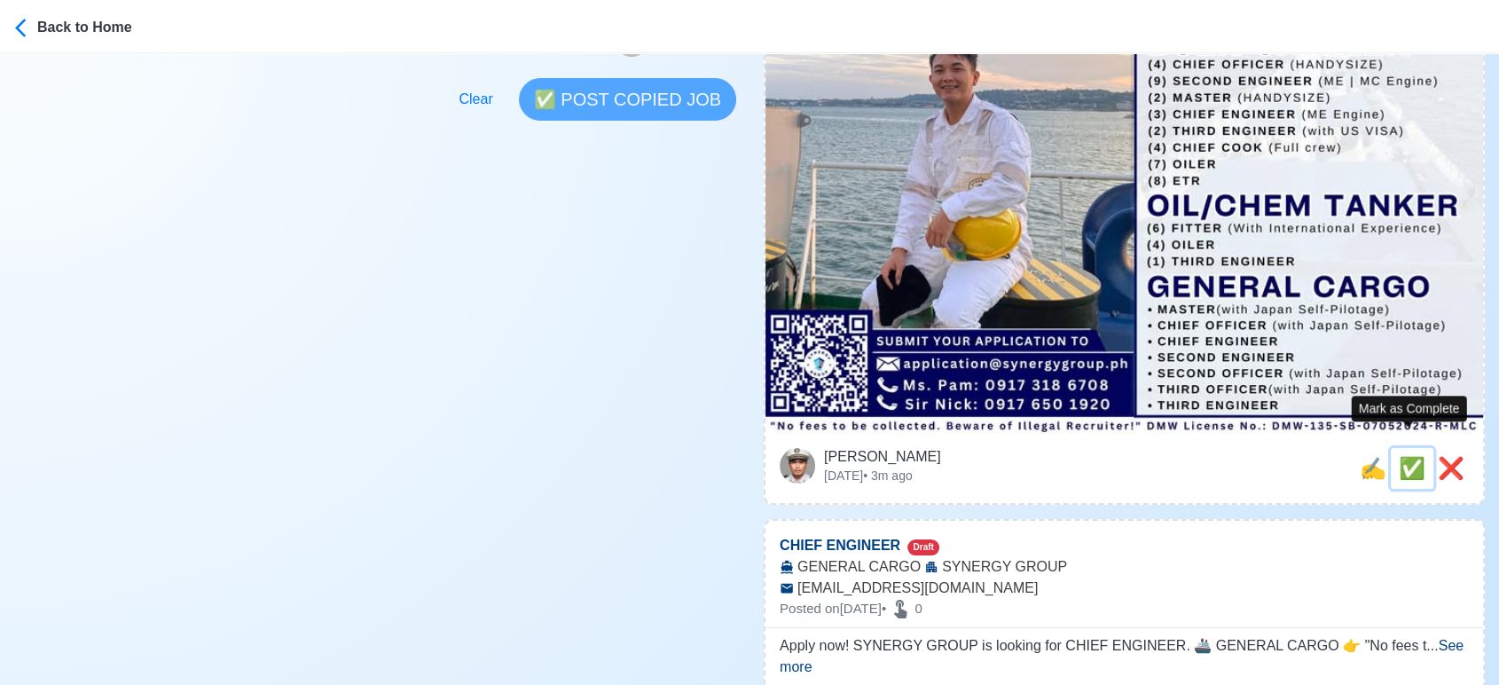
click at [1403, 456] on span "✅" at bounding box center [1412, 468] width 27 height 24
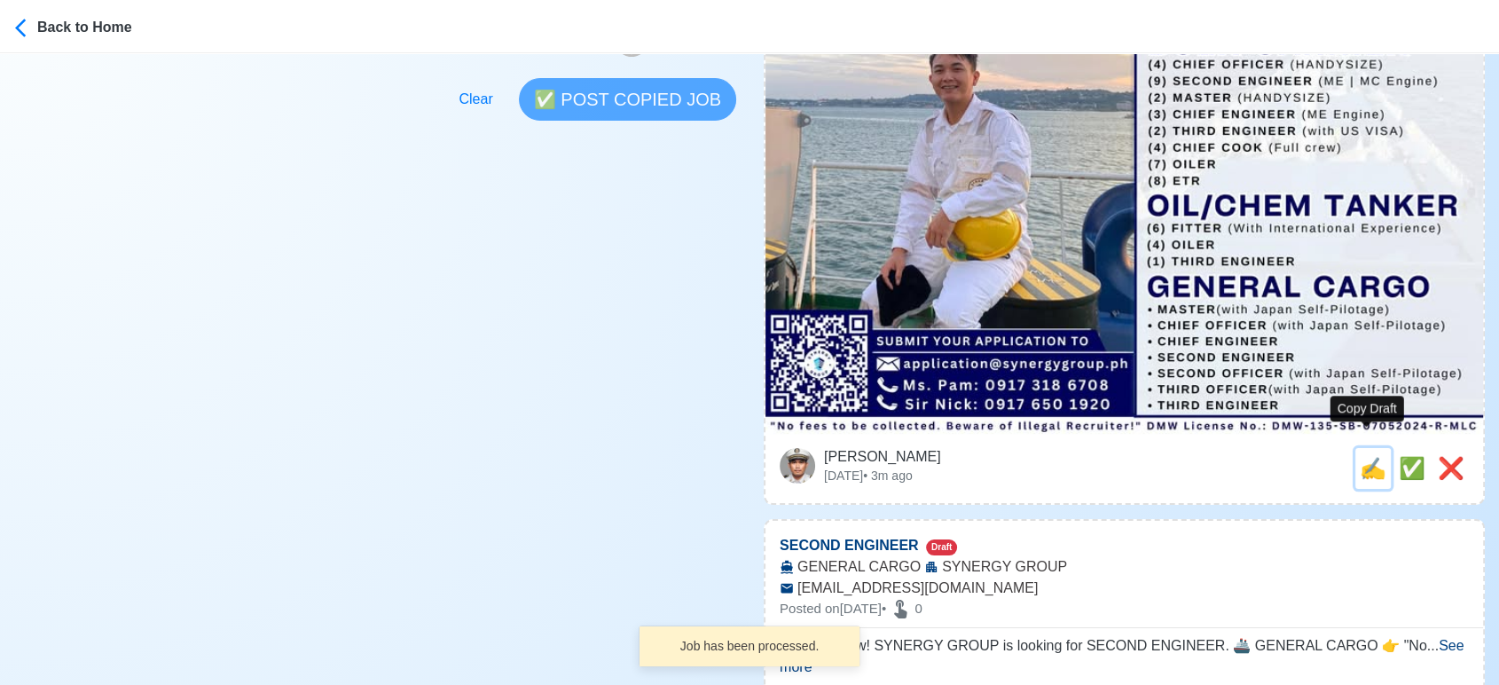
click at [1367, 456] on span "✍️" at bounding box center [1373, 468] width 27 height 24
type input "CHIEF ENGINEER"
select select
type input "SYNERGY GROUP"
type input "GENERAL CARGO"
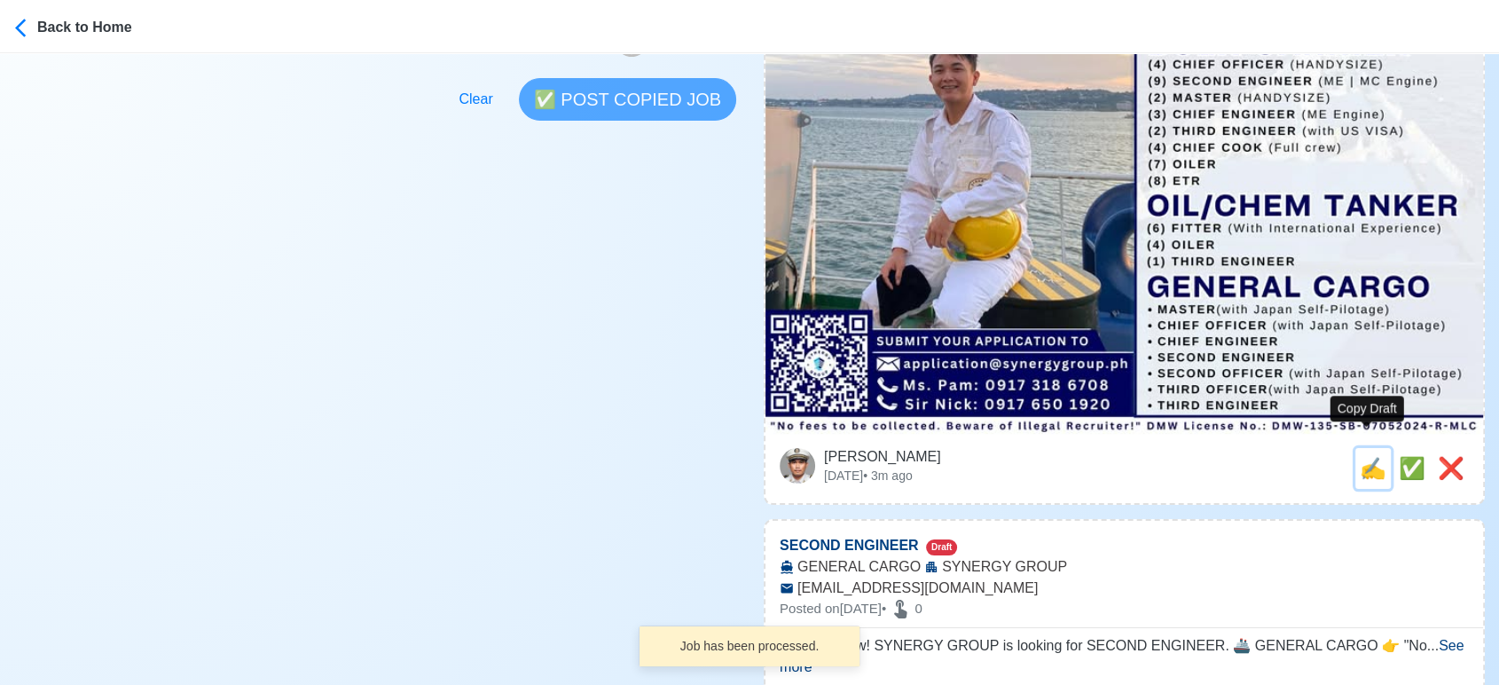
type input "application@synergygroup.ph"
type textarea "Apply now! SYNERGY GROUP is looking for CHIEF ENGINEER. 🚢 GENERAL CARGO 👉 "No f…"
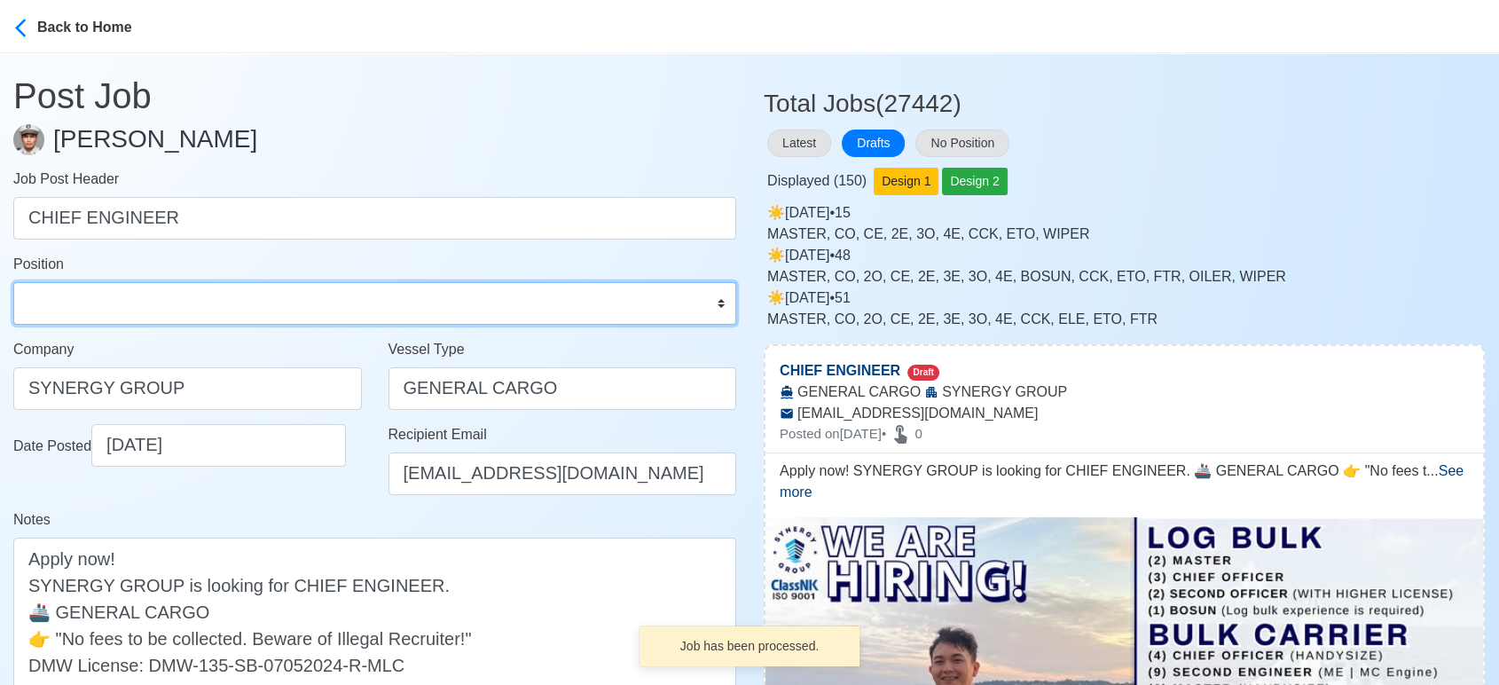
click at [174, 308] on select "Master Chief Officer 2nd Officer 3rd Officer Junior Officer Chief Engineer 2nd …" at bounding box center [374, 303] width 723 height 43
select select "Chief Engineer"
click at [13, 282] on select "Master Chief Officer 2nd Officer 3rd Officer Junior Officer Chief Engineer 2nd …" at bounding box center [374, 303] width 723 height 43
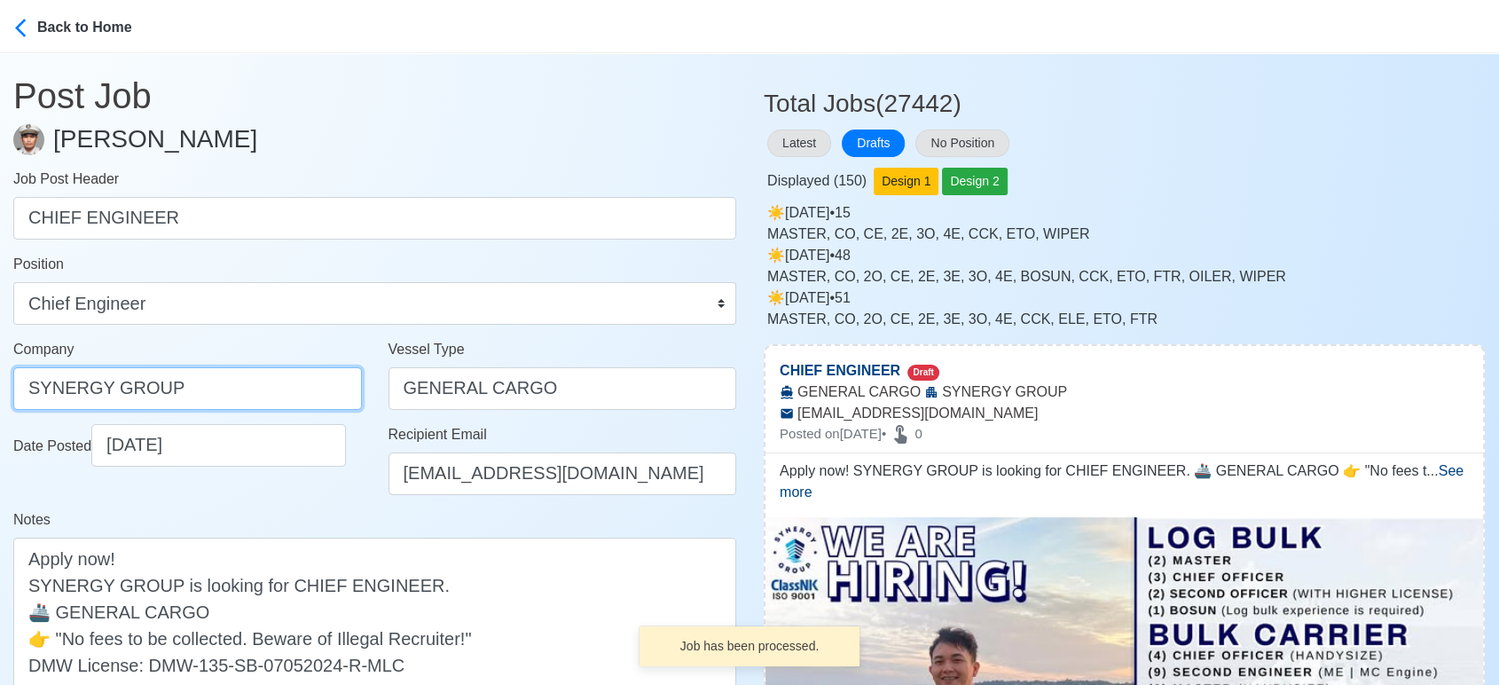
click at [270, 389] on input "SYNERGY GROUP" at bounding box center [187, 388] width 349 height 43
paste input "GROUP OPERATIONS INC"
type input "SYNERGYGROUP OPERATIONS INC"
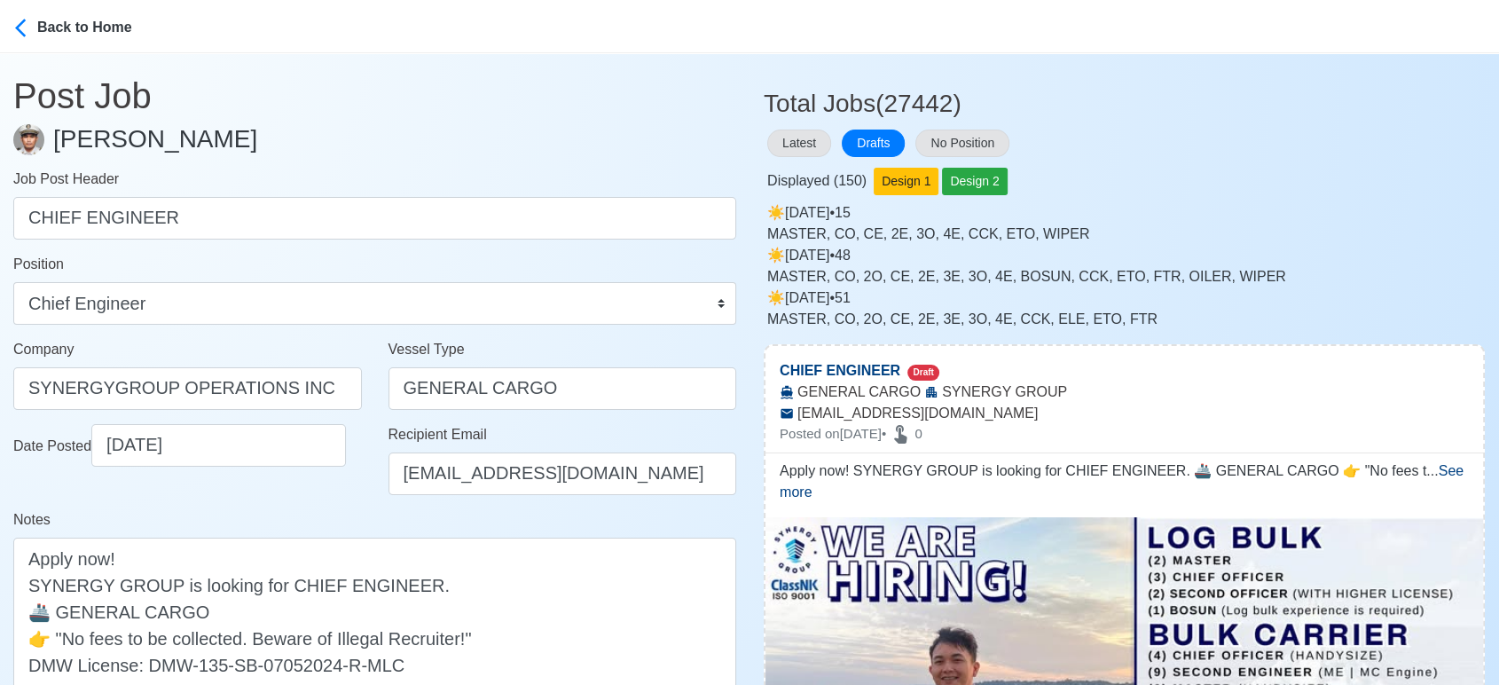
click at [318, 523] on div "Notes Apply now! SYNERGY GROUP is looking for CHIEF ENGINEER. 🚢 GENERAL CARGO 👉…" at bounding box center [374, 610] width 723 height 202
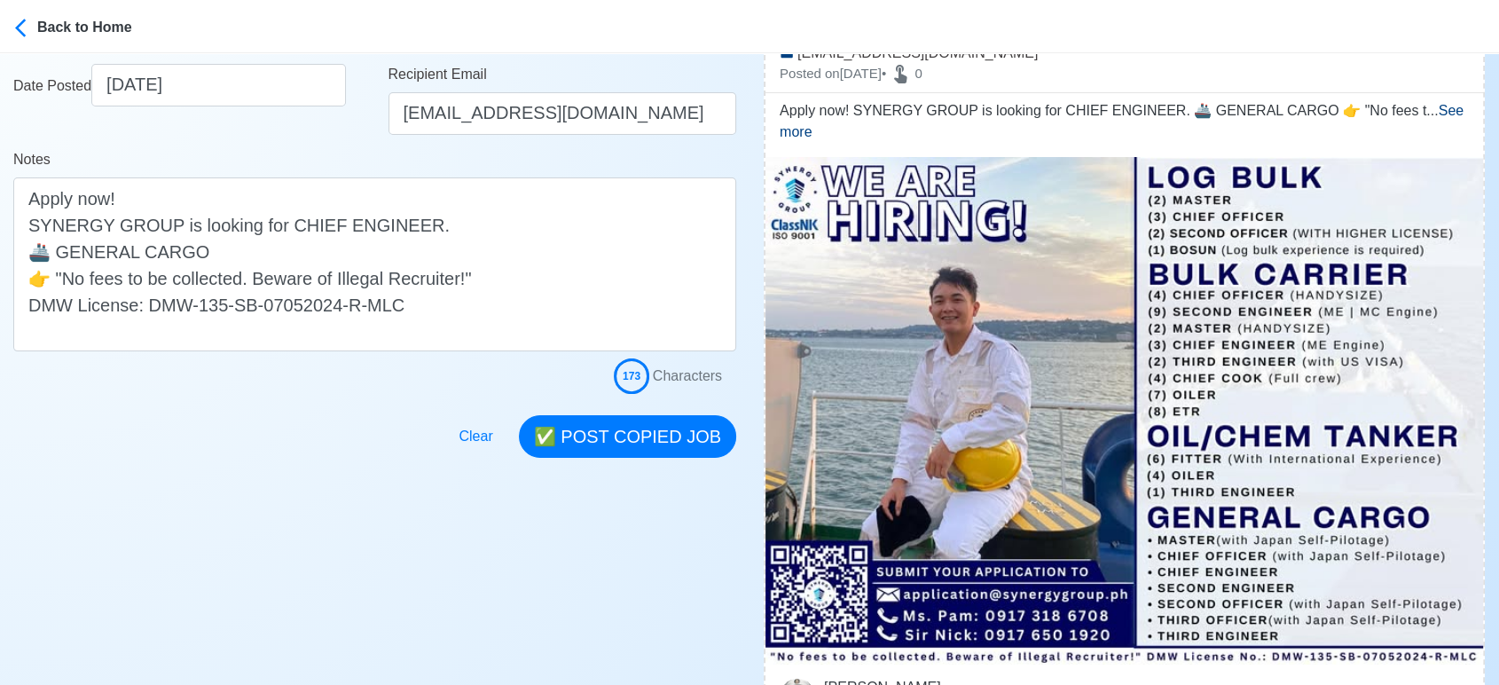
scroll to position [394, 0]
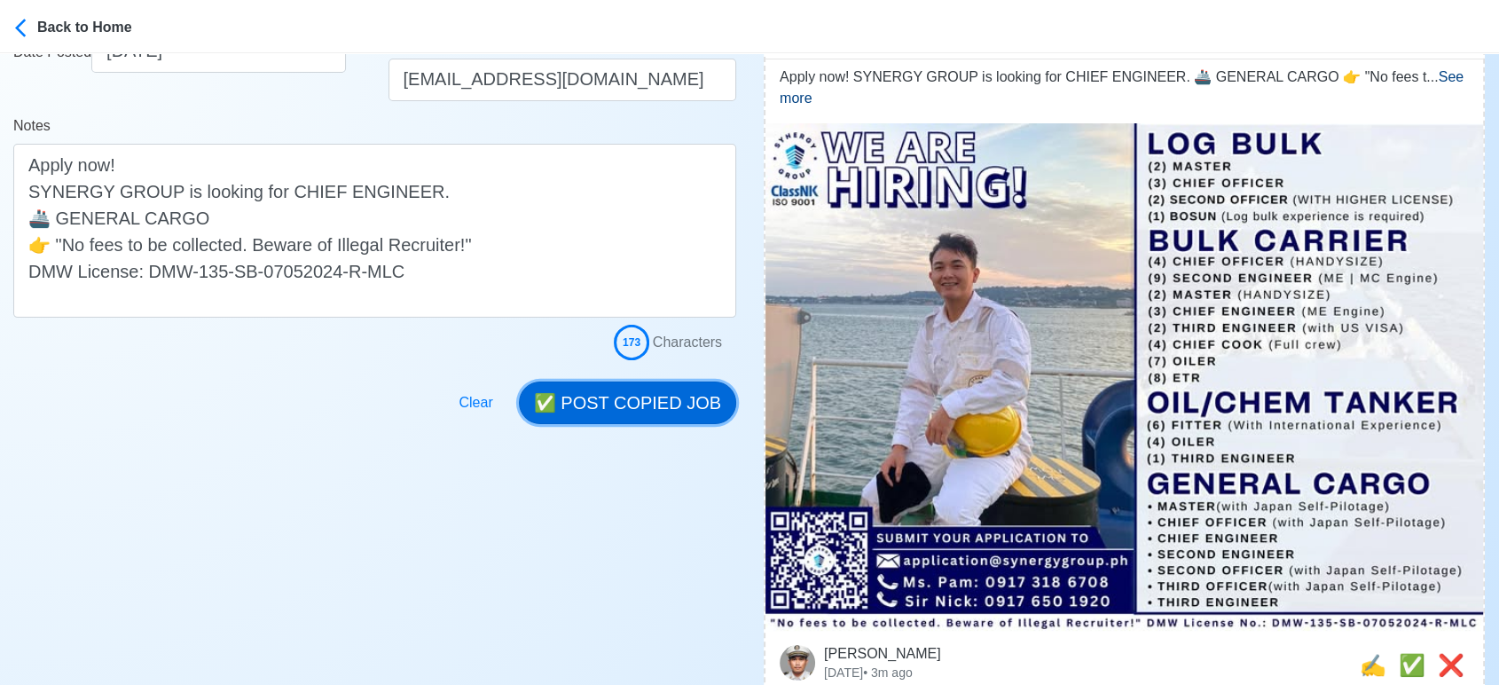
click at [629, 413] on button "✅ POST COPIED JOB" at bounding box center [627, 402] width 217 height 43
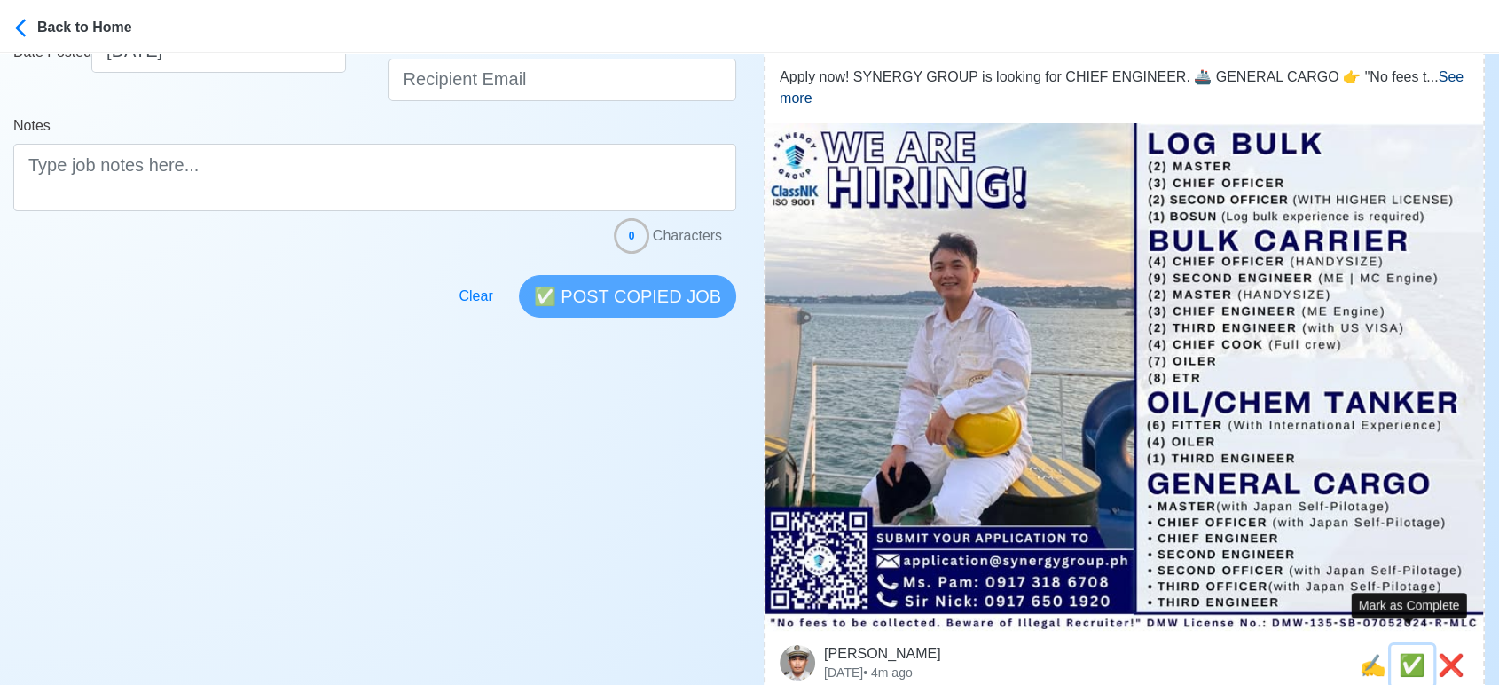
click at [1410, 653] on span "✅" at bounding box center [1412, 665] width 27 height 24
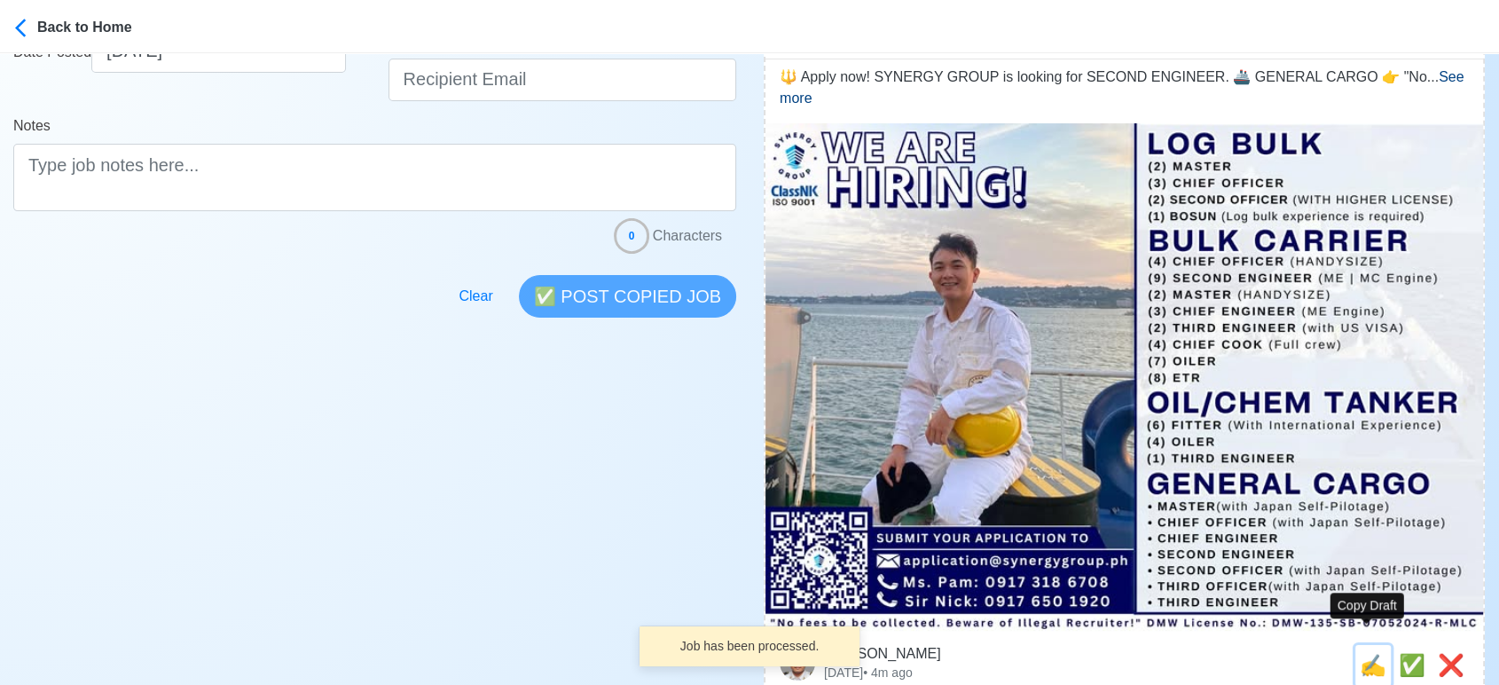
click at [1372, 653] on span "✍️" at bounding box center [1373, 665] width 27 height 24
type input "SECOND ENGINEER"
select select
type input "SYNERGY GROUP"
type input "GENERAL CARGO"
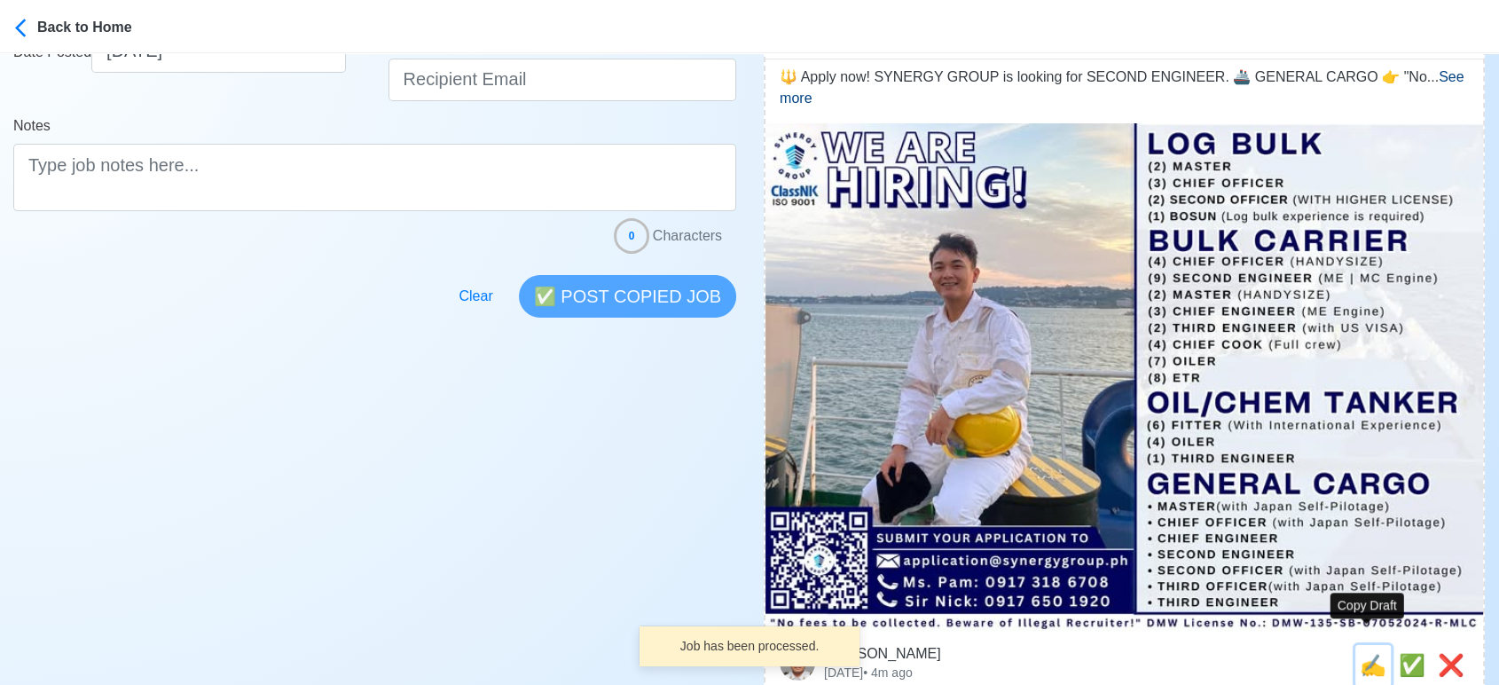
type input "application@synergygroup.ph"
type textarea "🔱 Apply now! SYNERGY GROUP is looking for SECOND ENGINEER. 🚢 GENERAL CARGO 👉 "N…"
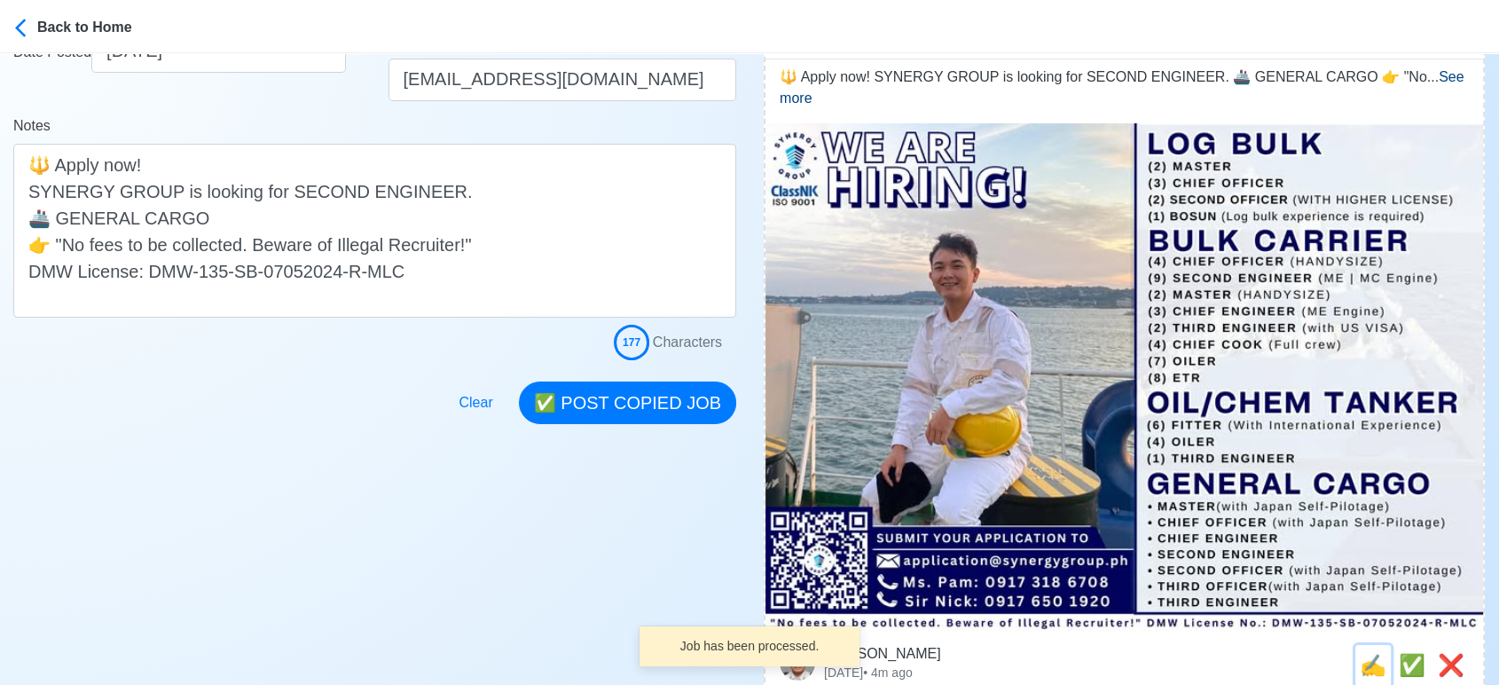
scroll to position [0, 0]
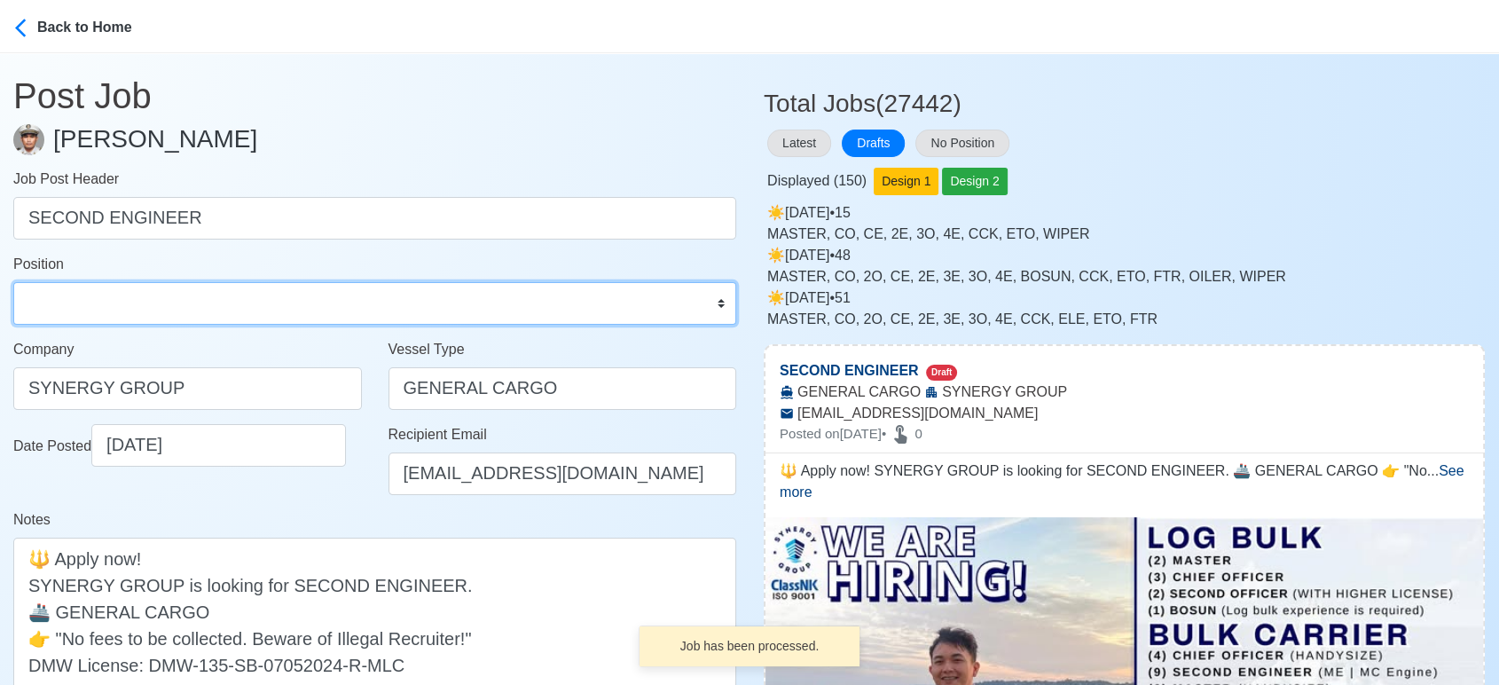
click at [200, 302] on select "Master Chief Officer 2nd Officer 3rd Officer Junior Officer Chief Engineer 2nd …" at bounding box center [374, 303] width 723 height 43
select select "2nd Engineer"
click at [13, 282] on select "Master Chief Officer 2nd Officer 3rd Officer Junior Officer Chief Engineer 2nd …" at bounding box center [374, 303] width 723 height 43
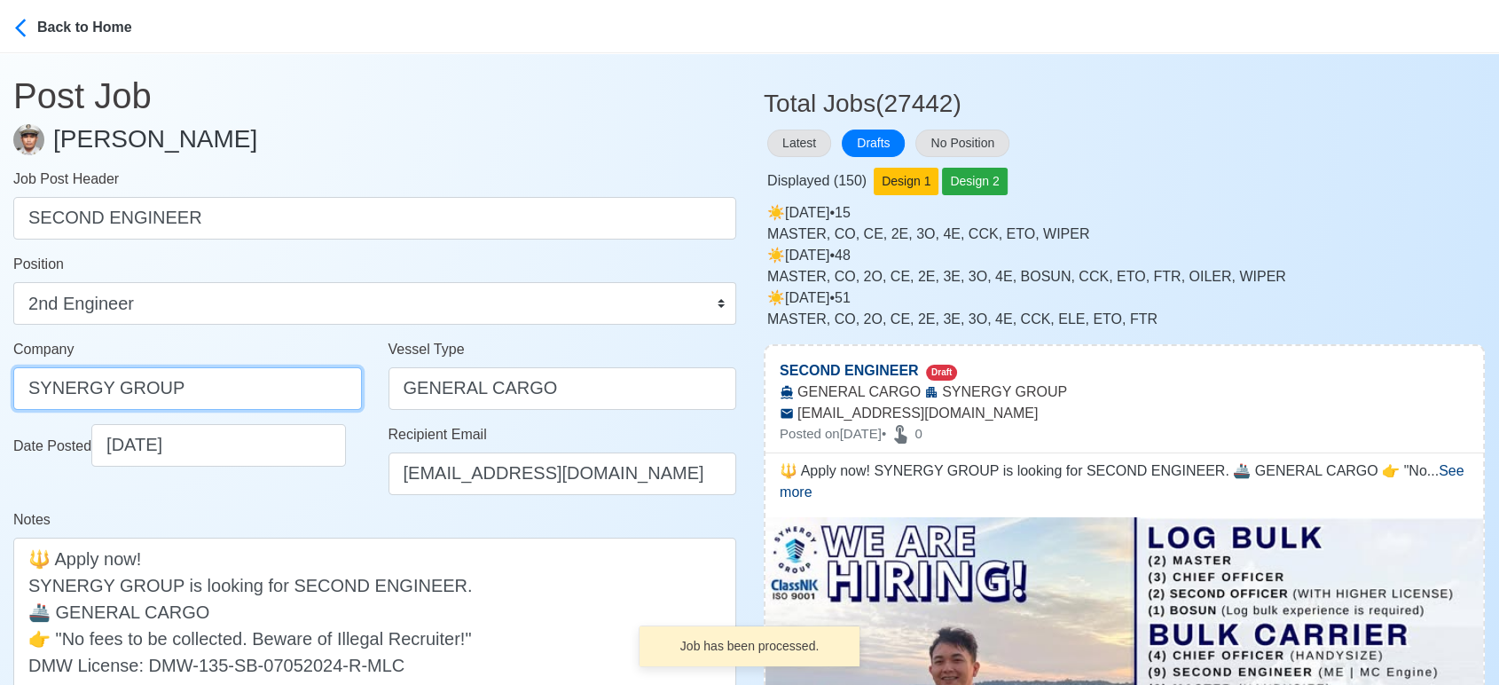
click at [231, 377] on input "SYNERGY GROUP" at bounding box center [187, 388] width 349 height 43
paste input "GROUP OPERATIONS INC"
type input "SYNERGYGROUP OPERATIONS INC"
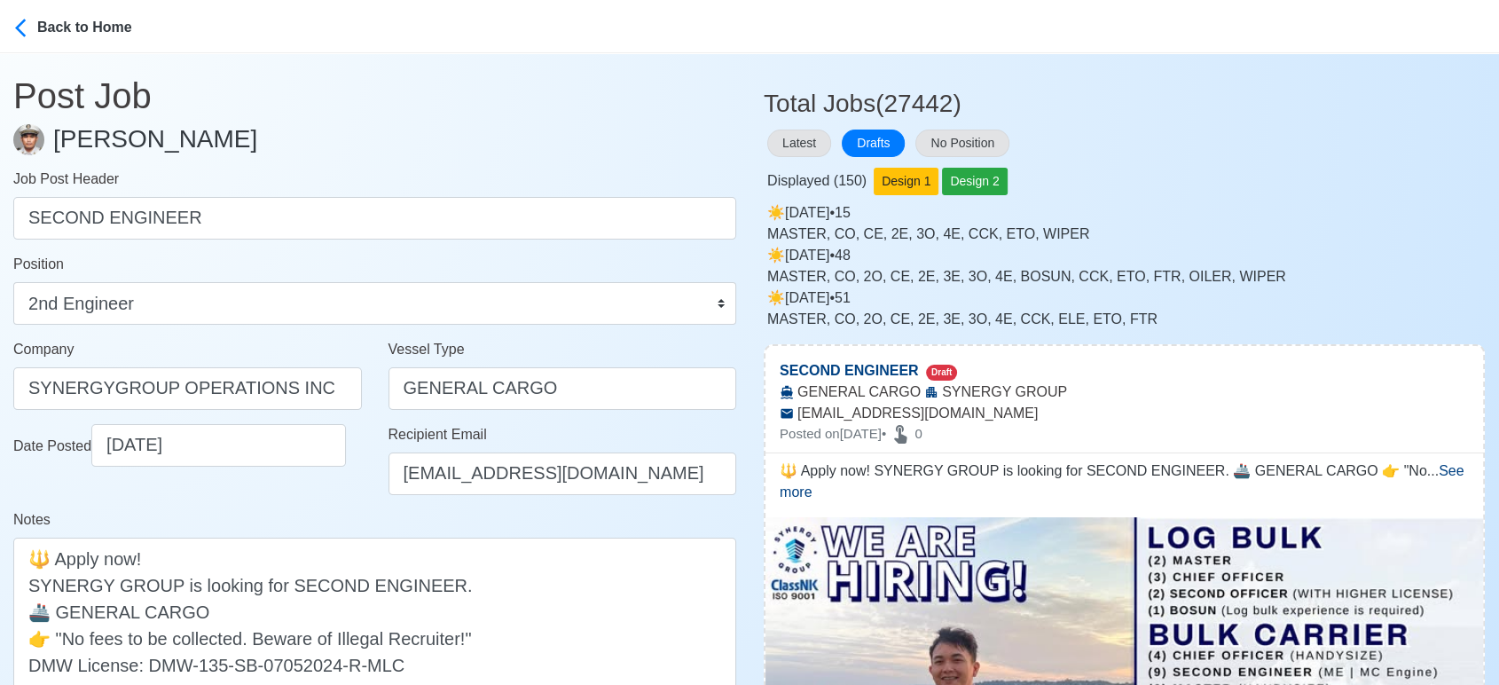
click at [351, 522] on div "Notes 🔱 Apply now! SYNERGY GROUP is looking for SECOND ENGINEER. 🚢 GENERAL CARG…" at bounding box center [374, 610] width 723 height 202
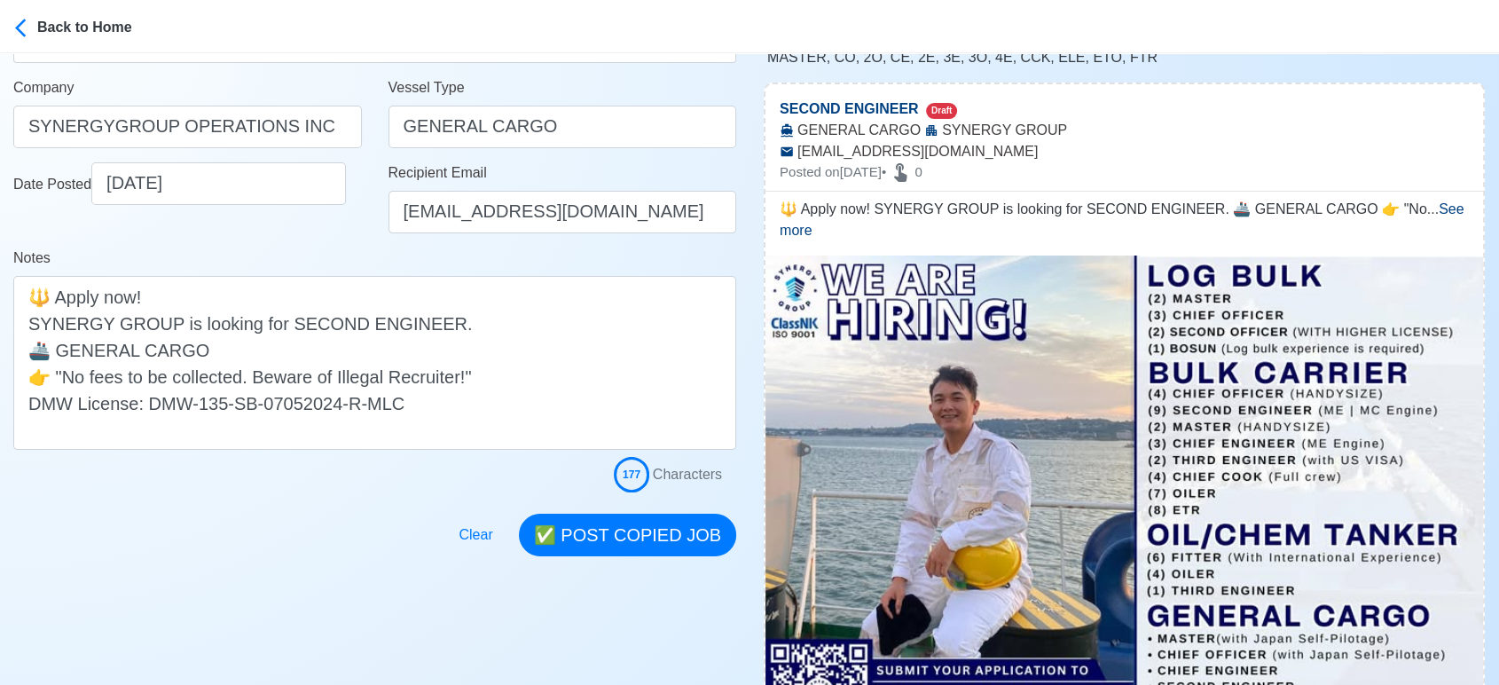
scroll to position [295, 0]
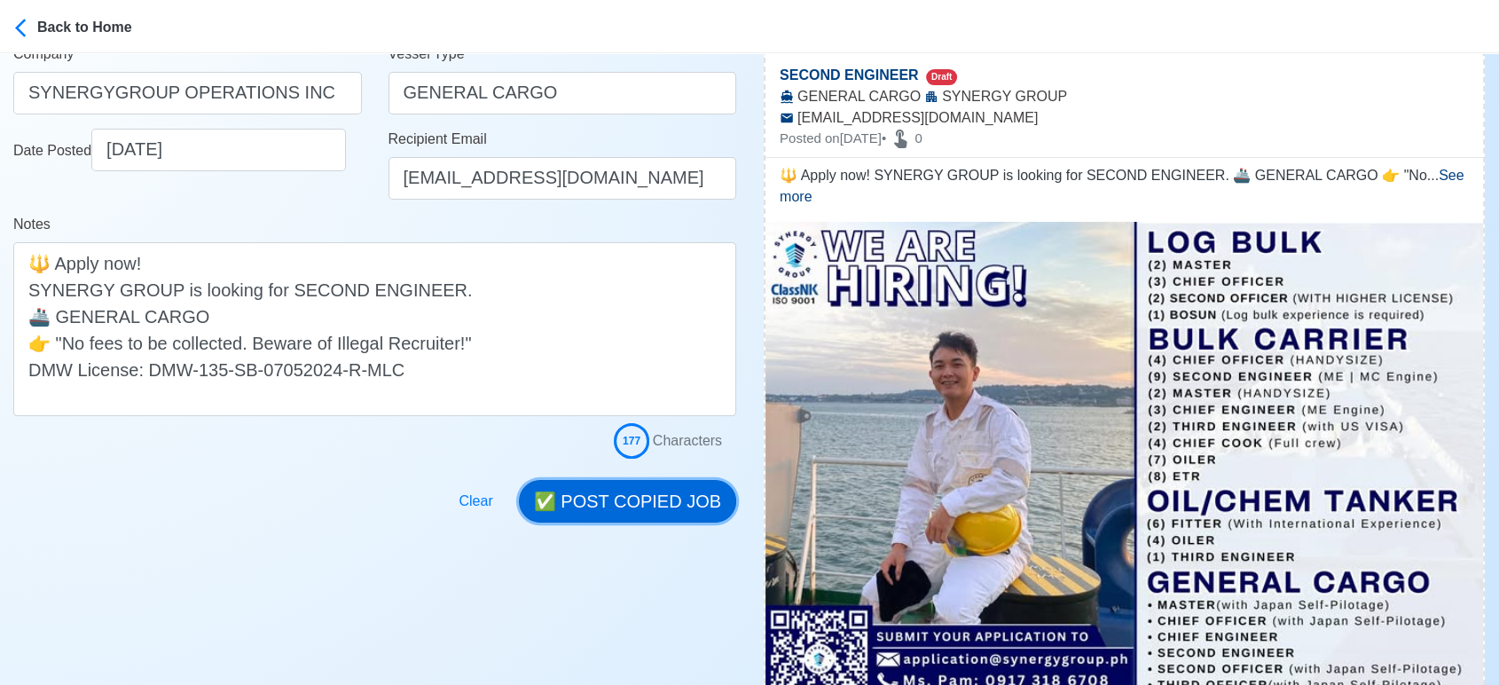
click at [632, 499] on button "✅ POST COPIED JOB" at bounding box center [627, 501] width 217 height 43
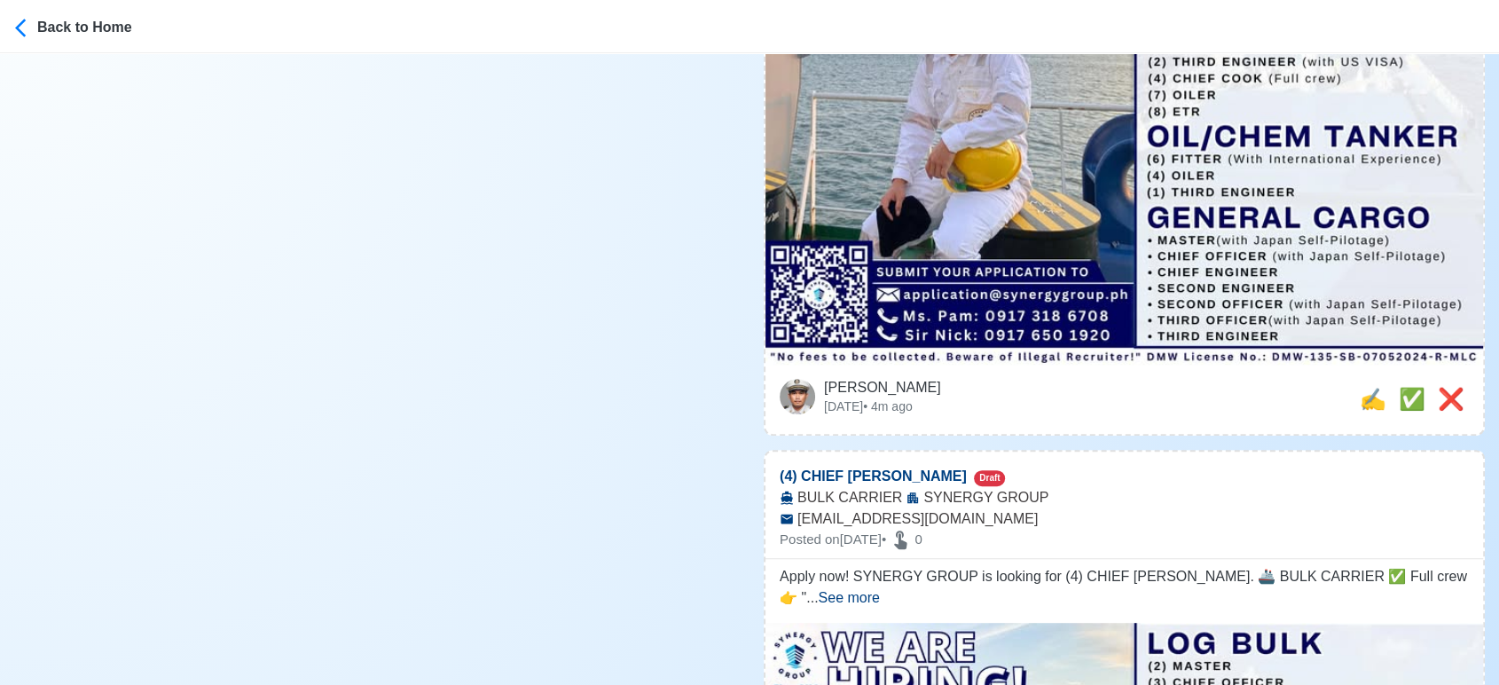
scroll to position [689, 0]
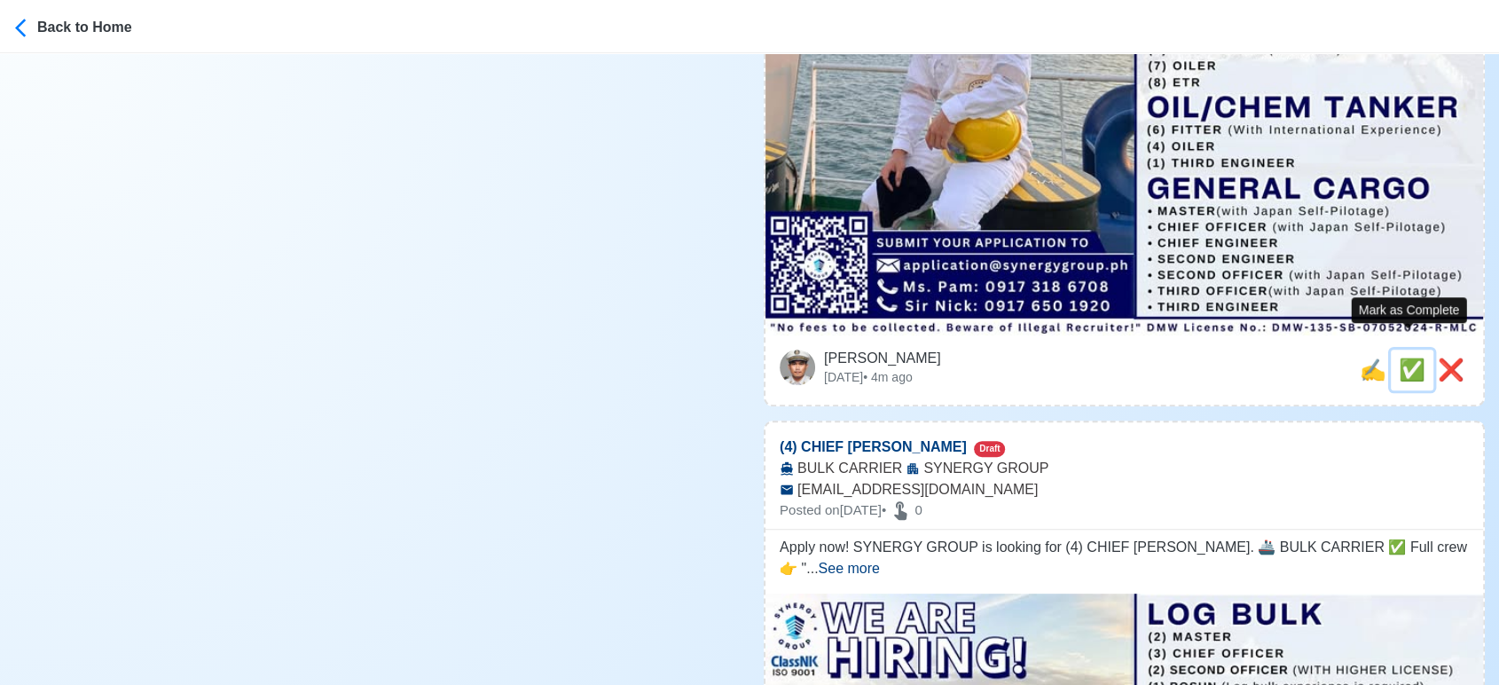
click at [1404, 357] on span "✅" at bounding box center [1412, 369] width 27 height 24
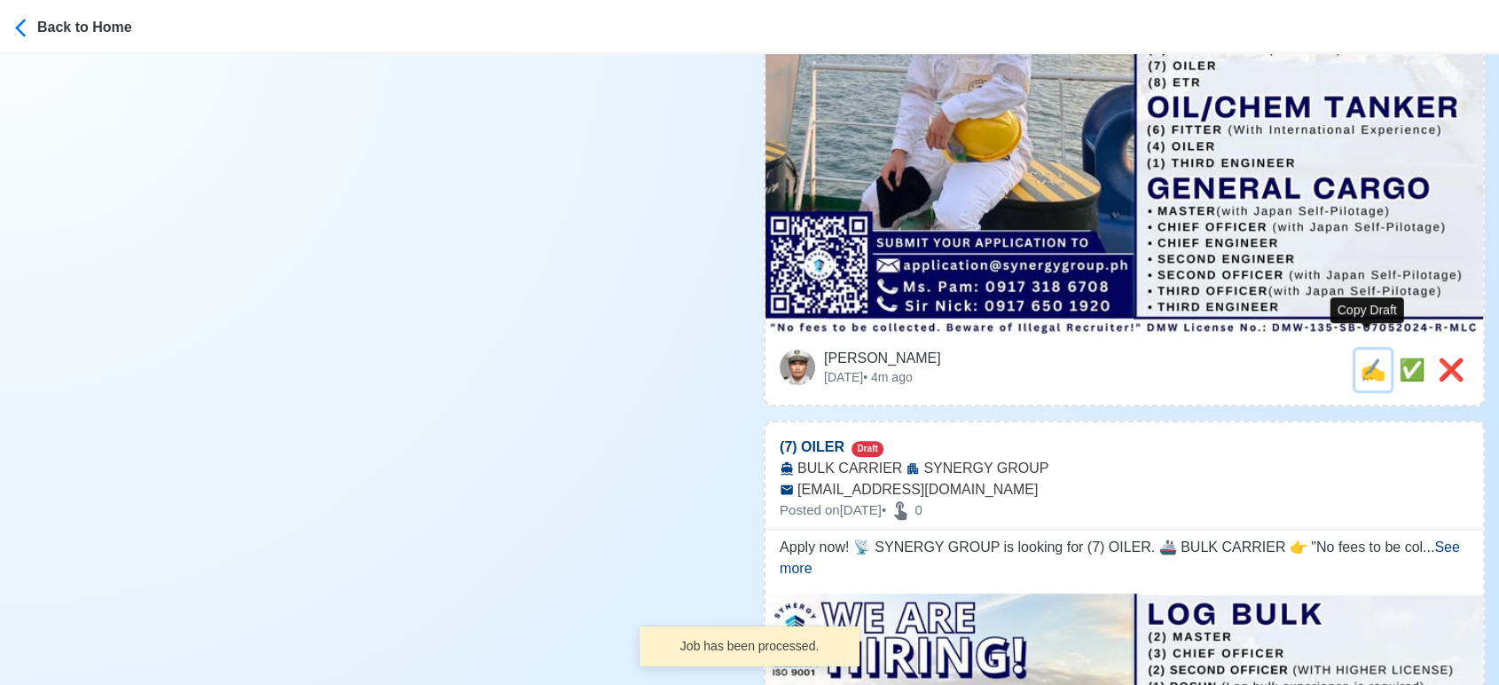
click at [1369, 357] on span "✍️" at bounding box center [1373, 369] width 27 height 24
type input "(4) CHIEF COOK"
select select
type input "SYNERGY GROUP"
type input "BULK CARRIER"
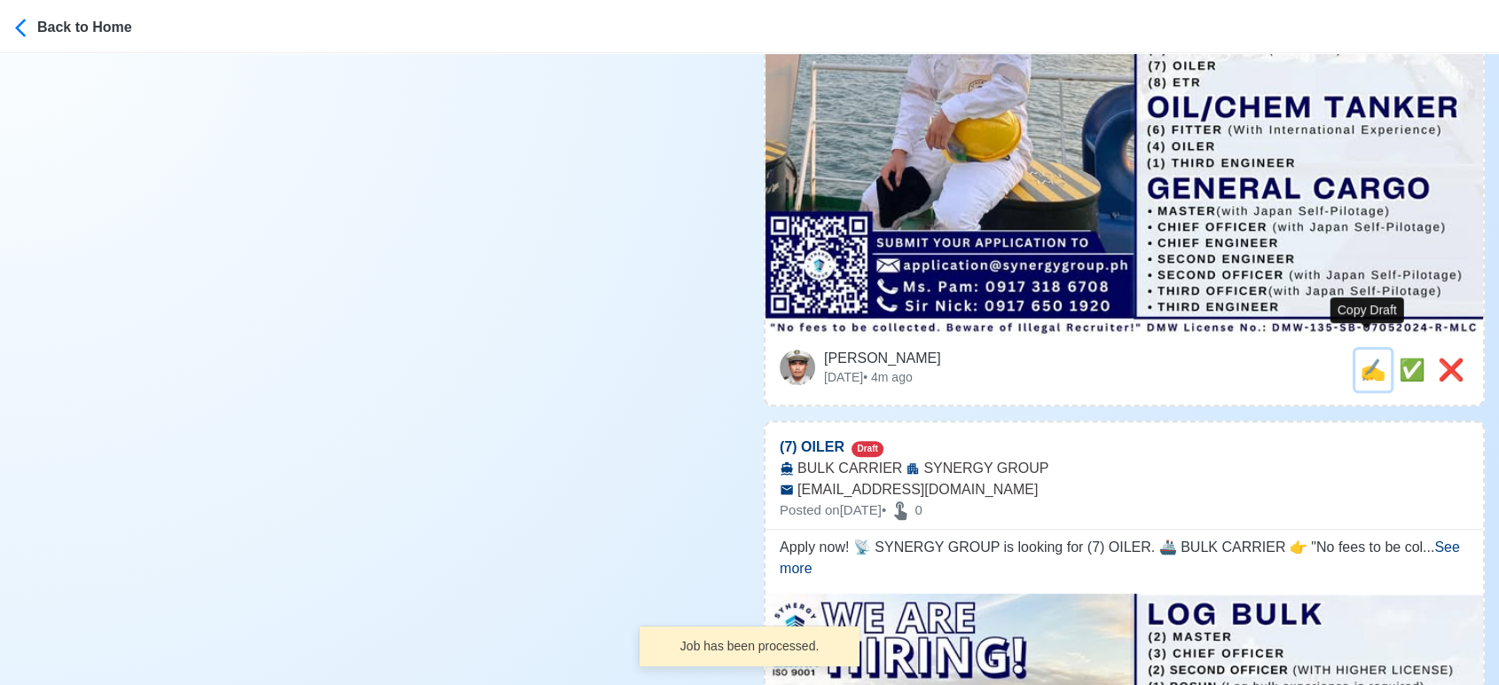
type input "application@synergygroup.ph"
type textarea "Apply now! SYNERGY GROUP is looking for (4) CHIEF COOK. 🚢 BULK CARRIER ✅ Full c…"
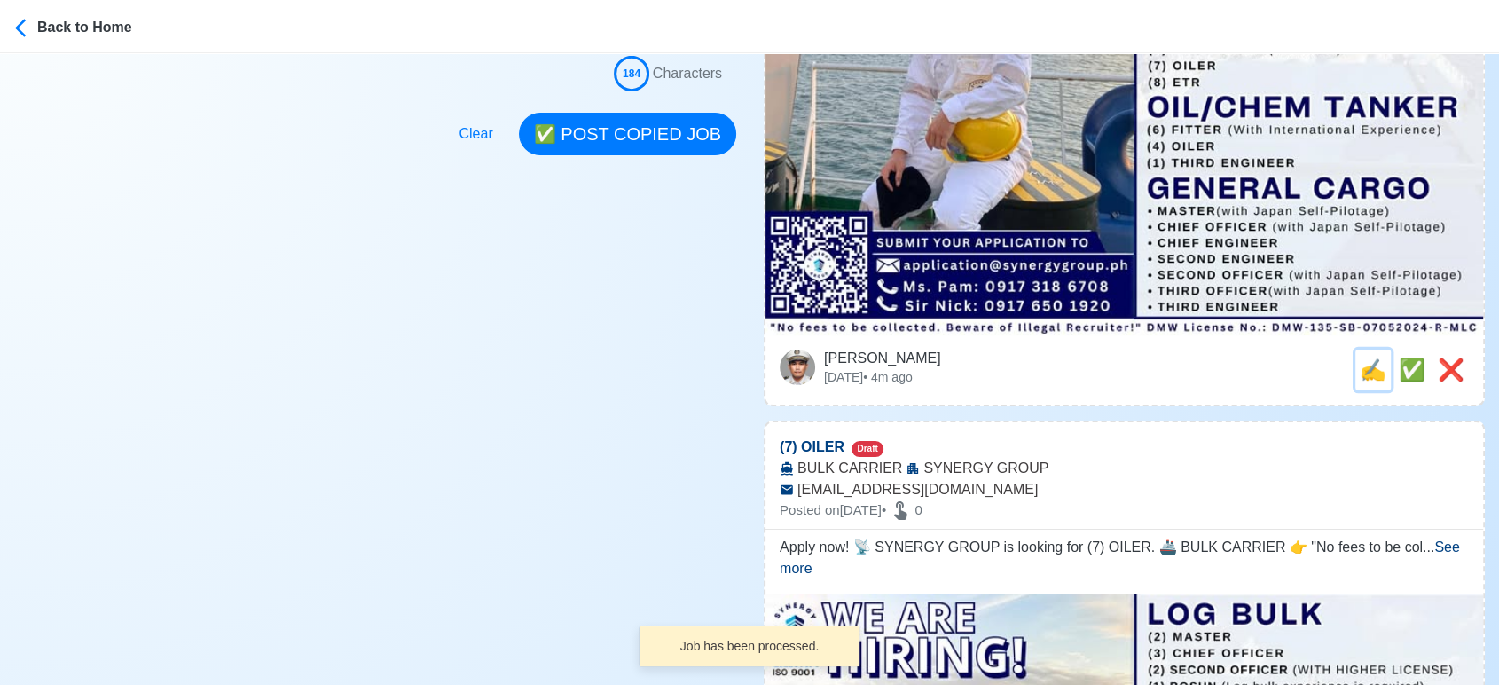
scroll to position [0, 0]
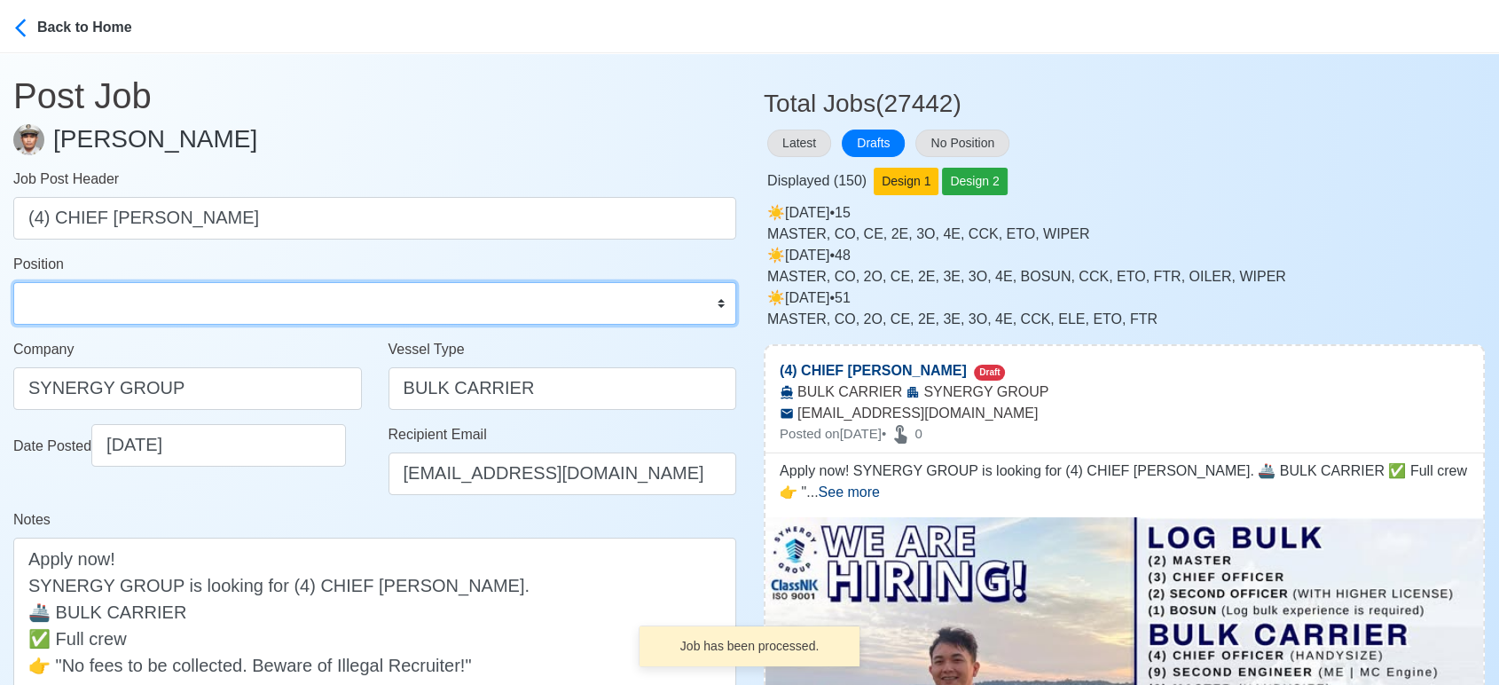
click at [326, 303] on select "Master Chief Officer 2nd Officer 3rd Officer Junior Officer Chief Engineer 2nd …" at bounding box center [374, 303] width 723 height 43
select select "Chief Cook"
click at [13, 282] on select "Master Chief Officer 2nd Officer 3rd Officer Junior Officer Chief Engineer 2nd …" at bounding box center [374, 303] width 723 height 43
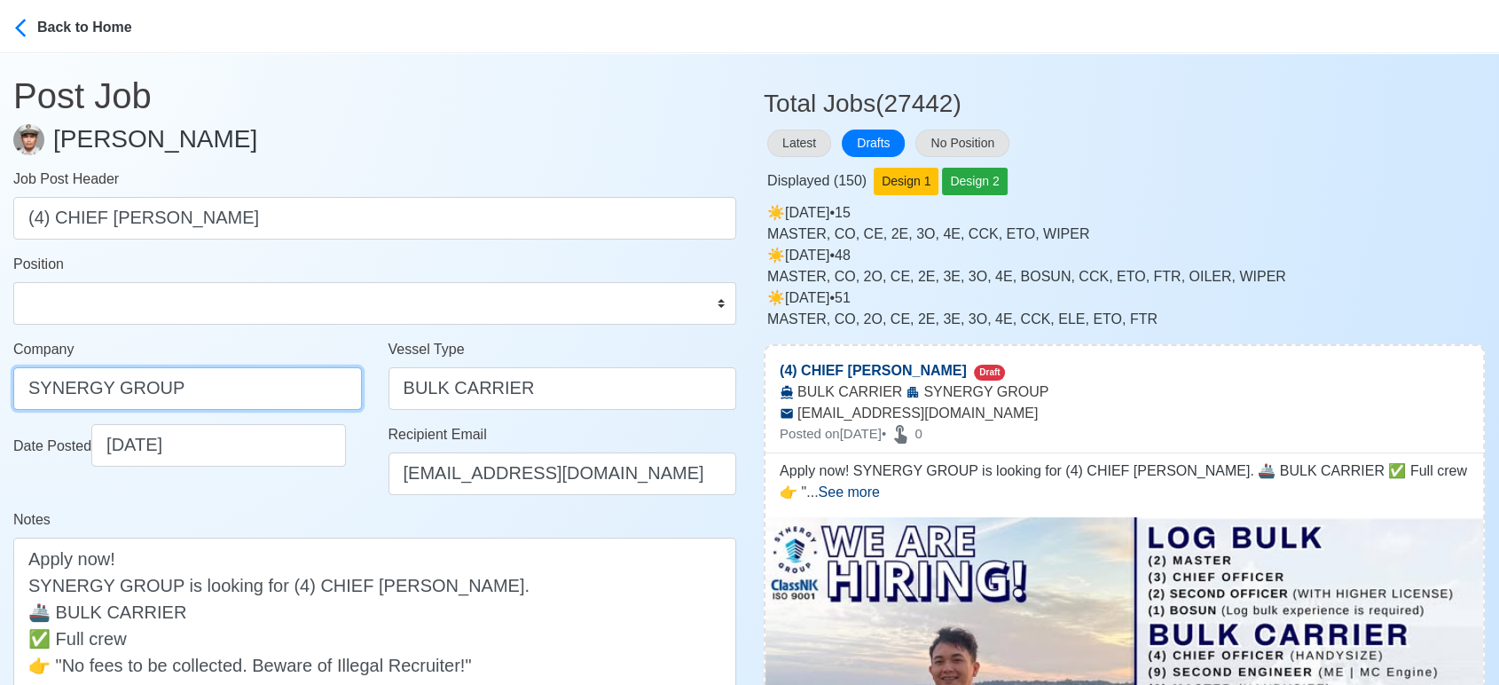
click at [227, 381] on input "SYNERGY GROUP" at bounding box center [187, 388] width 349 height 43
paste input "GROUP OPERATIONS INC"
type input "SYNERGYGROUP OPERATIONS INC"
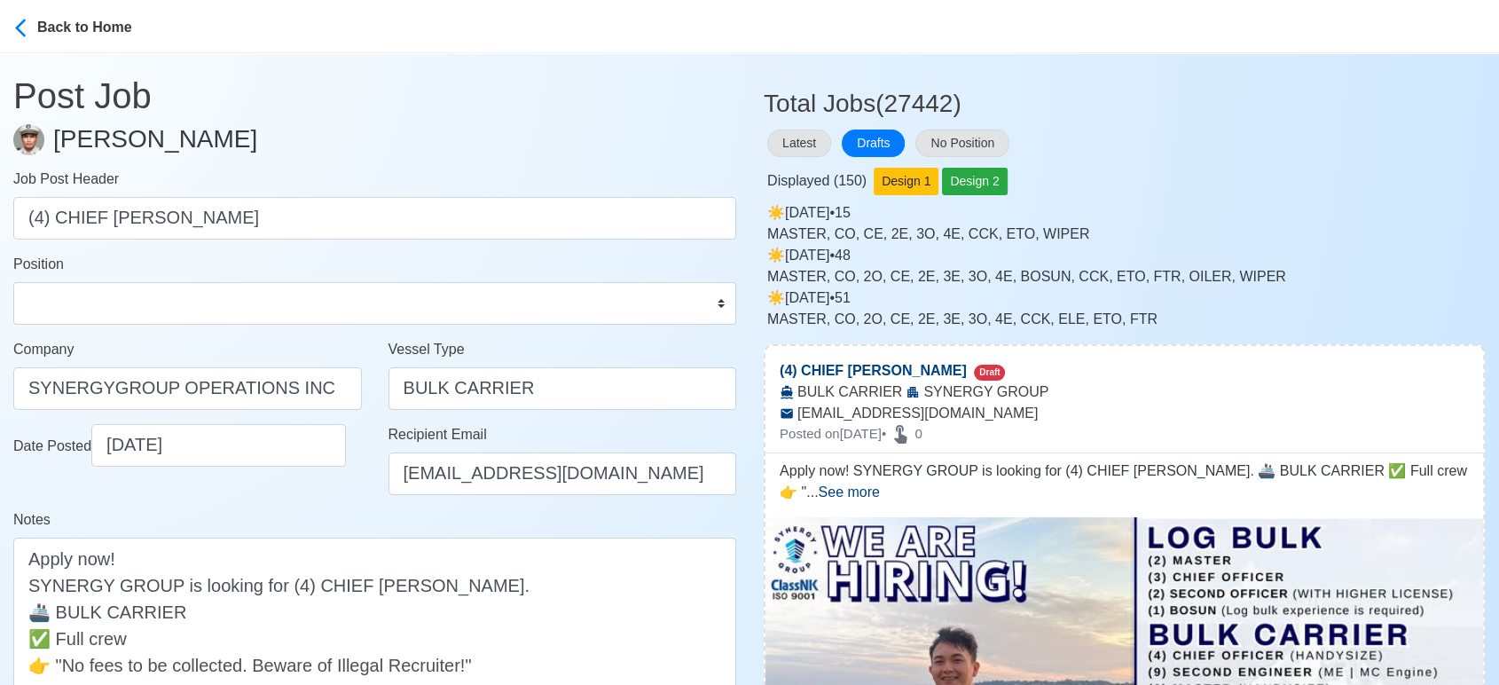
click at [354, 515] on div "Notes Apply now! SYNERGY GROUP is looking for (4) CHIEF COOK. 🚢 BULK CARRIER ✅ …" at bounding box center [374, 623] width 723 height 229
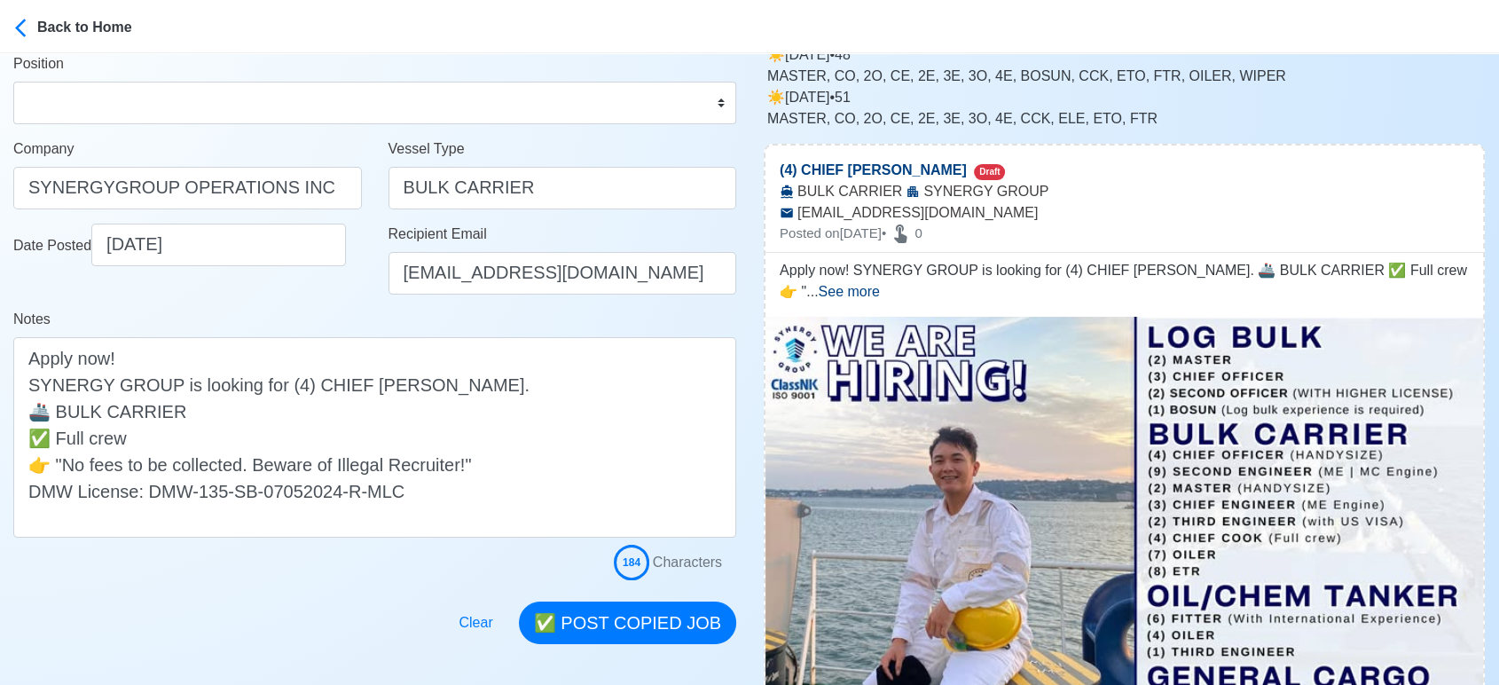
scroll to position [197, 0]
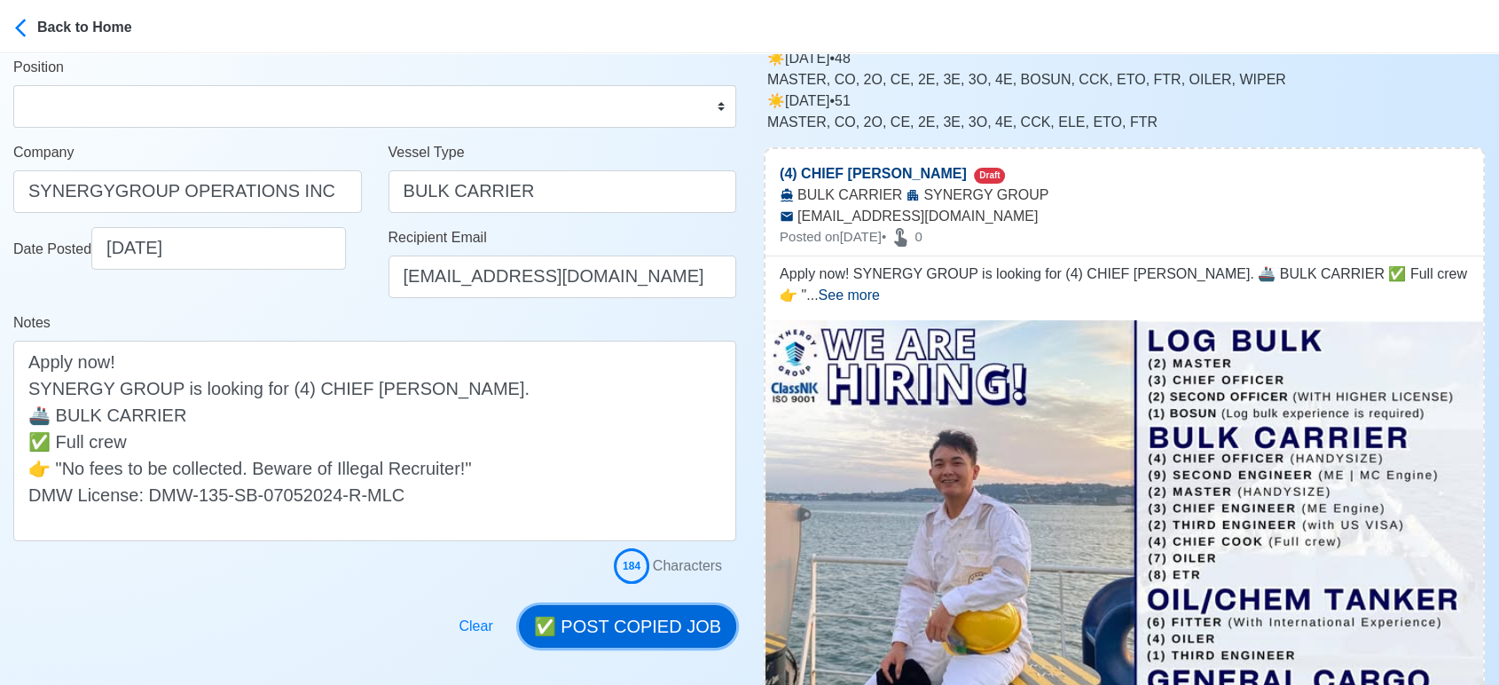
click at [659, 612] on button "✅ POST COPIED JOB" at bounding box center [627, 626] width 217 height 43
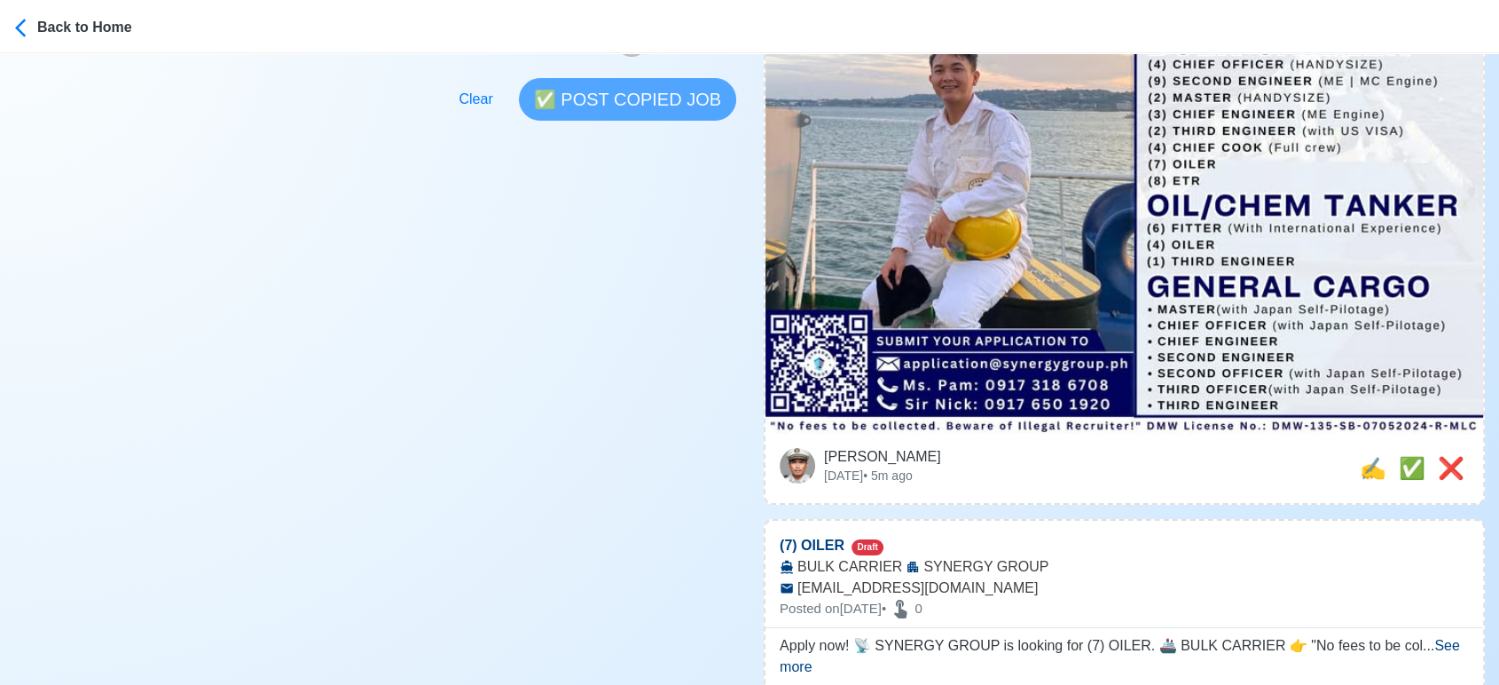
scroll to position [689, 0]
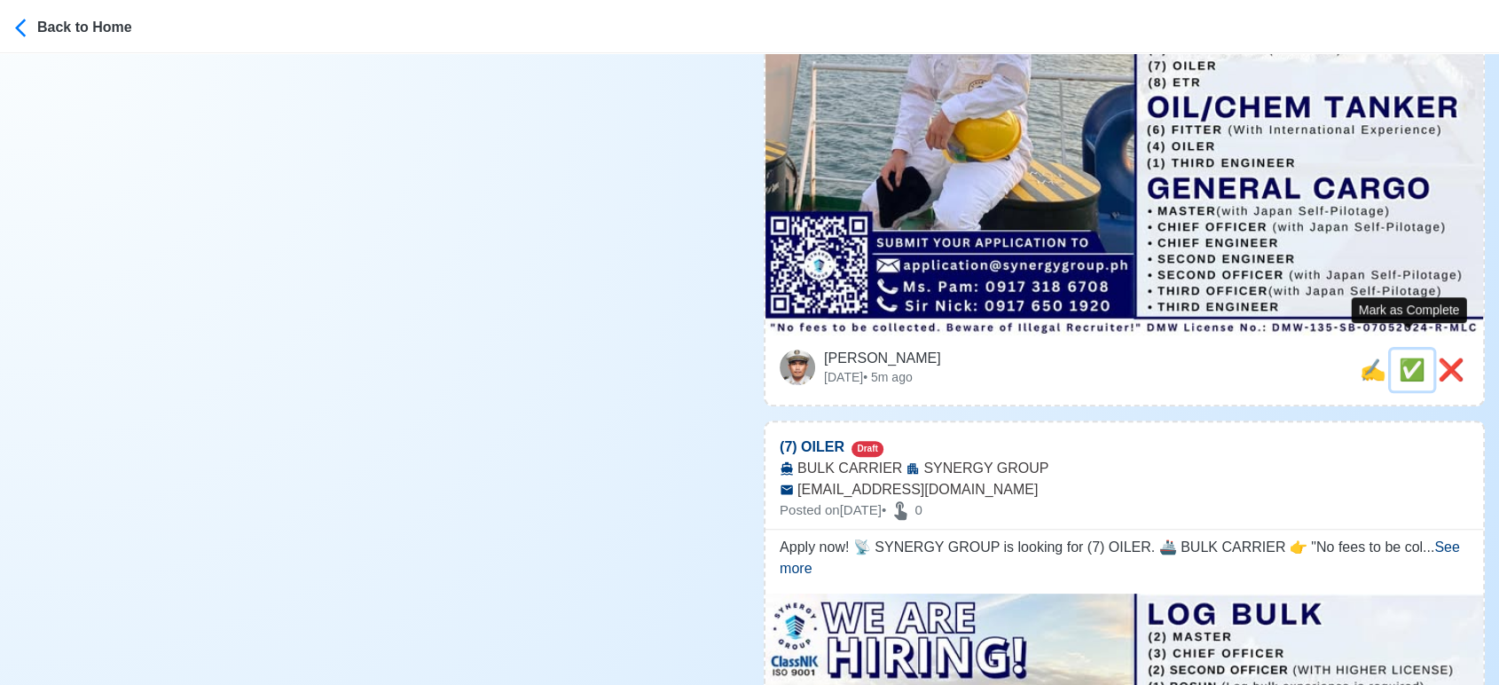
click at [1405, 357] on span "✅" at bounding box center [1412, 369] width 27 height 24
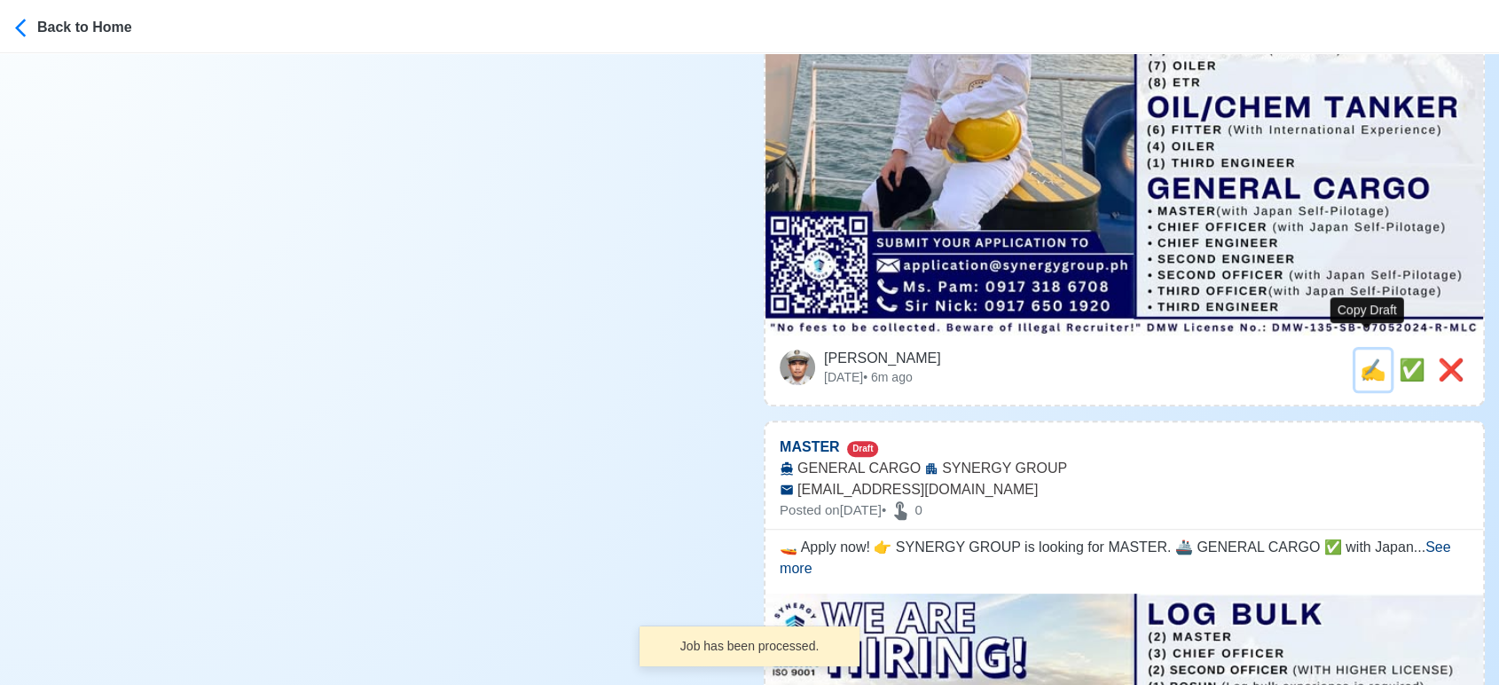
click at [1366, 357] on span "✍️" at bounding box center [1373, 369] width 27 height 24
type input "(7) OILER"
select select
type input "SYNERGY GROUP"
type input "BULK CARRIER"
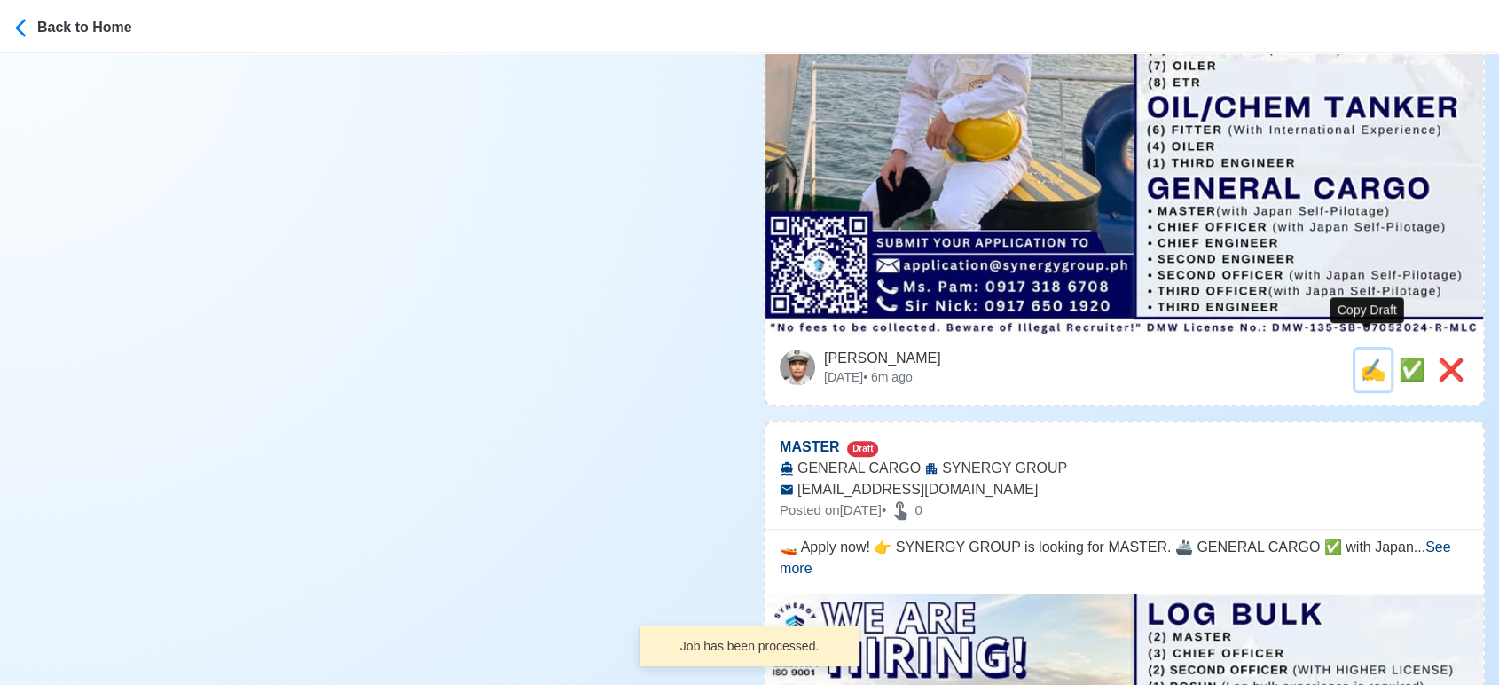
type input "application@synergygroup.ph"
type textarea "Apply now! 📡 SYNERGY GROUP is looking for (7) OILER. 🚢 BULK CARRIER 👉 "No fees …"
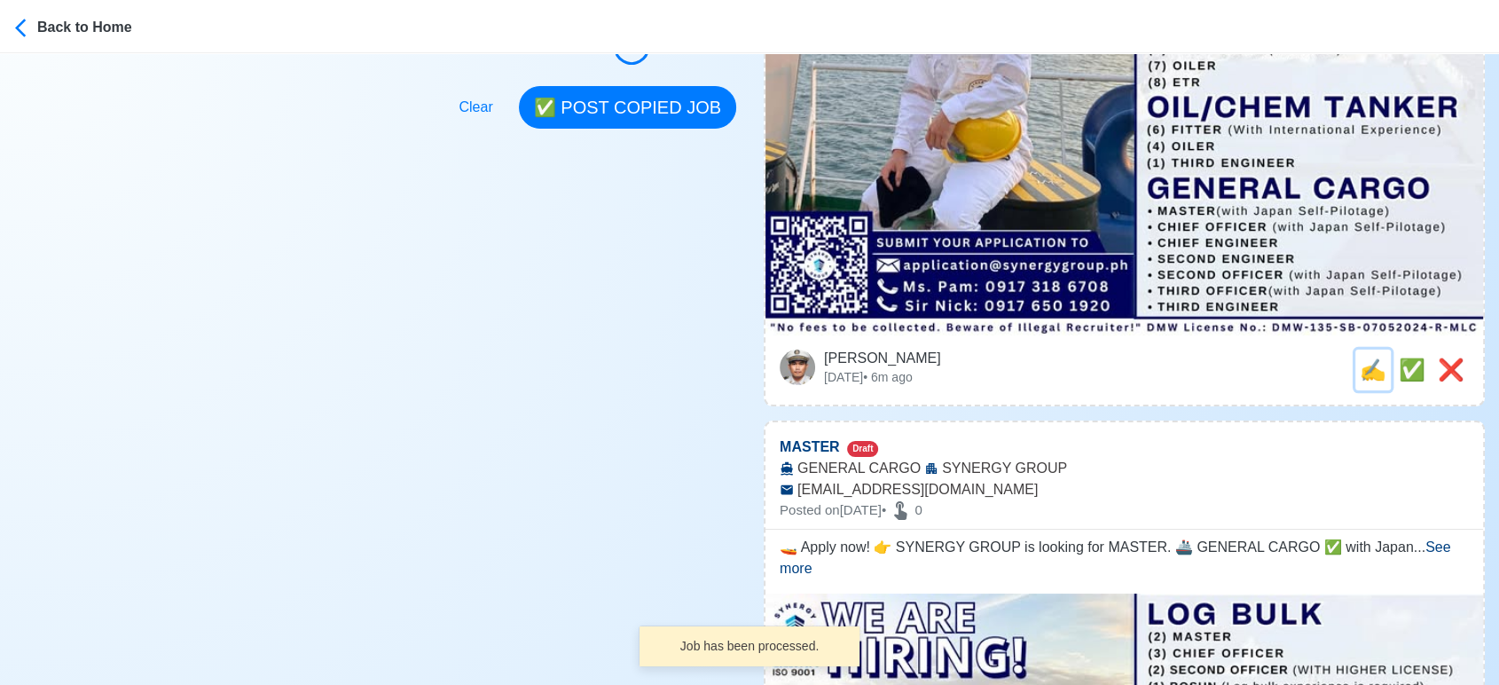
scroll to position [0, 0]
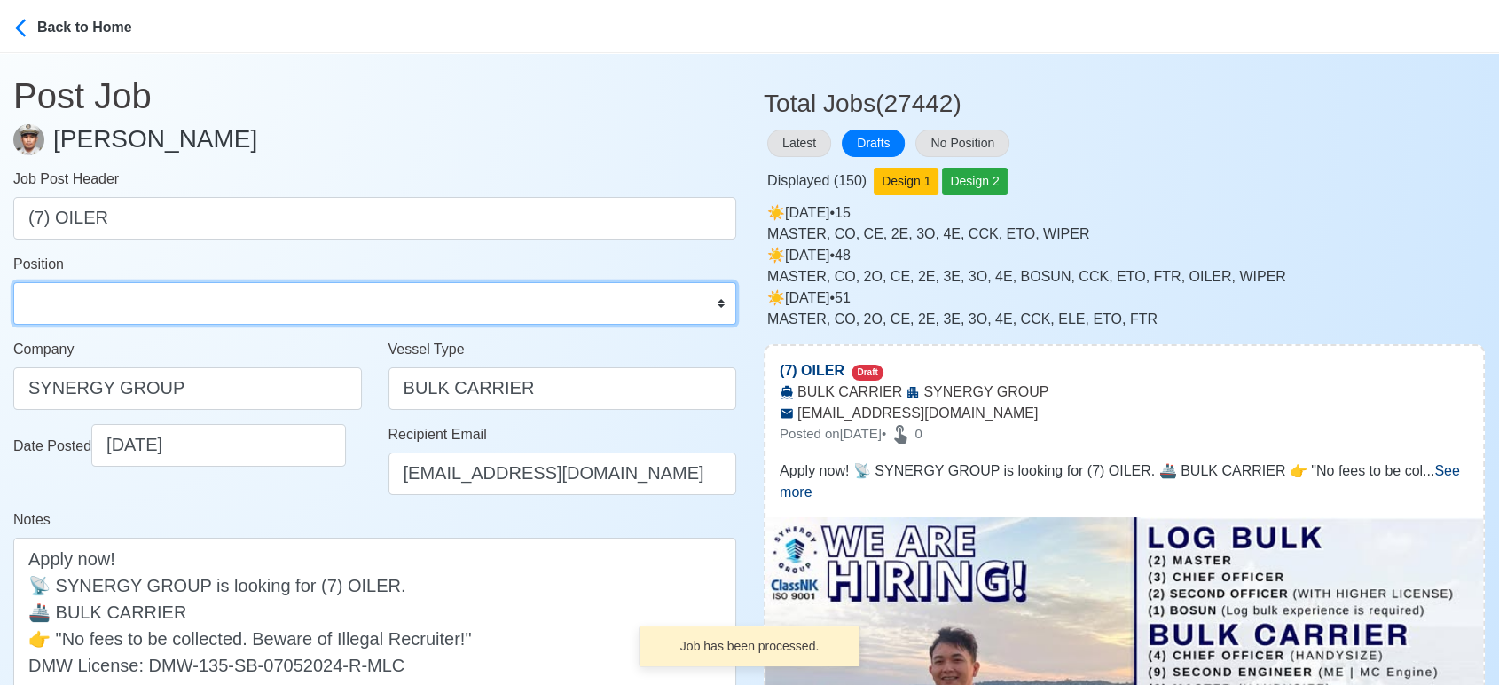
drag, startPoint x: 255, startPoint y: 301, endPoint x: 247, endPoint y: 282, distance: 20.3
click at [255, 301] on select "Master Chief Officer 2nd Officer 3rd Officer Junior Officer Chief Engineer 2nd …" at bounding box center [374, 303] width 723 height 43
select select "Oiler"
click at [13, 282] on select "Master Chief Officer 2nd Officer 3rd Officer Junior Officer Chief Engineer 2nd …" at bounding box center [374, 303] width 723 height 43
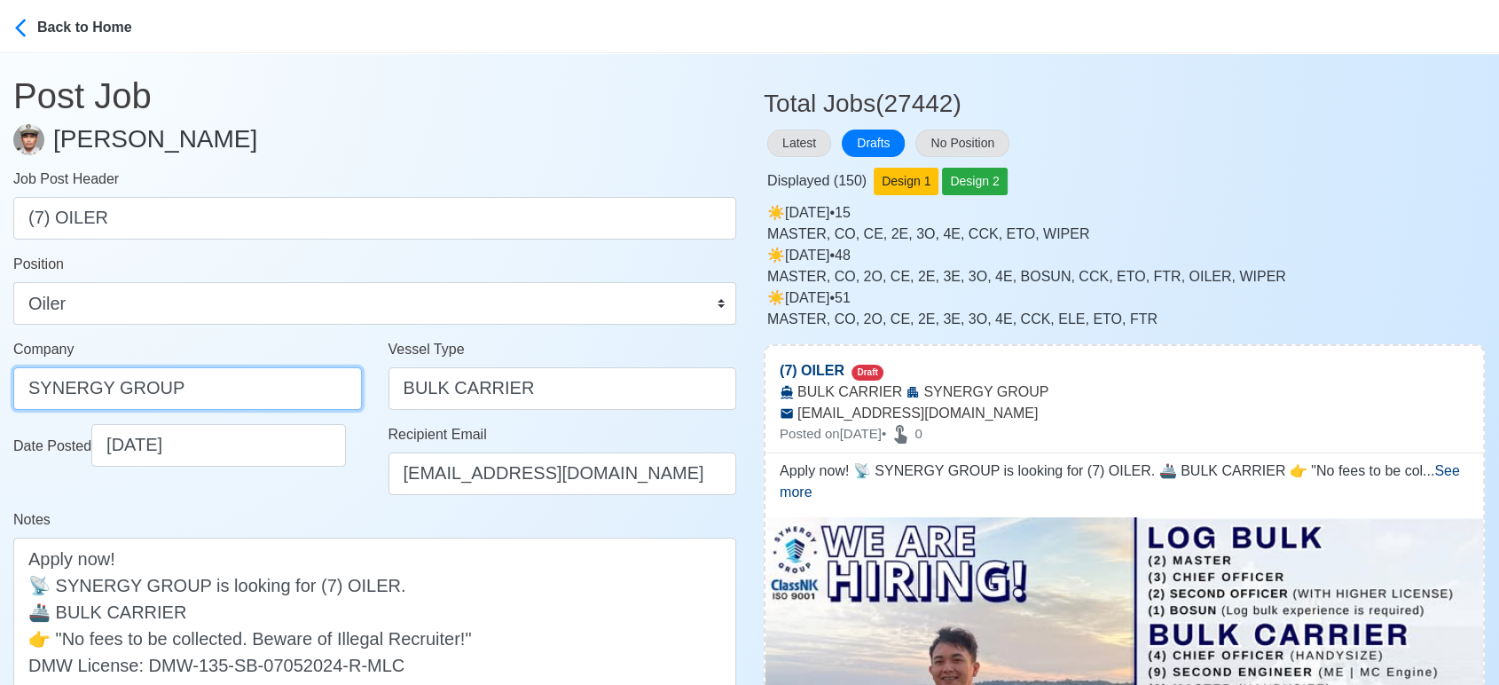
click at [266, 390] on input "SYNERGY GROUP" at bounding box center [187, 388] width 349 height 43
paste input "GROUP OPERATIONS INC"
type input "SYNERGYGROUP OPERATIONS INC"
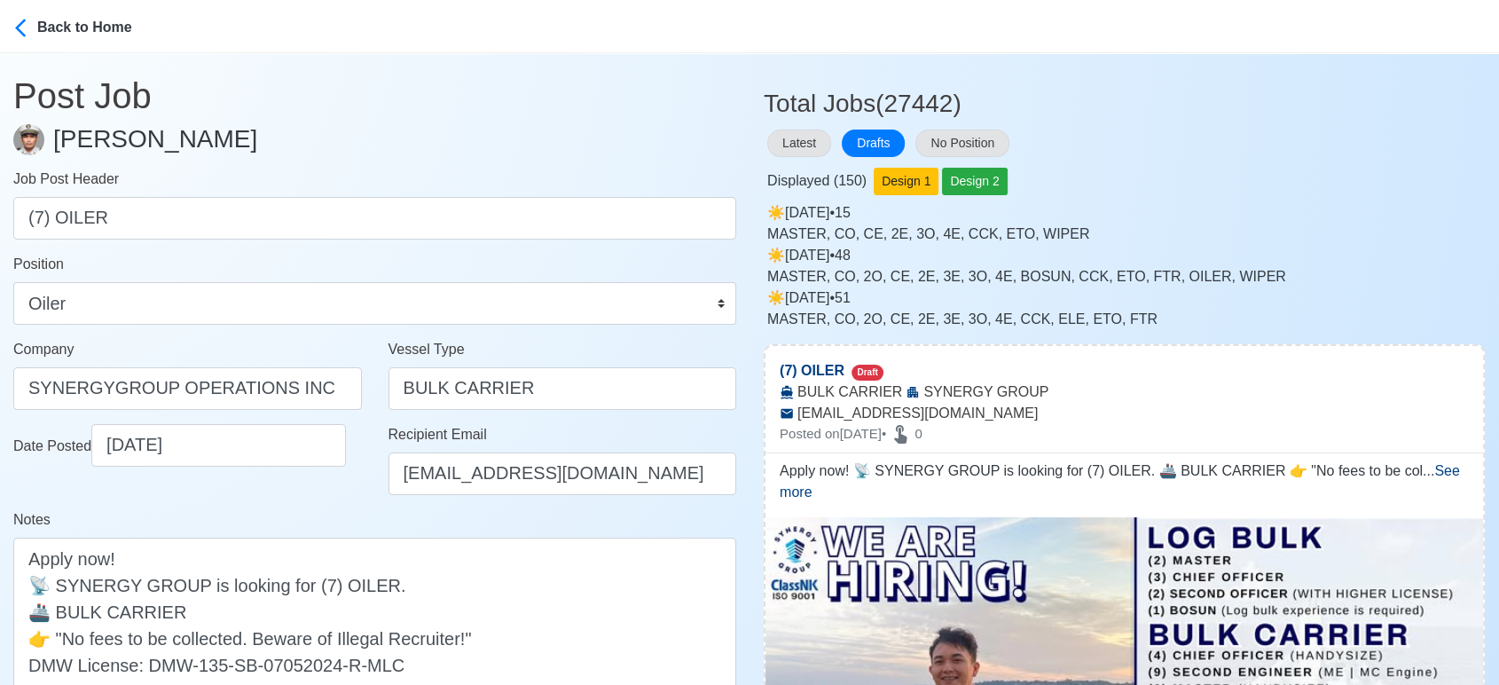
click at [319, 514] on div "Notes Apply now! 📡 SYNERGY GROUP is looking for (7) OILER. 🚢 BULK CARRIER 👉 "No…" at bounding box center [374, 610] width 723 height 202
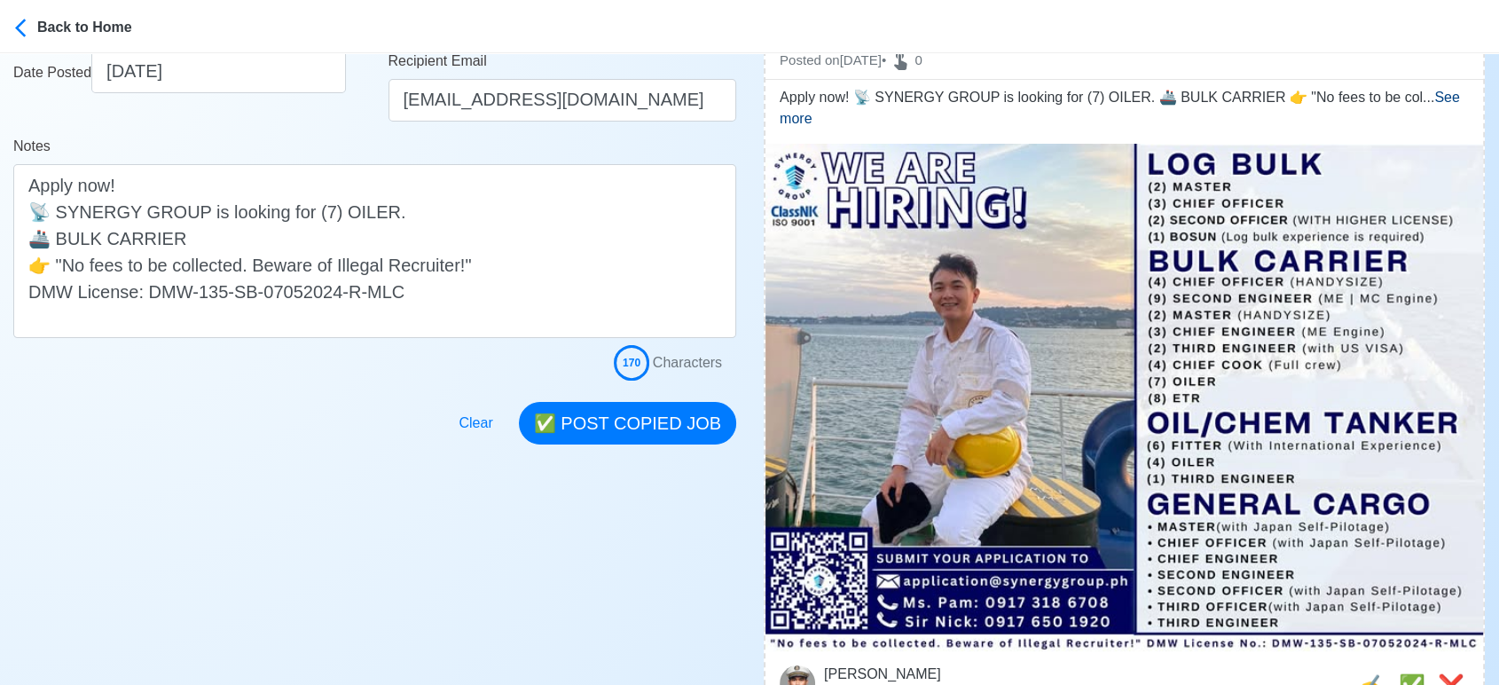
scroll to position [394, 0]
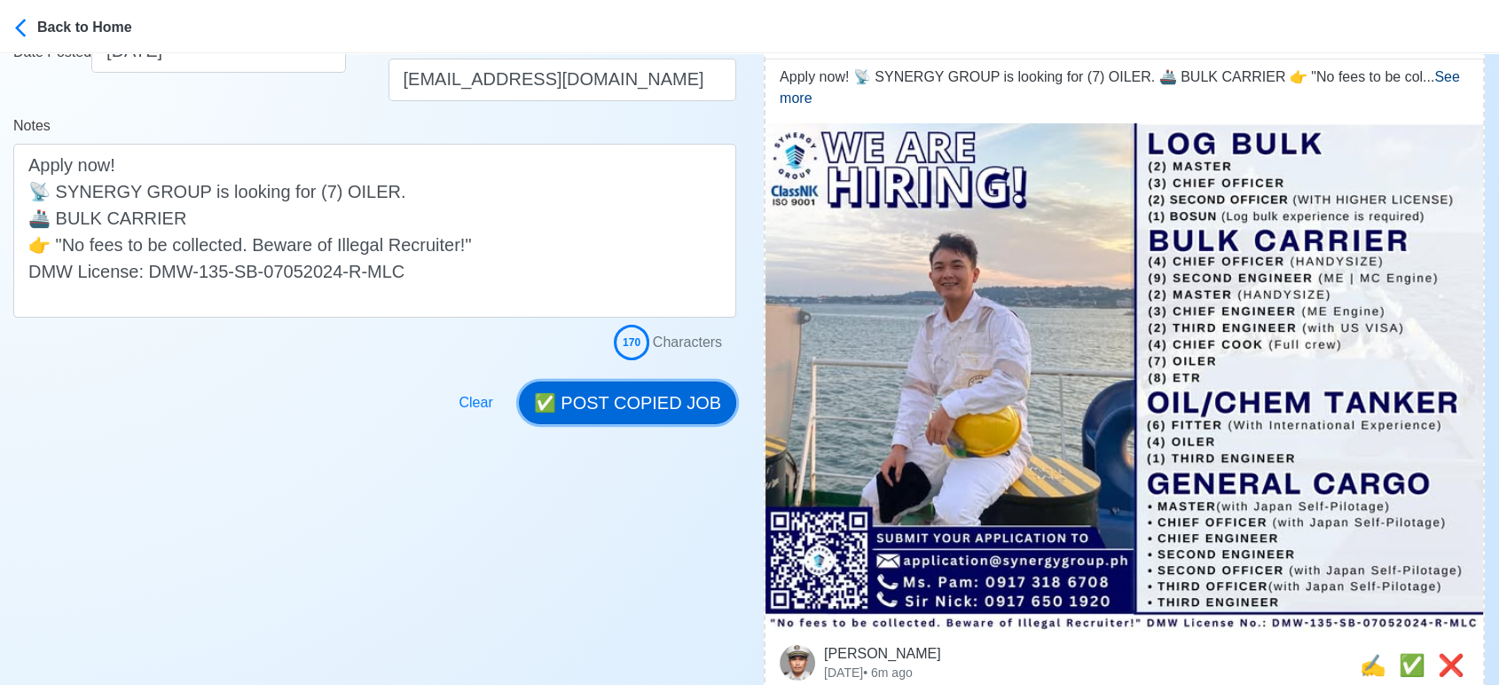
click at [643, 395] on button "✅ POST COPIED JOB" at bounding box center [627, 402] width 217 height 43
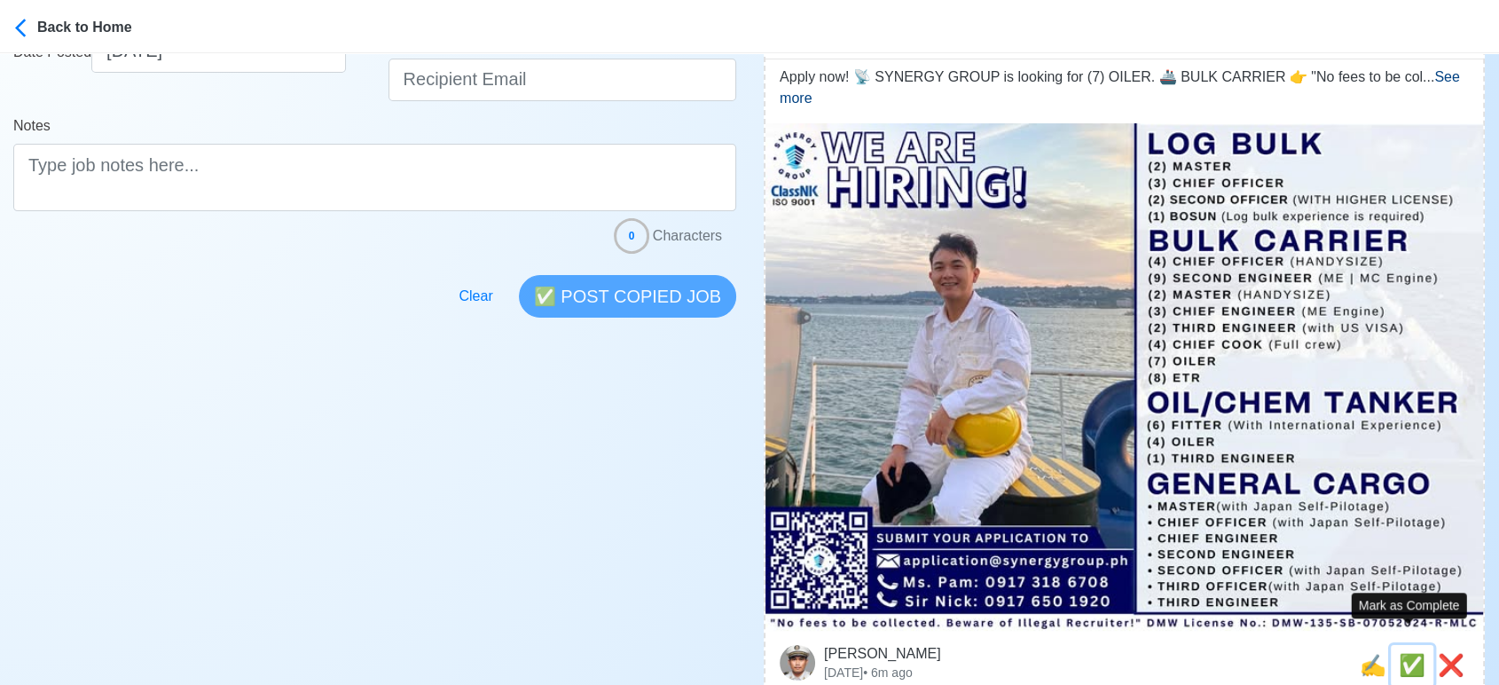
click at [1402, 653] on span "✅" at bounding box center [1412, 665] width 27 height 24
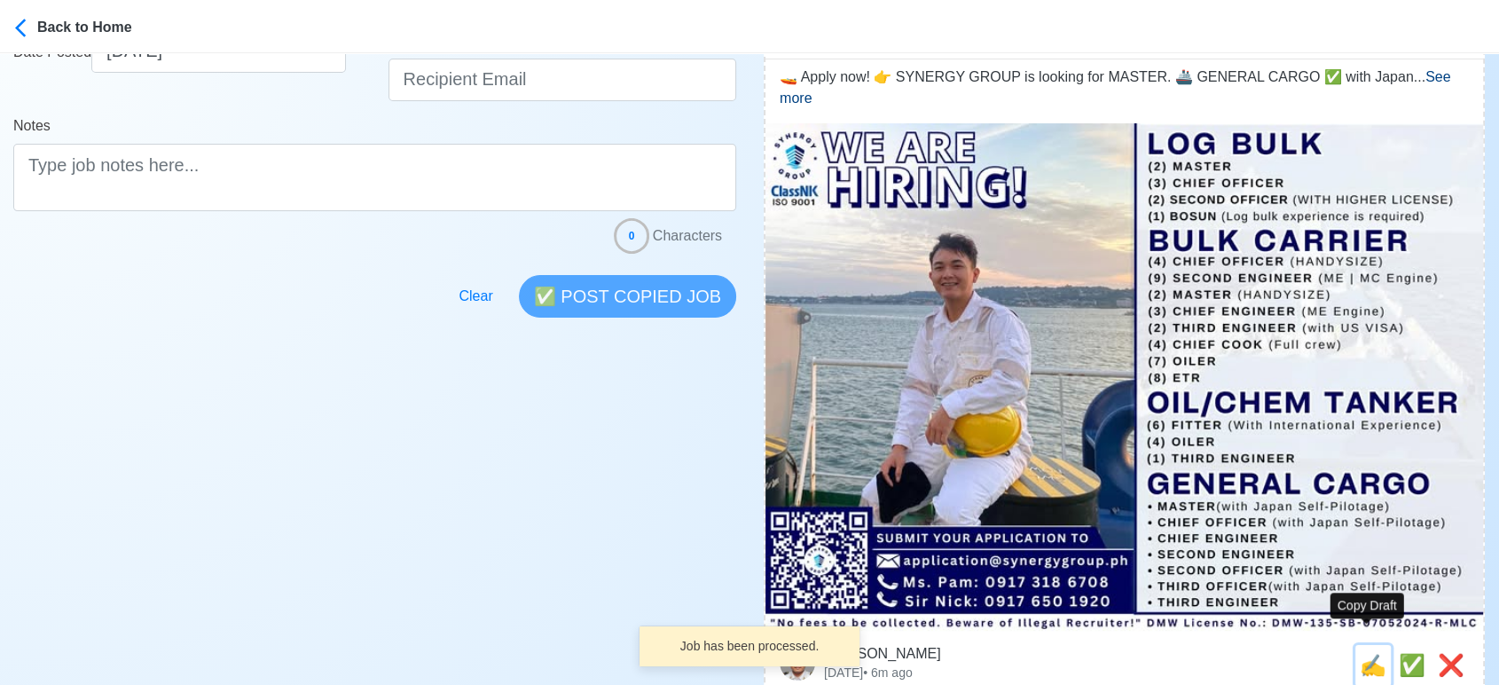
click at [1360, 653] on span "✍️" at bounding box center [1373, 665] width 27 height 24
type input "MASTER"
select select
type input "SYNERGY GROUP"
type input "GENERAL CARGO"
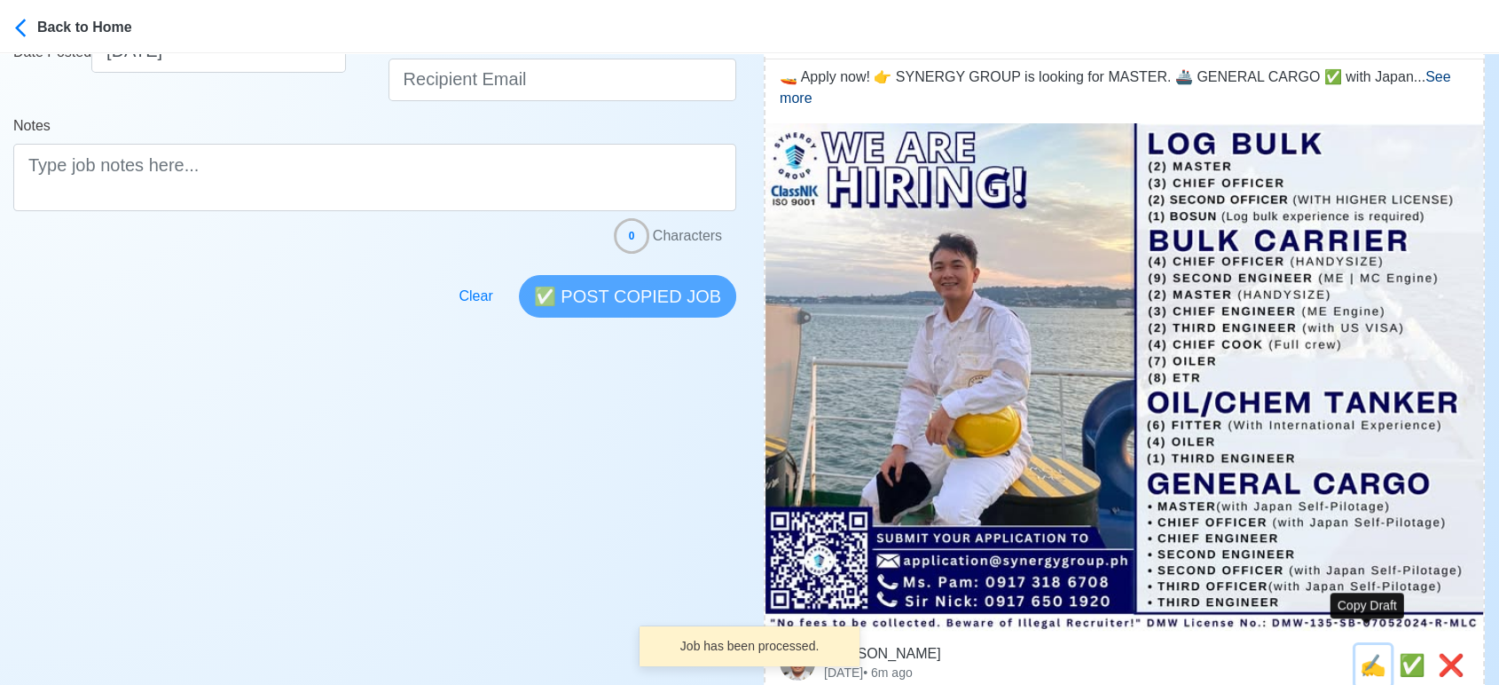
type input "application@synergygroup.ph"
type textarea "🚤 Apply now! 👉 SYNERGY GROUP is looking for MASTER. 🚢 GENERAL CARGO ✅ with Japa…"
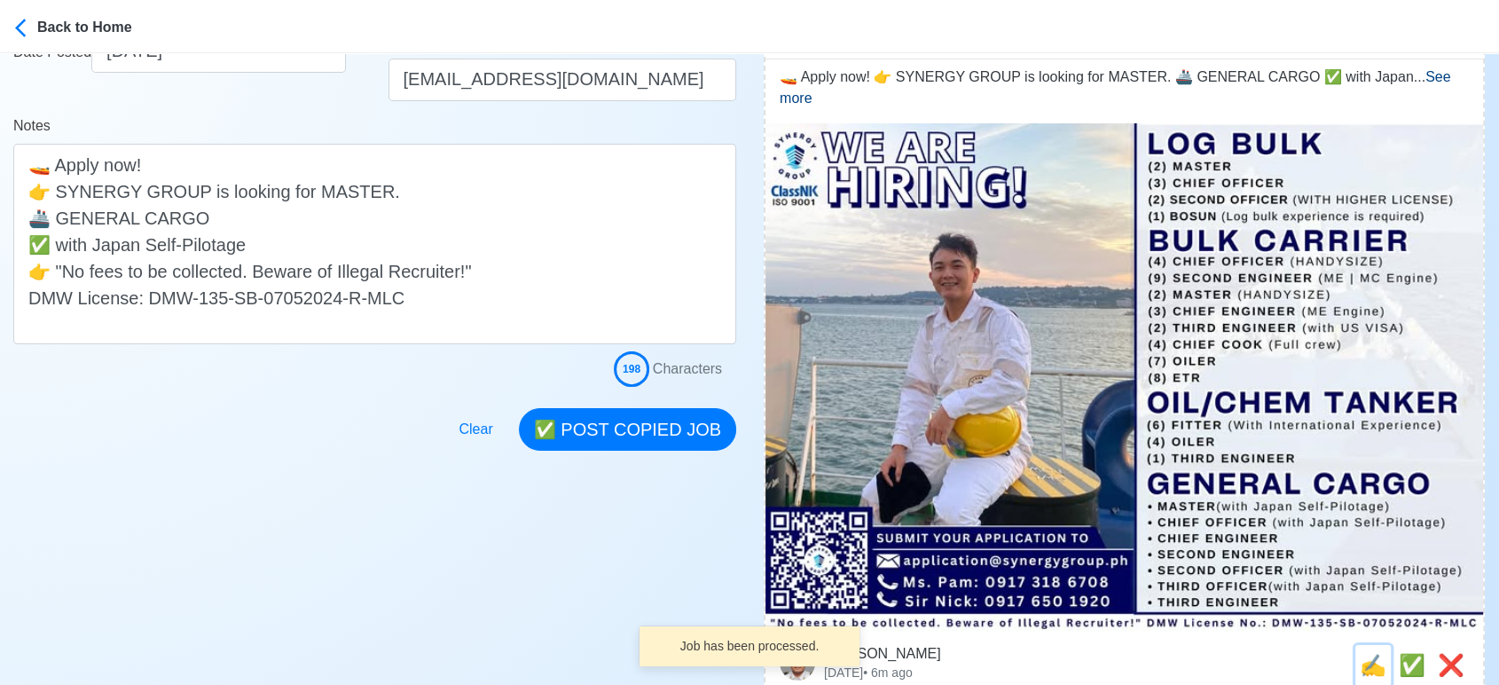
scroll to position [0, 0]
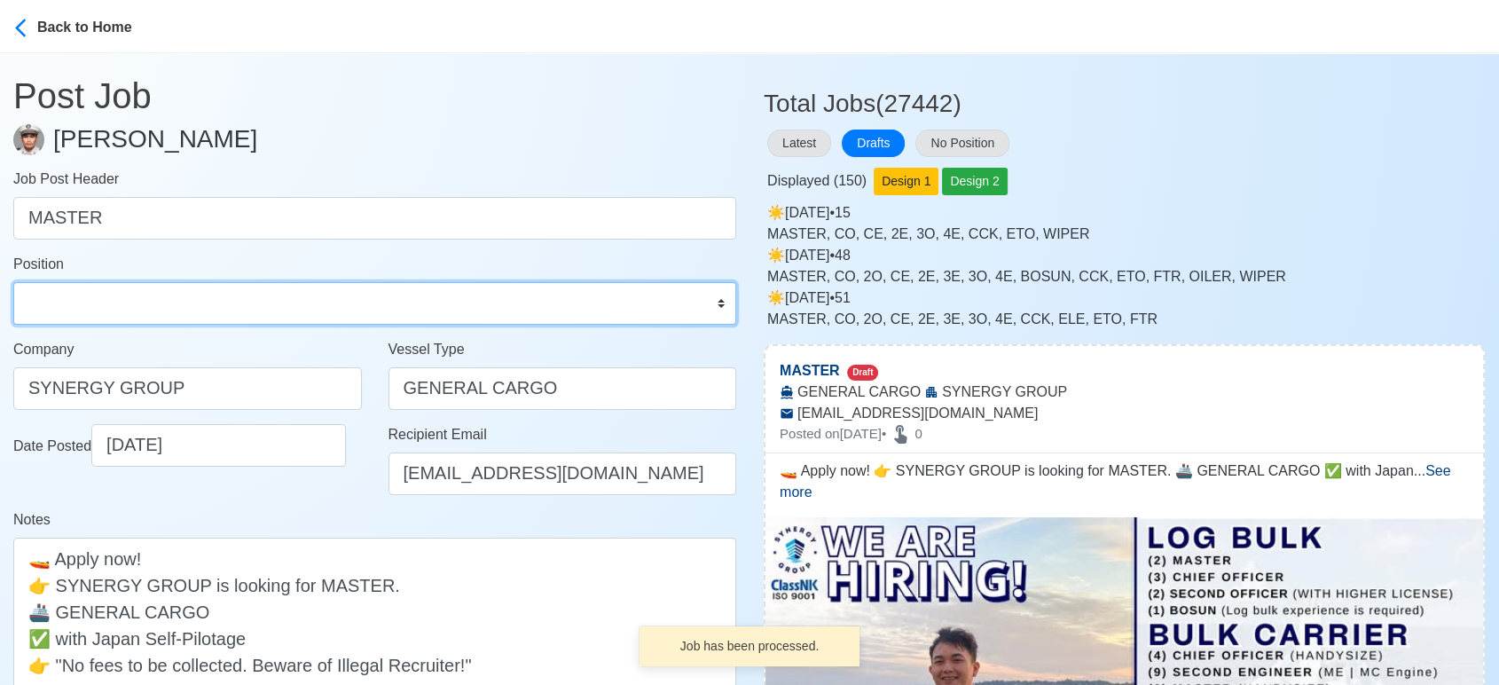
click at [103, 313] on select "Master Chief Officer 2nd Officer 3rd Officer Junior Officer Chief Engineer 2nd …" at bounding box center [374, 303] width 723 height 43
select select "Master"
click at [13, 282] on select "Master Chief Officer 2nd Officer 3rd Officer Junior Officer Chief Engineer 2nd …" at bounding box center [374, 303] width 723 height 43
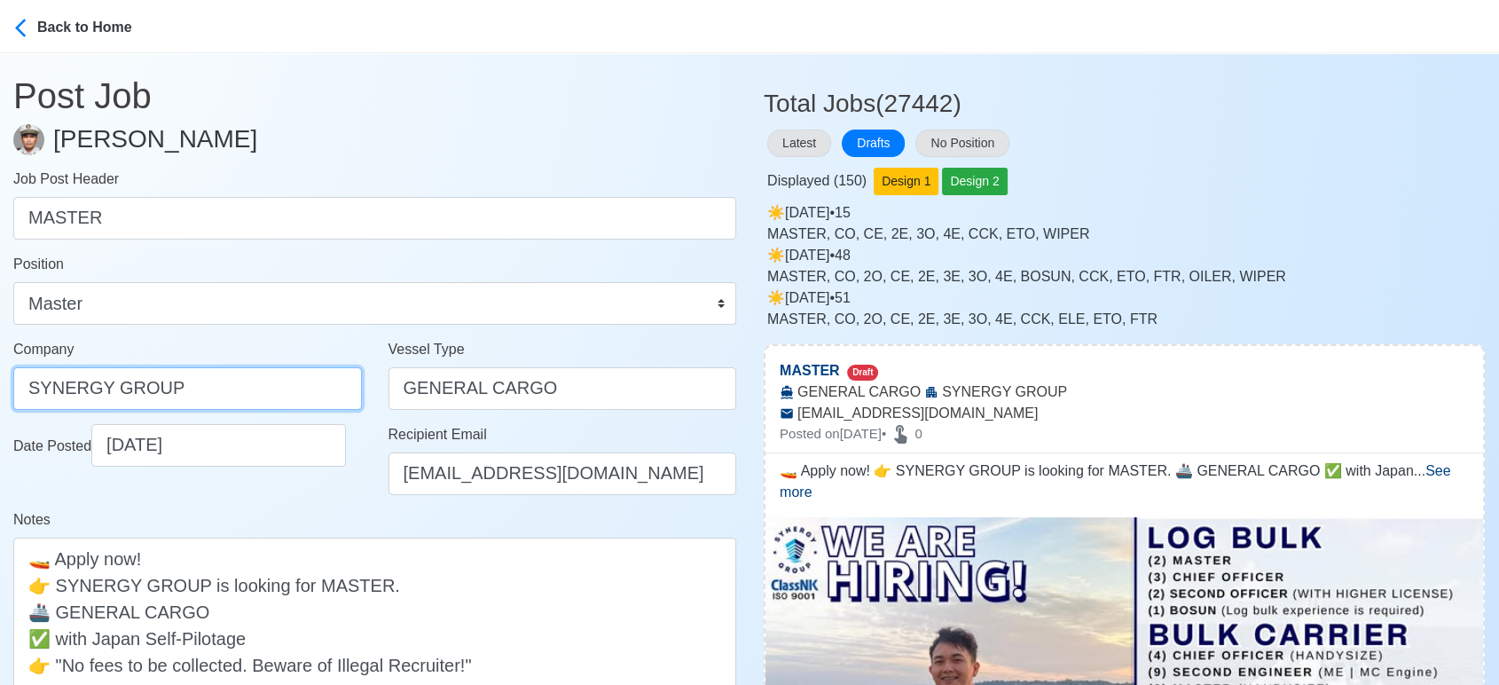
click at [266, 396] on input "SYNERGY GROUP" at bounding box center [187, 388] width 349 height 43
paste input "GROUP OPERATIONS INC"
type input "SYNERGYGROUP OPERATIONS INC"
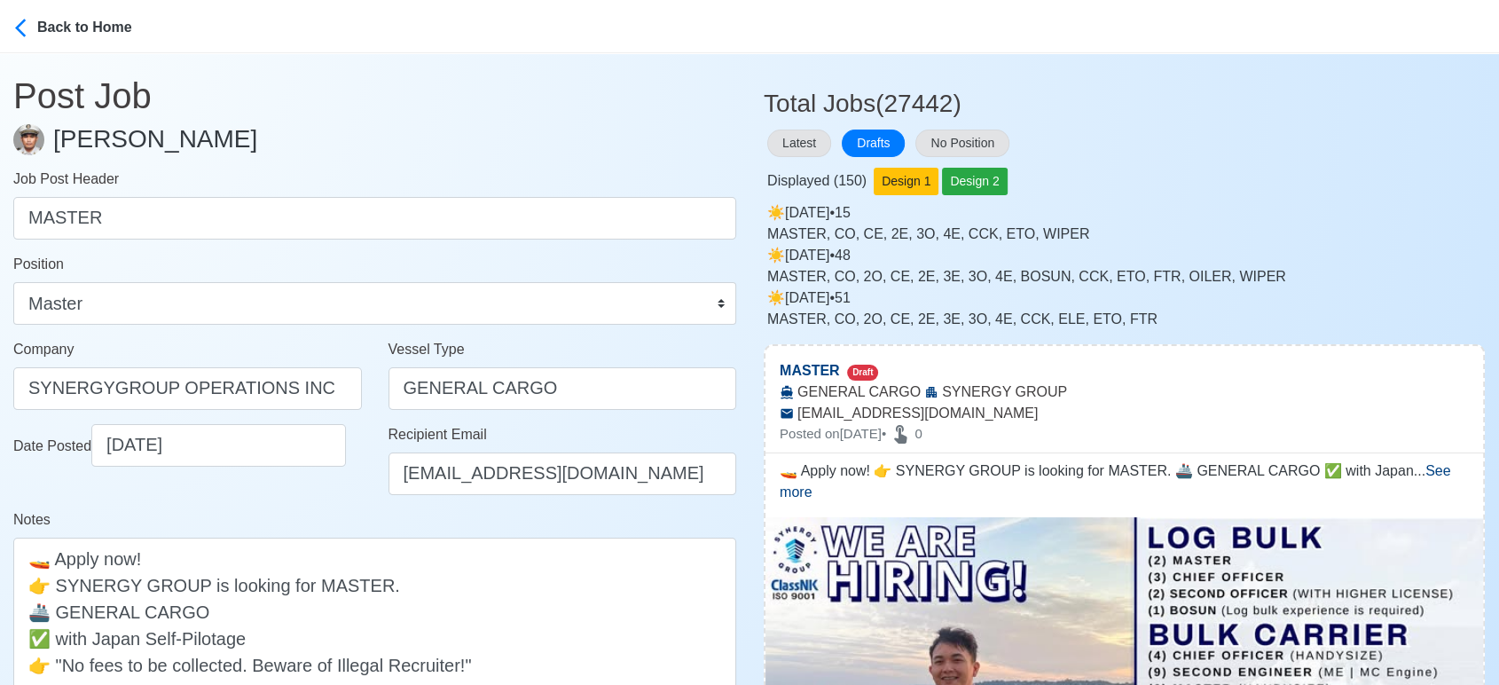
click at [344, 521] on div "Notes 🚤 Apply now! 👉 SYNERGY GROUP is looking for MASTER. 🚢 GENERAL CARGO ✅ wit…" at bounding box center [374, 623] width 723 height 229
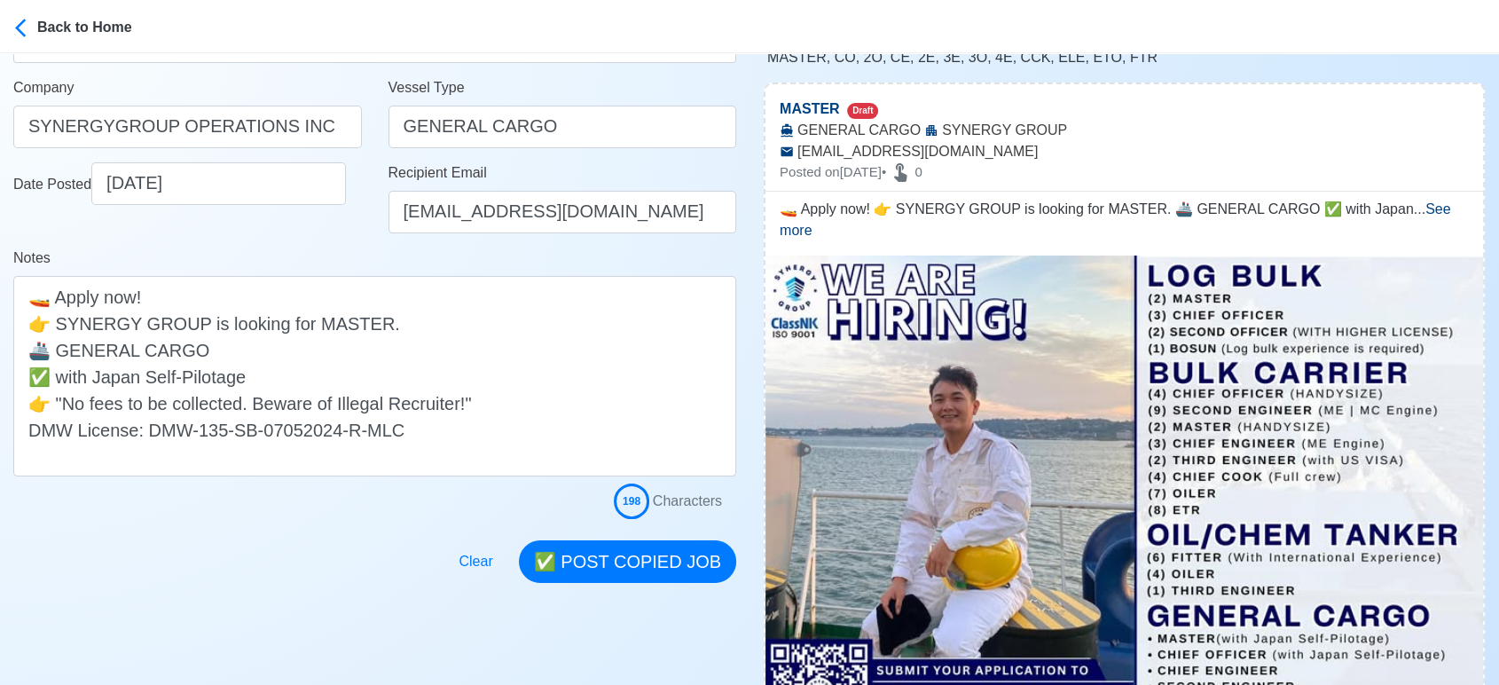
scroll to position [295, 0]
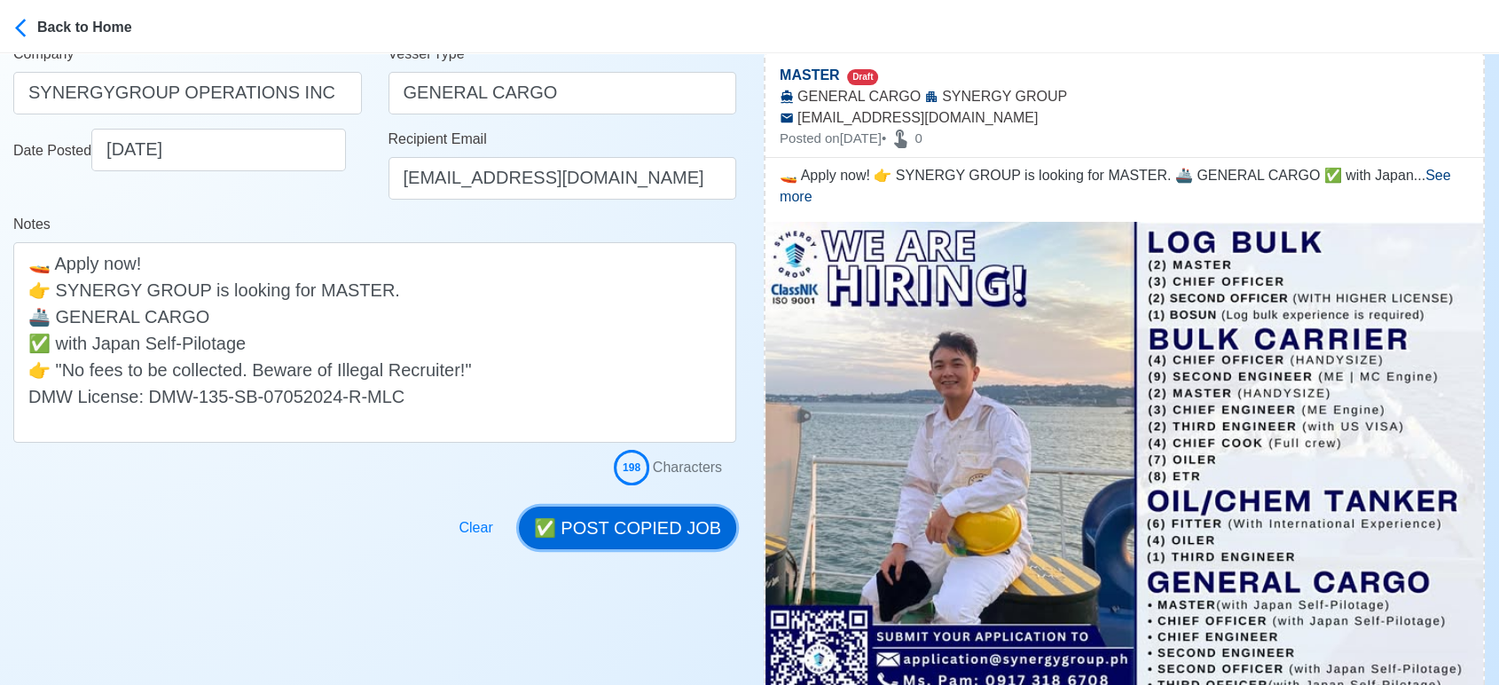
click at [642, 533] on button "✅ POST COPIED JOB" at bounding box center [627, 527] width 217 height 43
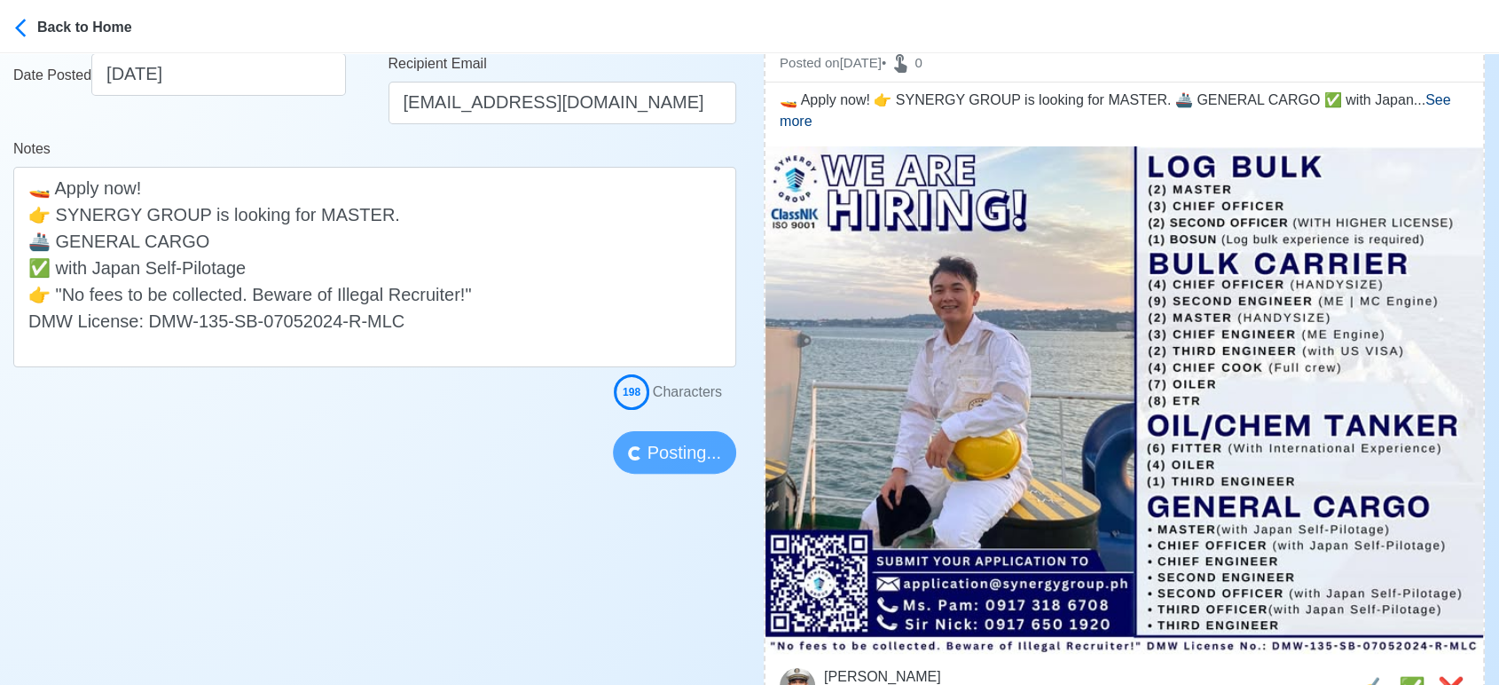
scroll to position [492, 0]
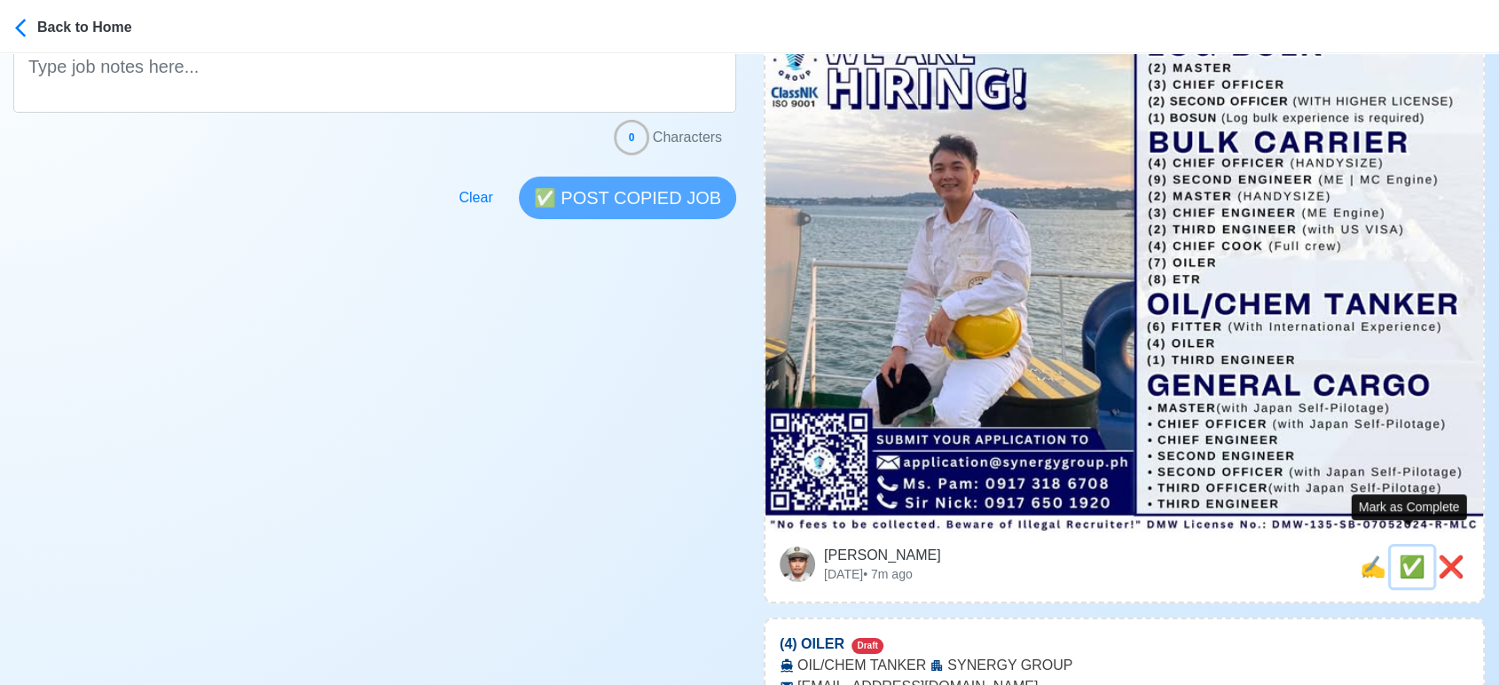
click at [1405, 554] on span "✅" at bounding box center [1412, 566] width 27 height 24
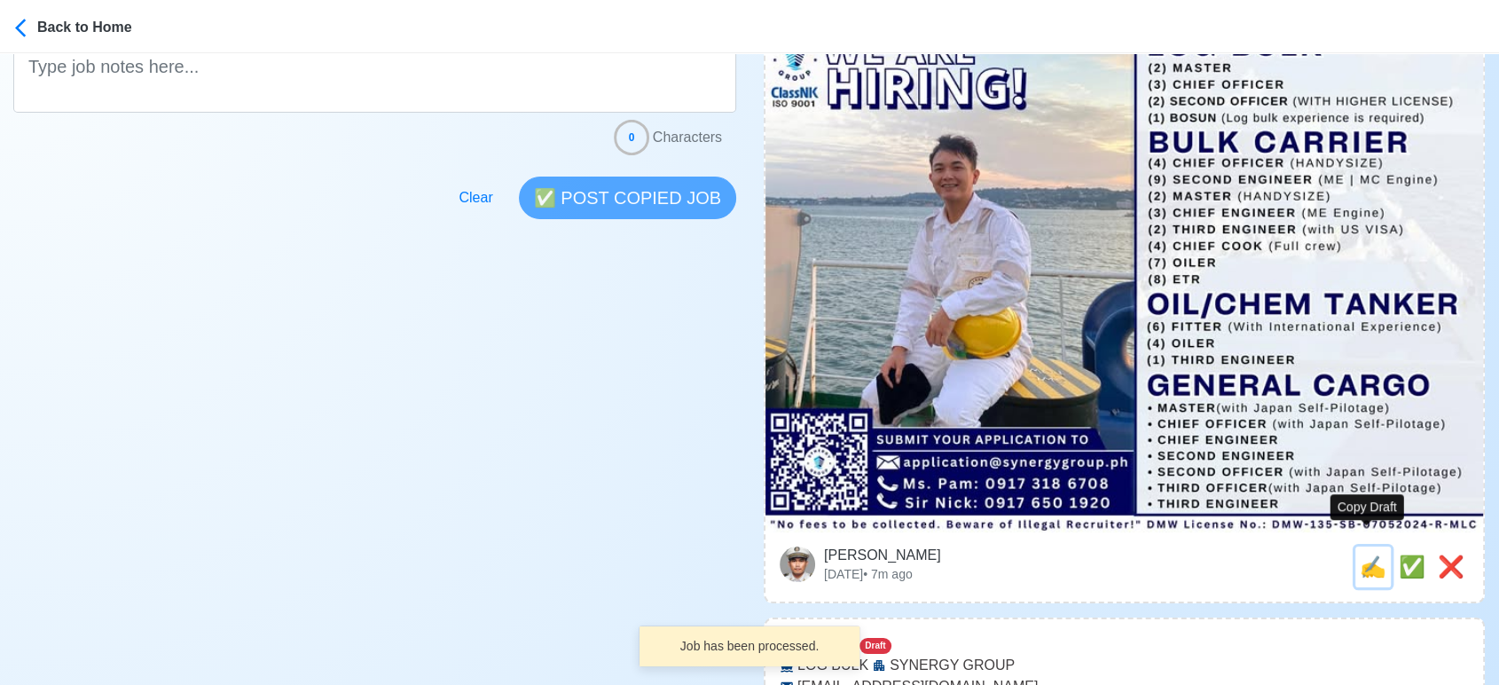
click at [1370, 554] on span "✍️" at bounding box center [1373, 566] width 27 height 24
type input "(4) OILER"
select select
type input "SYNERGY GROUP"
type input "OIL/CHEM TANKER"
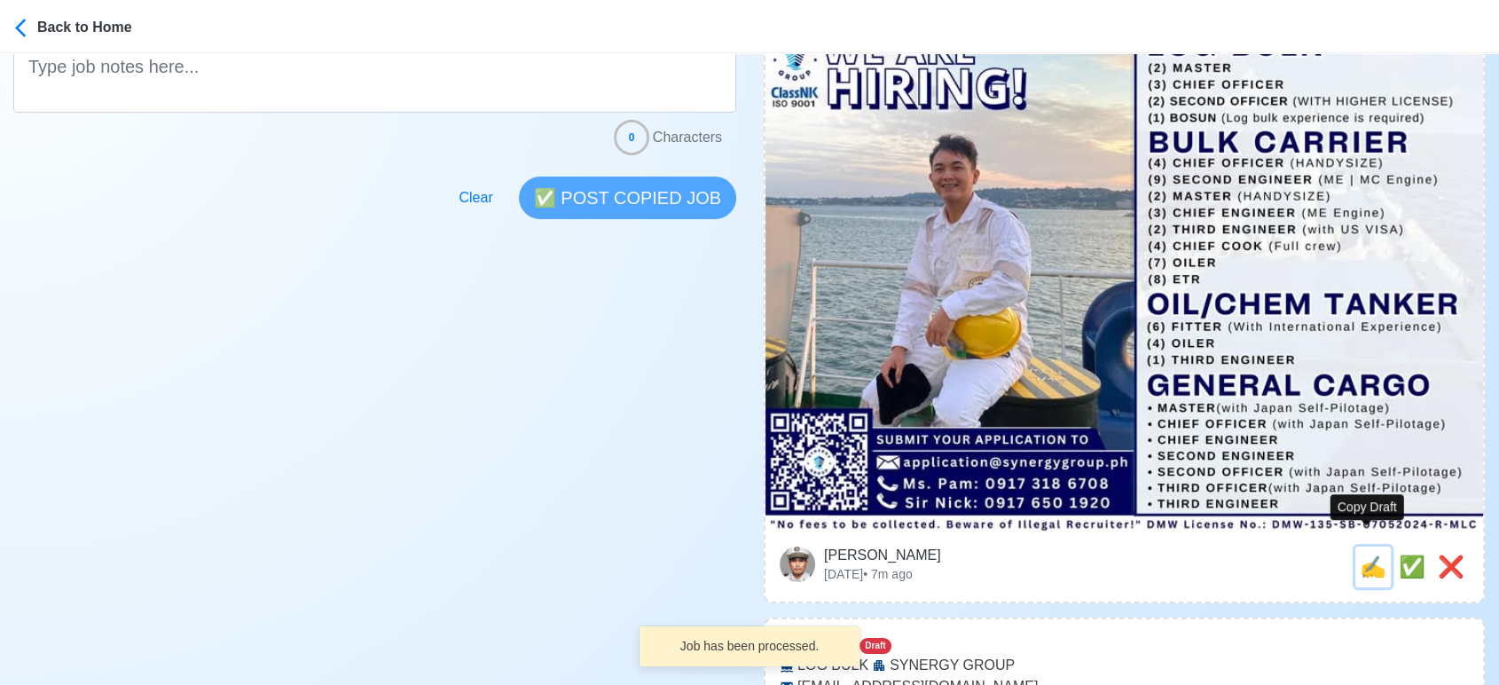
type input "application@synergygroup.ph"
type textarea "Apply now! ⛵ SYNERGY GROUP is looking for (4) OILER. 🚢 OIL/CHEM TANKER 👉 "No fe…"
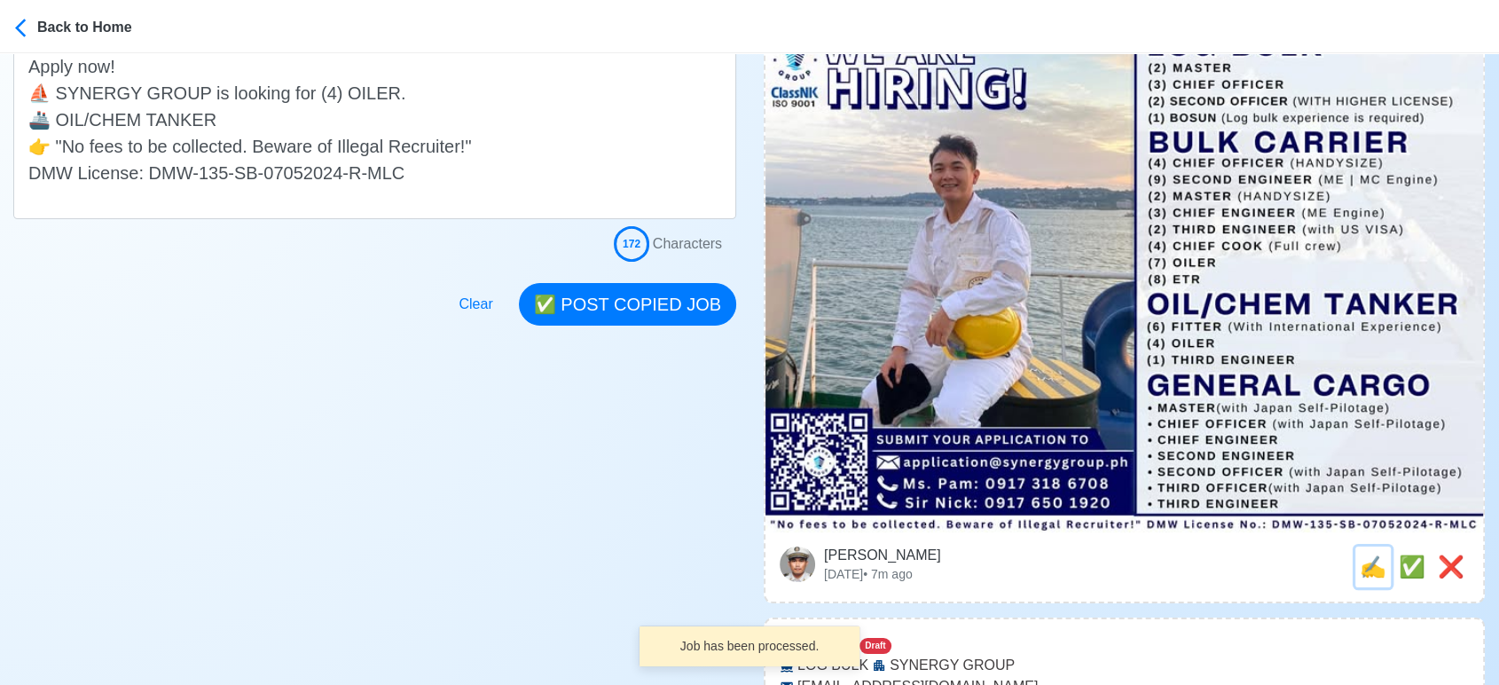
scroll to position [0, 0]
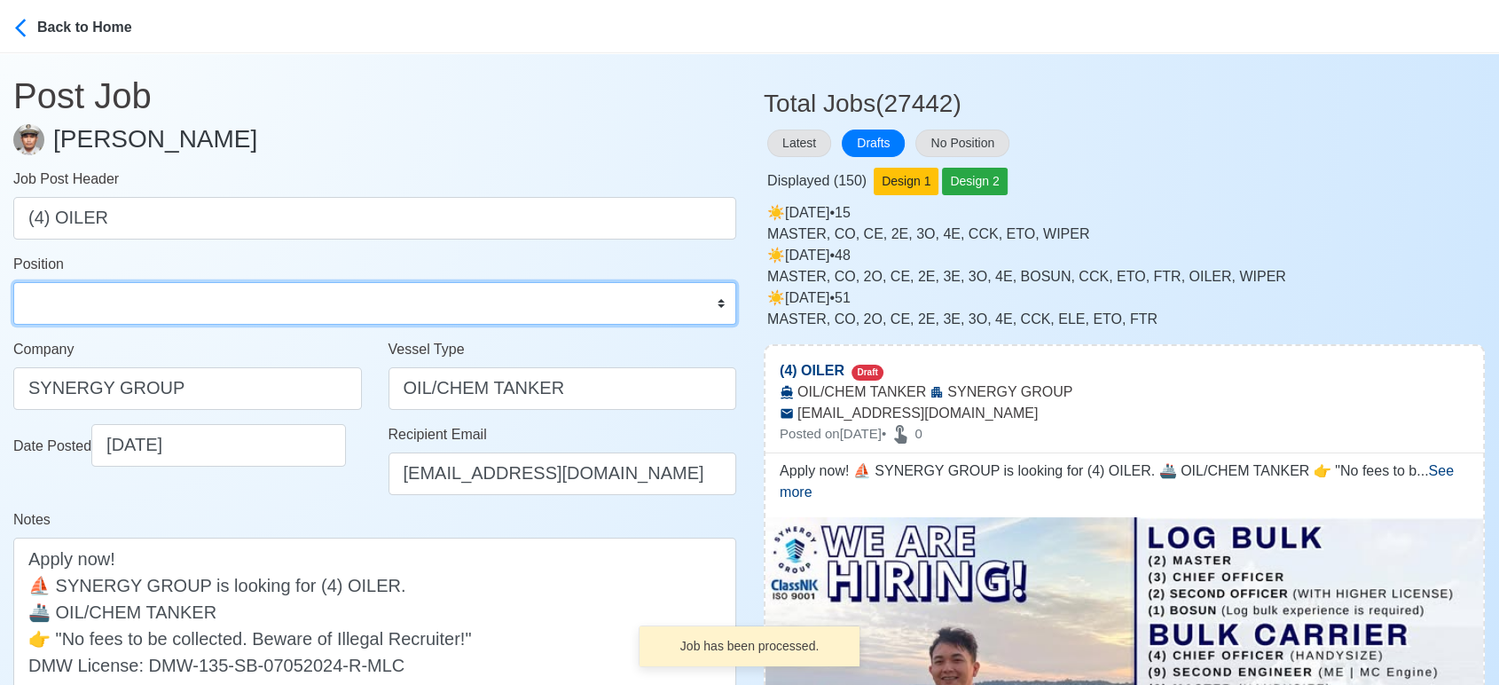
click at [236, 314] on select "Master Chief Officer 2nd Officer 3rd Officer Junior Officer Chief Engineer 2nd …" at bounding box center [374, 303] width 723 height 43
select select "Oiler"
click at [13, 282] on select "Master Chief Officer 2nd Officer 3rd Officer Junior Officer Chief Engineer 2nd …" at bounding box center [374, 303] width 723 height 43
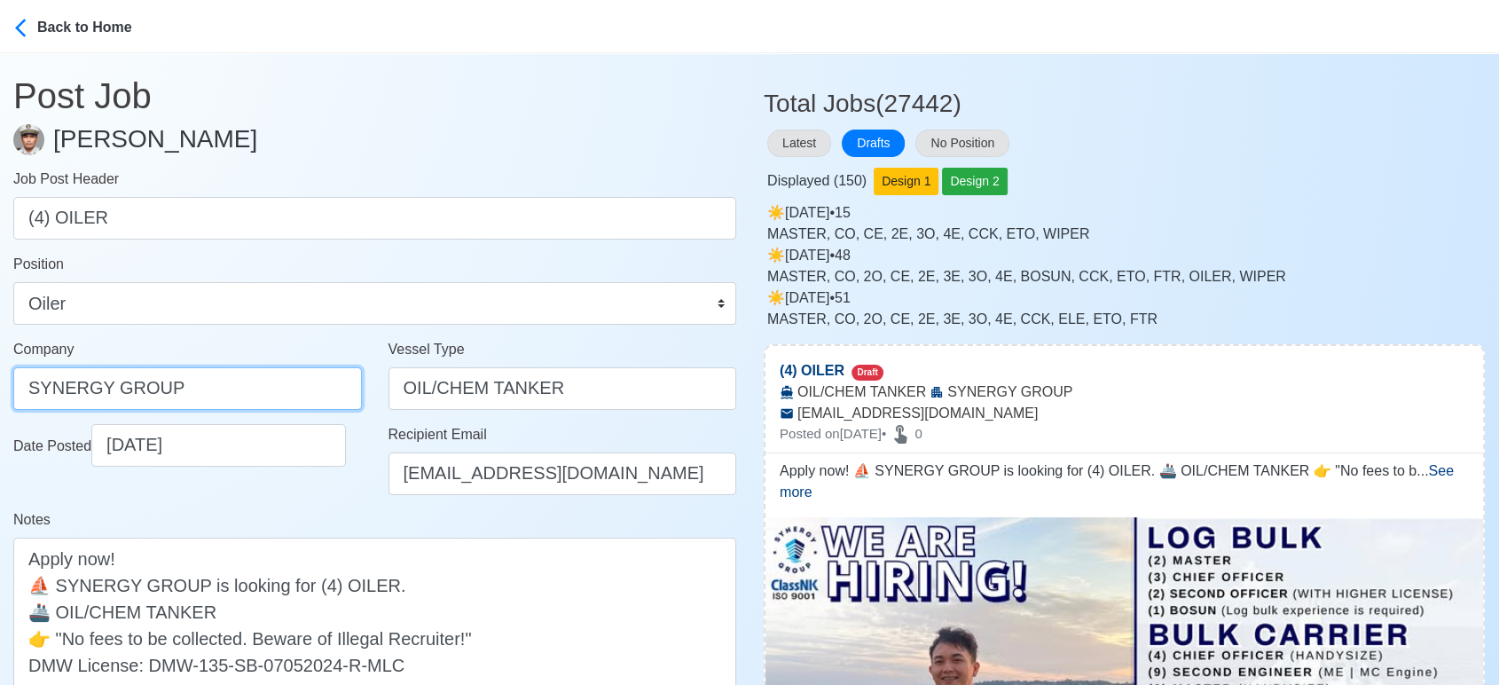
click at [231, 373] on input "SYNERGY GROUP" at bounding box center [187, 388] width 349 height 43
paste input "GROUP OPERATIONS INC"
type input "SYNERGYGROUP OPERATIONS INC"
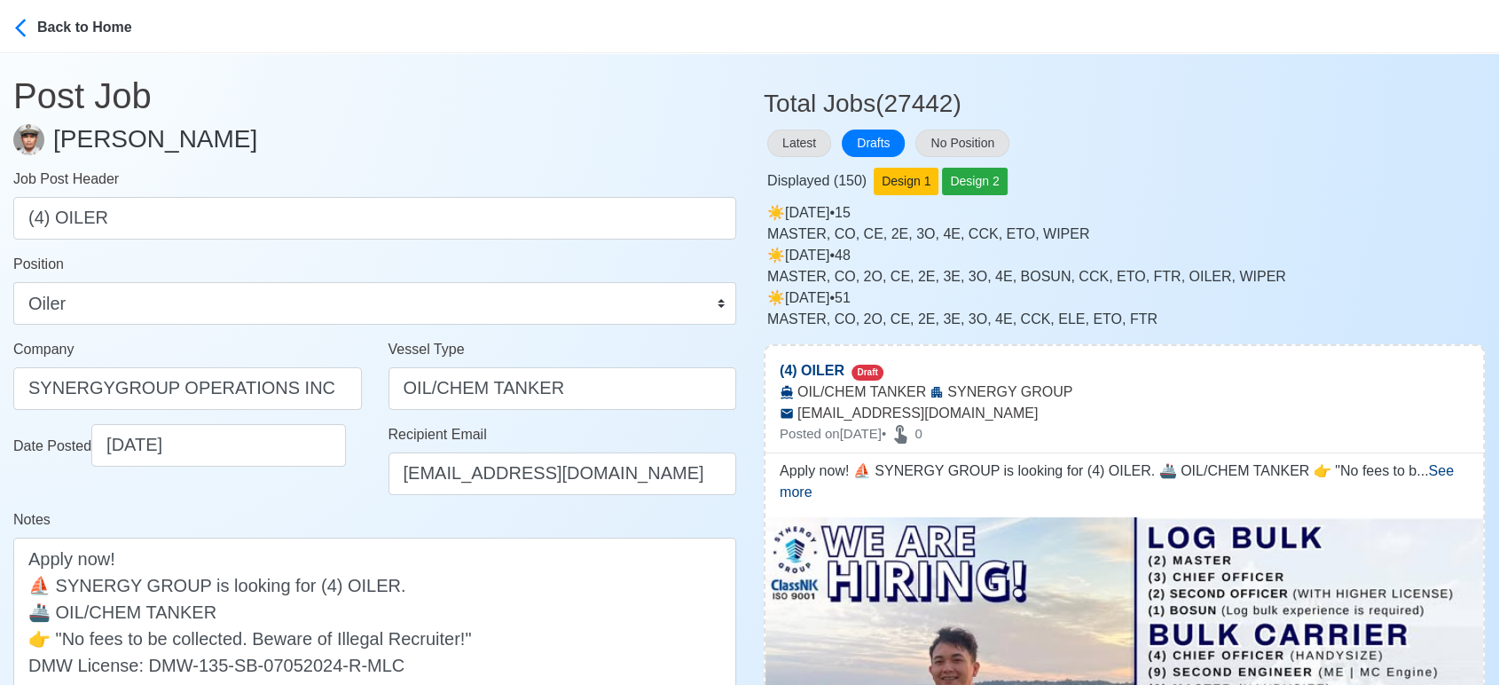
click at [334, 529] on div "Notes Apply now! ⛵ SYNERGY GROUP is looking for (4) OILER. 🚢 OIL/CHEM TANKER 👉 …" at bounding box center [374, 610] width 723 height 202
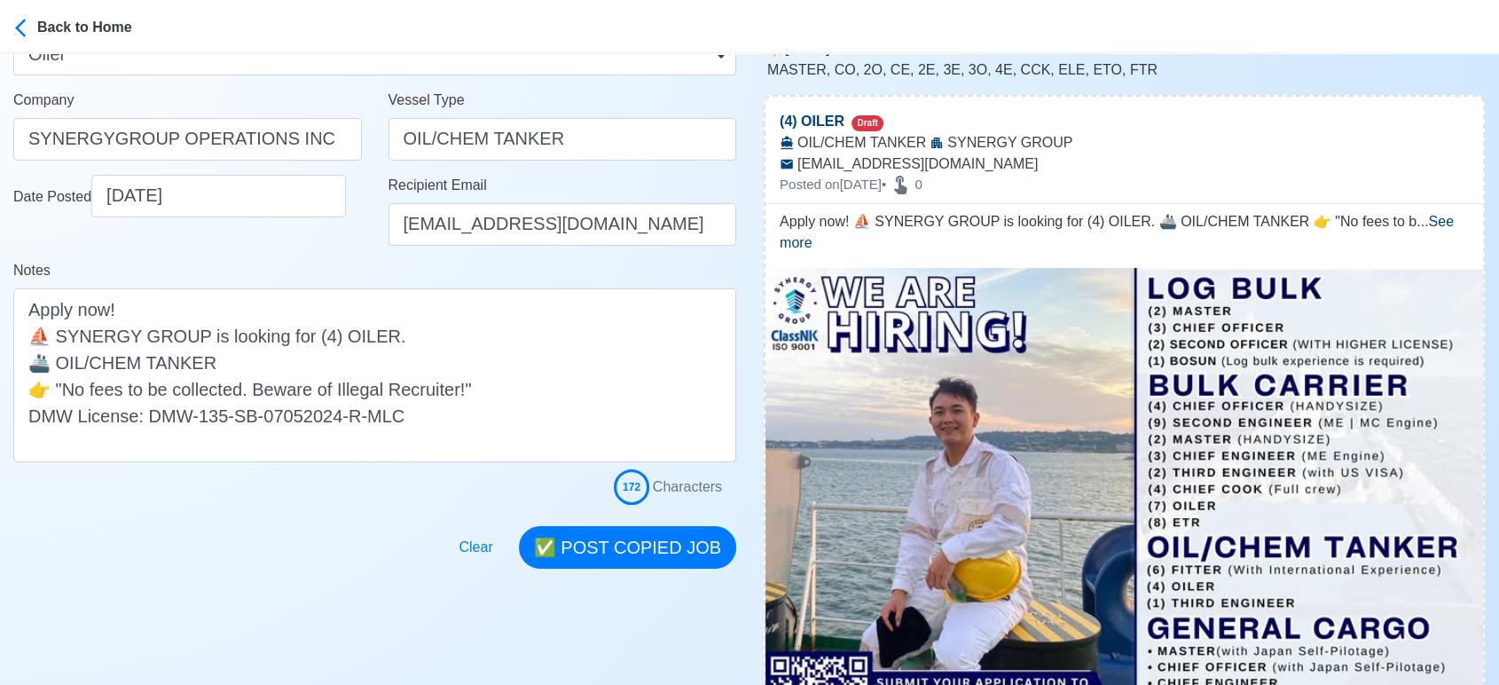
scroll to position [295, 0]
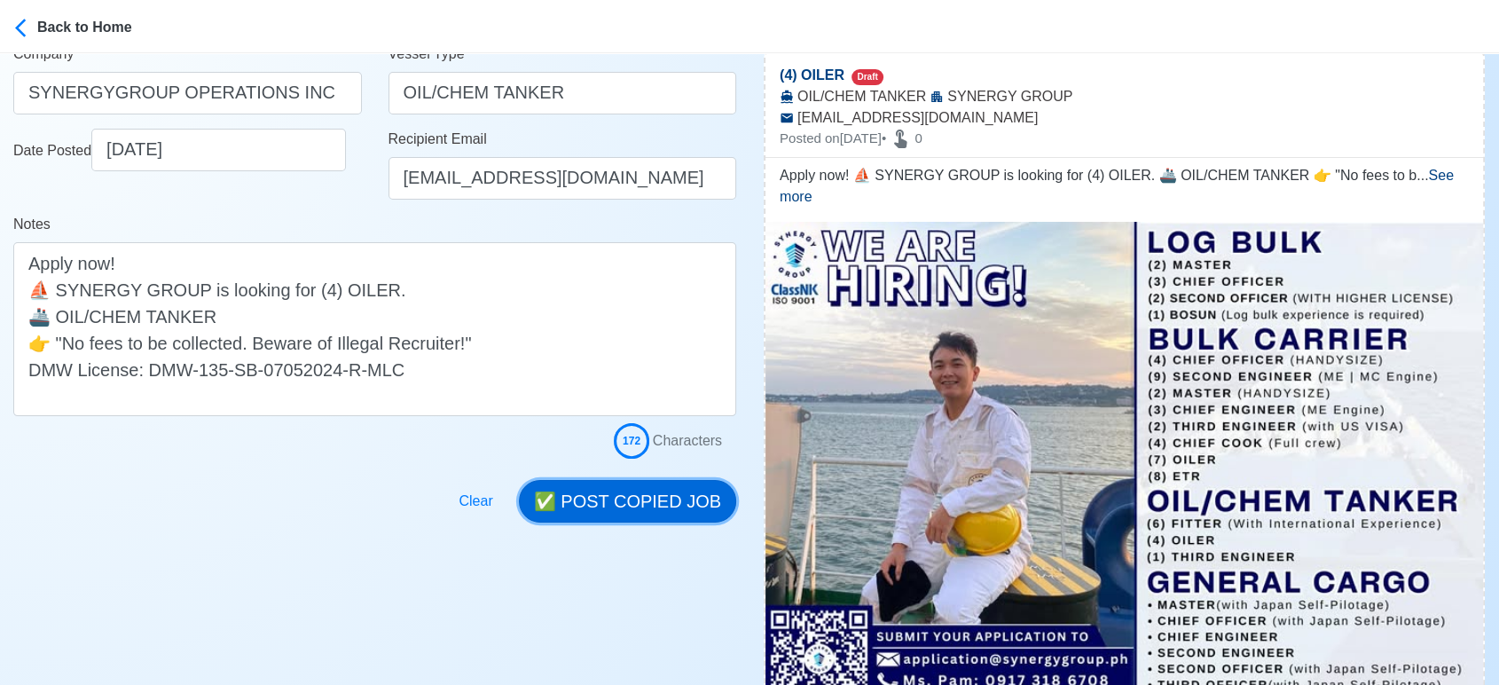
click at [663, 492] on button "✅ POST COPIED JOB" at bounding box center [627, 501] width 217 height 43
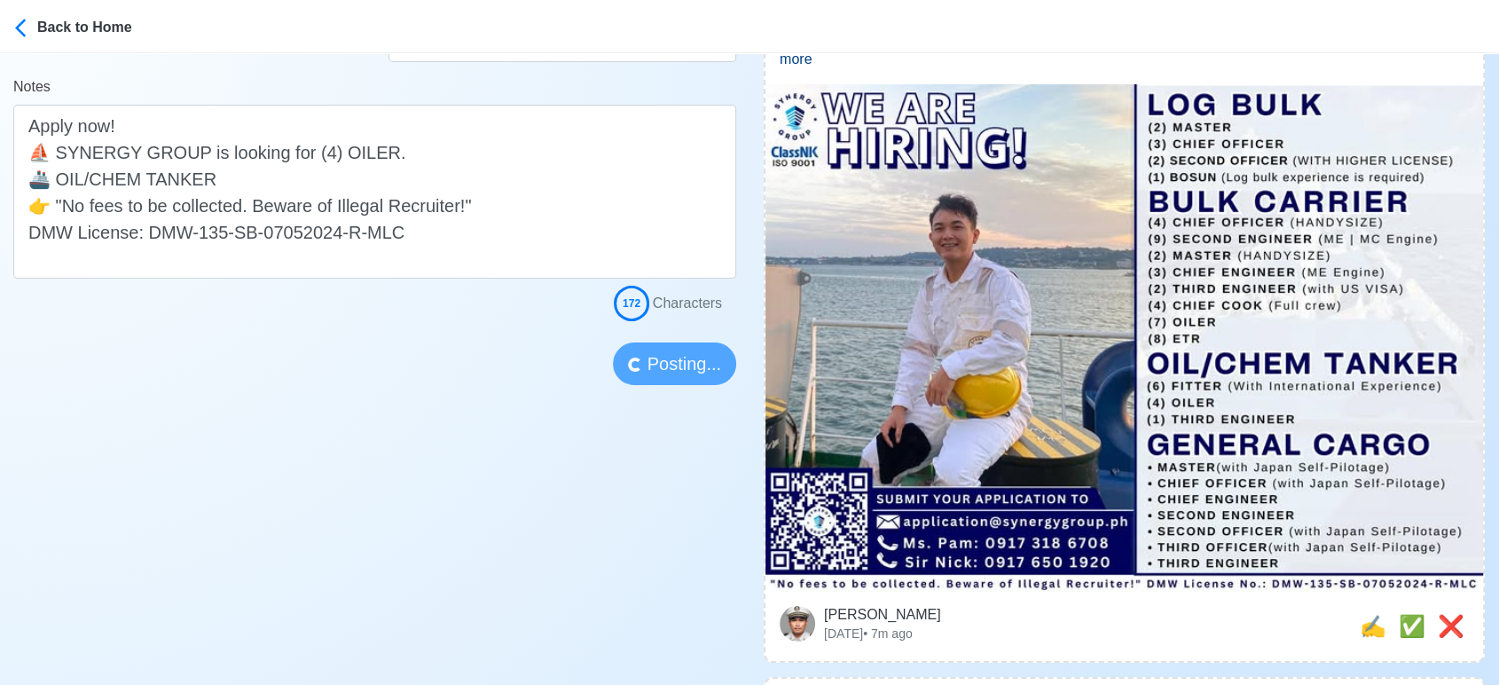
scroll to position [591, 0]
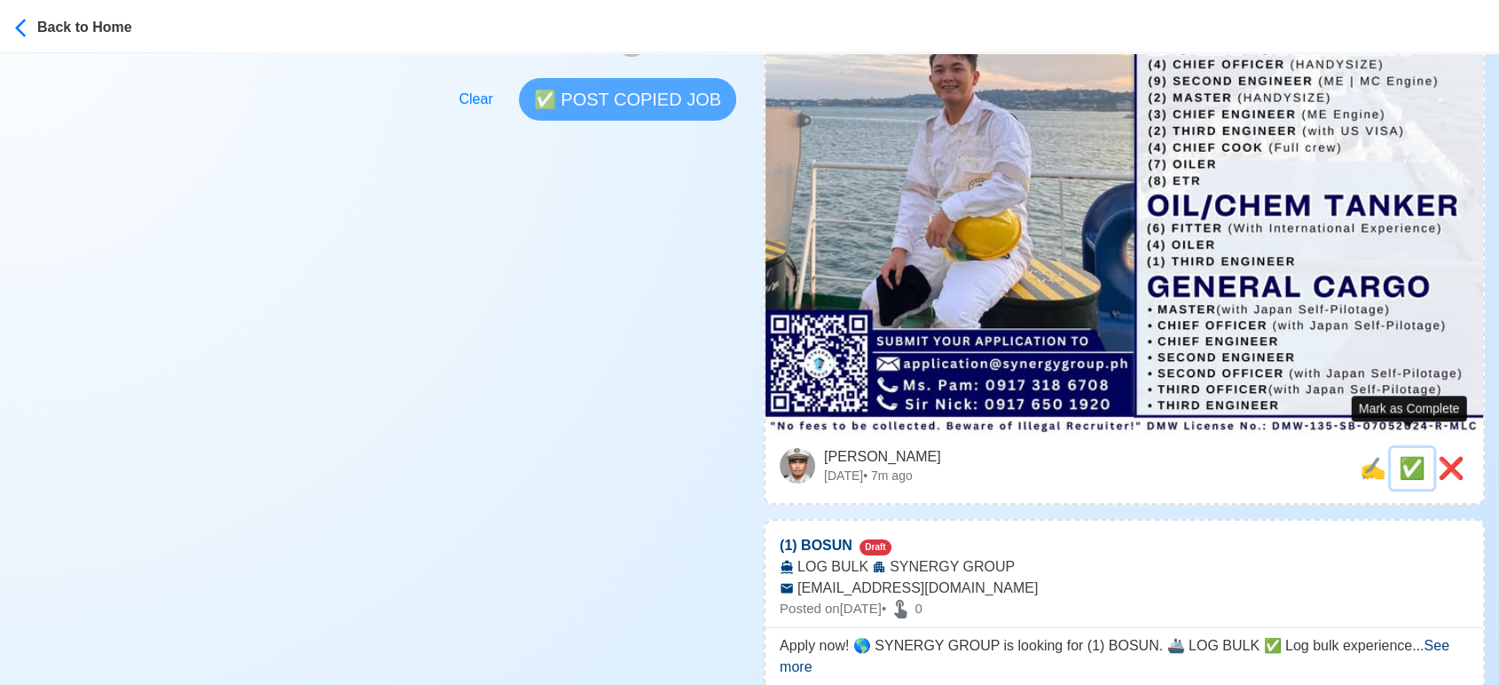
click at [1405, 456] on span "✅" at bounding box center [1412, 468] width 27 height 24
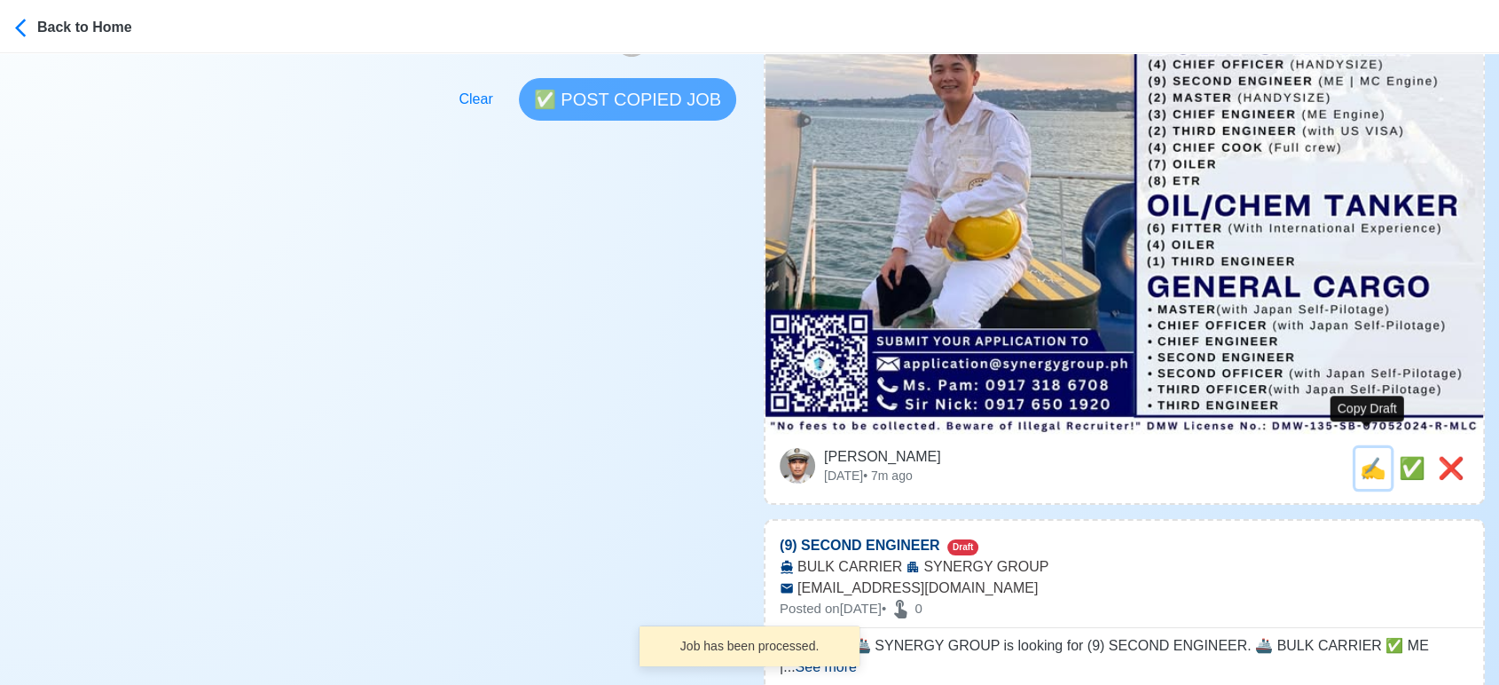
click at [1370, 456] on span "✍️" at bounding box center [1373, 468] width 27 height 24
type input "(1) BOSUN"
select select
type input "SYNERGY GROUP"
type input "LOG BULK"
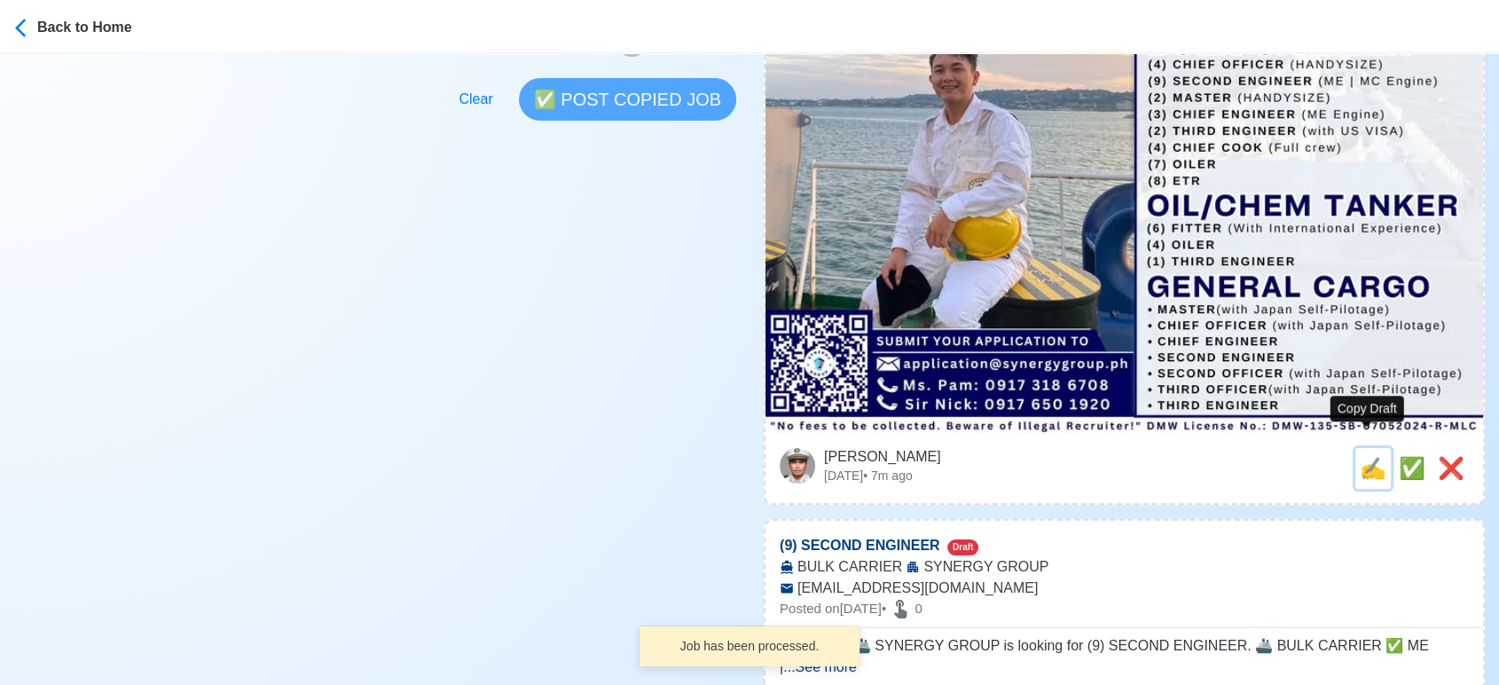
type input "application@synergygroup.ph"
type textarea "Apply now! 🌎 SYNERGY GROUP is looking for (1) BOSUN. 🚢 LOG BULK ✅ Log bulk expe…"
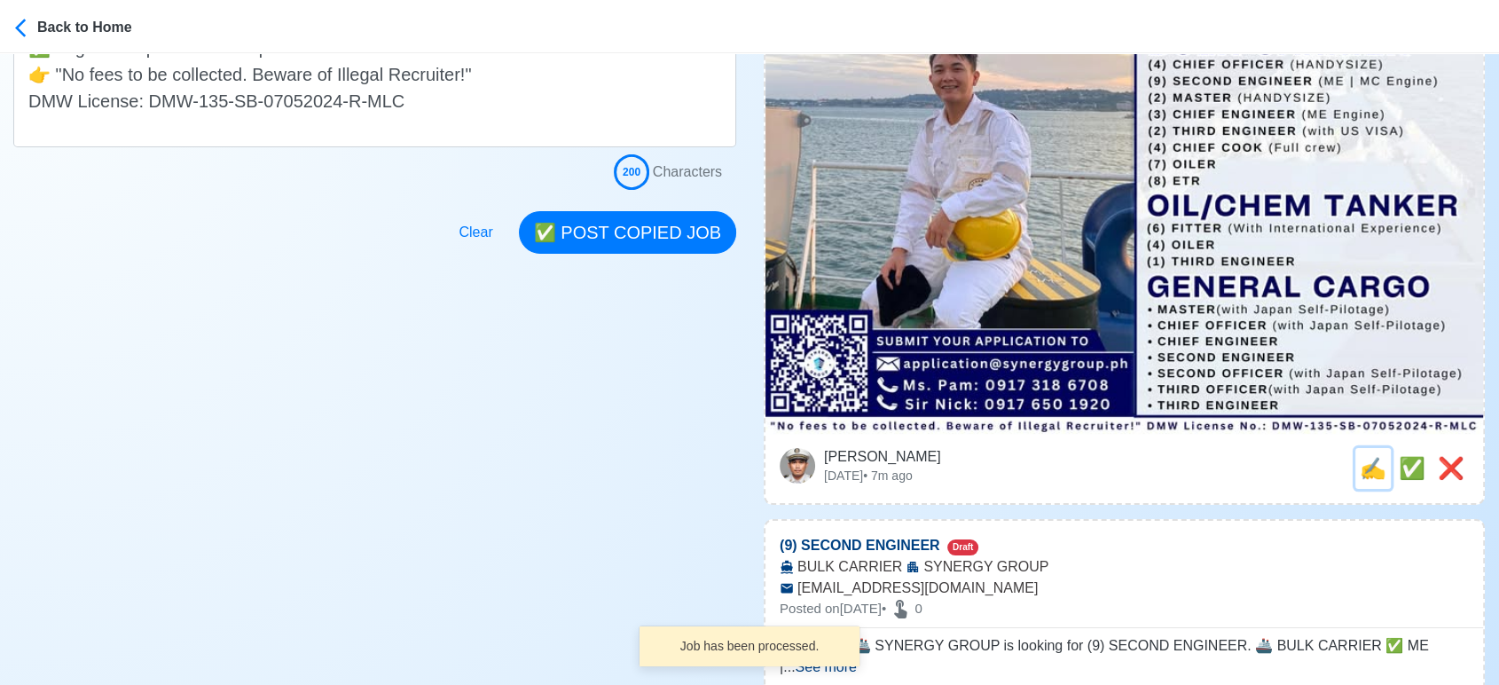
scroll to position [0, 0]
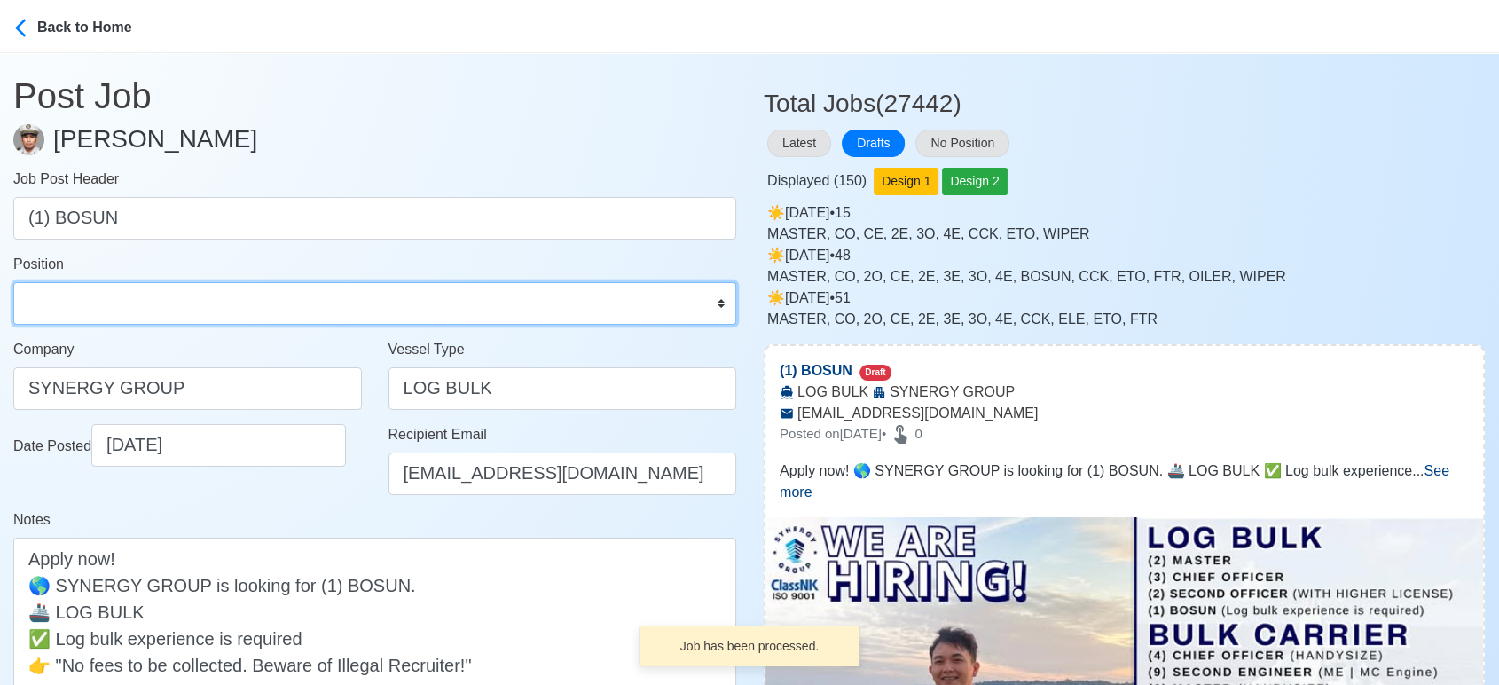
click at [116, 305] on select "Master Chief Officer 2nd Officer 3rd Officer Junior Officer Chief Engineer 2nd …" at bounding box center [374, 303] width 723 height 43
select select "Bosun"
click at [13, 282] on select "Master Chief Officer 2nd Officer 3rd Officer Junior Officer Chief Engineer 2nd …" at bounding box center [374, 303] width 723 height 43
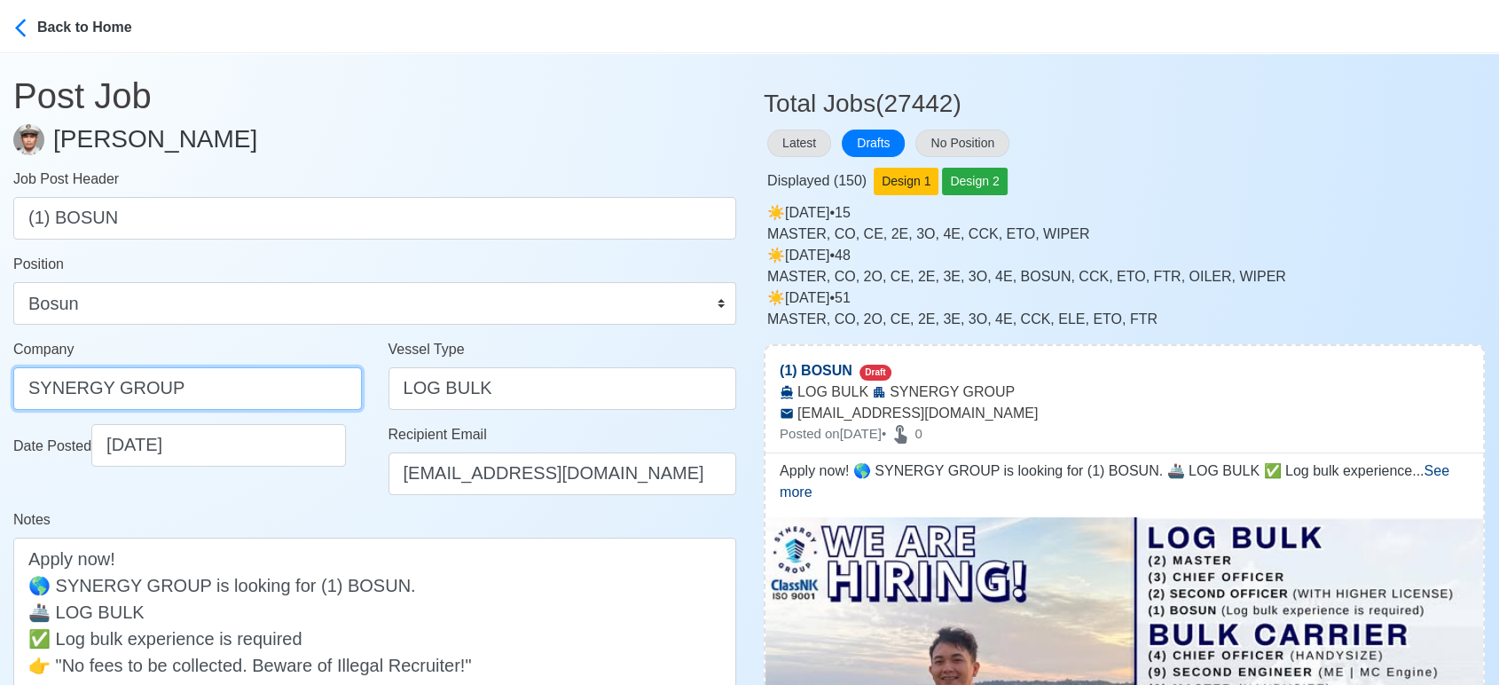
click at [231, 388] on input "SYNERGY GROUP" at bounding box center [187, 388] width 349 height 43
paste input "GROUP OPERATIONS INC"
type input "SYNERGYGROUP OPERATIONS INC"
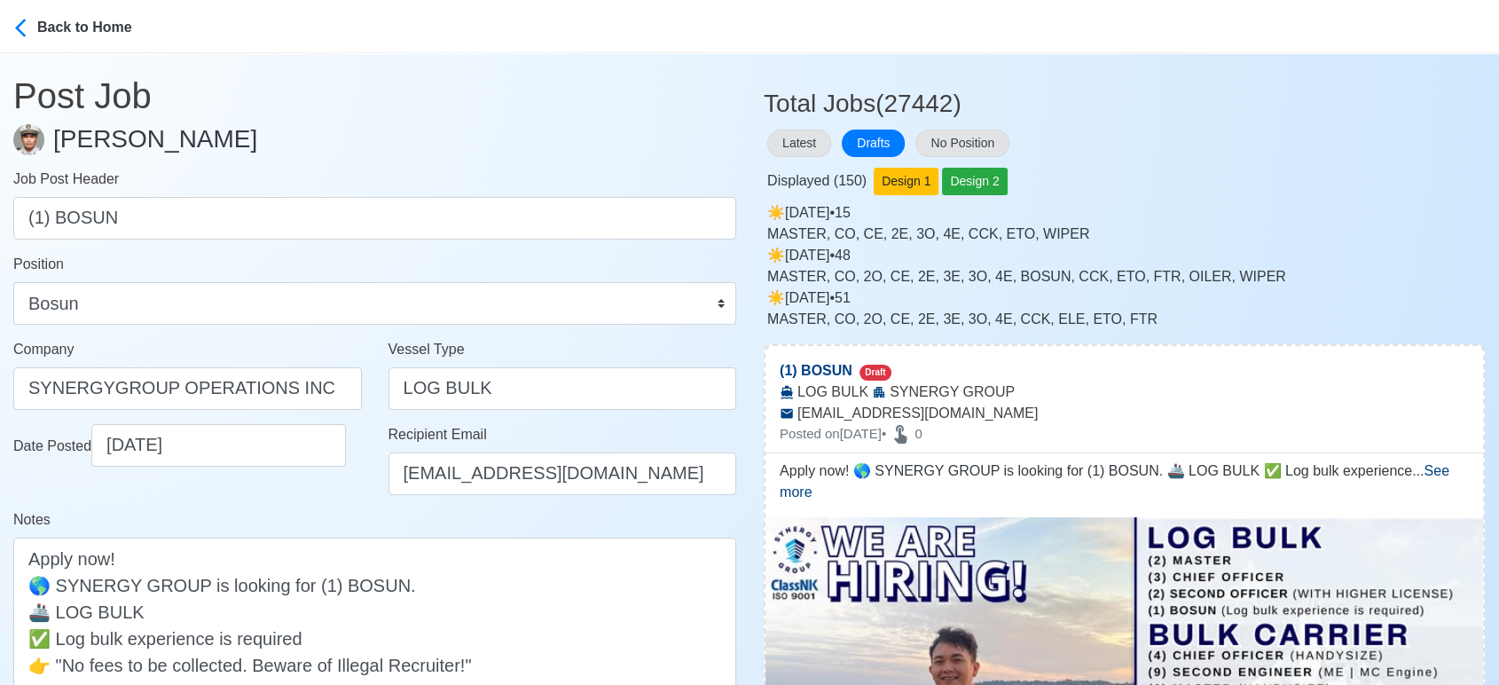
click at [348, 522] on div "Notes Apply now! 🌎 SYNERGY GROUP is looking for (1) BOSUN. 🚢 LOG BULK ✅ Log bul…" at bounding box center [374, 623] width 723 height 229
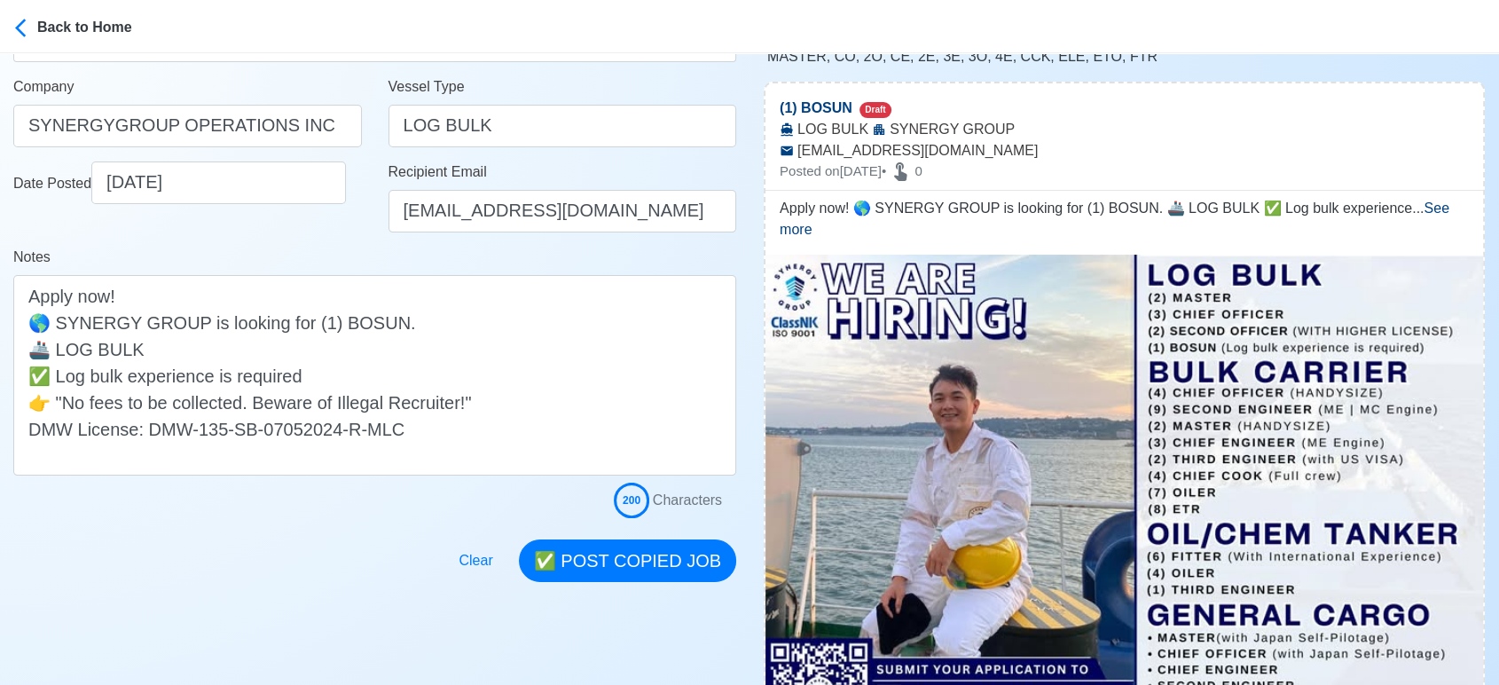
scroll to position [295, 0]
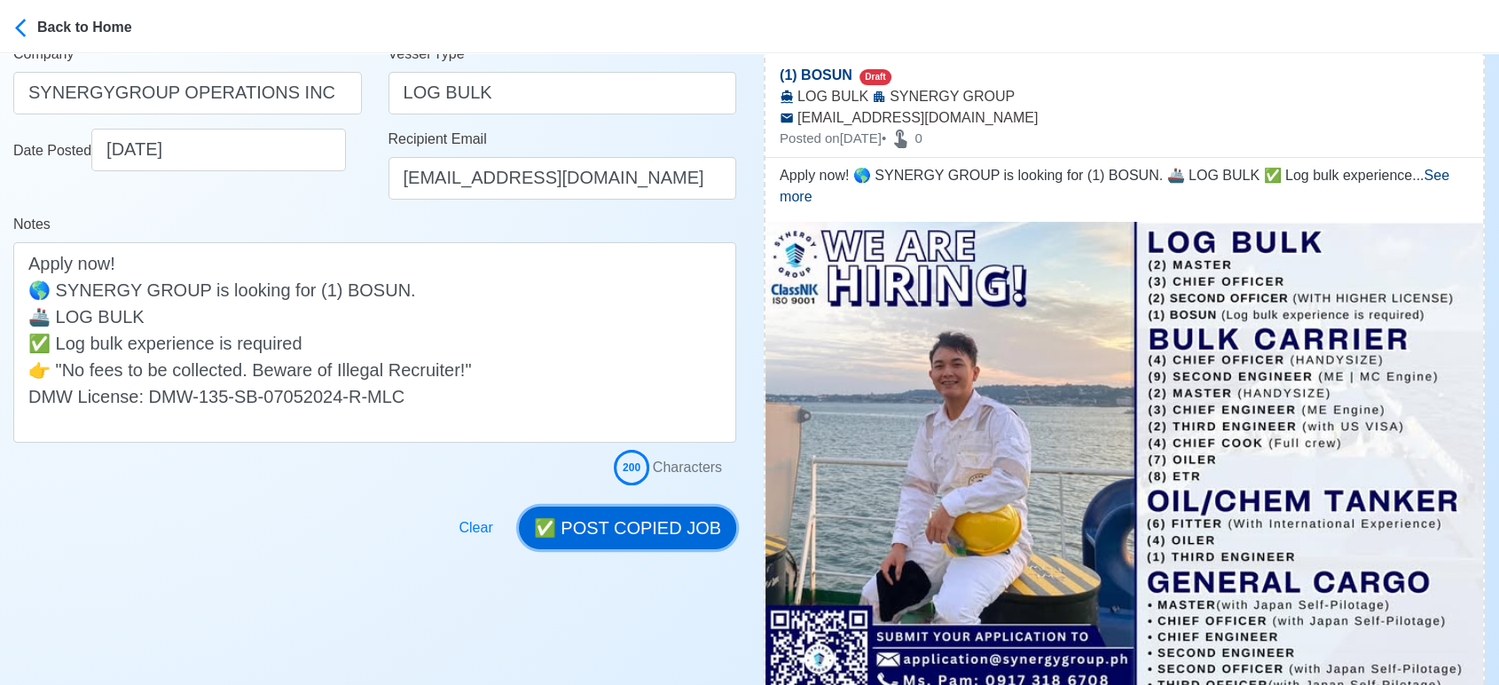
click at [632, 524] on button "✅ POST COPIED JOB" at bounding box center [627, 527] width 217 height 43
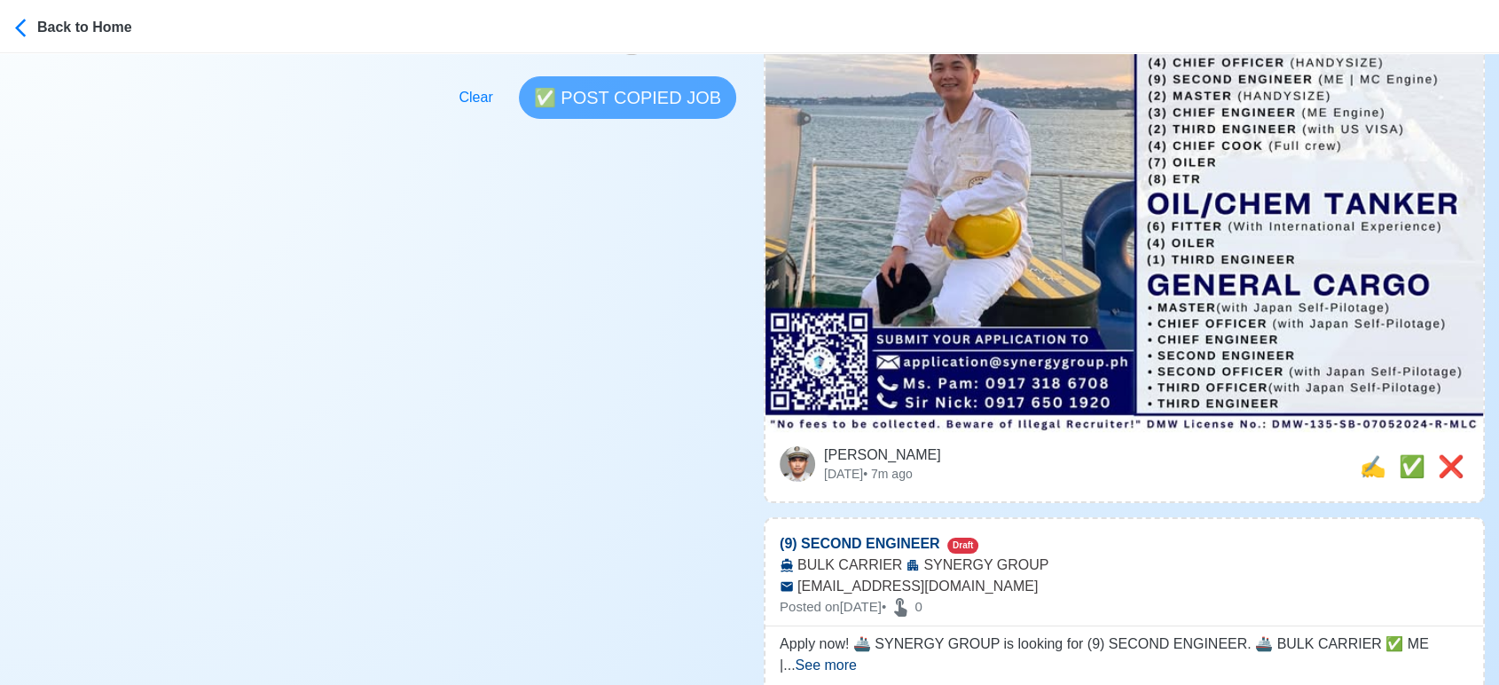
scroll to position [788, 0]
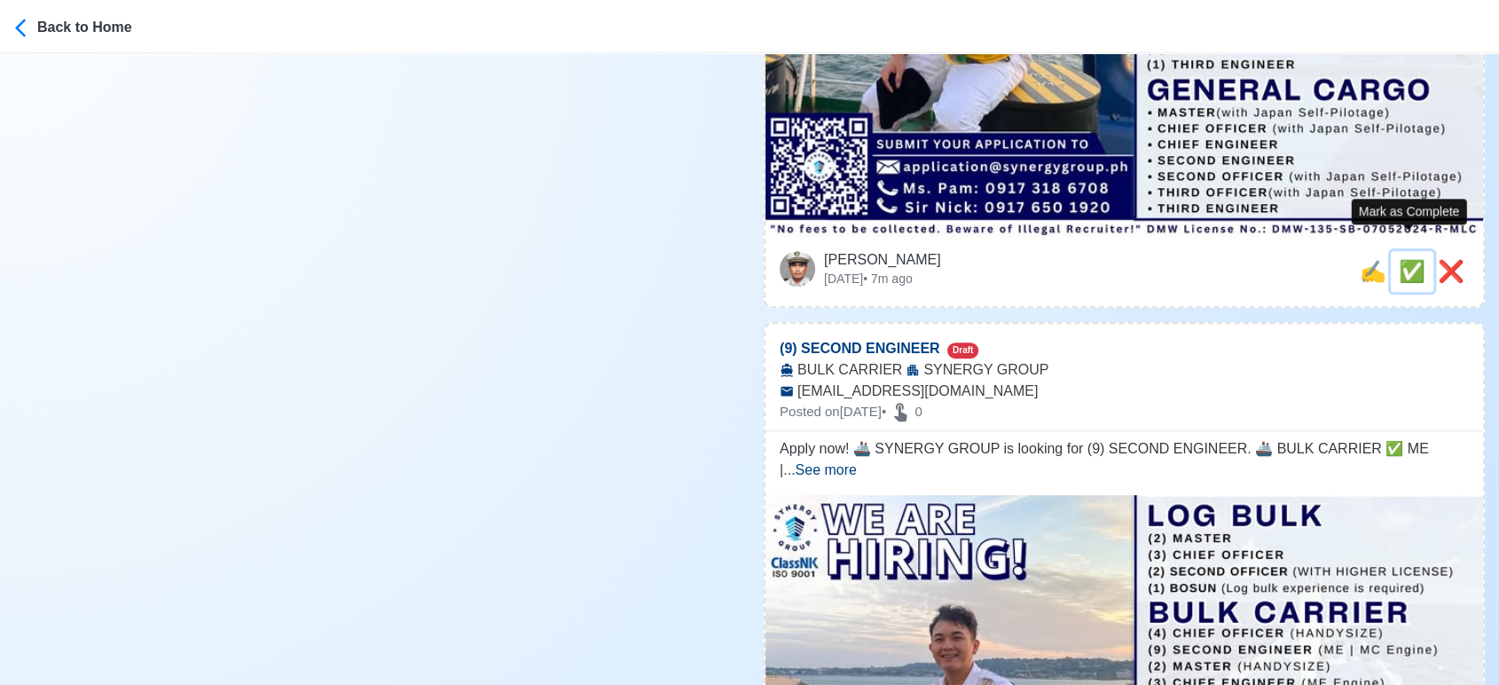
click at [1404, 259] on span "✅" at bounding box center [1412, 271] width 27 height 24
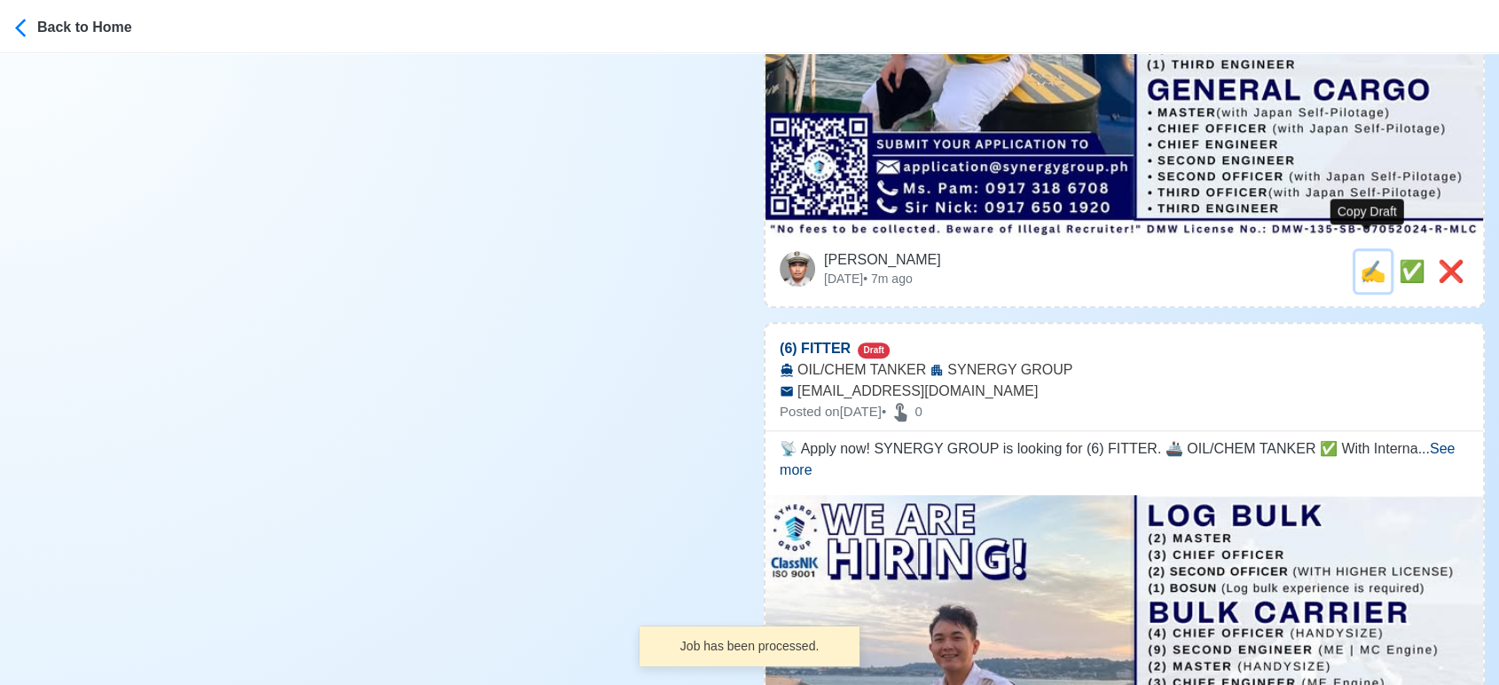
click at [1367, 259] on span "✍️" at bounding box center [1373, 271] width 27 height 24
type input "(9) SECOND ENGINEER"
select select
type input "SYNERGY GROUP"
type input "BULK CARRIER"
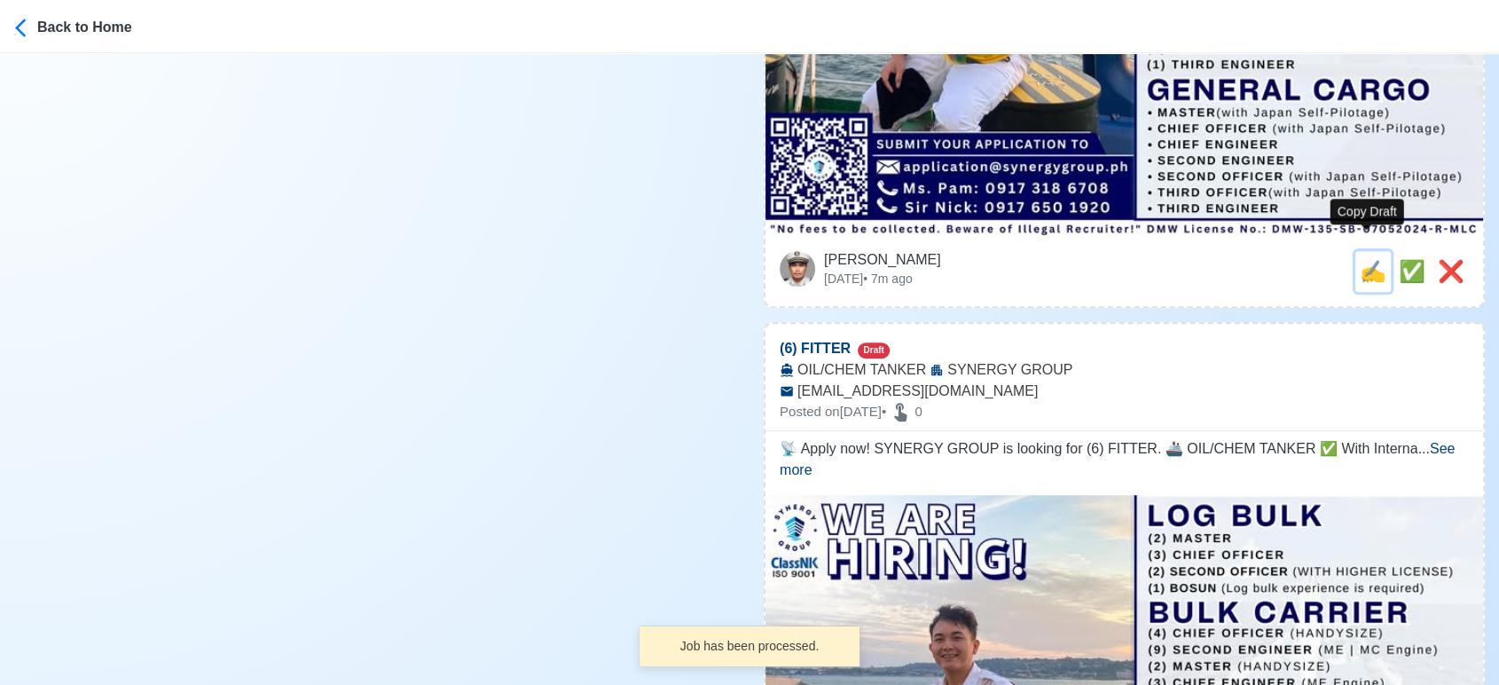
type input "application@synergygroup.ph"
type textarea "Apply now! 🚢 SYNERGY GROUP is looking for (9) SECOND ENGINEER. 🚢 BULK CARRIER ✅…"
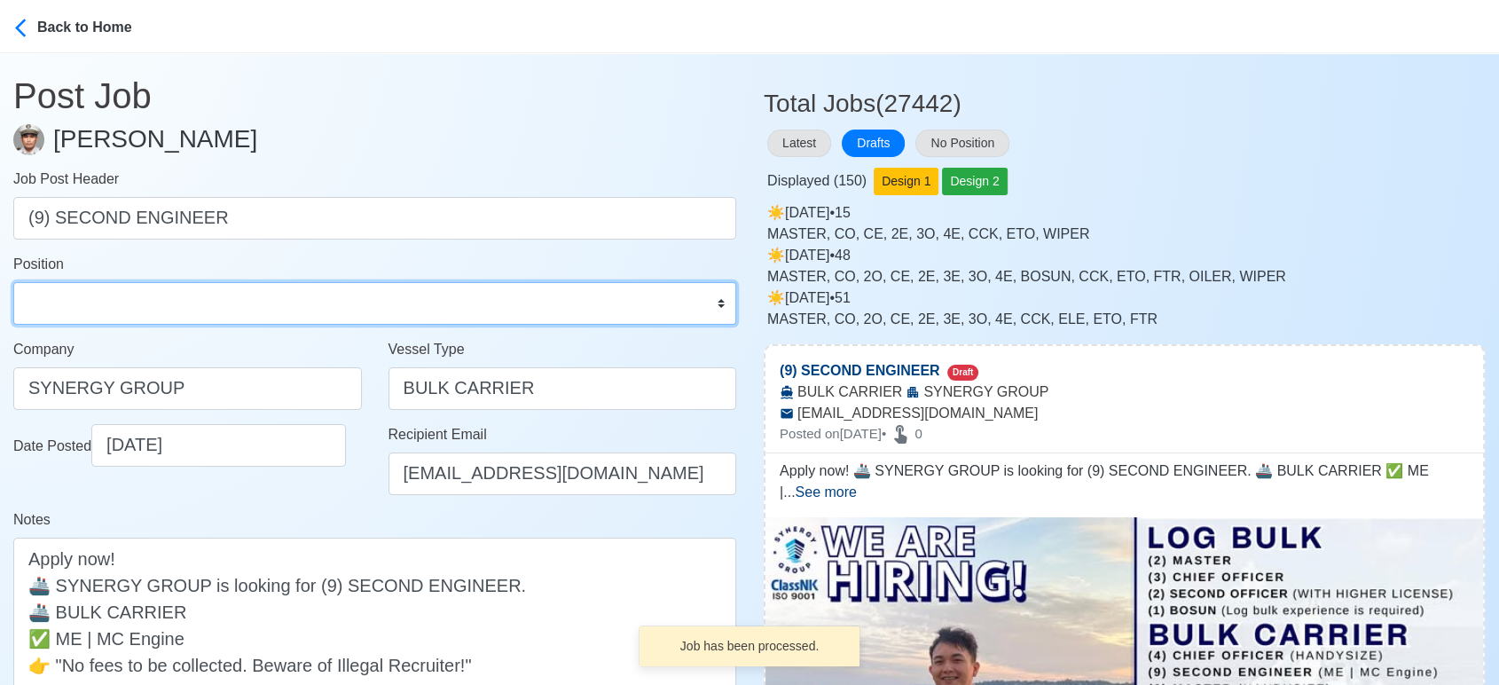
drag, startPoint x: 225, startPoint y: 307, endPoint x: 214, endPoint y: 287, distance: 23.4
click at [225, 306] on select "Master Chief Officer 2nd Officer 3rd Officer Junior Officer Chief Engineer 2nd …" at bounding box center [374, 303] width 723 height 43
select select "2nd Engineer"
click at [13, 282] on select "Master Chief Officer 2nd Officer 3rd Officer Junior Officer Chief Engineer 2nd …" at bounding box center [374, 303] width 723 height 43
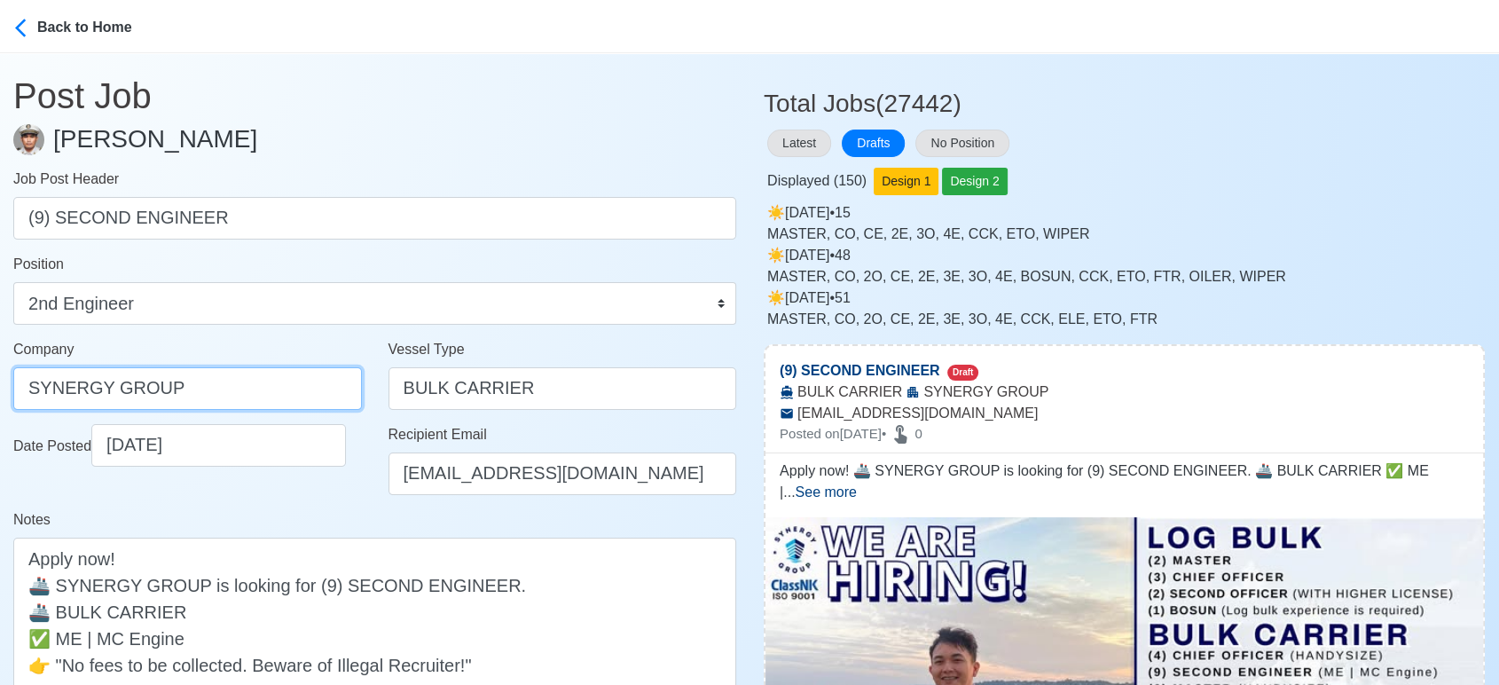
click at [263, 393] on input "SYNERGY GROUP" at bounding box center [187, 388] width 349 height 43
paste input "GROUP OPERATIONS INC"
type input "SYNERGYGROUP OPERATIONS INC"
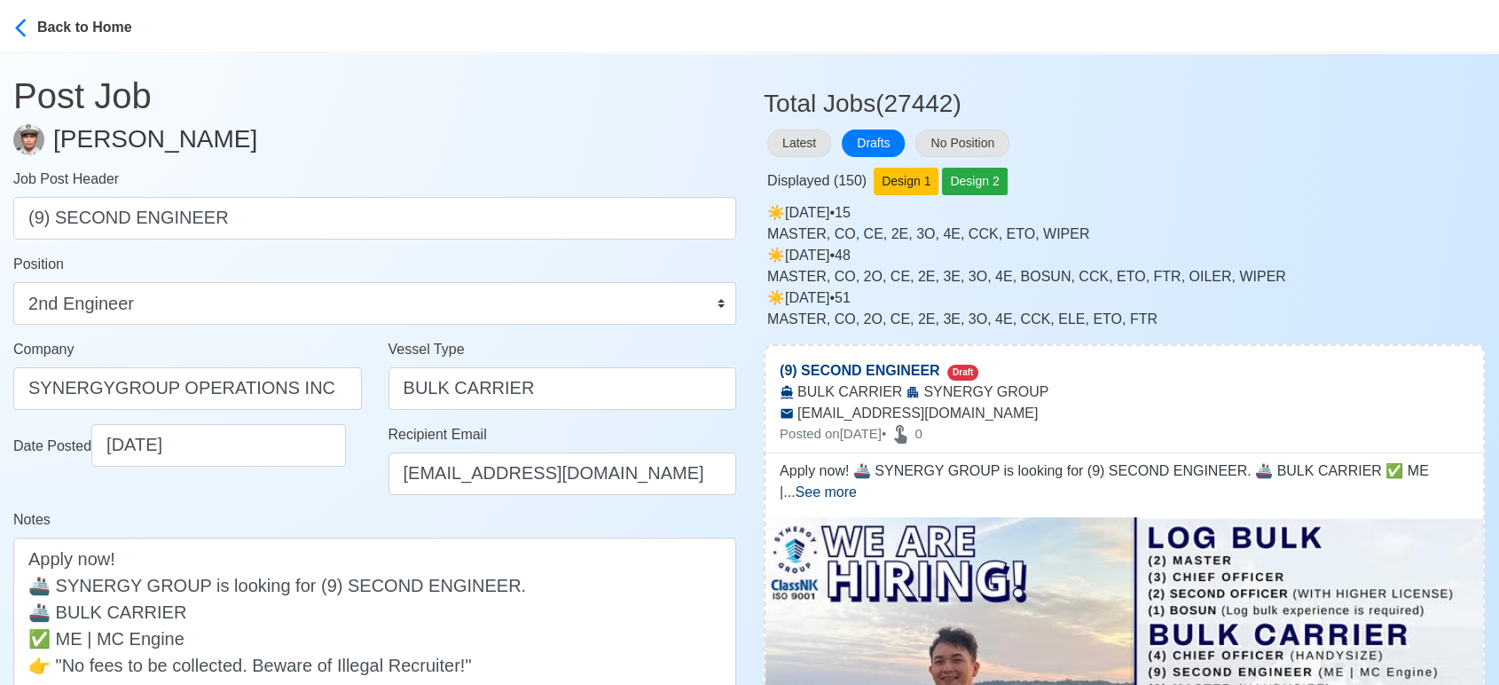
click at [335, 530] on div "Notes Apply now! 🚢 SYNERGY GROUP is looking for (9) SECOND ENGINEER. 🚢 BULK CAR…" at bounding box center [374, 623] width 723 height 229
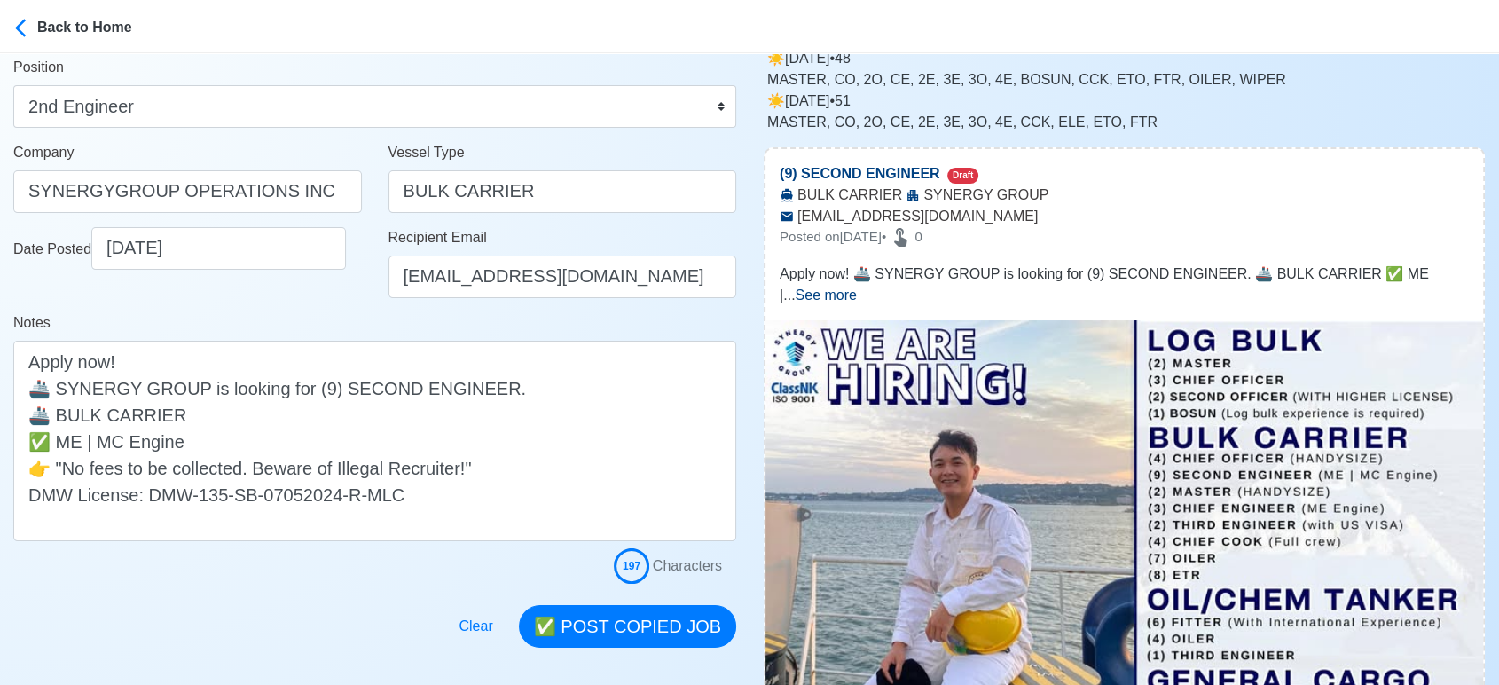
scroll to position [295, 0]
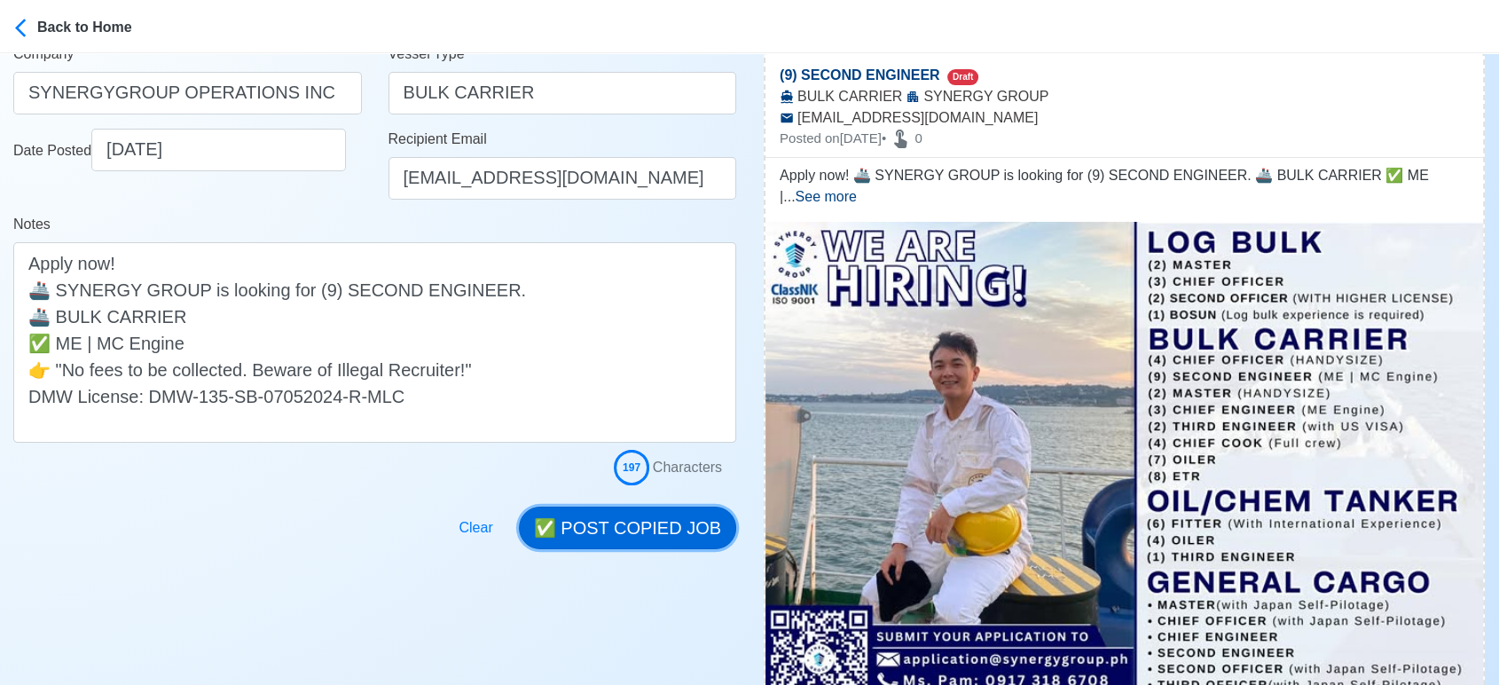
click at [648, 531] on button "✅ POST COPIED JOB" at bounding box center [627, 527] width 217 height 43
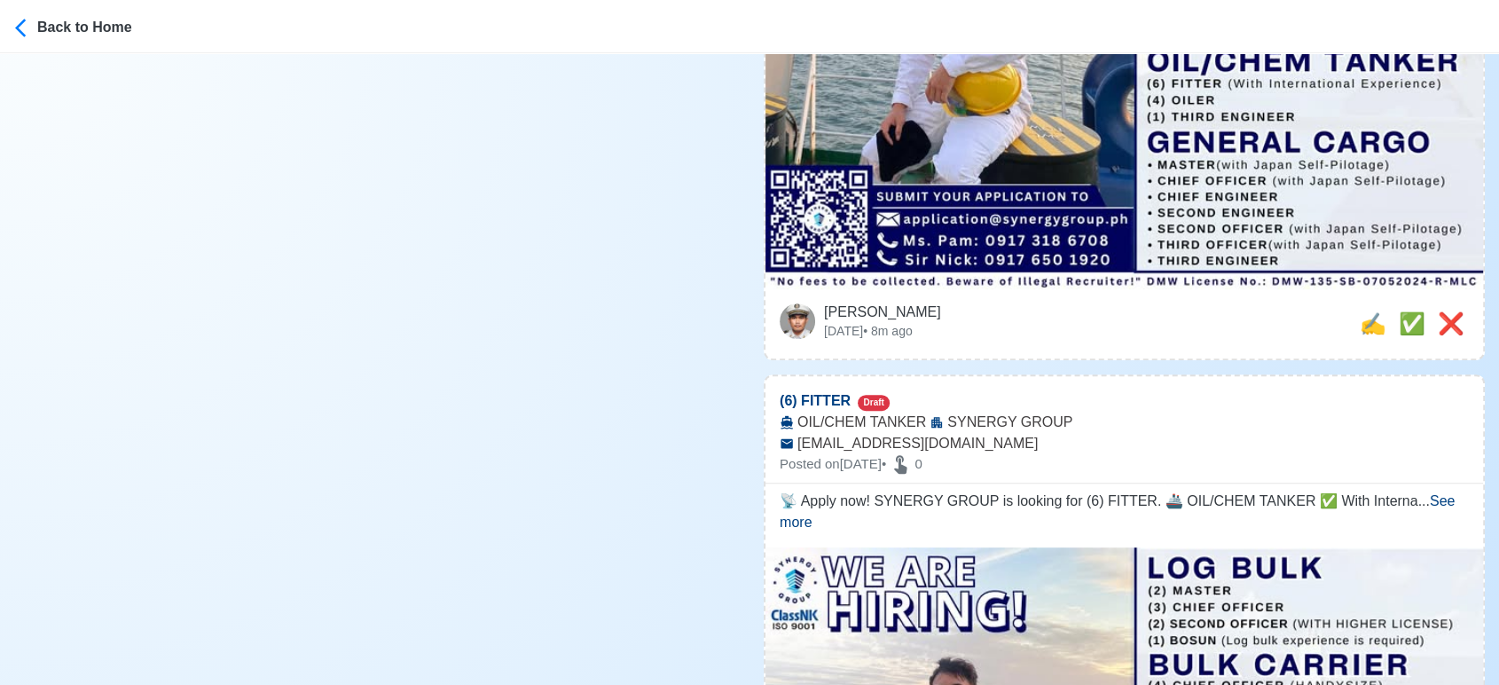
scroll to position [788, 0]
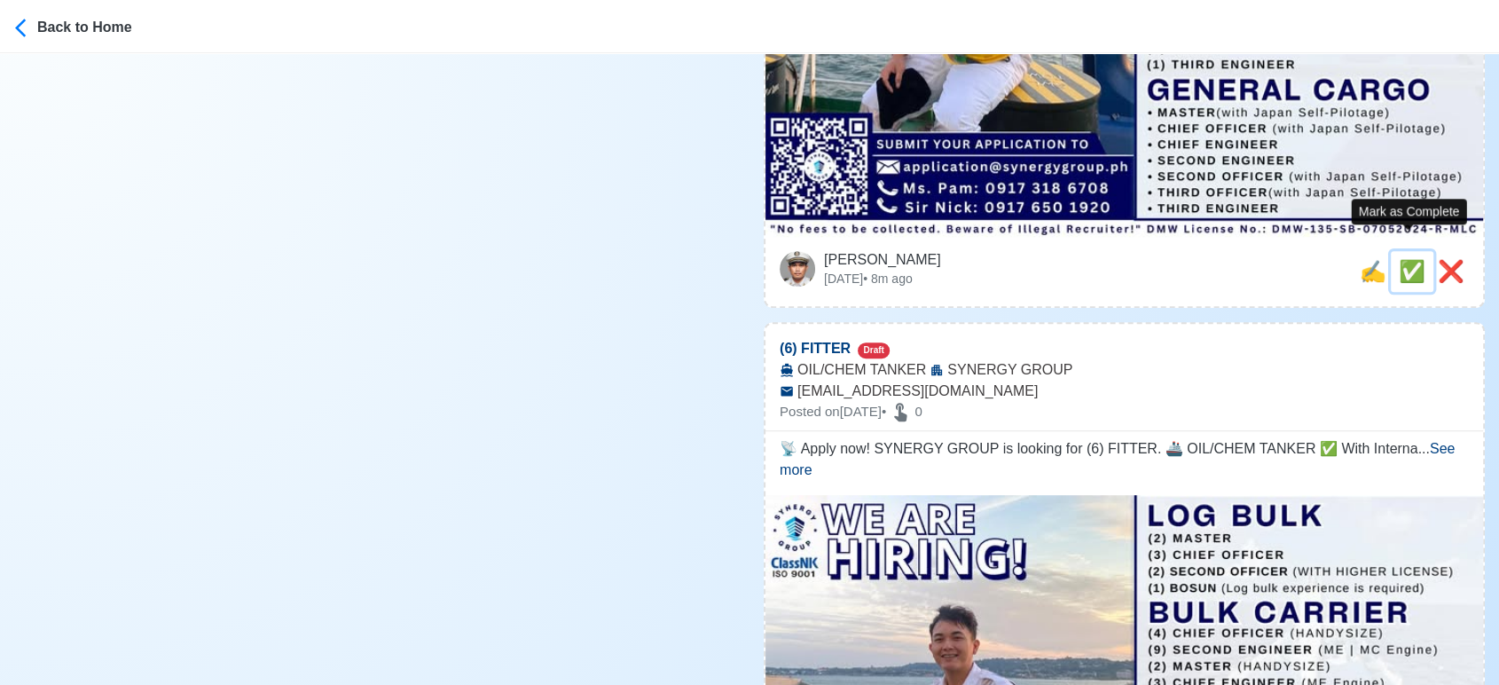
drag, startPoint x: 1409, startPoint y: 247, endPoint x: 1395, endPoint y: 250, distance: 14.4
click at [1409, 259] on span "✅" at bounding box center [1412, 271] width 27 height 24
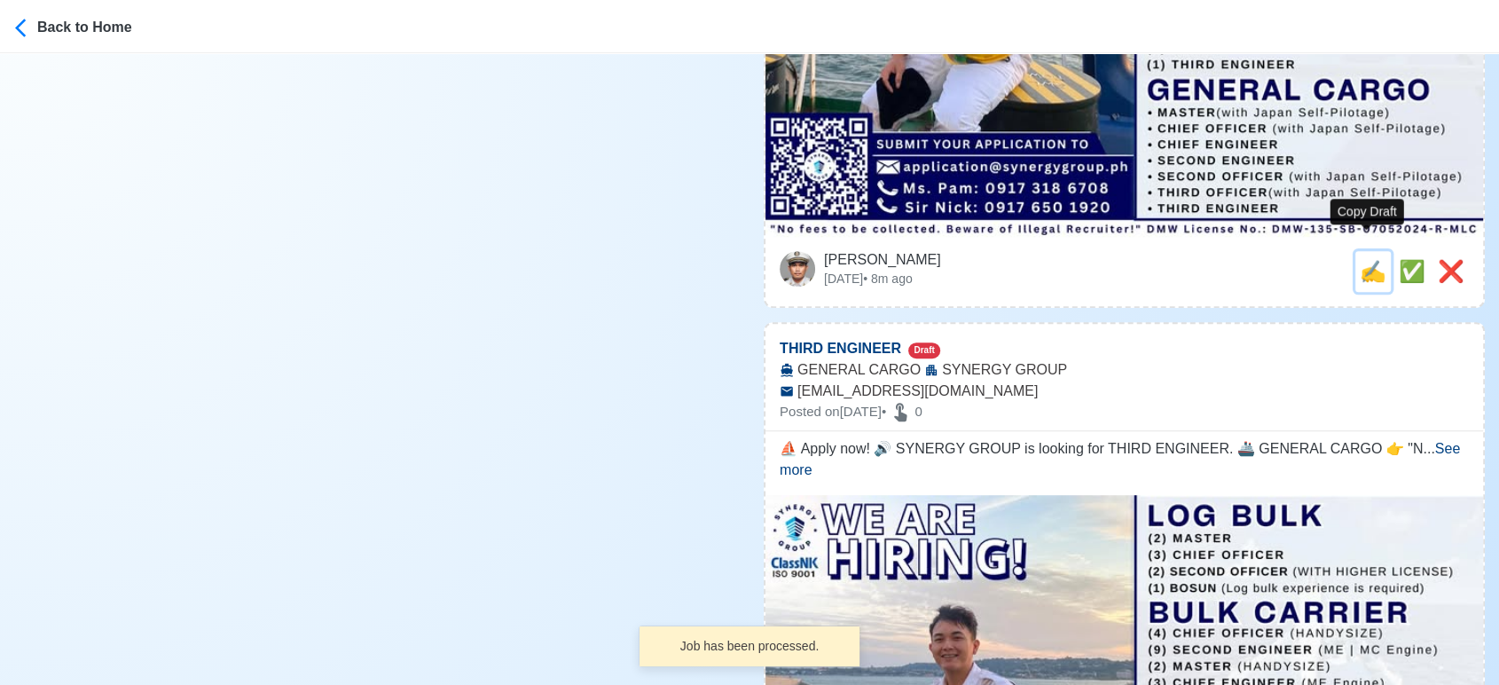
click at [1362, 259] on span "✍️" at bounding box center [1373, 271] width 27 height 24
type input "(6) FITTER"
select select
type input "SYNERGY GROUP"
type input "OIL/CHEM TANKER"
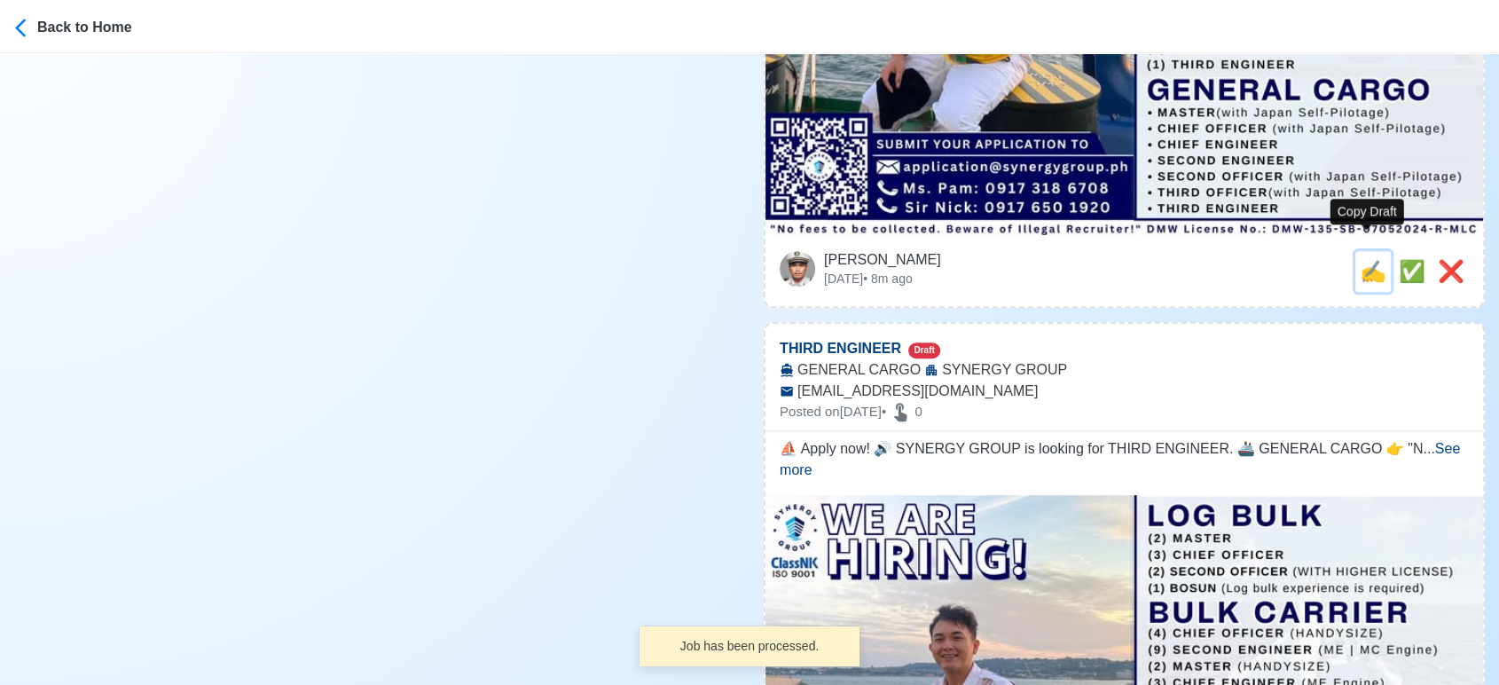
type input "application@synergygroup.ph"
type textarea "📡 Apply now! SYNERGY GROUP is looking for (6) FITTER. 🚢 OIL/CHEM TANKER ✅ With …"
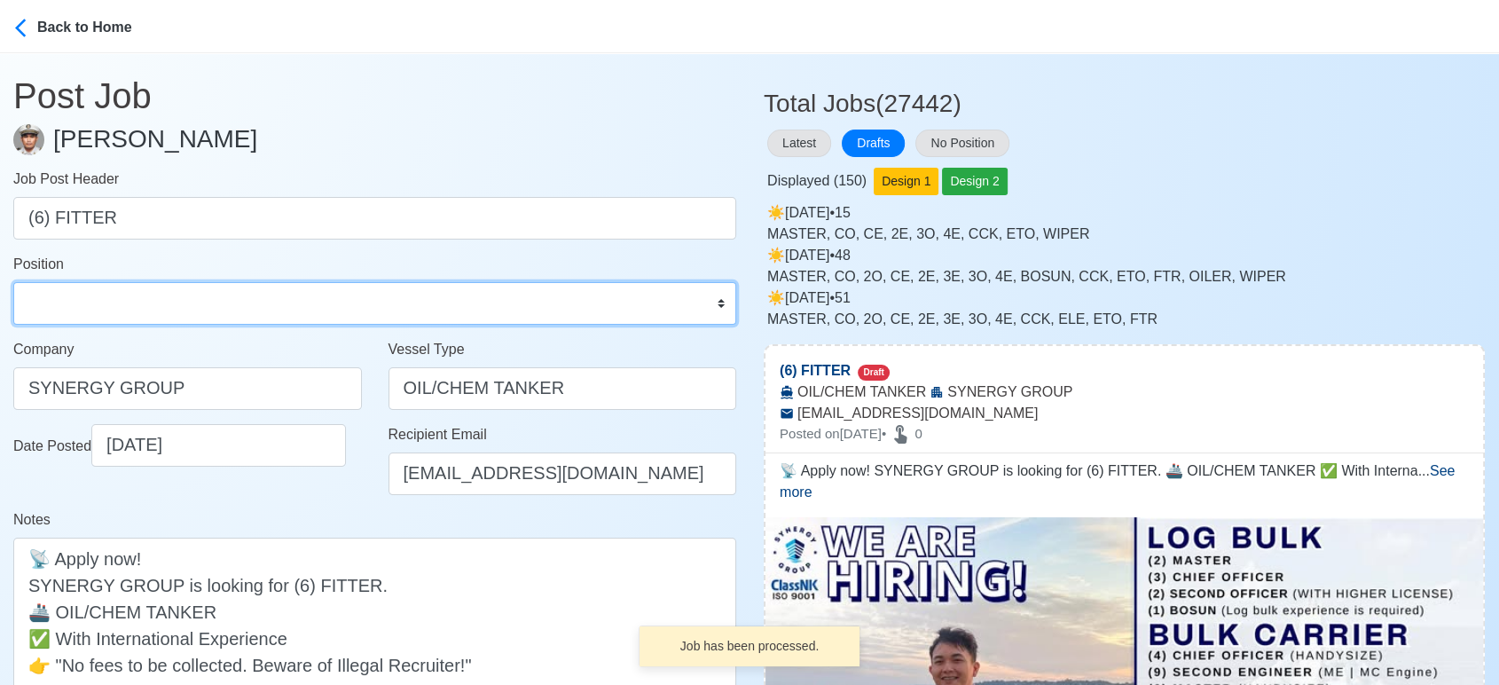
drag, startPoint x: 241, startPoint y: 303, endPoint x: 217, endPoint y: 296, distance: 25.0
click at [241, 303] on select "Master Chief Officer 2nd Officer 3rd Officer Junior Officer Chief Engineer 2nd …" at bounding box center [374, 303] width 723 height 43
select select "Fitter"
click at [13, 282] on select "Master Chief Officer 2nd Officer 3rd Officer Junior Officer Chief Engineer 2nd …" at bounding box center [374, 303] width 723 height 43
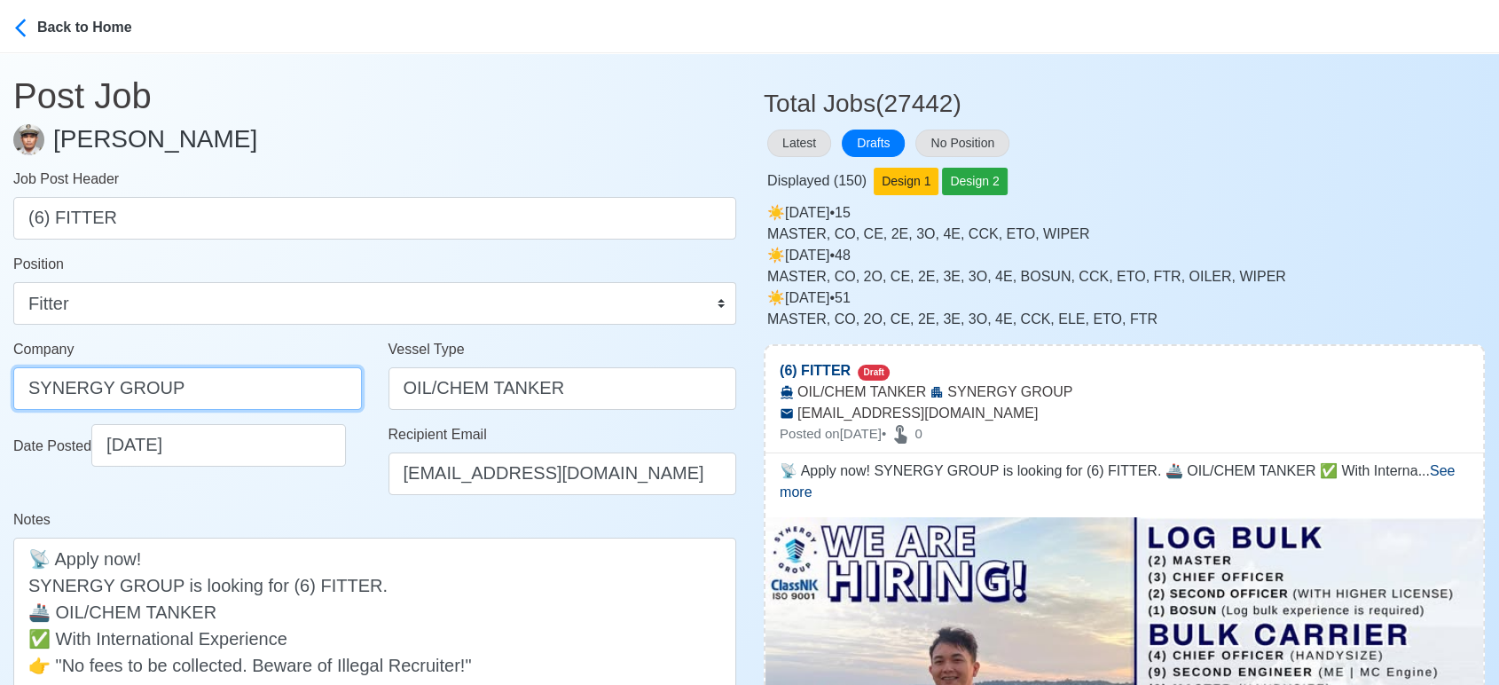
click at [255, 382] on input "SYNERGY GROUP" at bounding box center [187, 388] width 349 height 43
paste input "GROUP OPERATIONS INC"
type input "SYNERGYGROUP OPERATIONS INC"
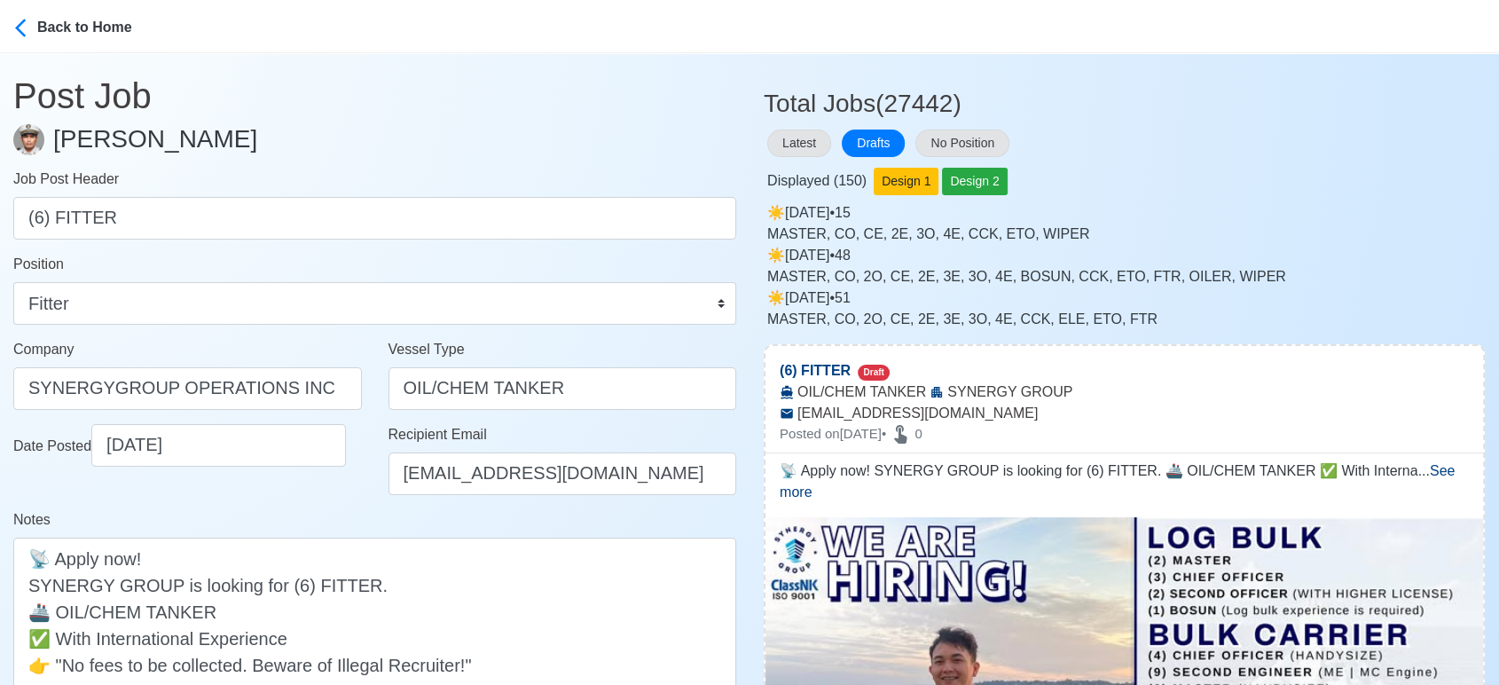
click at [319, 514] on div "Notes 📡 Apply now! SYNERGY GROUP is looking for (6) FITTER. 🚢 OIL/CHEM TANKER ✅…" at bounding box center [374, 623] width 723 height 229
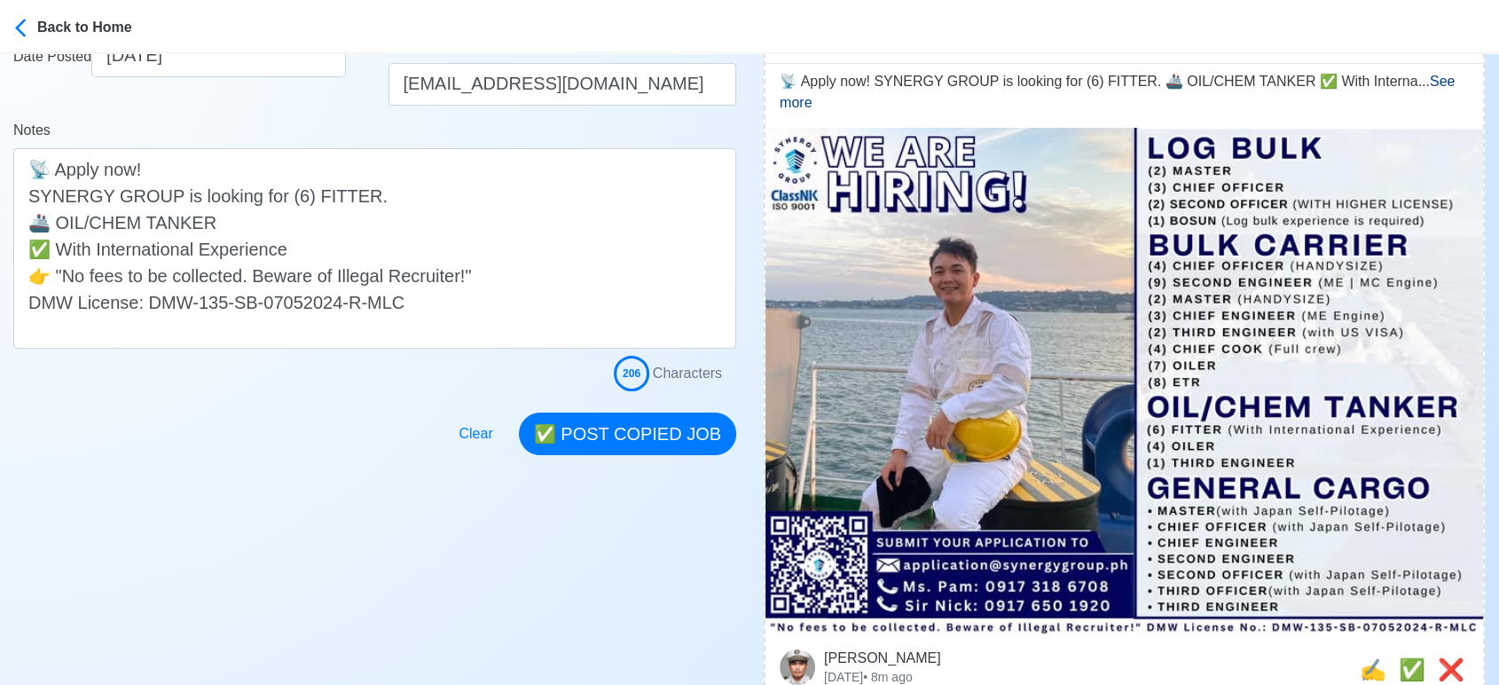
scroll to position [394, 0]
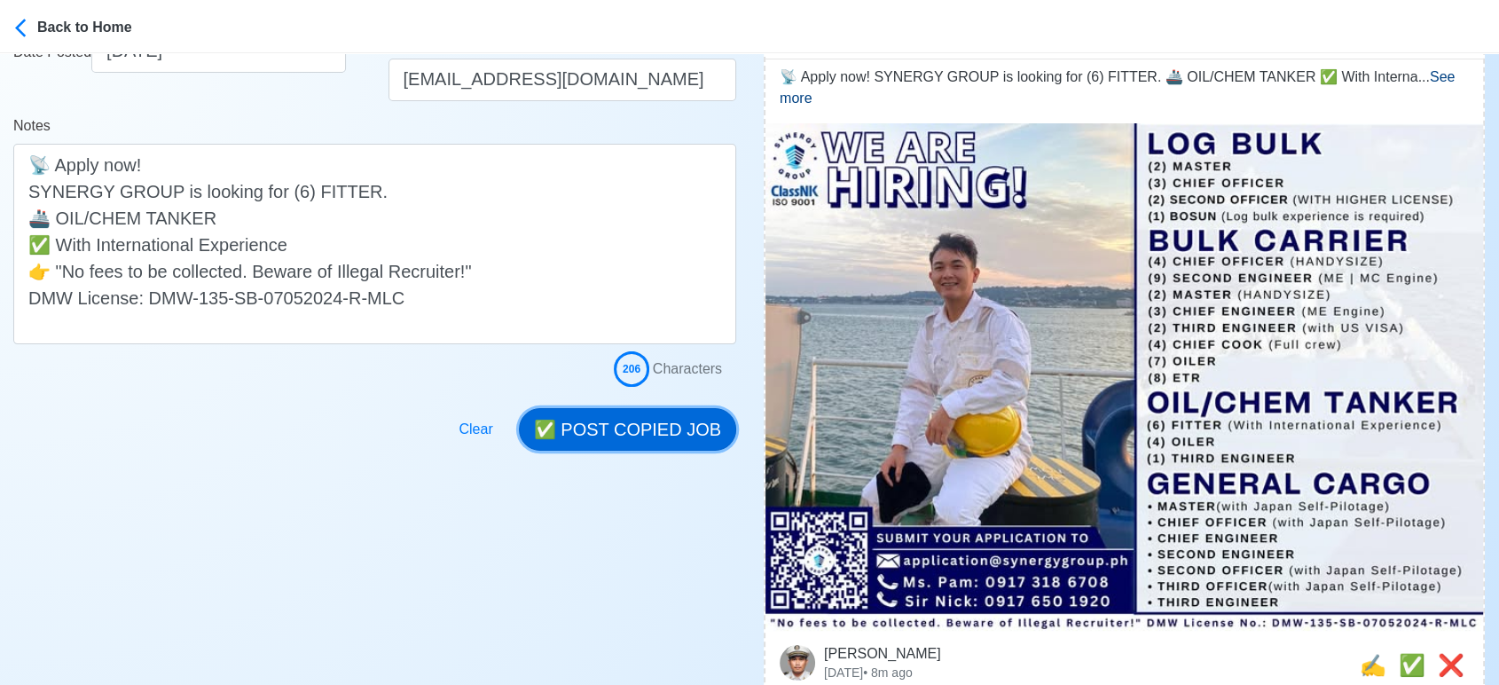
click at [685, 428] on button "✅ POST COPIED JOB" at bounding box center [627, 429] width 217 height 43
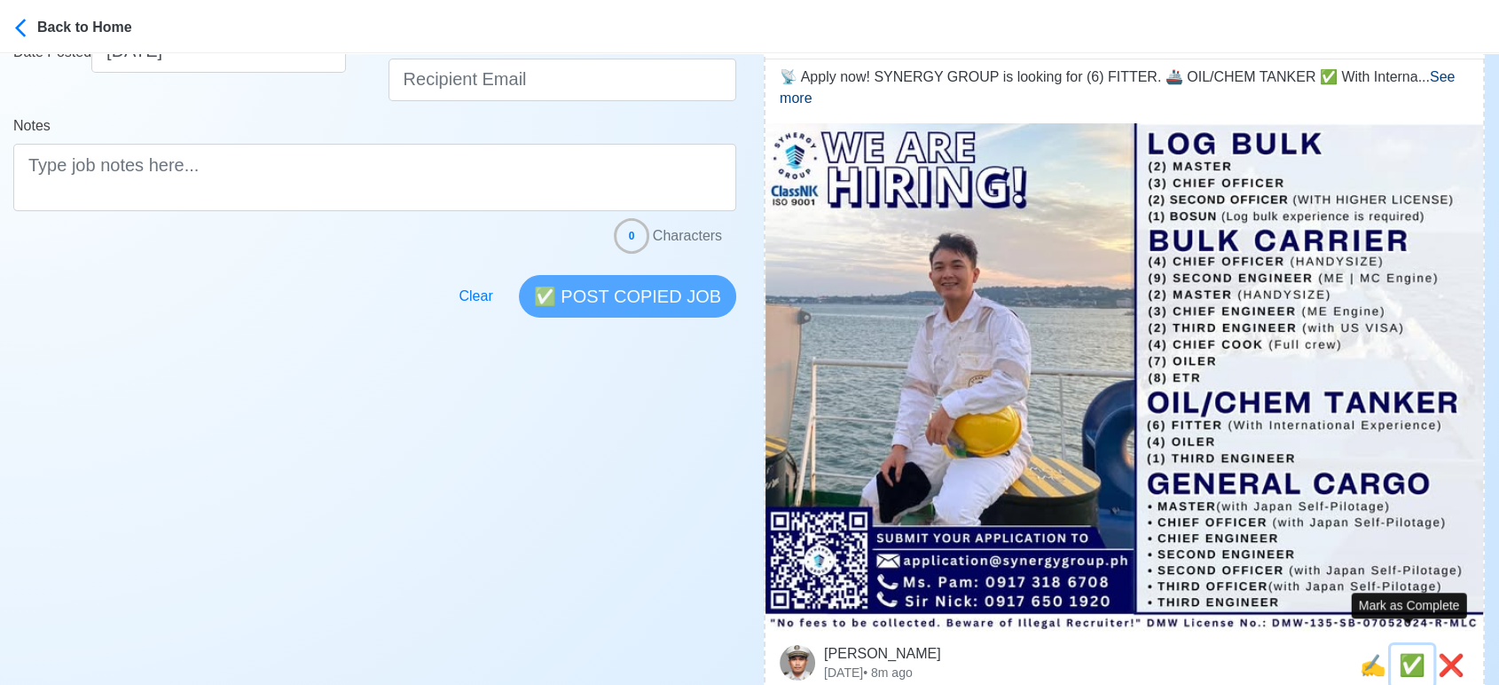
click at [1401, 653] on span "✅" at bounding box center [1412, 665] width 27 height 24
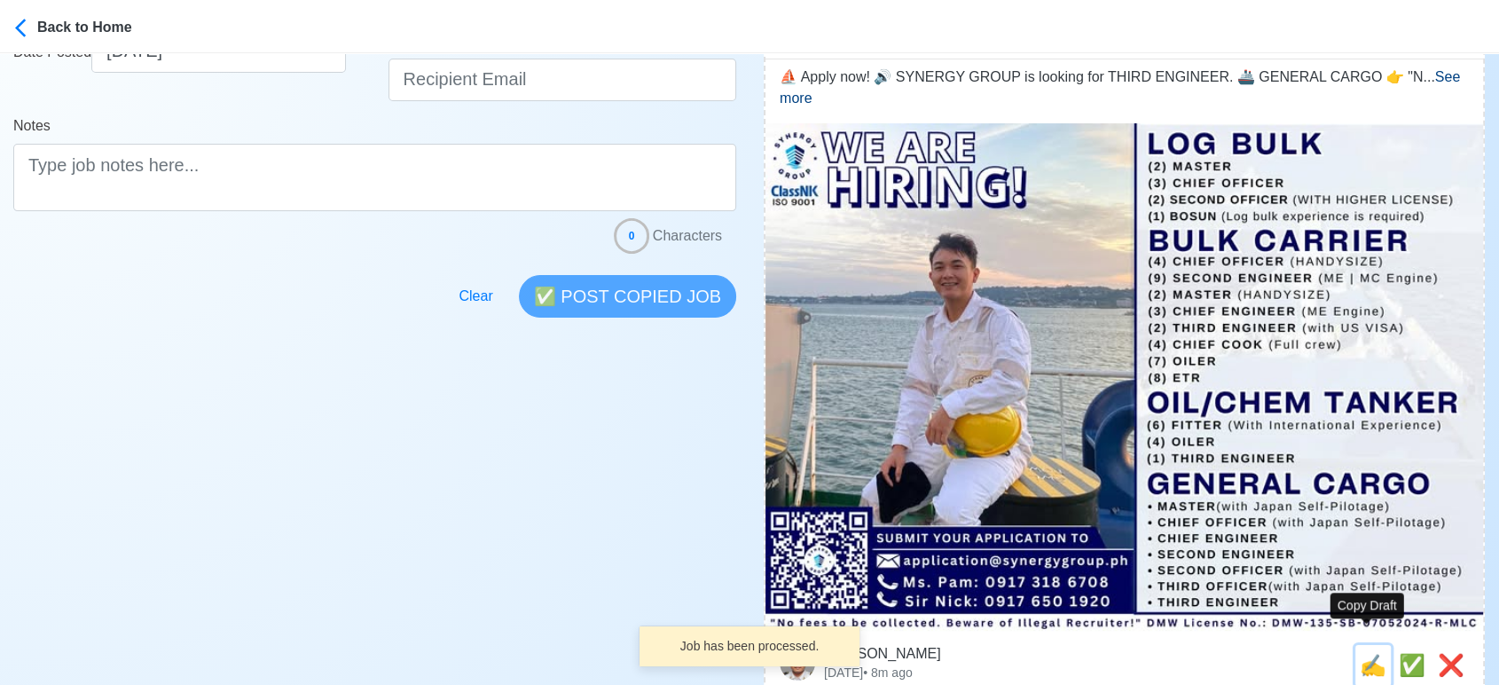
click at [1366, 653] on span "✍️" at bounding box center [1373, 665] width 27 height 24
type input "THIRD ENGINEER"
select select
type input "SYNERGY GROUP"
type input "GENERAL CARGO"
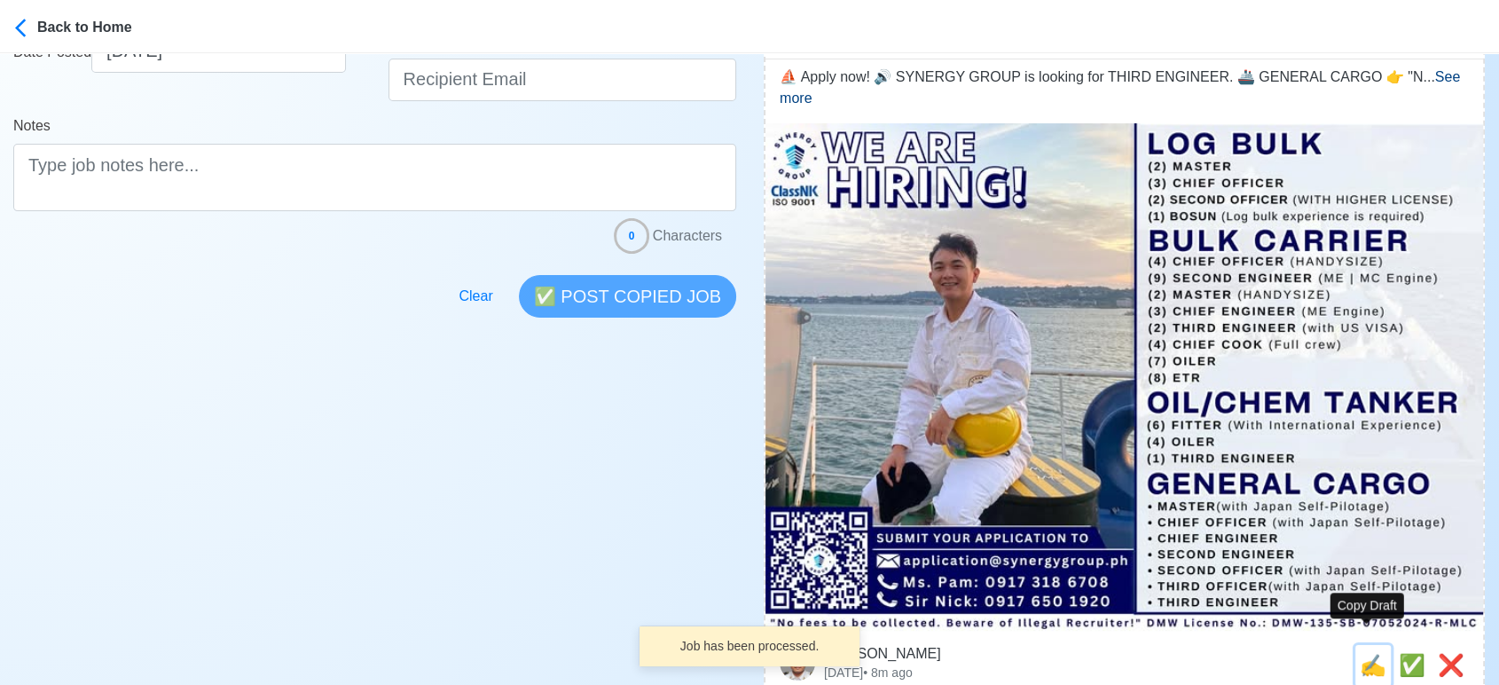
type input "application@synergygroup.ph"
type textarea "⛵ Apply now! 🔊 SYNERGY GROUP is looking for THIRD ENGINEER. 🚢 GENERAL CARGO 👉 "…"
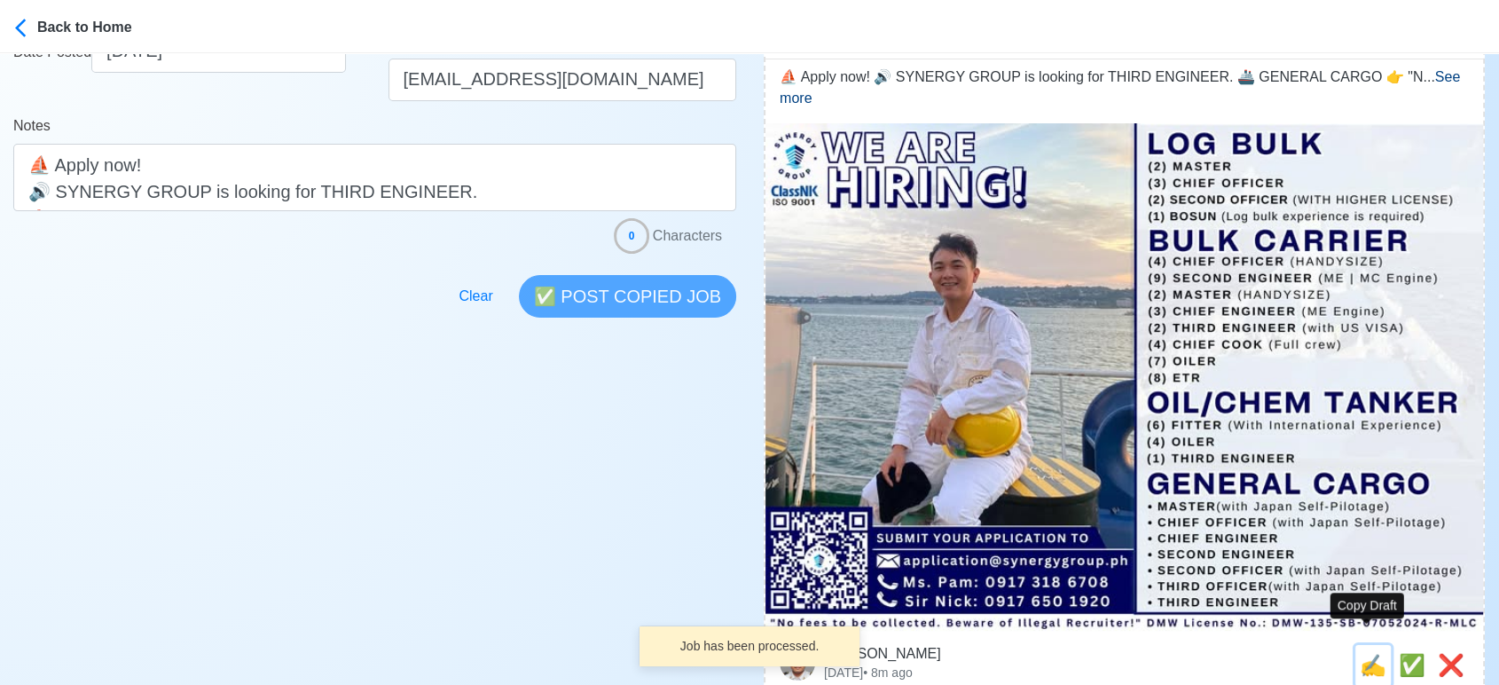
scroll to position [0, 0]
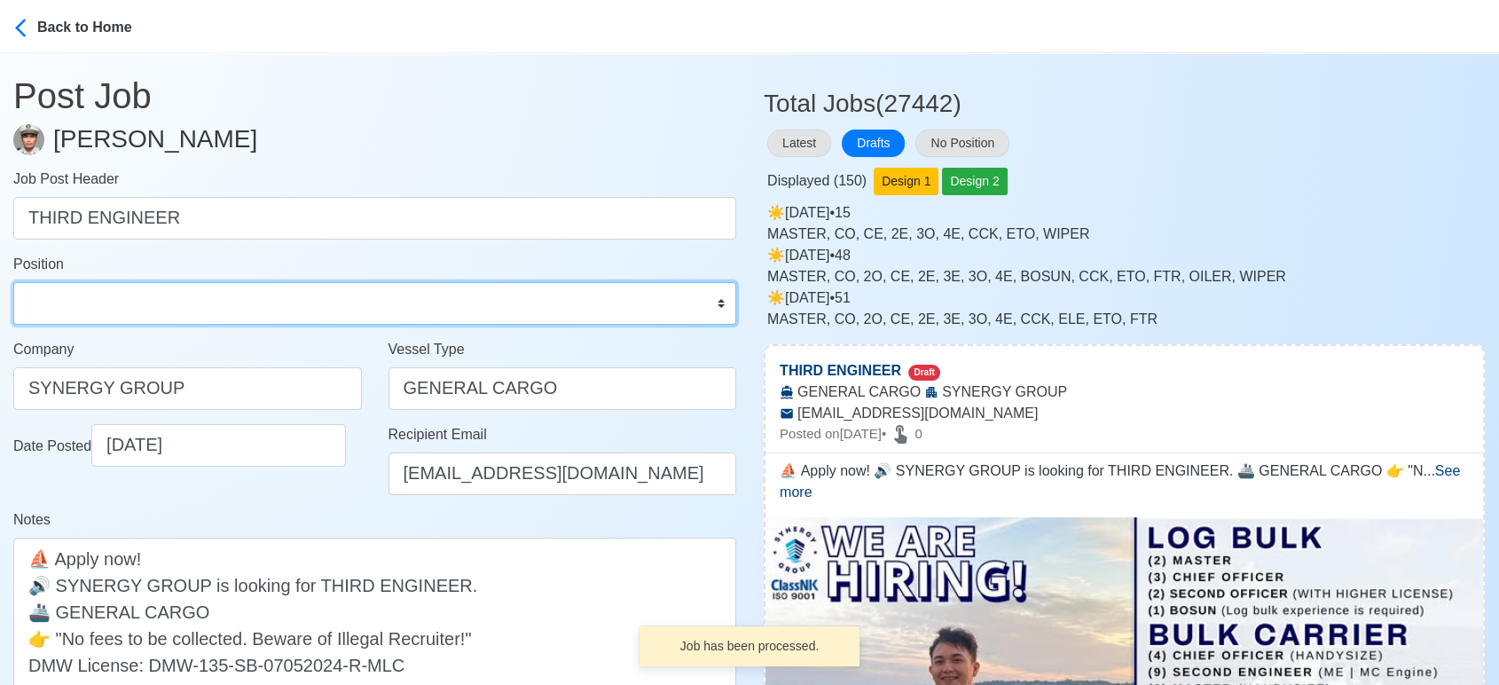
drag, startPoint x: 218, startPoint y: 299, endPoint x: 206, endPoint y: 286, distance: 18.2
click at [218, 299] on select "Master Chief Officer 2nd Officer 3rd Officer Junior Officer Chief Engineer 2nd …" at bounding box center [374, 303] width 723 height 43
click at [13, 282] on select "Master Chief Officer 2nd Officer 3rd Officer Junior Officer Chief Engineer 2nd …" at bounding box center [374, 303] width 723 height 43
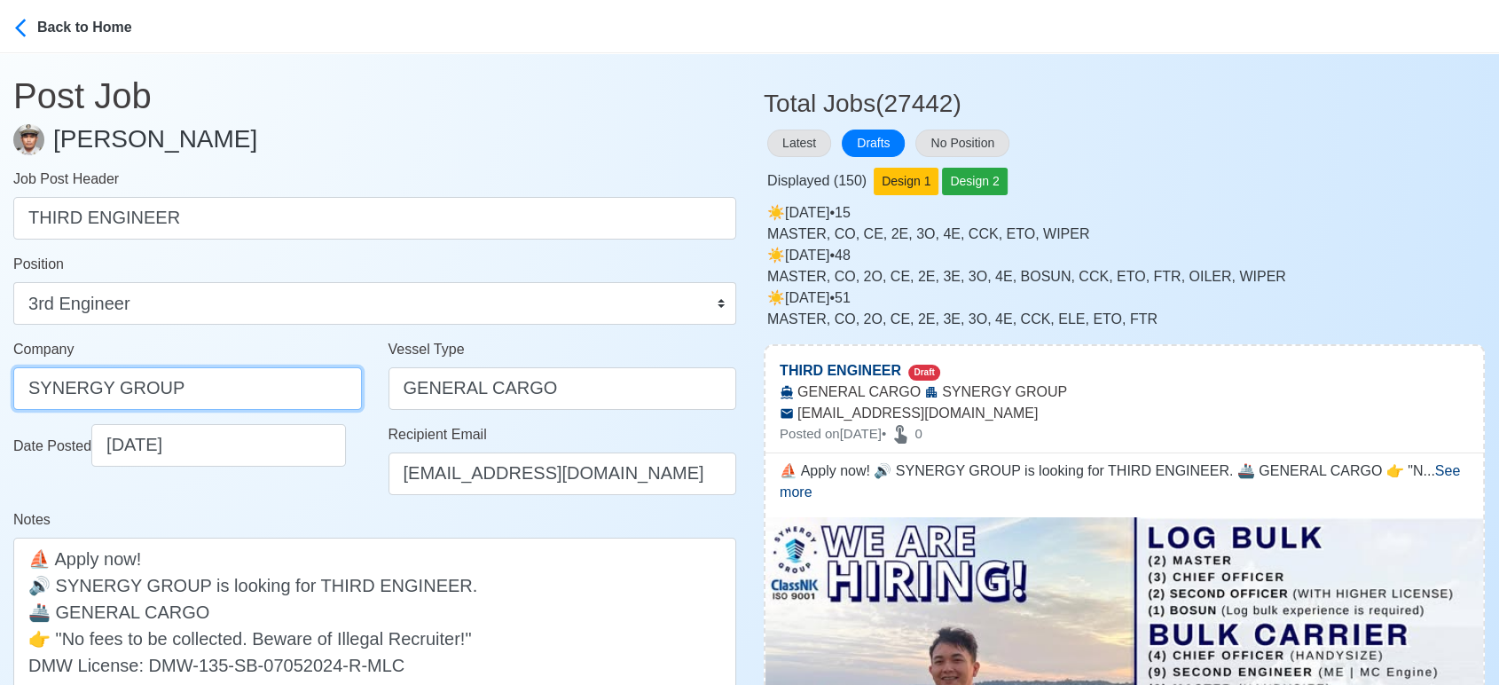
click at [239, 393] on input "SYNERGY GROUP" at bounding box center [187, 388] width 349 height 43
paste input "GROUP OPERATIONS INC"
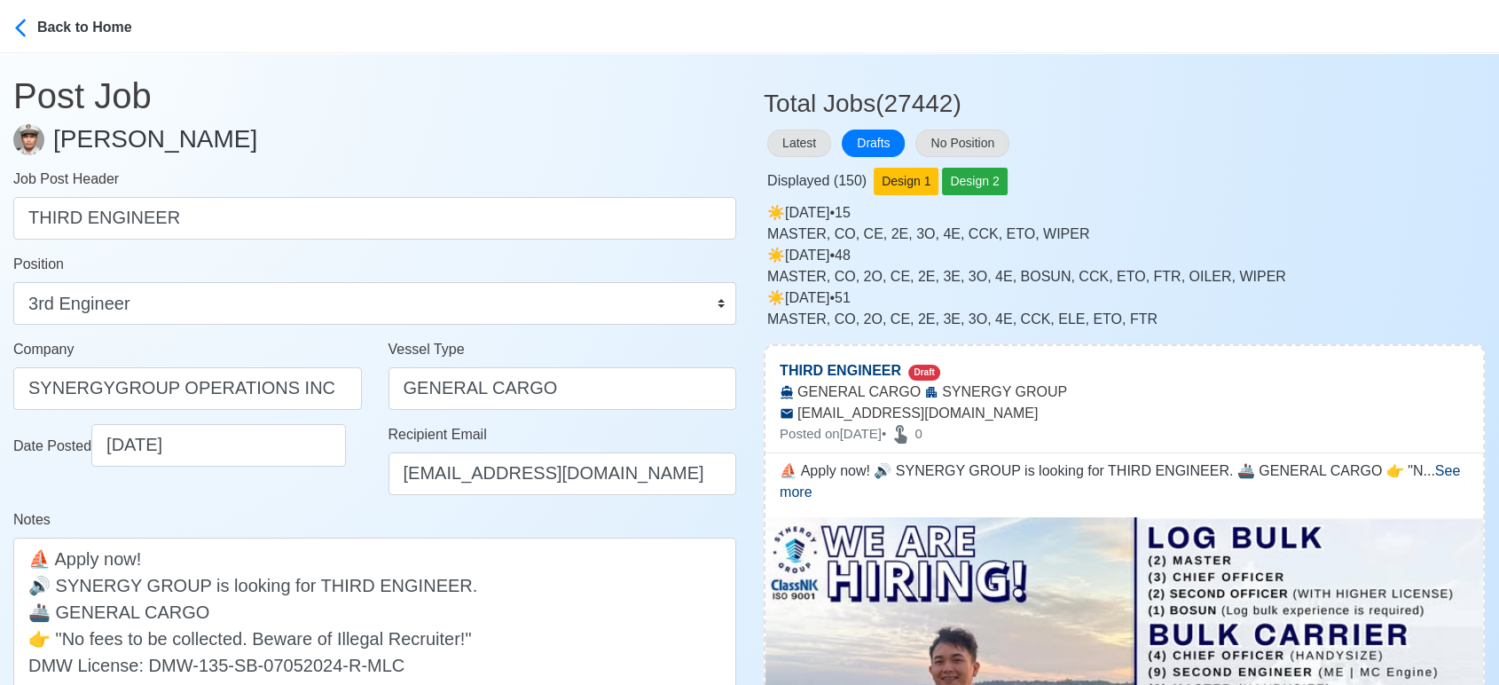
click at [349, 510] on div "Notes ⛵ Apply now! 🔊 SYNERGY GROUP is looking for THIRD ENGINEER. 🚢 GENERAL CAR…" at bounding box center [374, 610] width 723 height 202
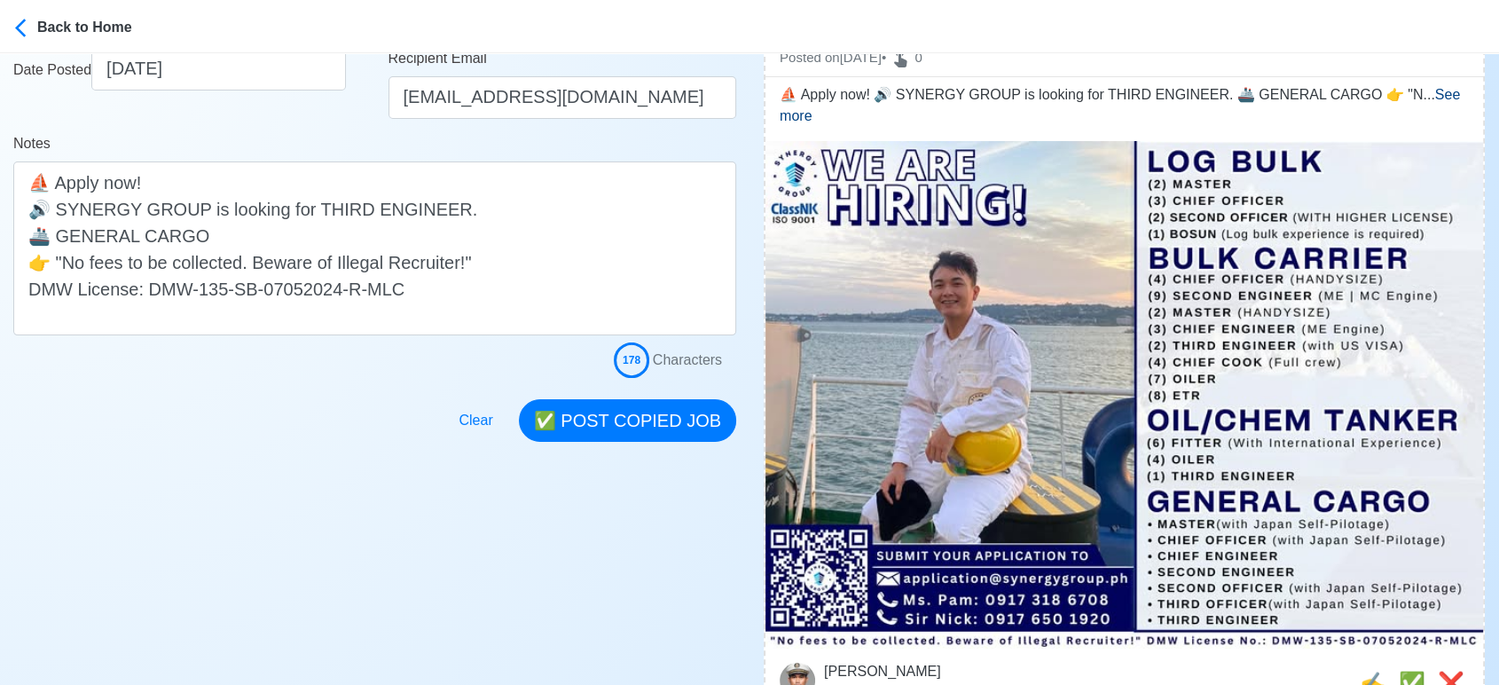
scroll to position [394, 0]
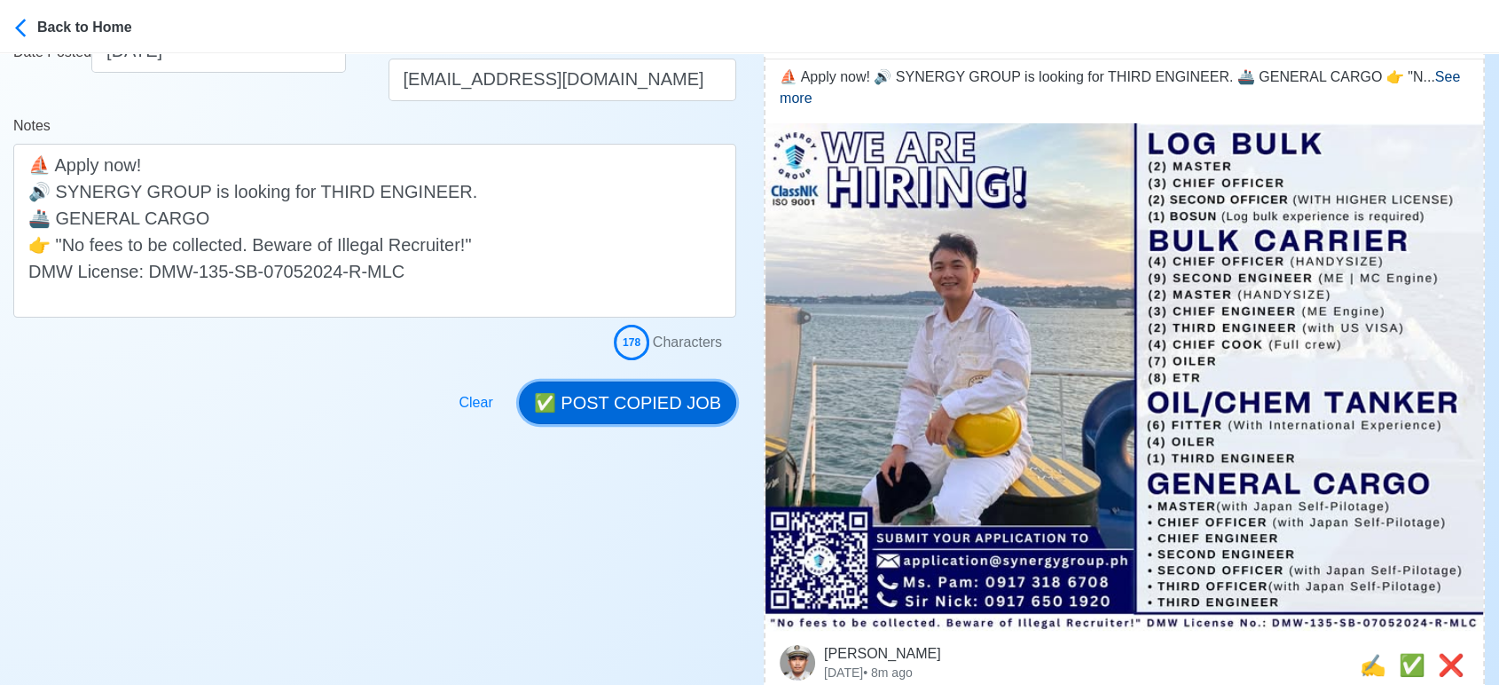
click at [624, 391] on button "✅ POST COPIED JOB" at bounding box center [627, 402] width 217 height 43
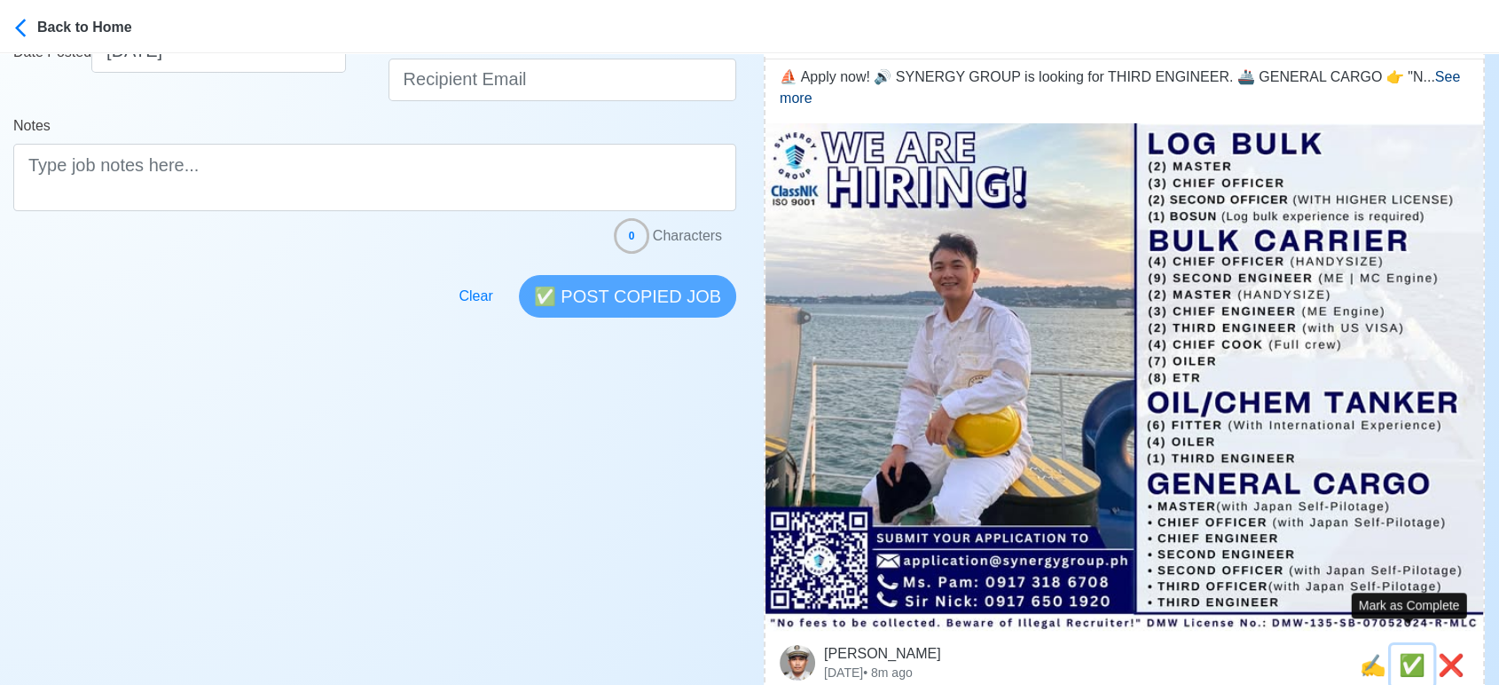
click at [1411, 653] on span "✅" at bounding box center [1412, 665] width 27 height 24
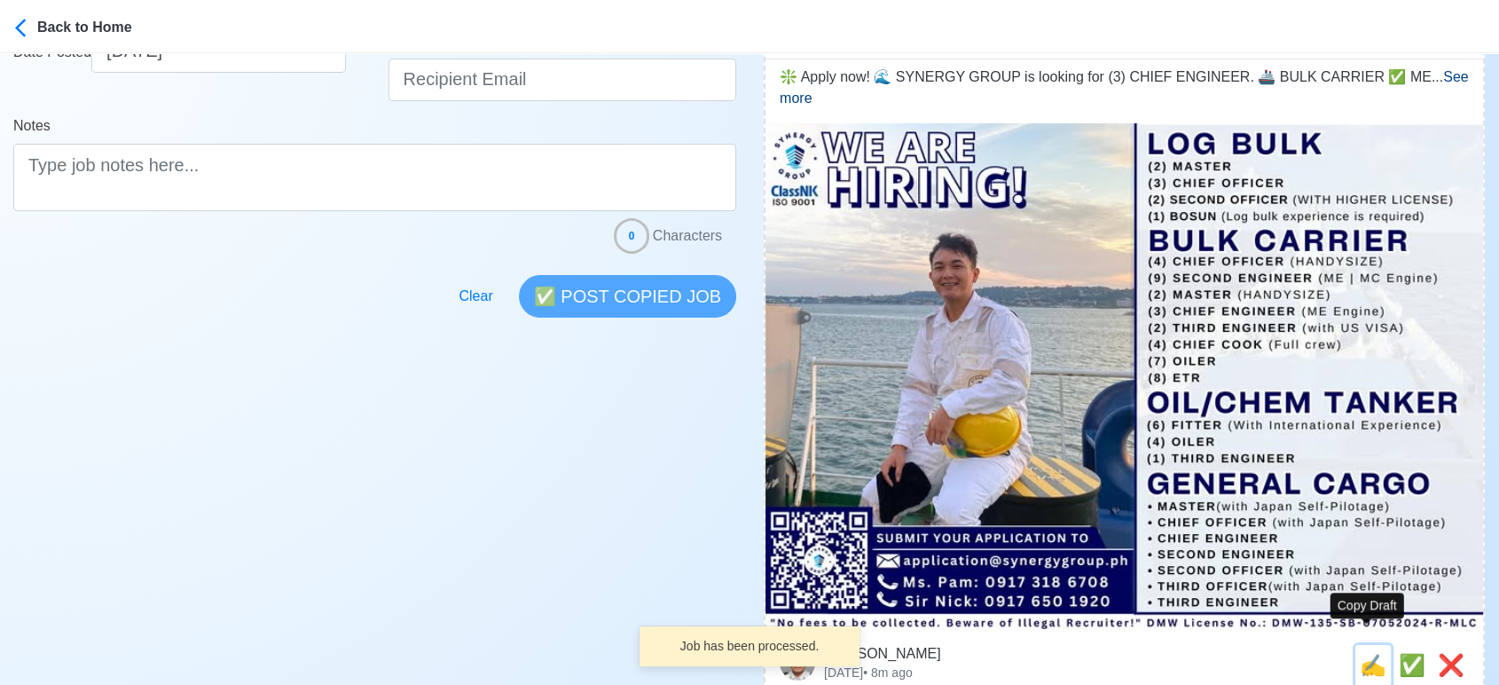
click at [1364, 653] on span "✍️" at bounding box center [1373, 665] width 27 height 24
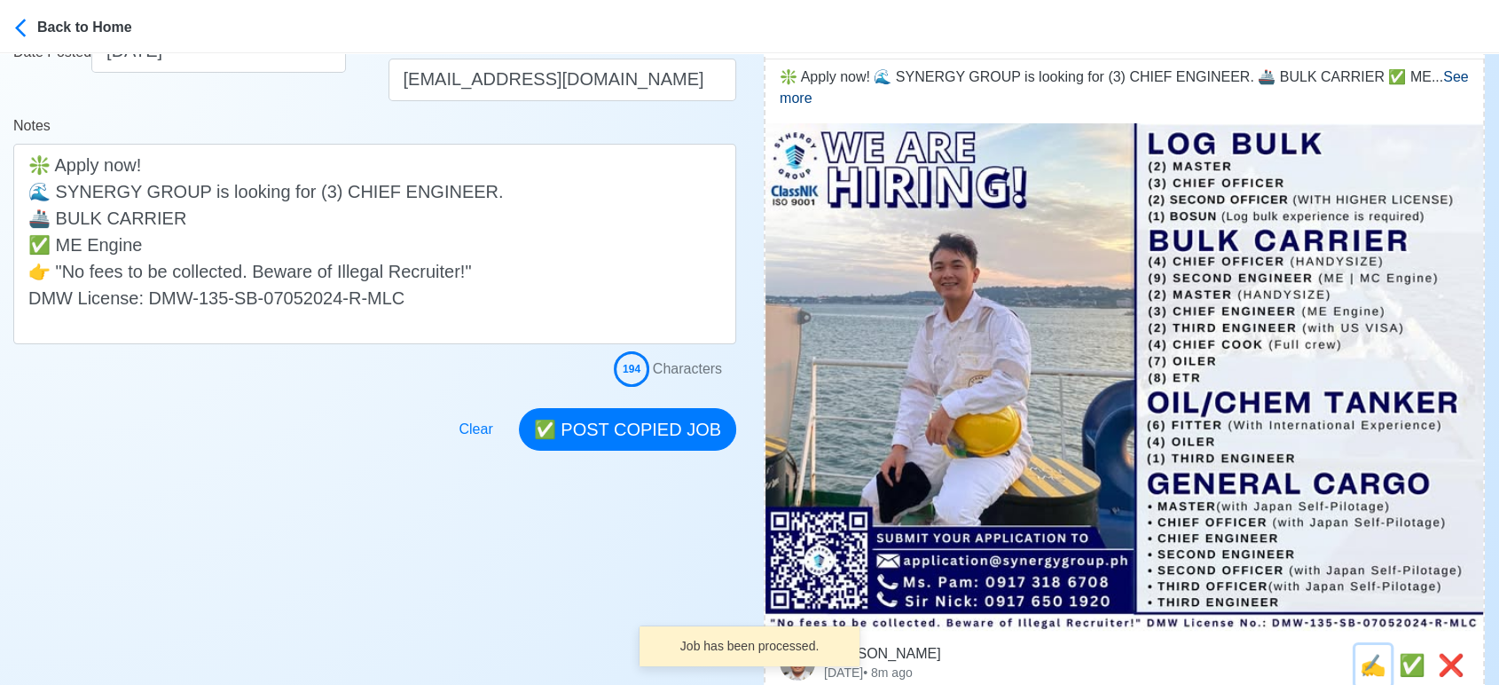
scroll to position [0, 0]
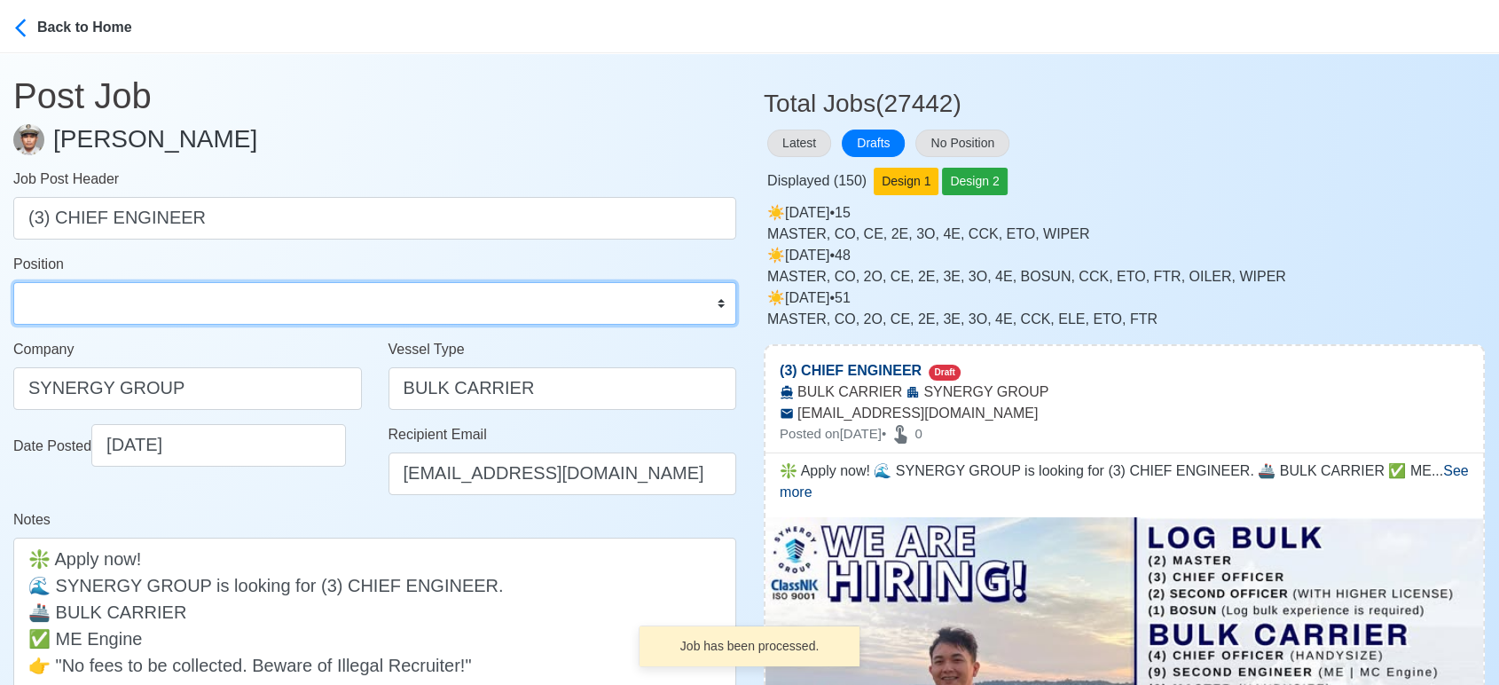
click at [86, 301] on select "Master Chief Officer 2nd Officer 3rd Officer Junior Officer Chief Engineer 2nd …" at bounding box center [374, 303] width 723 height 43
click at [13, 282] on select "Master Chief Officer 2nd Officer 3rd Officer Junior Officer Chief Engineer 2nd …" at bounding box center [374, 303] width 723 height 43
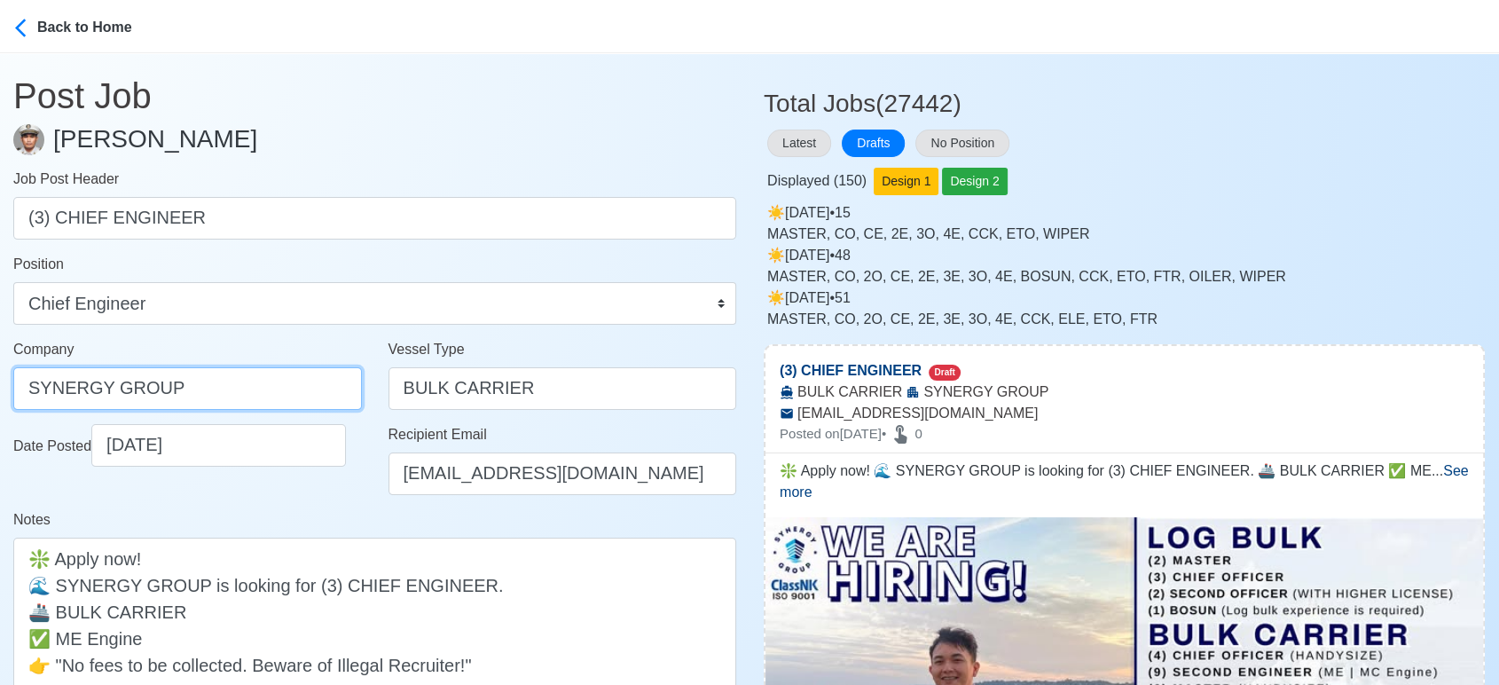
click at [238, 381] on input "SYNERGY GROUP" at bounding box center [187, 388] width 349 height 43
paste input "GROUP OPERATIONS INC"
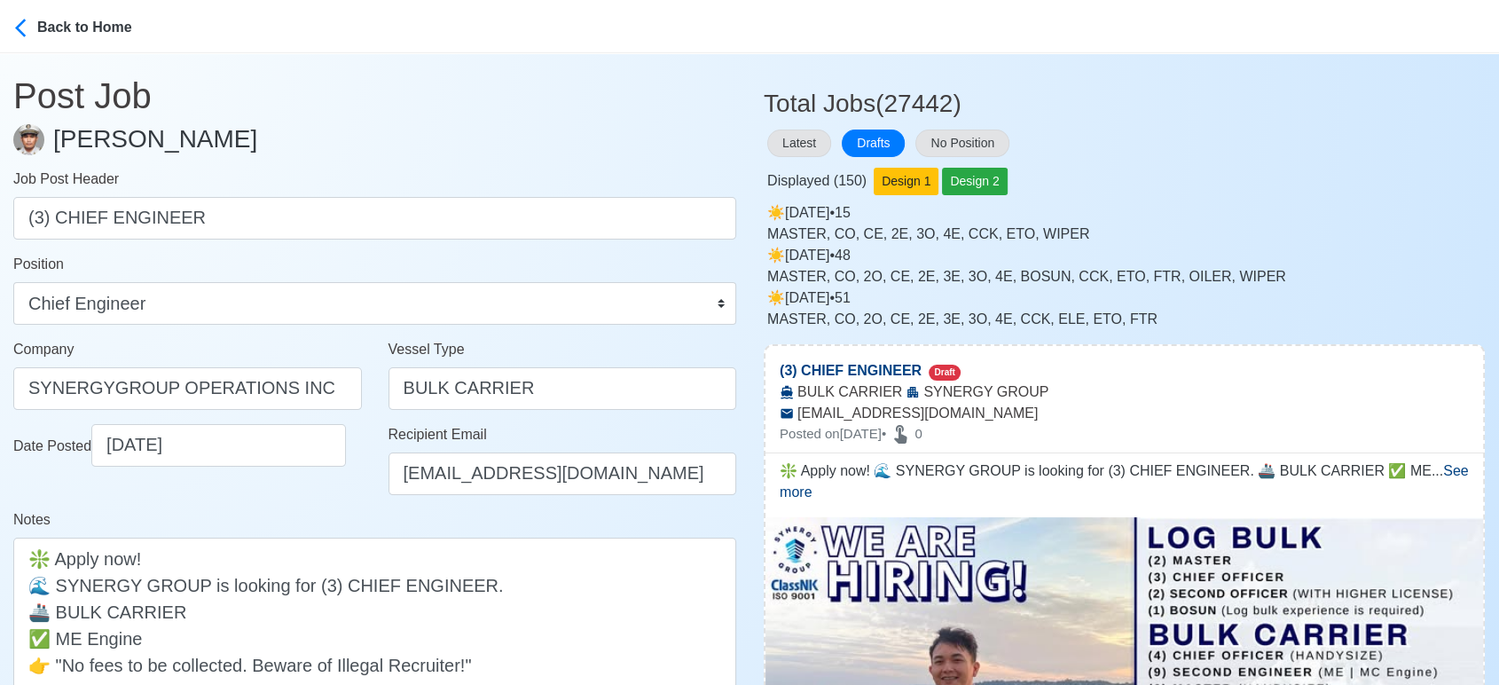
click at [361, 523] on div "Notes ❇️ Apply now! 🌊 SYNERGY GROUP is looking for (3) CHIEF ENGINEER. 🚢 BULK C…" at bounding box center [374, 623] width 723 height 229
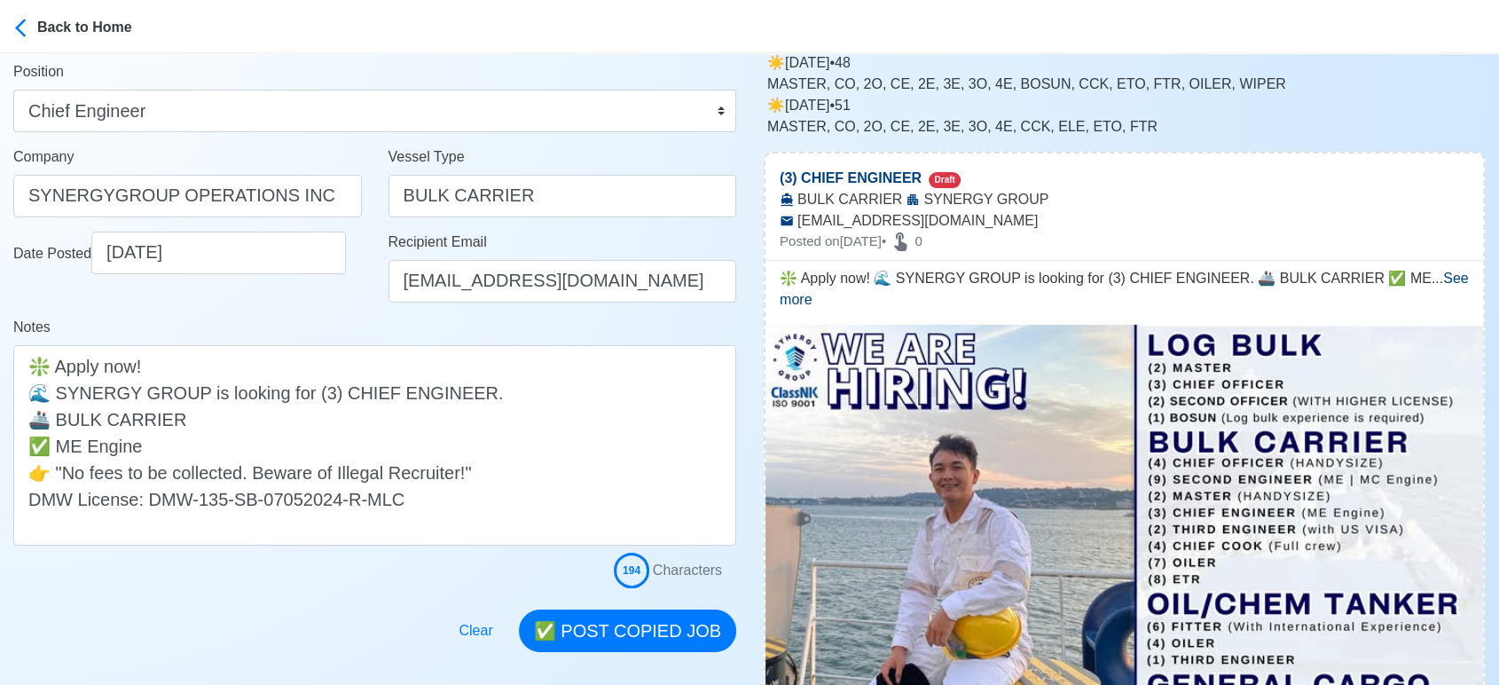
scroll to position [197, 0]
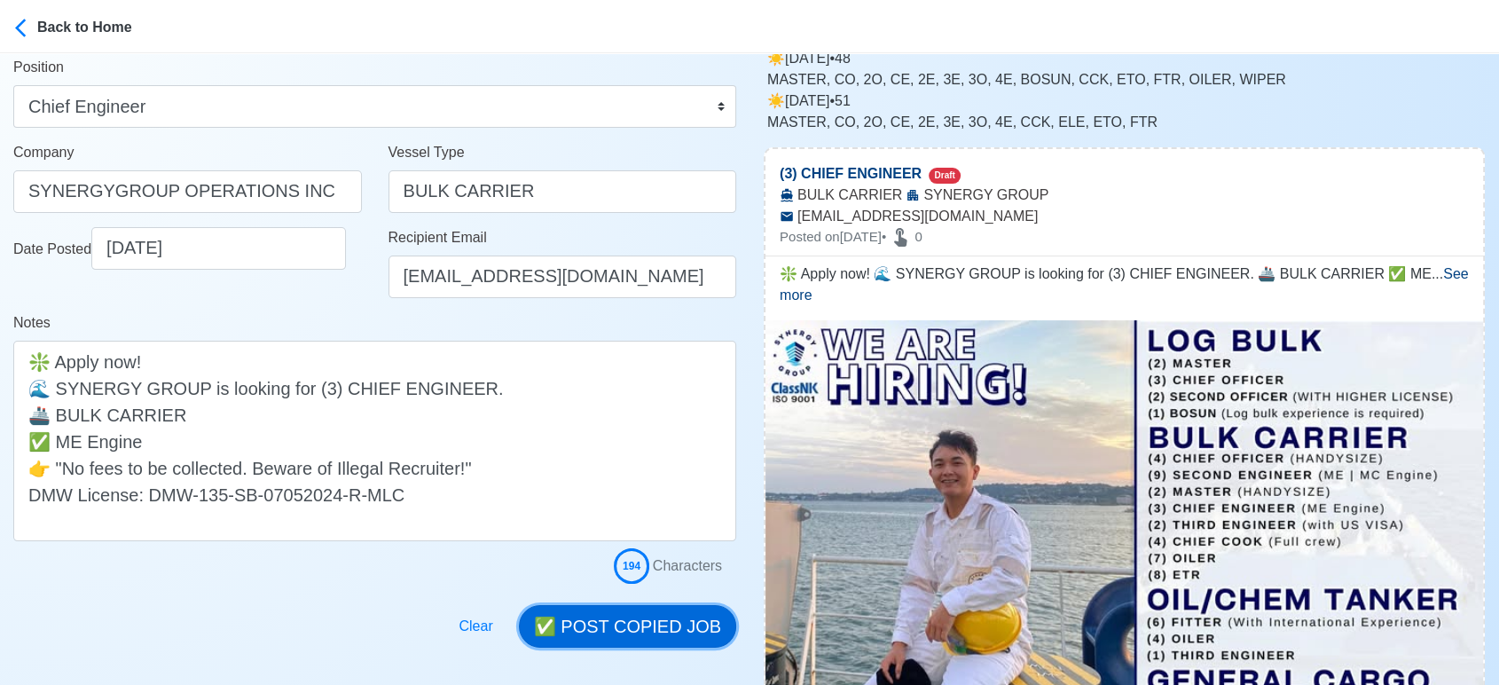
click at [671, 616] on button "✅ POST COPIED JOB" at bounding box center [627, 626] width 217 height 43
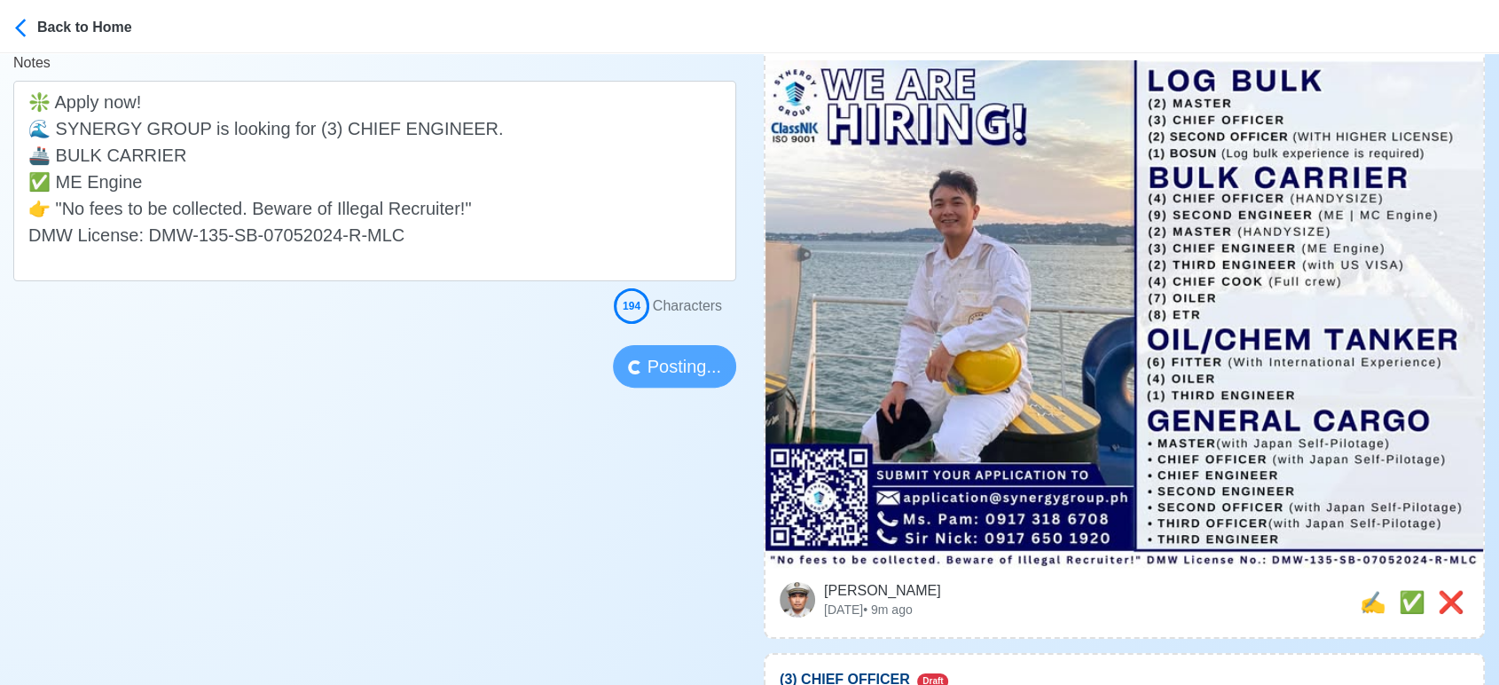
scroll to position [492, 0]
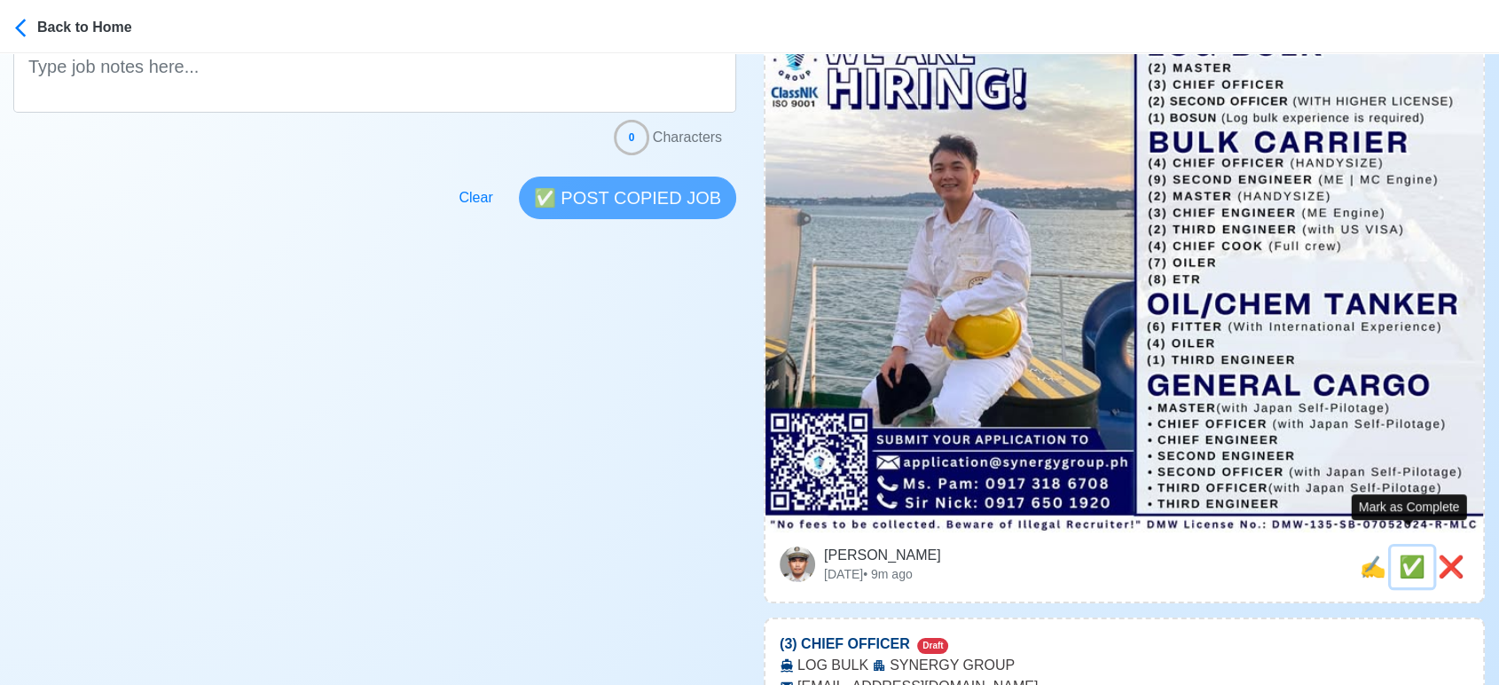
click at [1409, 554] on span "✅" at bounding box center [1412, 566] width 27 height 24
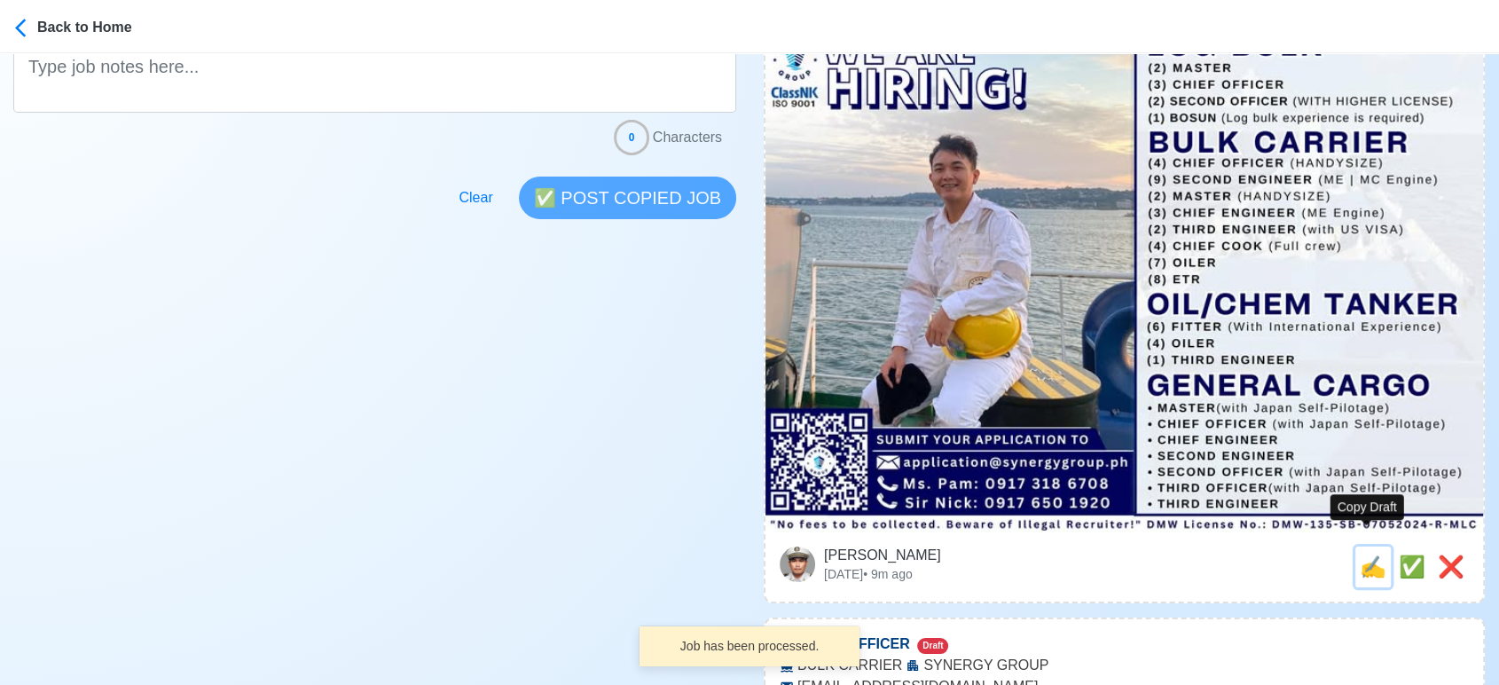
click at [1360, 554] on span "✍️" at bounding box center [1373, 566] width 27 height 24
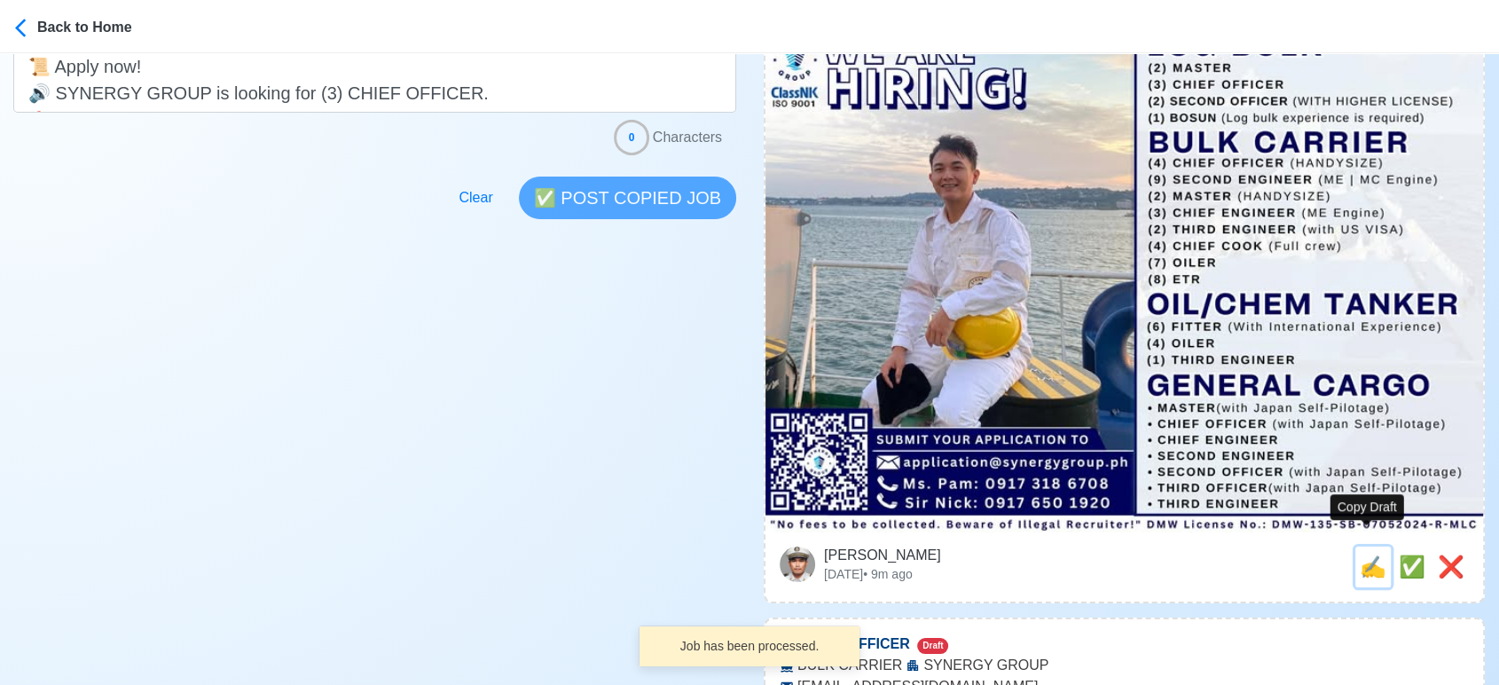
scroll to position [0, 0]
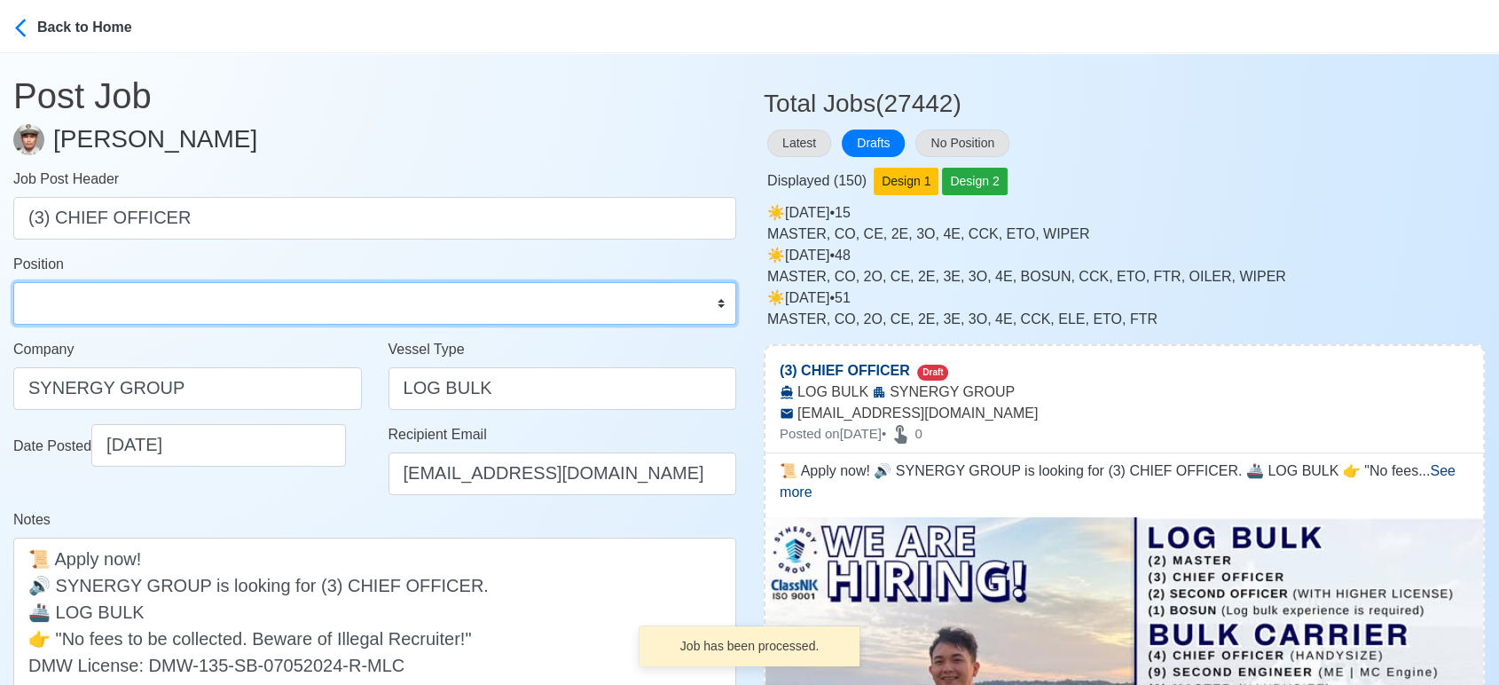
drag, startPoint x: 282, startPoint y: 301, endPoint x: 265, endPoint y: 286, distance: 22.6
click at [282, 301] on select "Master Chief Officer 2nd Officer 3rd Officer Junior Officer Chief Engineer 2nd …" at bounding box center [374, 303] width 723 height 43
click at [13, 282] on select "Master Chief Officer 2nd Officer 3rd Officer Junior Officer Chief Engineer 2nd …" at bounding box center [374, 303] width 723 height 43
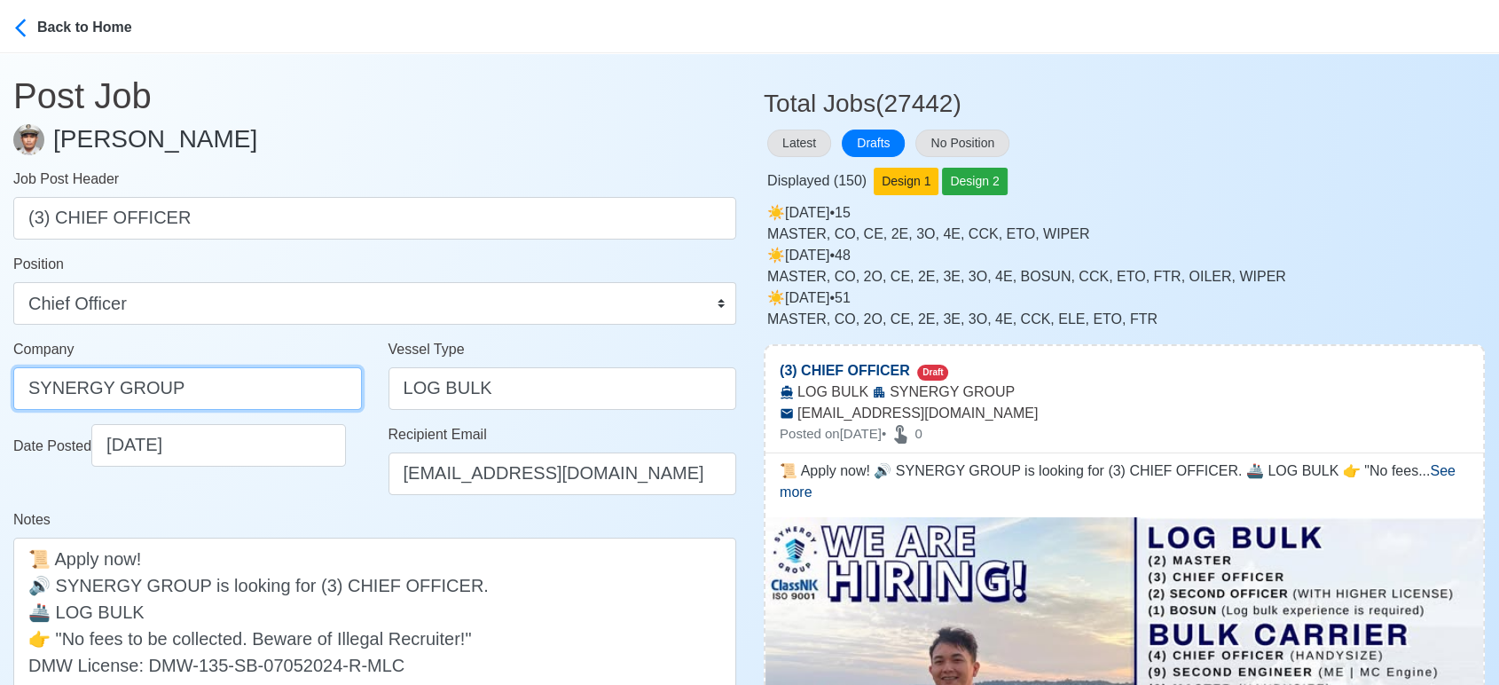
click at [278, 390] on input "SYNERGY GROUP" at bounding box center [187, 388] width 349 height 43
paste input "GROUP OPERATIONS INC"
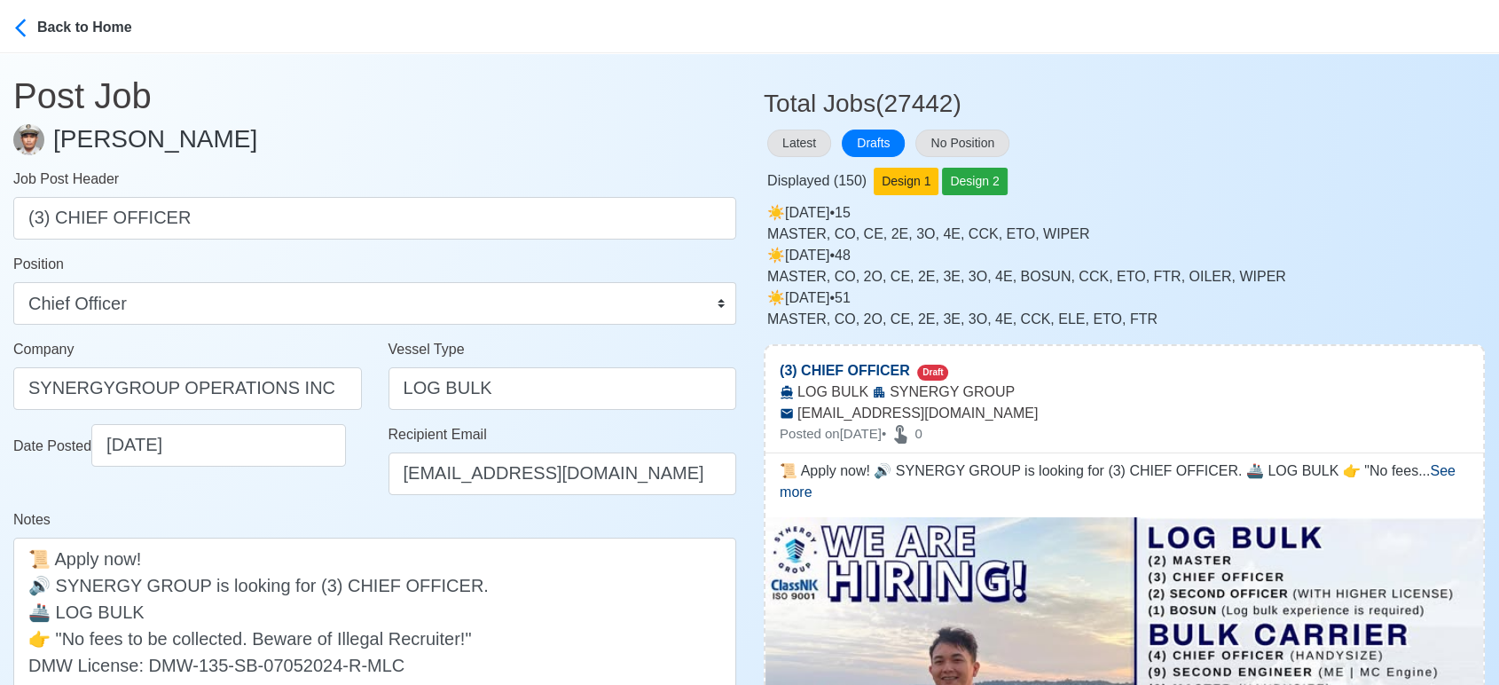
click at [374, 519] on div "Notes 📜 Apply now! 🔊 SYNERGY GROUP is looking for (3) CHIEF OFFICER. 🚢 LOG BULK…" at bounding box center [374, 610] width 723 height 202
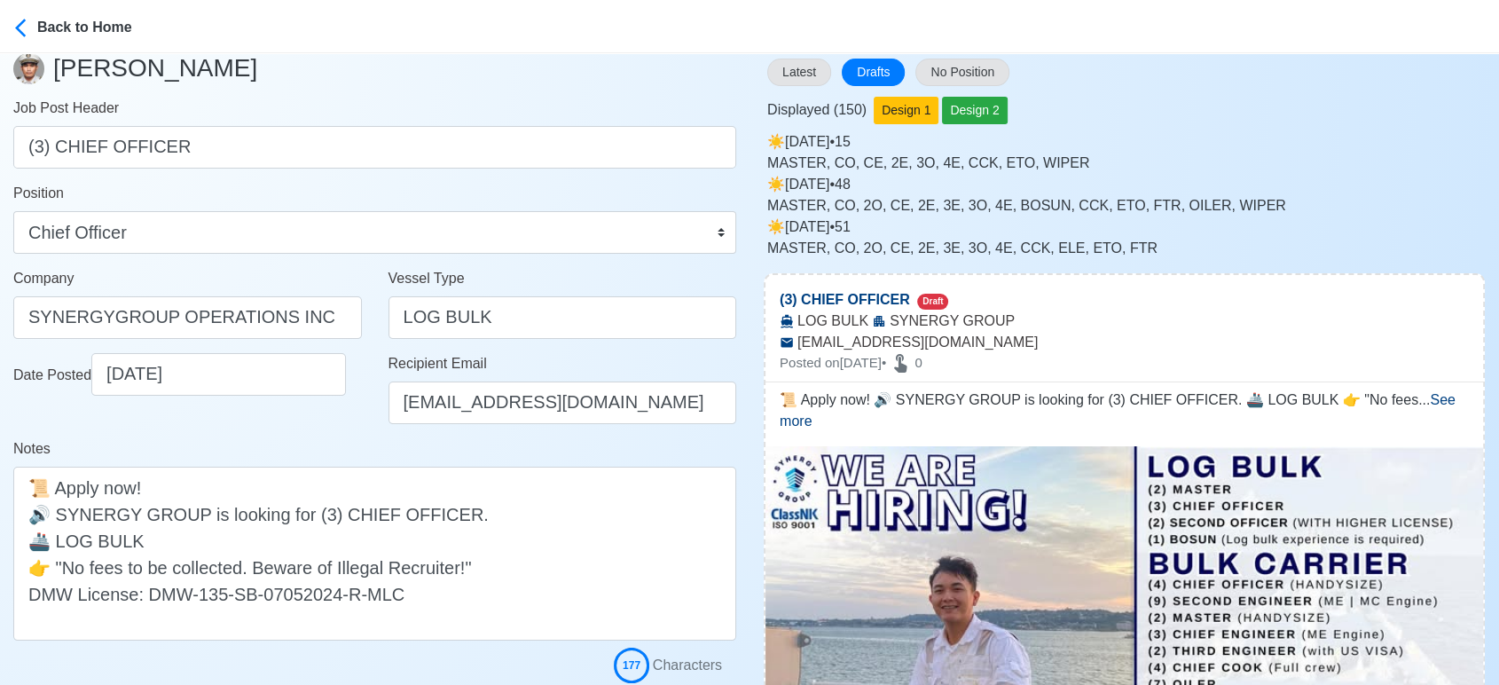
scroll to position [197, 0]
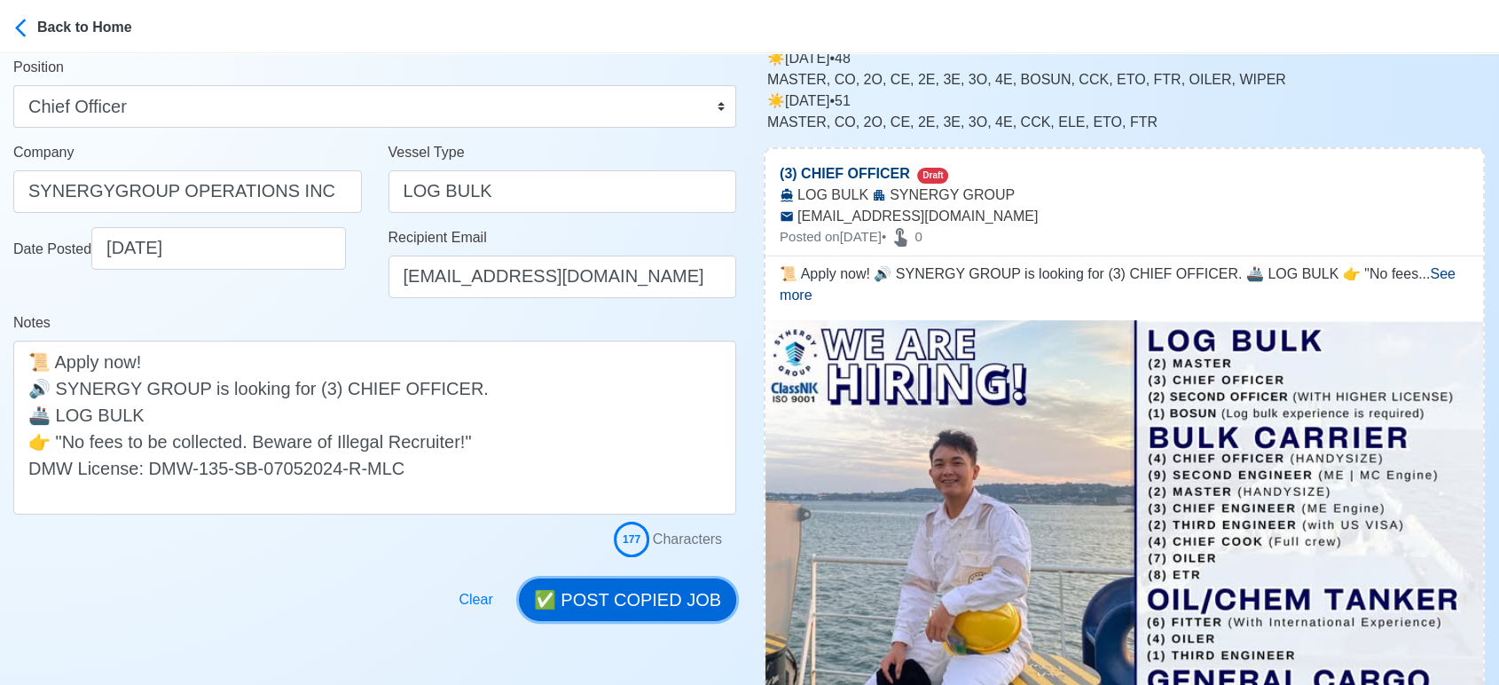
click at [684, 594] on button "✅ POST COPIED JOB" at bounding box center [627, 599] width 217 height 43
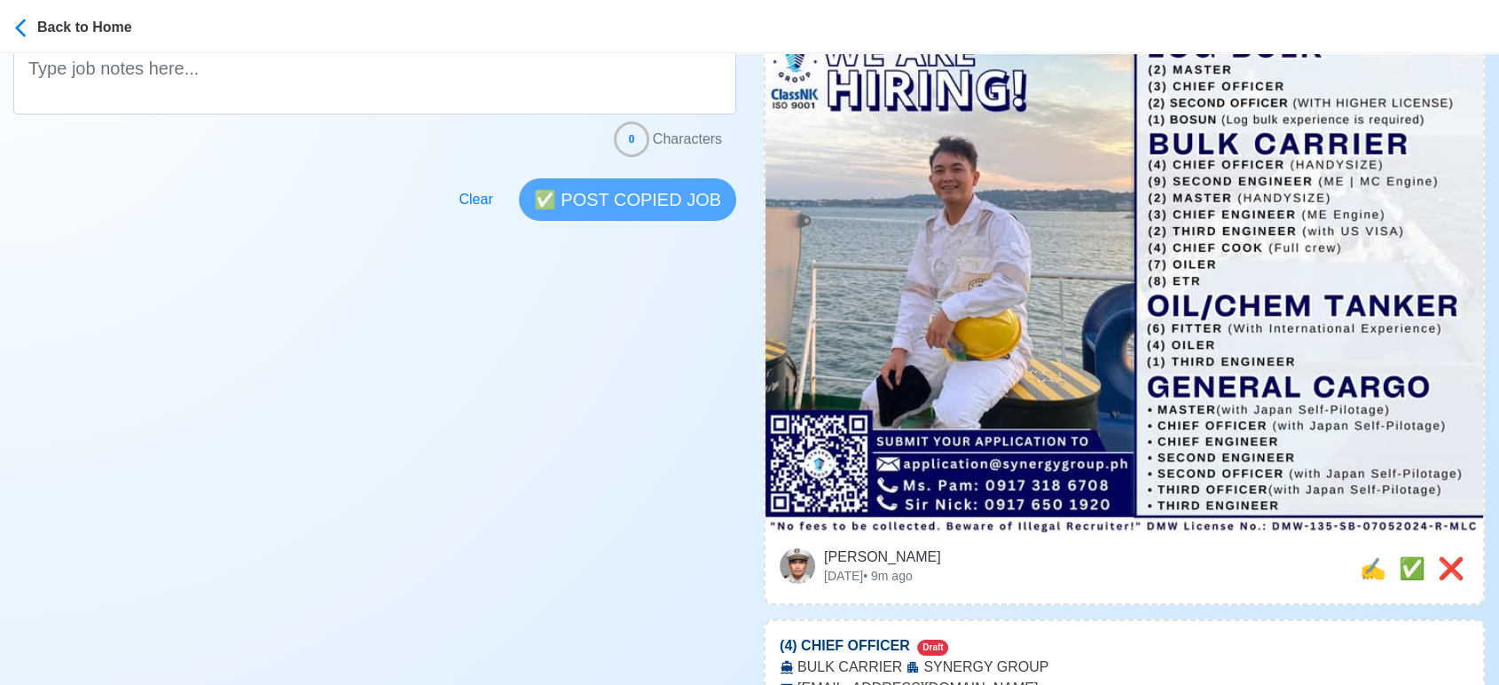
scroll to position [492, 0]
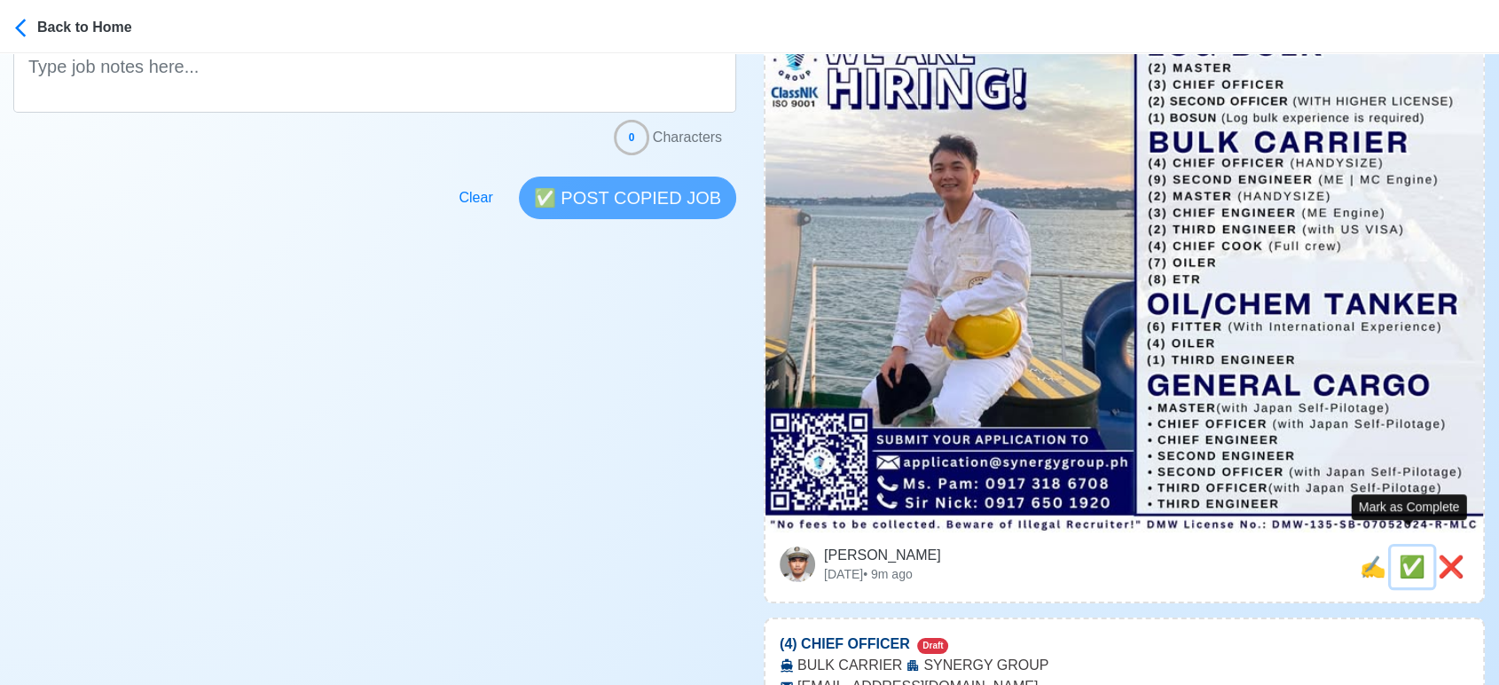
click at [1403, 554] on span "✅" at bounding box center [1412, 566] width 27 height 24
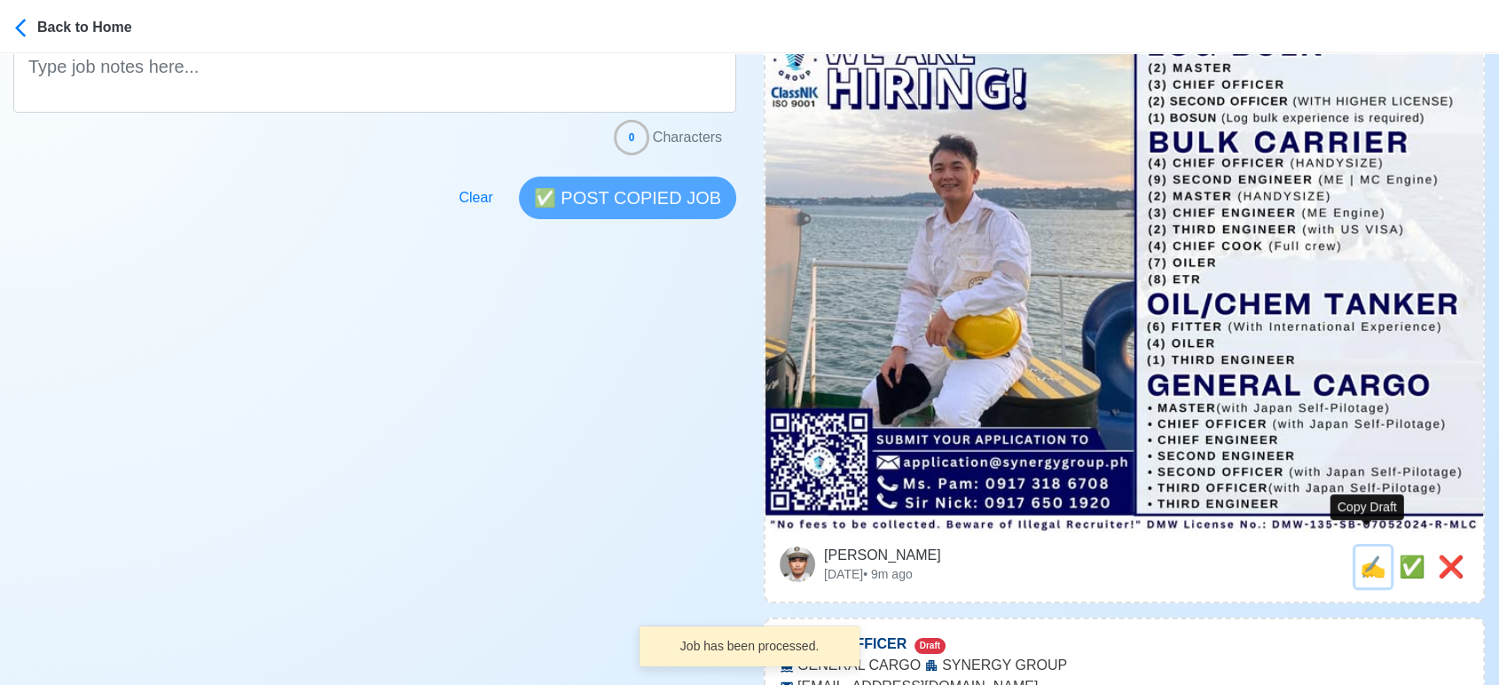
click at [1366, 554] on span "✍️" at bounding box center [1373, 566] width 27 height 24
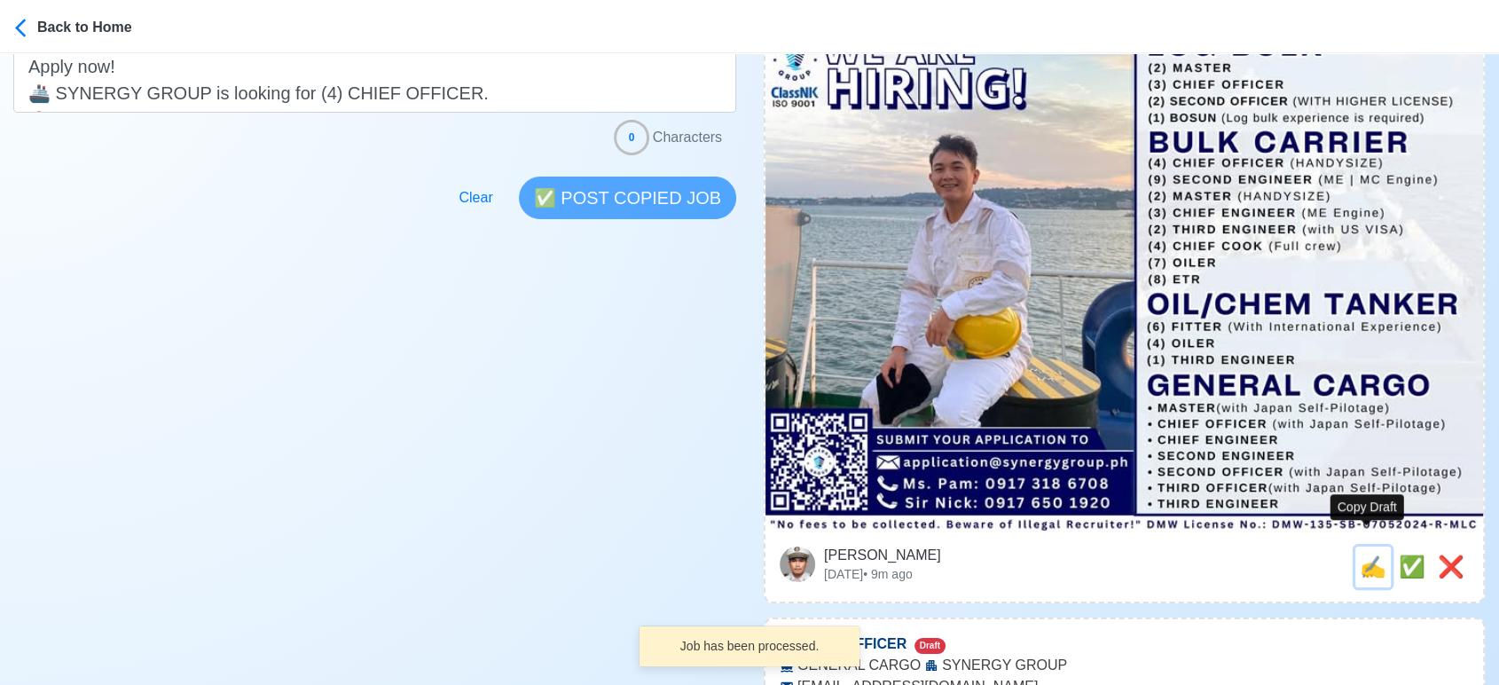
scroll to position [0, 0]
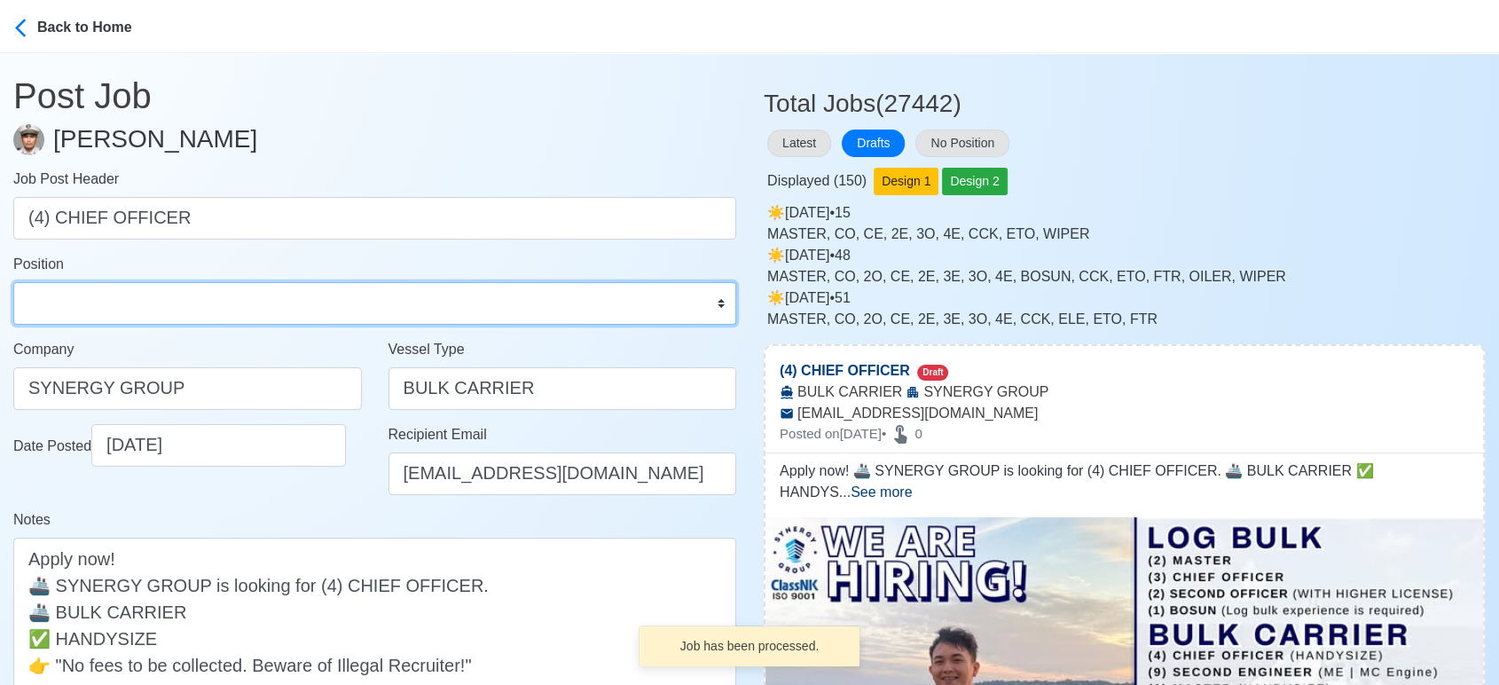
click at [156, 297] on select "Master Chief Officer 2nd Officer 3rd Officer Junior Officer Chief Engineer 2nd …" at bounding box center [374, 303] width 723 height 43
click at [13, 282] on select "Master Chief Officer 2nd Officer 3rd Officer Junior Officer Chief Engineer 2nd …" at bounding box center [374, 303] width 723 height 43
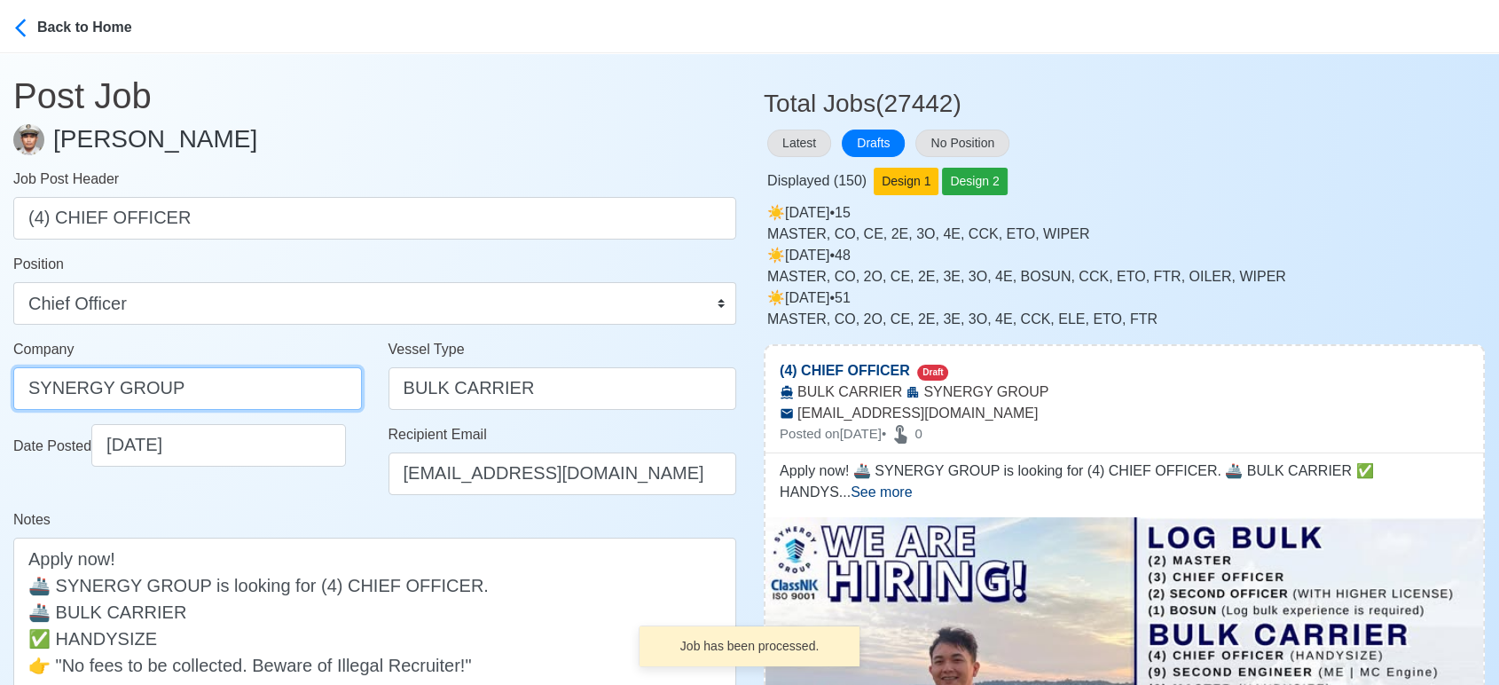
click at [273, 390] on input "SYNERGY GROUP" at bounding box center [187, 388] width 349 height 43
paste input "GROUP OPERATIONS INC"
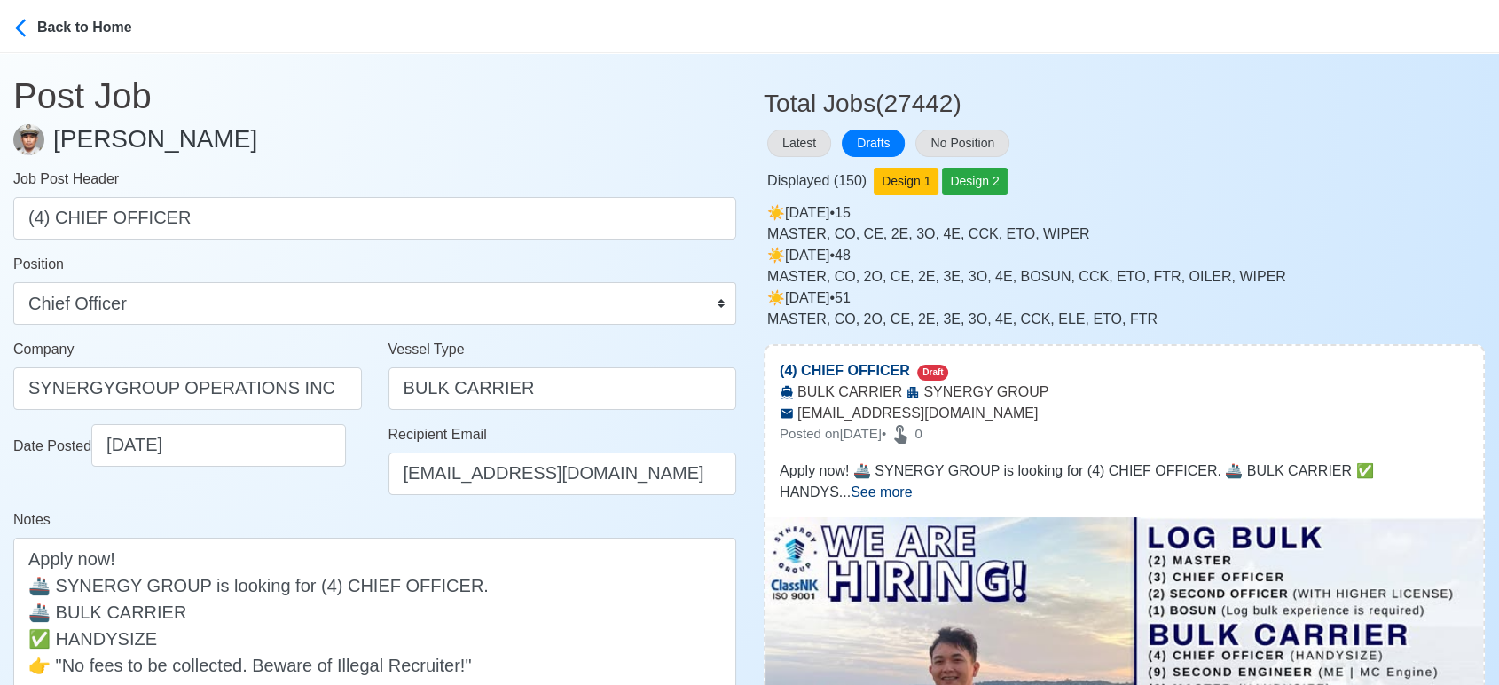
click at [365, 520] on div "Notes Apply now! 🚢 SYNERGY GROUP is looking for (4) CHIEF OFFICER. 🚢 BULK CARRI…" at bounding box center [374, 623] width 723 height 229
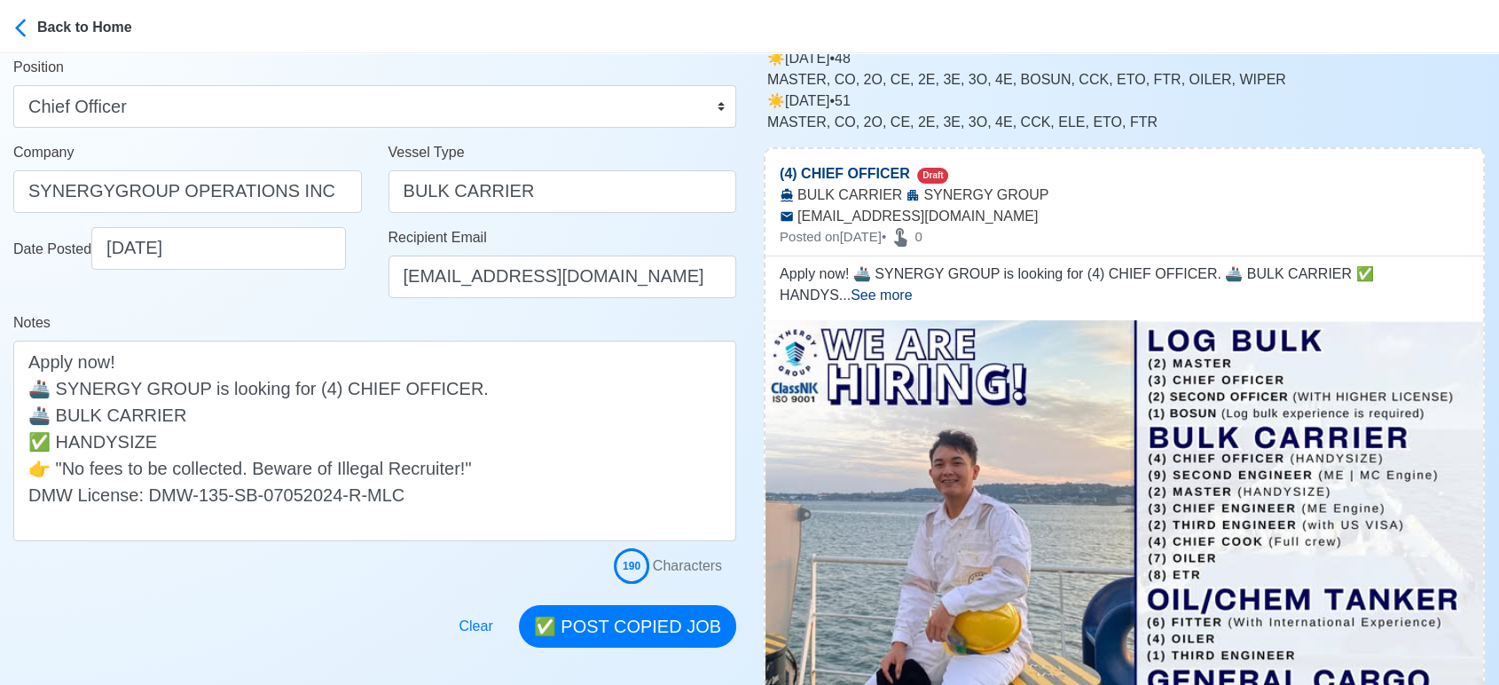
scroll to position [295, 0]
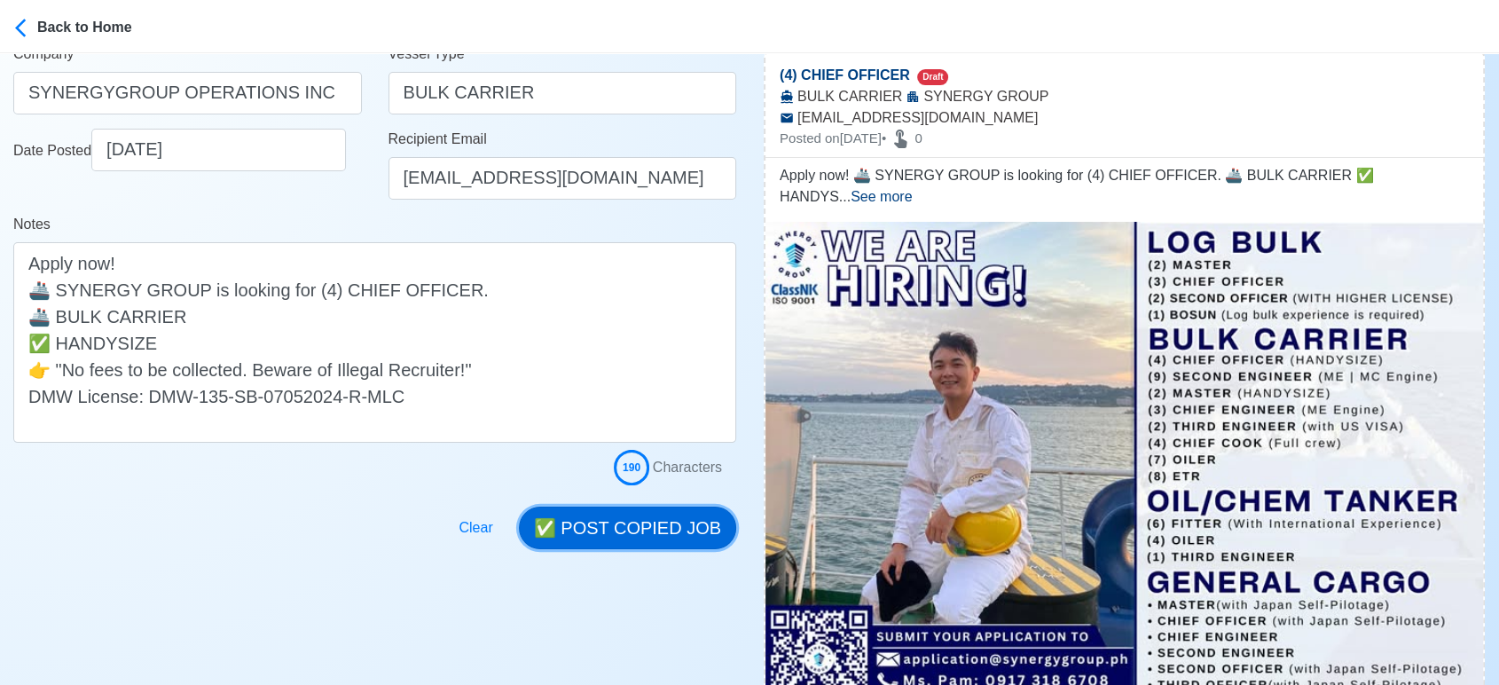
click at [650, 532] on button "✅ POST COPIED JOB" at bounding box center [627, 527] width 217 height 43
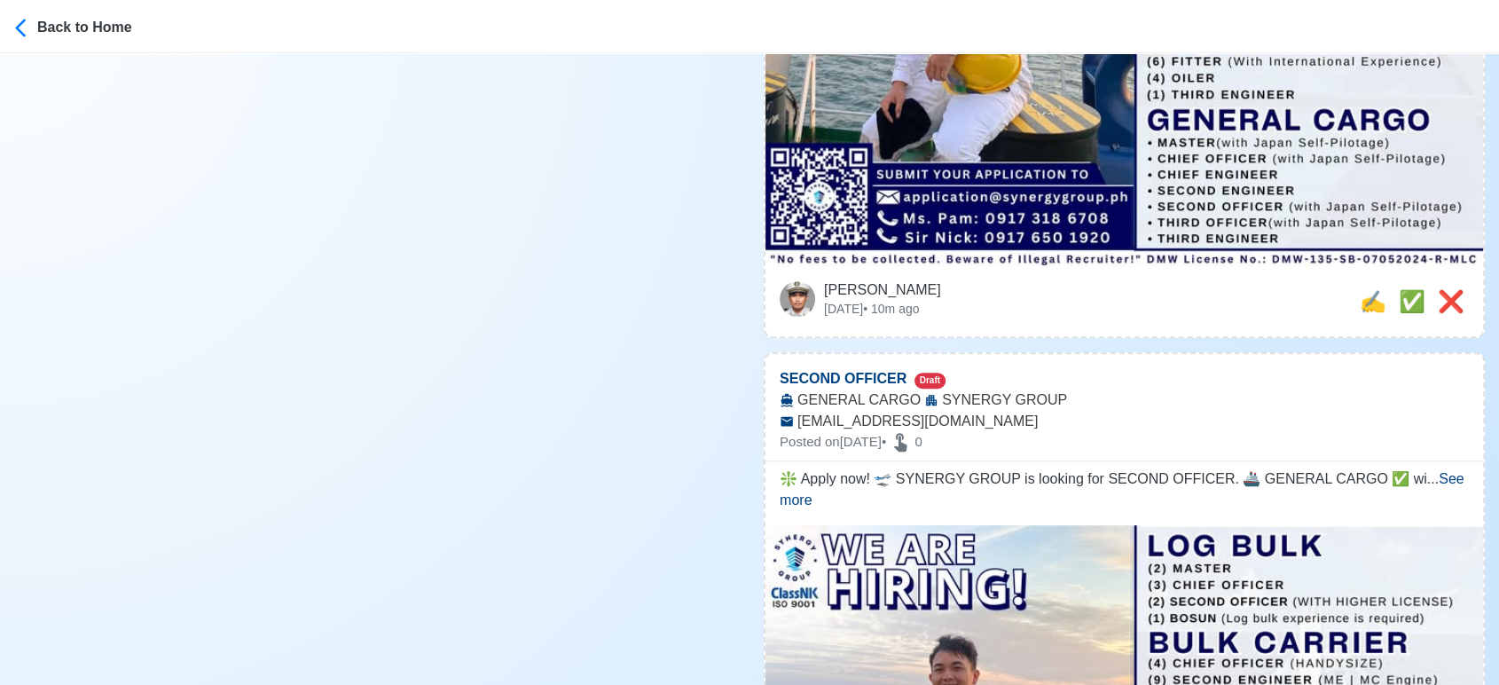
scroll to position [788, 0]
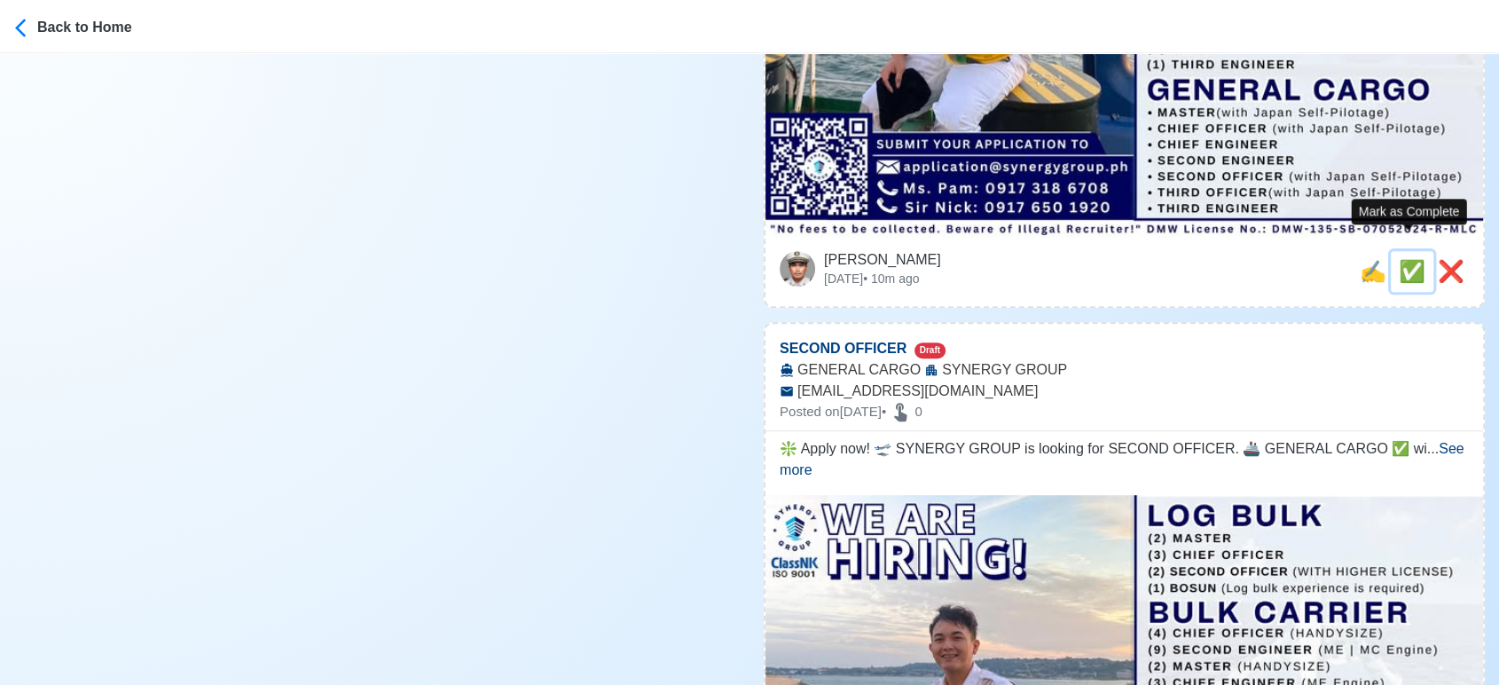
click at [1399, 259] on span "✅" at bounding box center [1412, 271] width 27 height 24
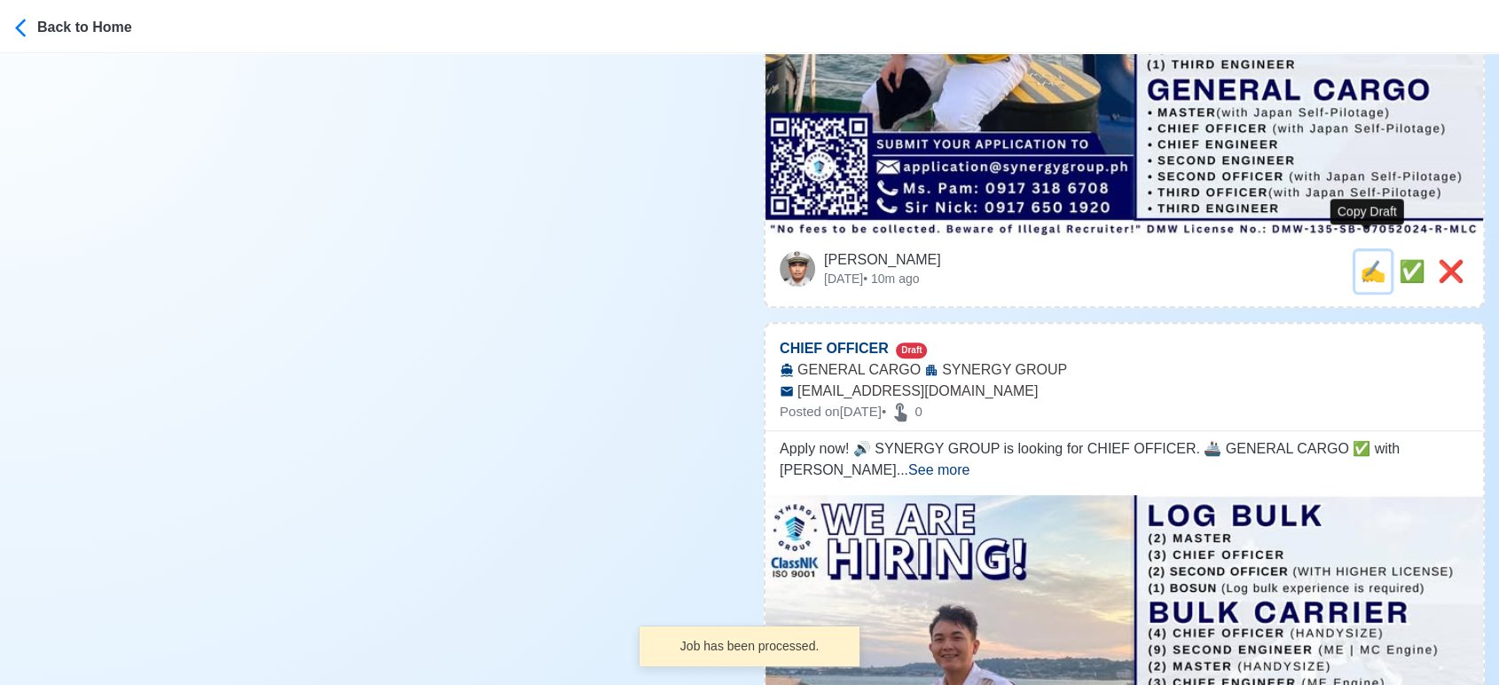
click at [1367, 259] on span "✍️" at bounding box center [1373, 271] width 27 height 24
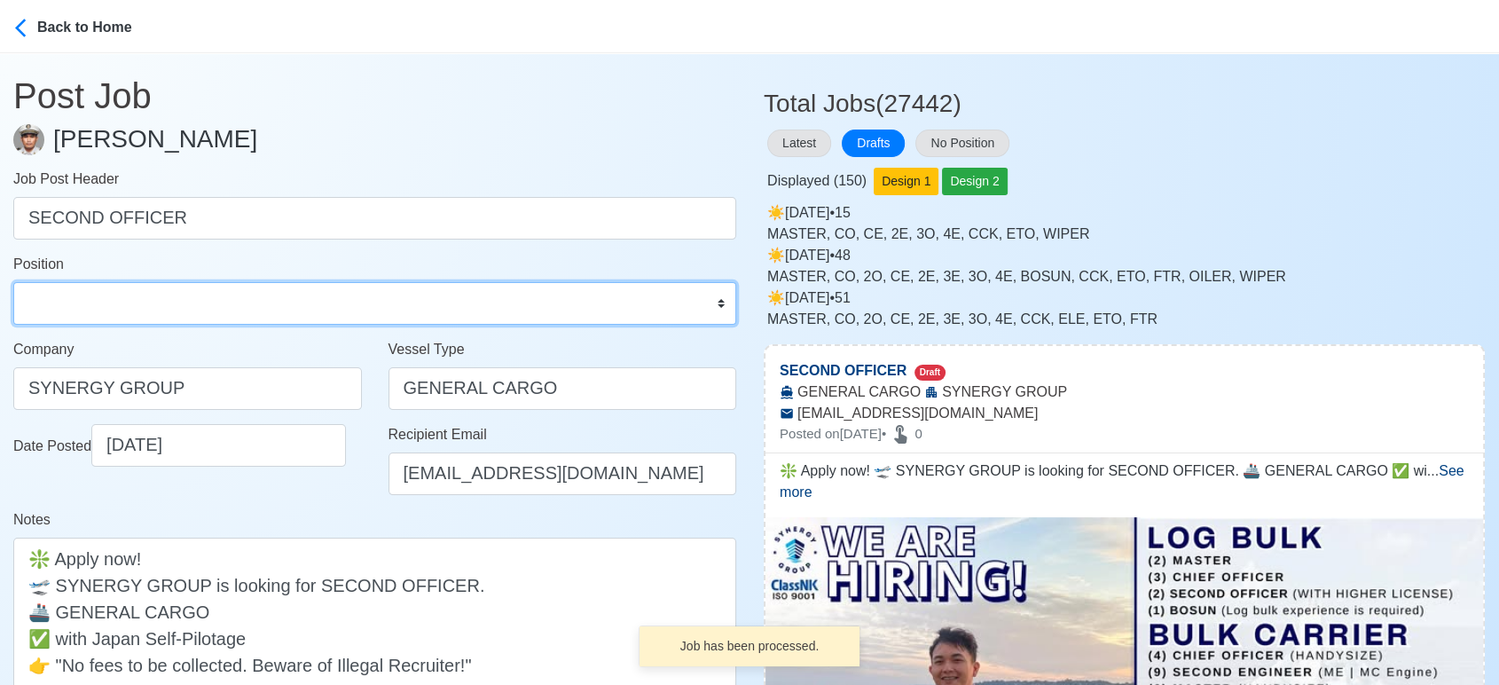
drag, startPoint x: 229, startPoint y: 295, endPoint x: 195, endPoint y: 282, distance: 36.2
click at [227, 296] on select "Master Chief Officer 2nd Officer 3rd Officer Junior Officer Chief Engineer 2nd …" at bounding box center [374, 303] width 723 height 43
click at [13, 282] on select "Master Chief Officer 2nd Officer 3rd Officer Junior Officer Chief Engineer 2nd …" at bounding box center [374, 303] width 723 height 43
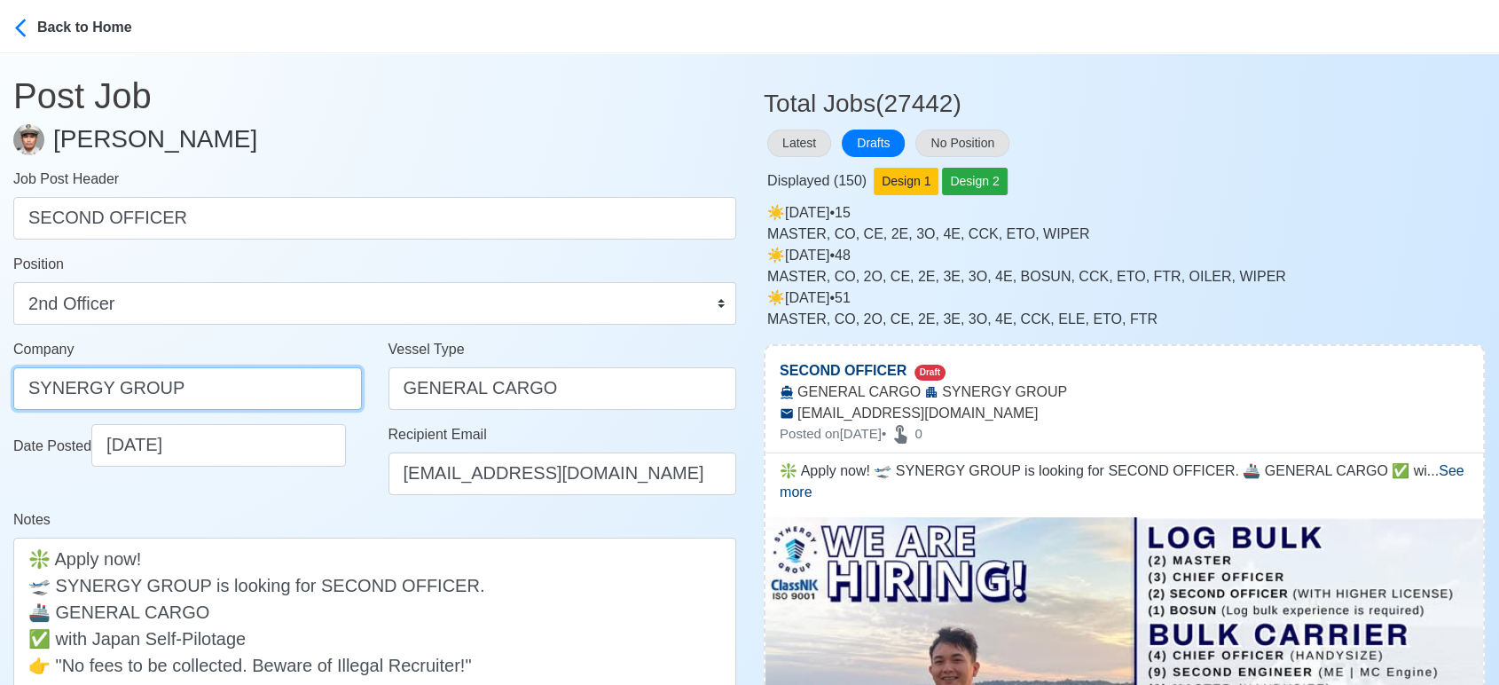
click at [220, 392] on input "SYNERGY GROUP" at bounding box center [187, 388] width 349 height 43
paste input "GROUP OPERATIONS INC"
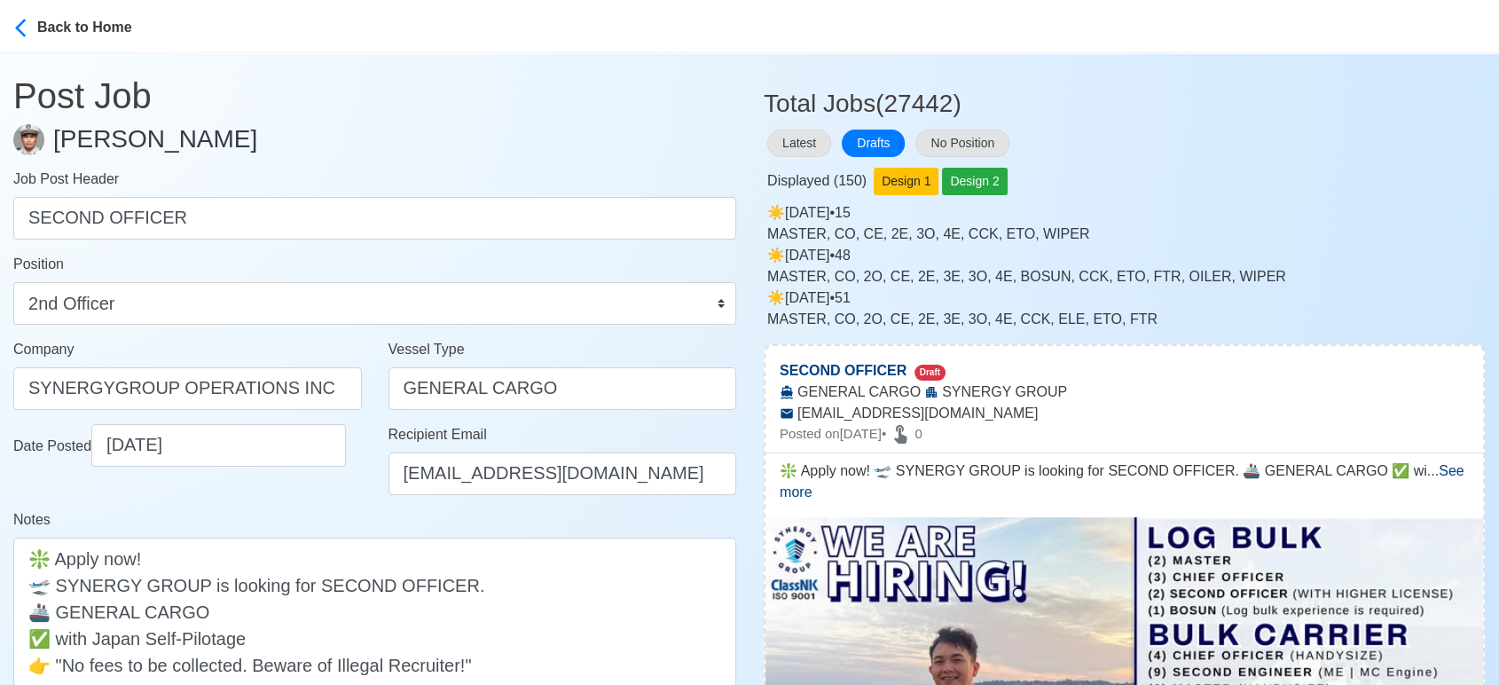
click at [373, 507] on div "Date Posted 09/29/2025" at bounding box center [187, 466] width 375 height 85
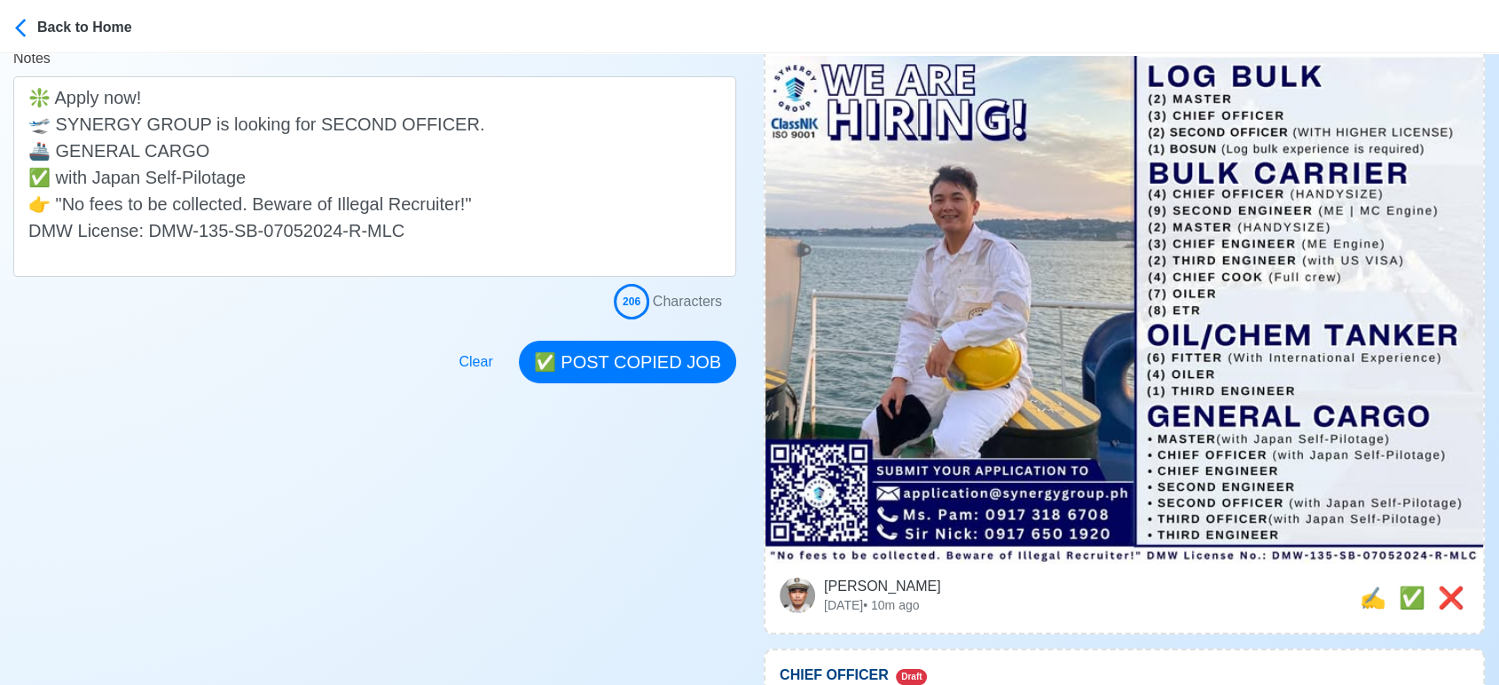
scroll to position [492, 0]
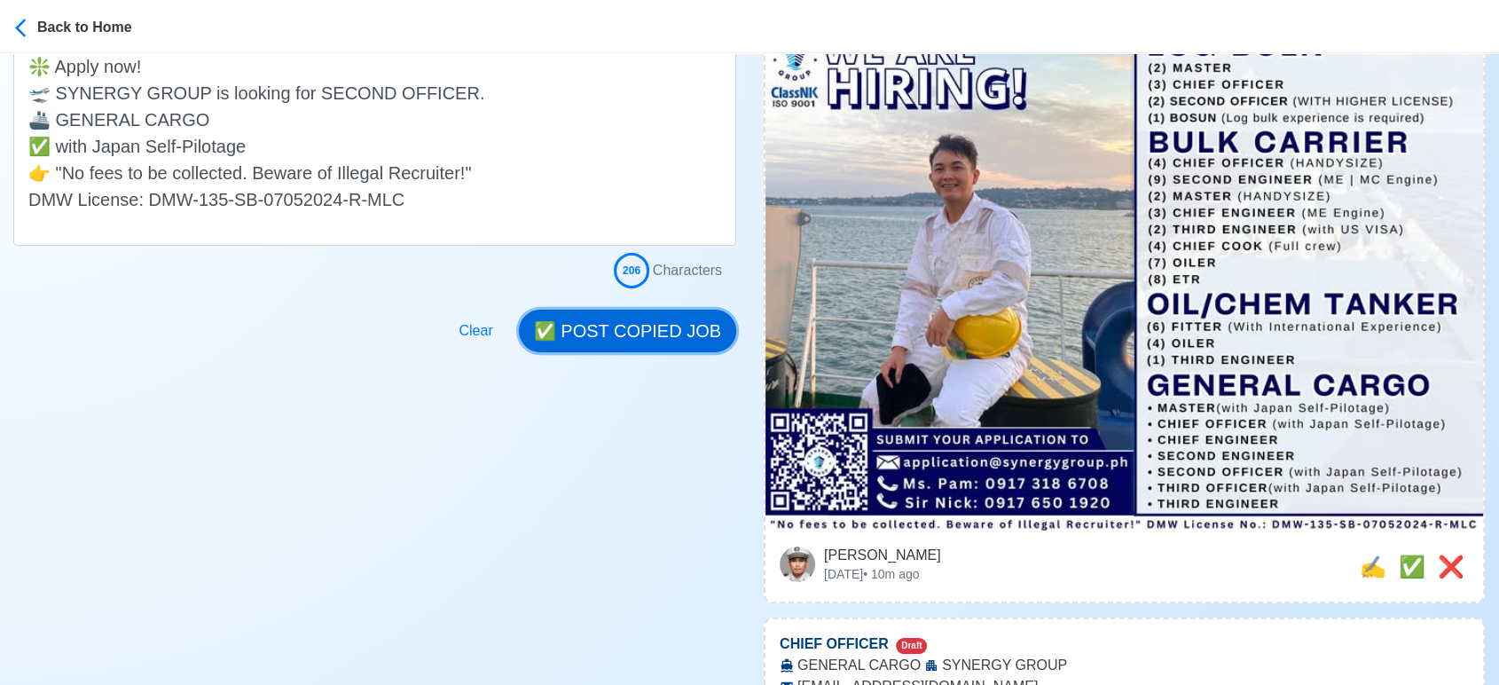
click at [671, 318] on button "✅ POST COPIED JOB" at bounding box center [627, 331] width 217 height 43
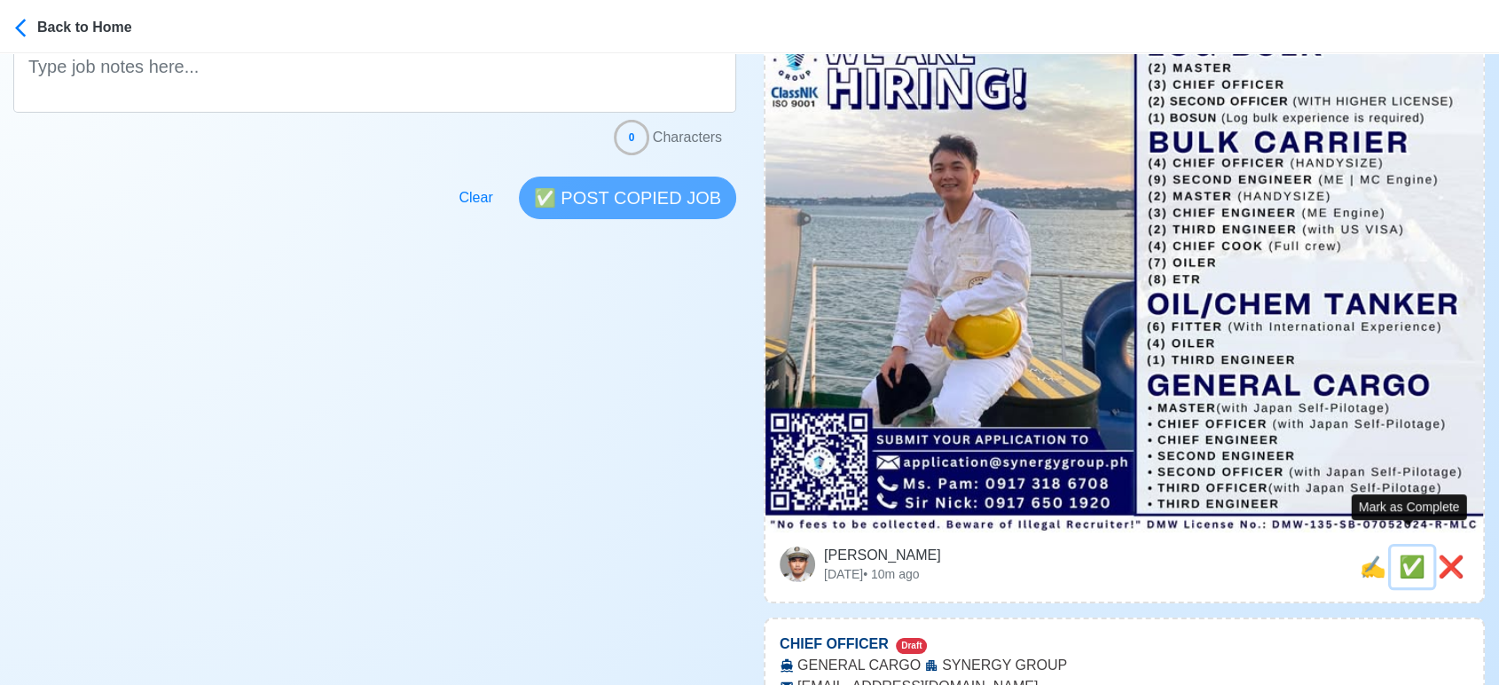
click at [1412, 554] on span "✅" at bounding box center [1412, 566] width 27 height 24
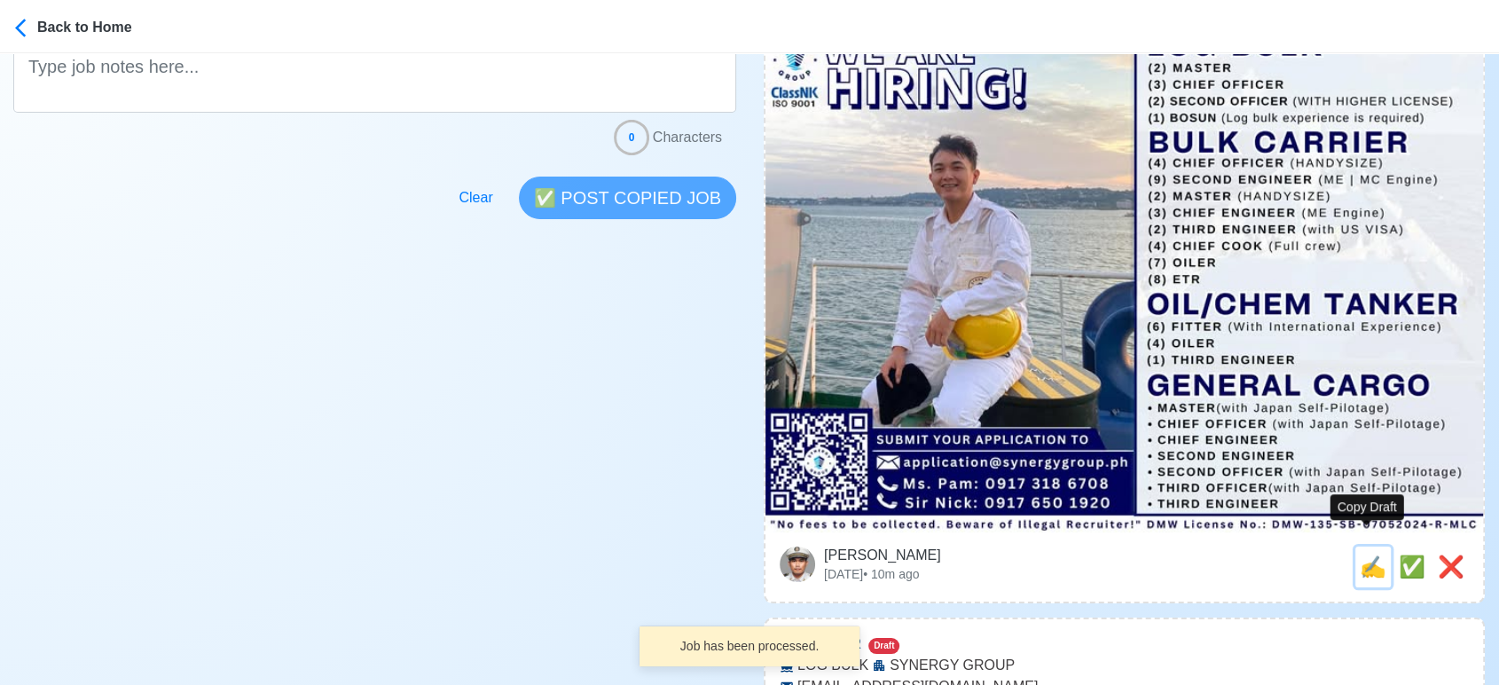
click at [1367, 554] on span "✍️" at bounding box center [1373, 566] width 27 height 24
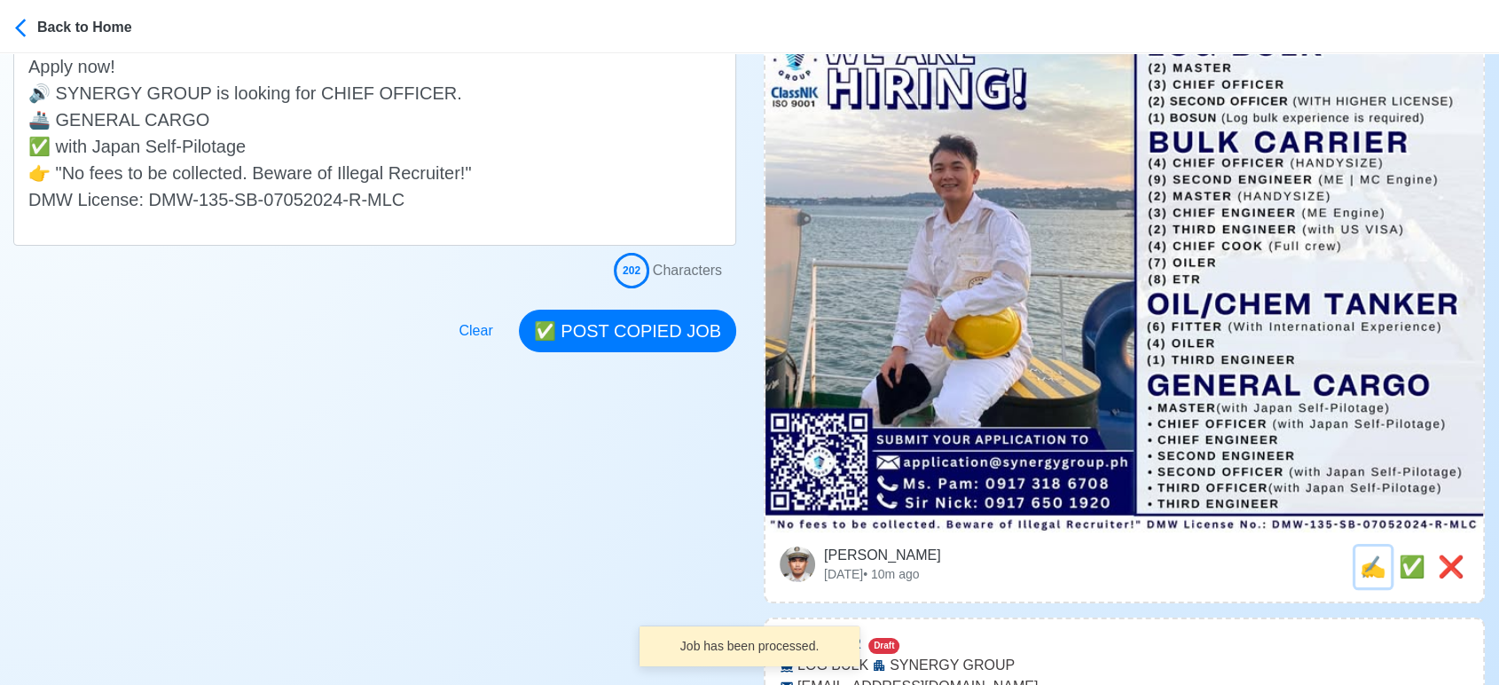
scroll to position [0, 0]
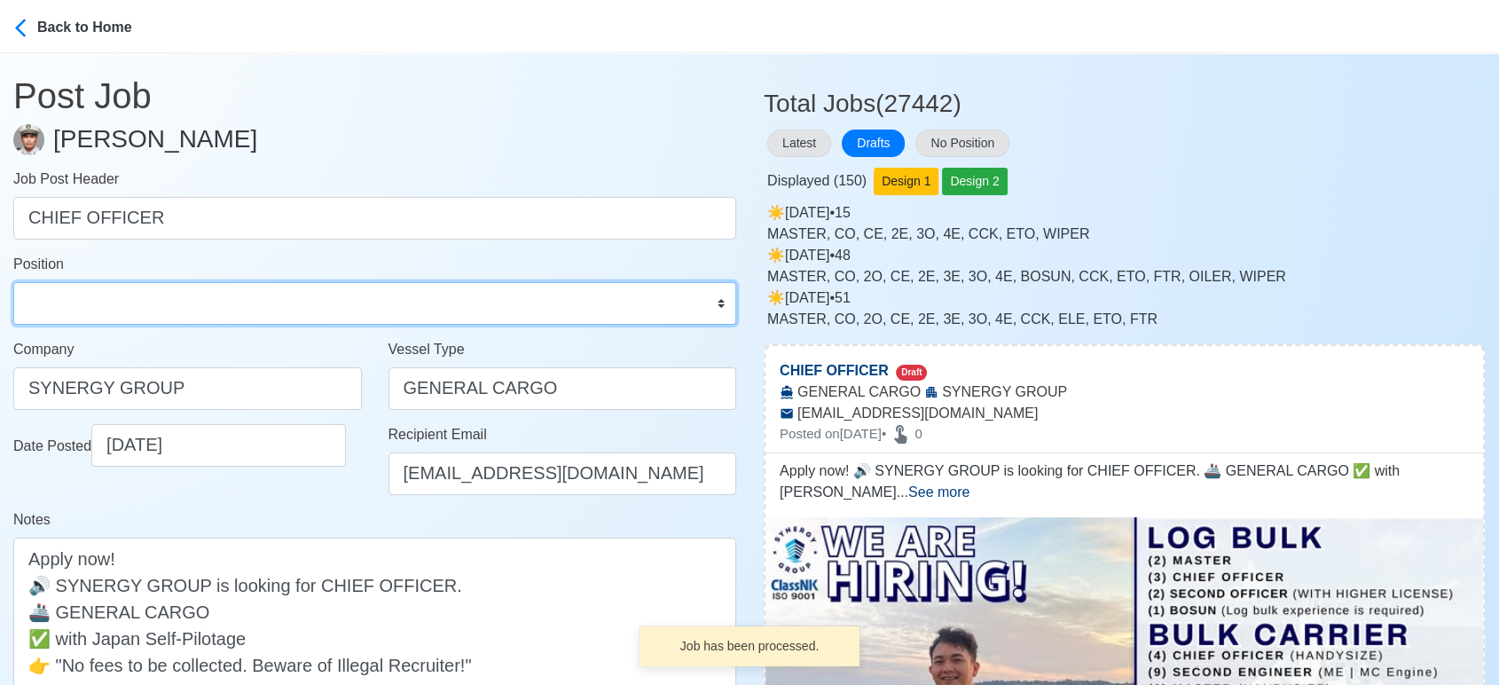
click at [192, 294] on select "Master Chief Officer 2nd Officer 3rd Officer Junior Officer Chief Engineer 2nd …" at bounding box center [374, 303] width 723 height 43
click at [13, 282] on select "Master Chief Officer 2nd Officer 3rd Officer Junior Officer Chief Engineer 2nd …" at bounding box center [374, 303] width 723 height 43
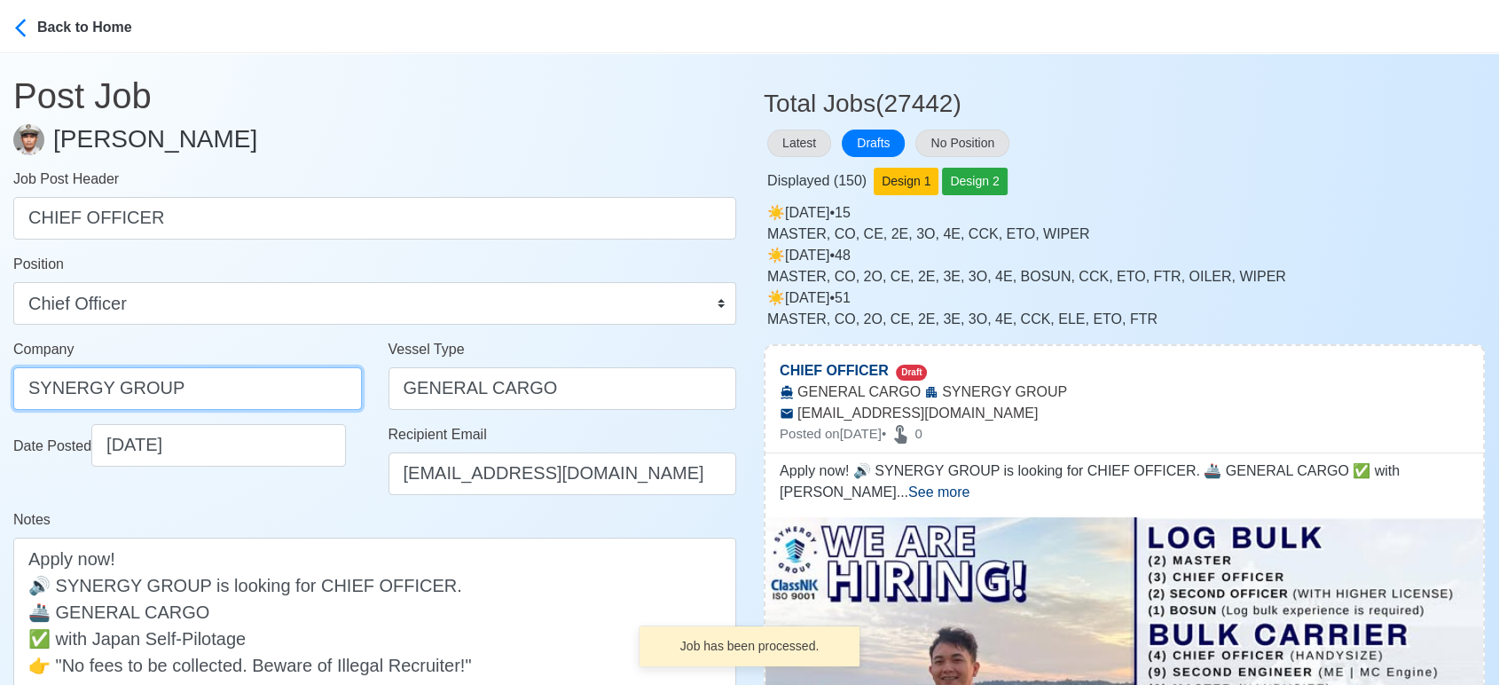
click at [258, 389] on input "SYNERGY GROUP" at bounding box center [187, 388] width 349 height 43
paste input "GROUP OPERATIONS INC"
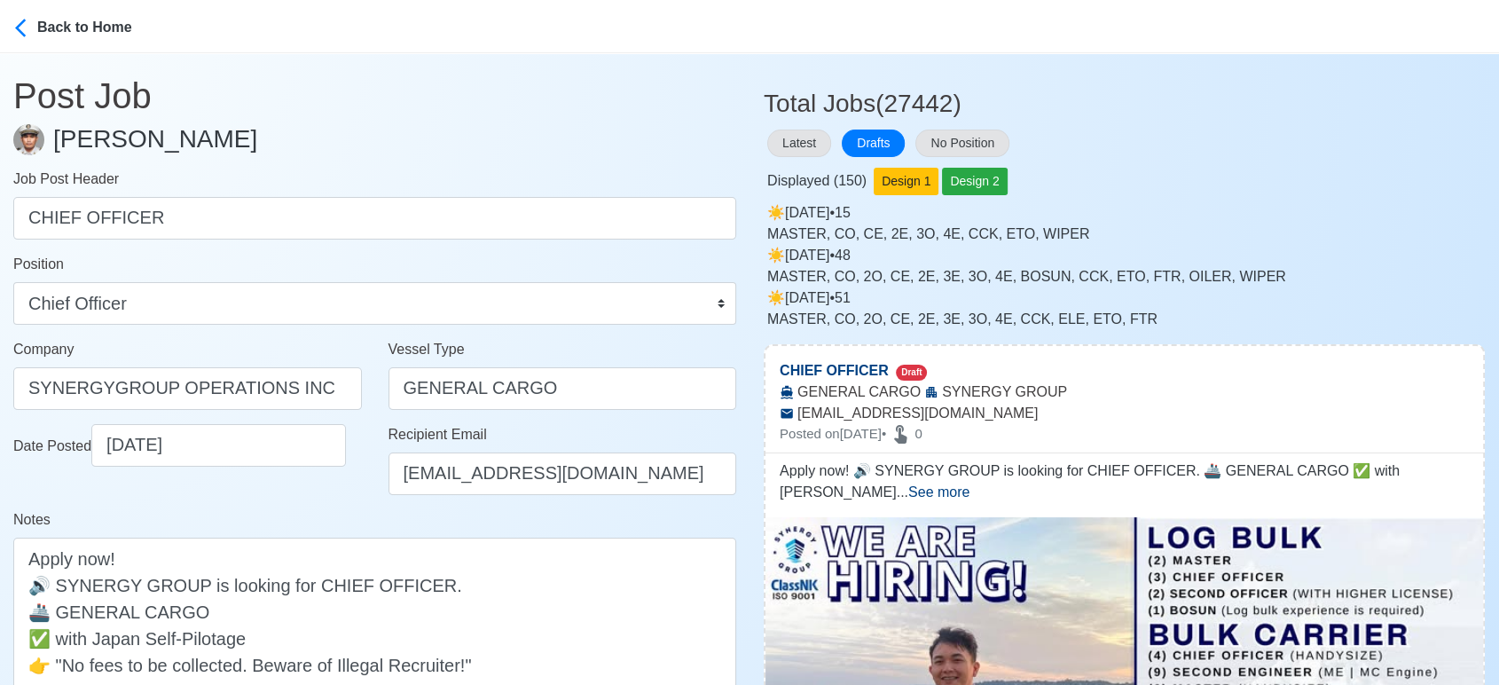
click at [376, 521] on div "Notes Apply now! 🔊 SYNERGY GROUP is looking for CHIEF OFFICER. 🚢 GENERAL CARGO …" at bounding box center [374, 623] width 723 height 229
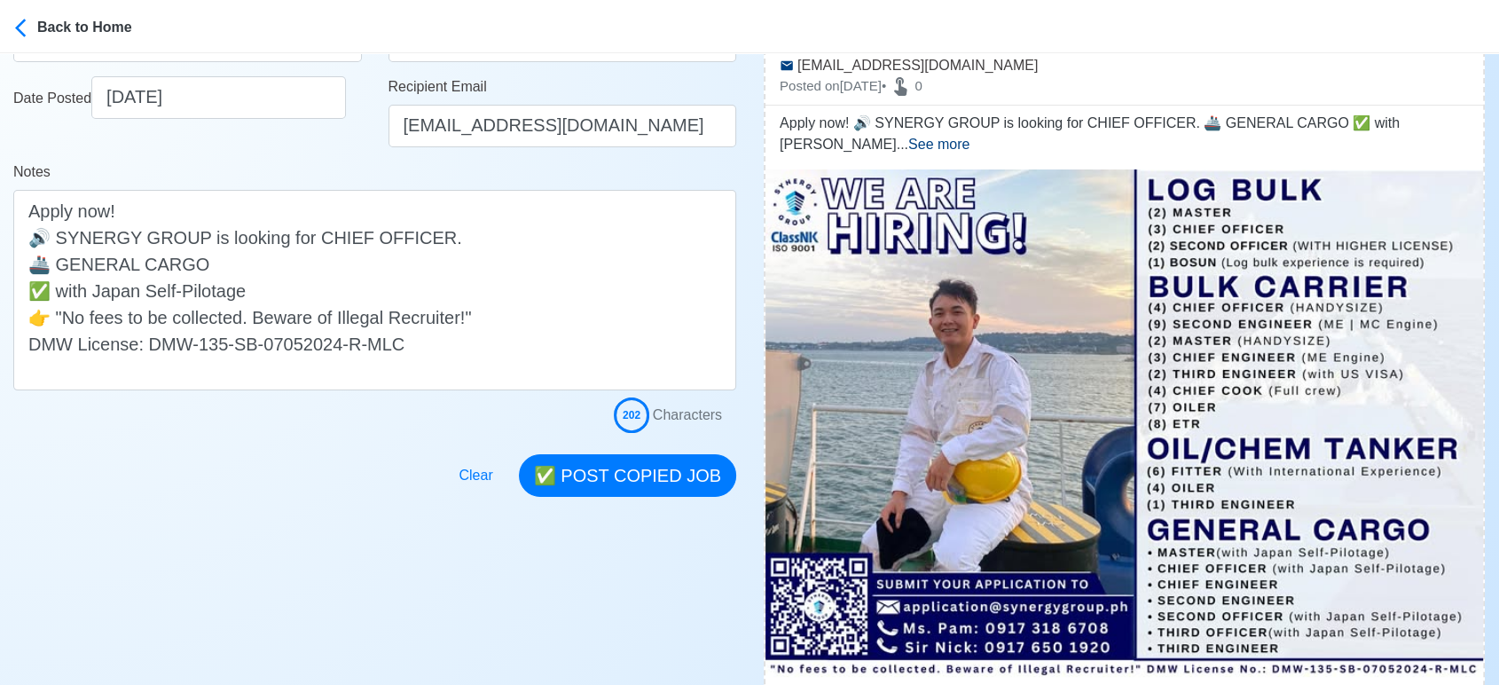
scroll to position [394, 0]
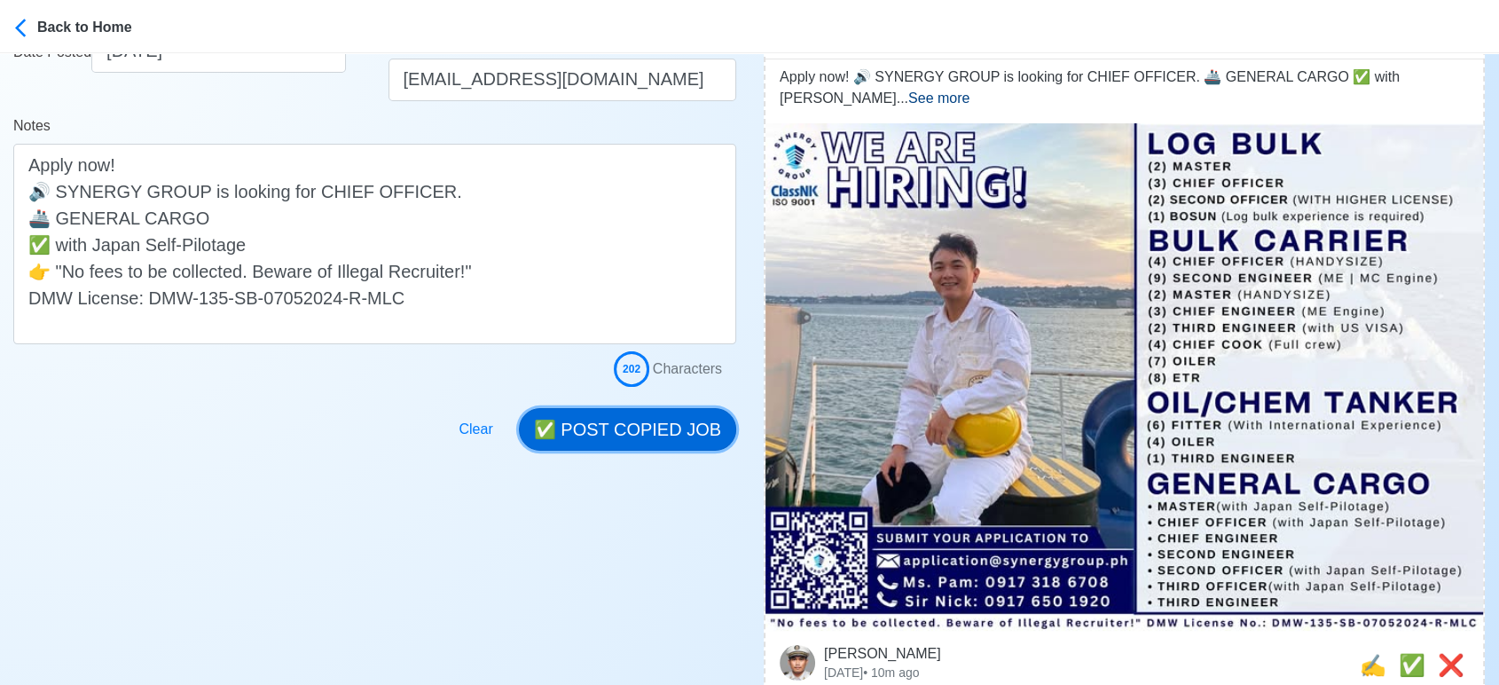
click at [664, 426] on button "✅ POST COPIED JOB" at bounding box center [627, 429] width 217 height 43
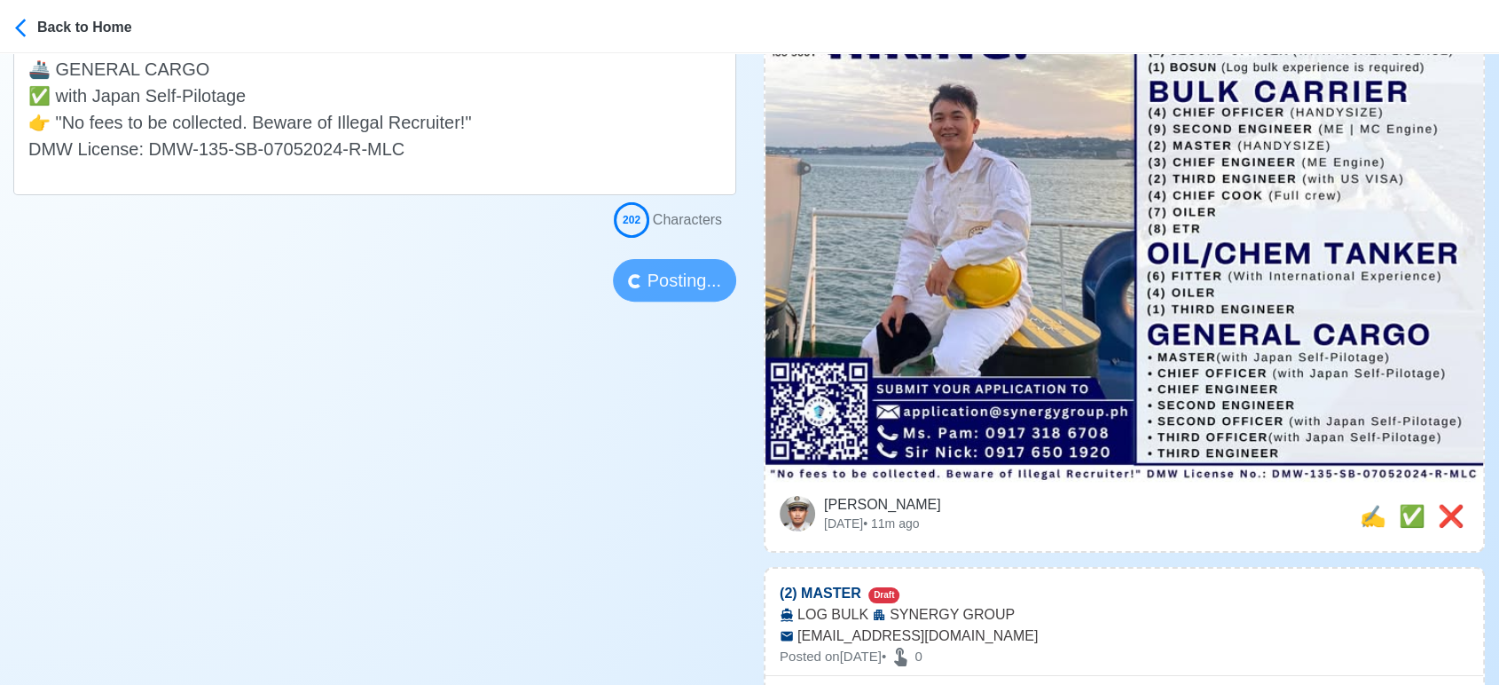
scroll to position [591, 0]
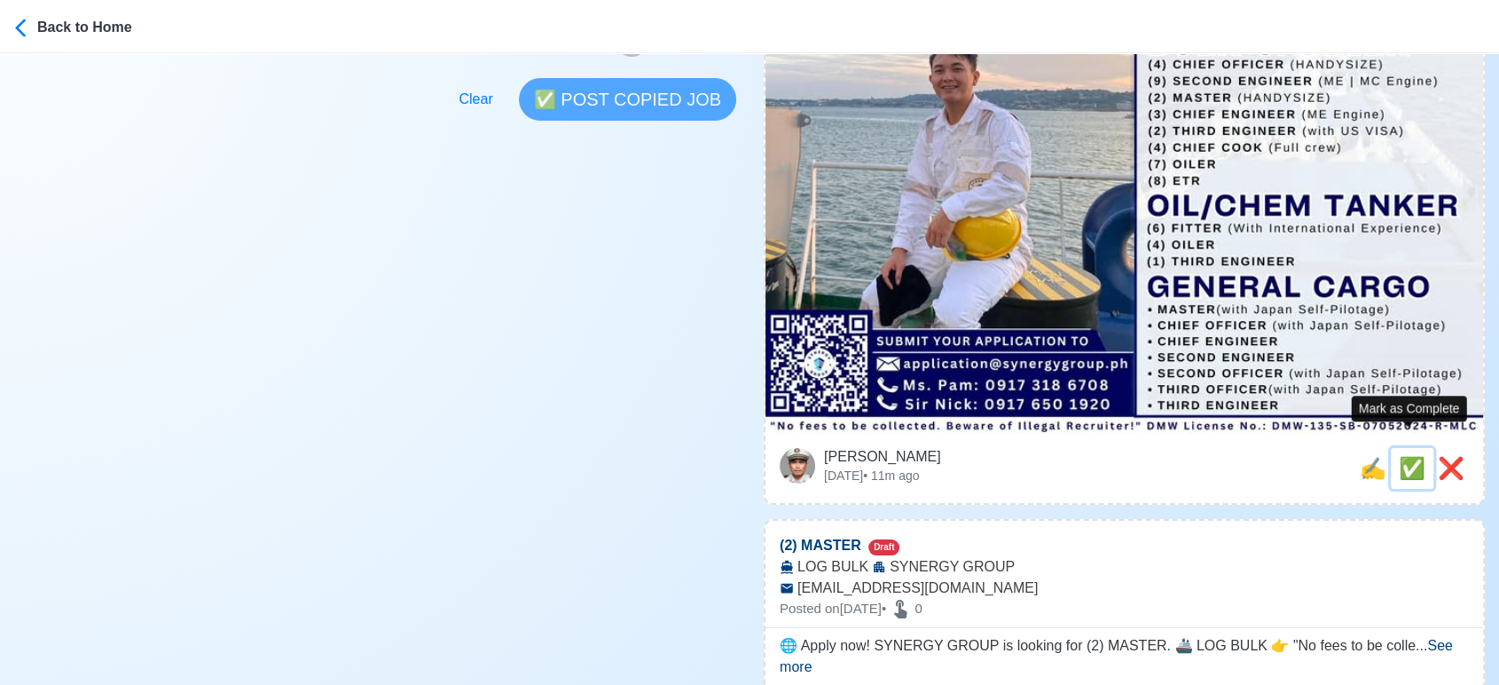
click at [1405, 456] on span "✅" at bounding box center [1412, 468] width 27 height 24
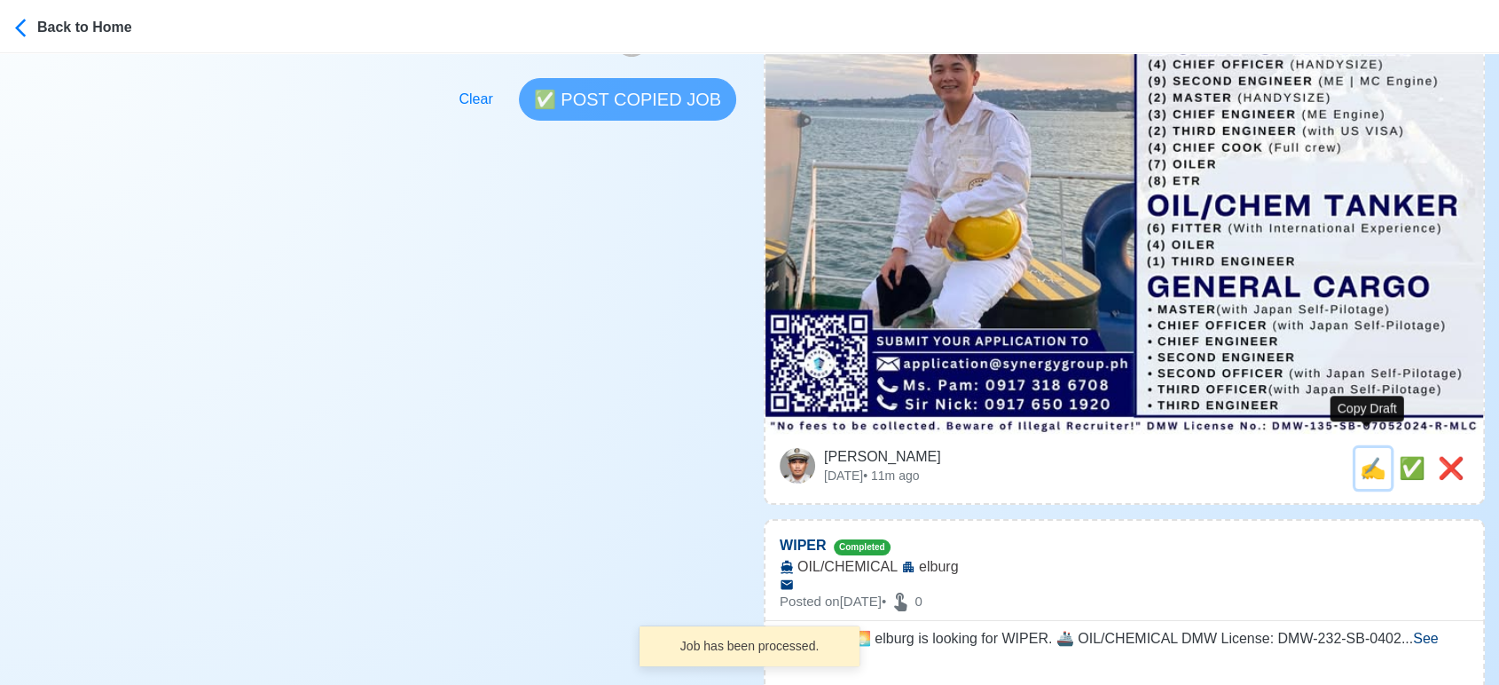
click at [1370, 456] on span "✍️" at bounding box center [1373, 468] width 27 height 24
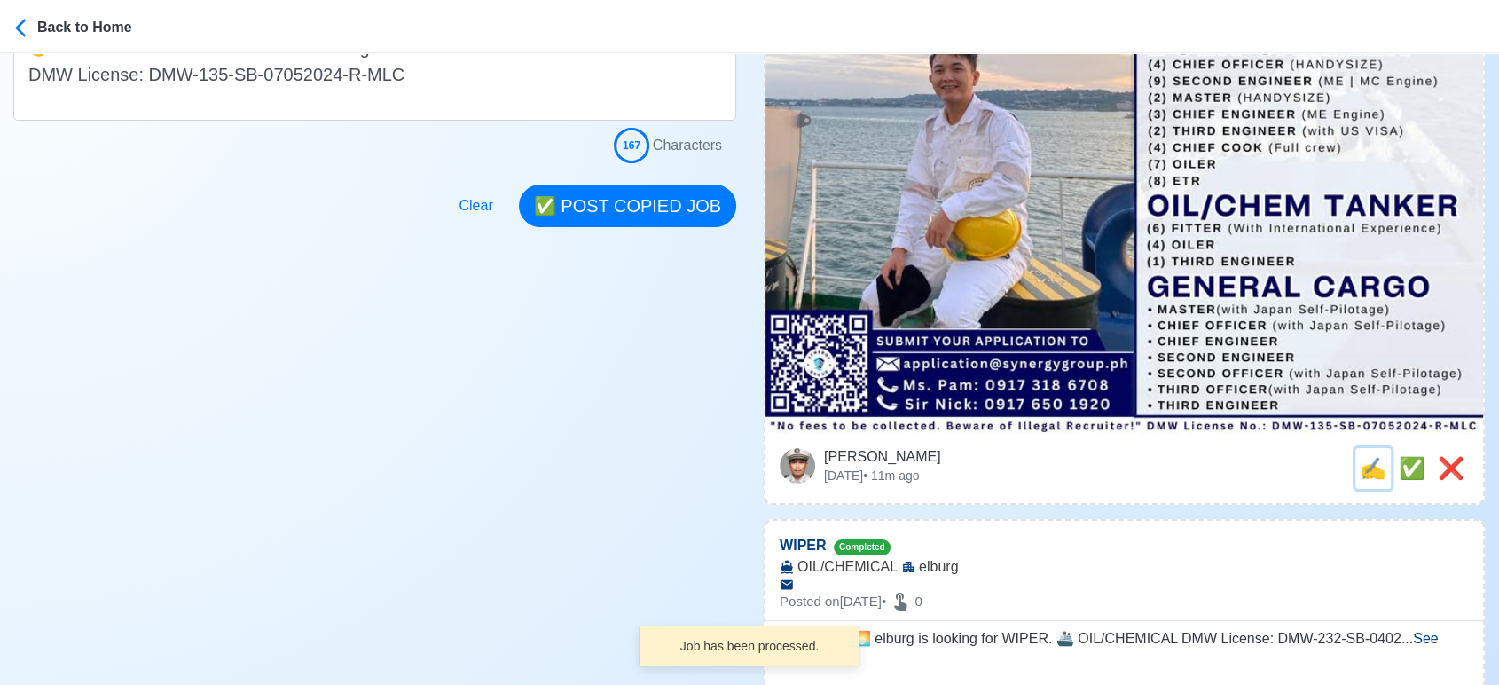
scroll to position [0, 0]
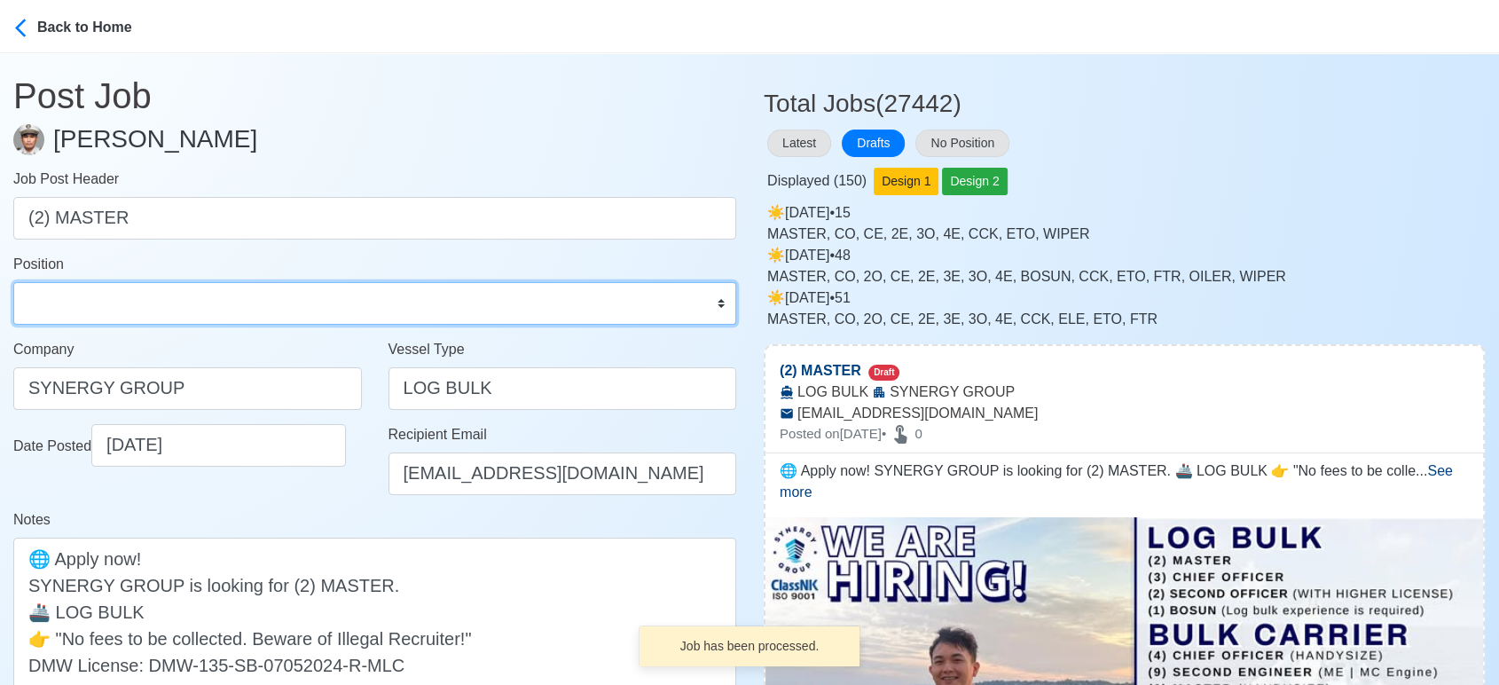
click at [103, 288] on select "Master Chief Officer 2nd Officer 3rd Officer Junior Officer Chief Engineer 2nd …" at bounding box center [374, 303] width 723 height 43
click at [13, 282] on select "Master Chief Officer 2nd Officer 3rd Officer Junior Officer Chief Engineer 2nd …" at bounding box center [374, 303] width 723 height 43
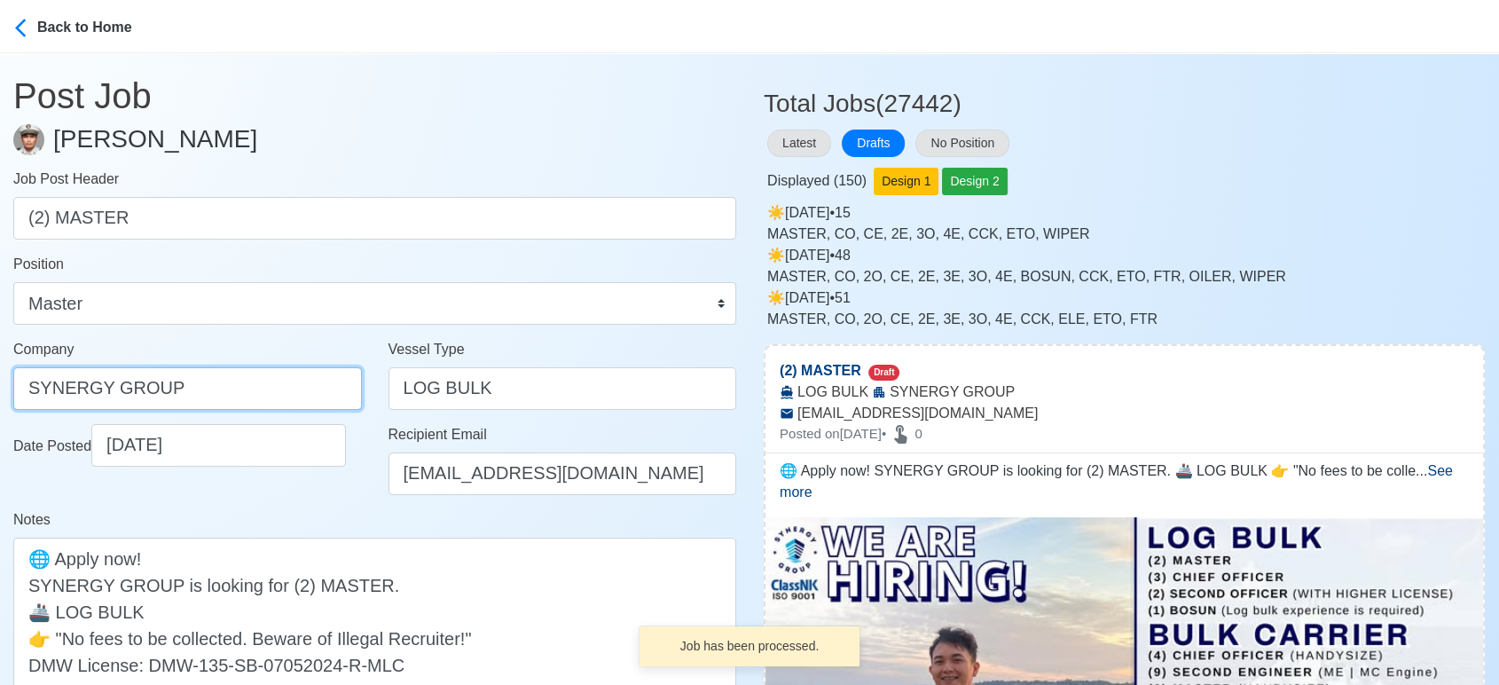
click at [228, 390] on input "SYNERGY GROUP" at bounding box center [187, 388] width 349 height 43
paste input "GROUP OPERATIONS INC"
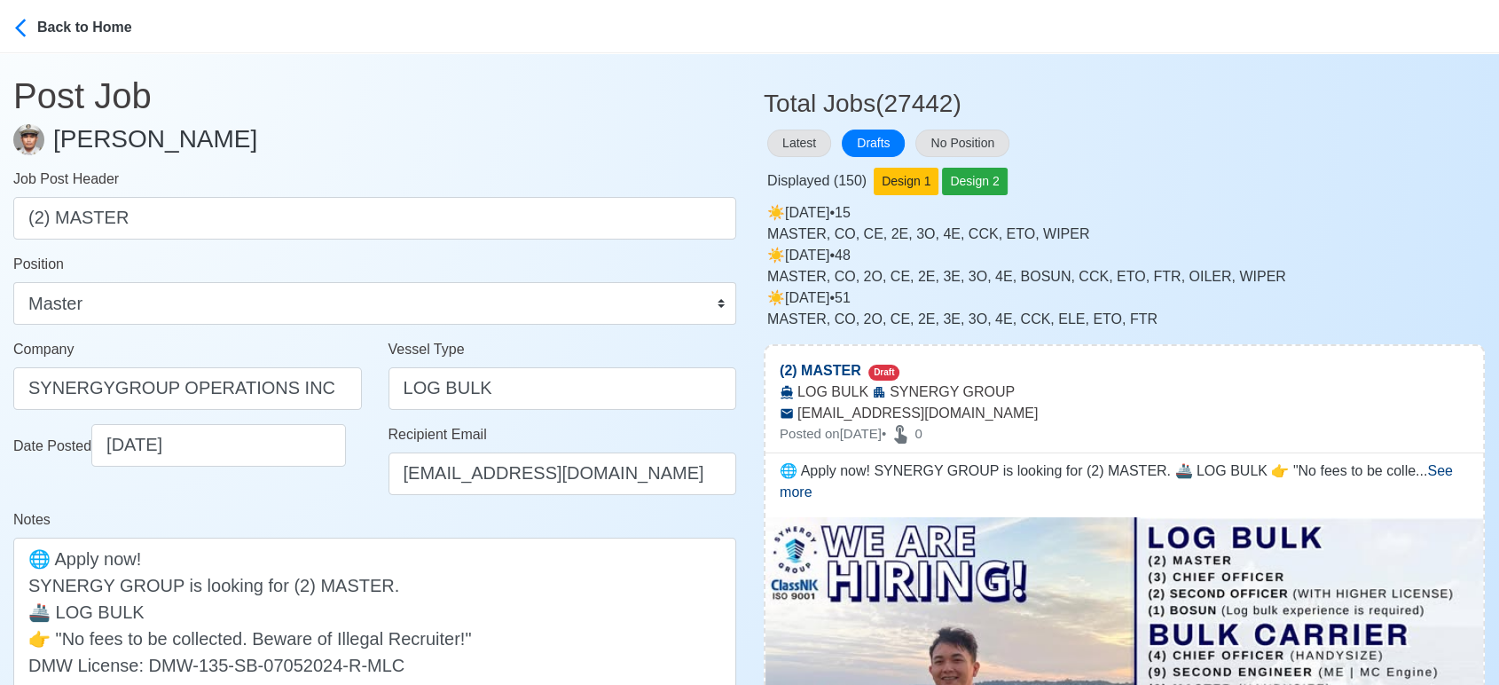
click at [349, 518] on div "Notes 🌐 Apply now! SYNERGY GROUP is looking for (2) MASTER. 🚢 LOG BULK 👉 "No fe…" at bounding box center [374, 610] width 723 height 202
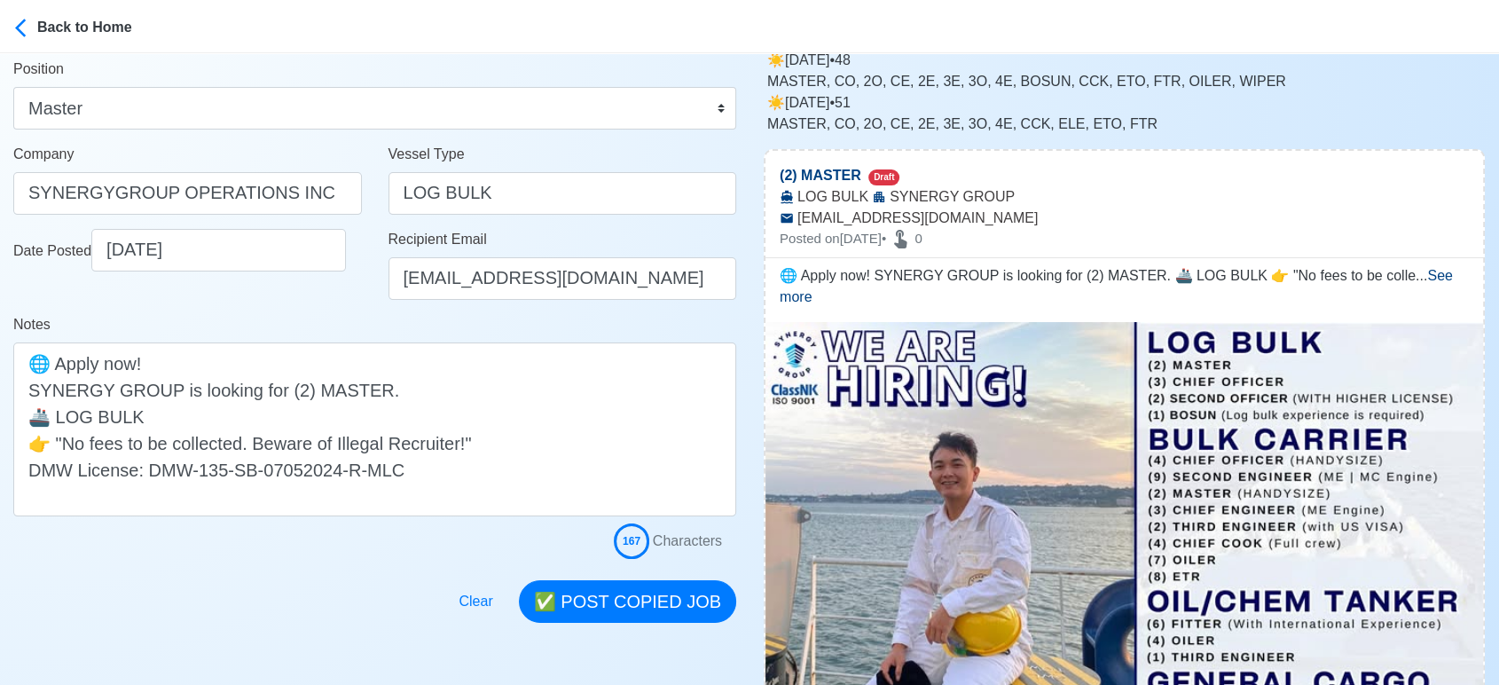
scroll to position [197, 0]
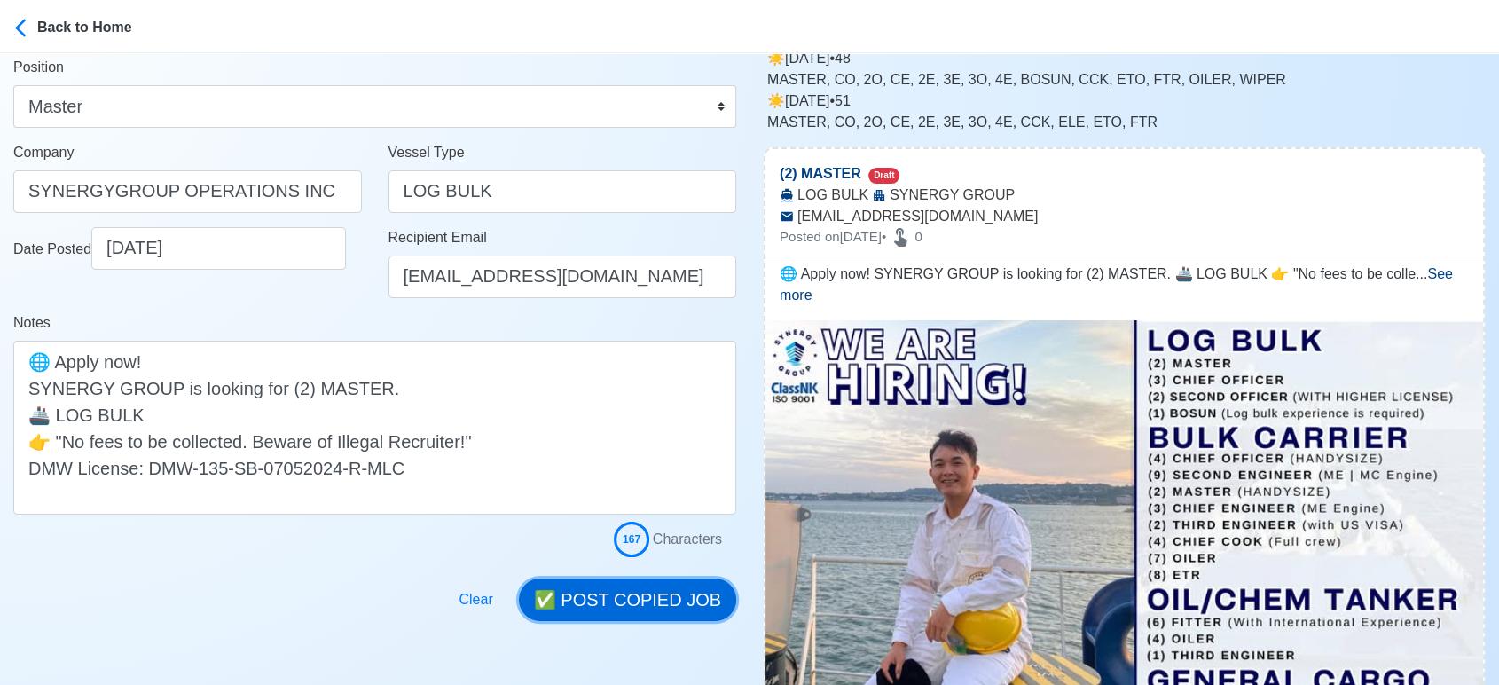
click at [669, 580] on button "✅ POST COPIED JOB" at bounding box center [627, 599] width 217 height 43
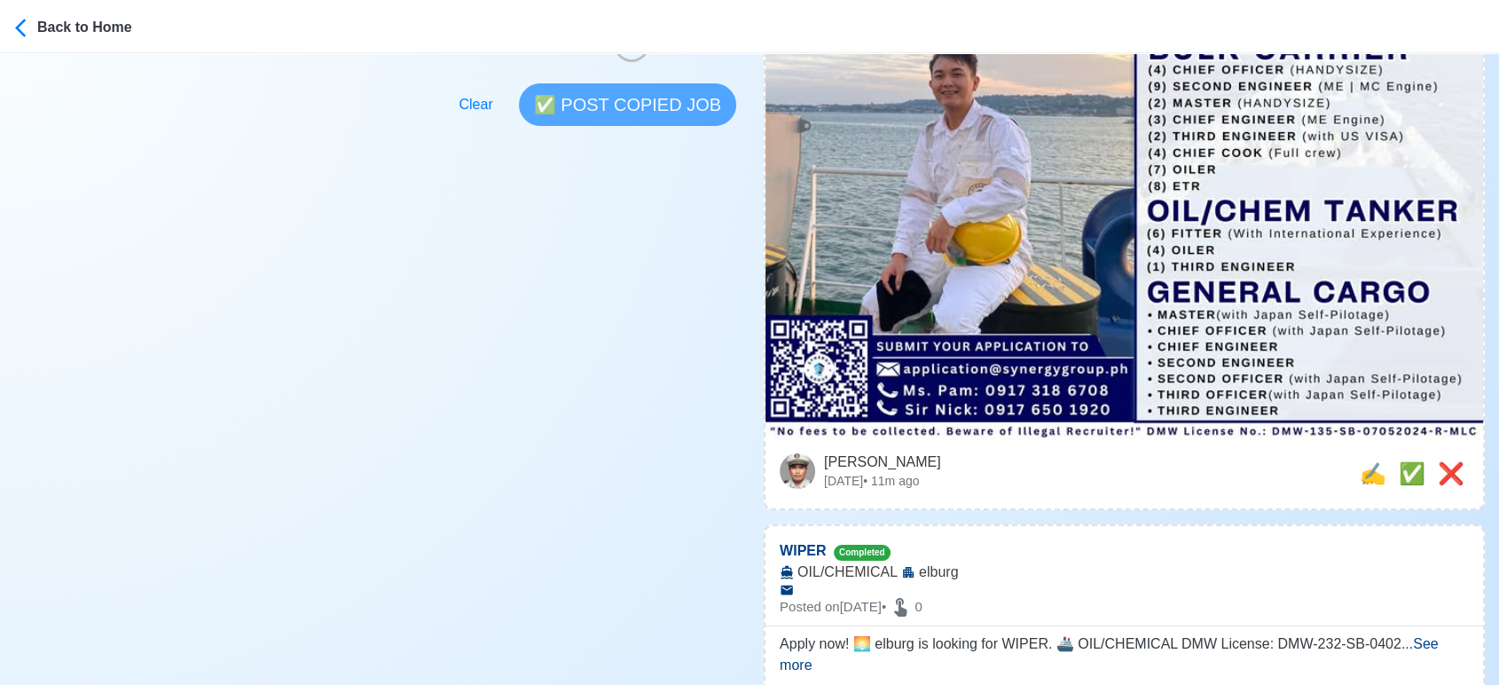
scroll to position [689, 0]
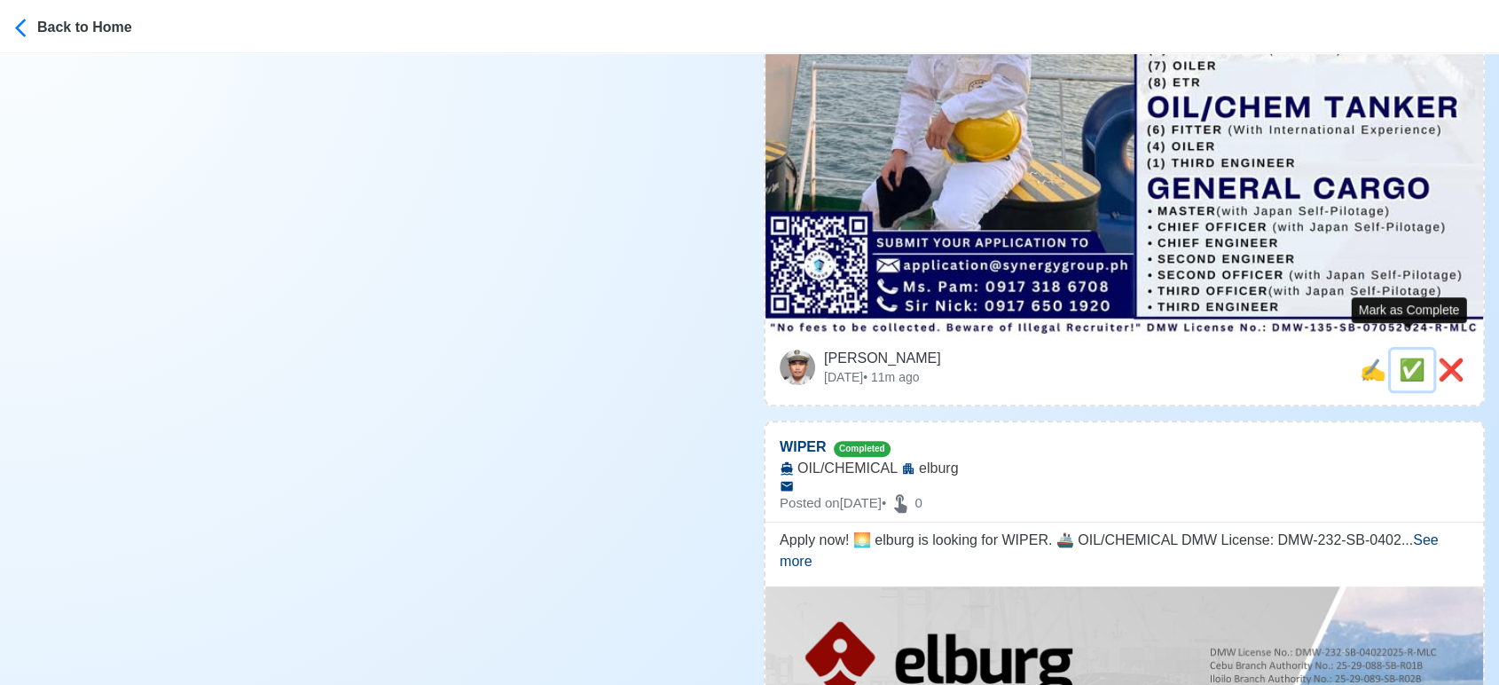
click at [1399, 357] on span "✅" at bounding box center [1412, 369] width 27 height 24
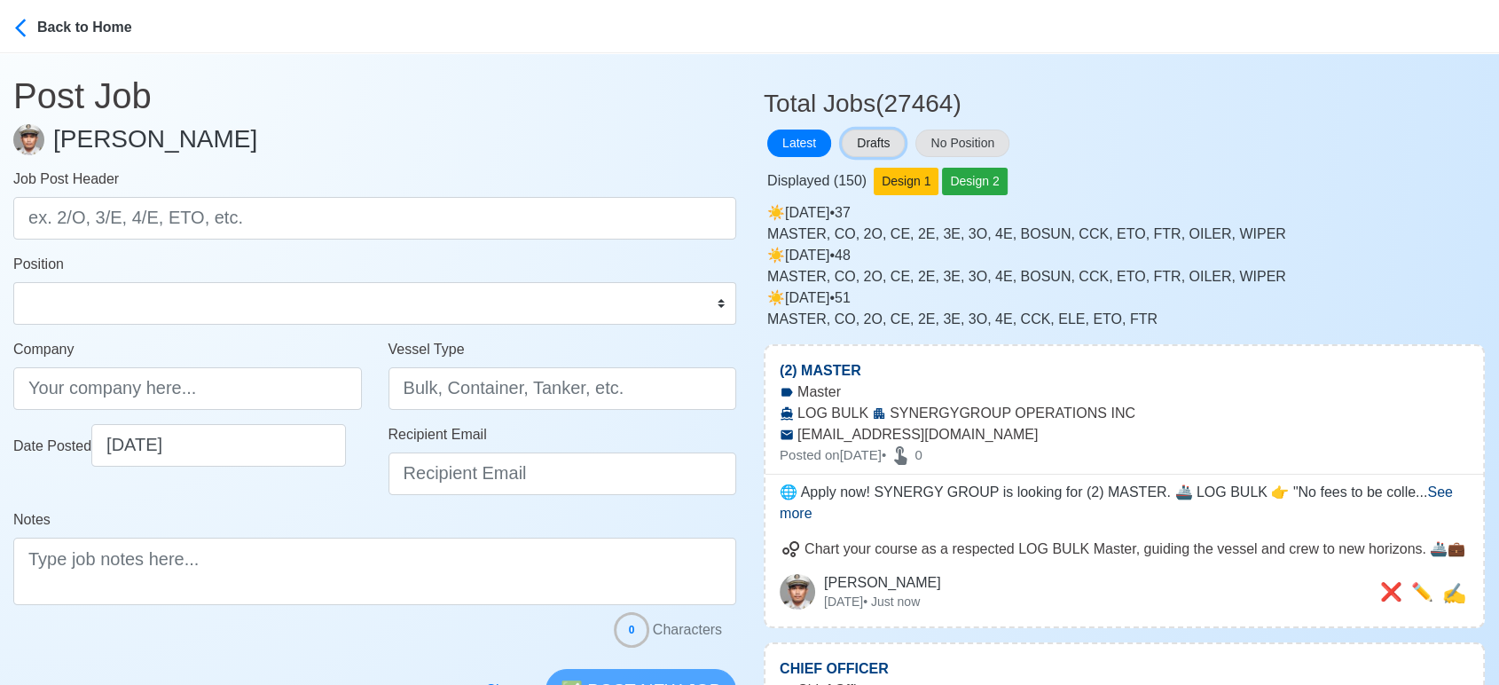
click at [879, 137] on button "Drafts" at bounding box center [873, 143] width 63 height 27
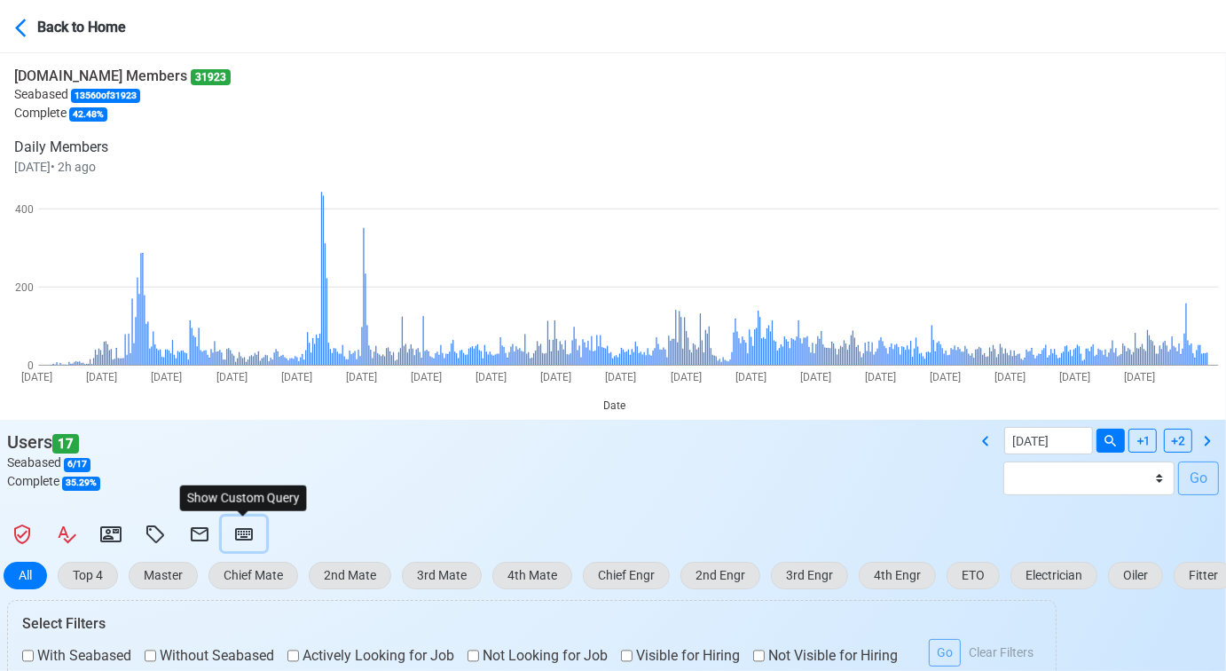
click at [249, 527] on icon at bounding box center [243, 533] width 21 height 21
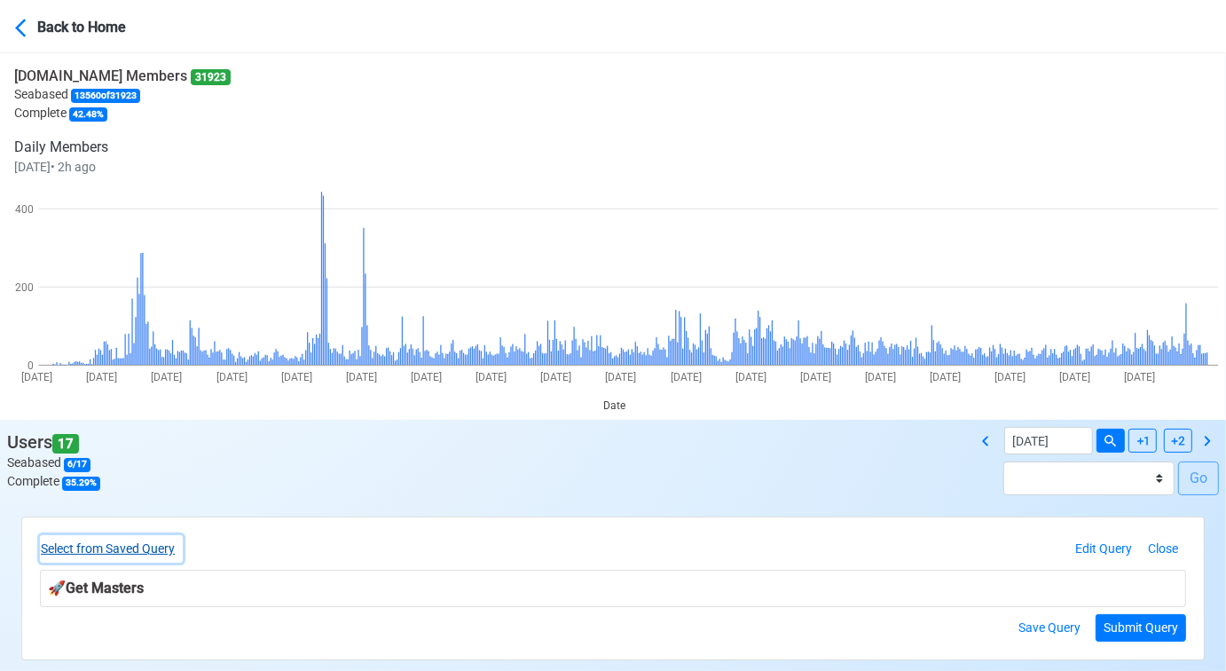
click at [166, 545] on button "Select from Saved Query" at bounding box center [111, 548] width 143 height 27
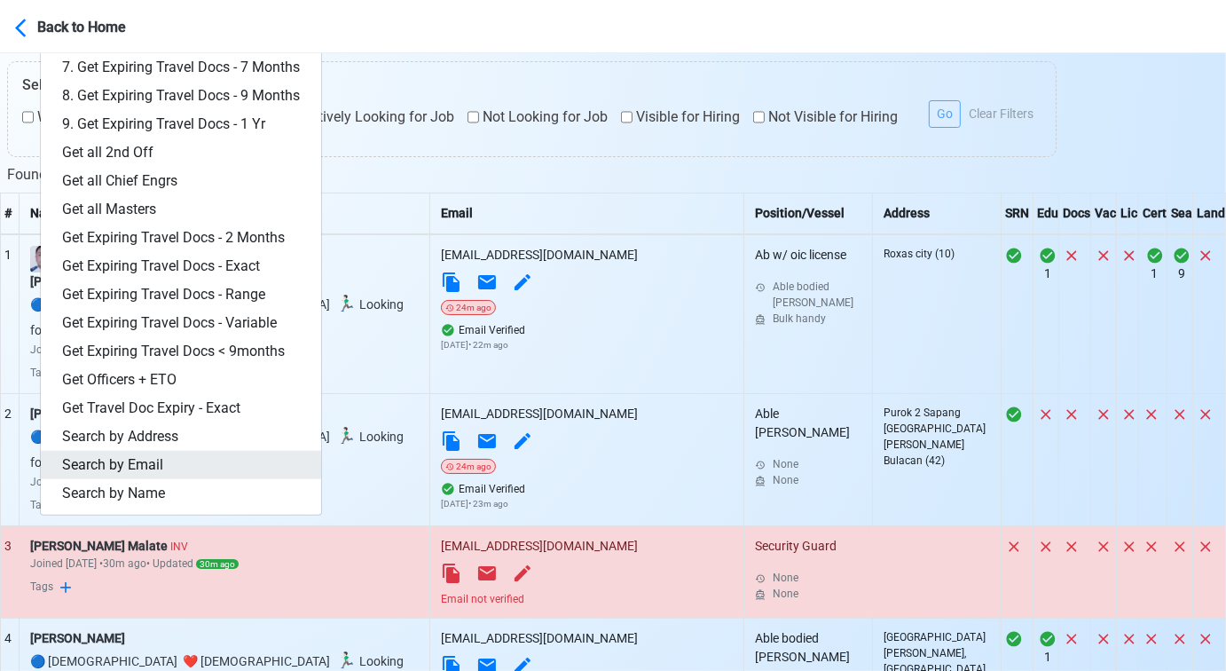
click at [147, 452] on link "Search by Email" at bounding box center [181, 465] width 280 height 28
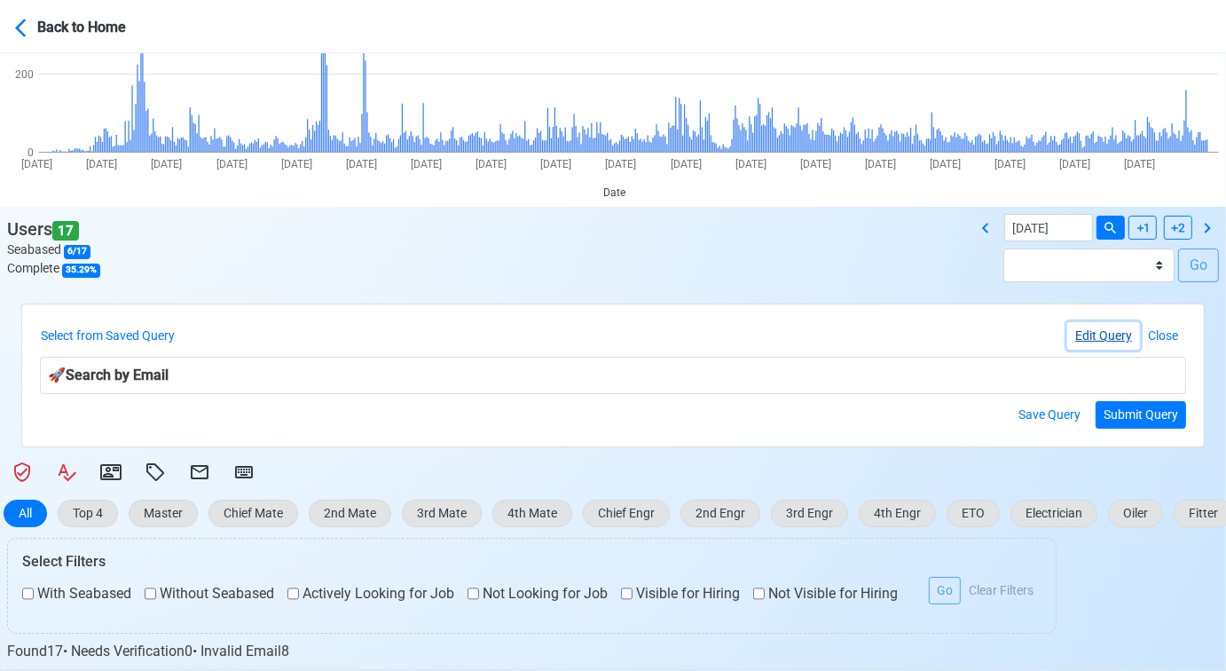
click at [1101, 332] on button "Edit Query" at bounding box center [1103, 335] width 73 height 27
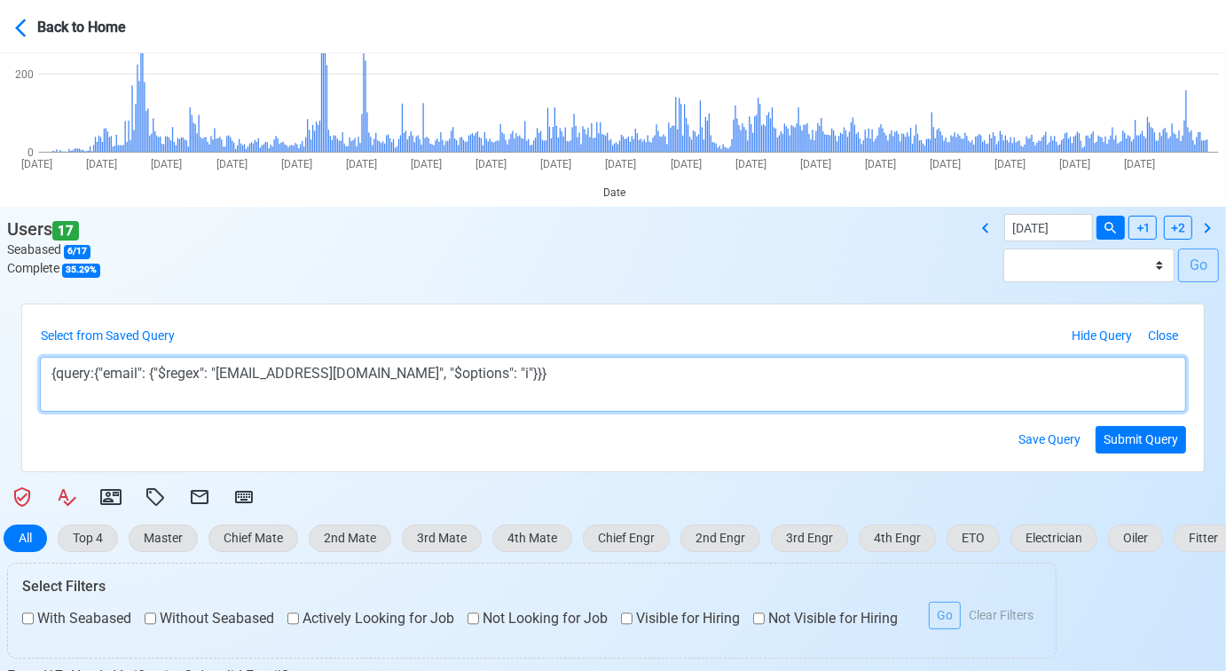
click at [222, 371] on textarea "{query:{"email": {"$regex": "[EMAIL_ADDRESS][DOMAIN_NAME]", "$options": "i"}}}" at bounding box center [613, 384] width 1146 height 55
drag, startPoint x: 220, startPoint y: 373, endPoint x: 378, endPoint y: 370, distance: 157.9
click at [378, 370] on textarea "{query:{"email": {"$regex": "[EMAIL_ADDRESS][DOMAIN_NAME]", "$options": "i"}}}" at bounding box center [613, 384] width 1146 height 55
paste textarea "[EMAIL_ADDRESS]"
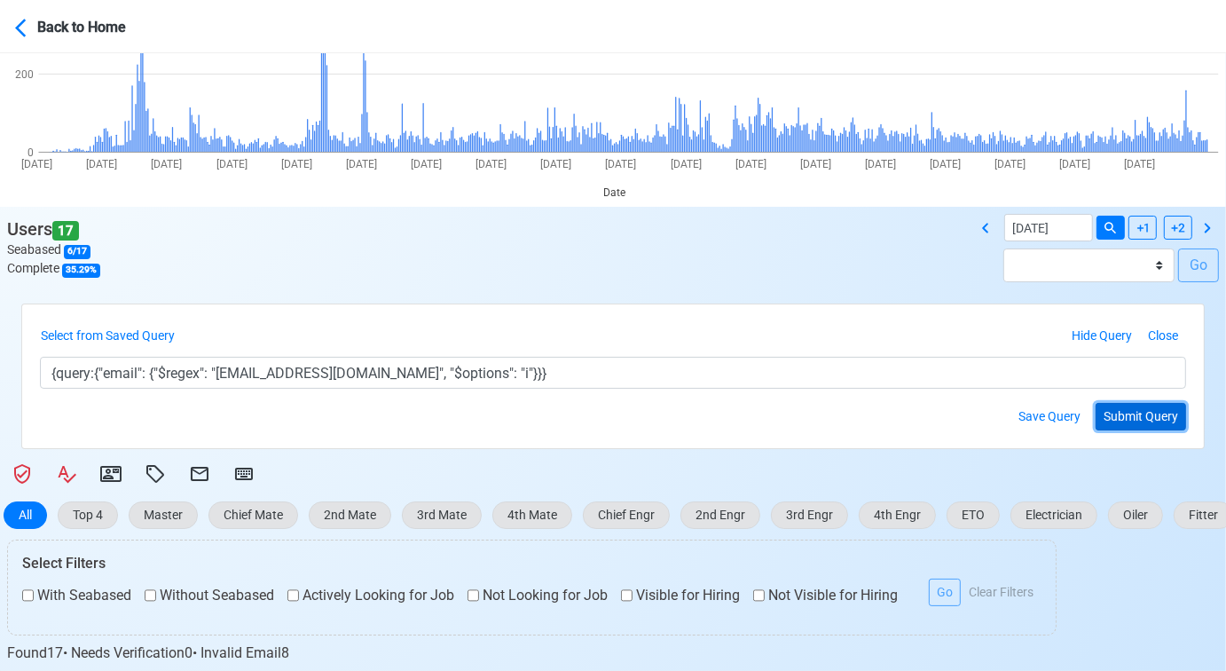
click at [1153, 403] on button "Submit Query" at bounding box center [1140, 416] width 90 height 27
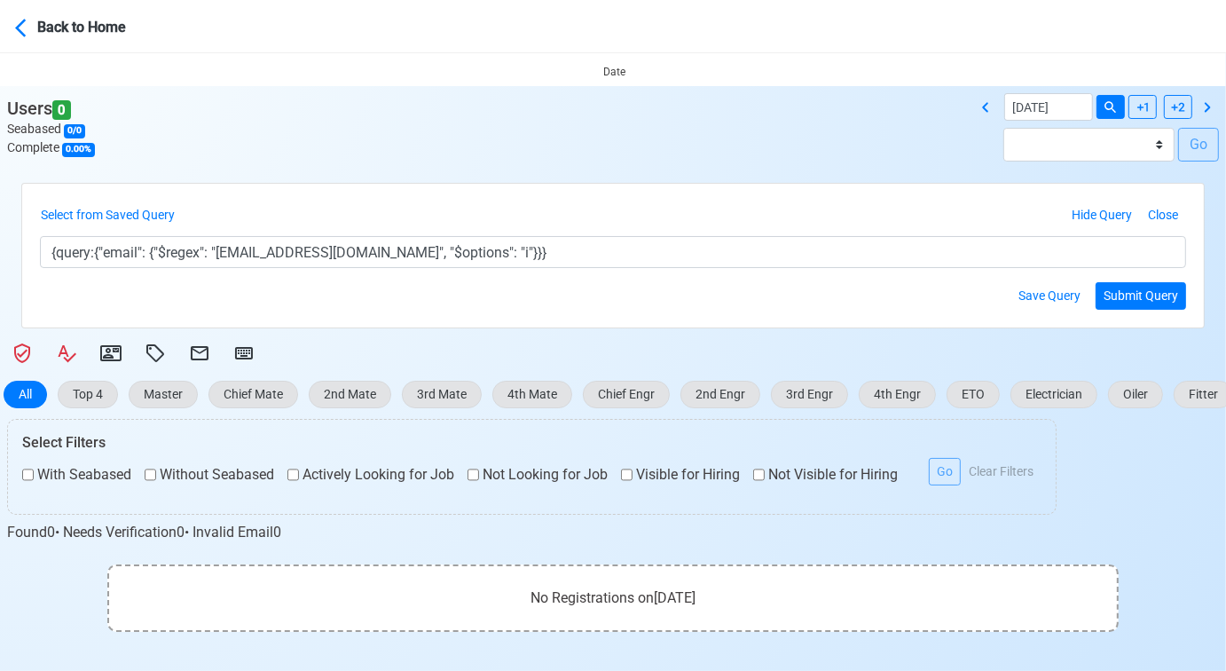
scroll to position [335, 0]
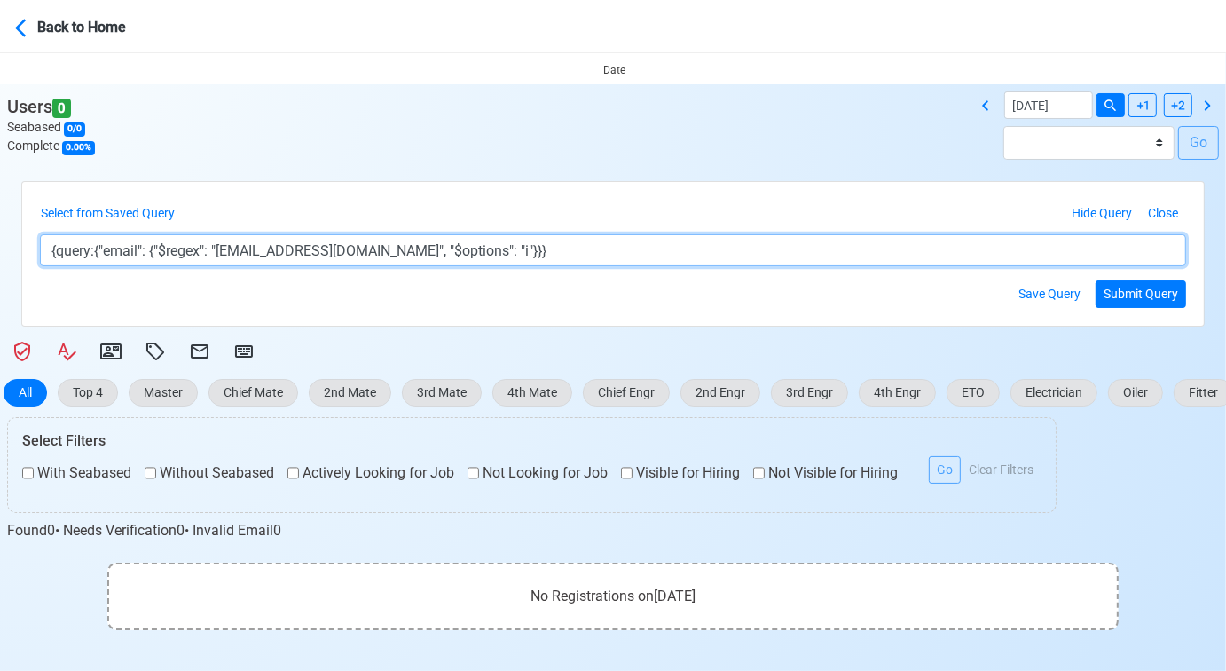
click at [341, 253] on textarea "{query:{"email": {"$regex": "[EMAIL_ADDRESS][DOMAIN_NAME]", "$options": "i"}}}" at bounding box center [613, 250] width 1146 height 32
click at [313, 253] on textarea "{query:{"email": {"$regex": "[EMAIL_ADDRESS][DOMAIN_NAME]", "$options": "i"}}}" at bounding box center [613, 250] width 1146 height 32
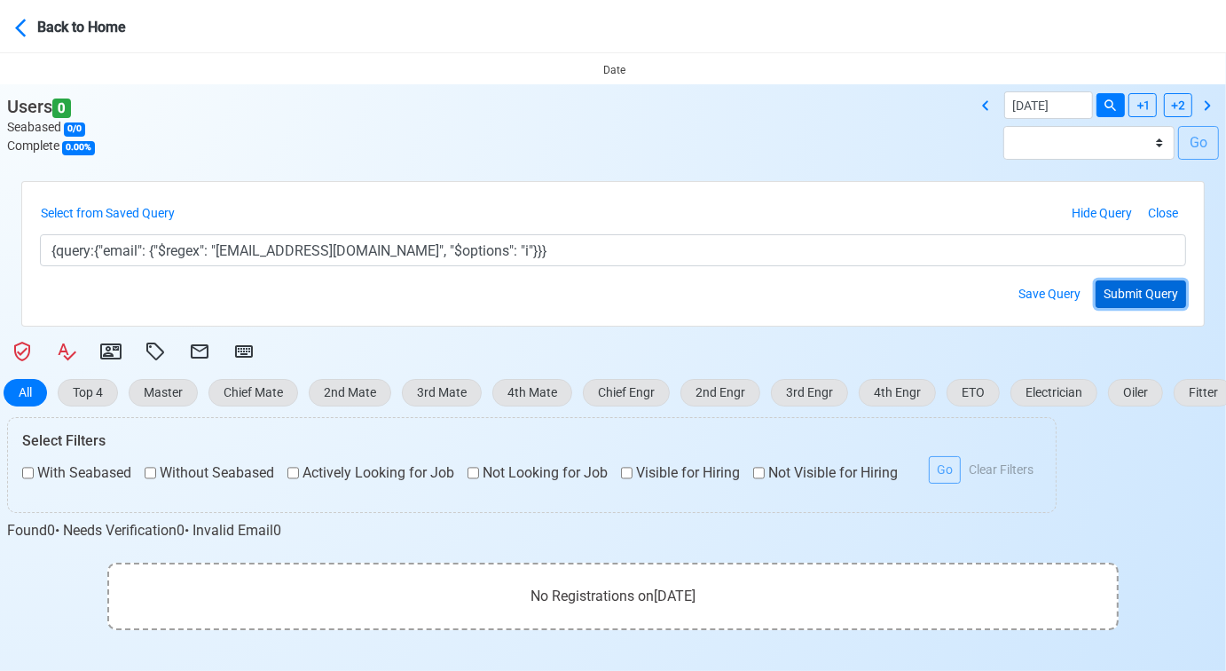
click at [1157, 294] on button "Submit Query" at bounding box center [1140, 293] width 90 height 27
click at [157, 211] on button "Select from Saved Query" at bounding box center [111, 213] width 143 height 27
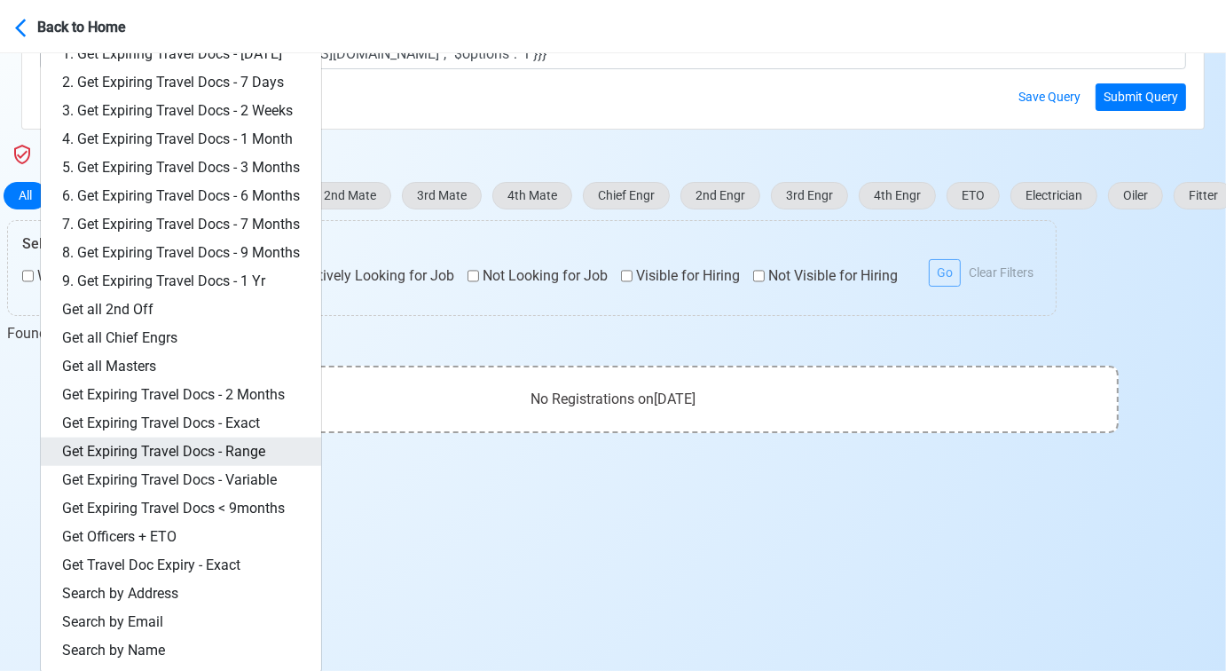
scroll to position [533, 0]
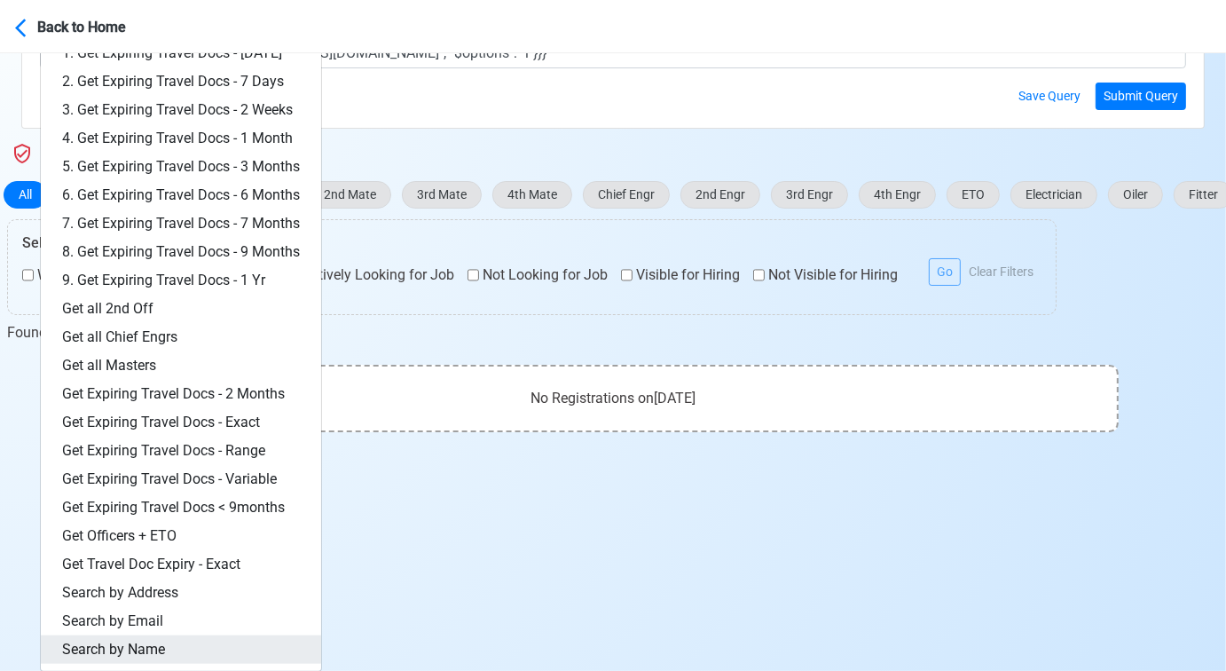
click at [158, 641] on link "Search by Name" at bounding box center [181, 649] width 280 height 28
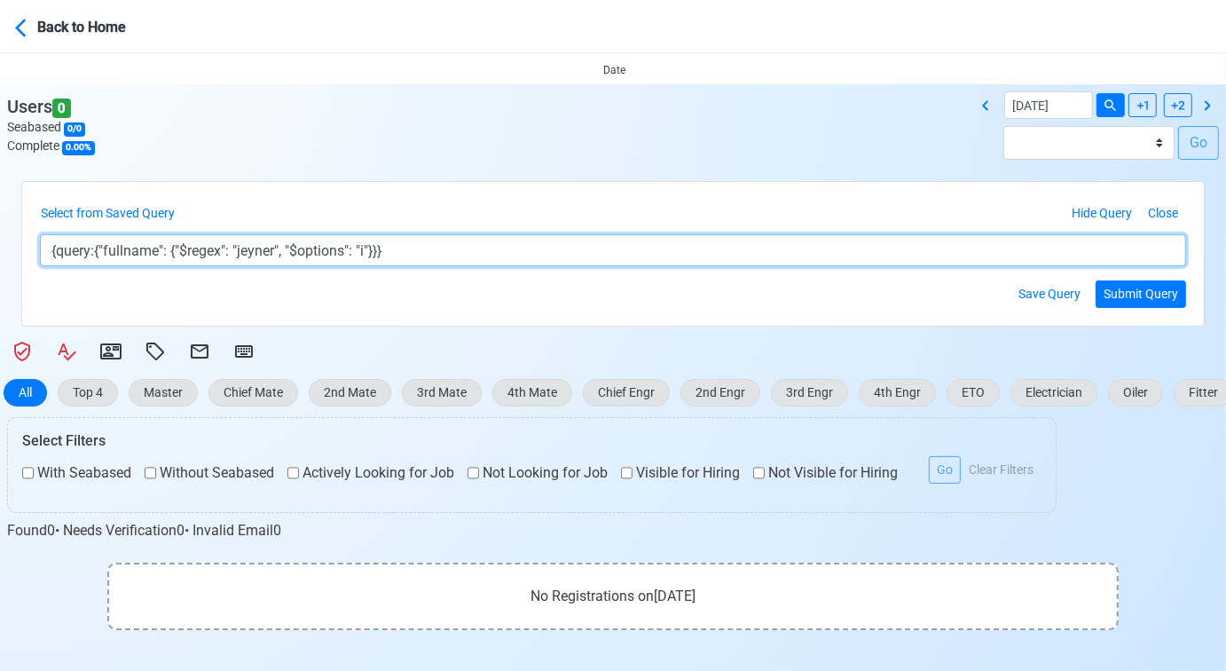
click at [256, 247] on textarea "{query:{"fullname": {"$regex": "jeyner", "$options": "i"}}}" at bounding box center [613, 250] width 1146 height 32
type textarea "{query:{"fullname": {"$regex": "tutud", "$options": "i"}}}"
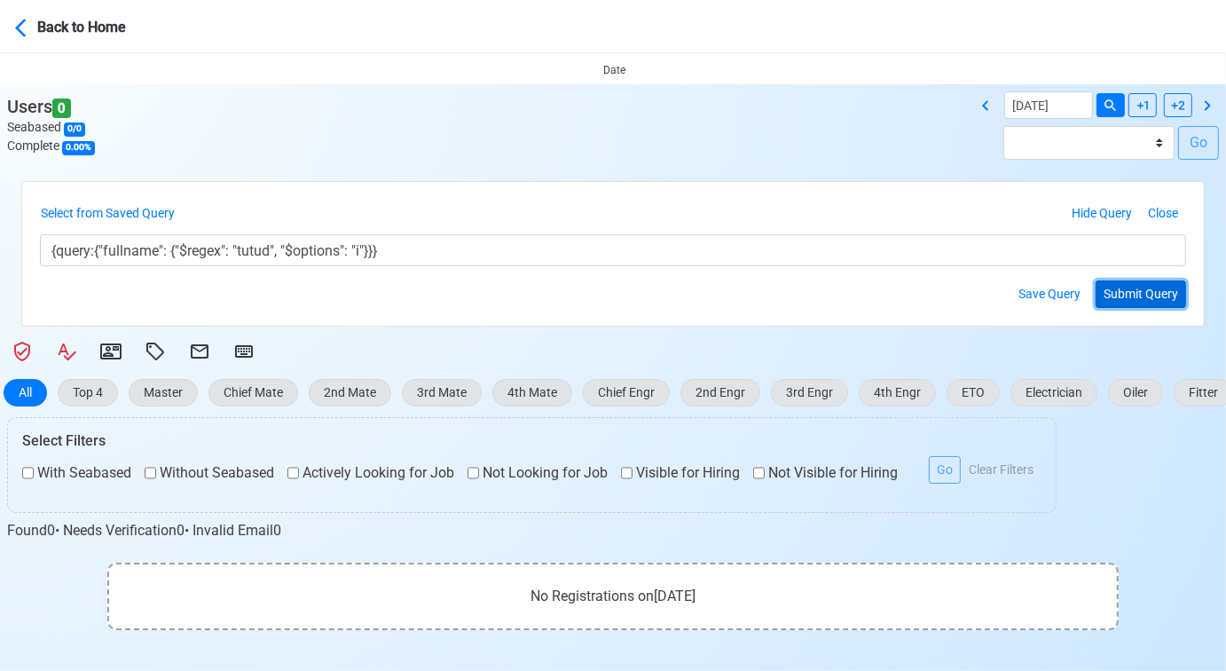
click at [1146, 292] on button "Submit Query" at bounding box center [1140, 293] width 90 height 27
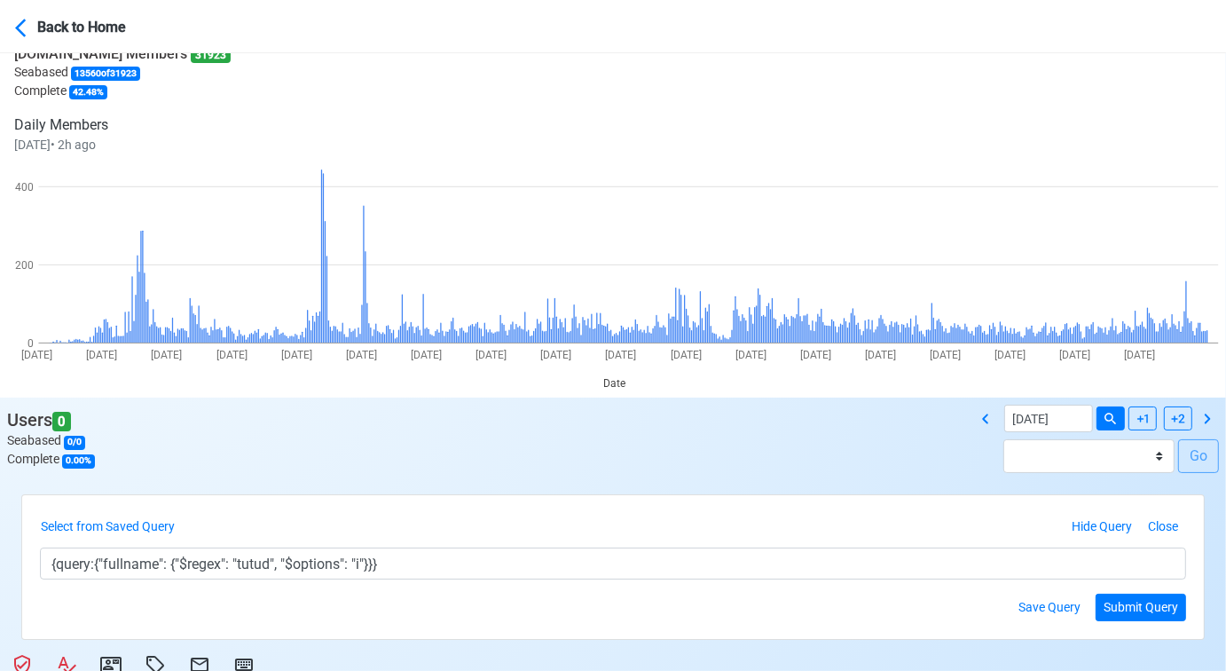
scroll to position [0, 0]
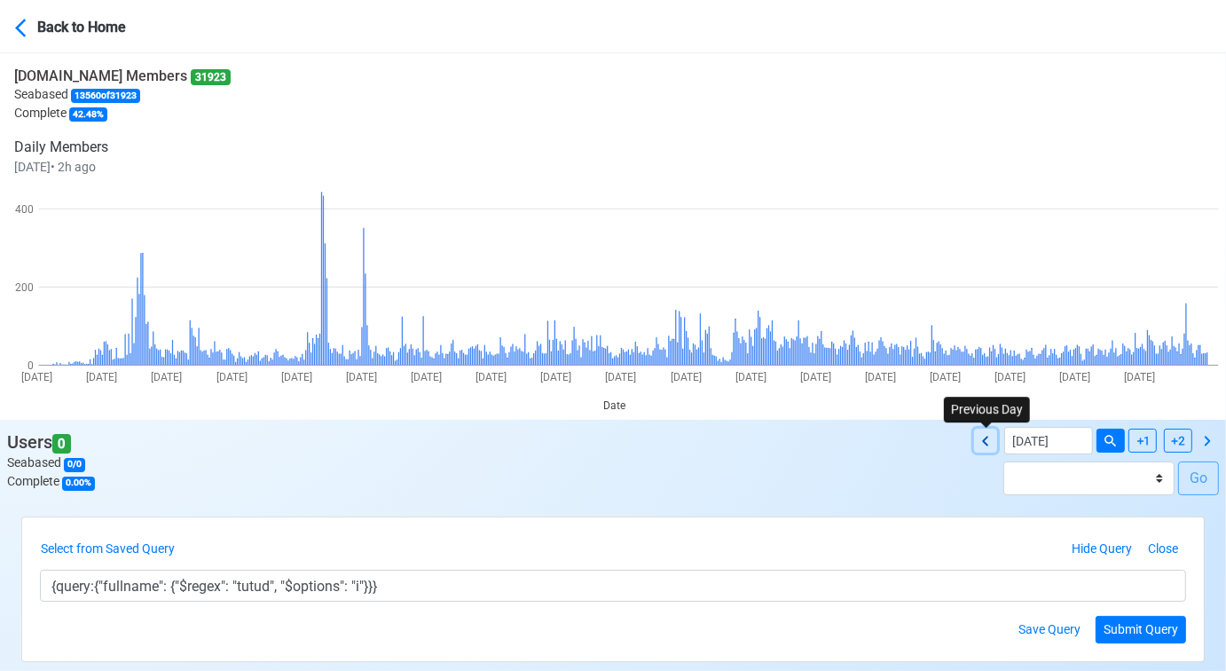
click at [985, 443] on icon at bounding box center [985, 440] width 21 height 21
type input "[DATE]"
click at [1128, 629] on button "Submit Query" at bounding box center [1140, 629] width 90 height 27
click at [156, 546] on button "Select from Saved Query" at bounding box center [111, 548] width 143 height 27
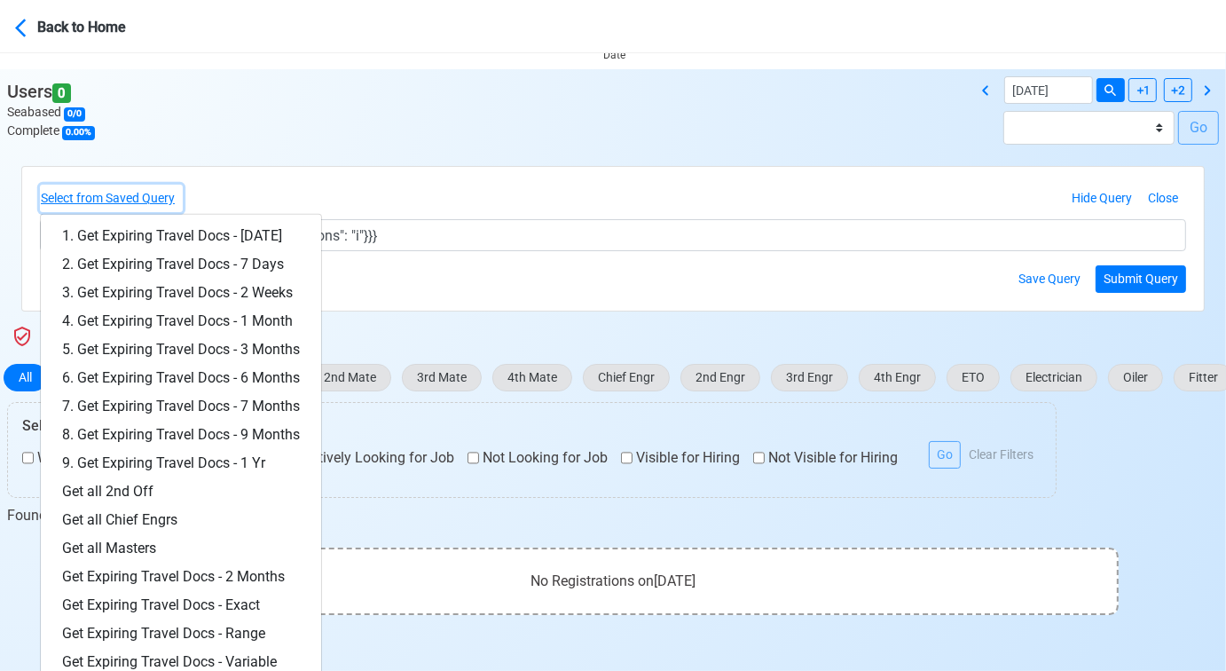
scroll to position [492, 0]
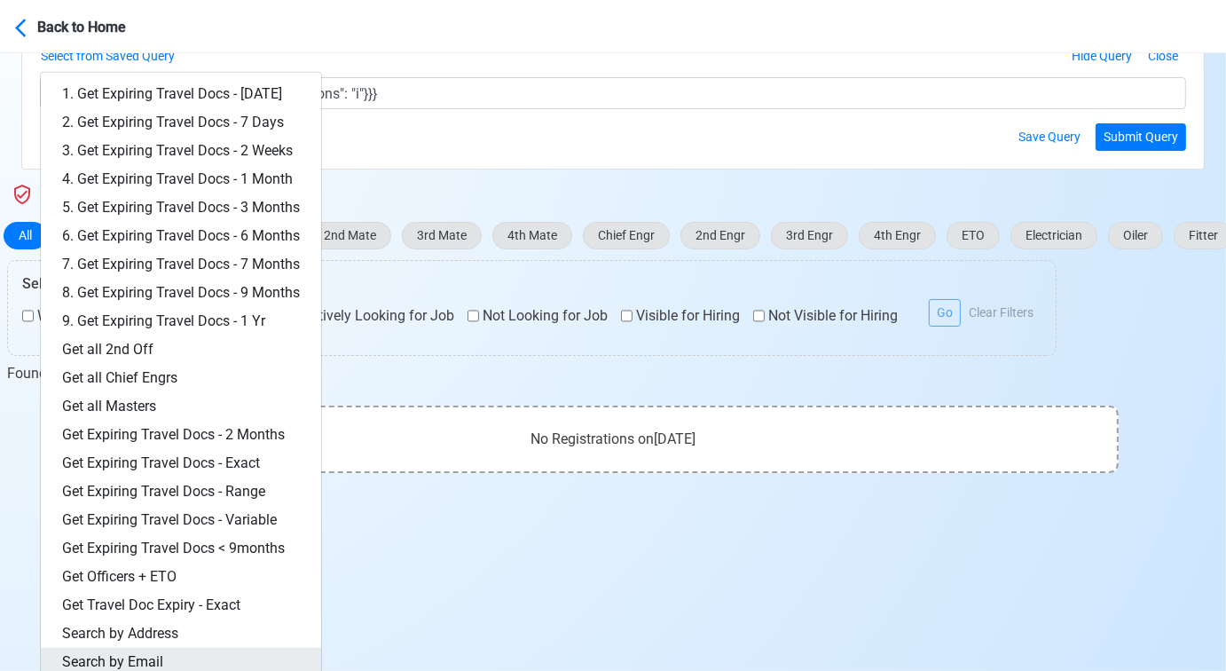
click at [156, 661] on link "Search by Email" at bounding box center [181, 662] width 280 height 28
type textarea "{query:{"email": {"$regex": "[EMAIL_ADDRESS][DOMAIN_NAME]", "$options": "i"}}}"
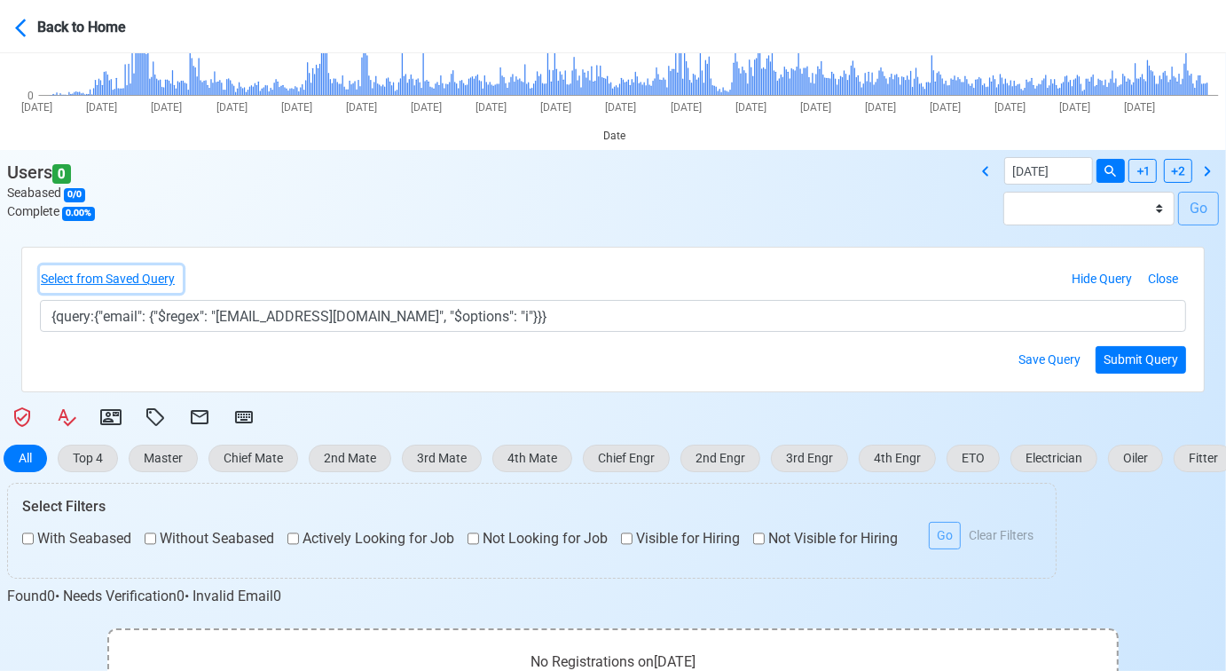
scroll to position [335, 0]
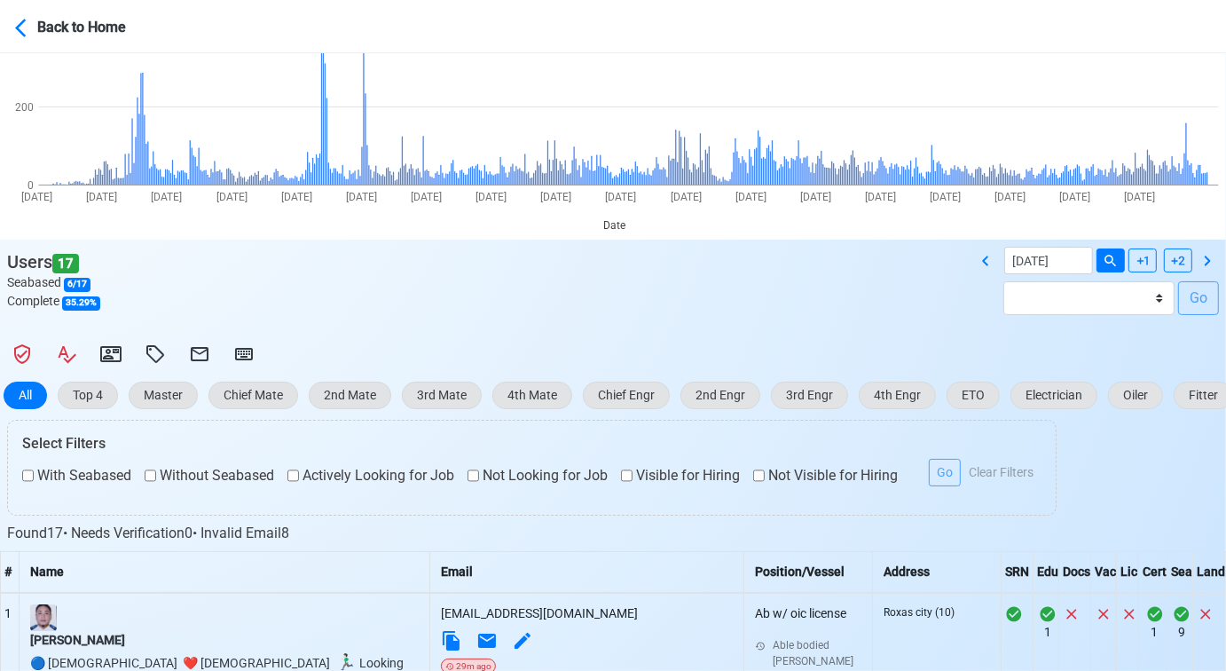
scroll to position [197, 0]
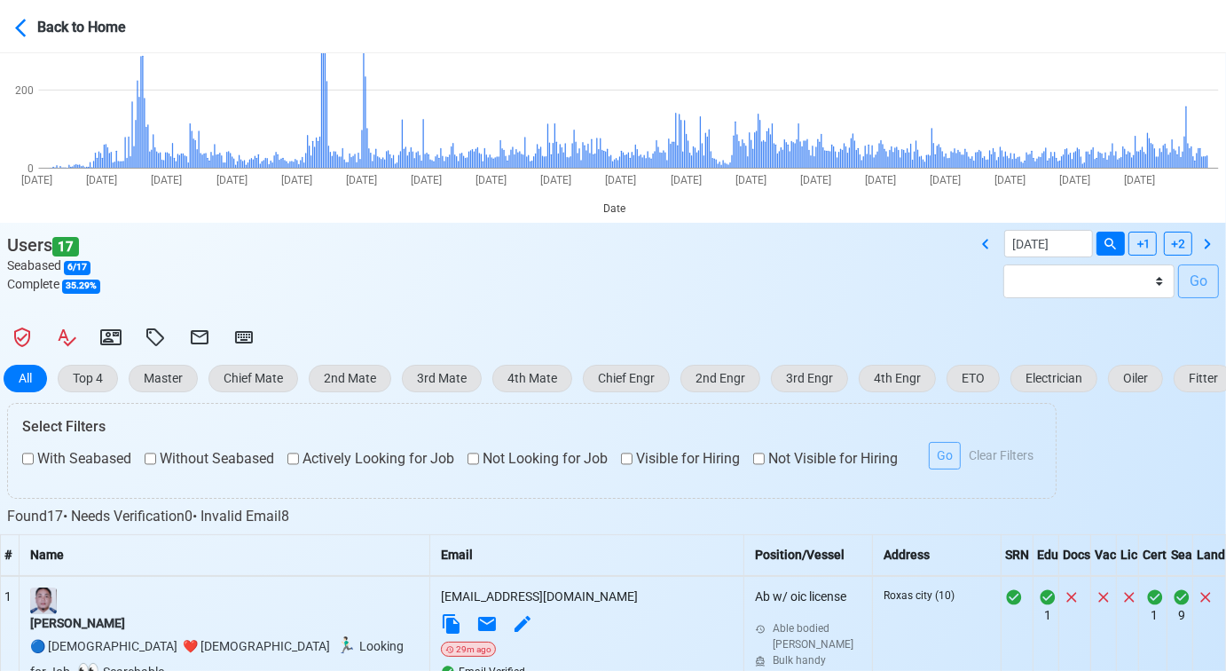
click at [808, 307] on div "Users 17 Seabased 6 / 17 Complete 35.29 % [DATE] Batch [DATE] - [DATE] Batch [D…" at bounding box center [613, 271] width 1226 height 82
click at [250, 332] on icon at bounding box center [244, 337] width 18 height 12
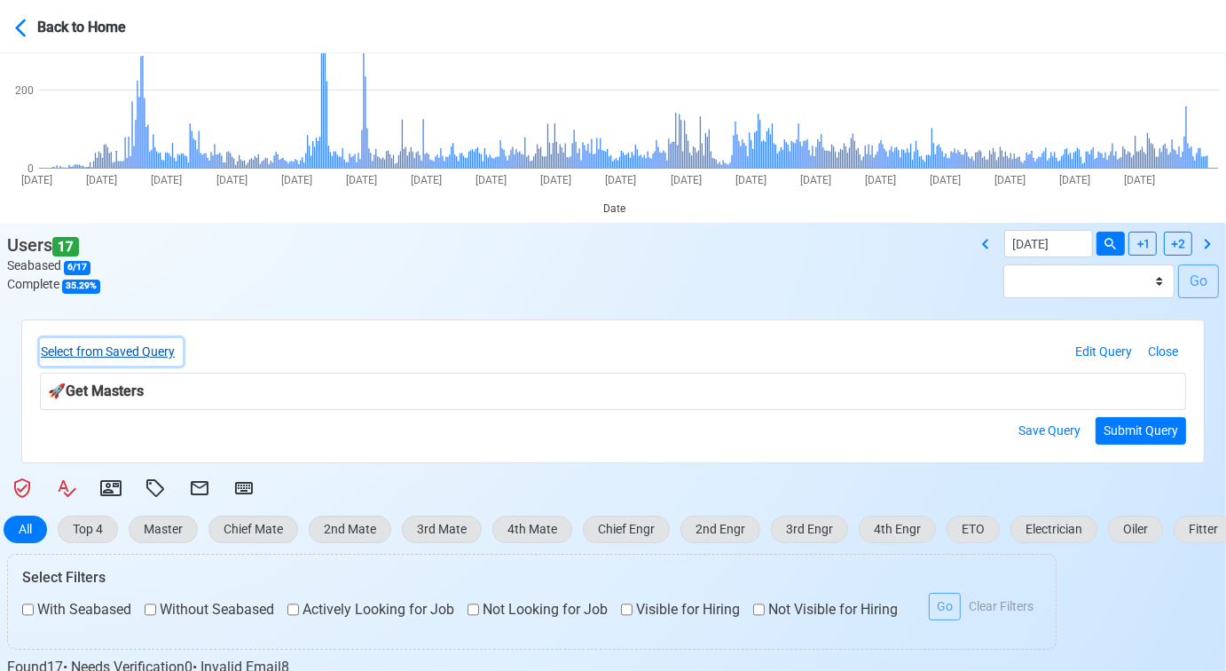
click at [166, 346] on button "Select from Saved Query" at bounding box center [111, 351] width 143 height 27
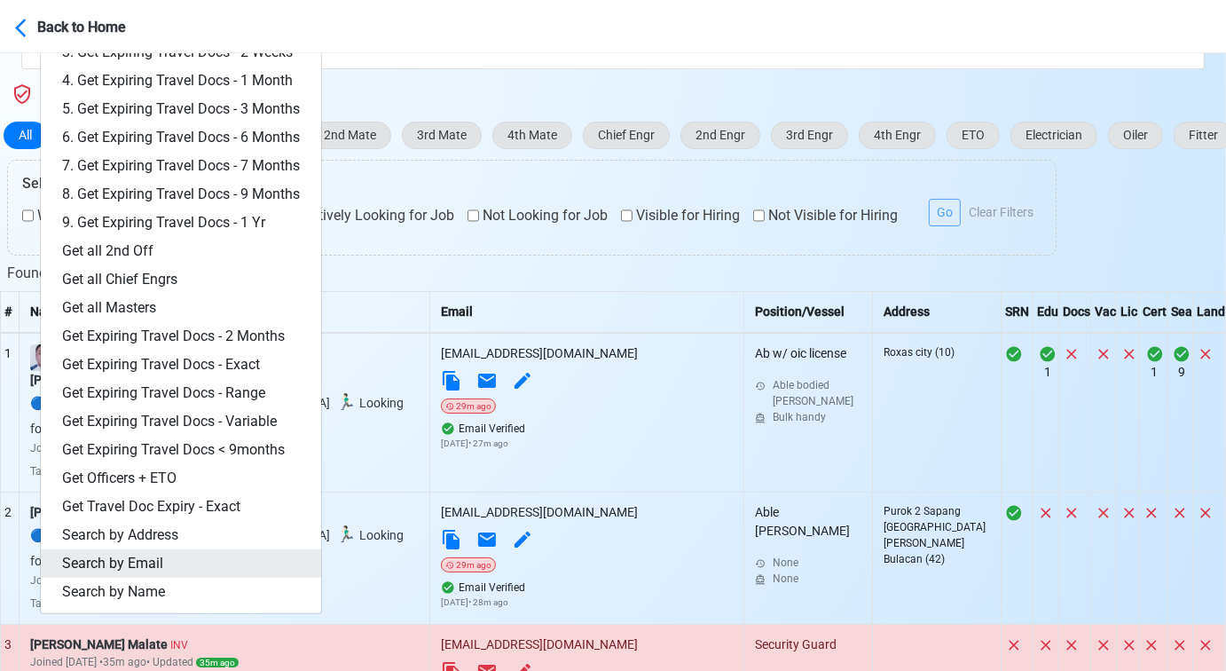
click at [192, 558] on link "Search by Email" at bounding box center [181, 563] width 280 height 28
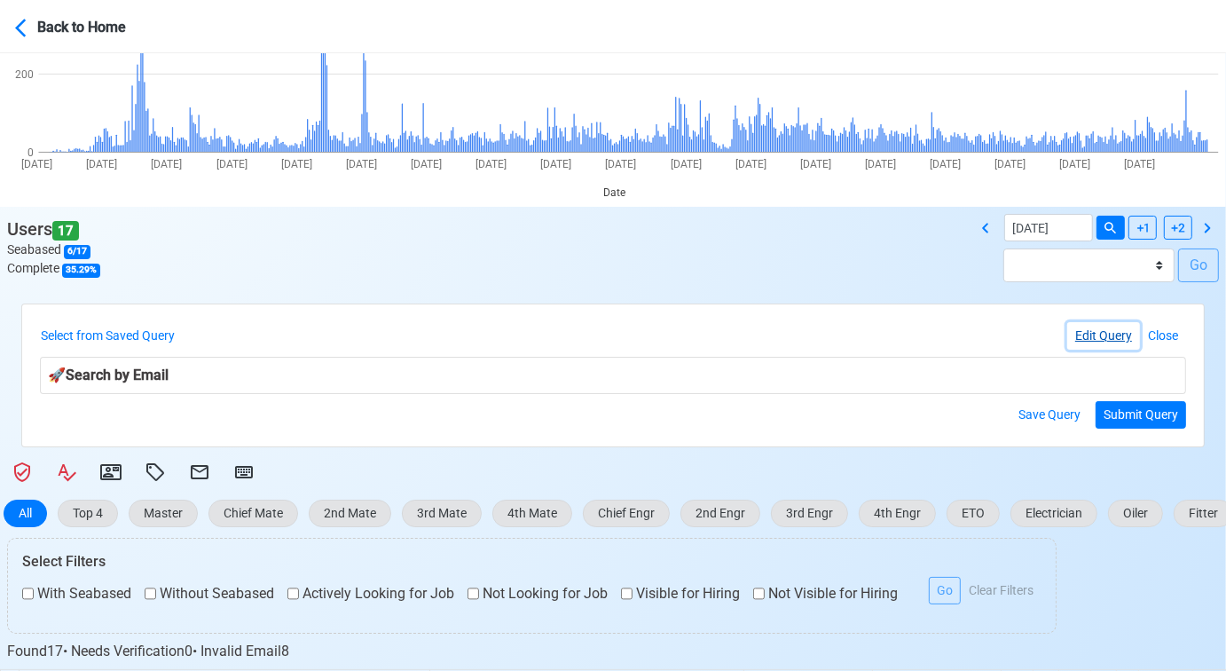
click at [1103, 335] on button "Edit Query" at bounding box center [1103, 335] width 73 height 27
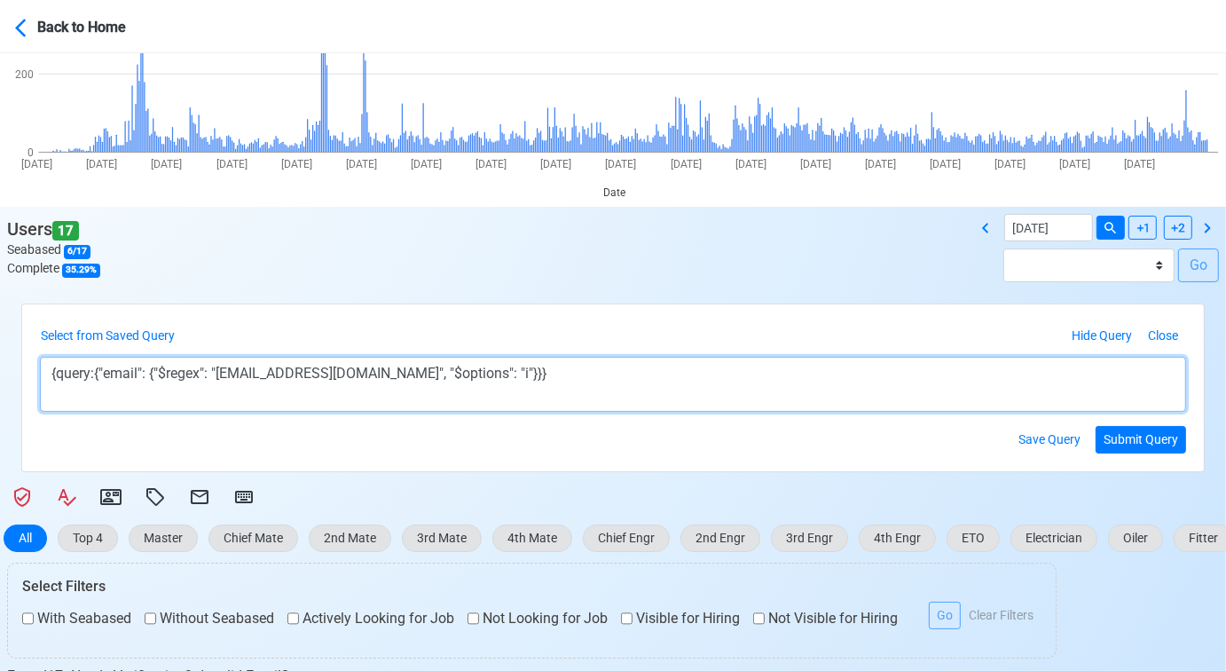
click at [261, 376] on textarea "{query:{"email": {"$regex": "[EMAIL_ADDRESS][DOMAIN_NAME]", "$options": "i"}}}" at bounding box center [613, 384] width 1146 height 55
drag, startPoint x: 382, startPoint y: 372, endPoint x: 220, endPoint y: 379, distance: 162.5
click at [220, 379] on textarea "{query:{"email": {"$regex": "[EMAIL_ADDRESS][DOMAIN_NAME]", "$options": "i"}}}" at bounding box center [613, 384] width 1146 height 55
paste textarea "[EMAIL_ADDRESS]"
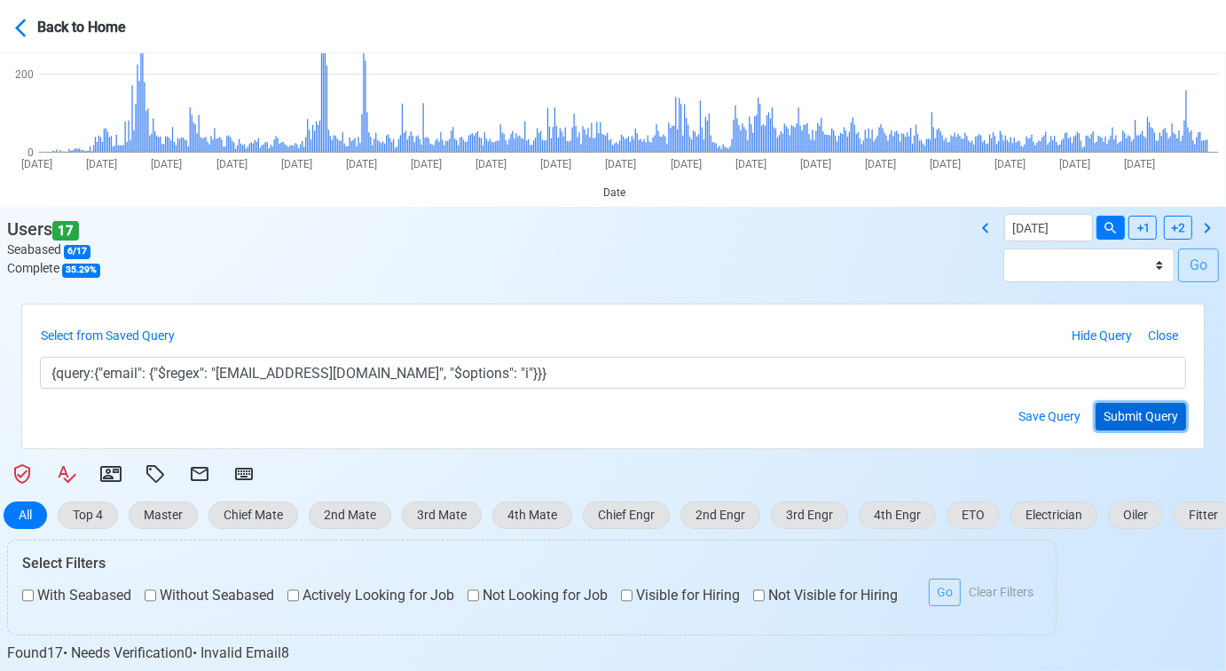
click at [1131, 415] on button "Submit Query" at bounding box center [1140, 416] width 90 height 27
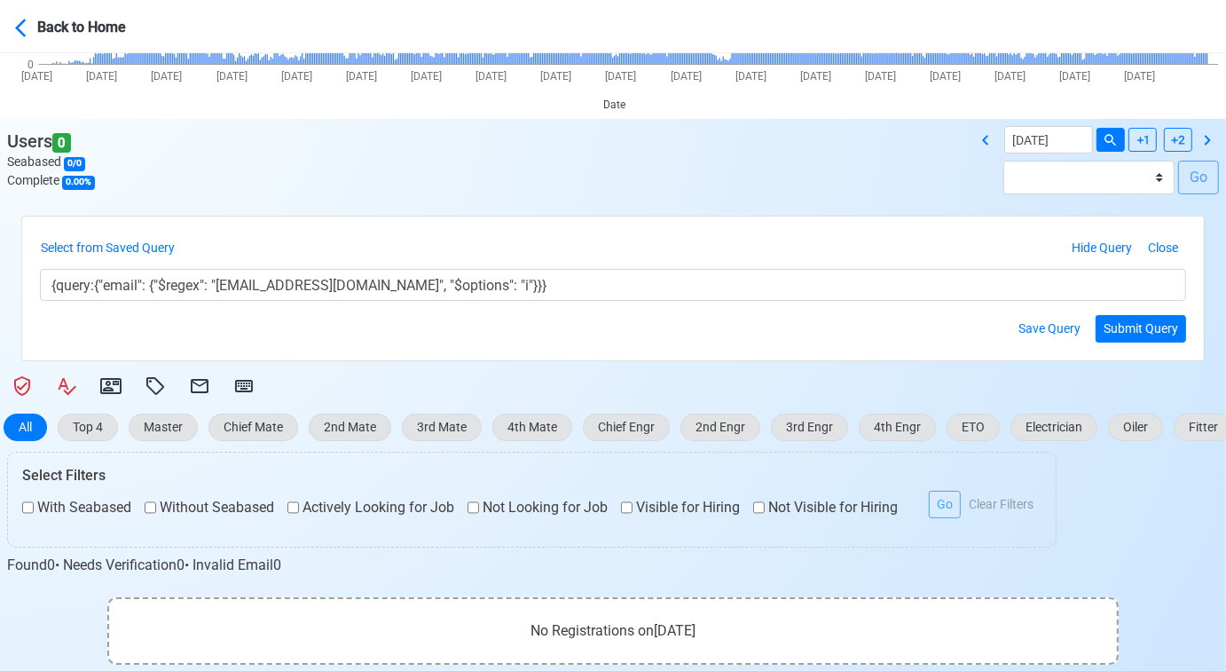
scroll to position [335, 0]
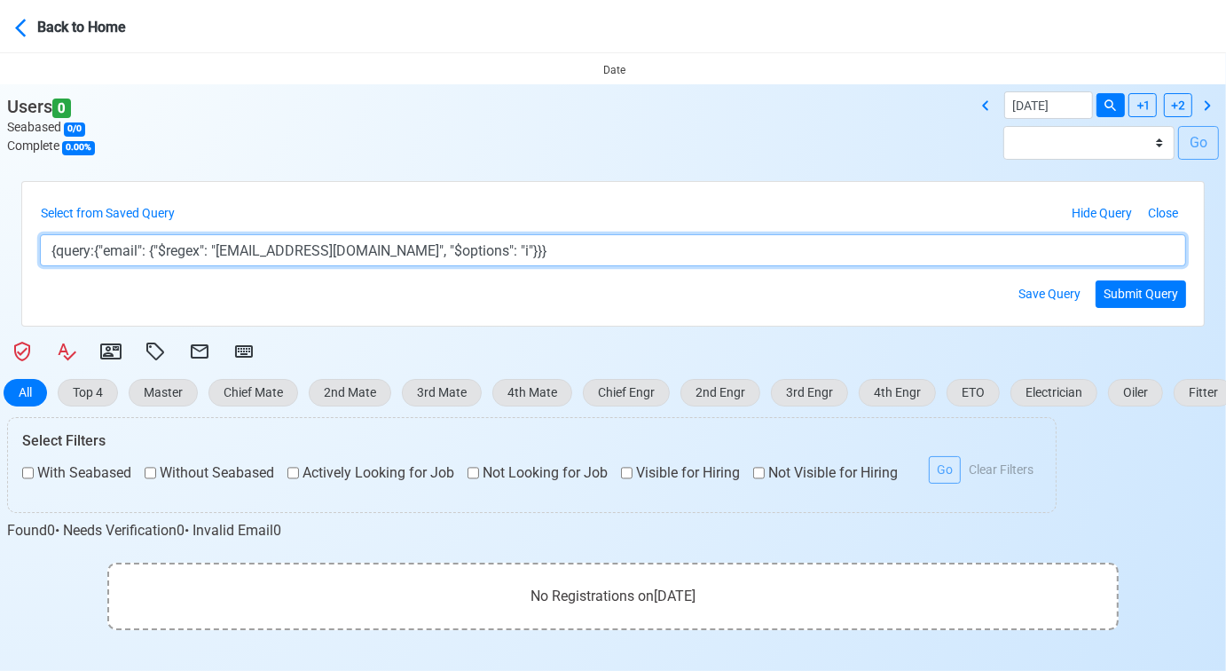
click at [325, 250] on textarea "{query:{"email": {"$regex": "[EMAIL_ADDRESS][DOMAIN_NAME]", "$options": "i"}}}" at bounding box center [613, 250] width 1146 height 32
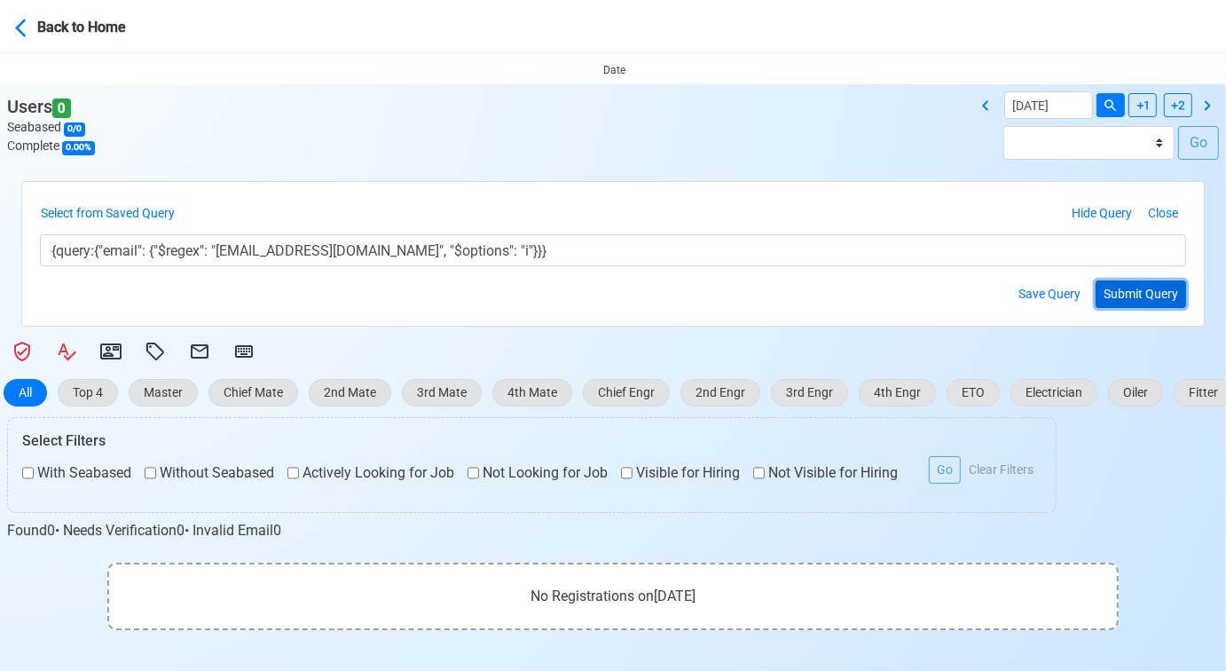
click at [1132, 297] on button "Submit Query" at bounding box center [1140, 293] width 90 height 27
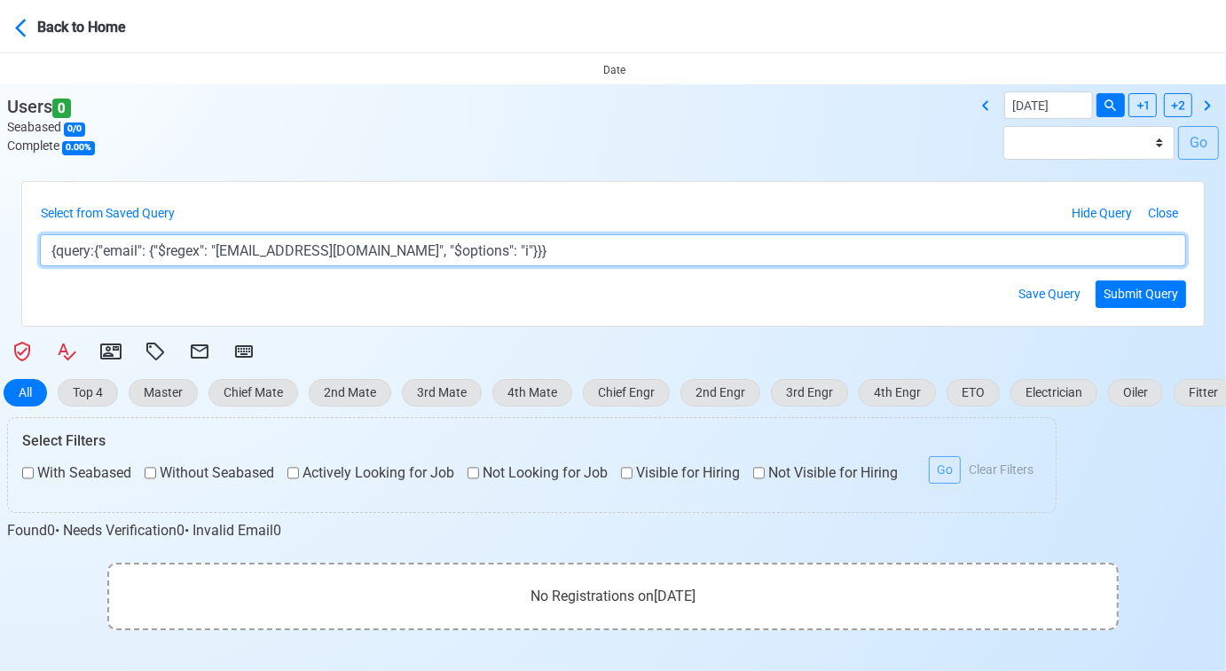
drag, startPoint x: 371, startPoint y: 252, endPoint x: 223, endPoint y: 255, distance: 148.2
click at [223, 255] on textarea "{query:{"email": {"$regex": "[EMAIL_ADDRESS][DOMAIN_NAME]", "$options": "i"}}}" at bounding box center [613, 250] width 1146 height 32
paste textarea "ttkian08"
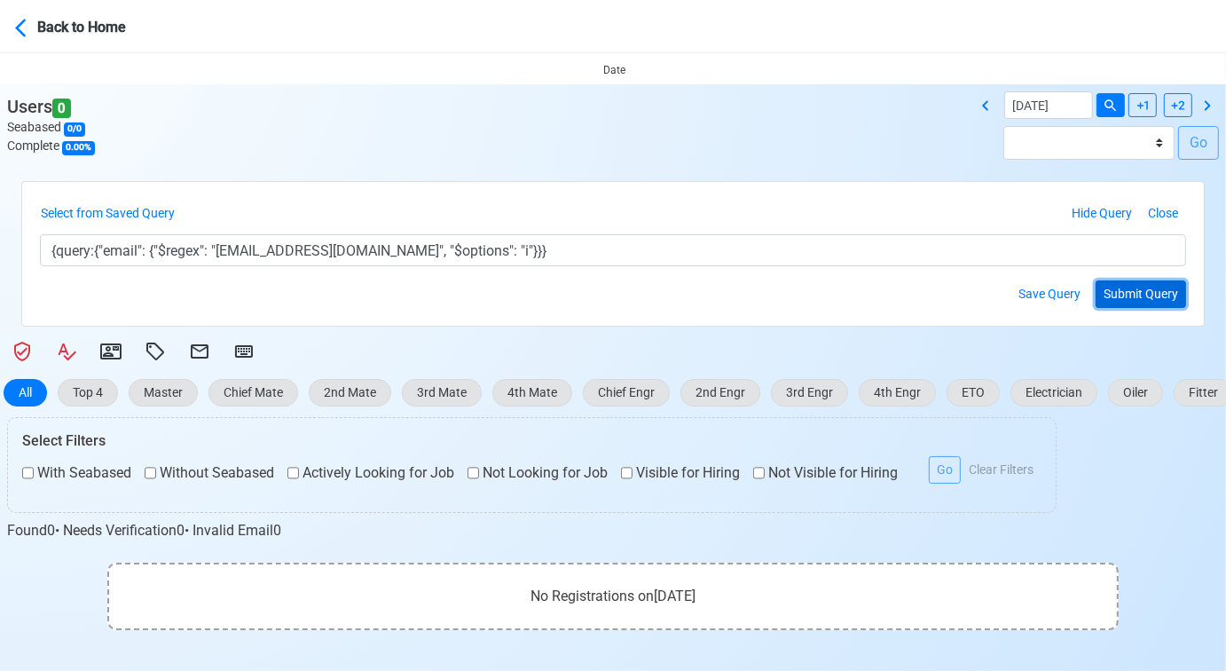
click at [1118, 288] on button "Submit Query" at bounding box center [1140, 293] width 90 height 27
click at [155, 211] on button "Select from Saved Query" at bounding box center [111, 213] width 143 height 27
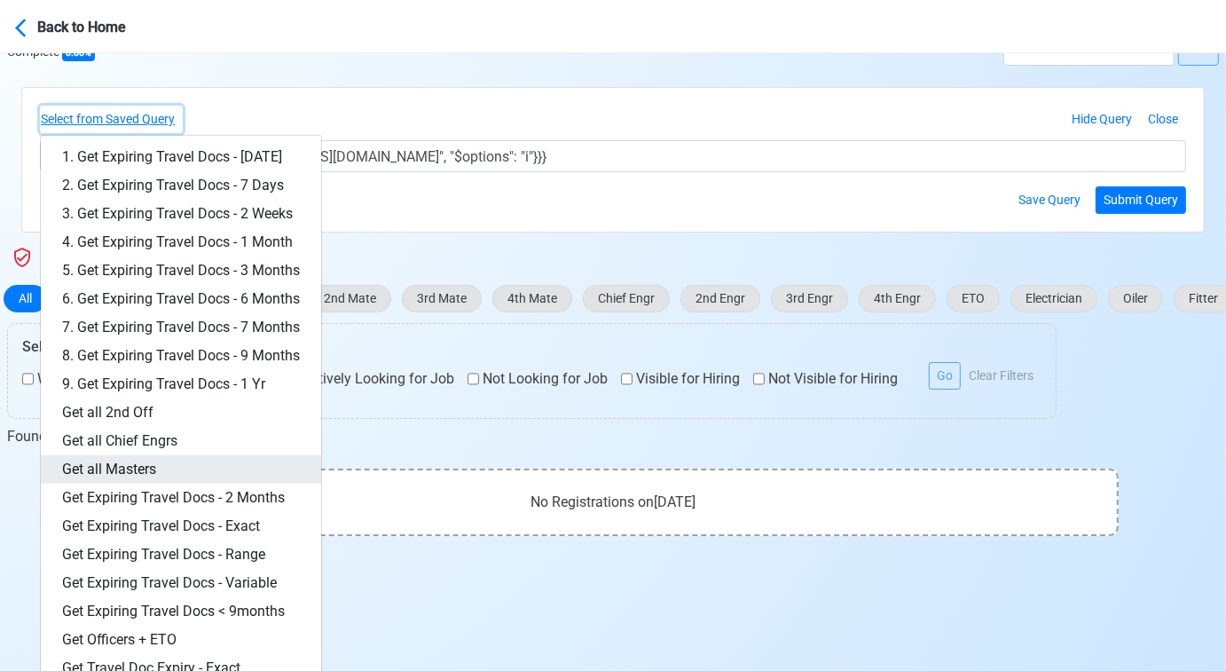
scroll to position [533, 0]
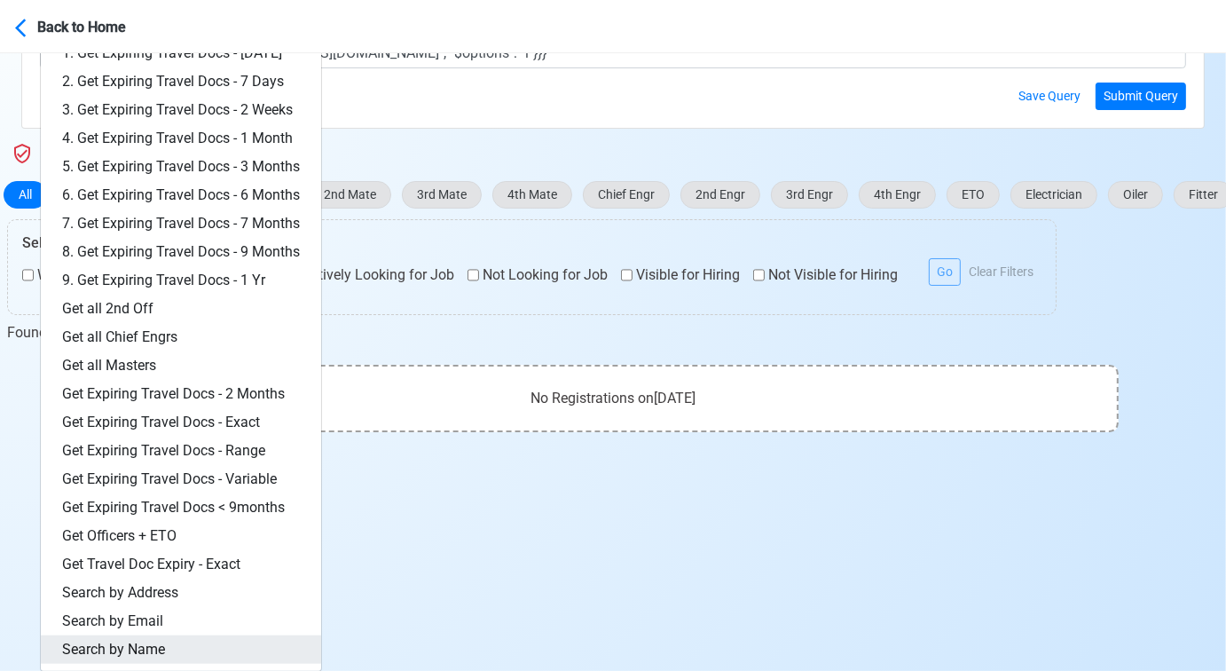
click at [145, 639] on link "Search by Name" at bounding box center [181, 649] width 280 height 28
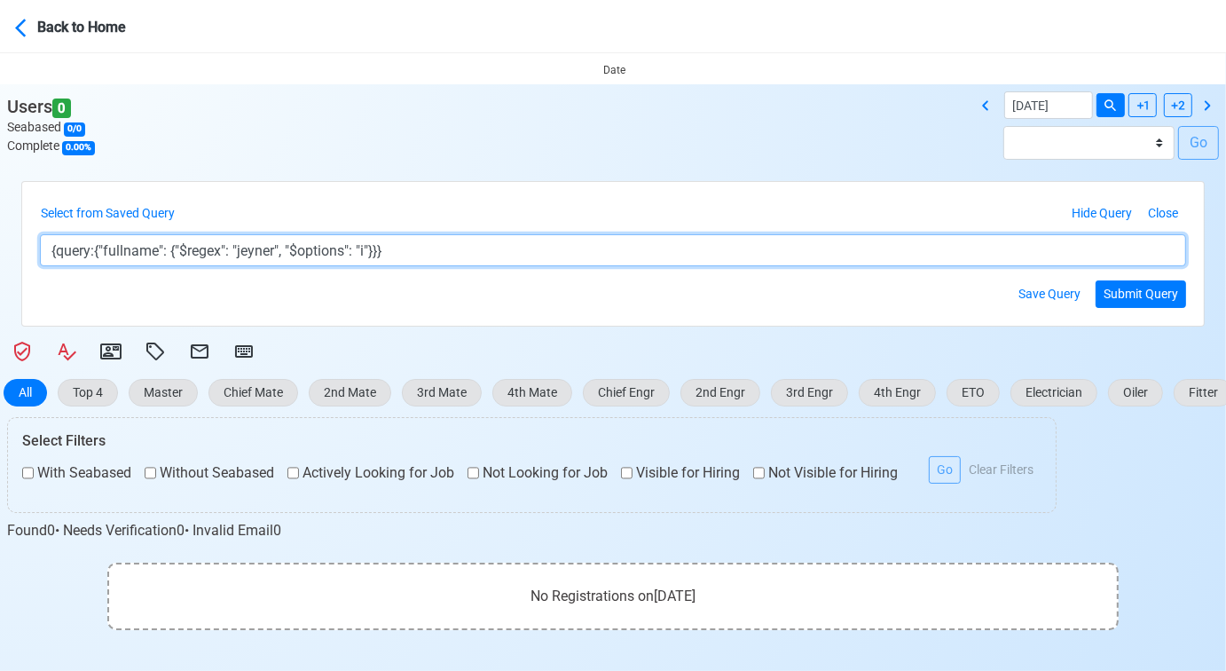
click at [270, 254] on textarea "{query:{"fullname": {"$regex": "jeyner", "$options": "i"}}}" at bounding box center [613, 250] width 1146 height 32
type textarea "{query:{"fullname": {"$regex": "[PERSON_NAME]", "$options": "i"}}}"
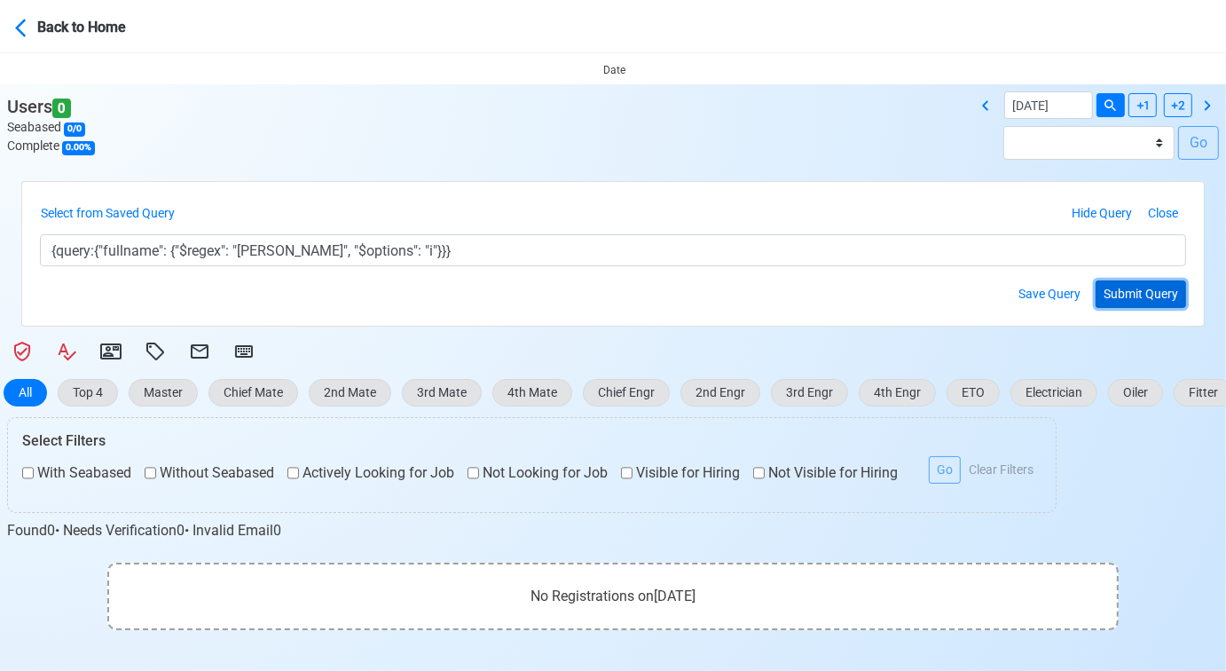
click at [1143, 293] on button "Submit Query" at bounding box center [1140, 293] width 90 height 27
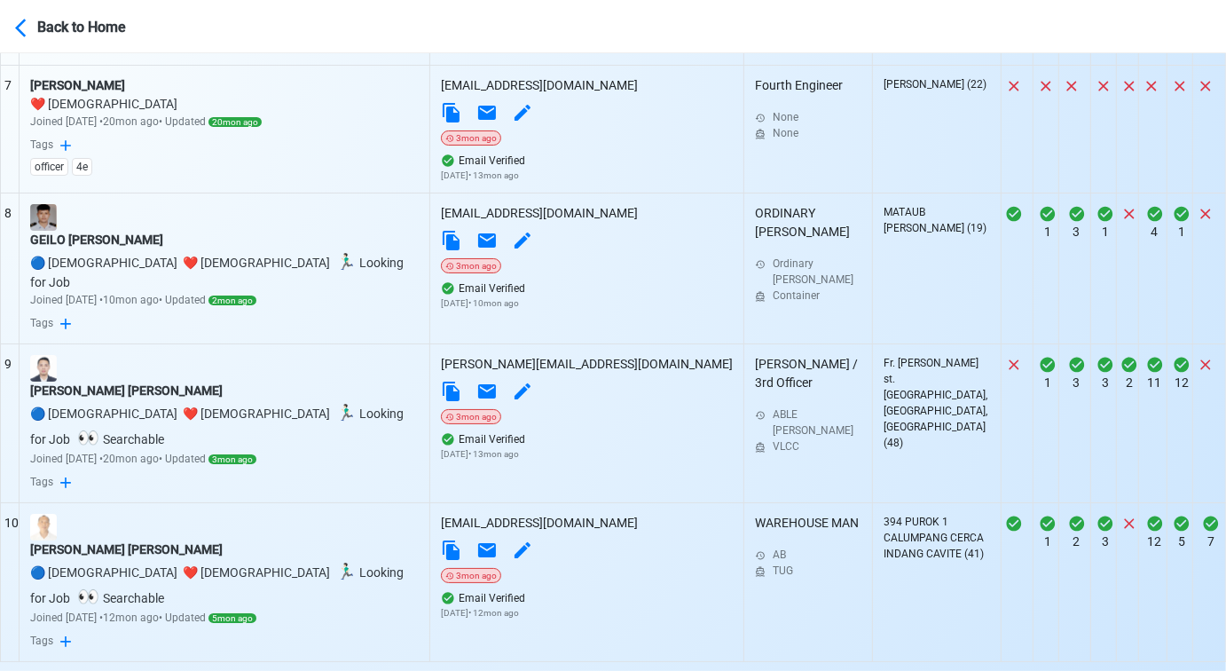
scroll to position [1671, 0]
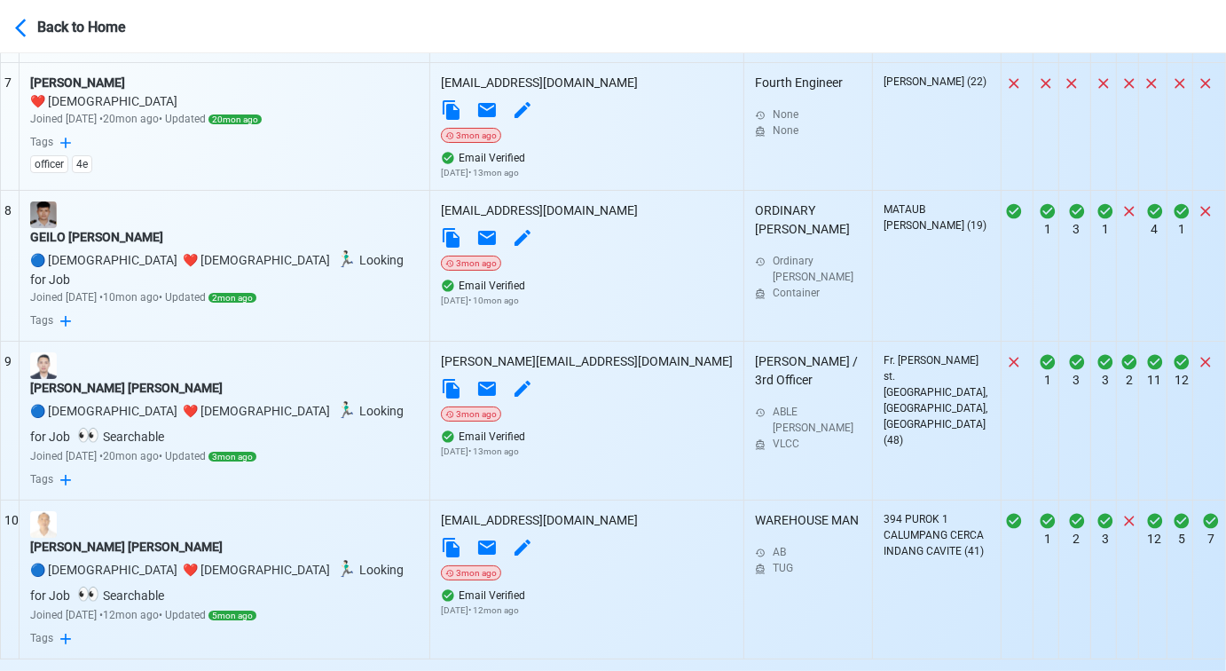
select select "200"
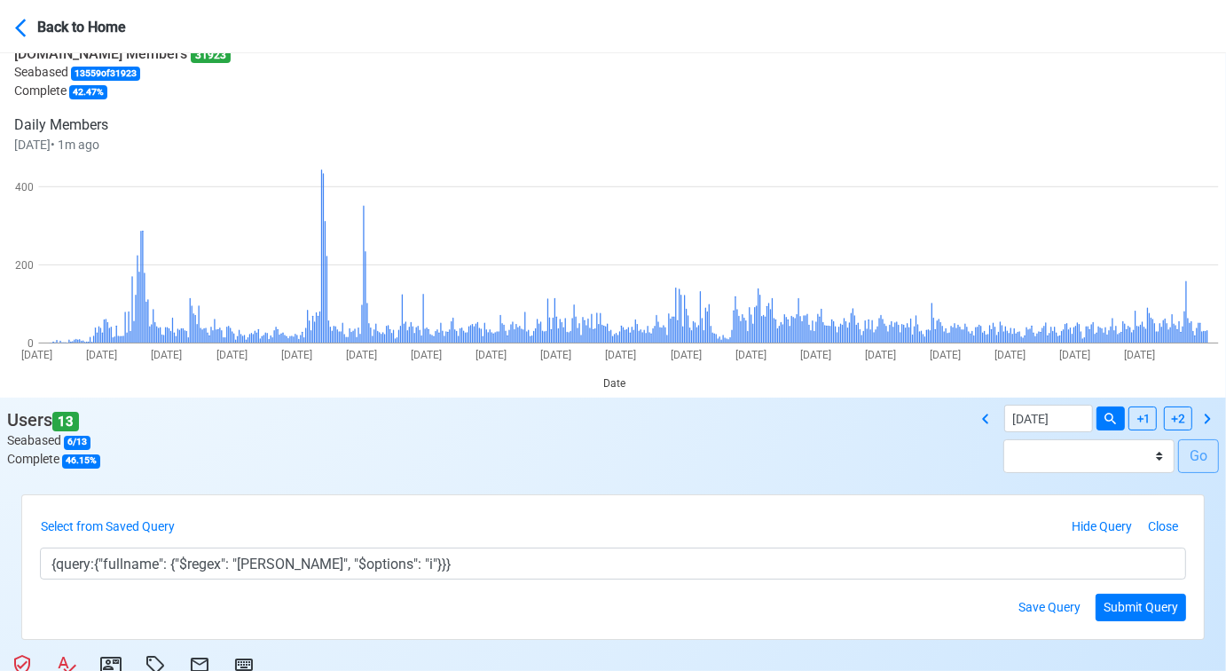
scroll to position [0, 0]
